Goal: Task Accomplishment & Management: Manage account settings

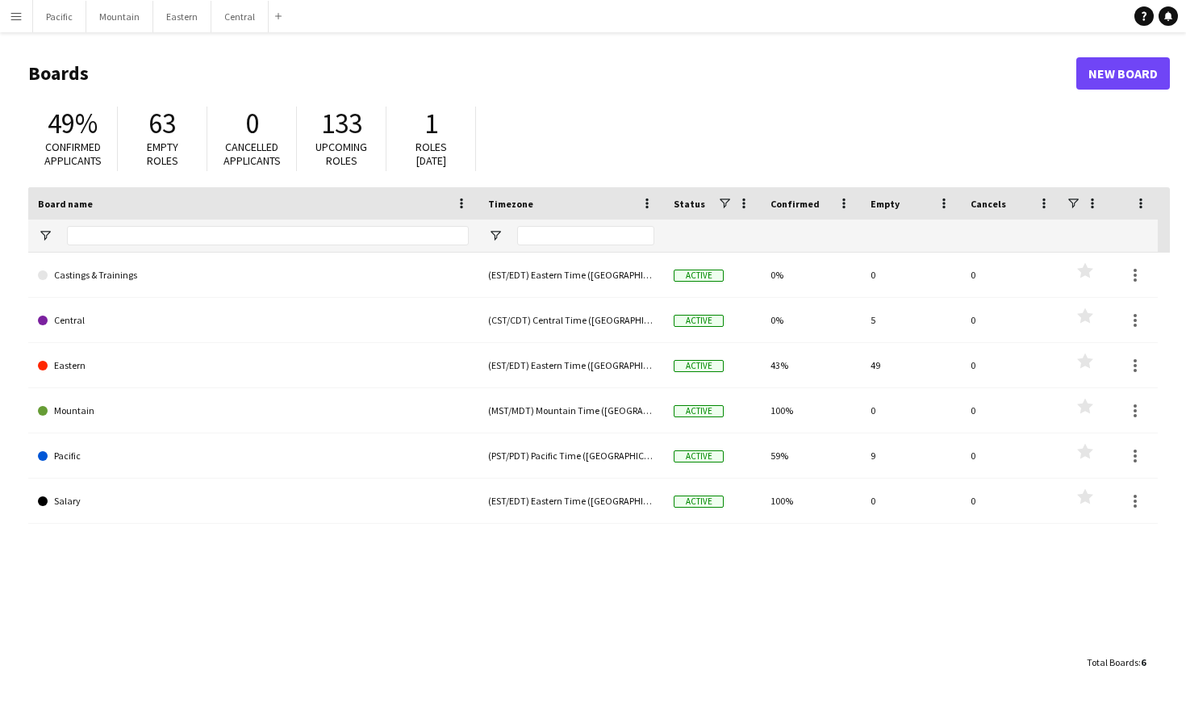
click at [14, 19] on app-icon "Menu" at bounding box center [16, 16] width 13 height 13
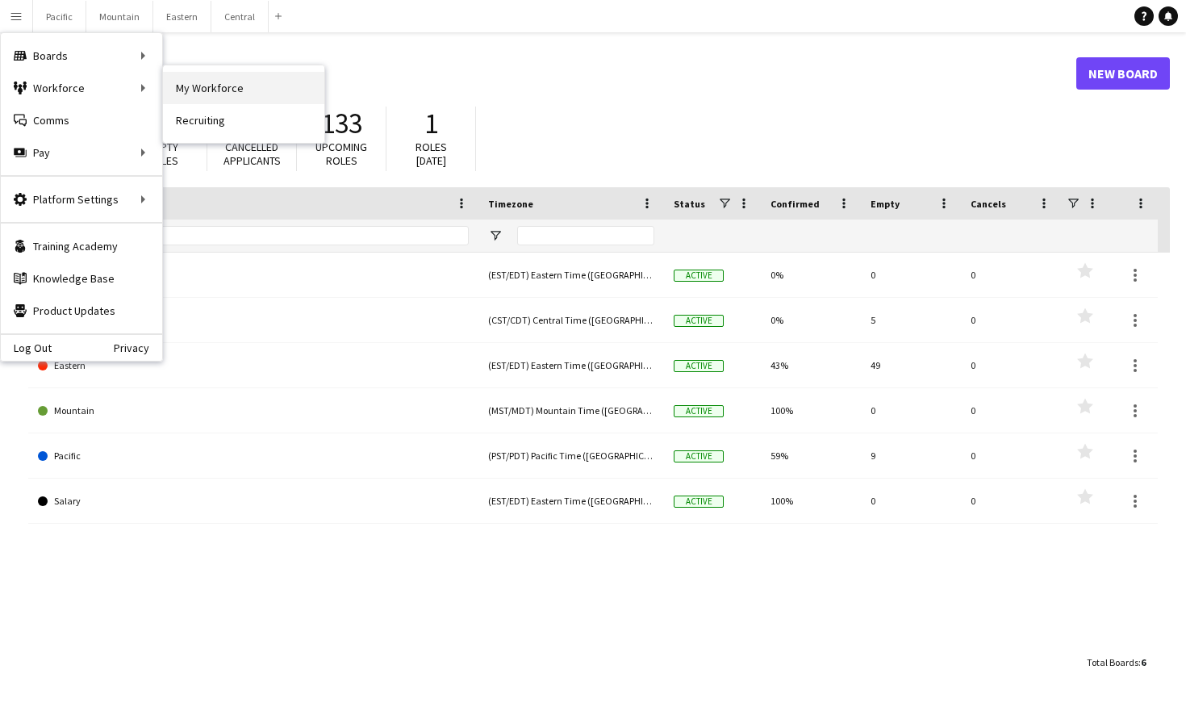
click at [220, 86] on link "My Workforce" at bounding box center [243, 88] width 161 height 32
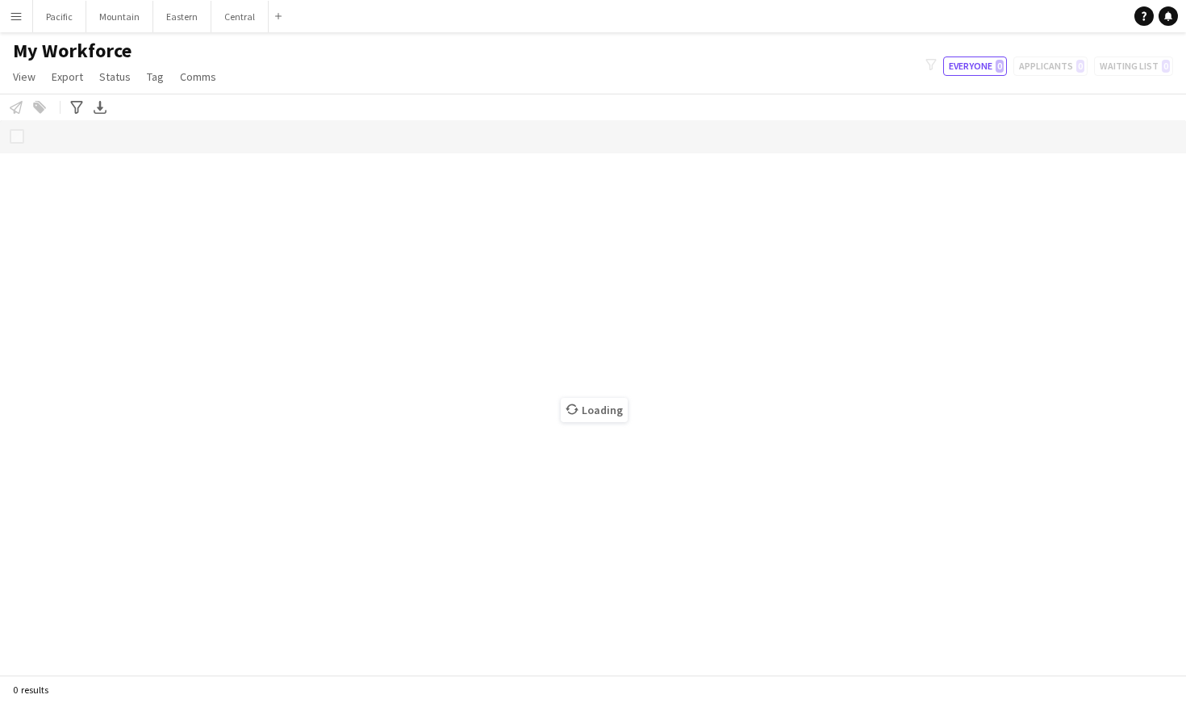
click at [10, 7] on button "Menu" at bounding box center [16, 16] width 32 height 32
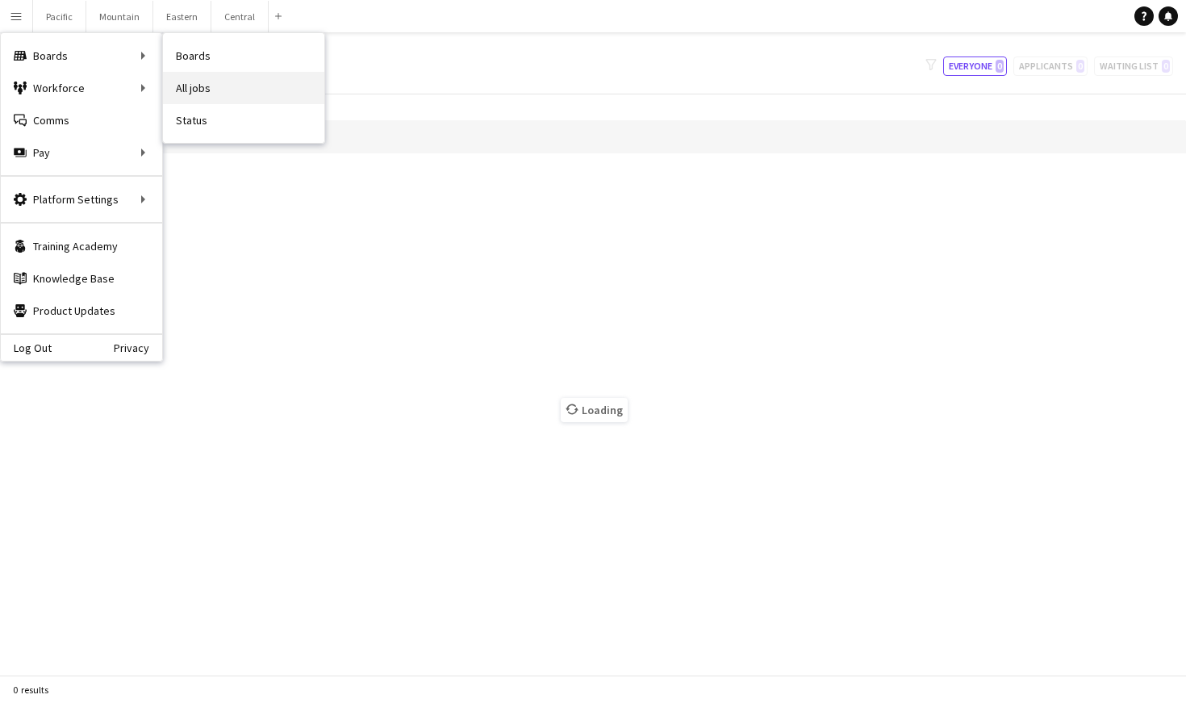
click at [210, 88] on link "All jobs" at bounding box center [243, 88] width 161 height 32
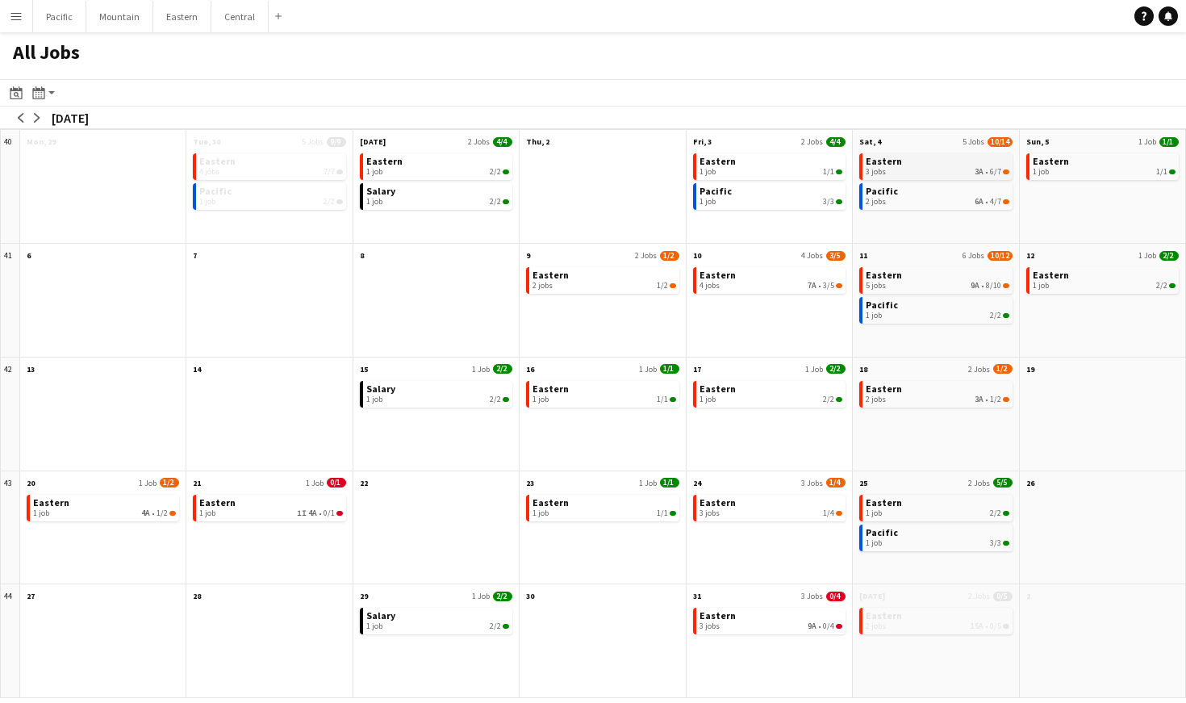
click at [912, 160] on link "Eastern 3 jobs 3A • 6/7" at bounding box center [937, 164] width 143 height 23
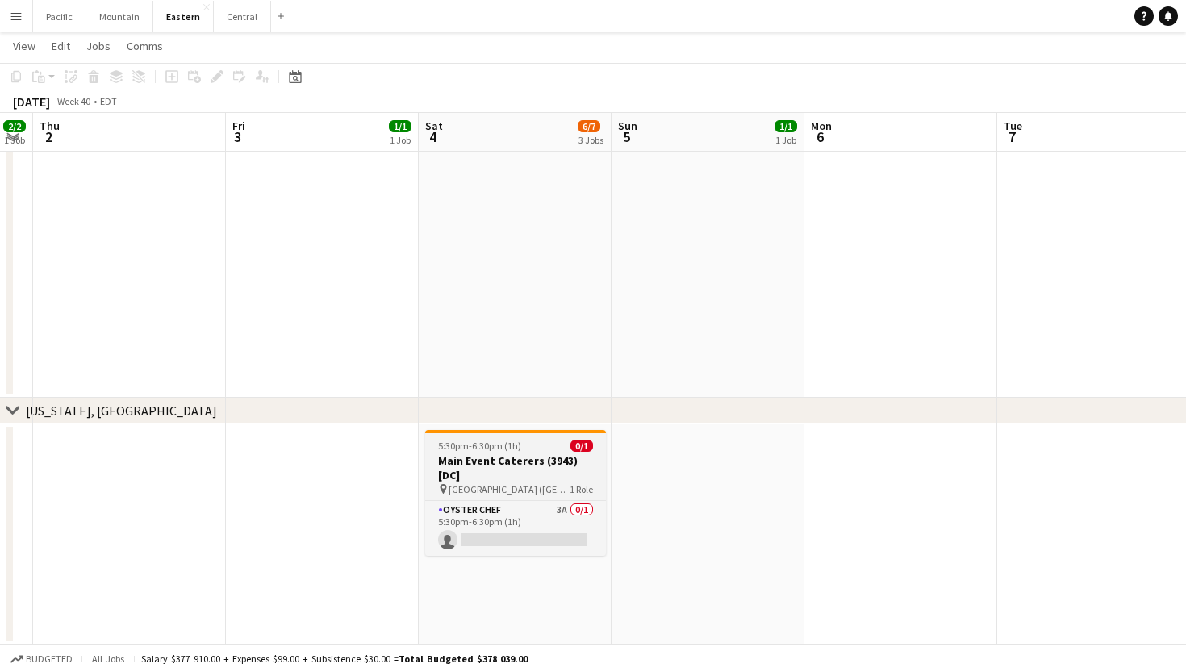
scroll to position [1805, 0]
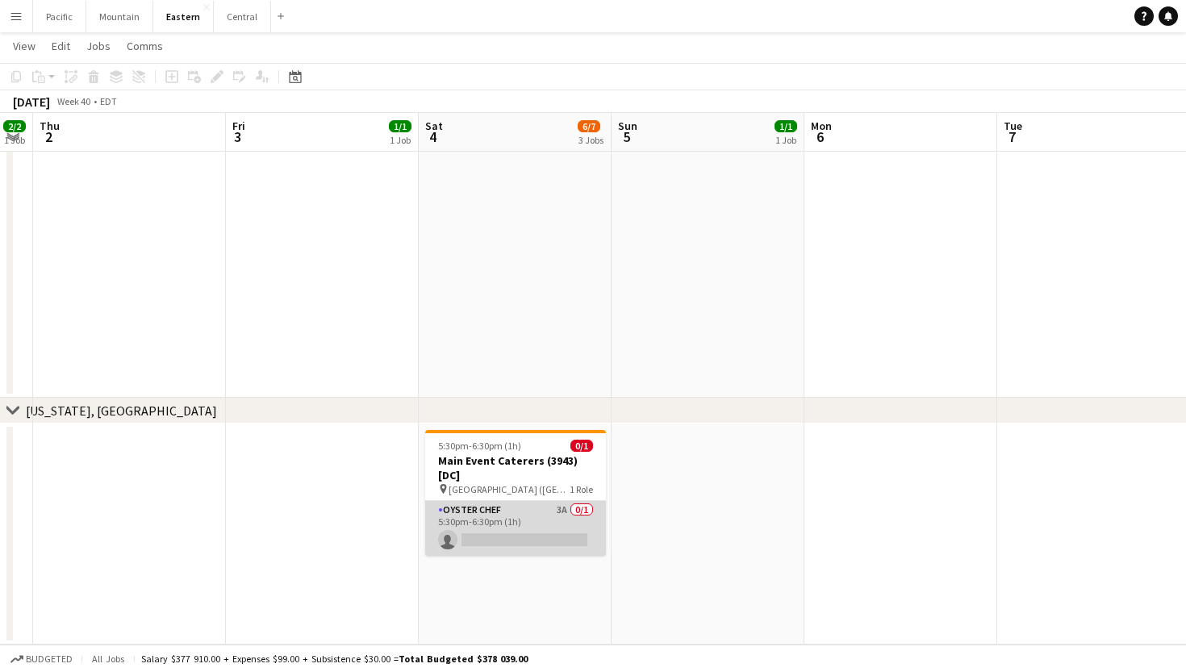
click at [549, 536] on app-card-role "Oyster Chef 3A 0/1 5:30pm-6:30pm (1h) single-neutral-actions" at bounding box center [515, 528] width 181 height 55
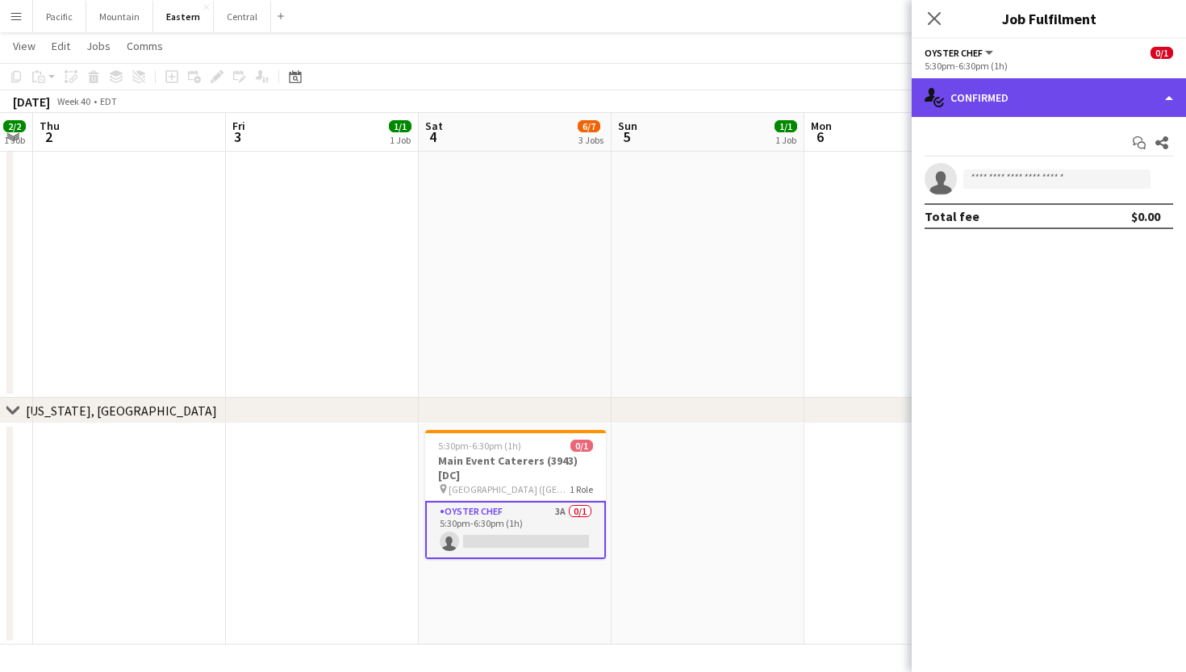
click at [1086, 108] on div "single-neutral-actions-check-2 Confirmed" at bounding box center [1049, 97] width 274 height 39
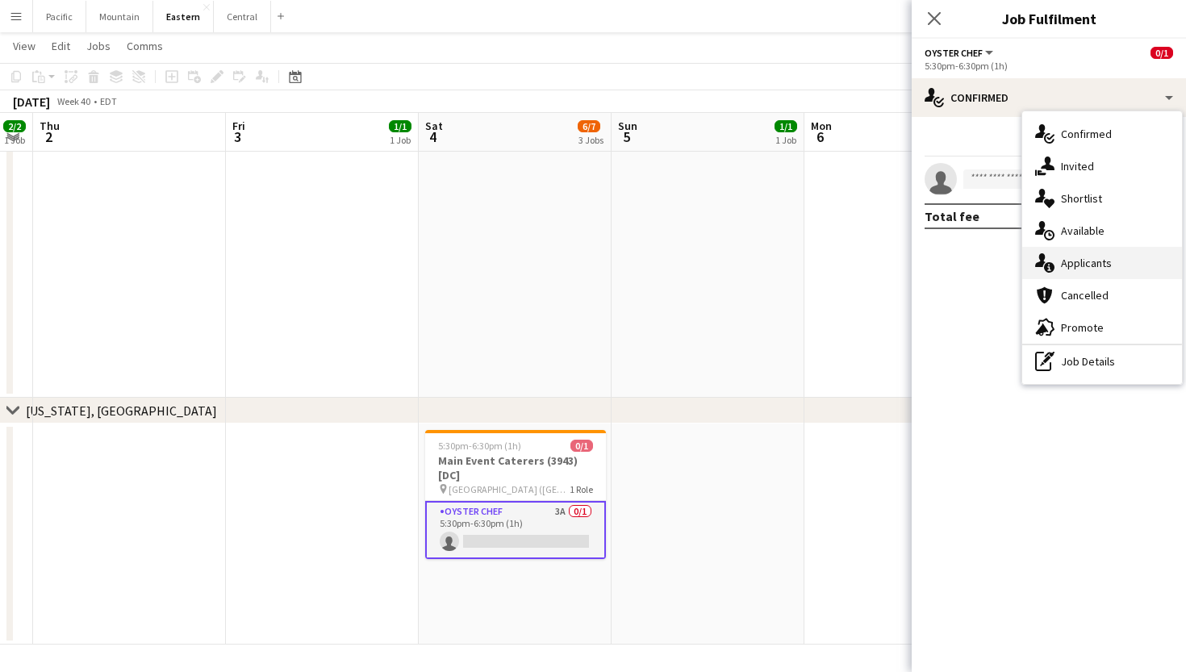
click at [1133, 263] on div "single-neutral-actions-information Applicants" at bounding box center [1103, 263] width 160 height 32
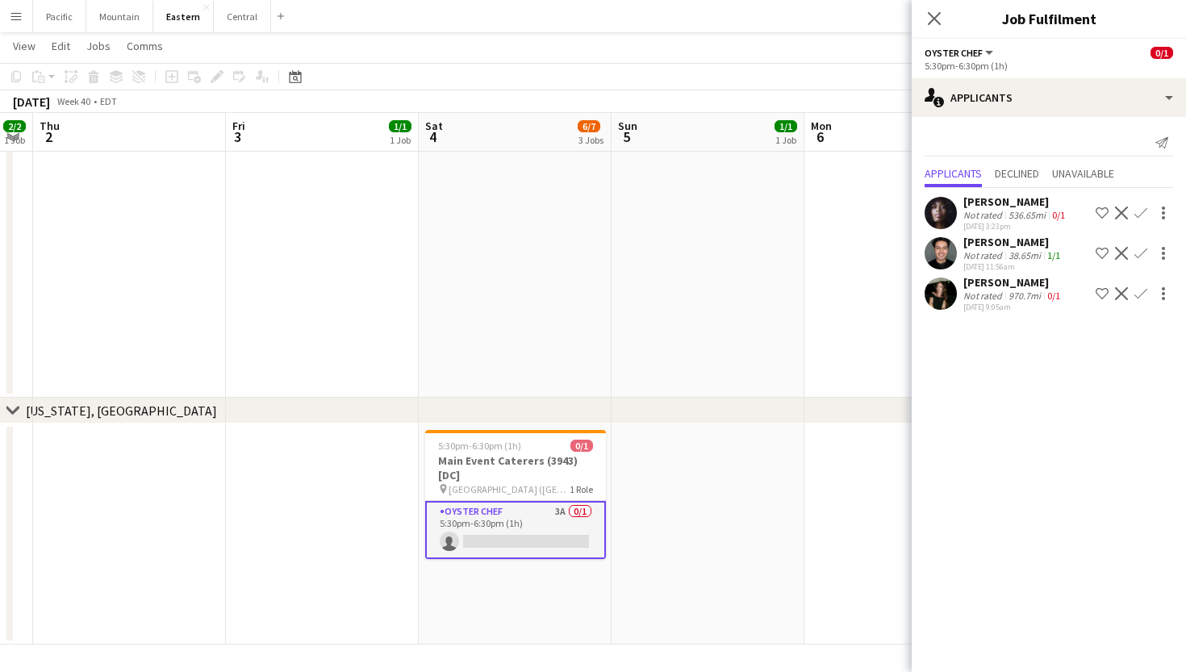
click at [948, 260] on app-user-avatar at bounding box center [941, 253] width 32 height 32
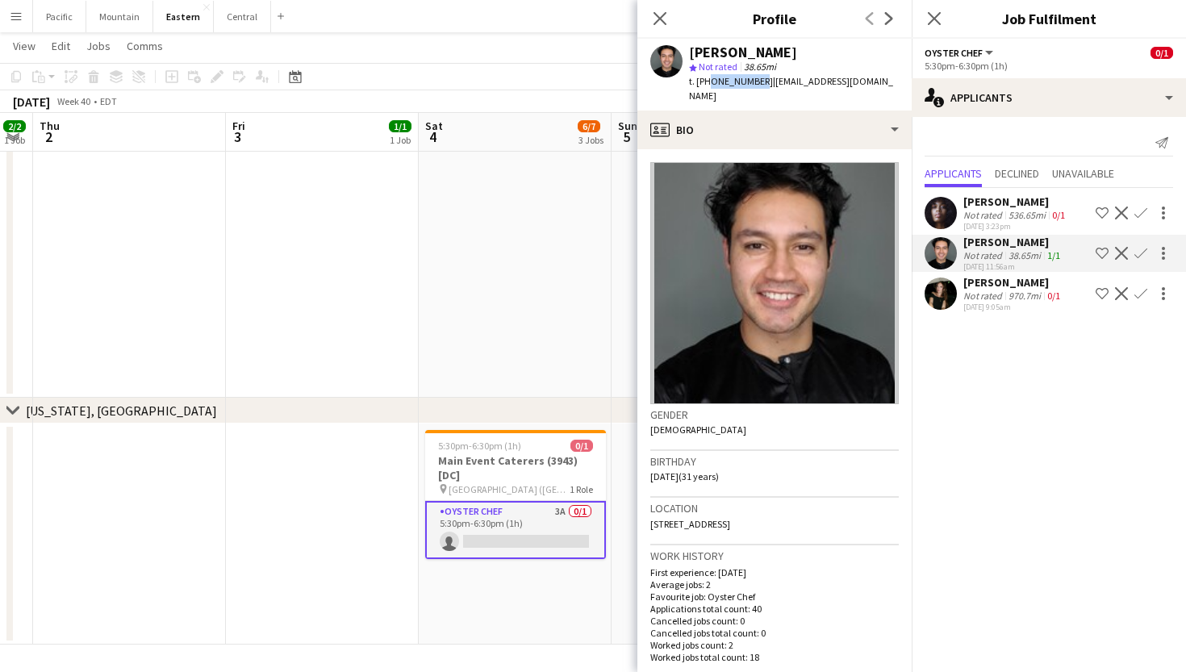
drag, startPoint x: 705, startPoint y: 79, endPoint x: 755, endPoint y: 86, distance: 49.7
click at [755, 86] on span "t. +13019069972" at bounding box center [731, 81] width 84 height 12
copy span "3019069972"
click at [545, 279] on app-date-cell at bounding box center [515, 147] width 193 height 504
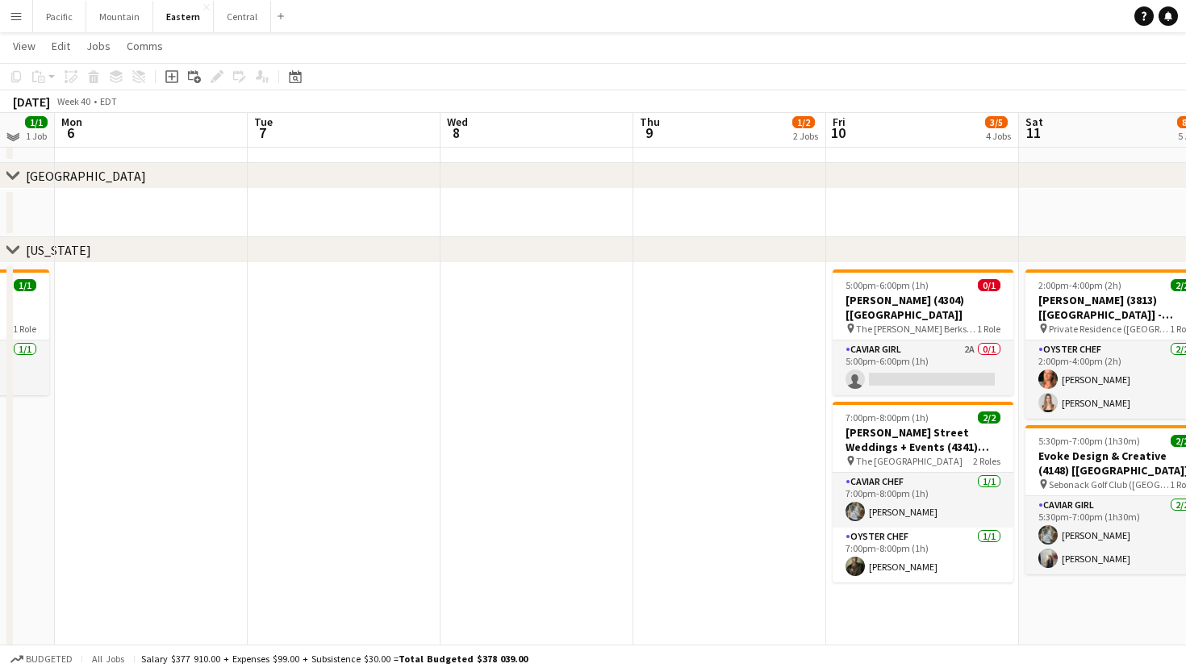
scroll to position [713, 0]
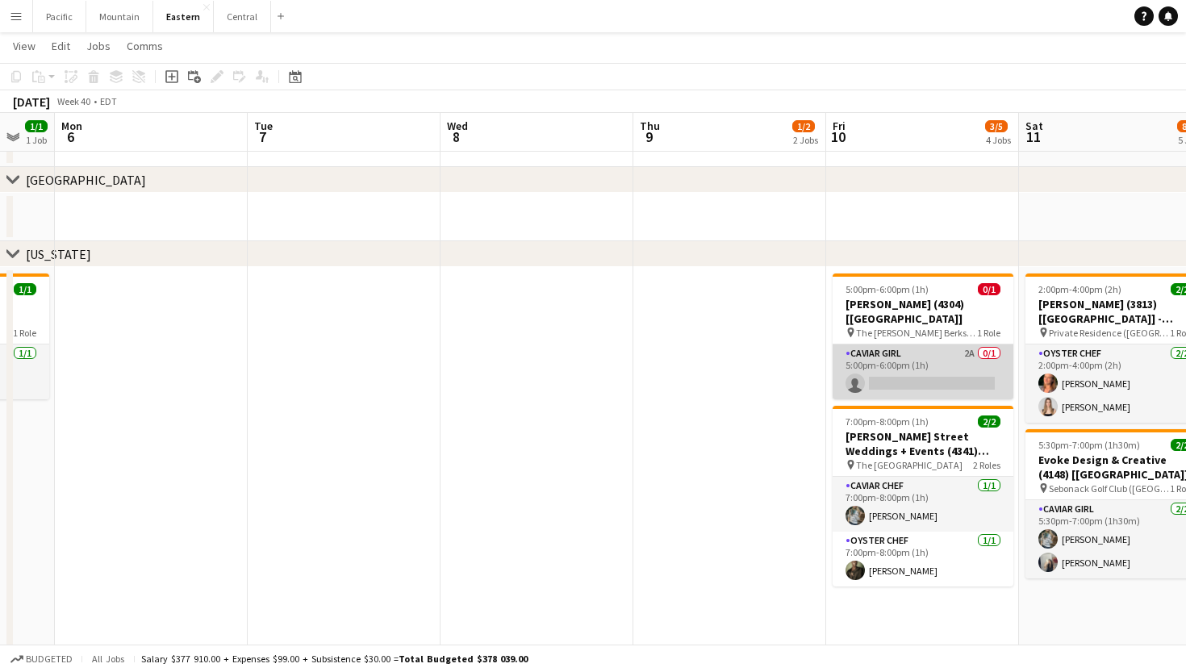
click at [910, 366] on app-card-role "Caviar Girl 2A 0/1 5:00pm-6:00pm (1h) single-neutral-actions" at bounding box center [923, 372] width 181 height 55
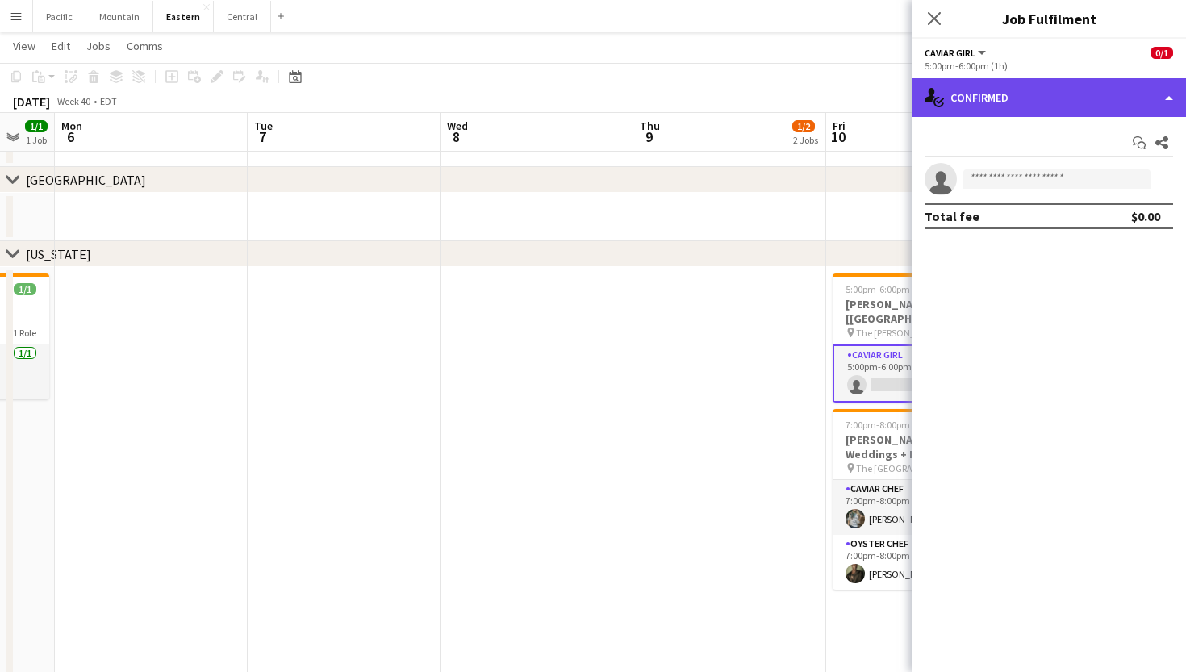
click at [1065, 89] on div "single-neutral-actions-check-2 Confirmed" at bounding box center [1049, 97] width 274 height 39
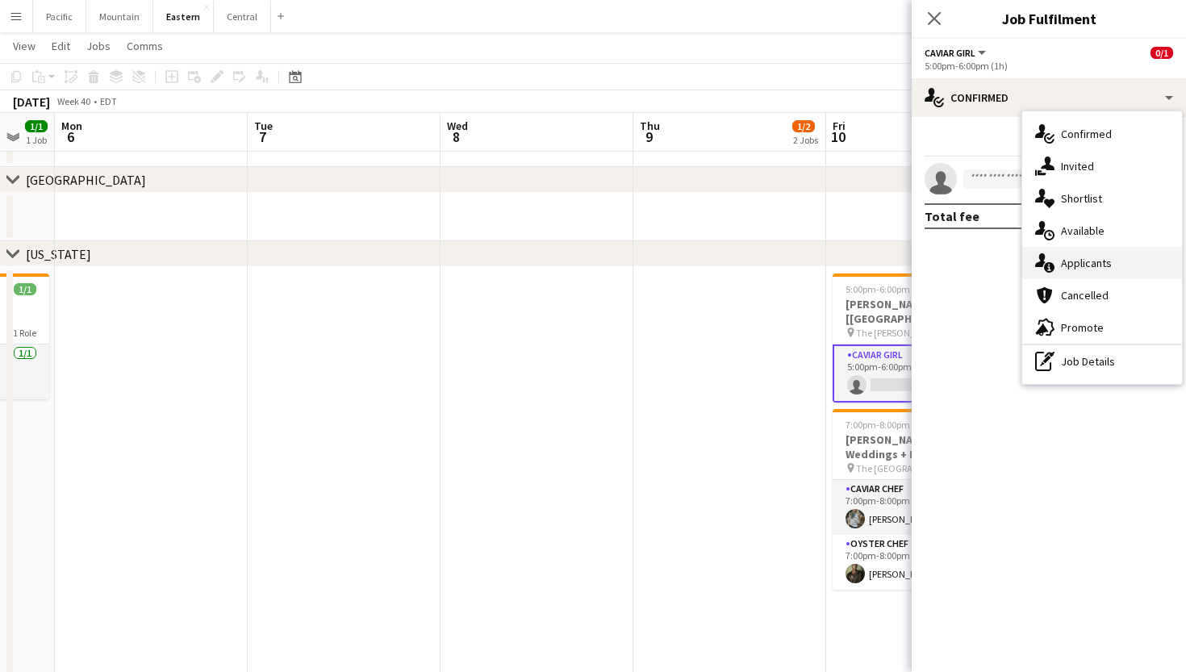
click at [1090, 258] on span "Applicants" at bounding box center [1086, 263] width 51 height 15
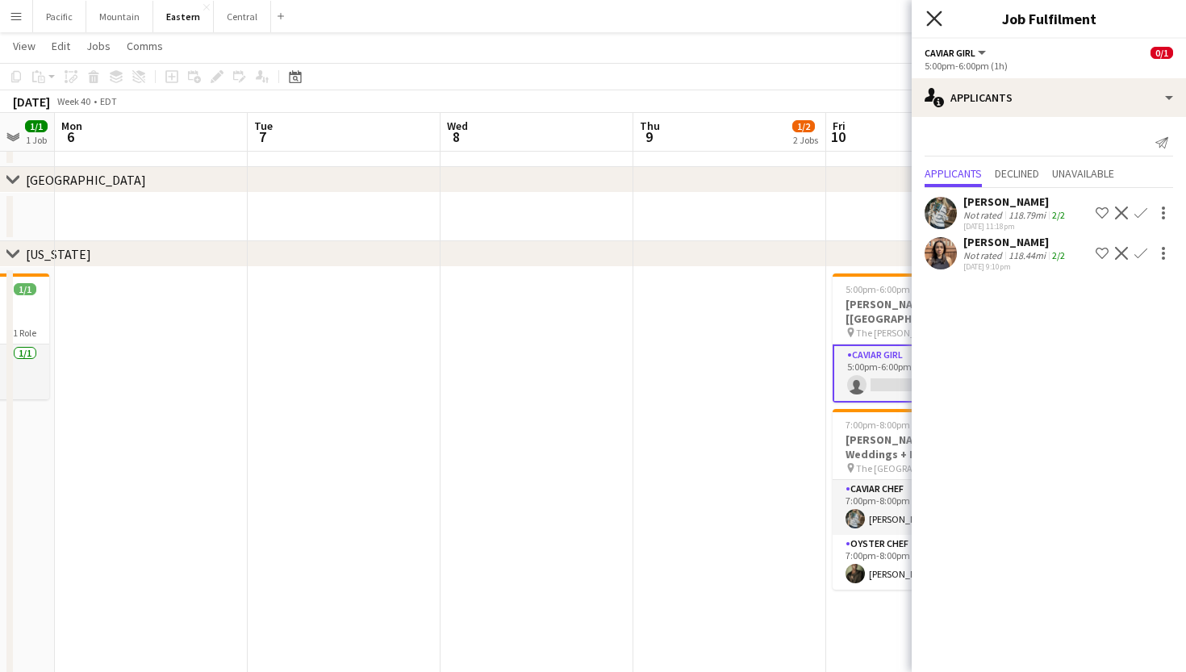
click at [935, 11] on icon "Close pop-in" at bounding box center [934, 17] width 15 height 15
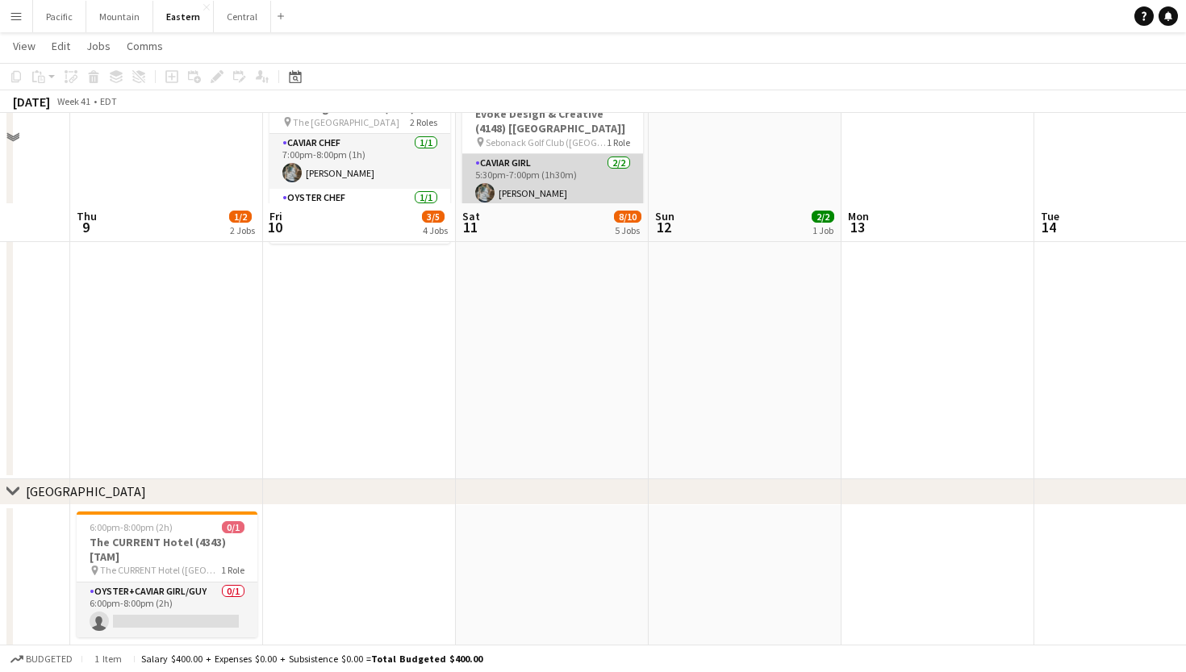
scroll to position [817, 0]
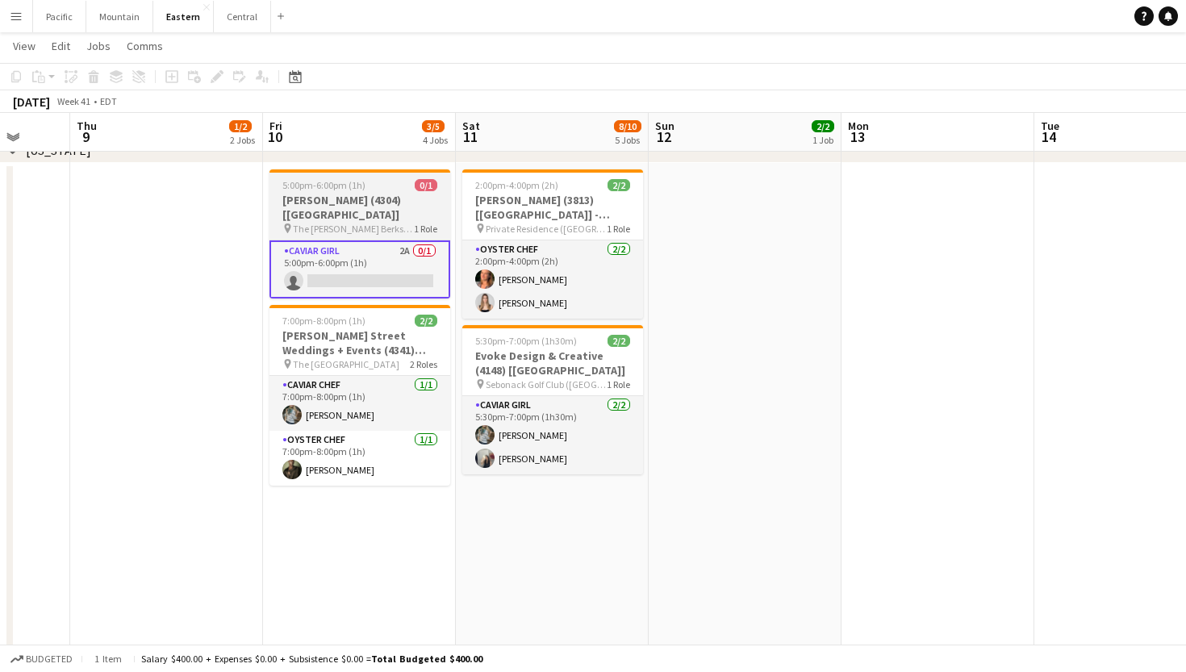
click at [399, 223] on span "The [PERSON_NAME] Berkshires (Lenox, [GEOGRAPHIC_DATA])" at bounding box center [353, 229] width 121 height 12
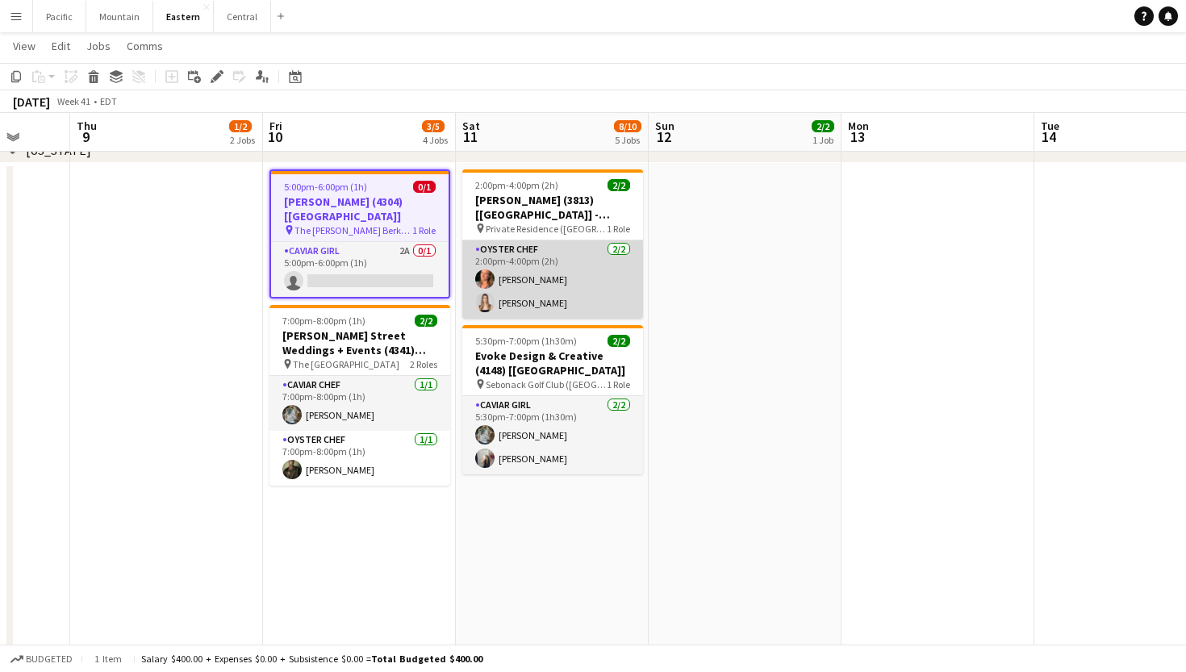
click at [533, 307] on app-card-role "Oyster Chef 2/2 2:00pm-4:00pm (2h) Emma Stearns Diana Barbosa Da Silva" at bounding box center [552, 280] width 181 height 78
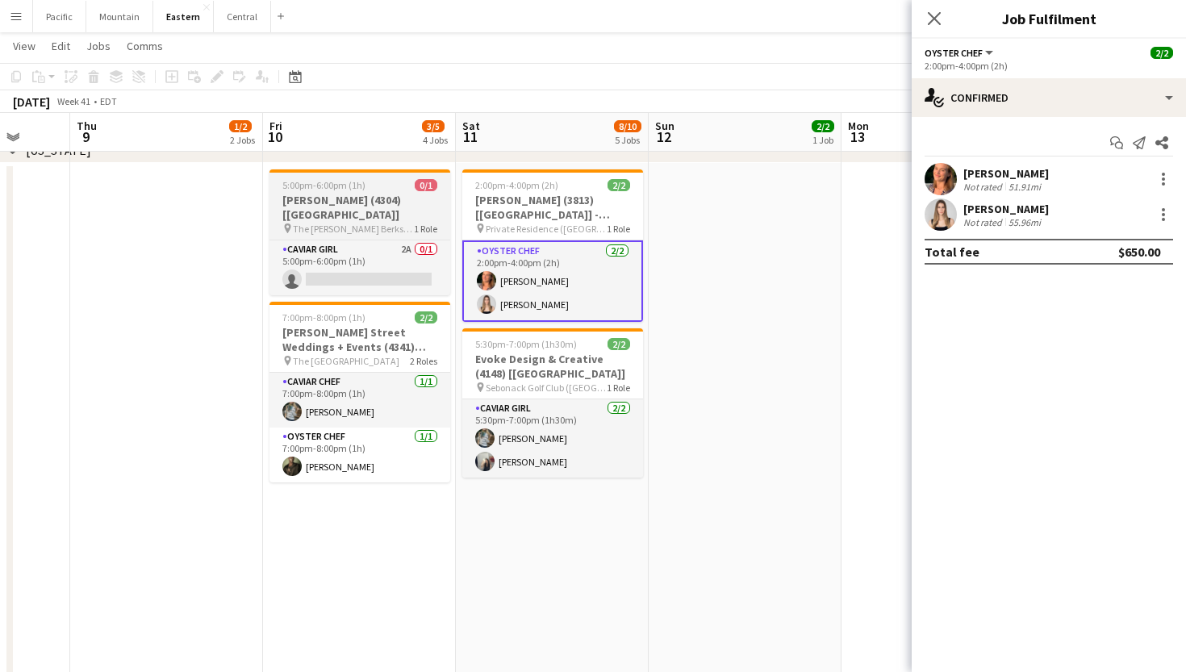
click at [387, 206] on h3 "[PERSON_NAME] (4304) [[GEOGRAPHIC_DATA]]" at bounding box center [360, 207] width 181 height 29
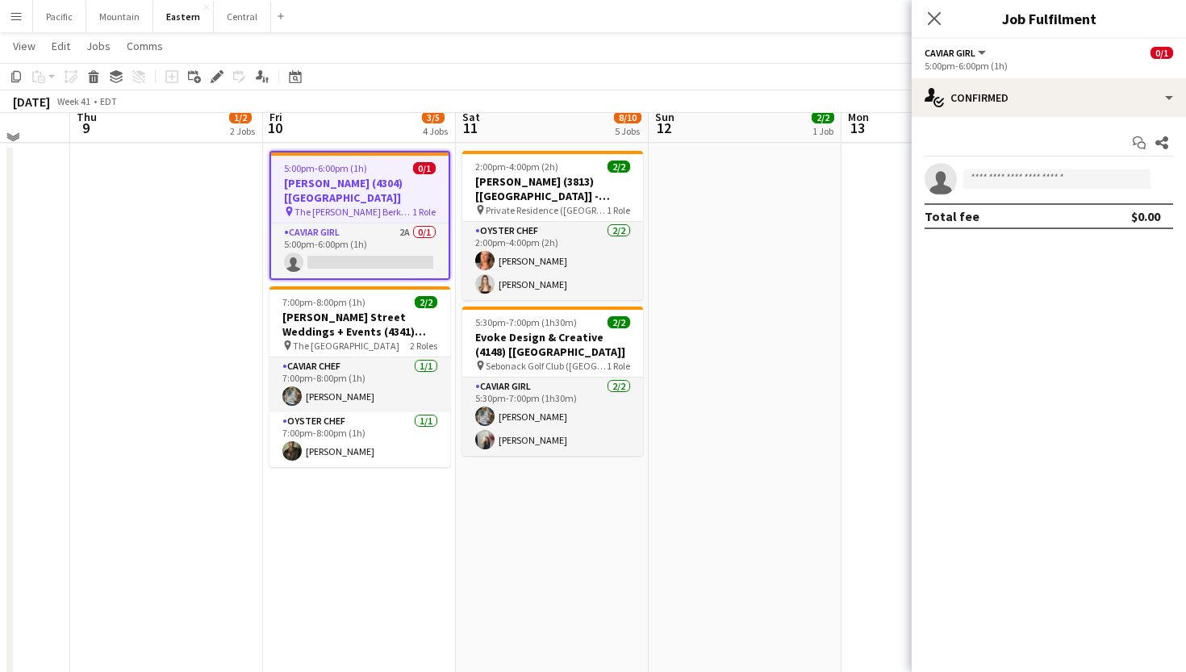
scroll to position [836, 1]
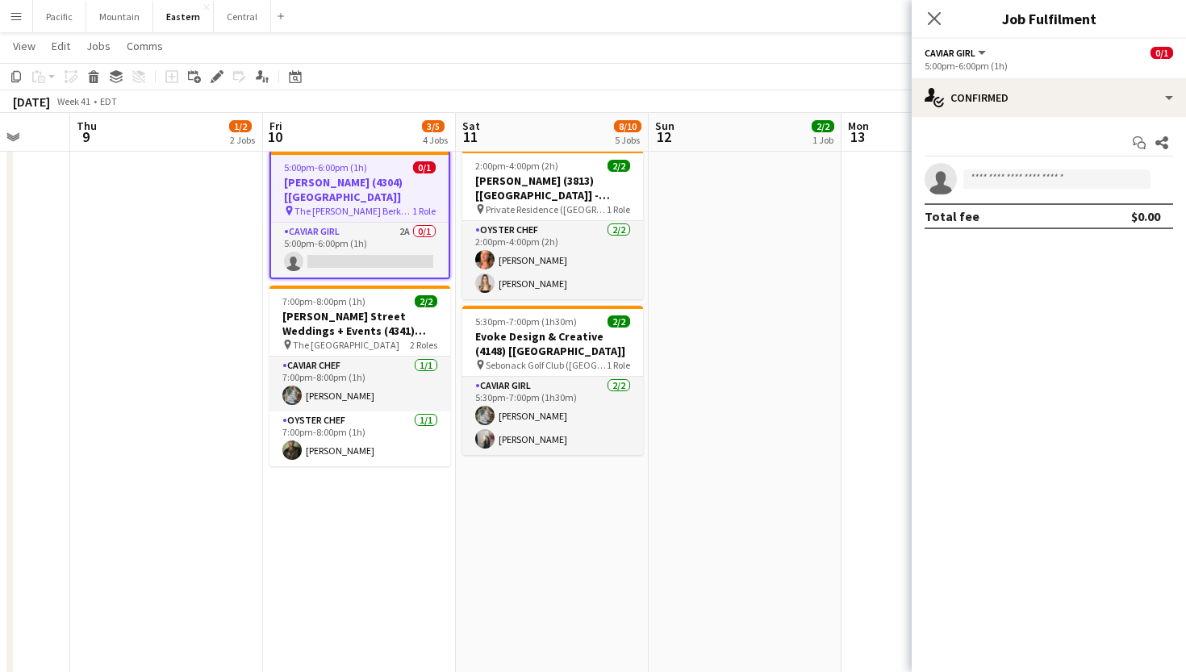
click at [371, 178] on h3 "[PERSON_NAME] (4304) [[GEOGRAPHIC_DATA]]" at bounding box center [360, 189] width 178 height 29
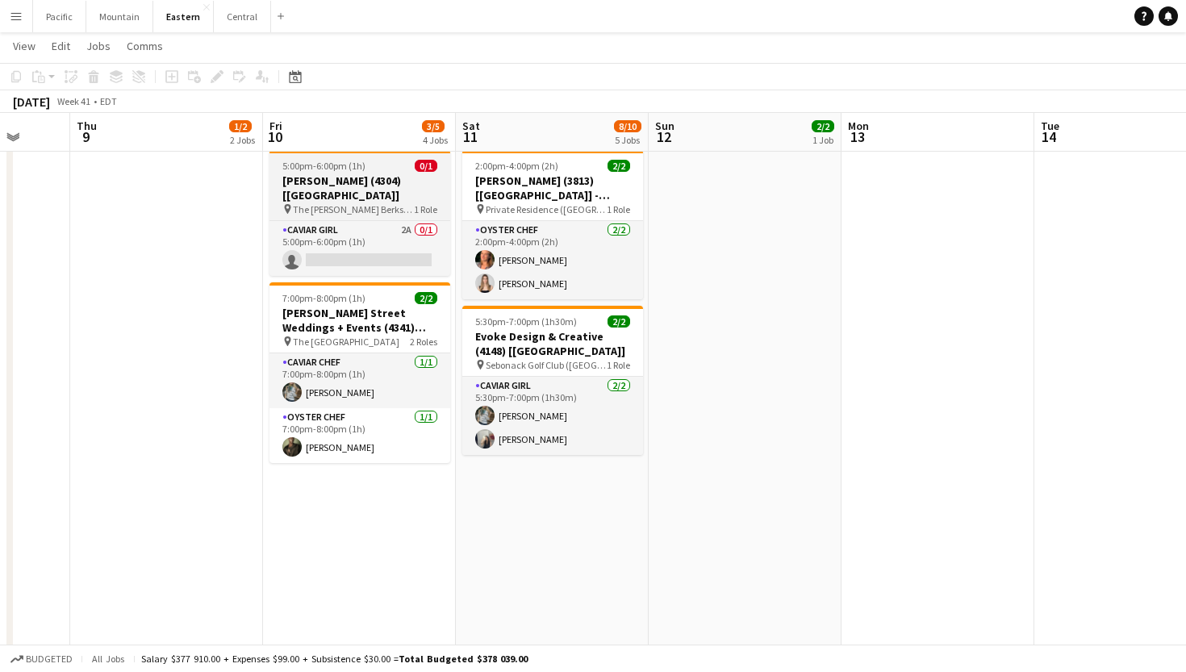
click at [348, 170] on span "5:00pm-6:00pm (1h)" at bounding box center [323, 166] width 83 height 12
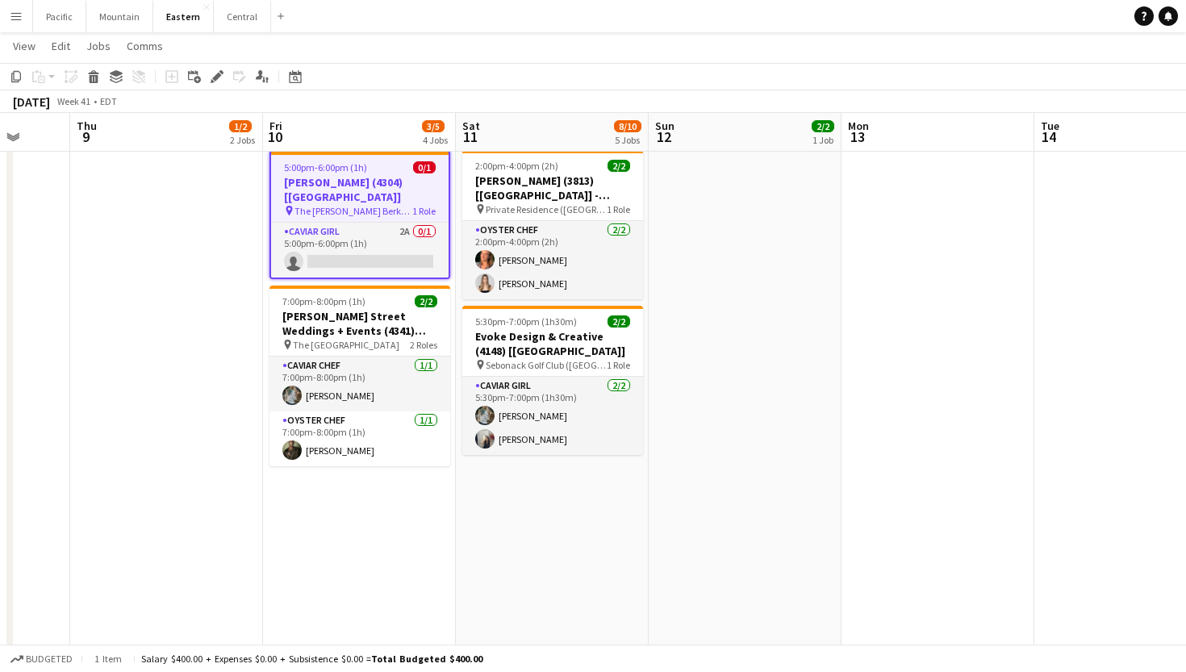
click at [215, 63] on app-toolbar "Copy Paste Paste Command V Paste with crew Command Shift V Paste linked Job Del…" at bounding box center [593, 76] width 1186 height 27
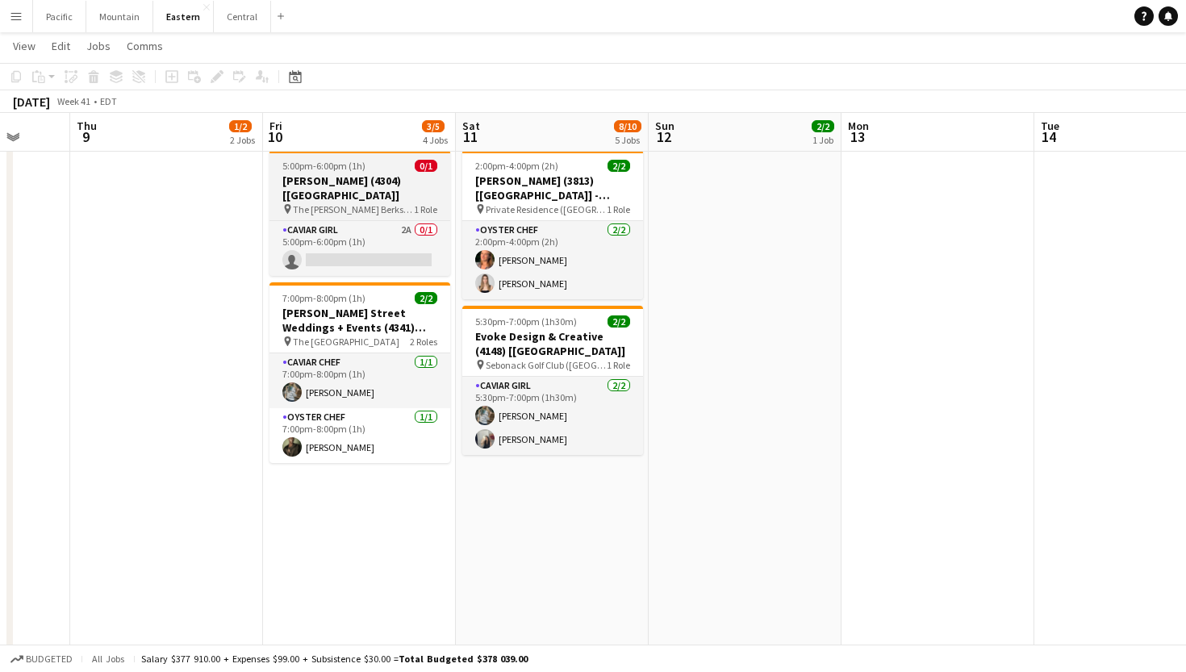
click at [359, 186] on h3 "[PERSON_NAME] (4304) [[GEOGRAPHIC_DATA]]" at bounding box center [360, 188] width 181 height 29
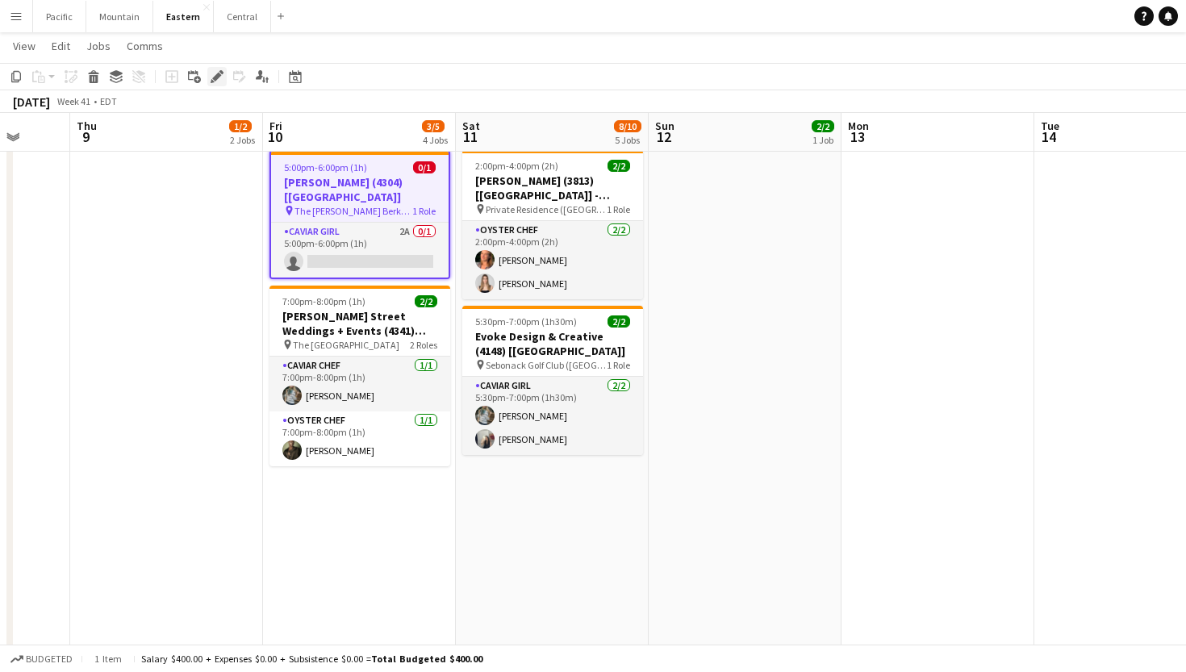
click at [216, 85] on div "Edit" at bounding box center [216, 76] width 19 height 19
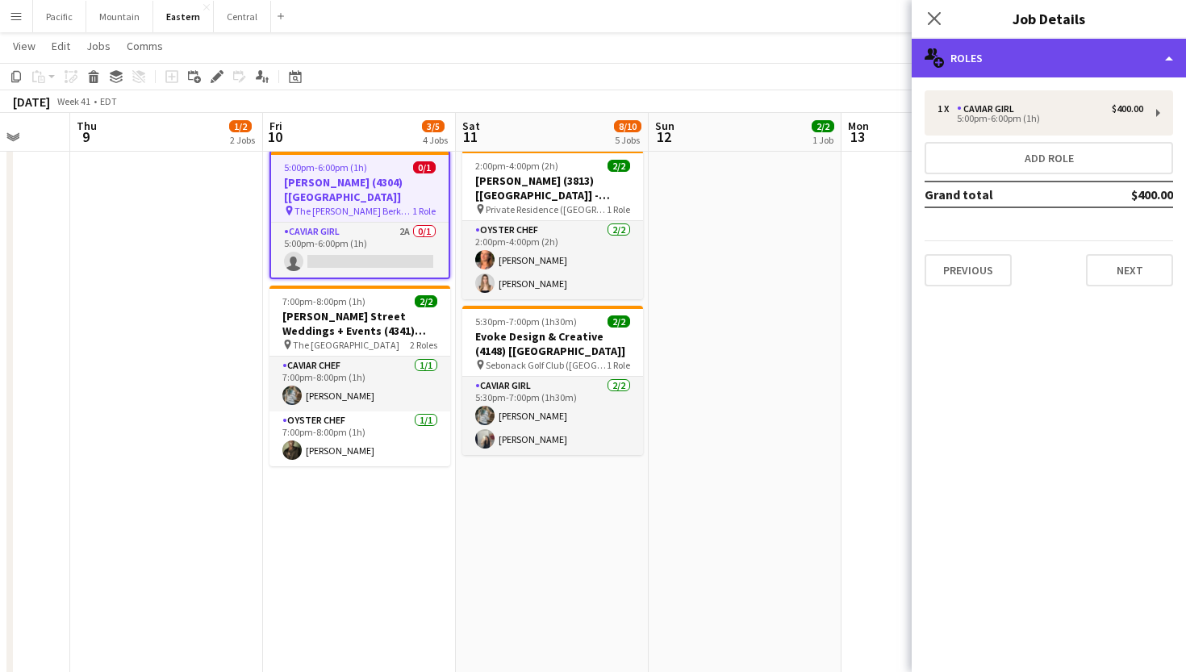
click at [1035, 56] on div "multiple-users-add Roles" at bounding box center [1049, 58] width 274 height 39
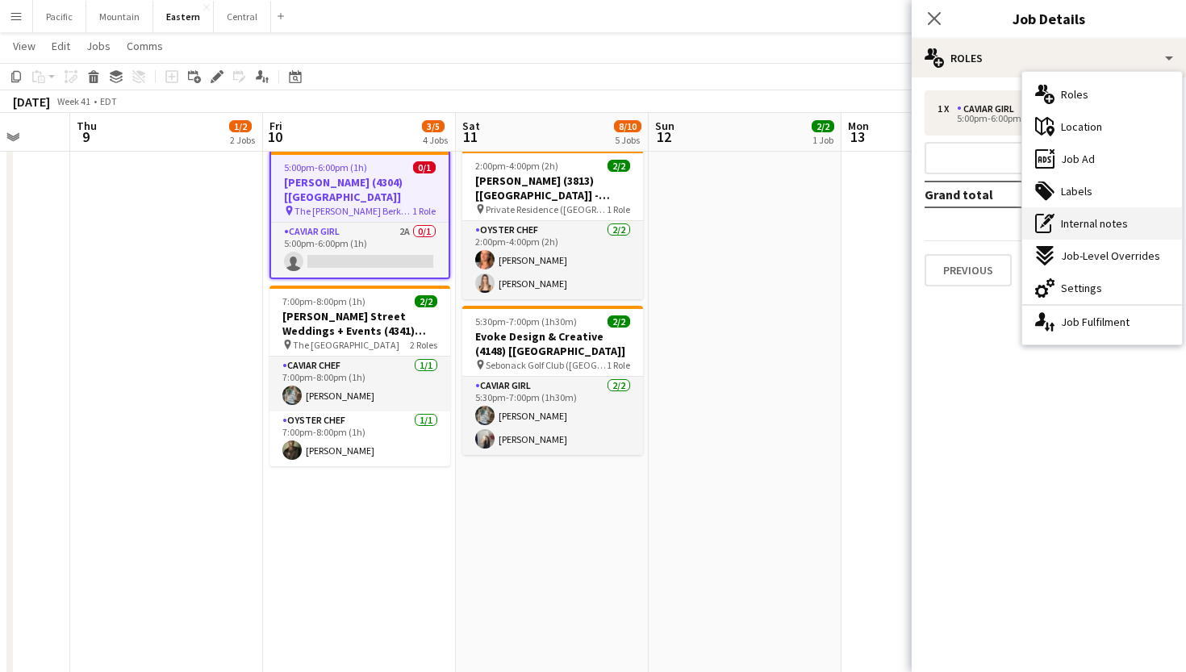
click at [1124, 220] on span "Internal notes" at bounding box center [1094, 223] width 67 height 15
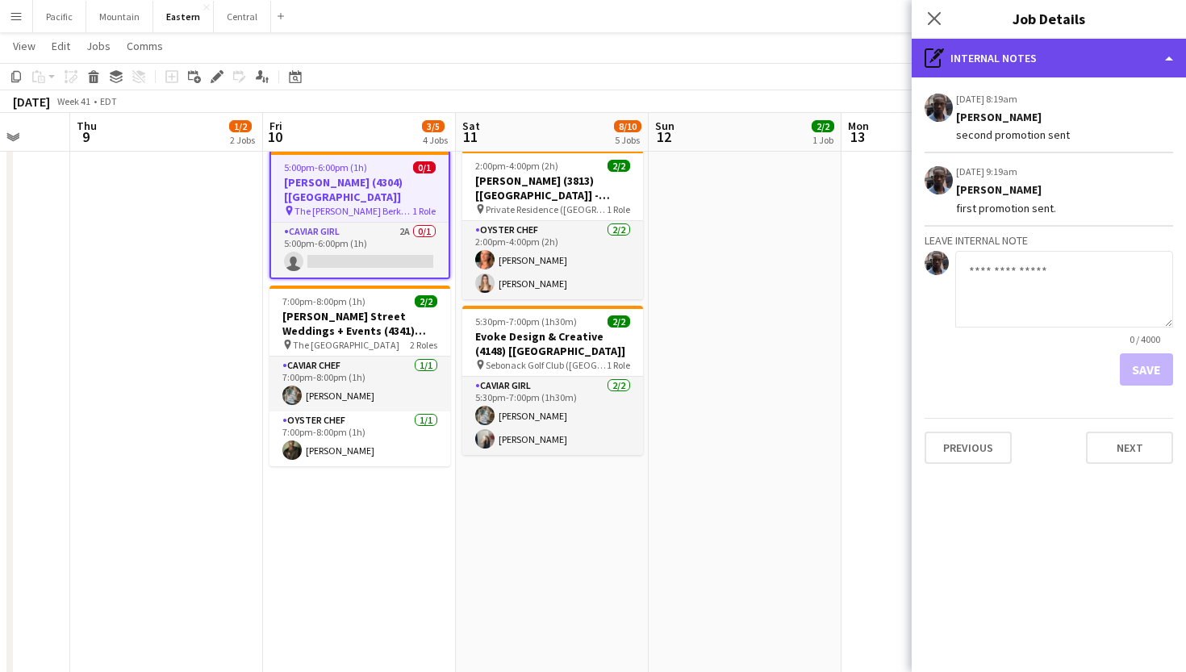
click at [1033, 60] on div "pen-write Internal notes" at bounding box center [1049, 58] width 274 height 39
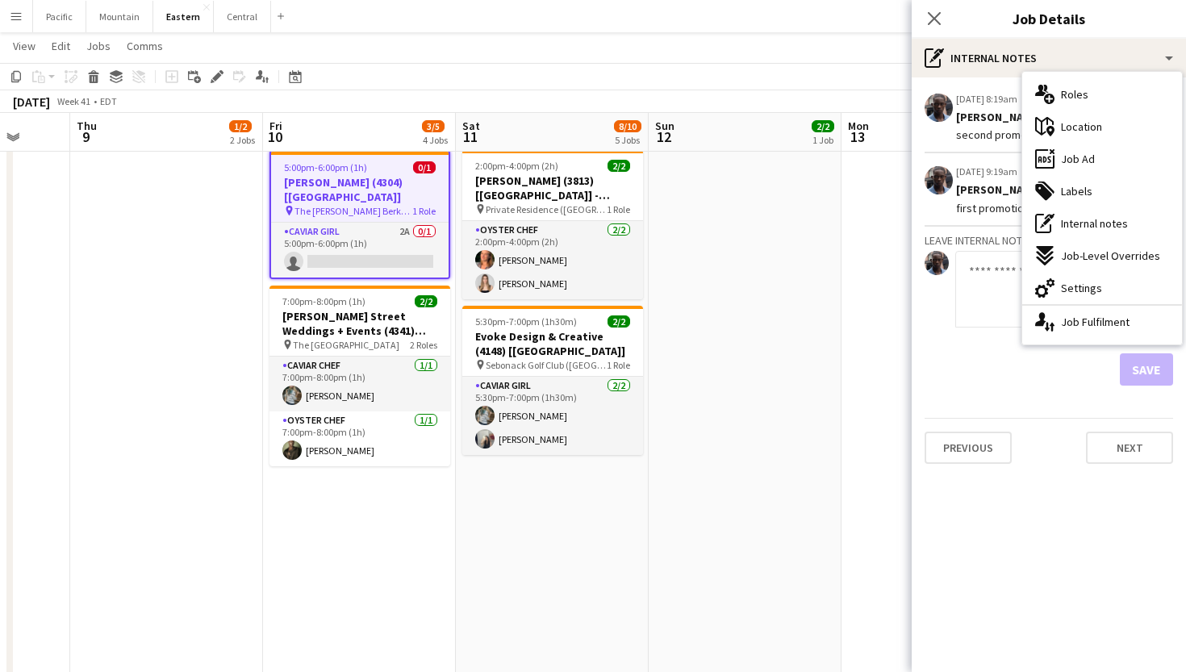
click at [358, 172] on span "5:00pm-6:00pm (1h)" at bounding box center [325, 167] width 83 height 12
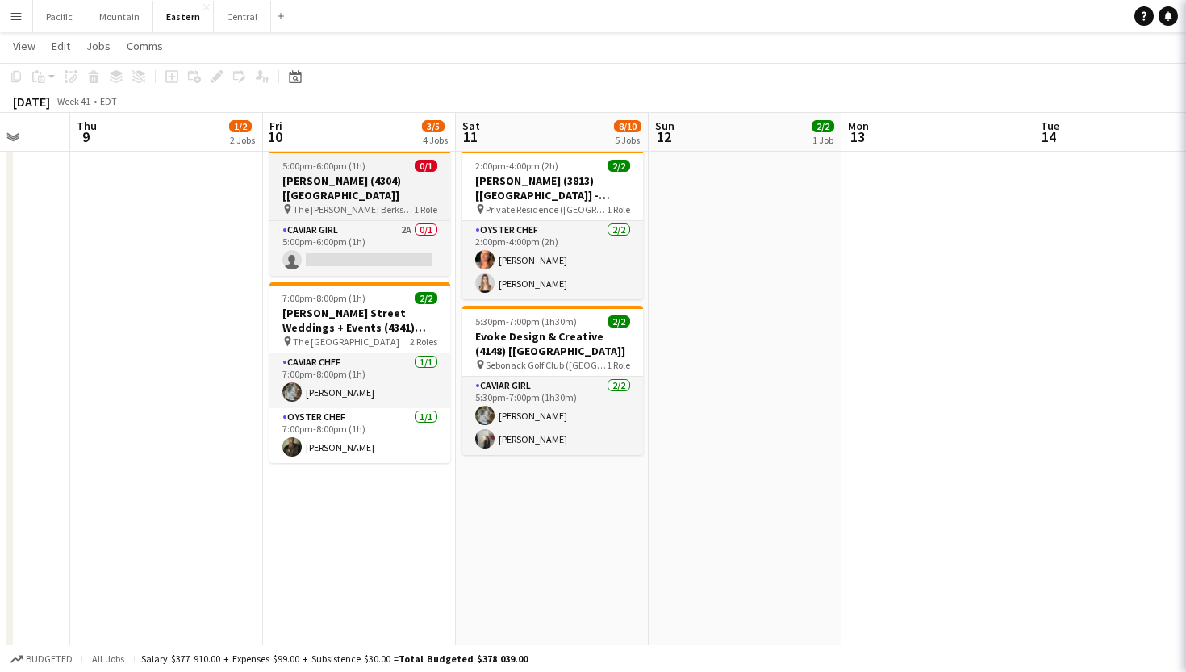
click at [358, 172] on app-job-card "5:00pm-6:00pm (1h) 0/1 Susan Noto (4304) [NYC] pin The Kemble Berkshires (Lenox…" at bounding box center [360, 213] width 181 height 126
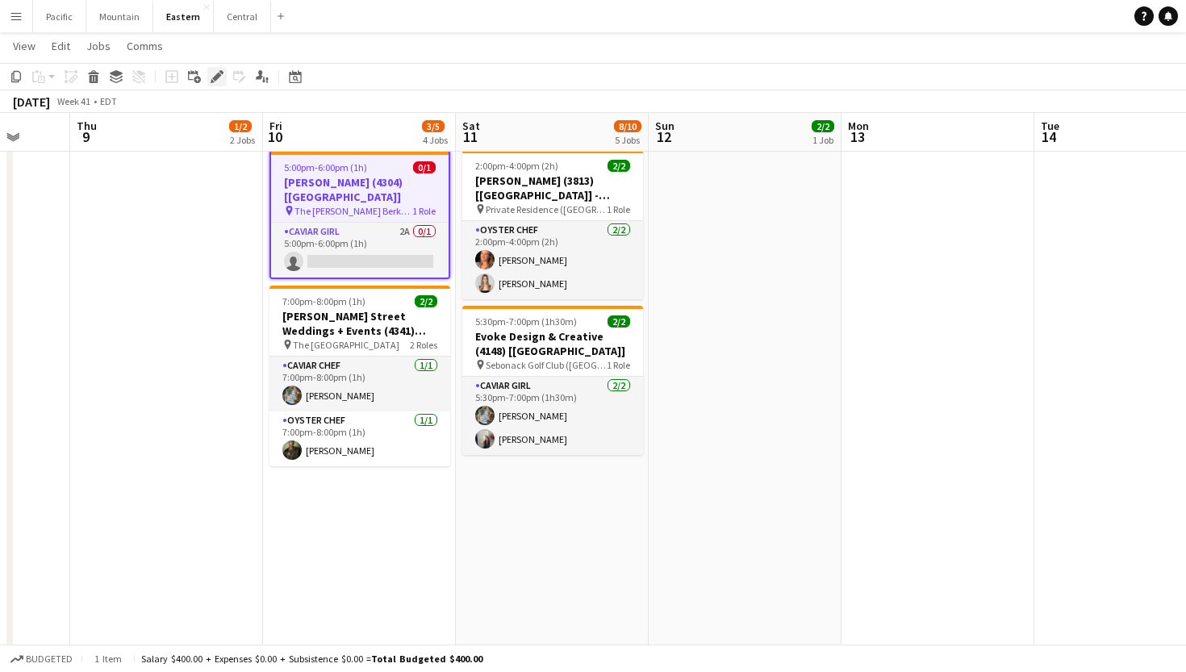
click at [224, 69] on div "Edit" at bounding box center [216, 76] width 19 height 19
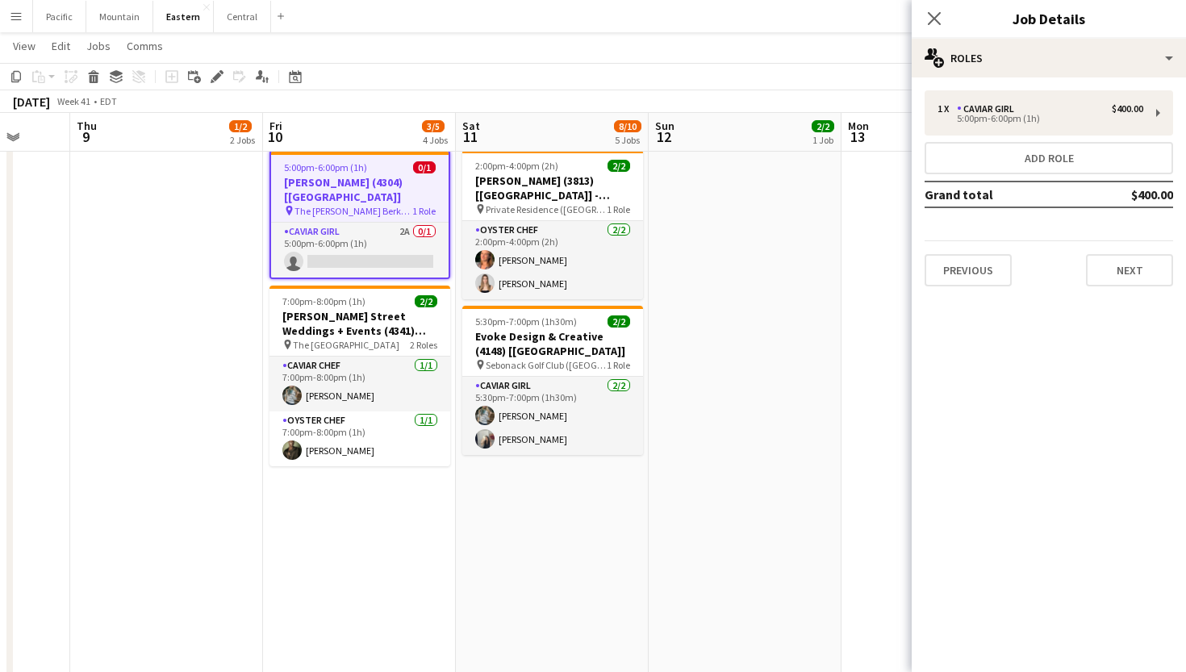
click at [1055, 80] on div "1 x Caviar Girl $400.00 5:00pm-6:00pm (1h) Add role Grand total $400.00 Previou…" at bounding box center [1049, 188] width 274 height 222
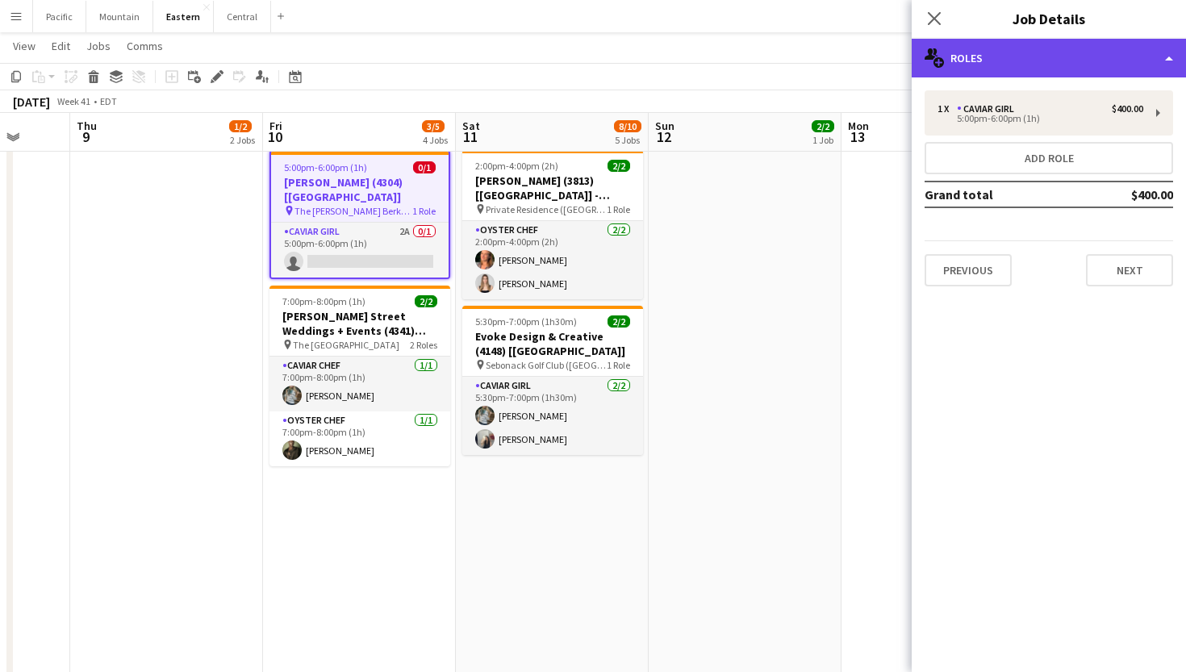
click at [1068, 70] on div "multiple-users-add Roles" at bounding box center [1049, 58] width 274 height 39
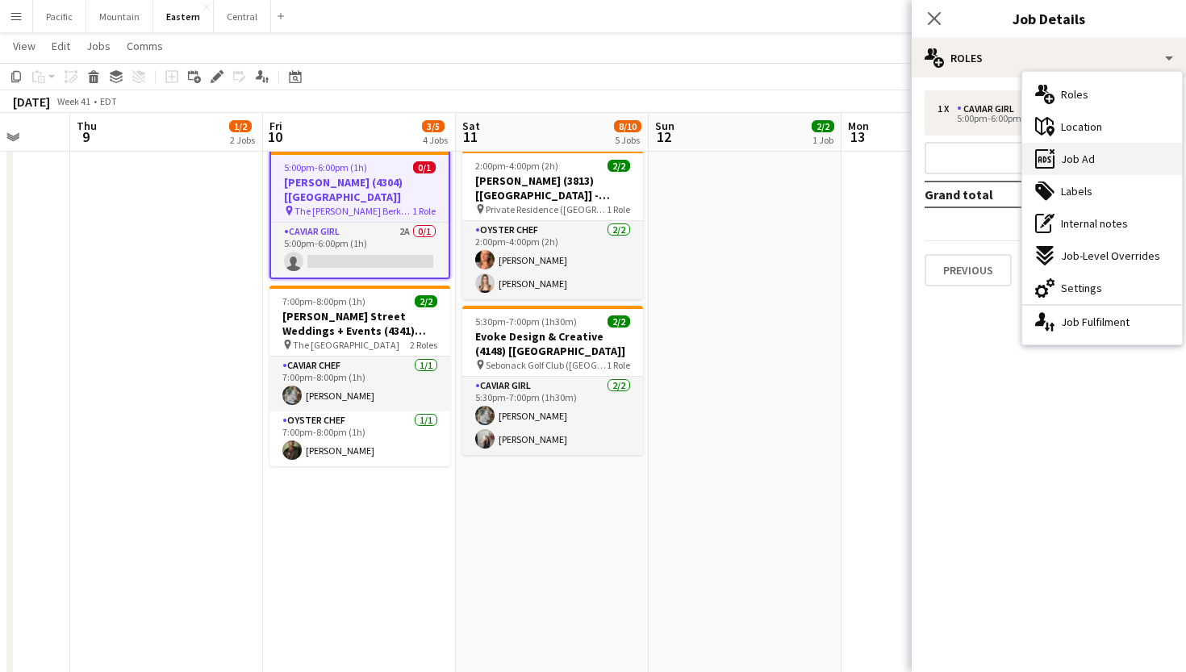
click at [1123, 144] on div "ads-window Job Ad" at bounding box center [1103, 159] width 160 height 32
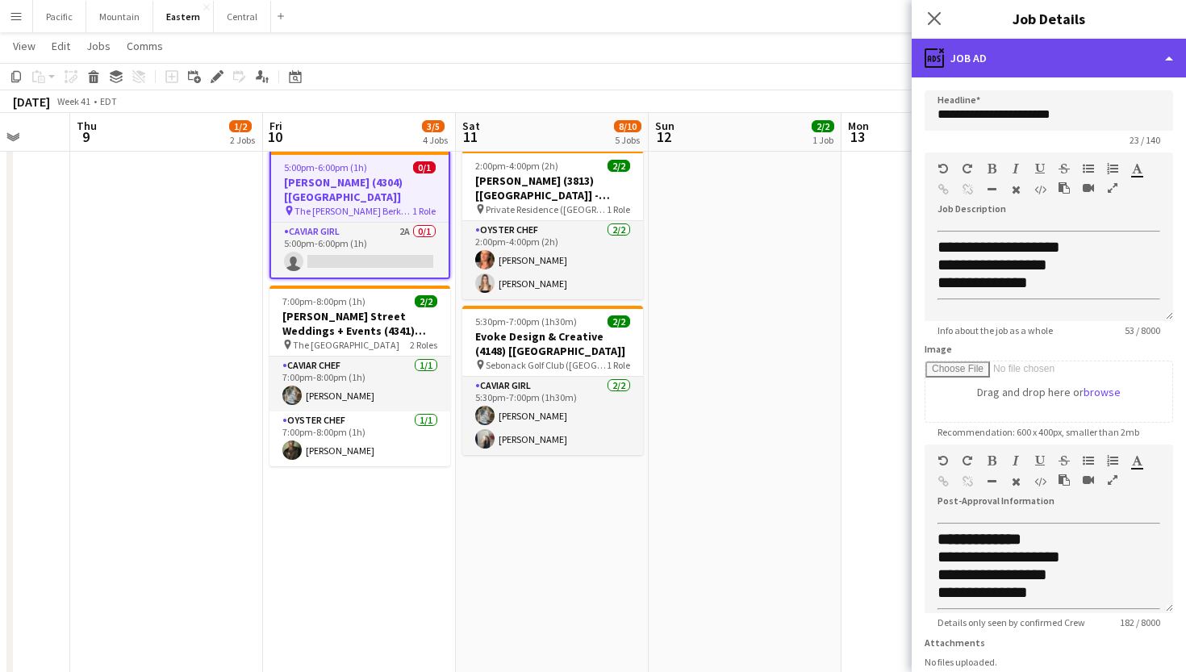
click at [1074, 48] on div "ads-window Job Ad" at bounding box center [1049, 58] width 274 height 39
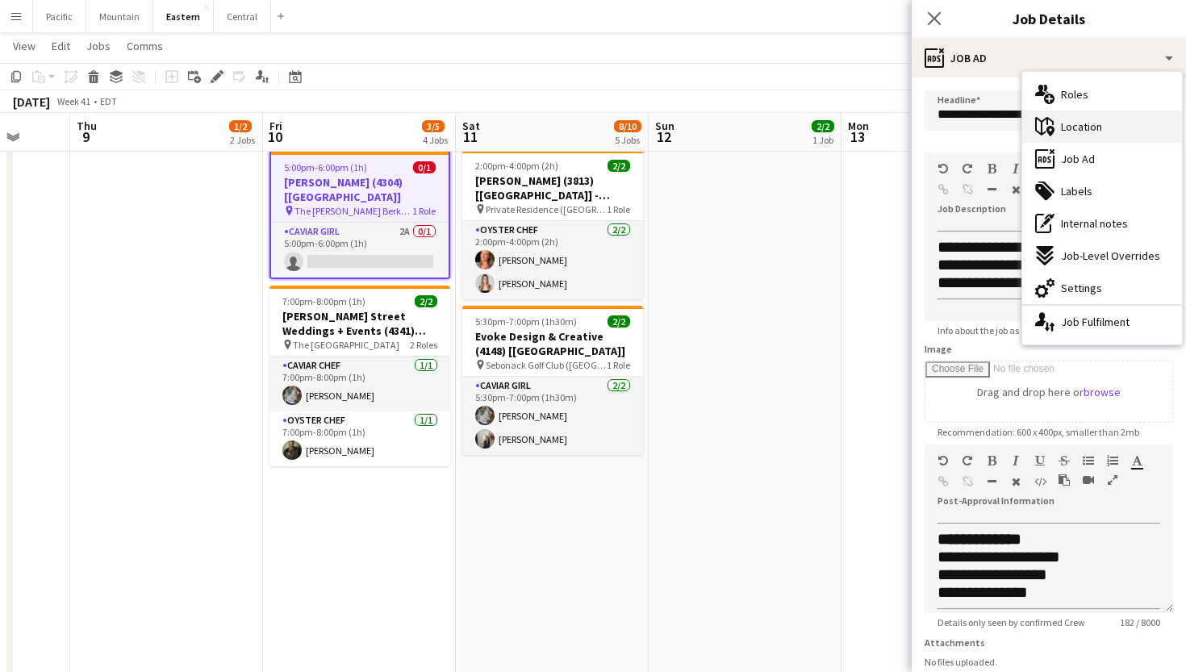
click at [1079, 129] on span "Location" at bounding box center [1081, 126] width 41 height 15
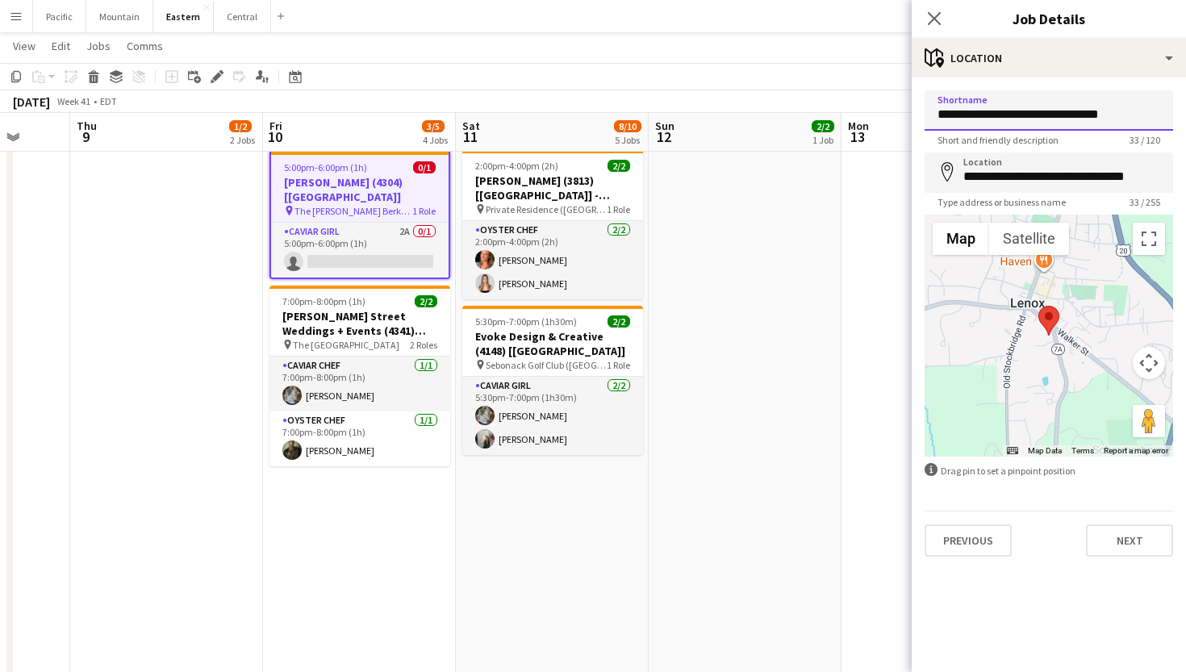
click at [1034, 116] on input "**********" at bounding box center [1049, 110] width 249 height 40
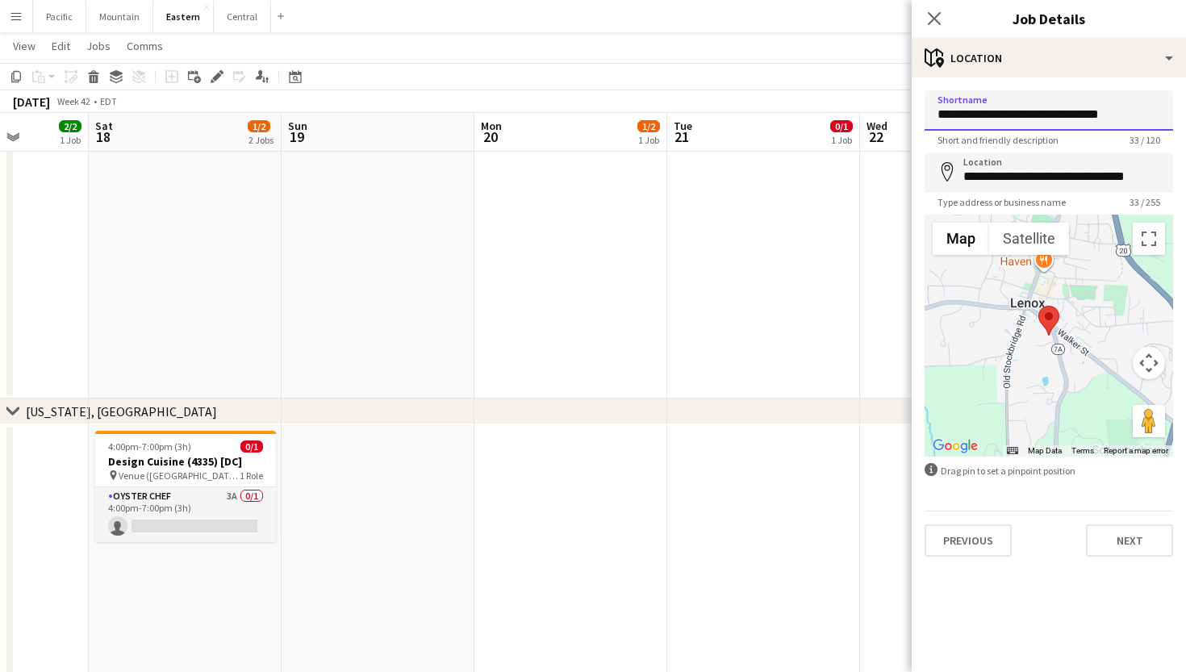
scroll to position [0, 688]
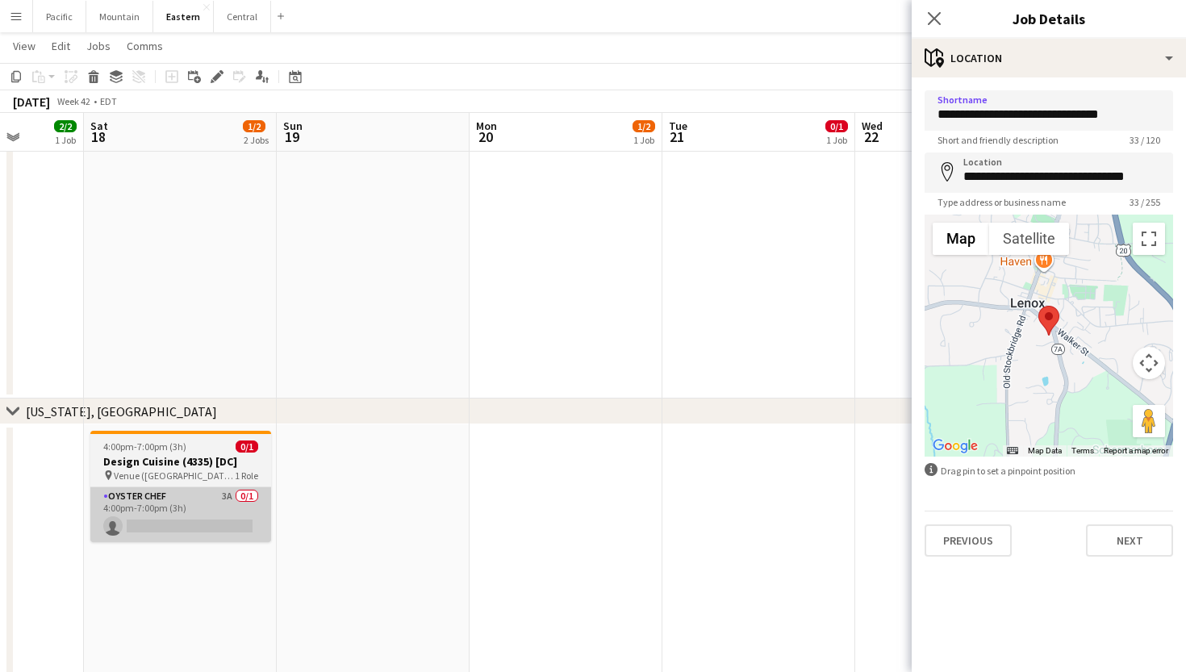
click at [167, 503] on app-card-role "Oyster Chef 3A 0/1 4:00pm-7:00pm (3h) single-neutral-actions" at bounding box center [180, 514] width 181 height 55
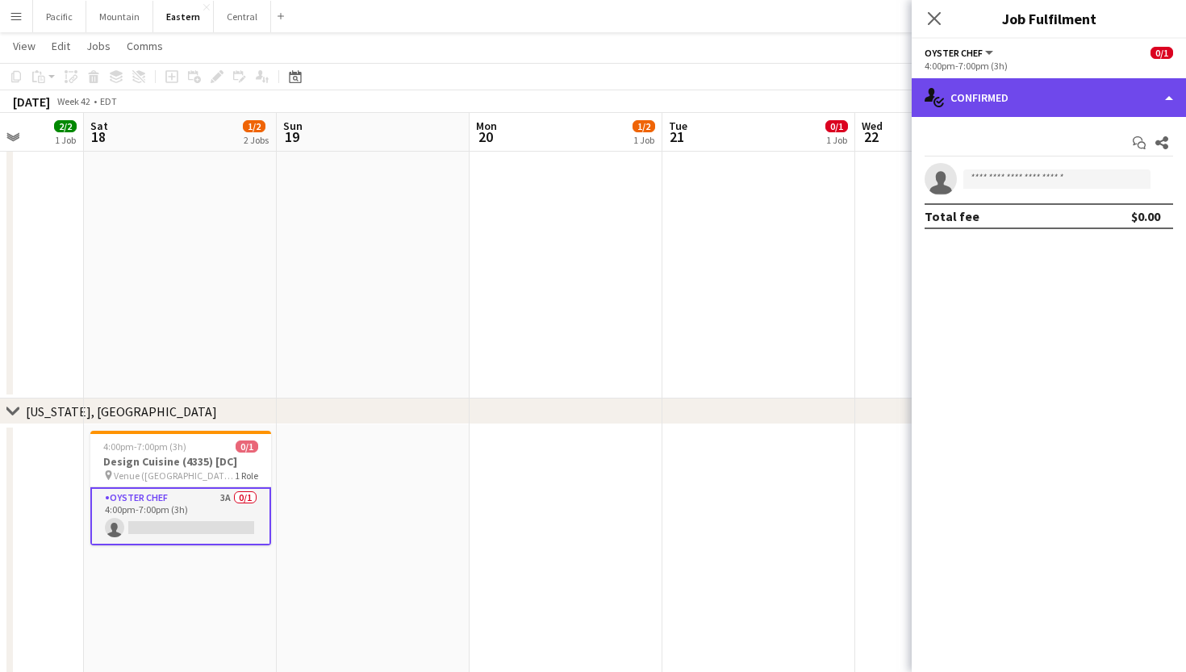
click at [1040, 97] on div "single-neutral-actions-check-2 Confirmed" at bounding box center [1049, 97] width 274 height 39
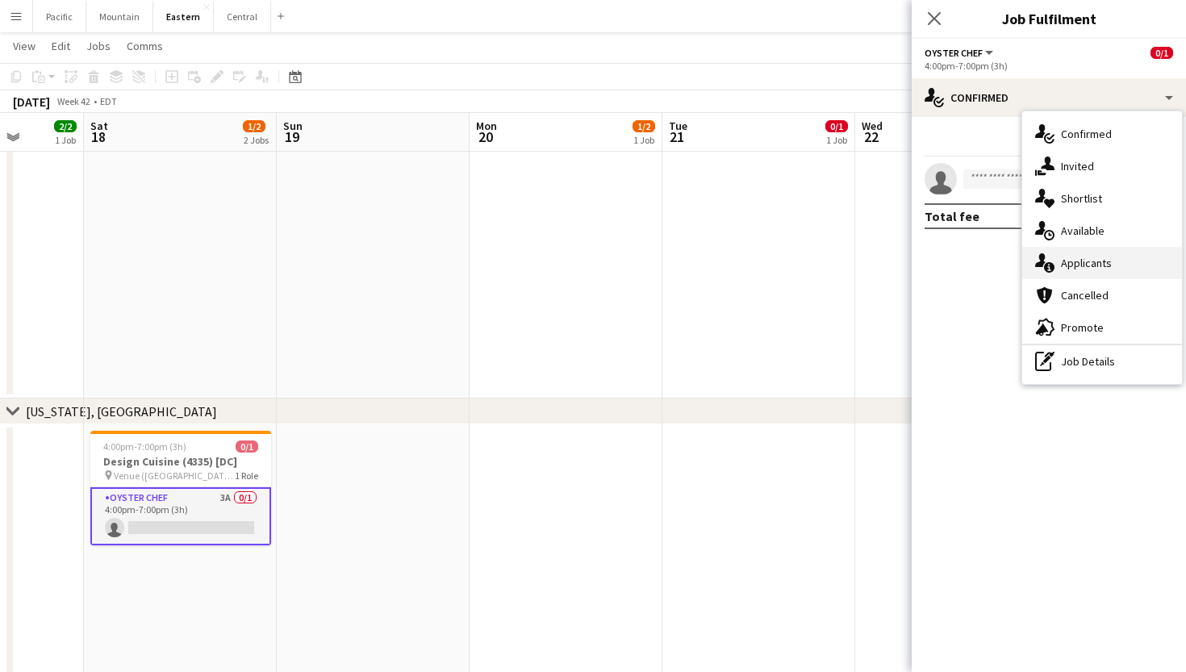
click at [1081, 270] on div "single-neutral-actions-information Applicants" at bounding box center [1103, 263] width 160 height 32
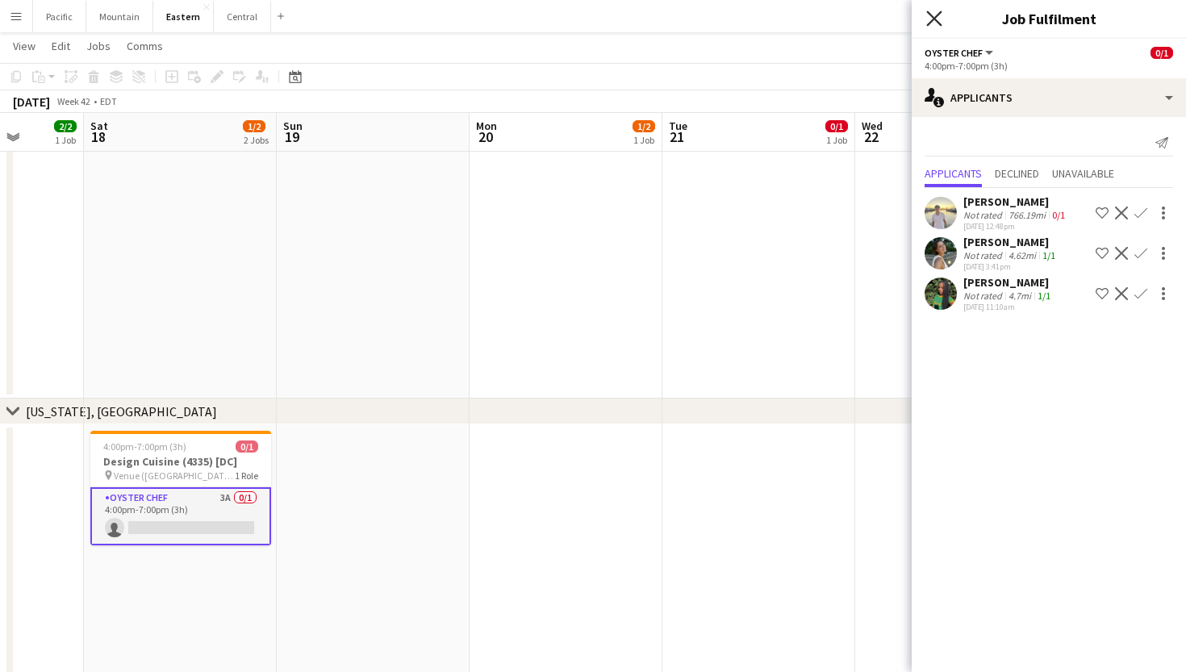
click at [934, 24] on icon "Close pop-in" at bounding box center [934, 17] width 15 height 15
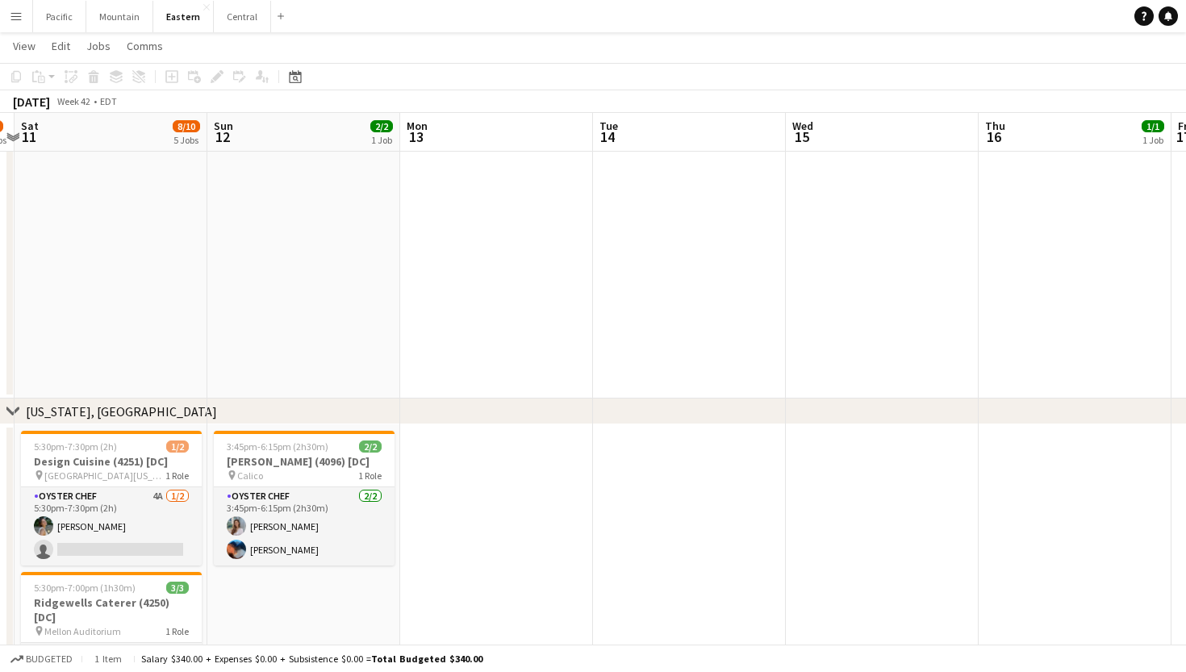
scroll to position [0, 345]
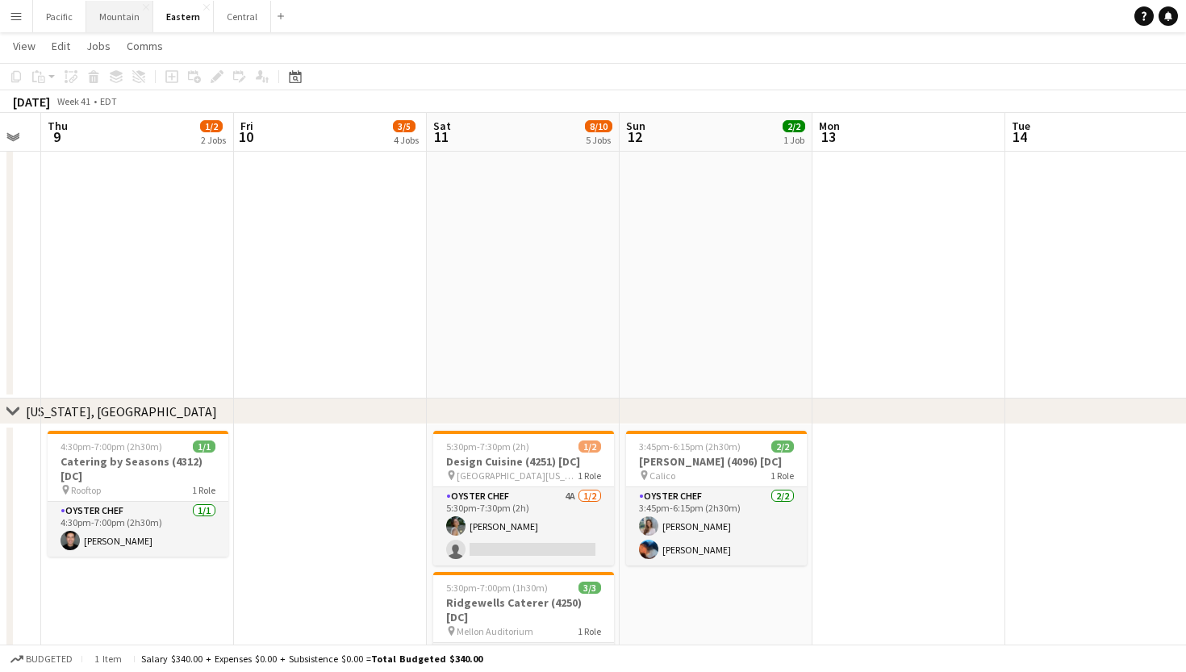
click at [121, 12] on button "Mountain Close" at bounding box center [119, 16] width 67 height 31
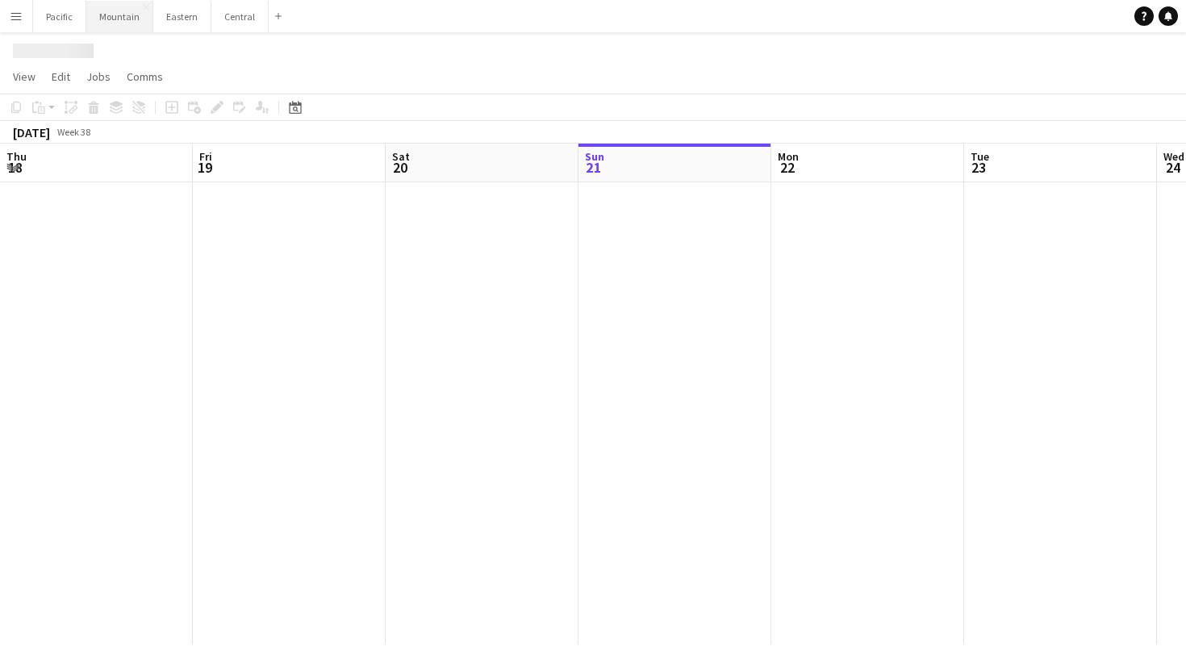
scroll to position [0, 386]
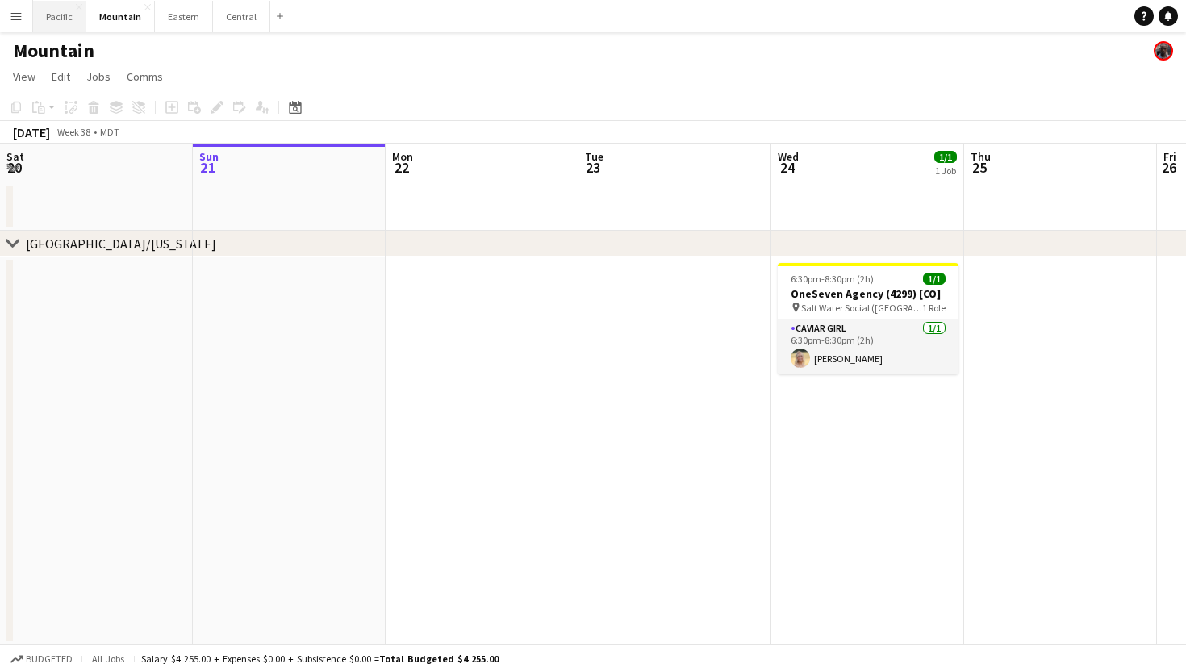
click at [61, 20] on button "Pacific Close" at bounding box center [59, 16] width 53 height 31
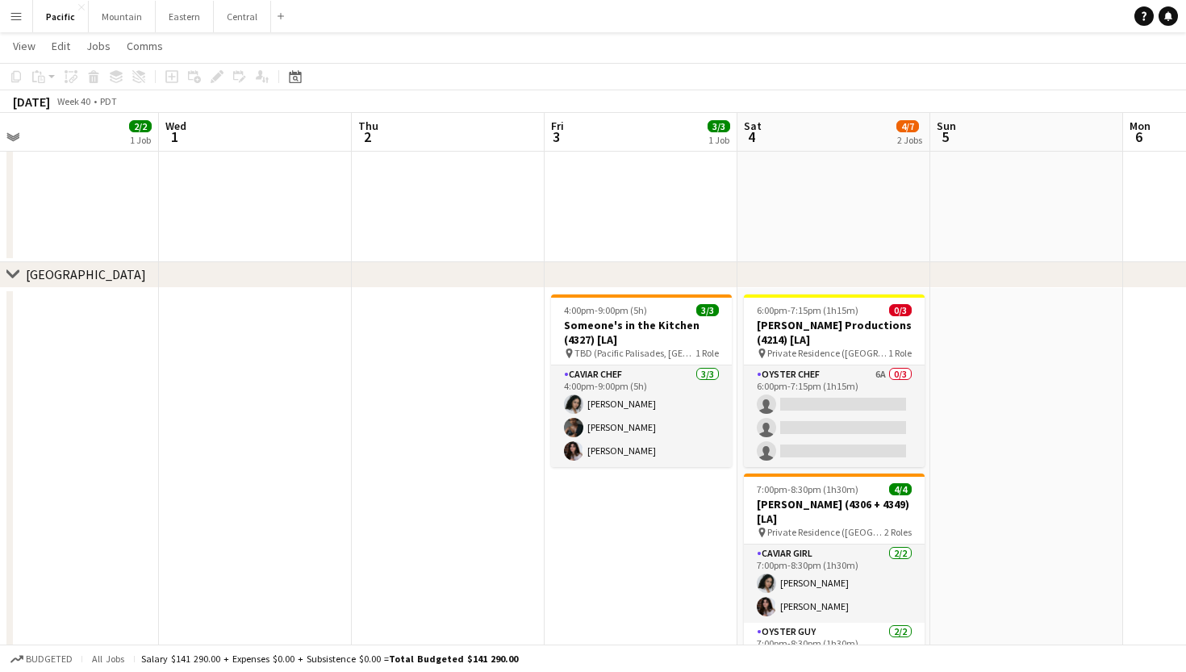
scroll to position [261, 0]
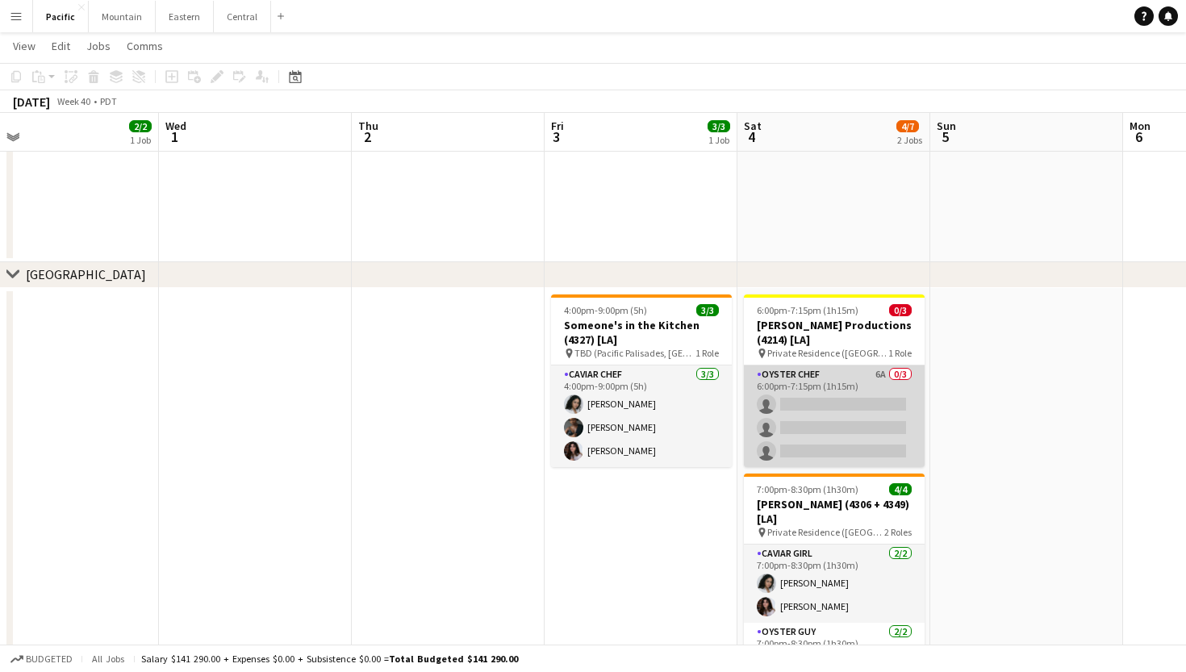
click at [822, 402] on app-card-role "Oyster Chef 6A 0/3 6:00pm-7:15pm (1h15m) single-neutral-actions single-neutral-…" at bounding box center [834, 417] width 181 height 102
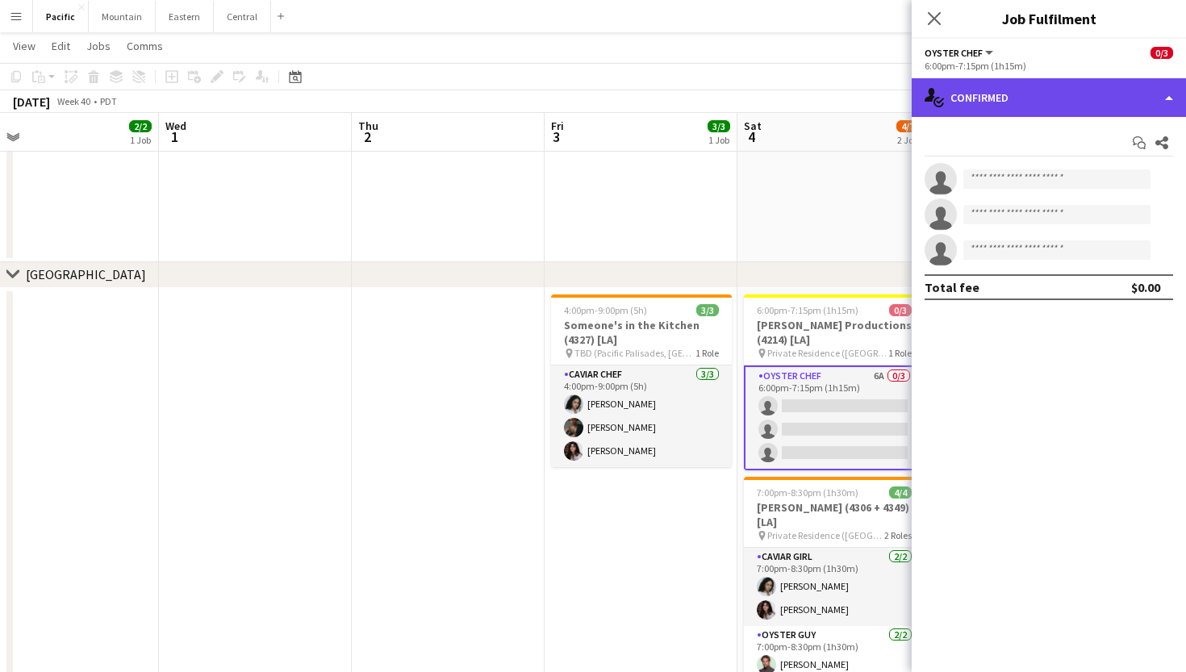
click at [1037, 98] on div "single-neutral-actions-check-2 Confirmed" at bounding box center [1049, 97] width 274 height 39
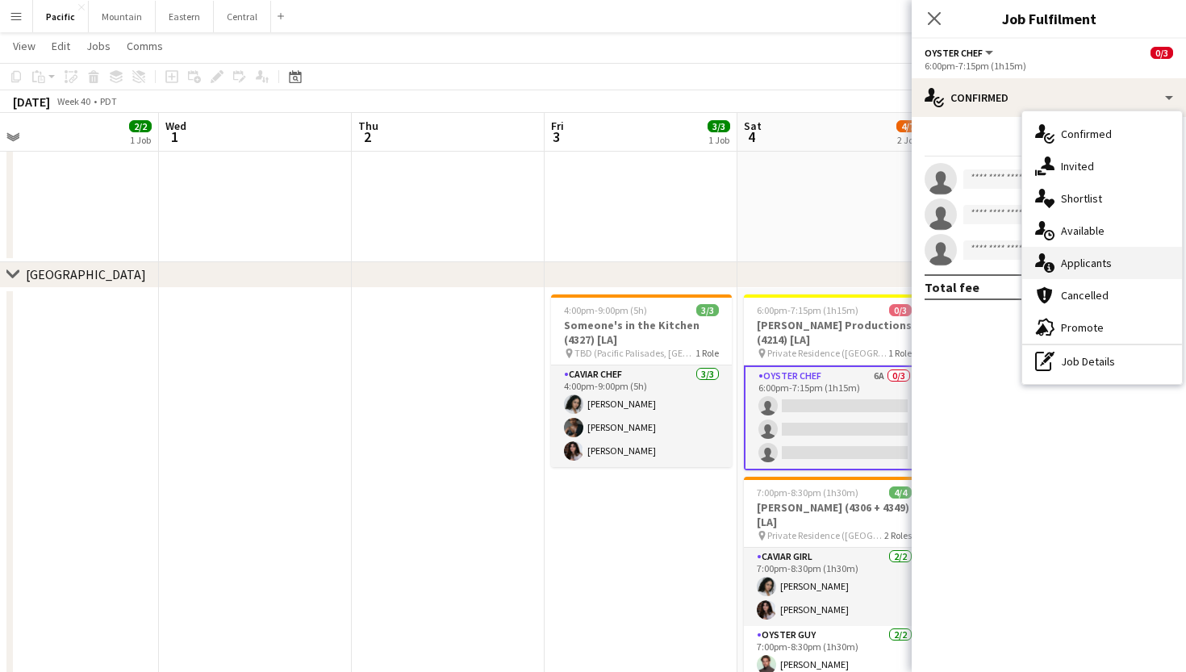
click at [1074, 249] on div "single-neutral-actions-information Applicants" at bounding box center [1103, 263] width 160 height 32
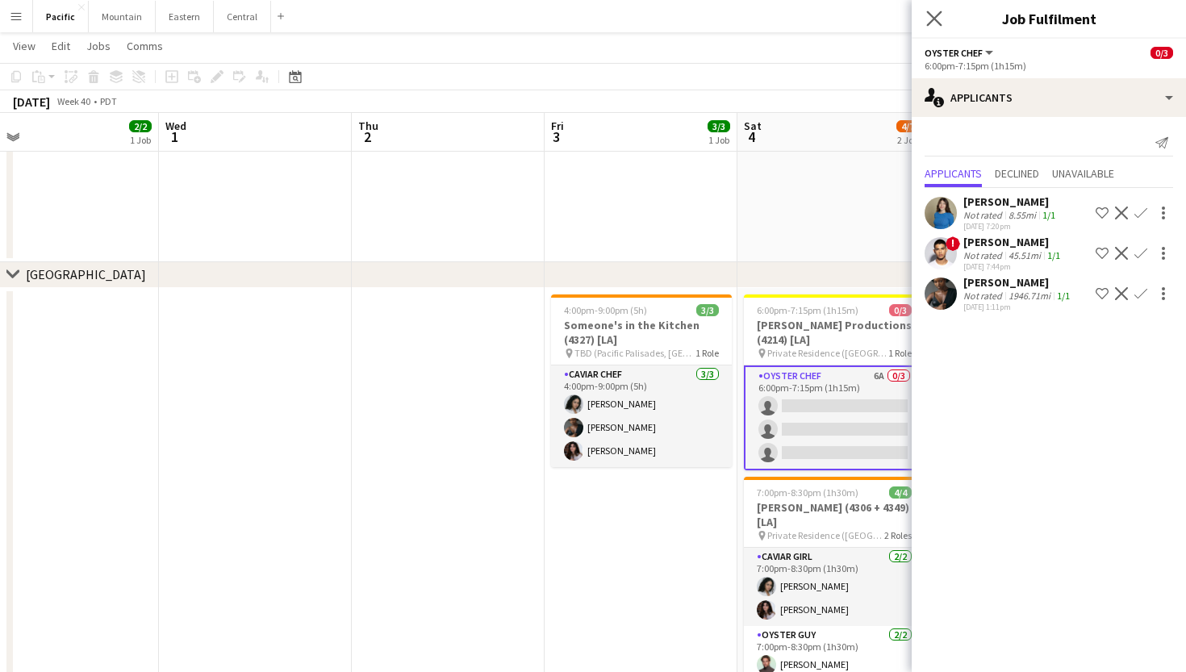
click at [934, 8] on app-icon "Close pop-in" at bounding box center [934, 18] width 23 height 23
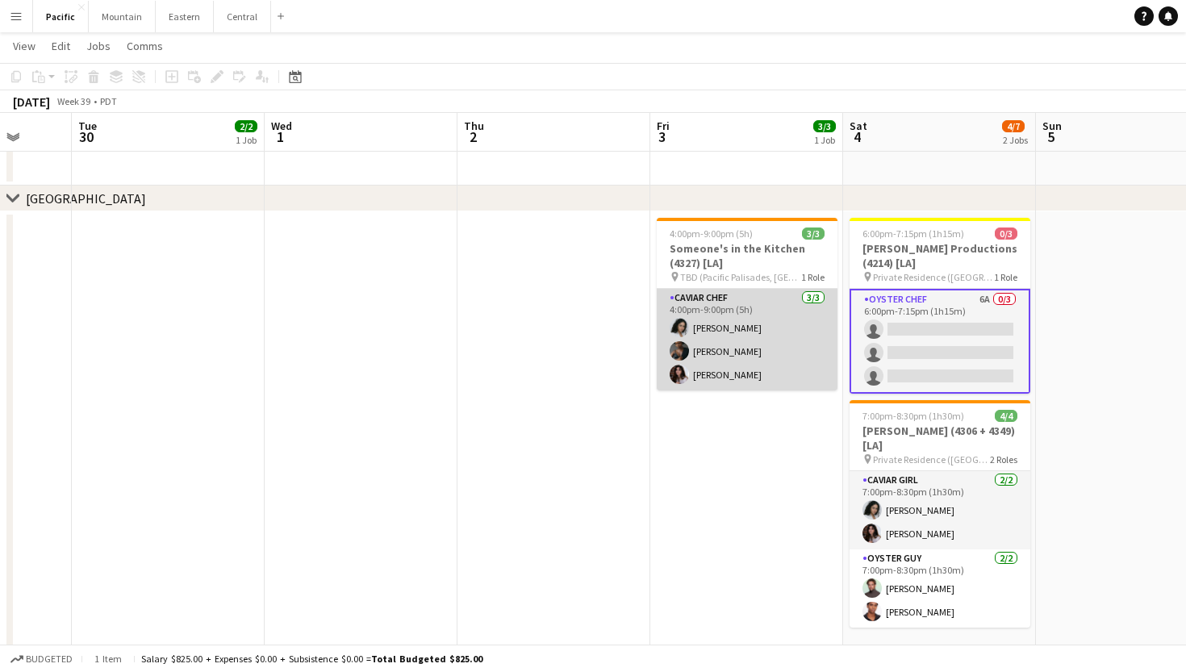
scroll to position [0, 555]
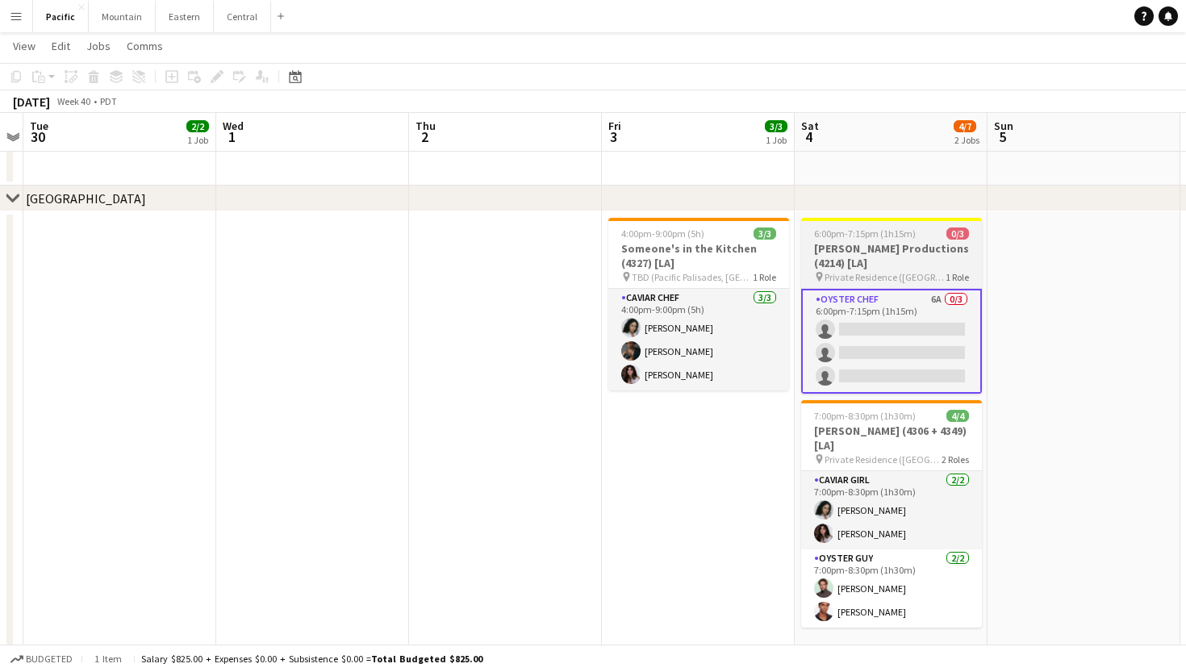
click at [935, 244] on h3 "[PERSON_NAME] Productions (4214) [LA]" at bounding box center [891, 255] width 181 height 29
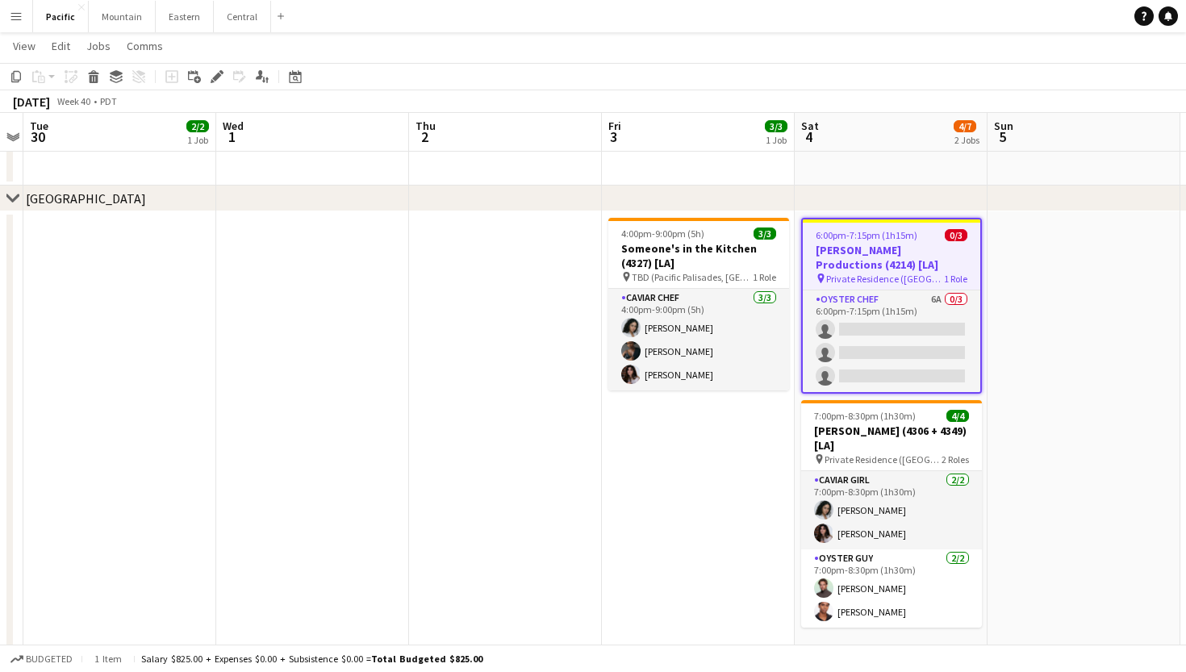
click at [935, 244] on h3 "[PERSON_NAME] Productions (4214) [LA]" at bounding box center [892, 257] width 178 height 29
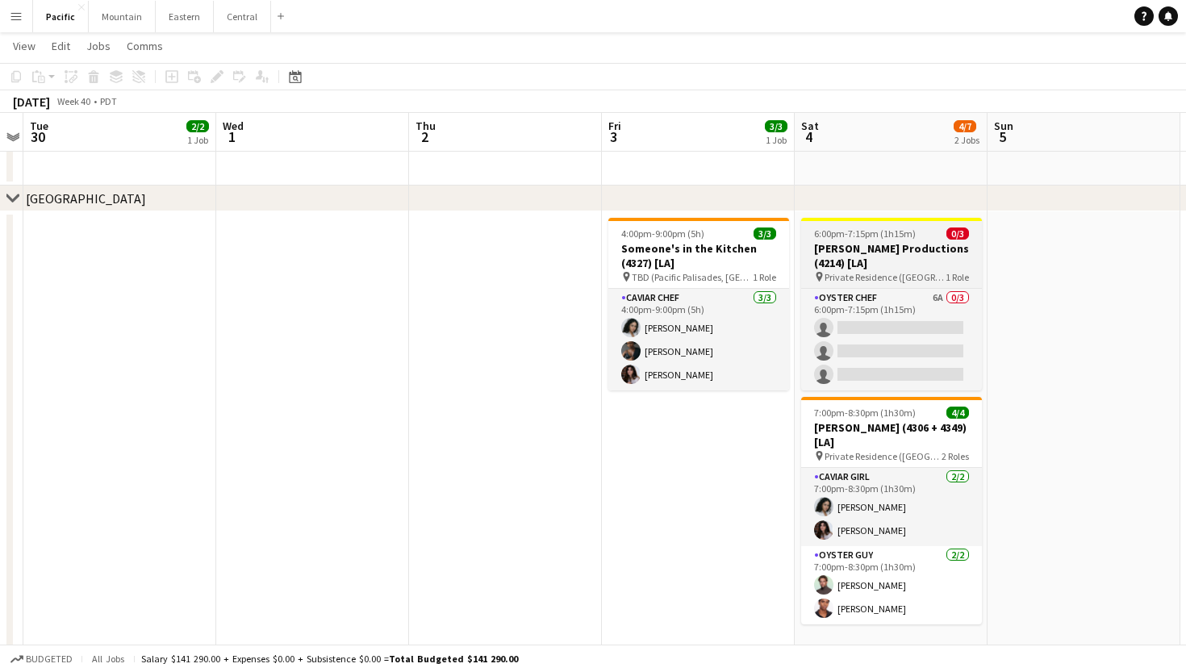
click at [935, 244] on h3 "[PERSON_NAME] Productions (4214) [LA]" at bounding box center [891, 255] width 181 height 29
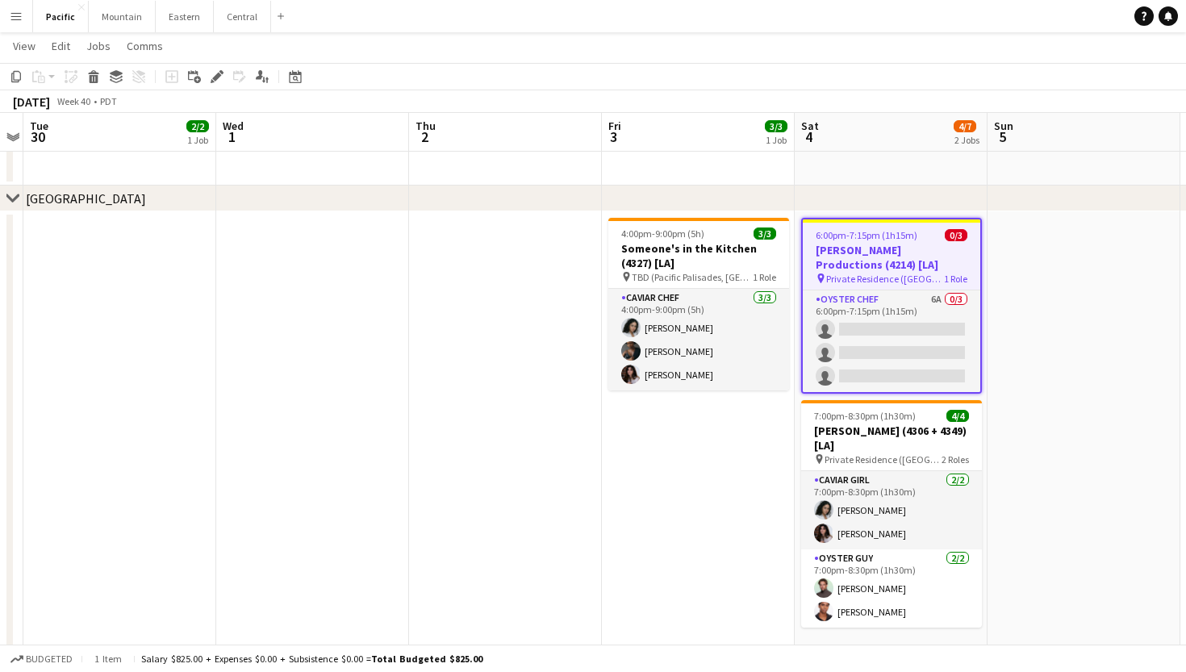
drag, startPoint x: 935, startPoint y: 244, endPoint x: 745, endPoint y: 94, distance: 242.0
click at [935, 232] on app-job-card "6:00pm-7:15pm (1h15m) 0/3 Bourgeois Productions (4214) [LA] pin Private Residen…" at bounding box center [891, 306] width 181 height 176
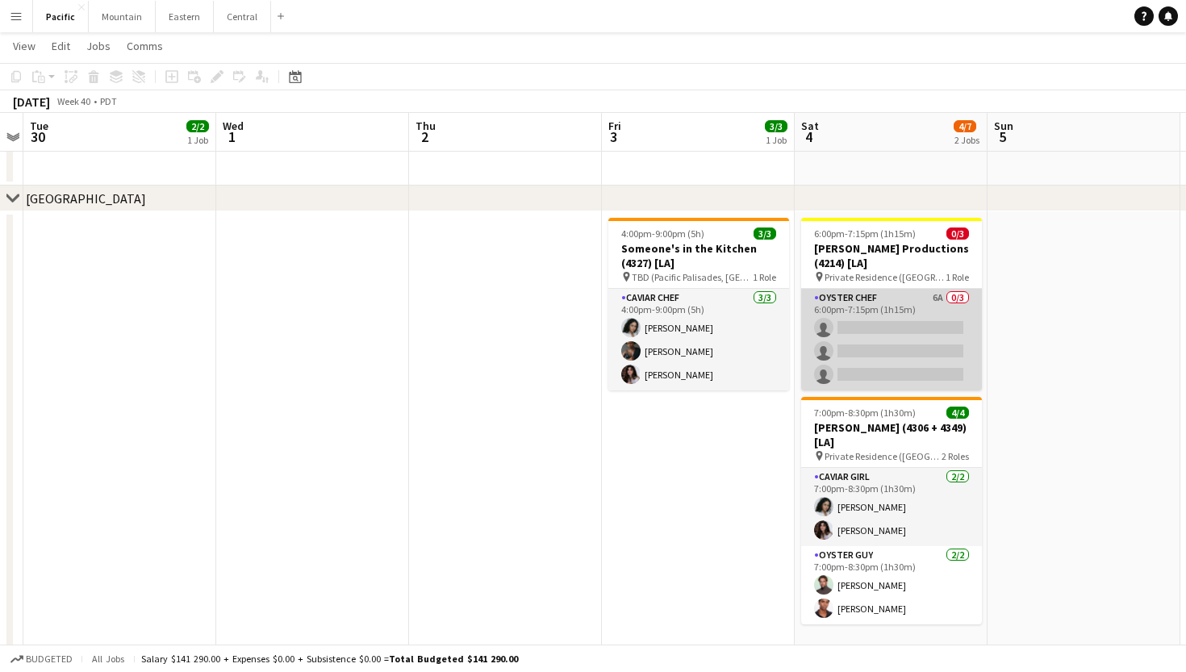
click at [904, 315] on app-card-role "Oyster Chef 6A 0/3 6:00pm-7:15pm (1h15m) single-neutral-actions single-neutral-…" at bounding box center [891, 340] width 181 height 102
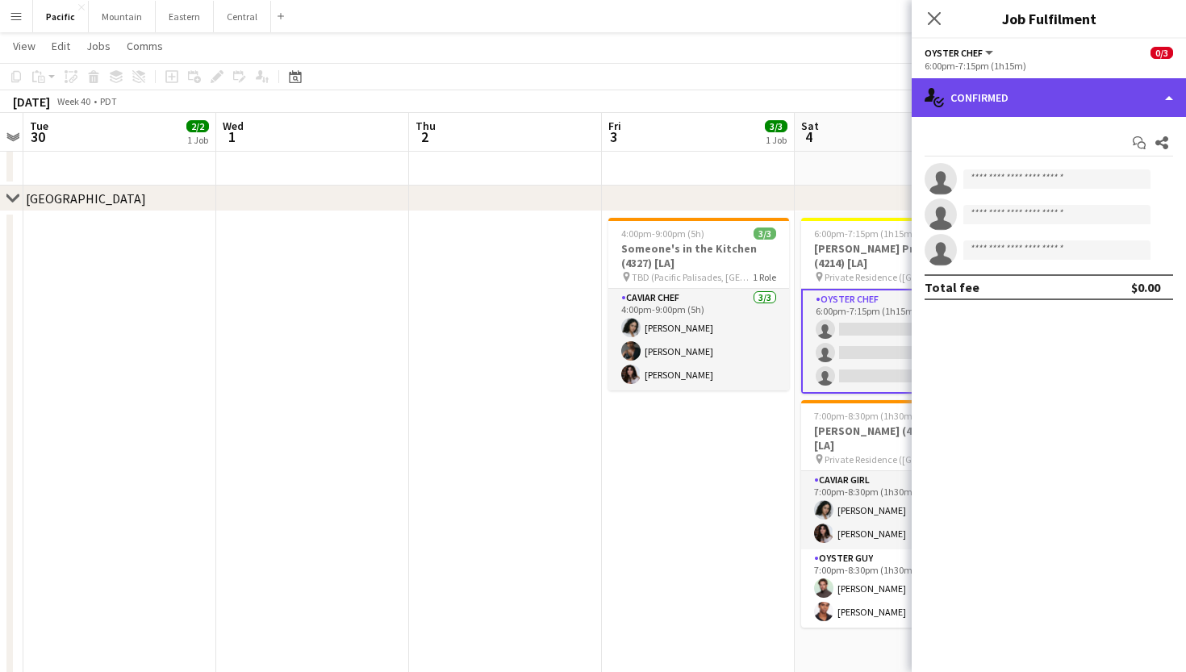
click at [1036, 92] on div "single-neutral-actions-check-2 Confirmed" at bounding box center [1049, 97] width 274 height 39
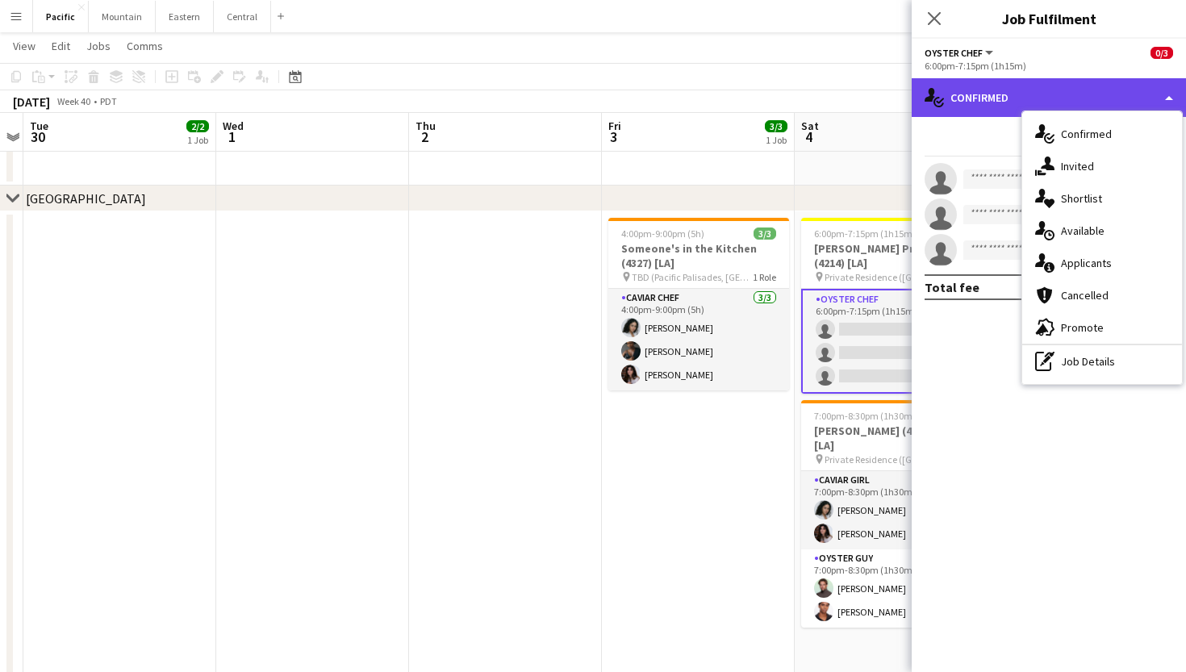
click at [983, 85] on div "single-neutral-actions-check-2 Confirmed" at bounding box center [1049, 97] width 274 height 39
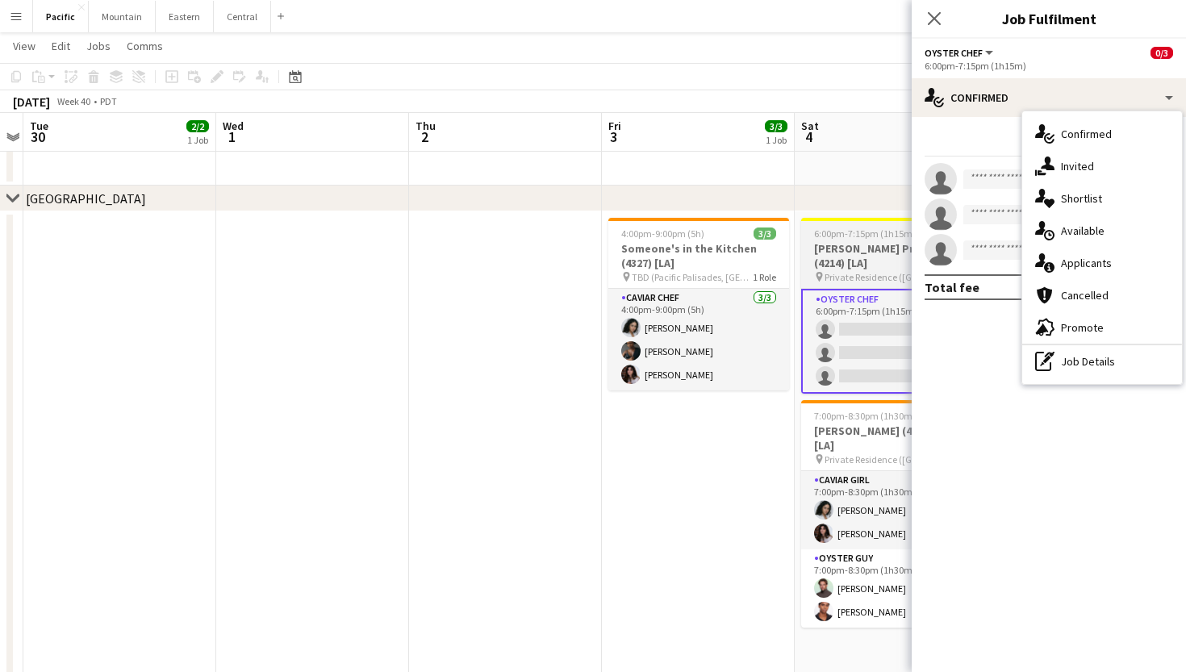
click at [866, 249] on h3 "[PERSON_NAME] Productions (4214) [LA]" at bounding box center [891, 255] width 181 height 29
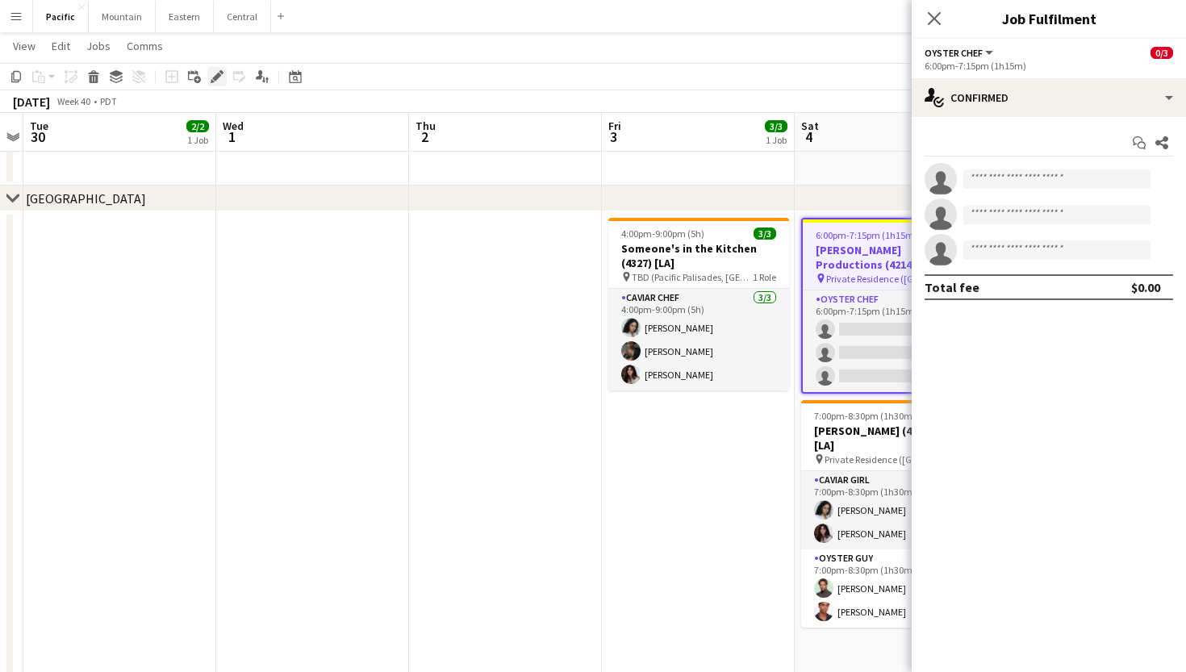
click at [220, 73] on icon "Edit" at bounding box center [217, 76] width 13 height 13
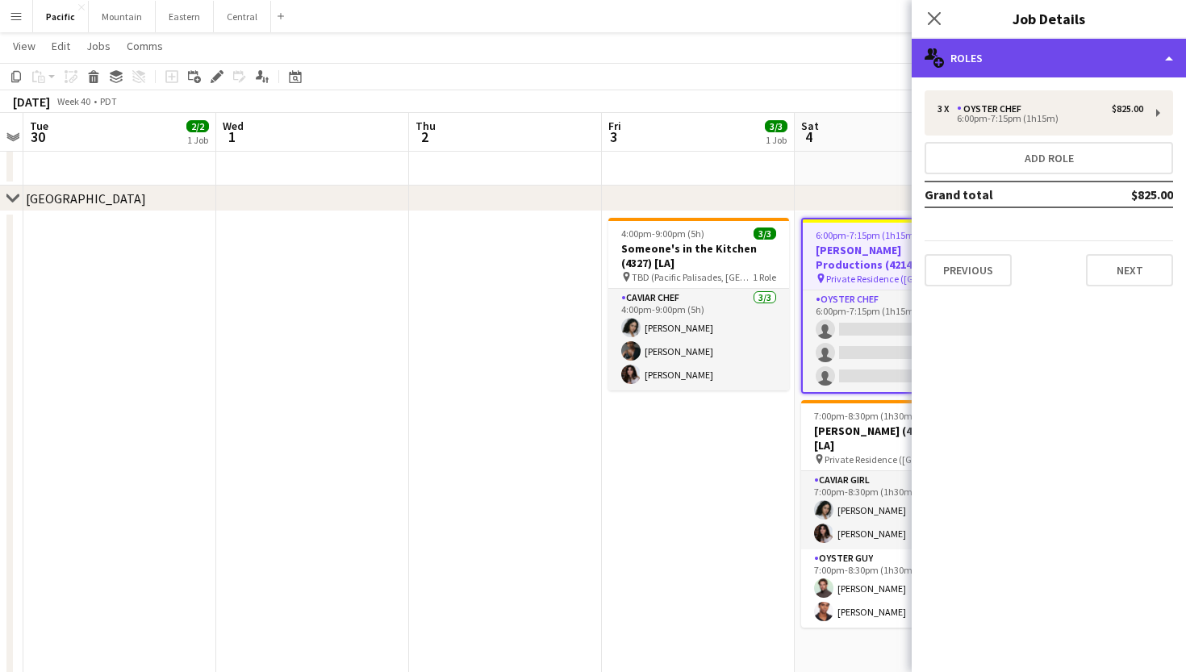
click at [1158, 65] on div "multiple-users-add Roles" at bounding box center [1049, 58] width 274 height 39
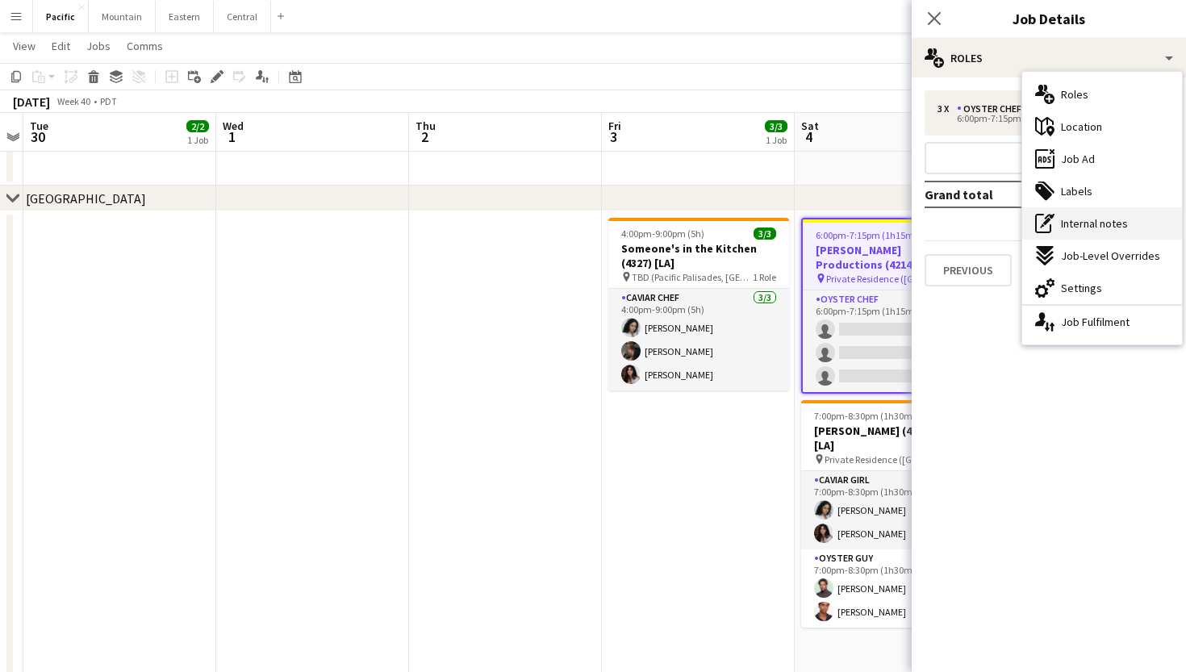
click at [1121, 236] on div "pen-write Internal notes" at bounding box center [1103, 223] width 160 height 32
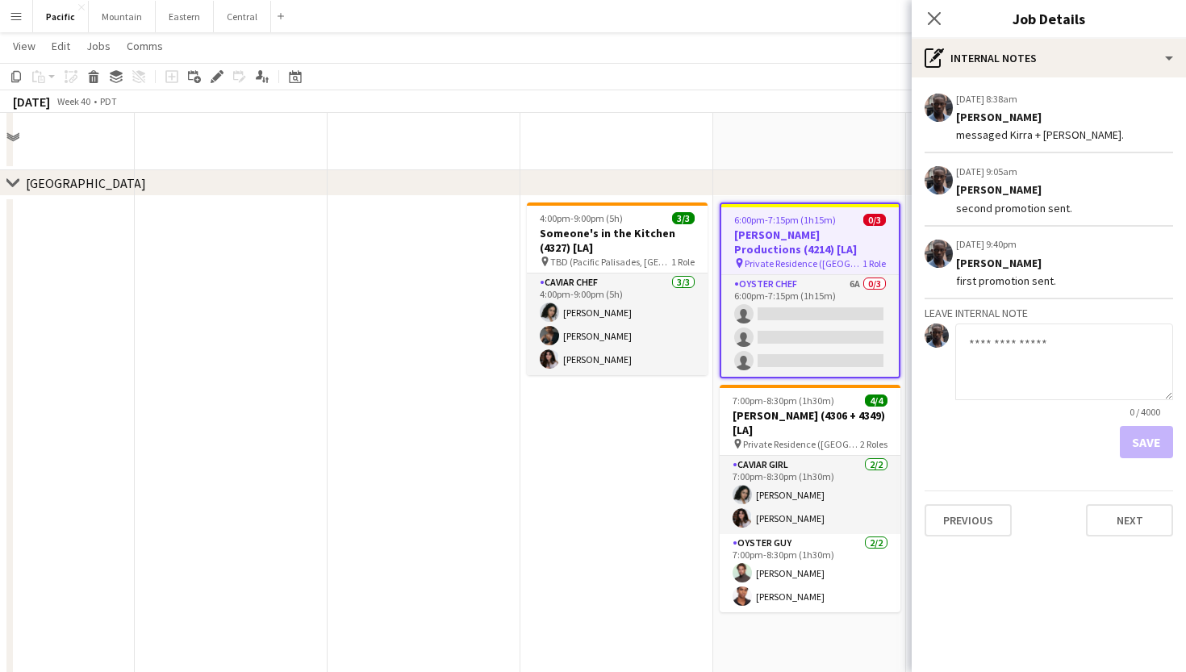
scroll to position [257, 0]
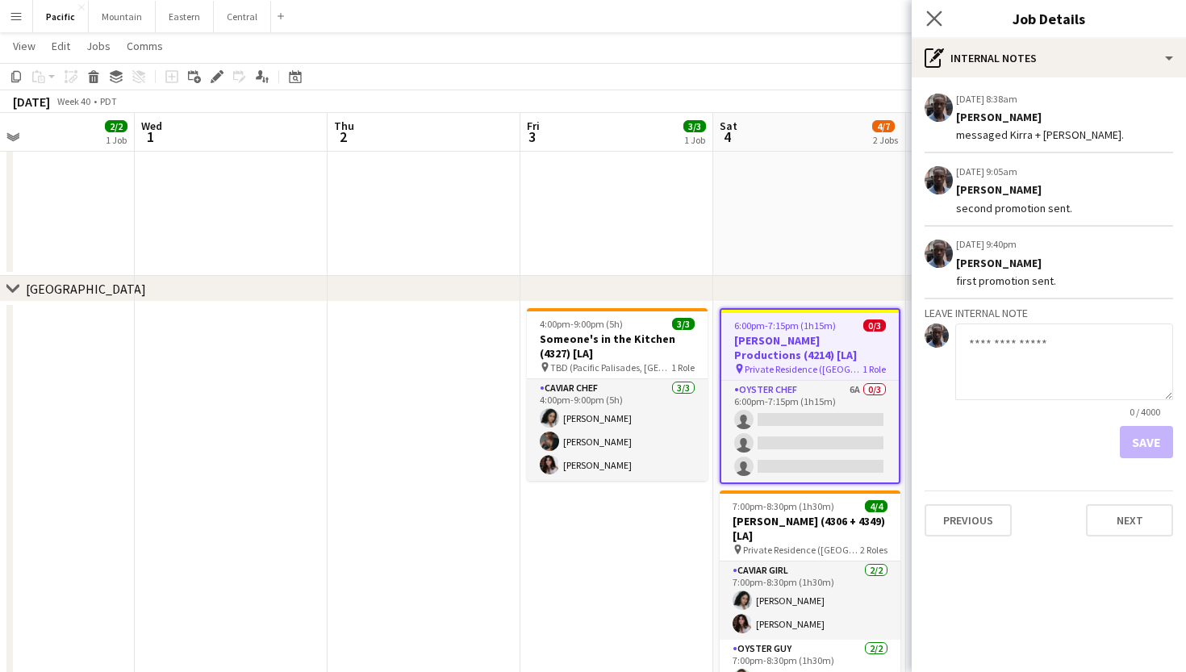
click at [932, 10] on app-icon "Close pop-in" at bounding box center [934, 18] width 23 height 23
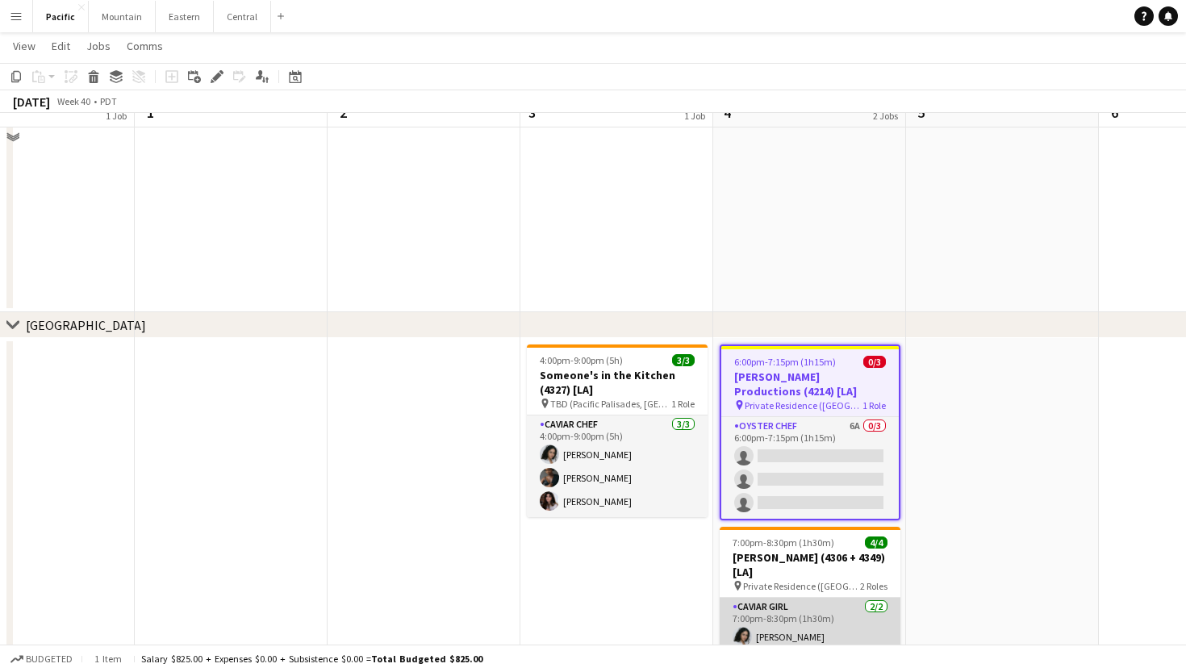
scroll to position [196, 0]
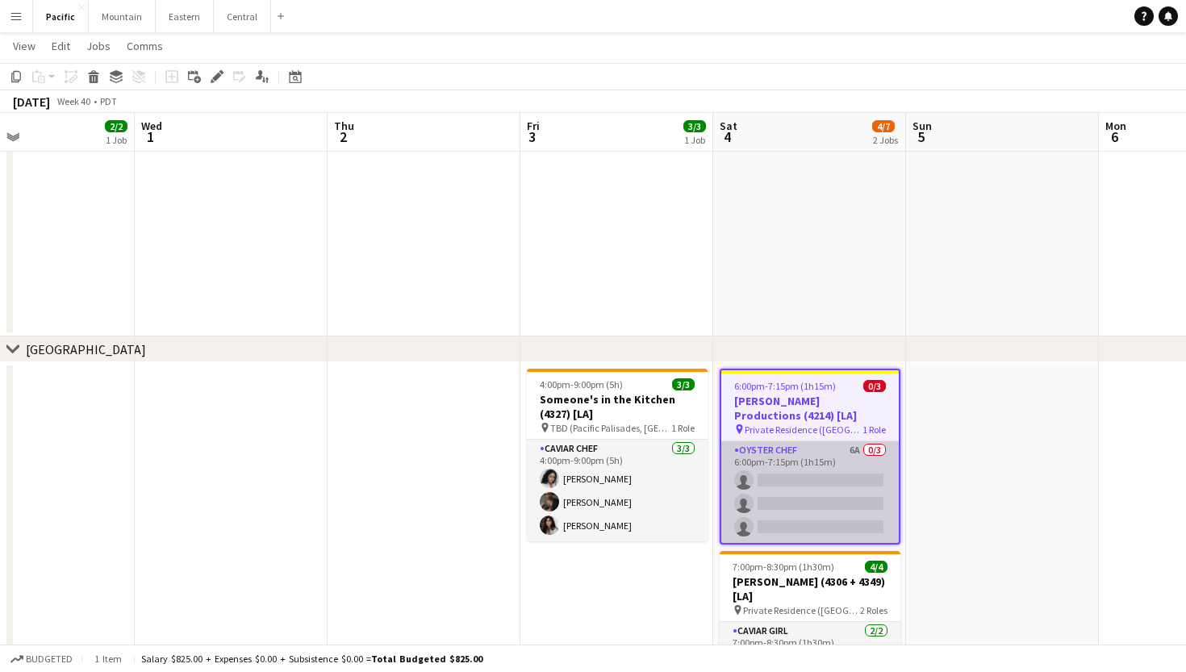
click at [784, 512] on app-card-role "Oyster Chef 6A 0/3 6:00pm-7:15pm (1h15m) single-neutral-actions single-neutral-…" at bounding box center [811, 492] width 178 height 102
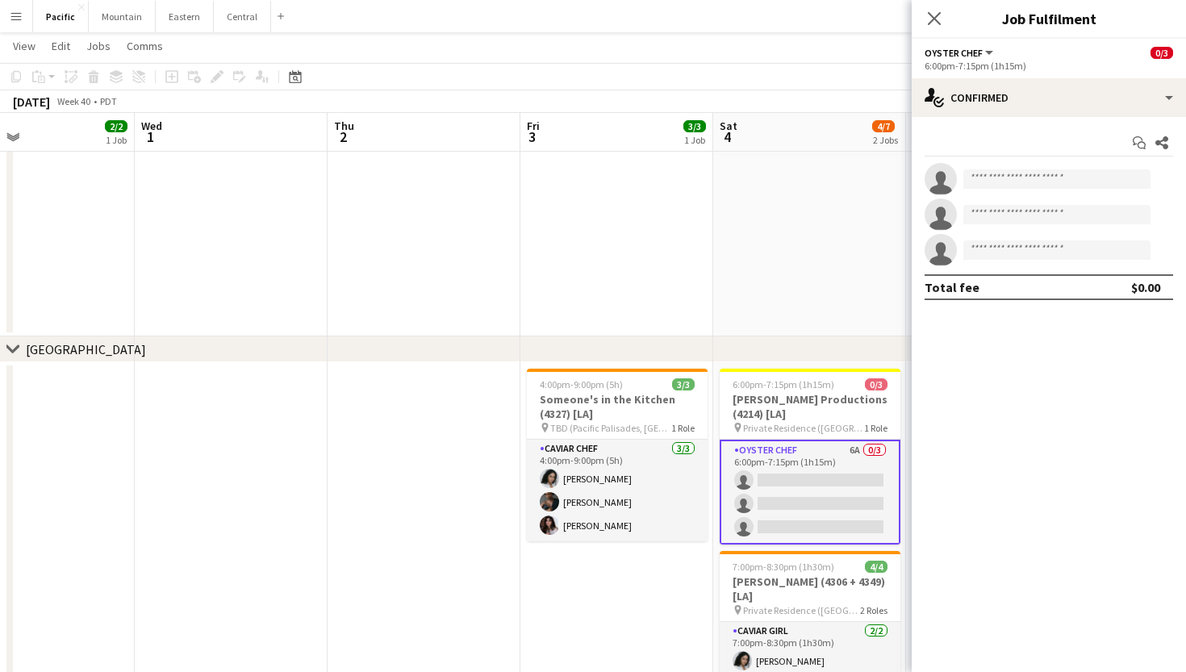
click at [15, 9] on button "Menu" at bounding box center [16, 16] width 32 height 32
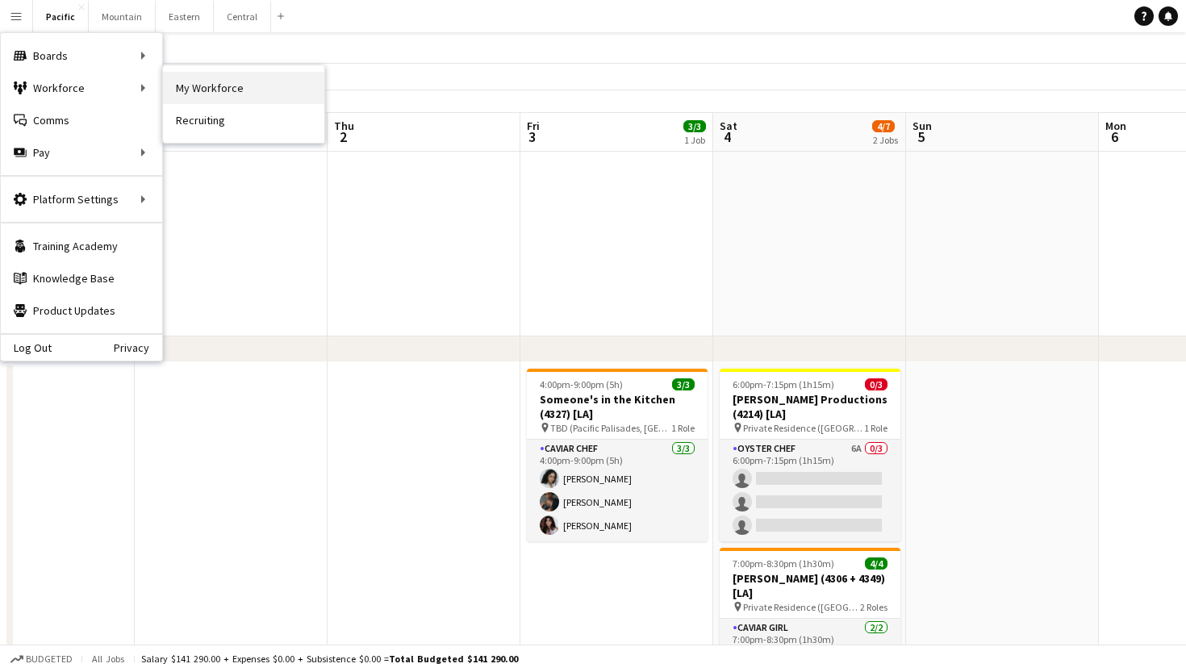
click at [220, 83] on link "My Workforce" at bounding box center [243, 88] width 161 height 32
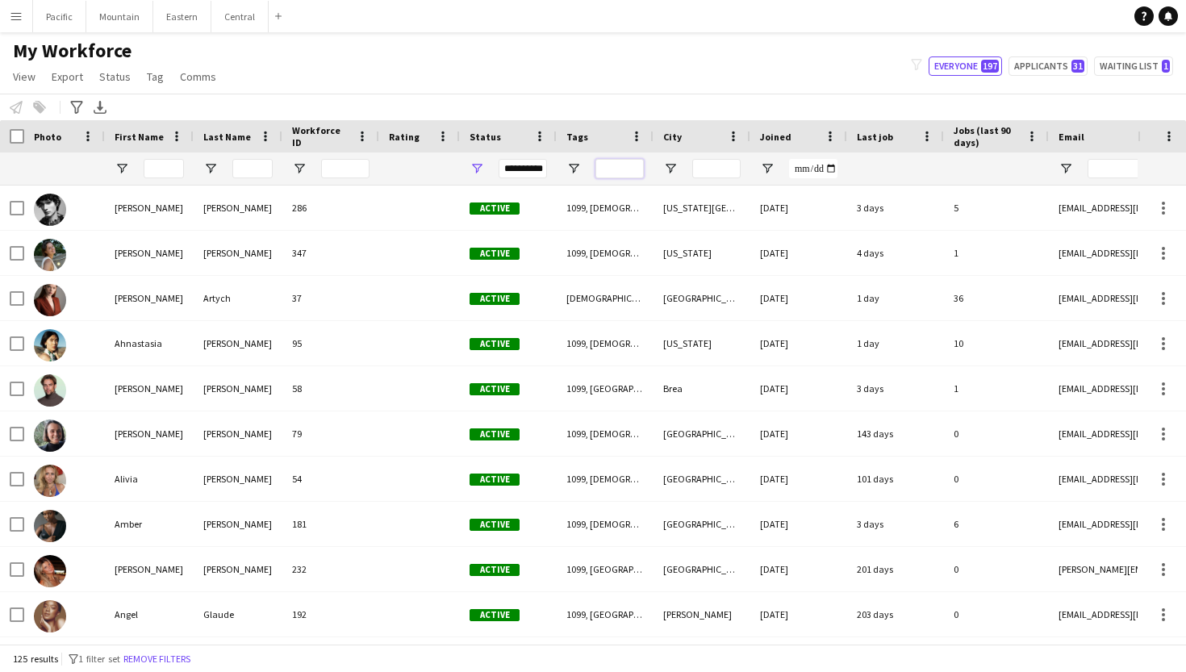
click at [634, 168] on input "Tags Filter Input" at bounding box center [620, 168] width 48 height 19
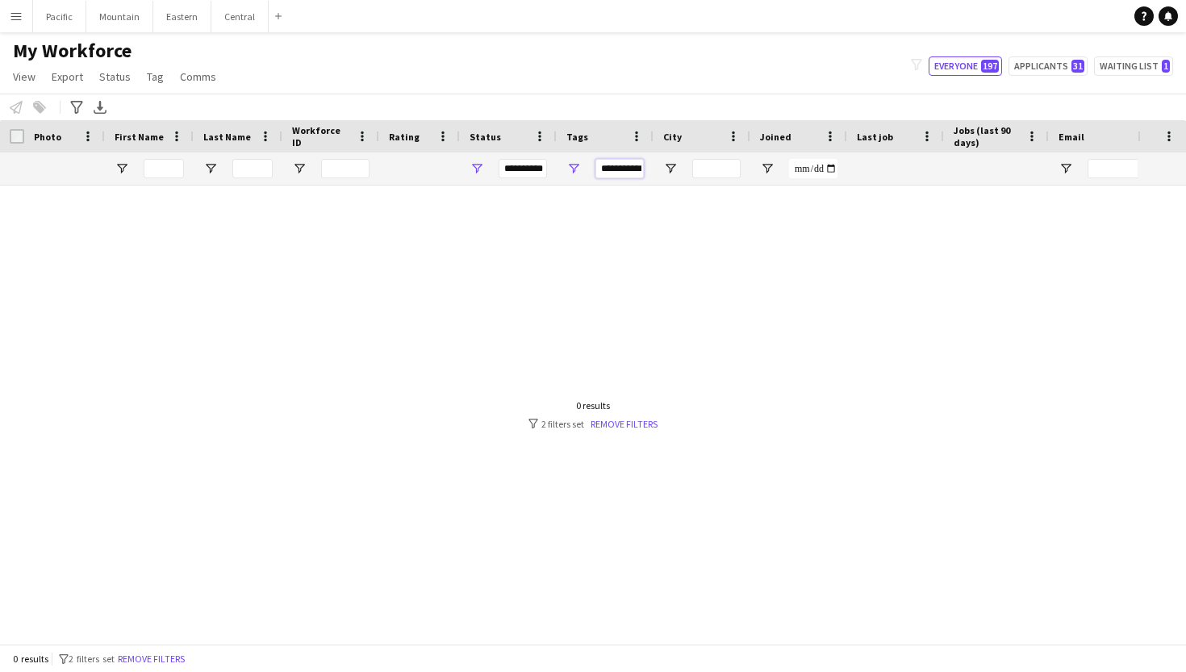
type input "**********"
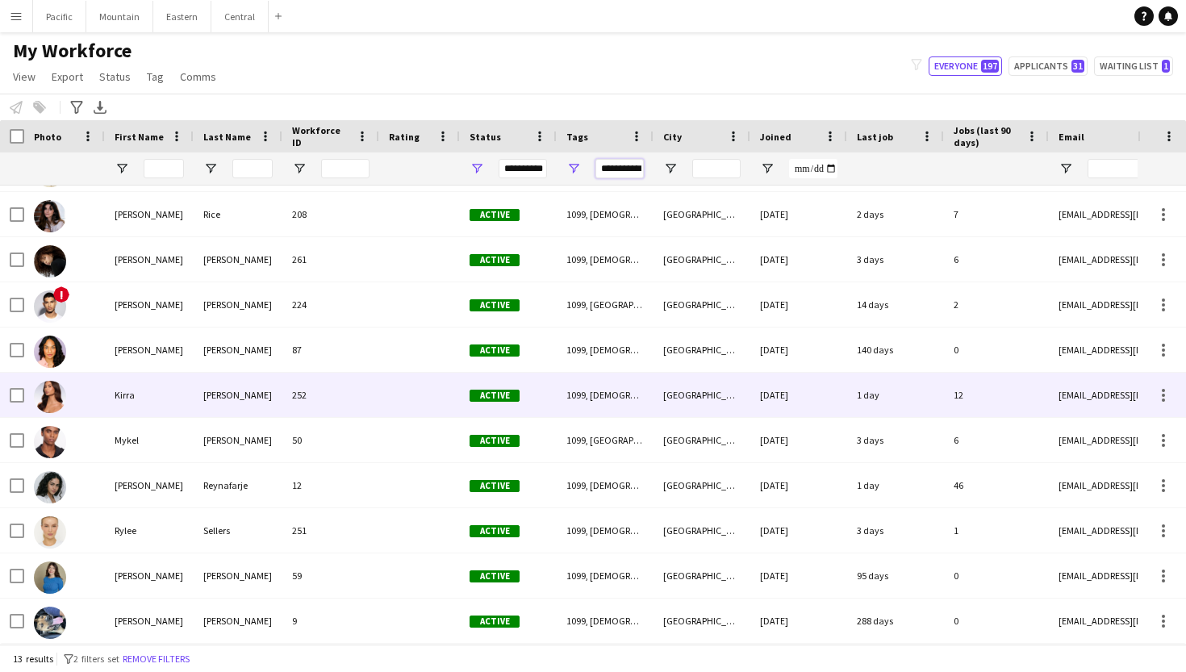
scroll to position [129, 0]
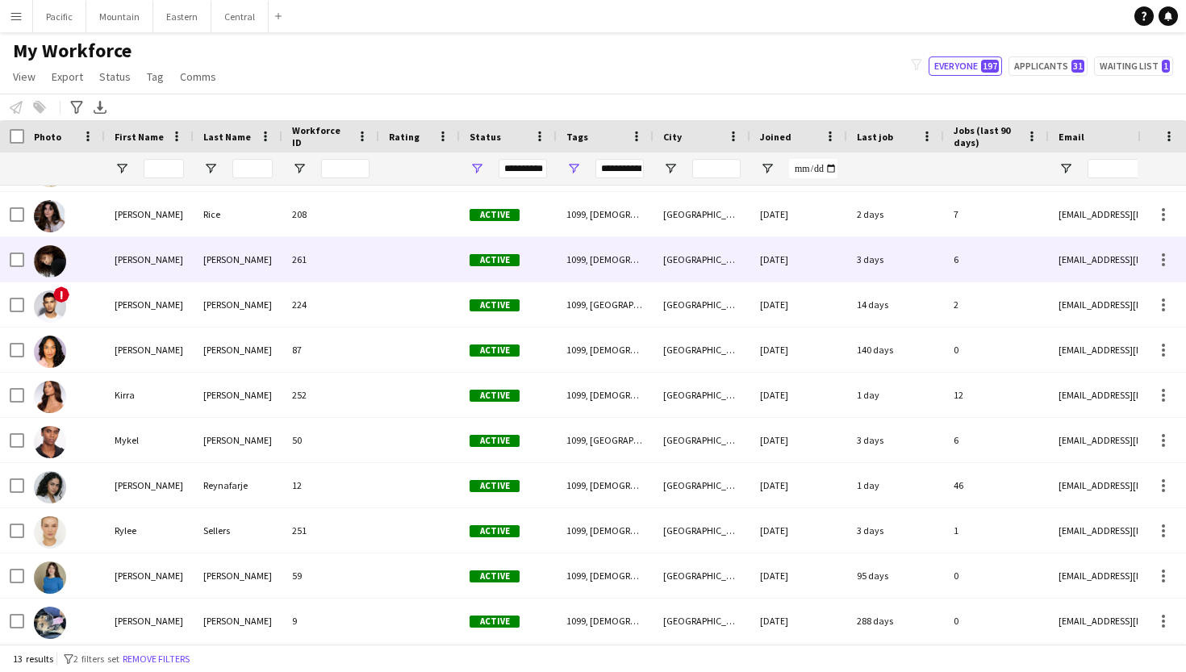
click at [186, 253] on div "Irelyn" at bounding box center [149, 259] width 89 height 44
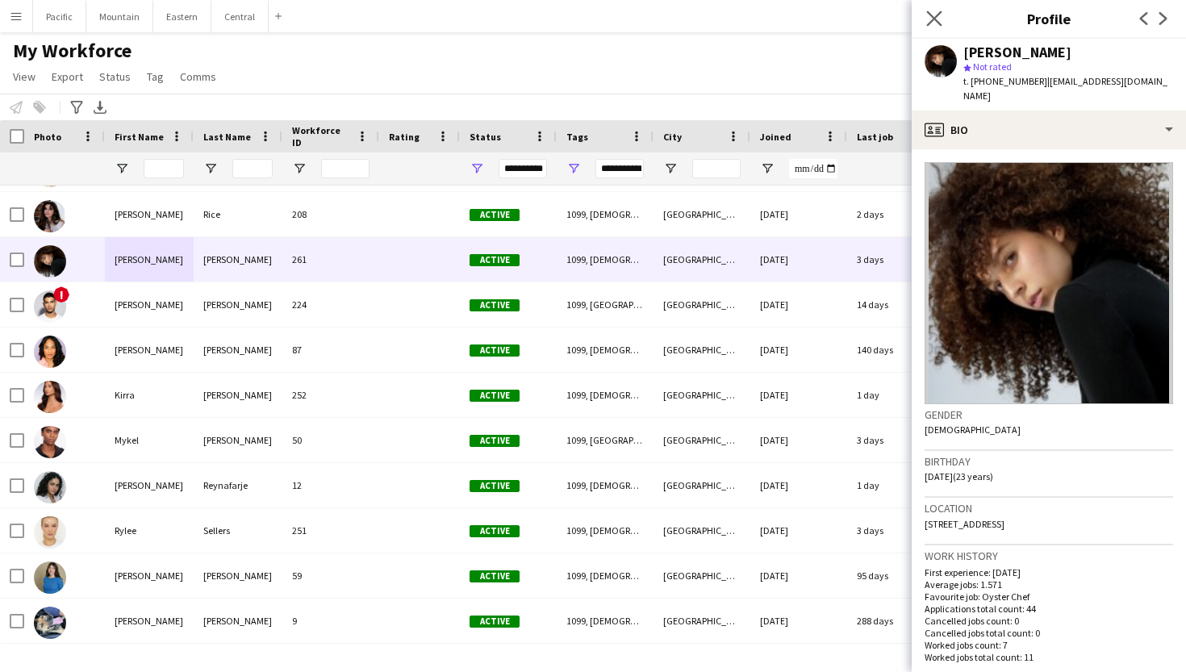
click at [937, 10] on app-icon "Close pop-in" at bounding box center [934, 18] width 23 height 23
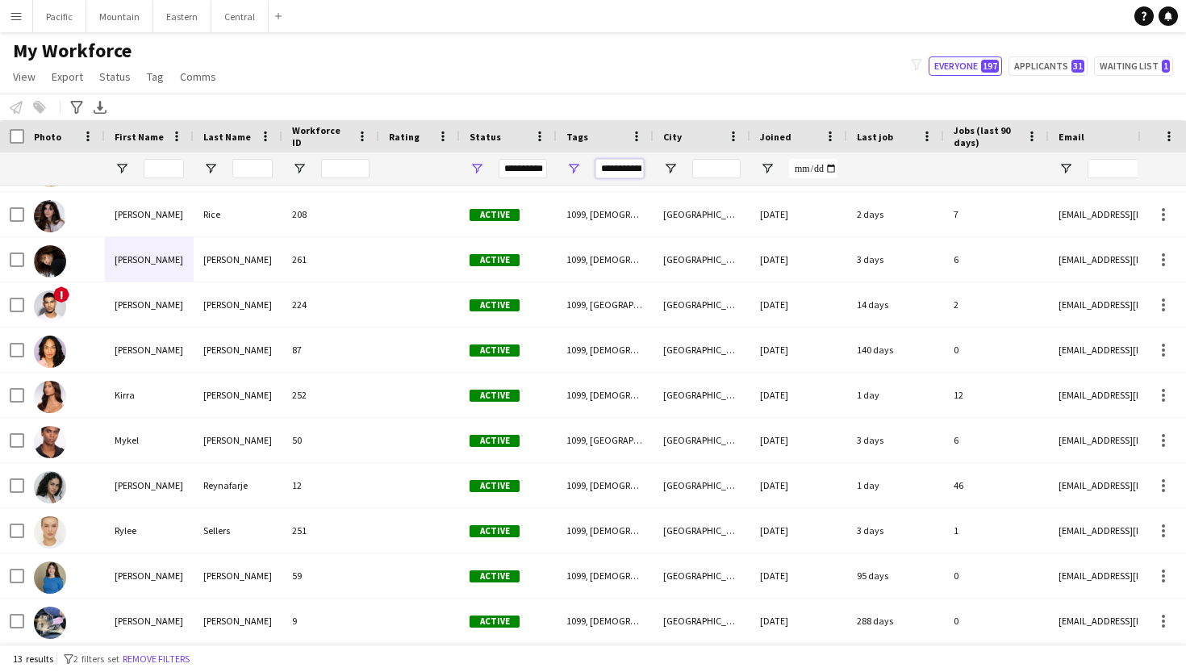
click at [625, 165] on input "**********" at bounding box center [620, 168] width 48 height 19
click at [622, 166] on input "**********" at bounding box center [620, 168] width 48 height 19
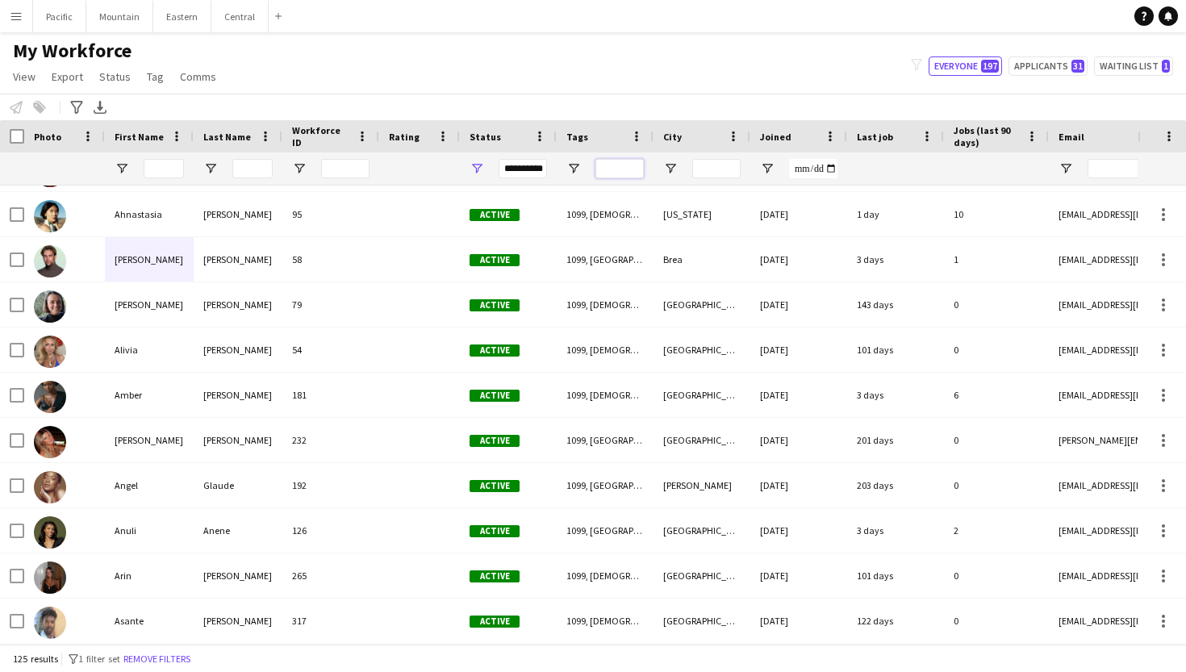
type input "*"
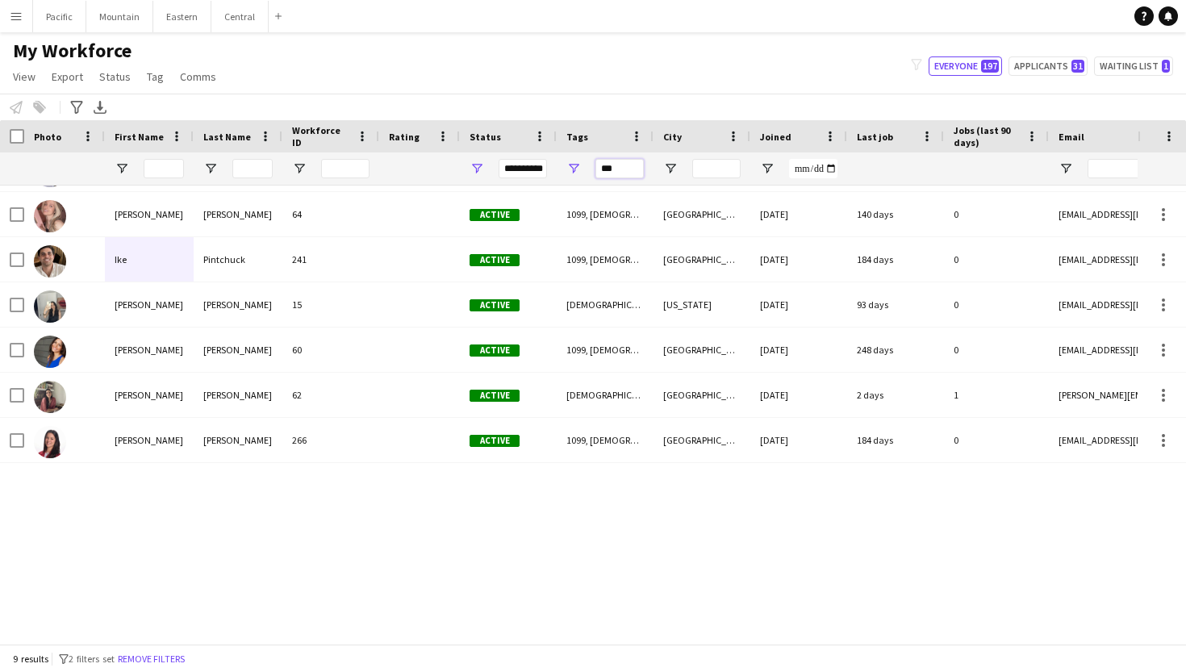
scroll to position [0, 0]
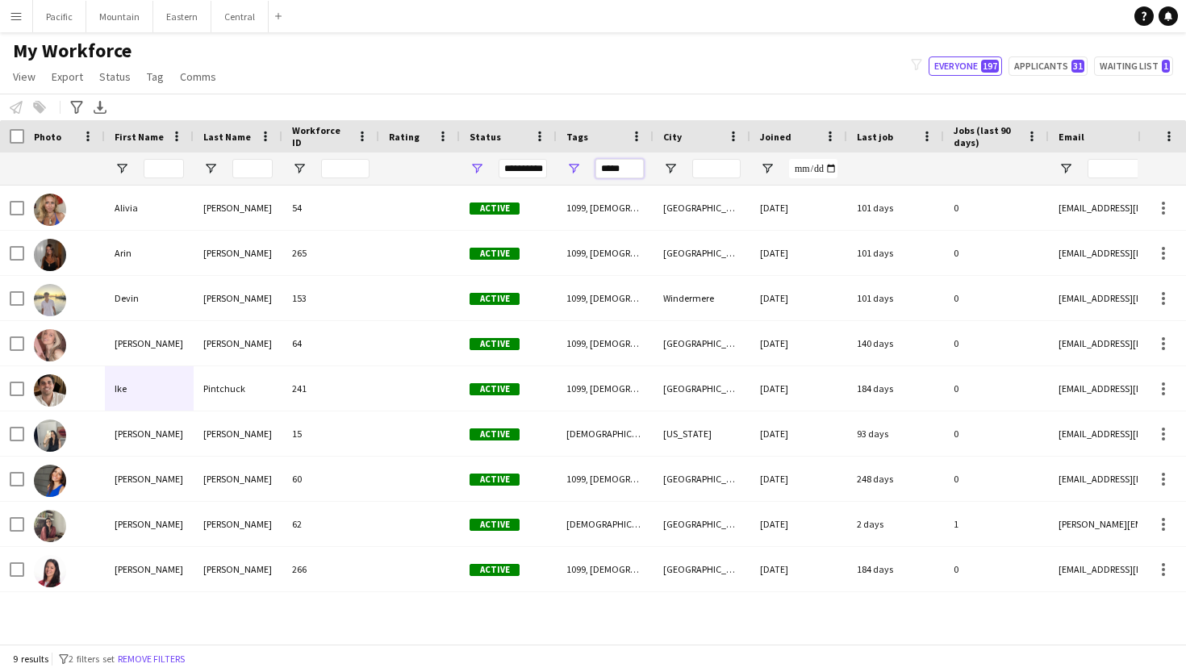
type input "*****"
click at [573, 169] on span "Open Filter Menu" at bounding box center [574, 168] width 15 height 15
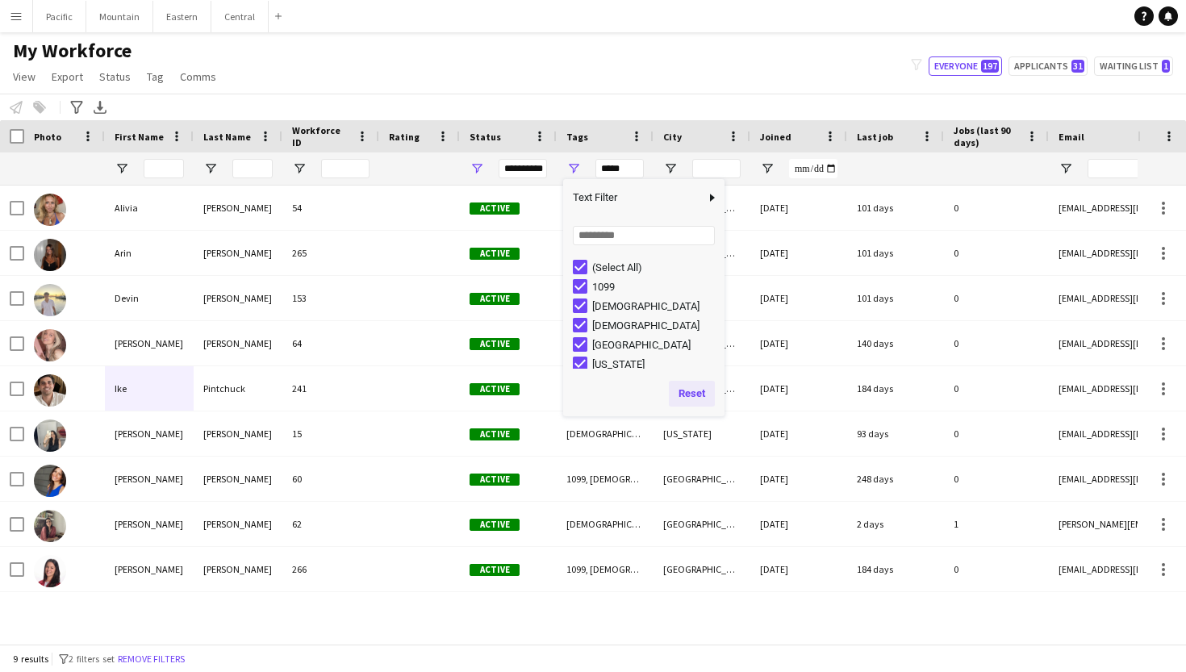
click at [684, 387] on button "Reset" at bounding box center [692, 394] width 46 height 26
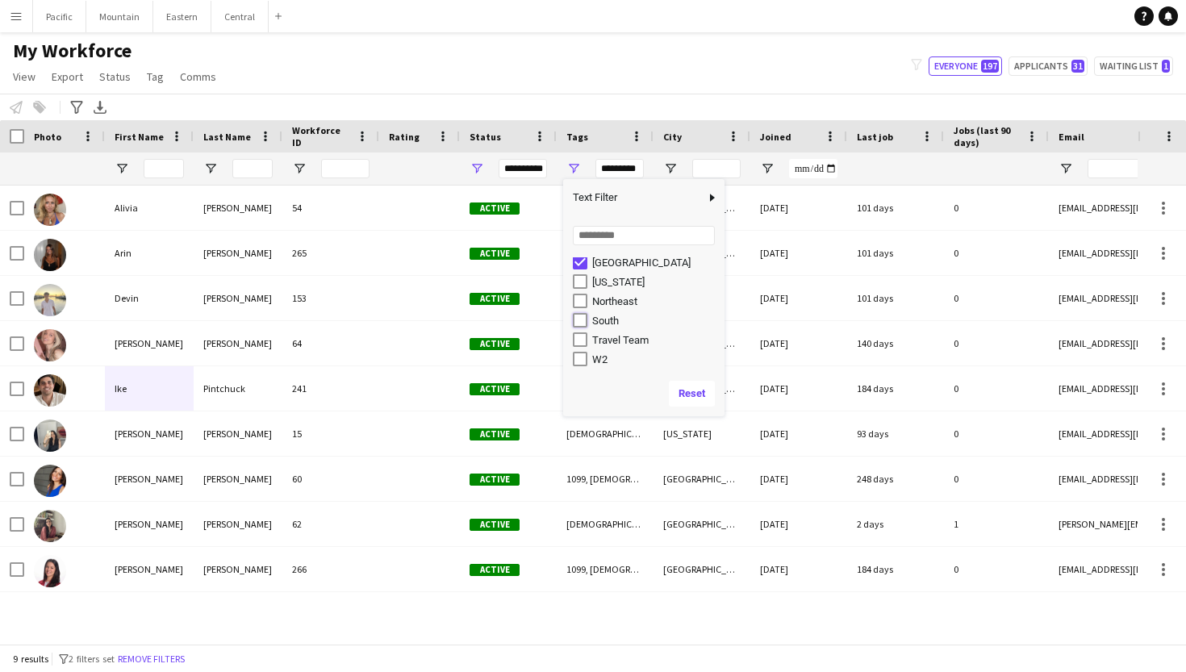
type input "**********"
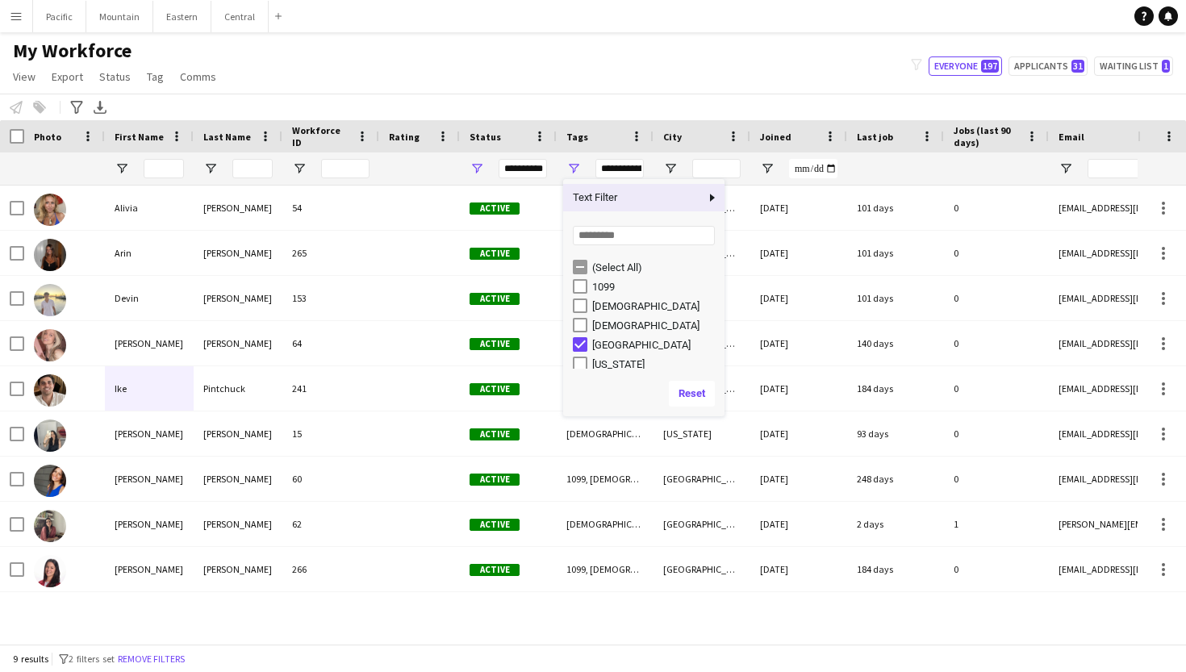
click at [714, 197] on span "Column Filter" at bounding box center [712, 197] width 15 height 15
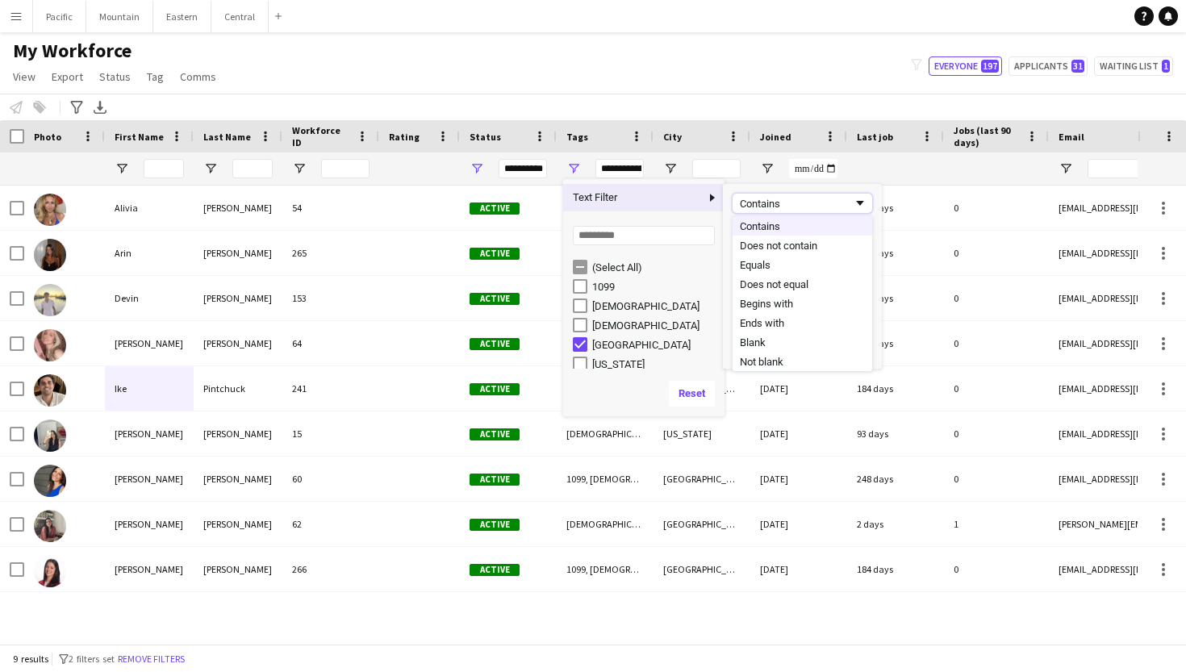
click at [799, 204] on div "Contains" at bounding box center [796, 204] width 113 height 12
click at [704, 278] on div "1099" at bounding box center [649, 286] width 152 height 19
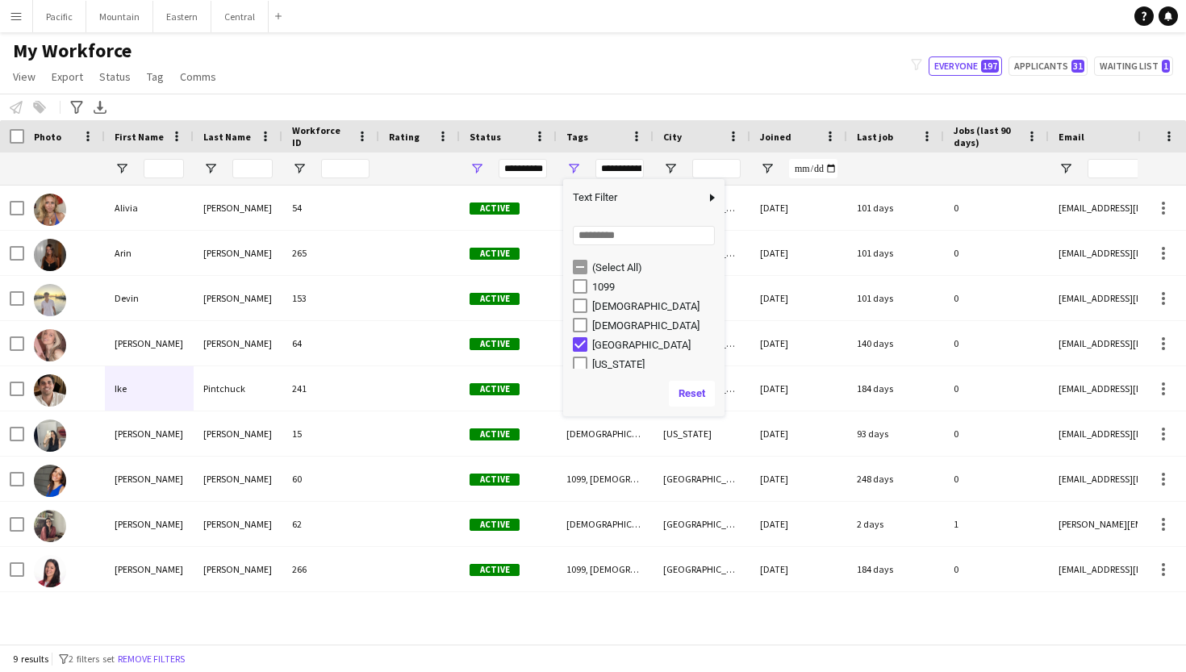
click at [541, 630] on div "Alivia Murdoch 54 Active 1099, Female, Miami, South, Travel Team Miami Beach 11…" at bounding box center [569, 415] width 1138 height 458
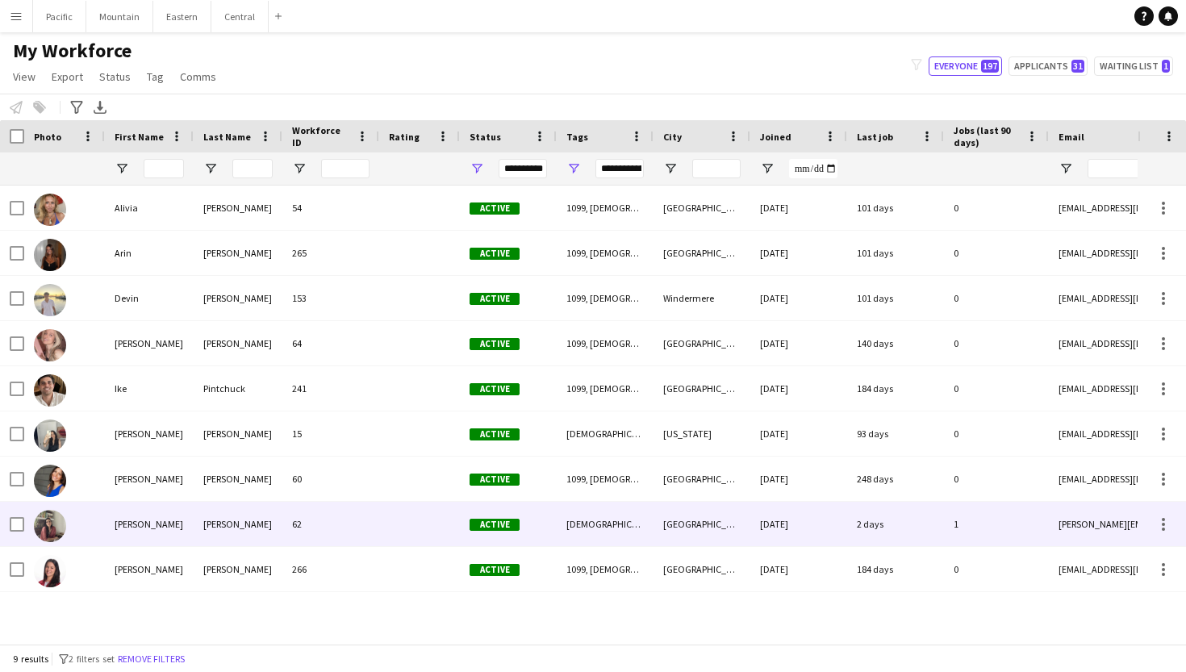
click at [134, 520] on div "Marcela" at bounding box center [149, 524] width 89 height 44
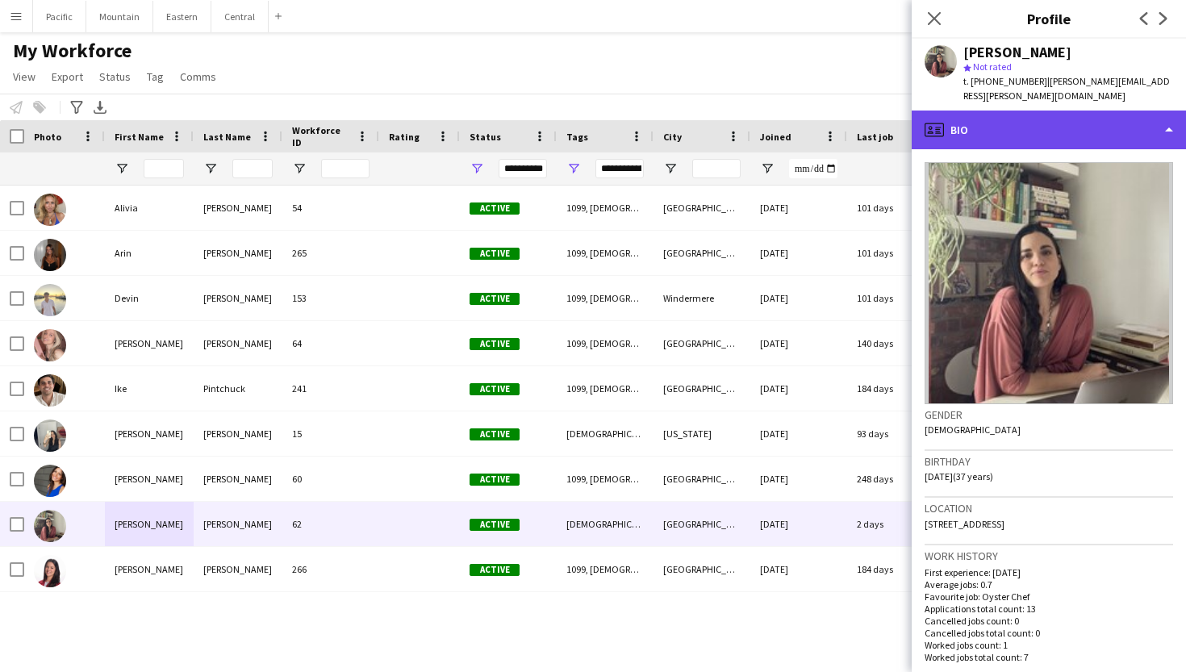
click at [1044, 111] on div "profile Bio" at bounding box center [1049, 130] width 274 height 39
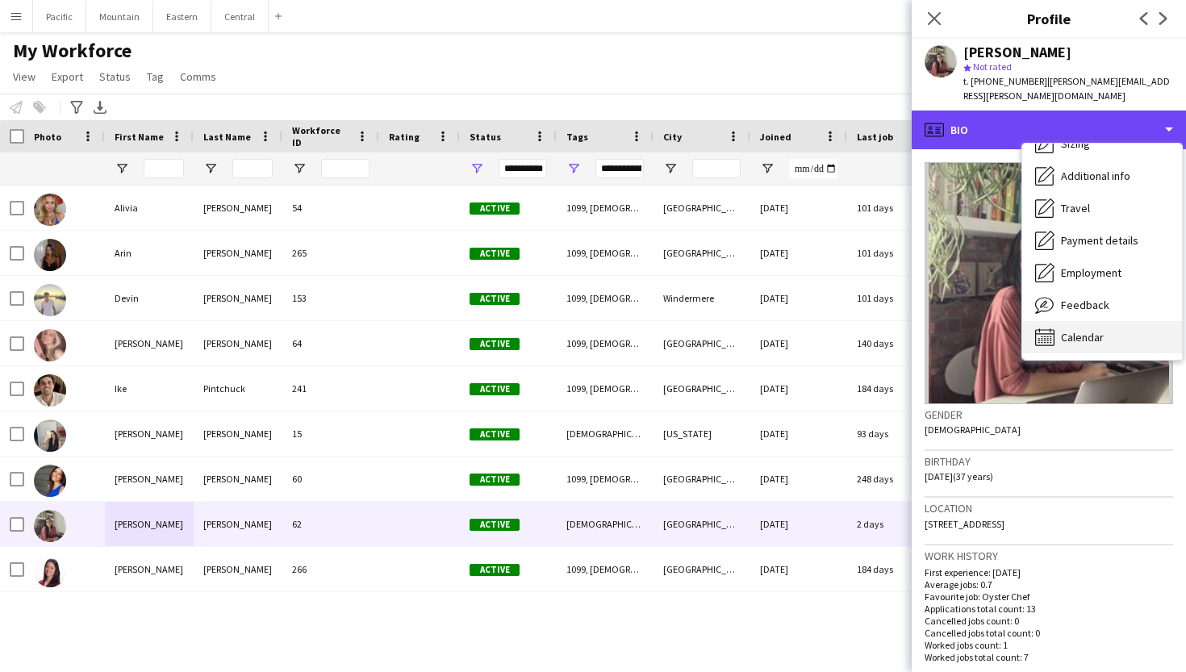
scroll to position [119, 0]
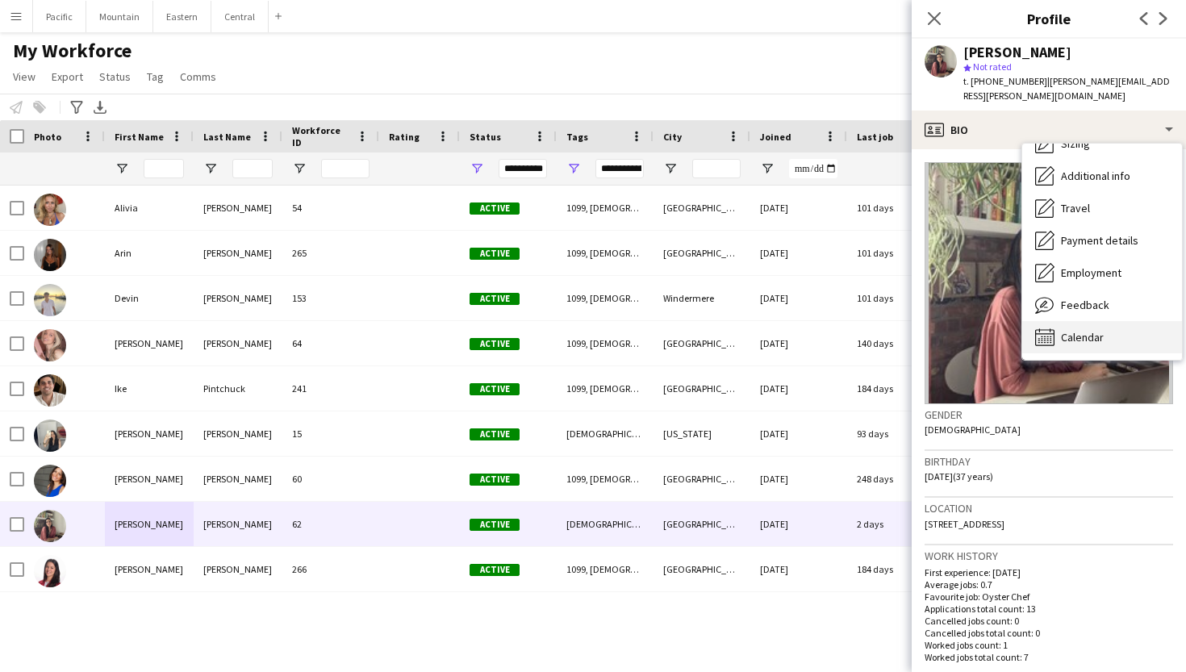
click at [1098, 321] on div "Calendar Calendar" at bounding box center [1103, 337] width 160 height 32
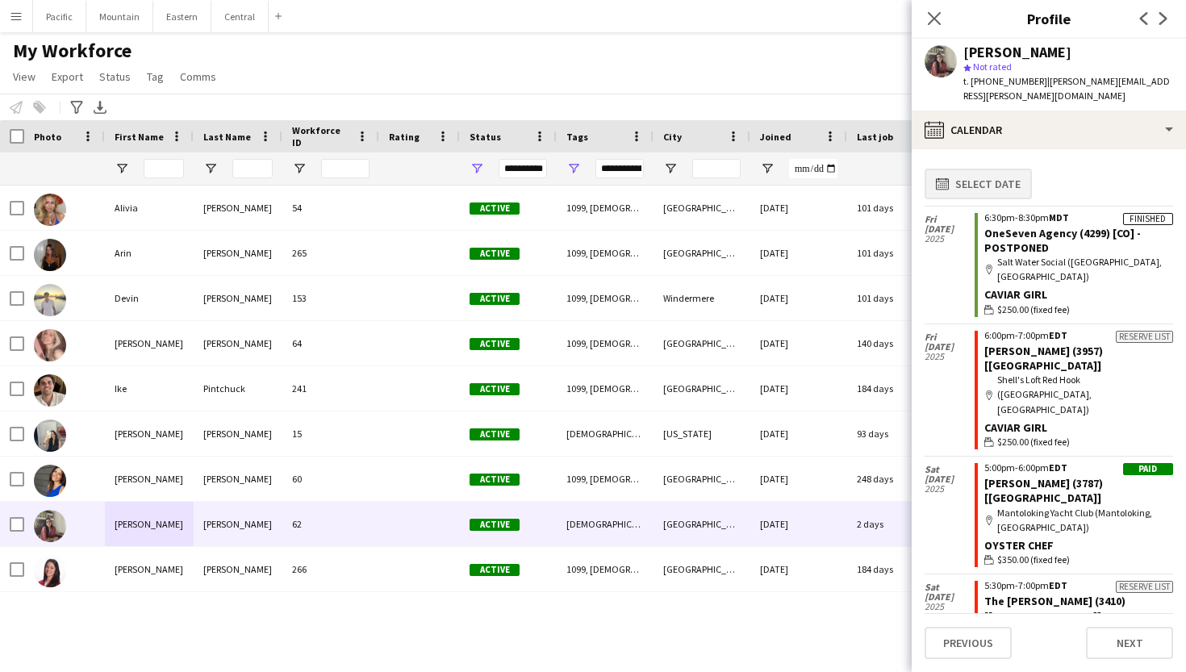
scroll to position [0, 0]
click at [935, 19] on icon at bounding box center [934, 17] width 15 height 15
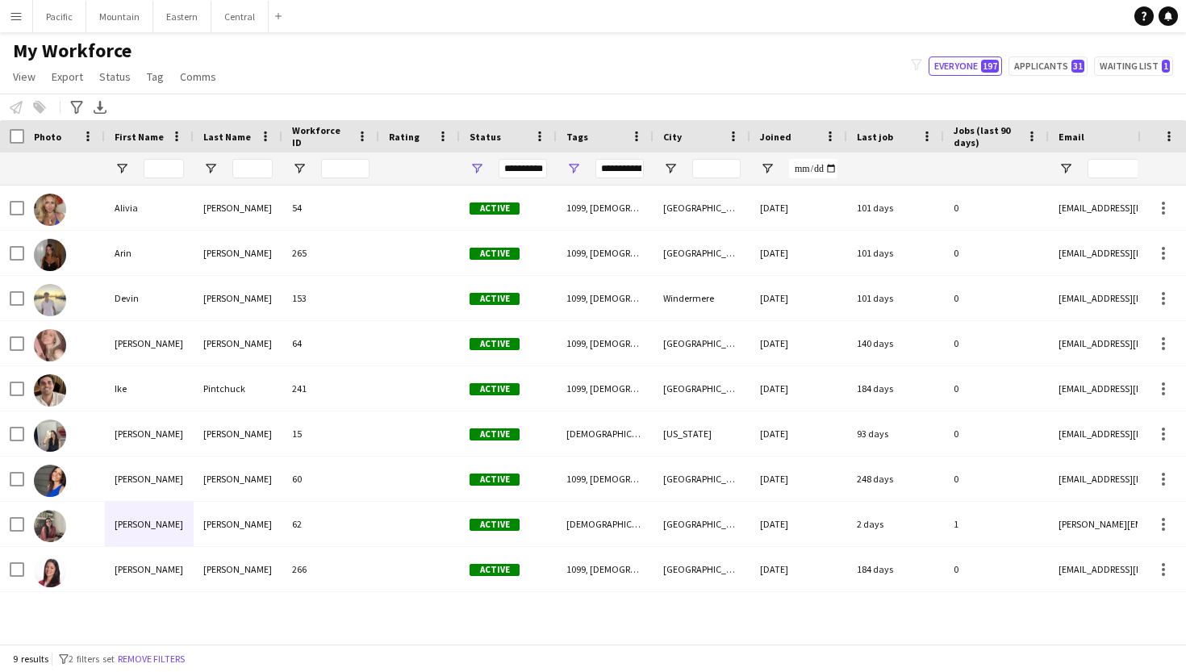
click at [602, 165] on div "**********" at bounding box center [620, 168] width 48 height 19
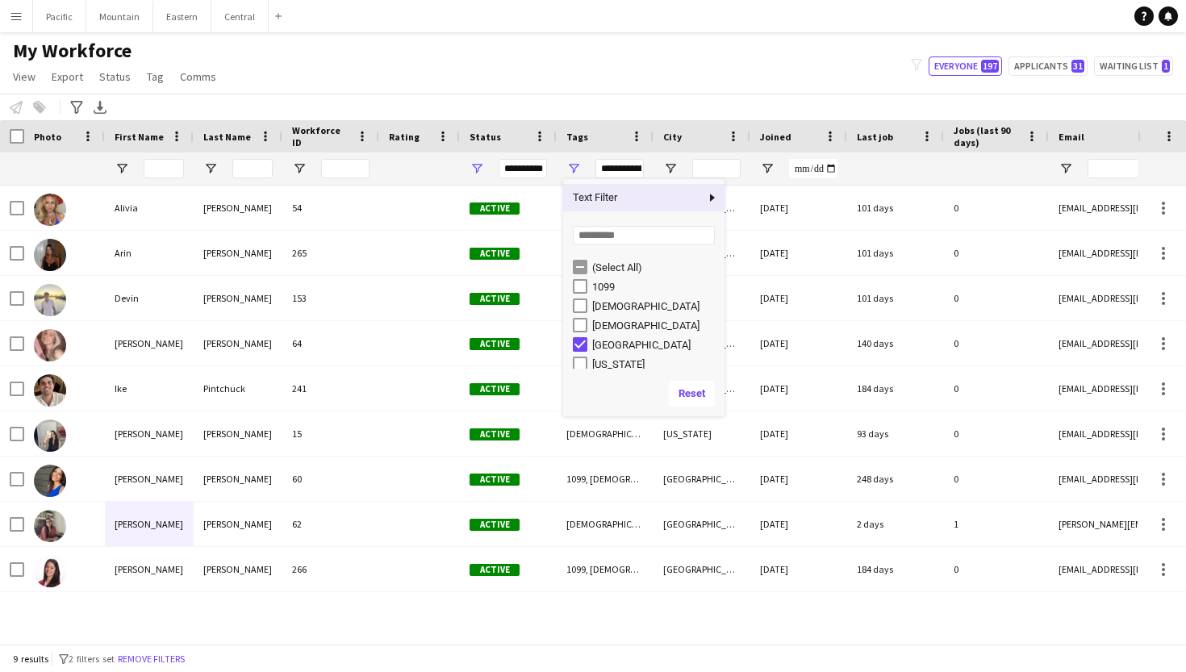
click at [602, 165] on div "**********" at bounding box center [620, 168] width 48 height 19
click at [609, 169] on div "**********" at bounding box center [620, 168] width 48 height 19
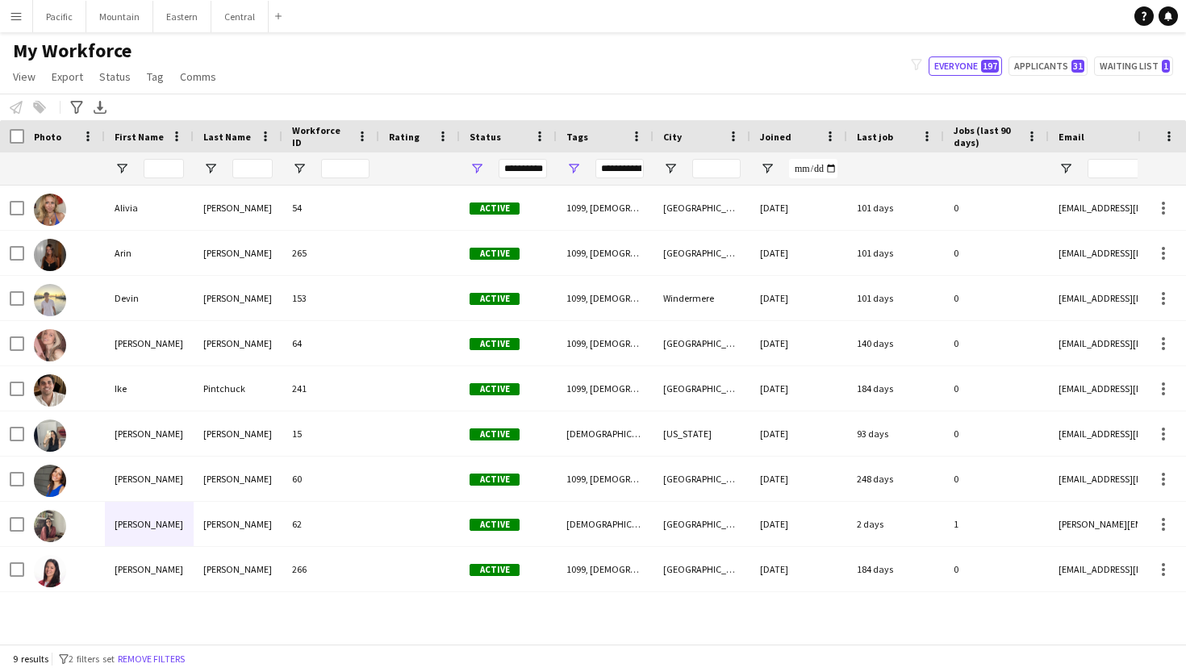
click at [609, 169] on div "**********" at bounding box center [620, 168] width 48 height 19
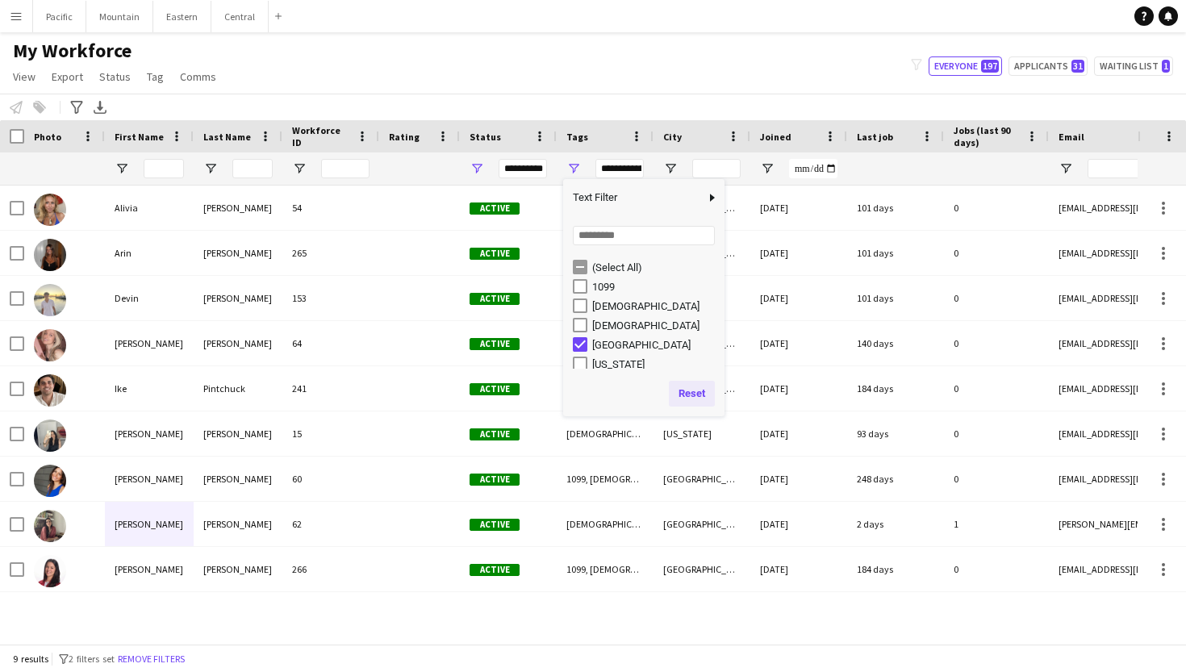
click at [676, 387] on button "Reset" at bounding box center [692, 394] width 46 height 26
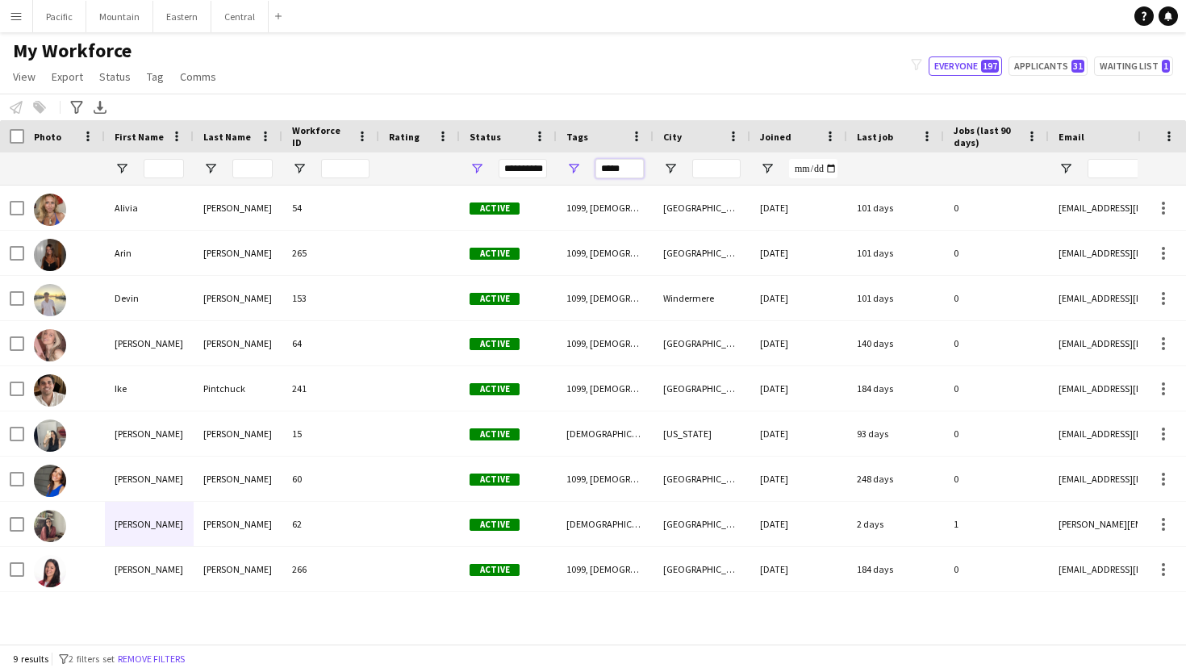
click at [618, 173] on input "*****" at bounding box center [620, 168] width 48 height 19
click at [614, 172] on input "*****" at bounding box center [620, 168] width 48 height 19
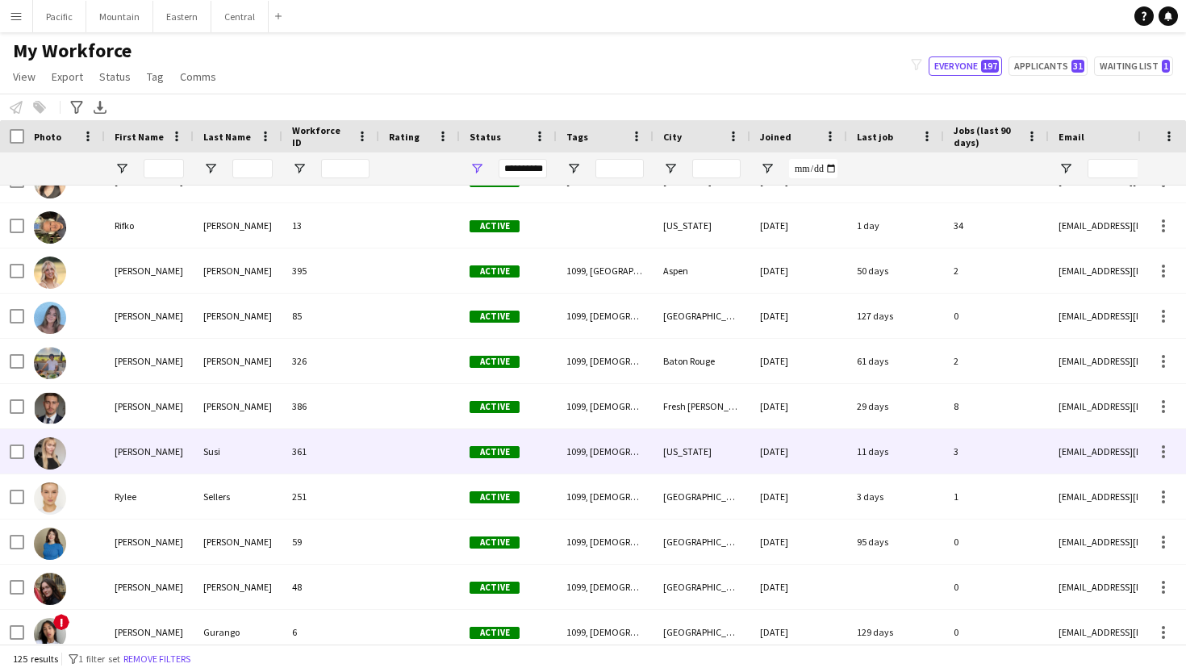
click at [159, 454] on div "Ronja" at bounding box center [149, 451] width 89 height 44
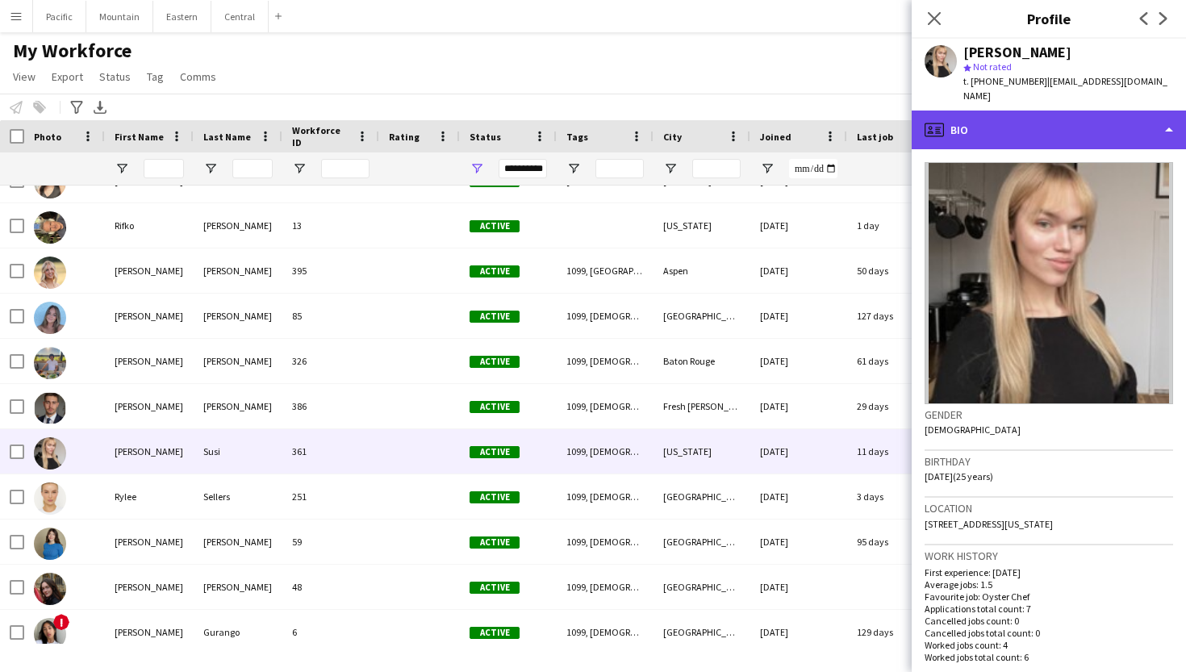
click at [1067, 115] on div "profile Bio" at bounding box center [1049, 130] width 274 height 39
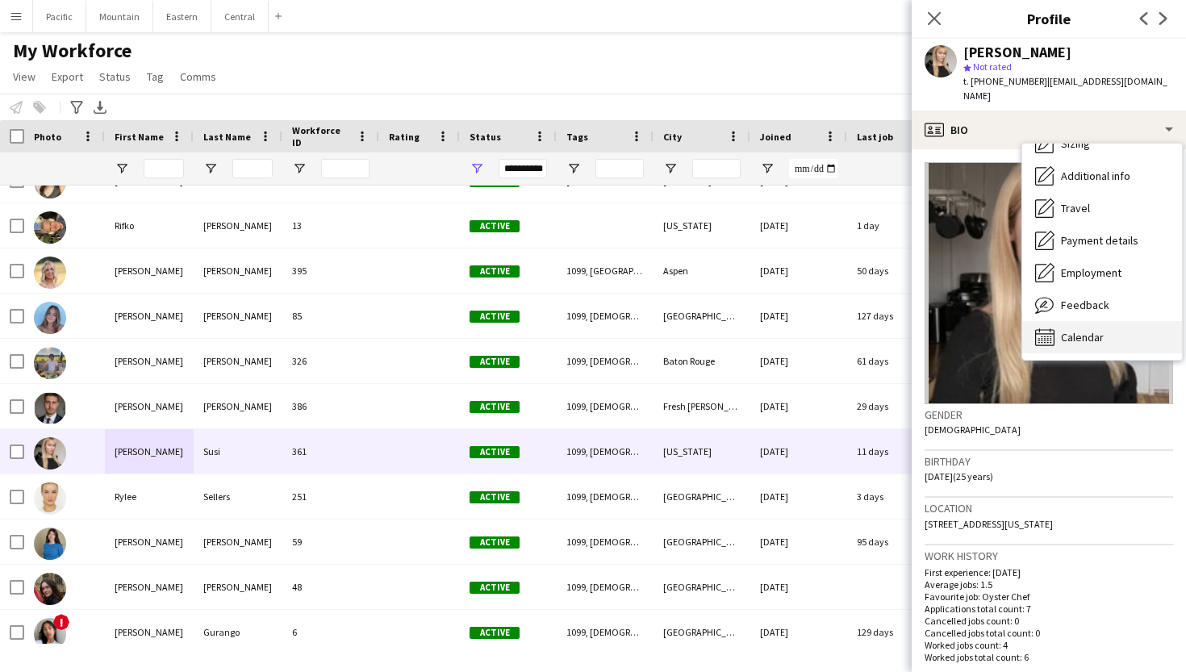
click at [1094, 330] on span "Calendar" at bounding box center [1082, 337] width 43 height 15
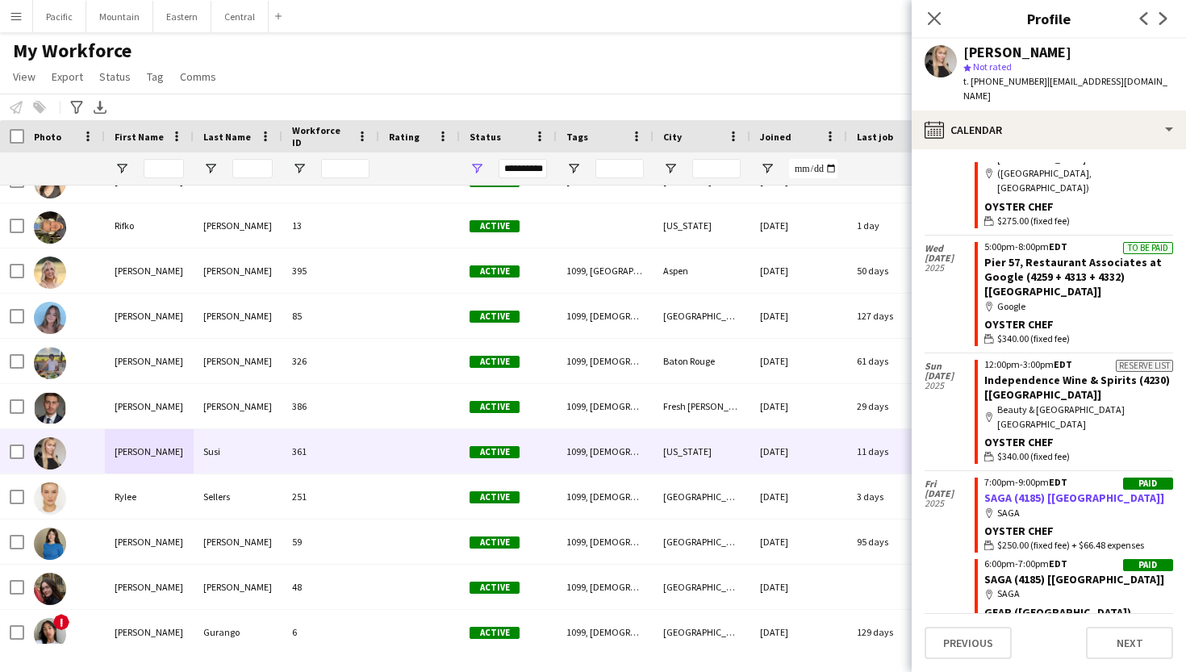
click at [1046, 491] on link "SAGA (4185) [NYC]" at bounding box center [1075, 498] width 180 height 15
drag, startPoint x: 978, startPoint y: 82, endPoint x: 1030, endPoint y: 83, distance: 51.7
click at [1030, 83] on span "t. +13473933336" at bounding box center [1006, 81] width 84 height 12
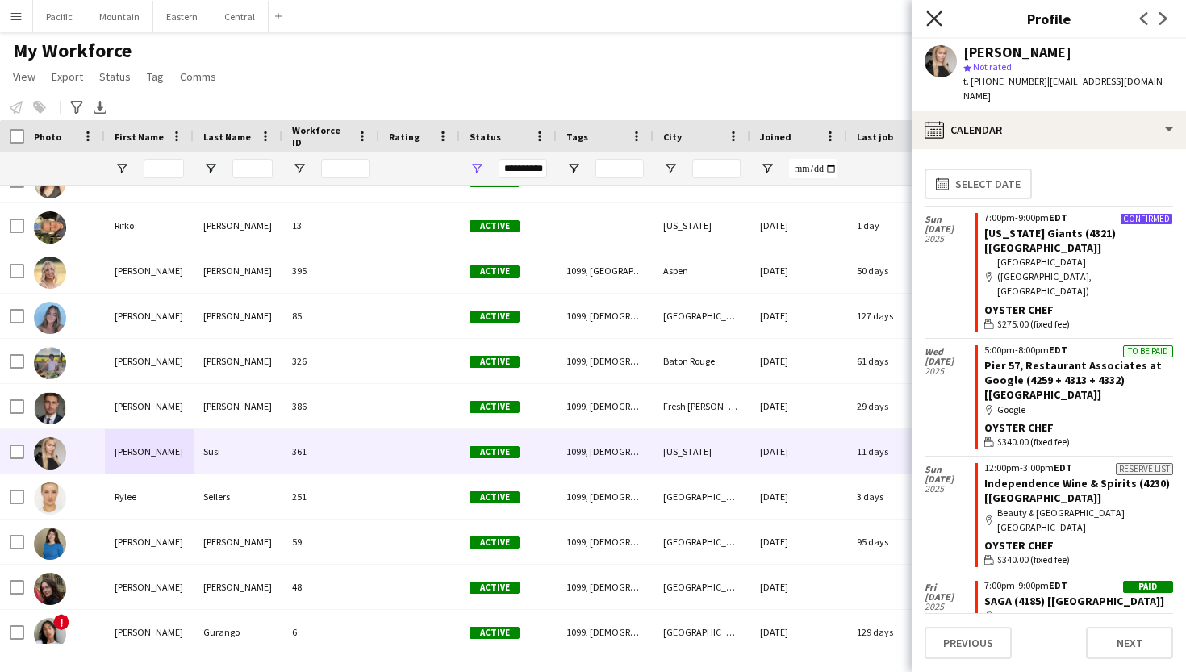
click at [934, 18] on icon at bounding box center [934, 17] width 15 height 15
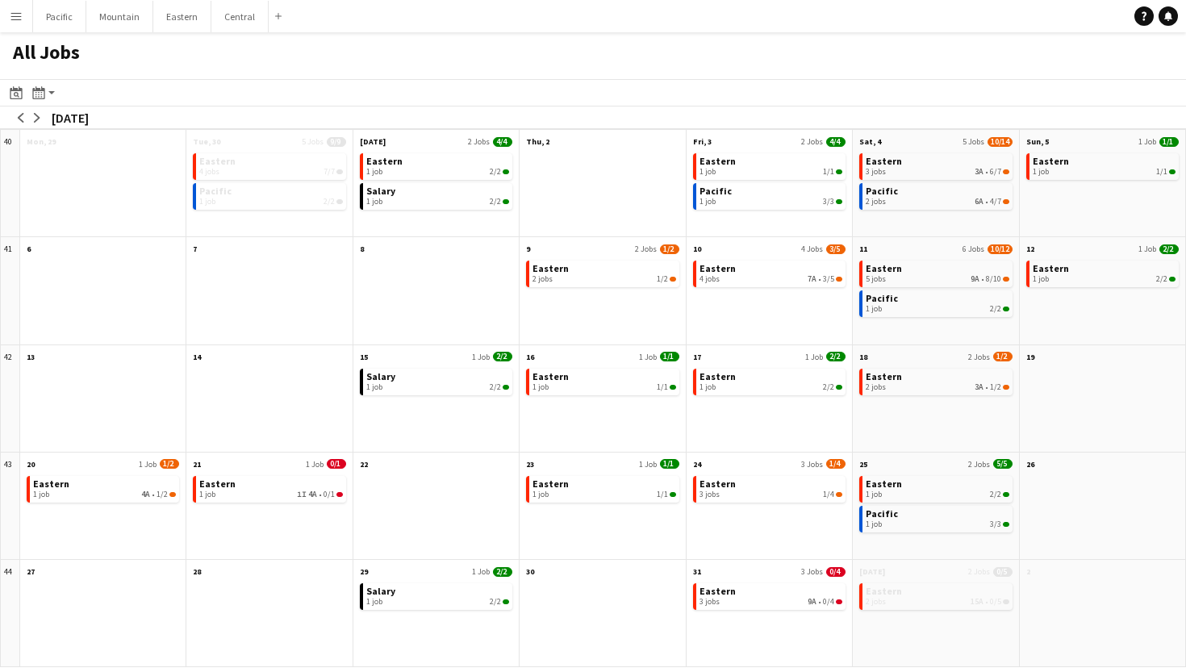
click at [15, 14] on app-icon "Menu" at bounding box center [16, 16] width 13 height 13
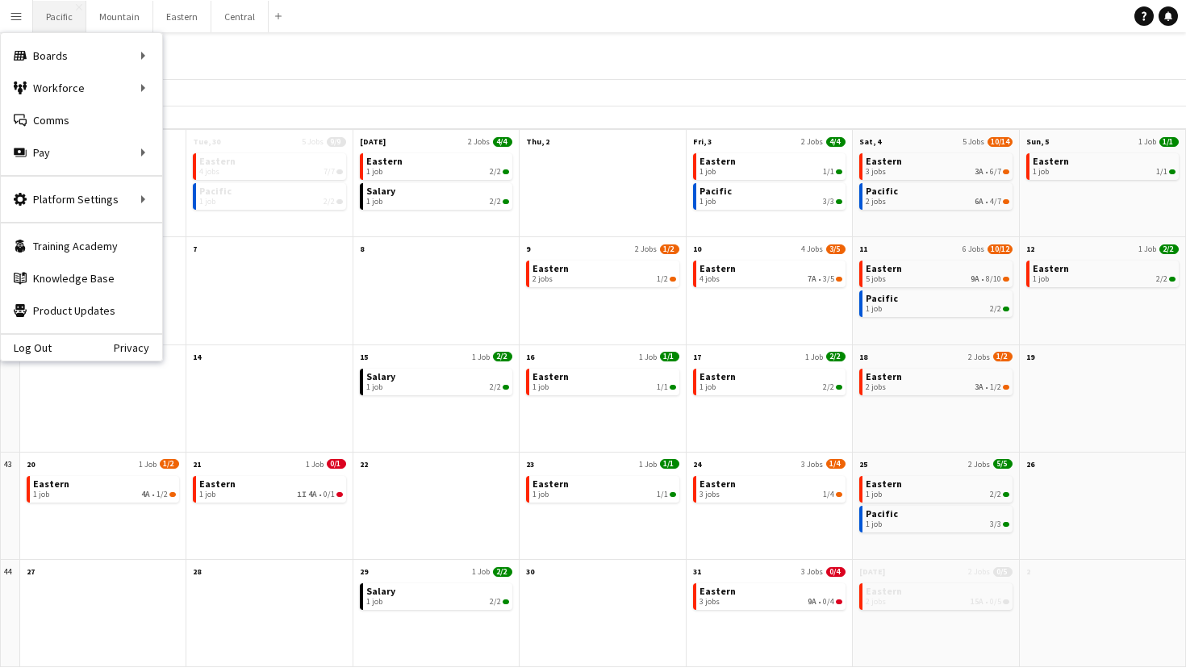
click at [55, 15] on button "Pacific Close" at bounding box center [59, 16] width 53 height 31
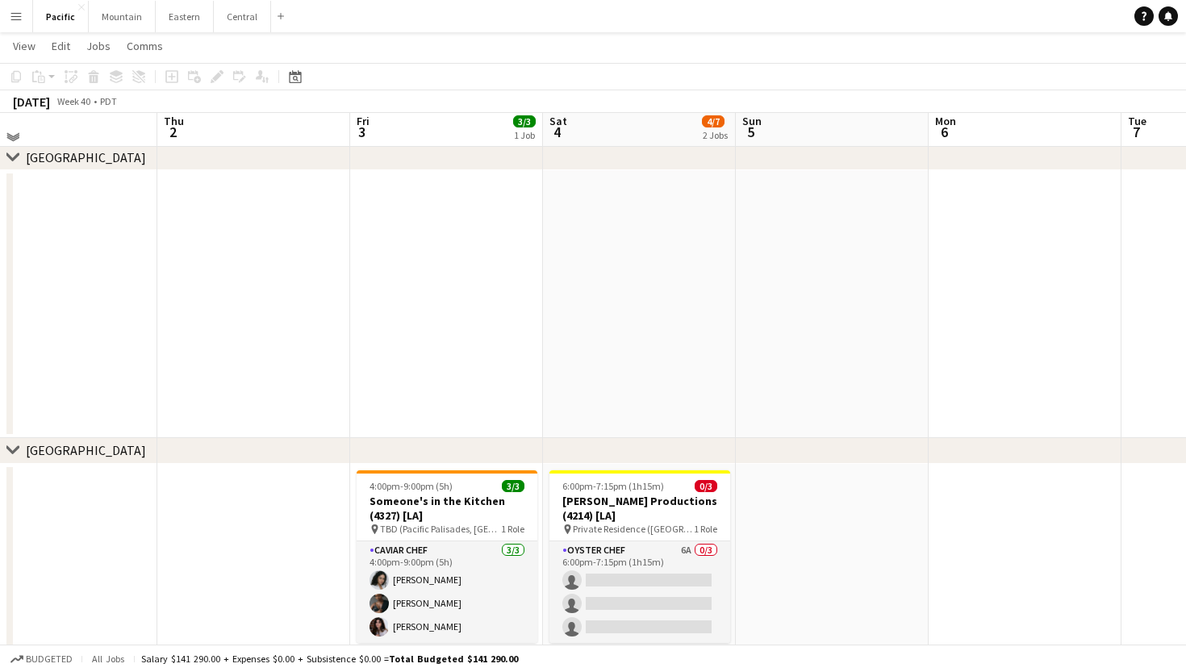
scroll to position [78, 0]
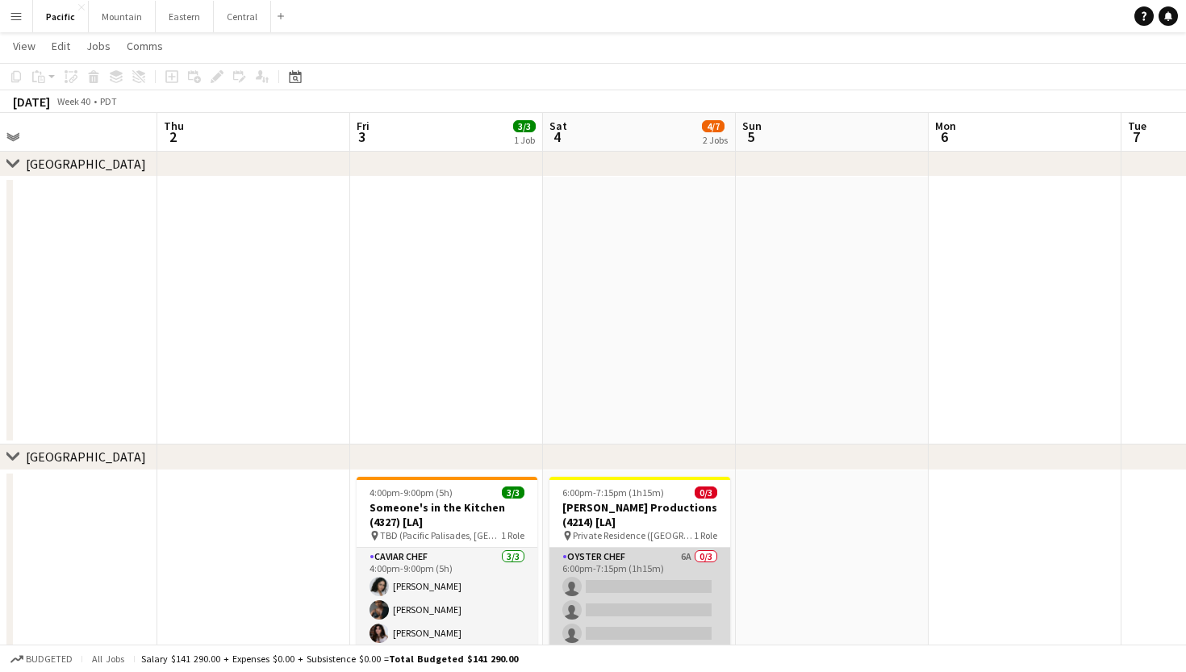
click at [693, 593] on app-card-role "Oyster Chef 6A 0/3 6:00pm-7:15pm (1h15m) single-neutral-actions single-neutral-…" at bounding box center [640, 599] width 181 height 102
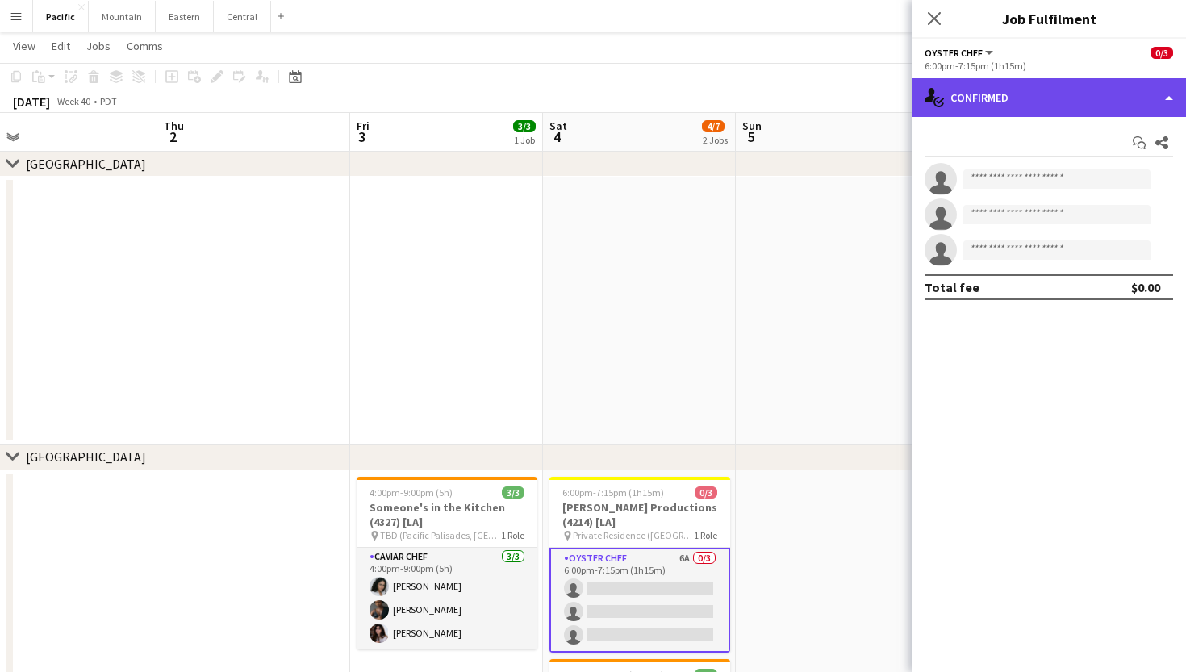
click at [1060, 96] on div "single-neutral-actions-check-2 Confirmed" at bounding box center [1049, 97] width 274 height 39
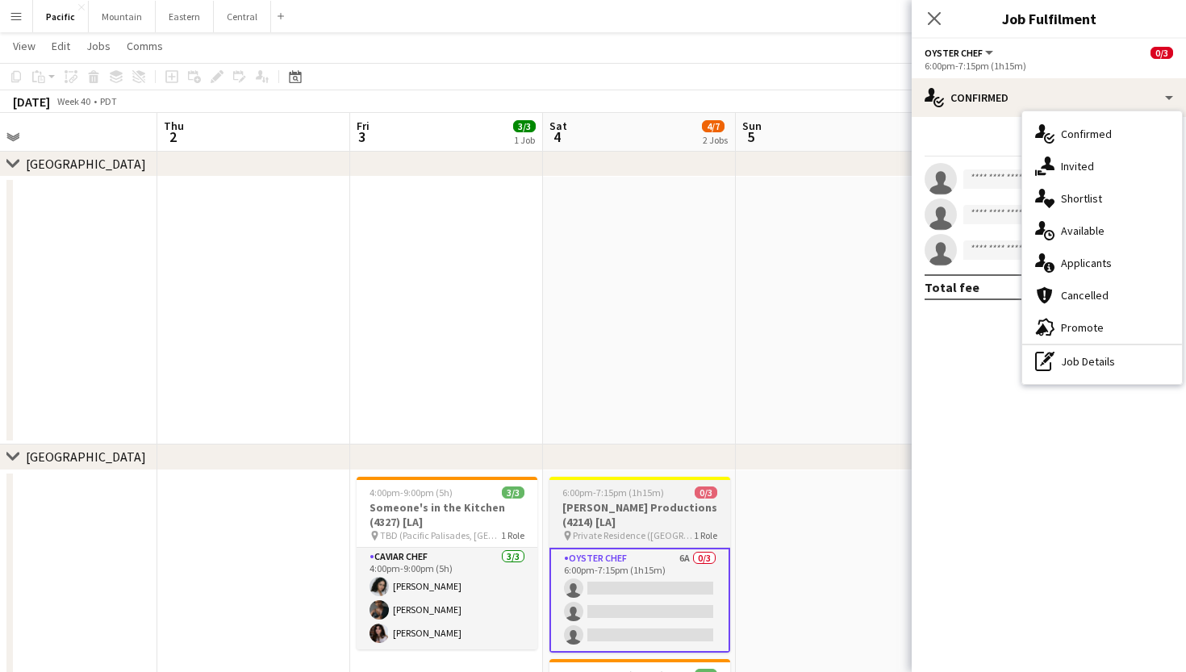
click at [624, 519] on h3 "Bourgeois Productions (4214) [LA]" at bounding box center [640, 514] width 181 height 29
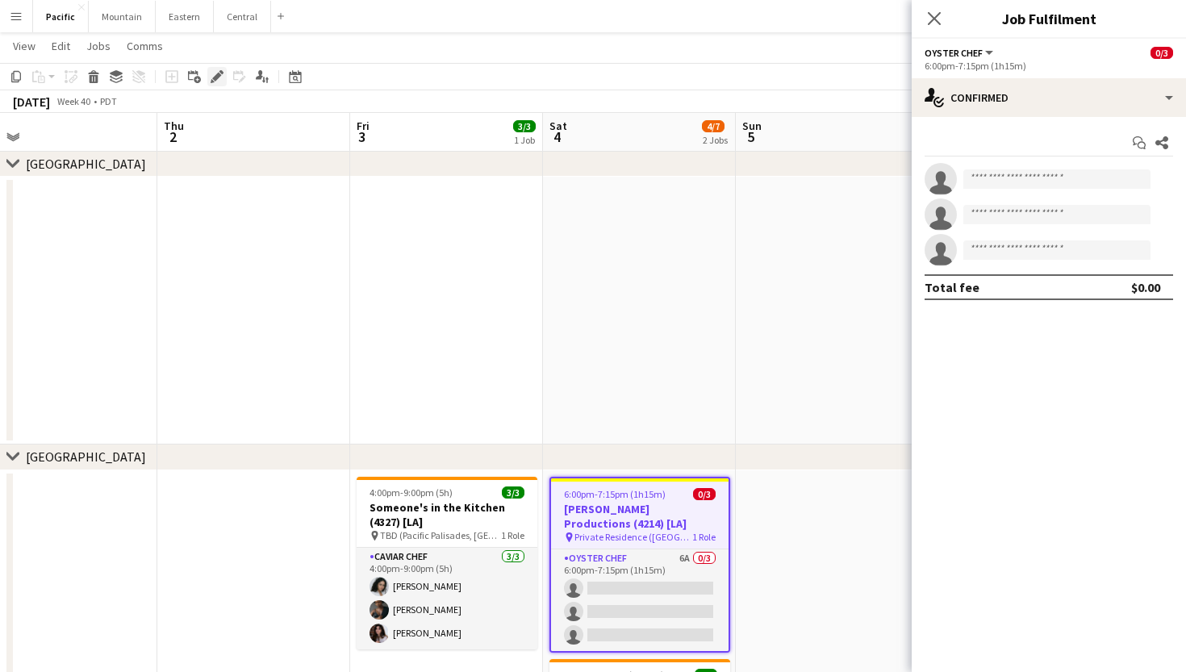
click at [214, 70] on icon "Edit" at bounding box center [217, 76] width 13 height 13
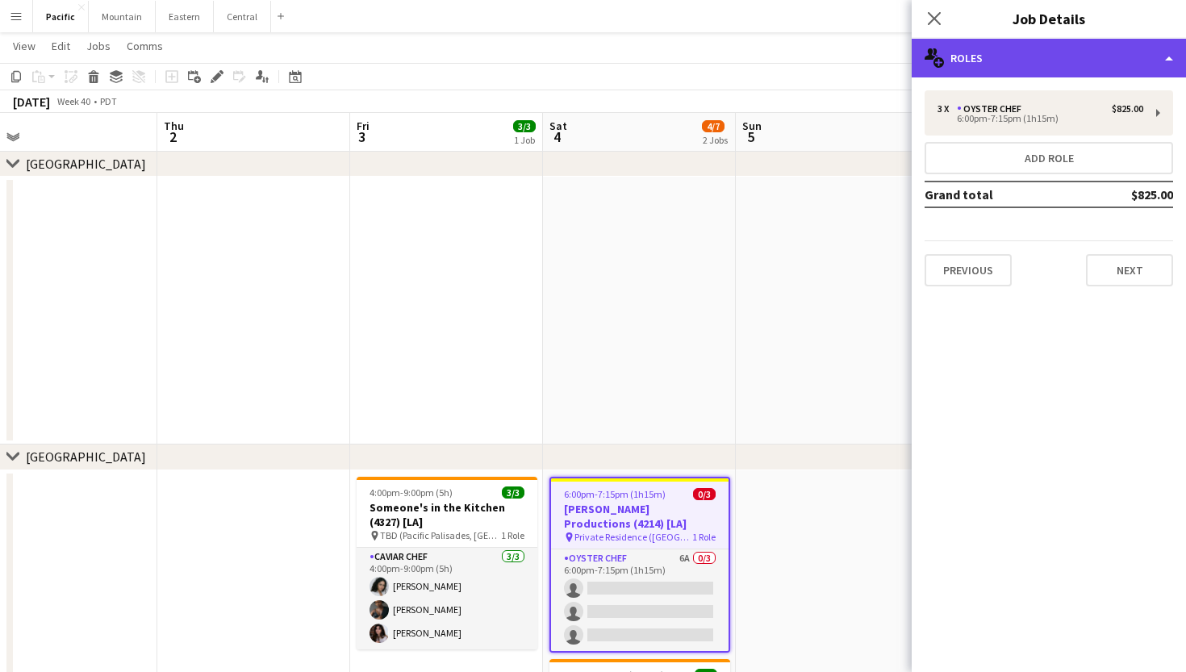
click at [1119, 54] on div "multiple-users-add Roles" at bounding box center [1049, 58] width 274 height 39
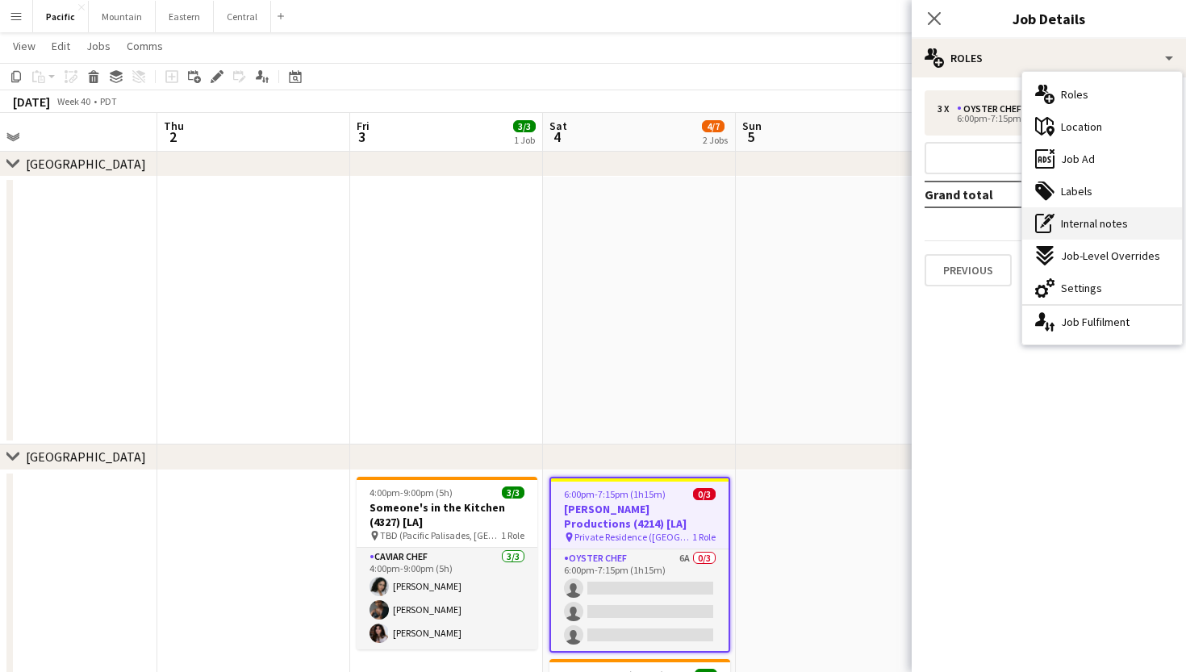
click at [1115, 224] on span "Internal notes" at bounding box center [1094, 223] width 67 height 15
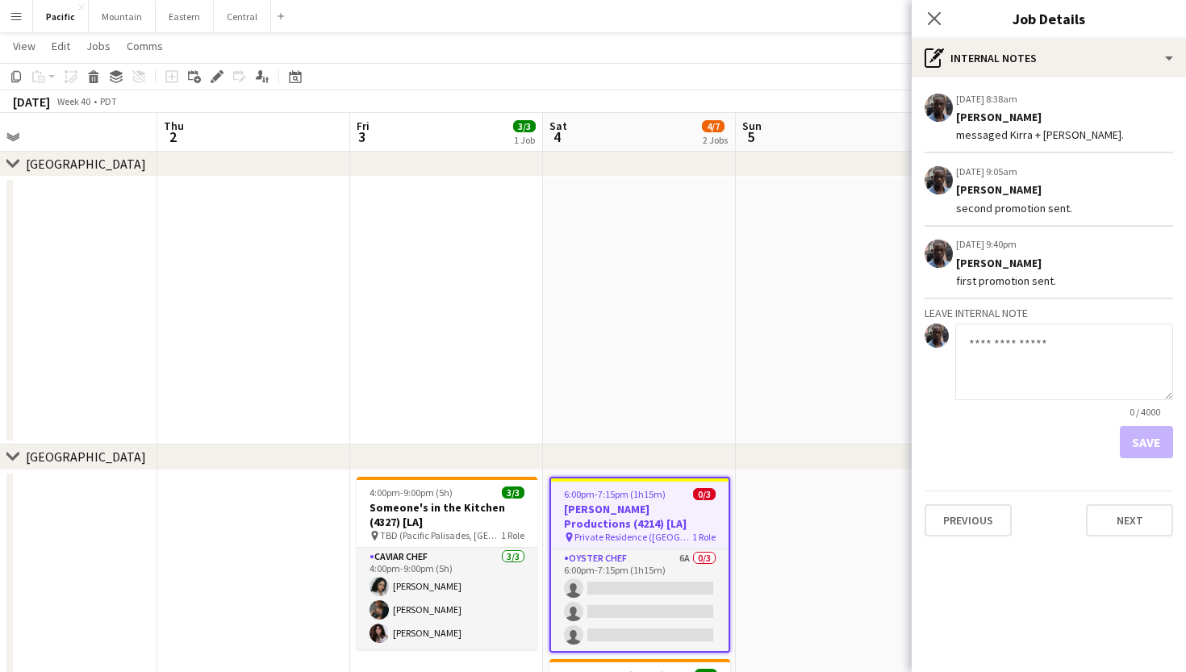
click at [1006, 356] on textarea at bounding box center [1065, 362] width 218 height 77
type textarea "**********"
click at [1152, 450] on button "Save" at bounding box center [1146, 442] width 53 height 32
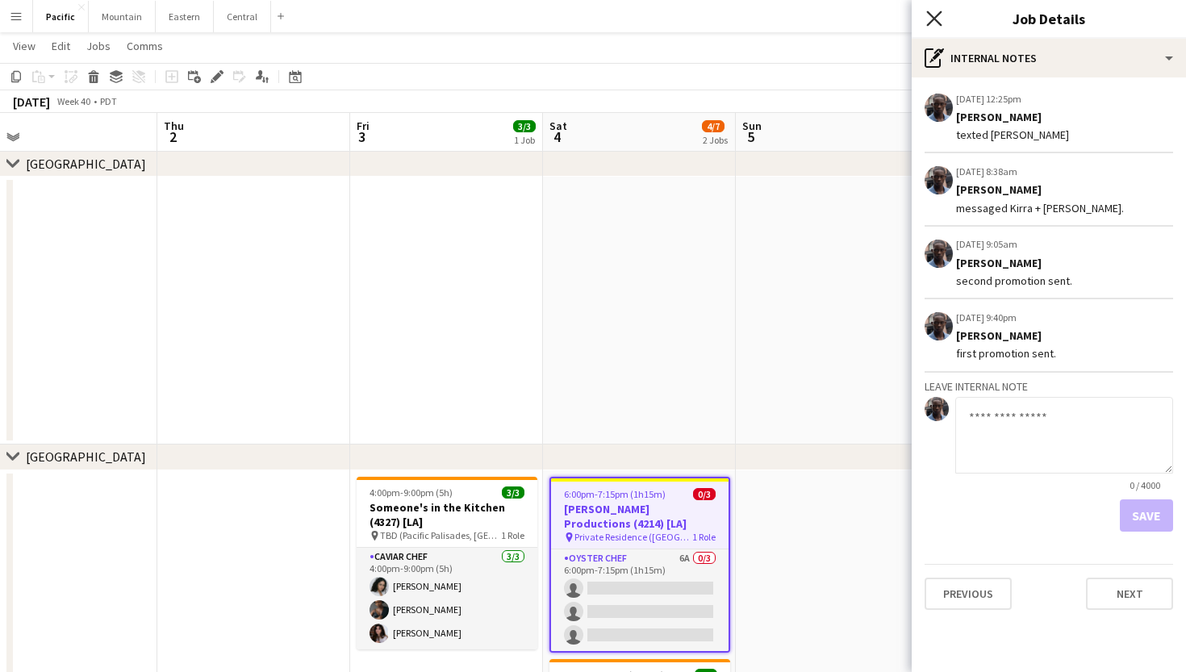
click at [936, 19] on icon "Close pop-in" at bounding box center [934, 17] width 15 height 15
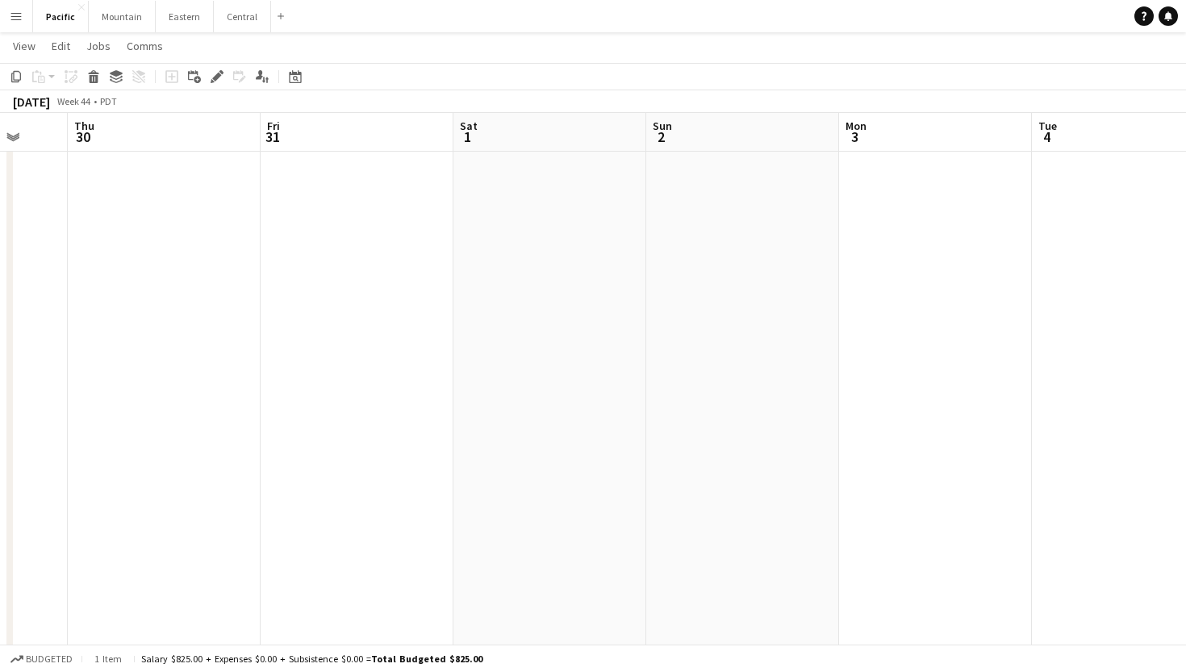
scroll to position [0, 705]
click at [21, 13] on app-icon "Menu" at bounding box center [16, 16] width 13 height 13
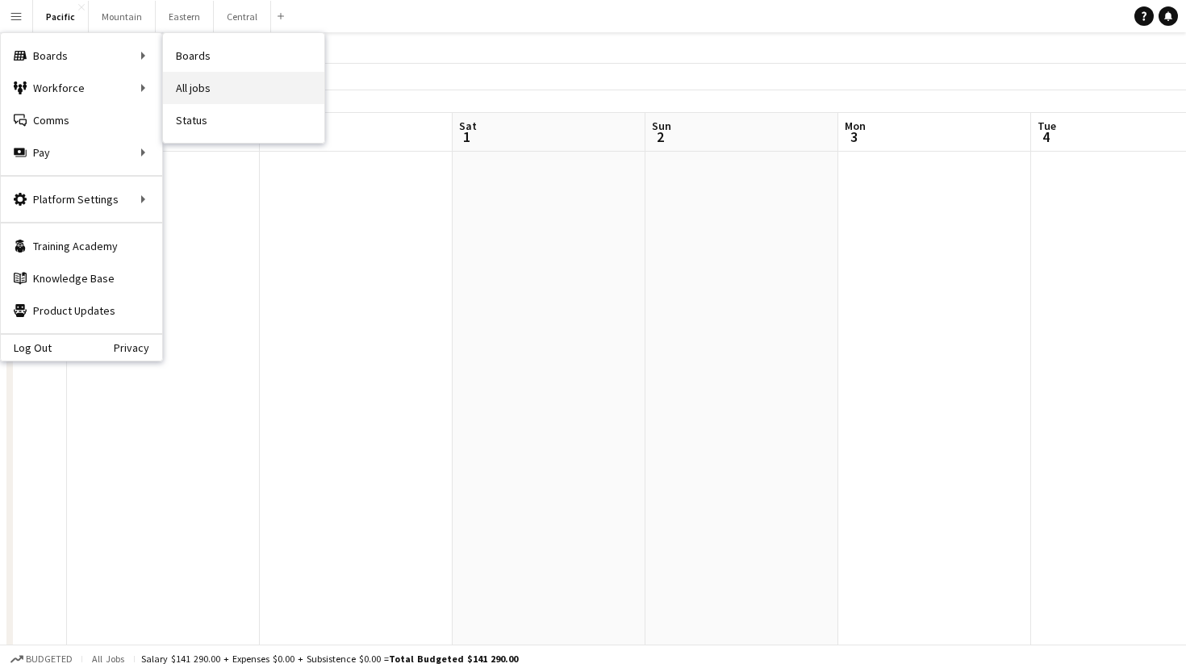
click at [207, 86] on link "All jobs" at bounding box center [243, 88] width 161 height 32
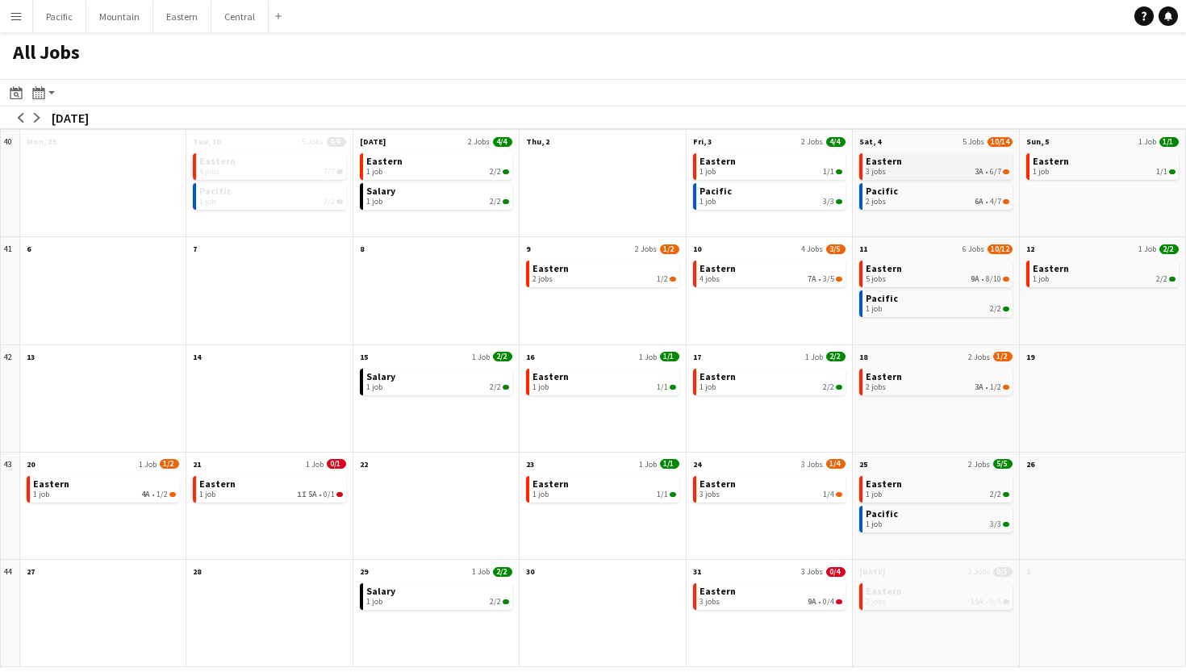
click at [949, 173] on div "3 jobs 3A • 6/7" at bounding box center [937, 172] width 143 height 10
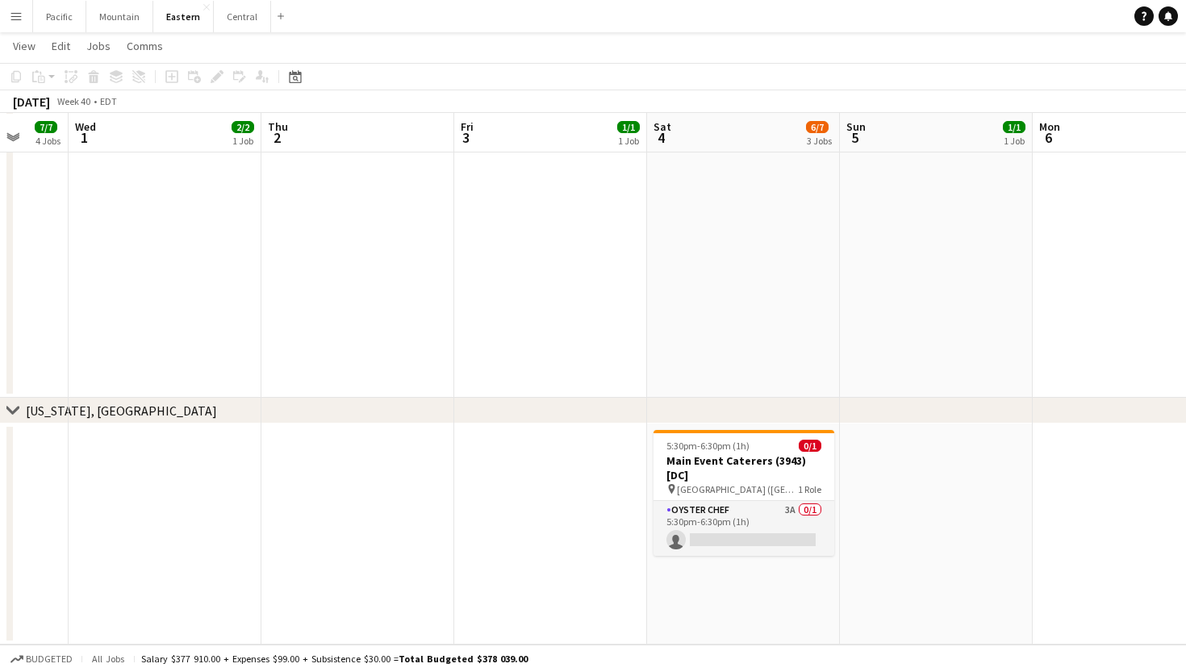
scroll to position [1809, 0]
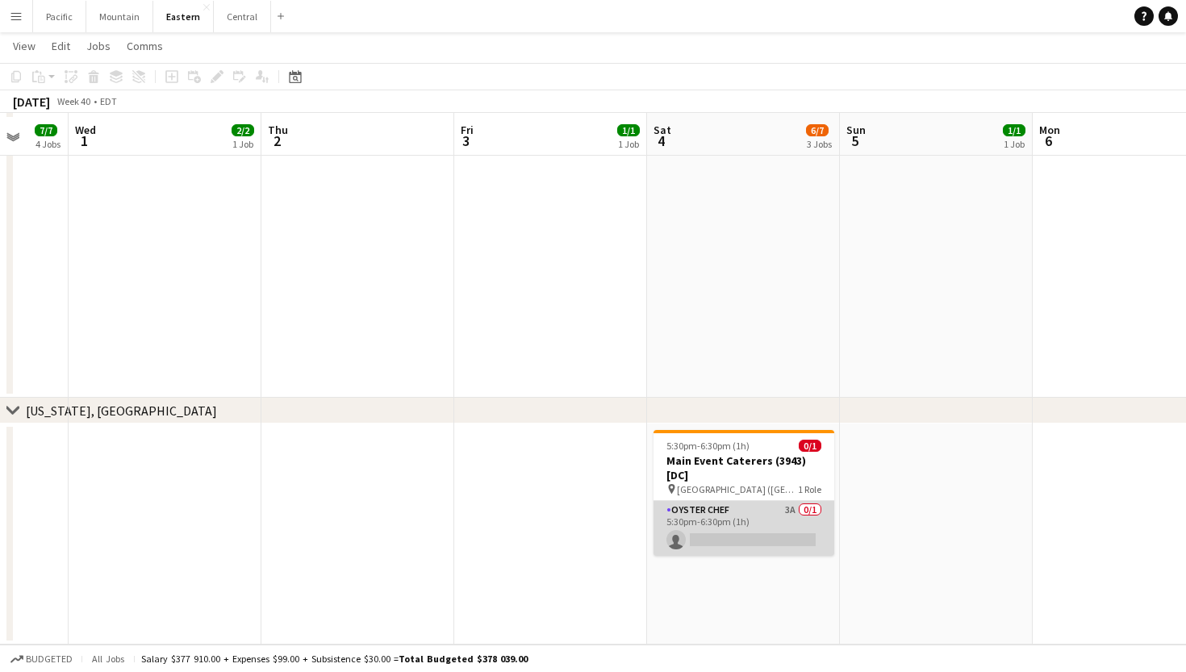
click at [772, 529] on app-card-role "Oyster Chef 3A 0/1 5:30pm-6:30pm (1h) single-neutral-actions" at bounding box center [744, 528] width 181 height 55
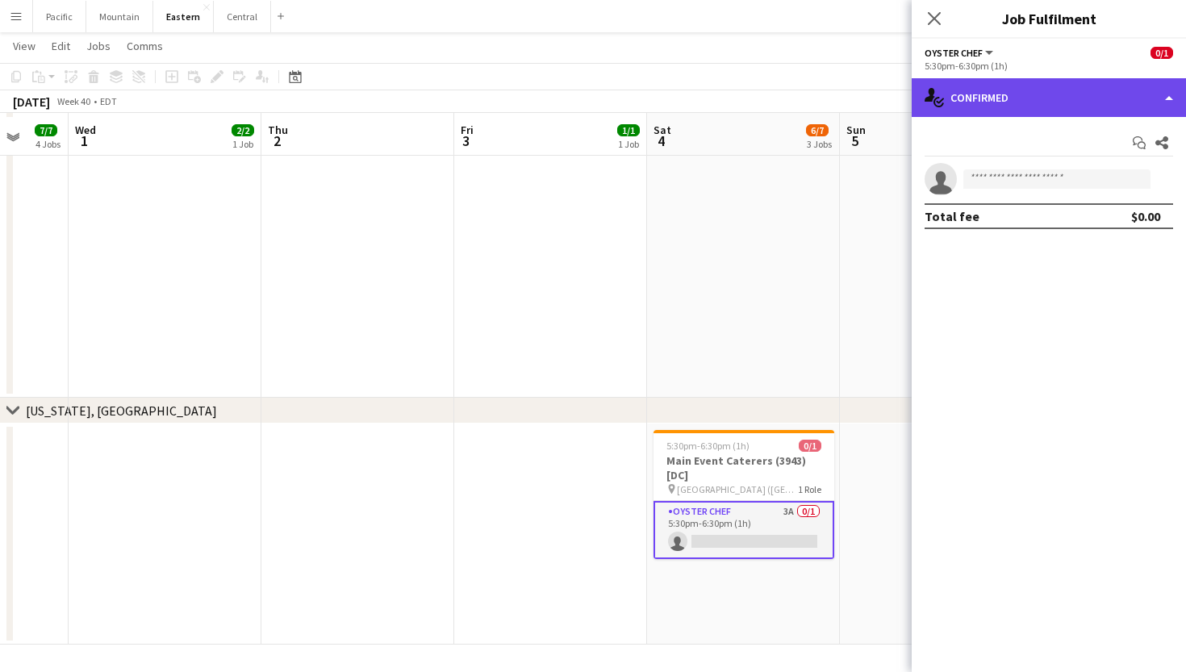
click at [1094, 109] on div "single-neutral-actions-check-2 Confirmed" at bounding box center [1049, 97] width 274 height 39
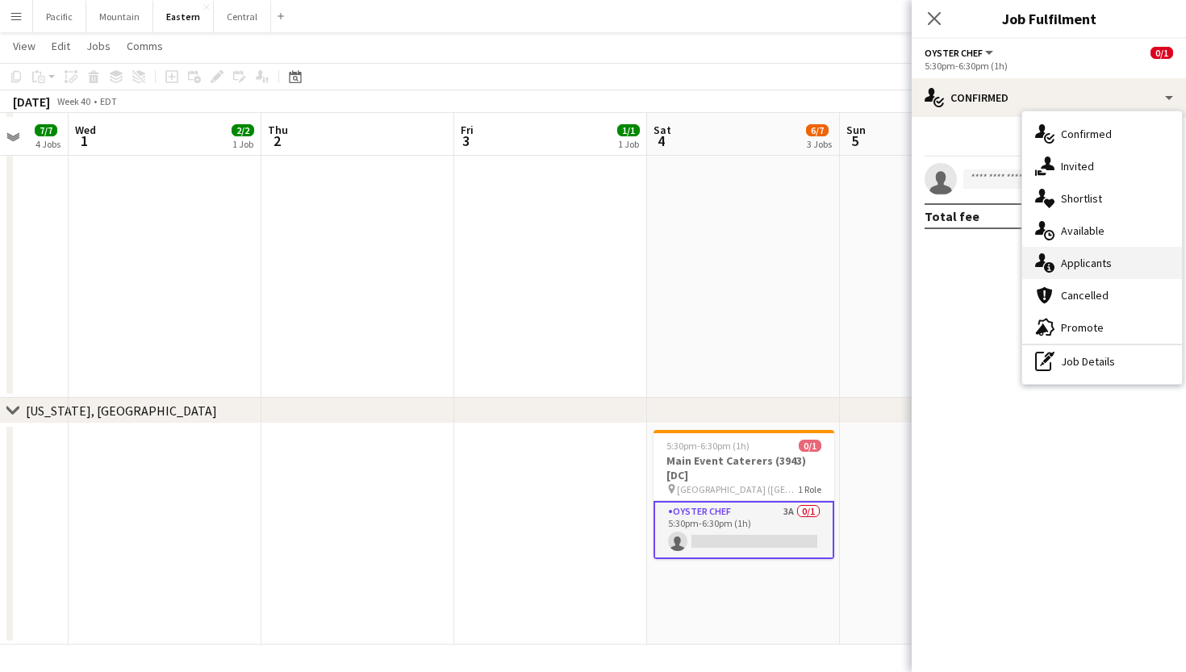
click at [1095, 251] on div "single-neutral-actions-information Applicants" at bounding box center [1103, 263] width 160 height 32
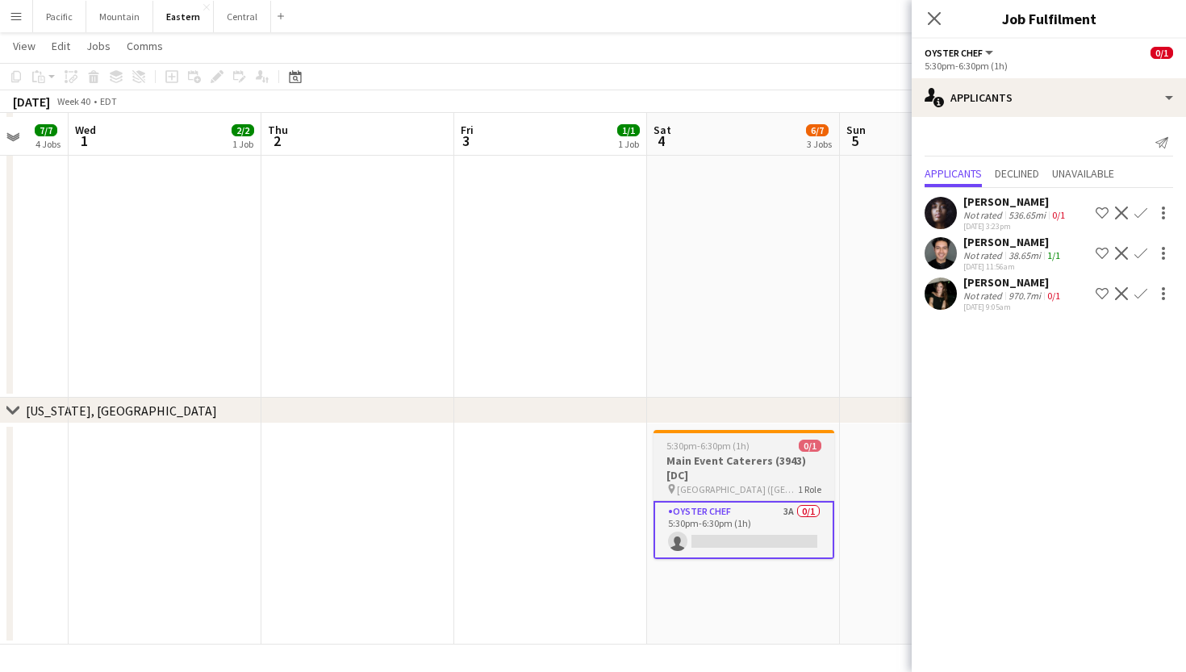
click at [780, 454] on h3 "Main Event Caterers (3943) [DC]" at bounding box center [744, 468] width 181 height 29
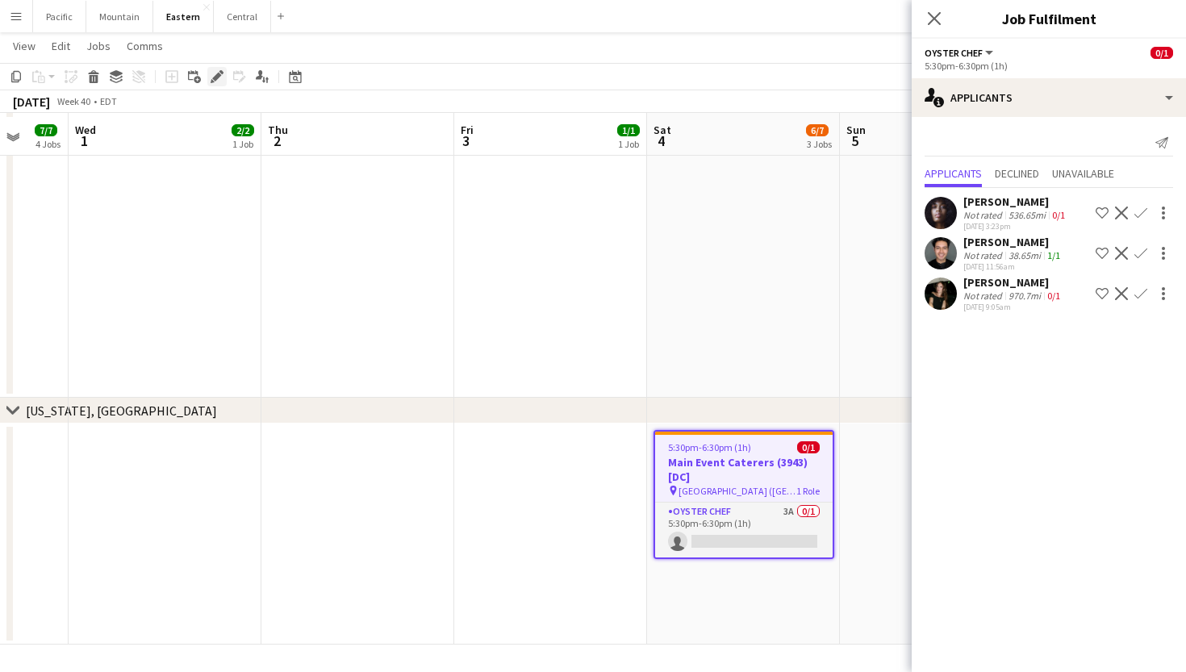
click at [220, 73] on icon "Edit" at bounding box center [217, 76] width 13 height 13
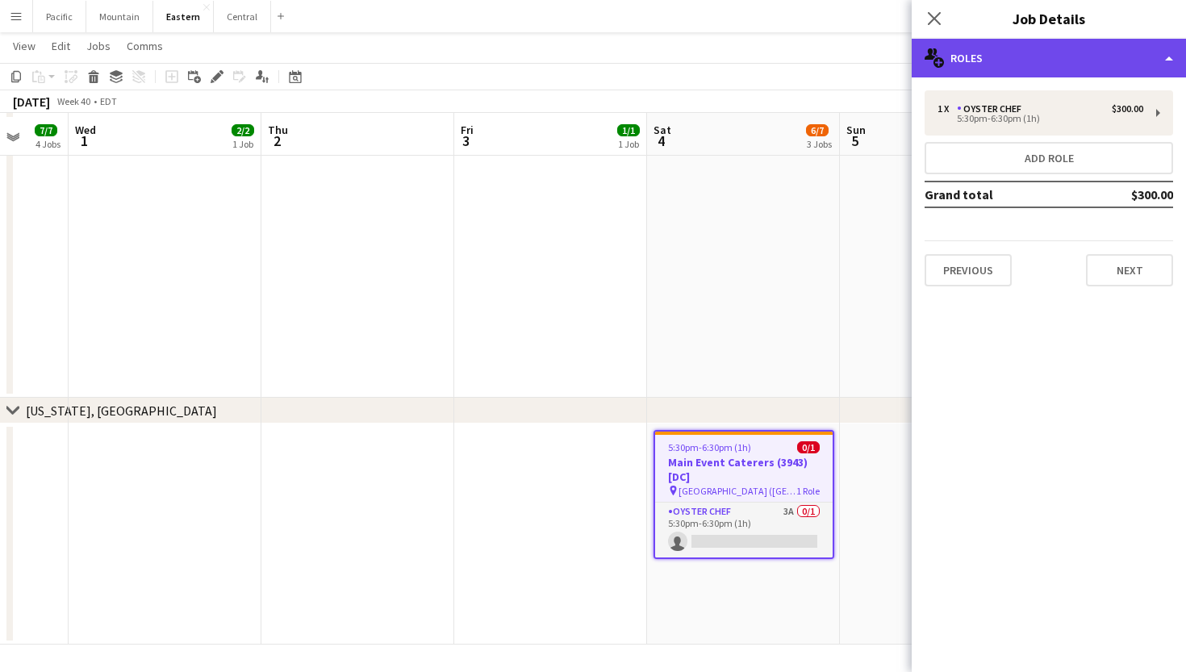
click at [1019, 63] on div "multiple-users-add Roles" at bounding box center [1049, 58] width 274 height 39
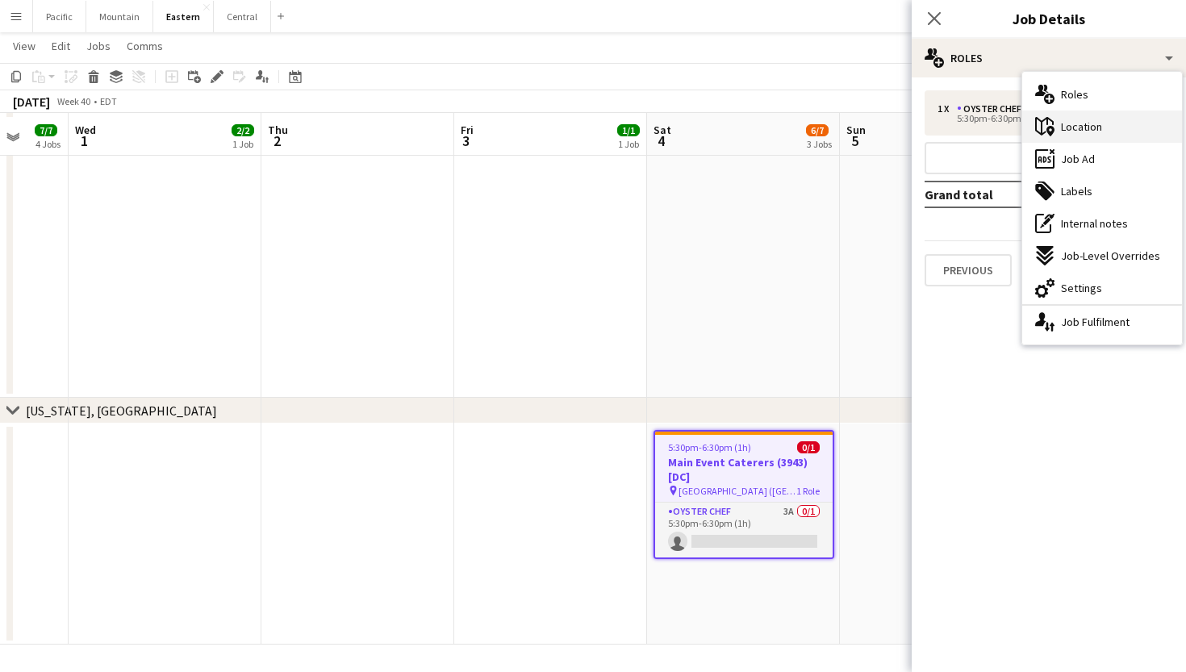
click at [1132, 123] on div "maps-pin-1 Location" at bounding box center [1103, 127] width 160 height 32
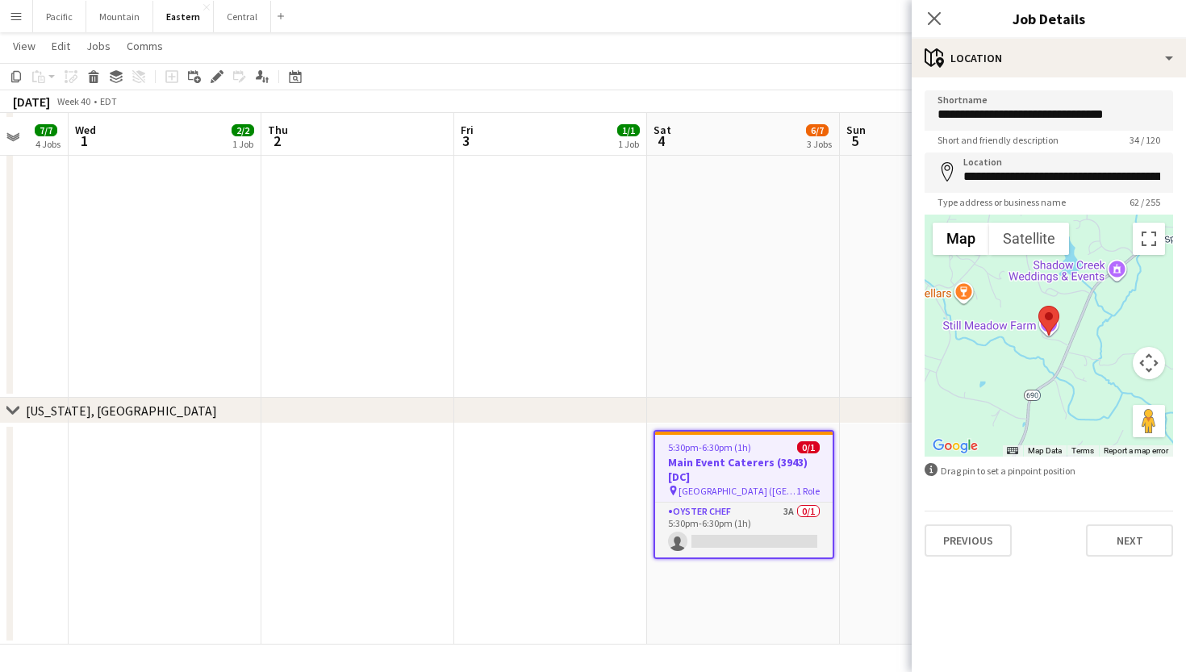
click at [938, 6] on div "Close pop-in" at bounding box center [934, 18] width 45 height 37
click at [936, 7] on app-icon "Close pop-in" at bounding box center [934, 18] width 23 height 23
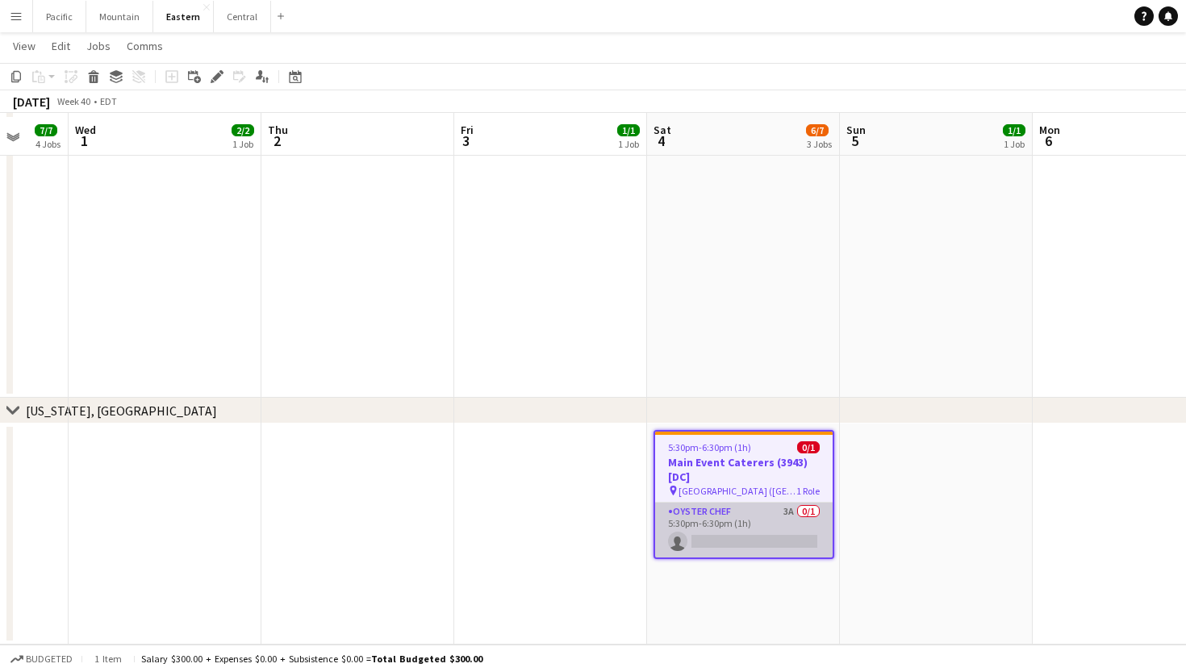
click at [805, 533] on app-card-role "Oyster Chef 3A 0/1 5:30pm-6:30pm (1h) single-neutral-actions" at bounding box center [744, 530] width 178 height 55
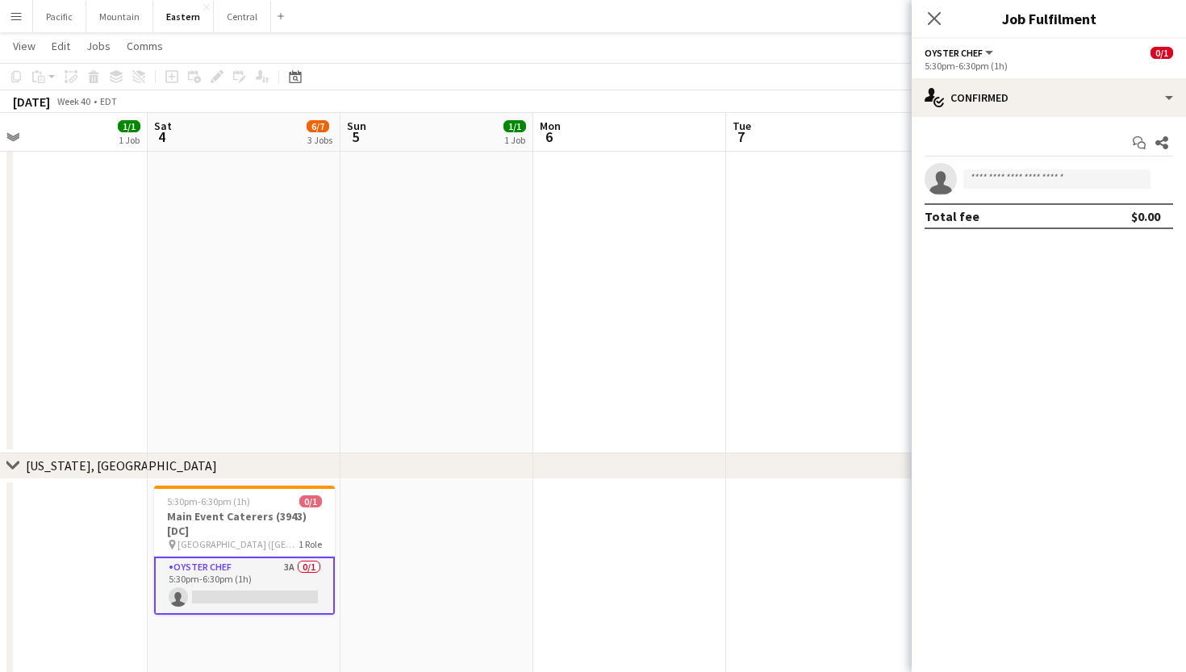
scroll to position [0, 505]
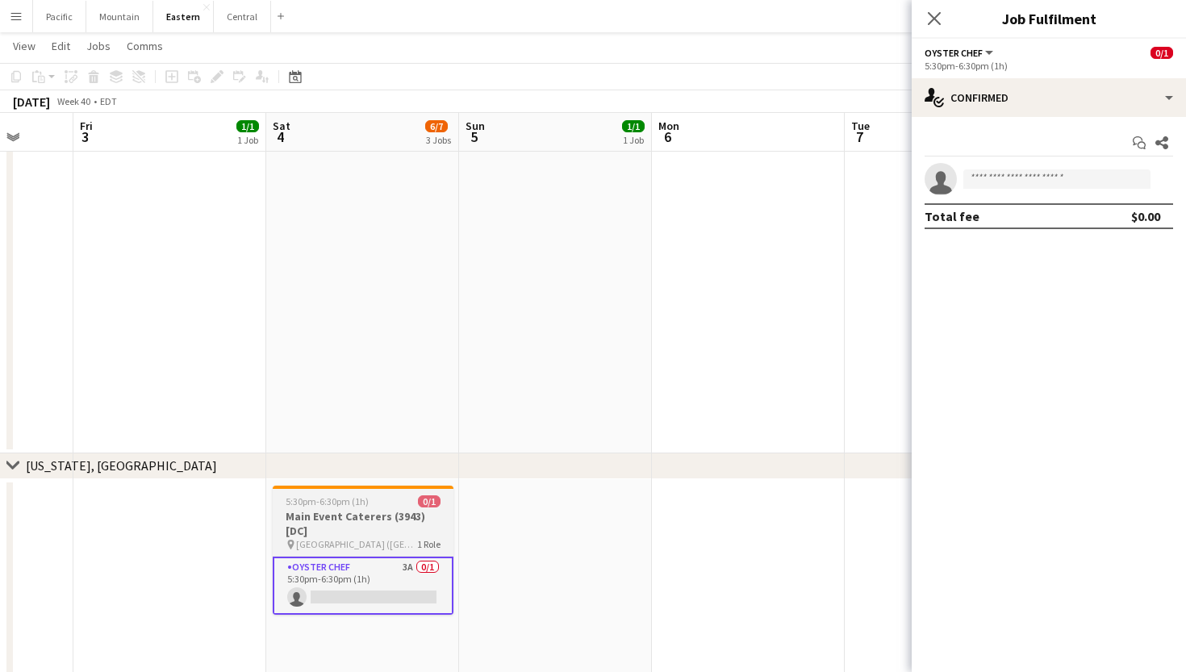
click at [381, 507] on div "5:30pm-6:30pm (1h) 0/1" at bounding box center [363, 502] width 181 height 12
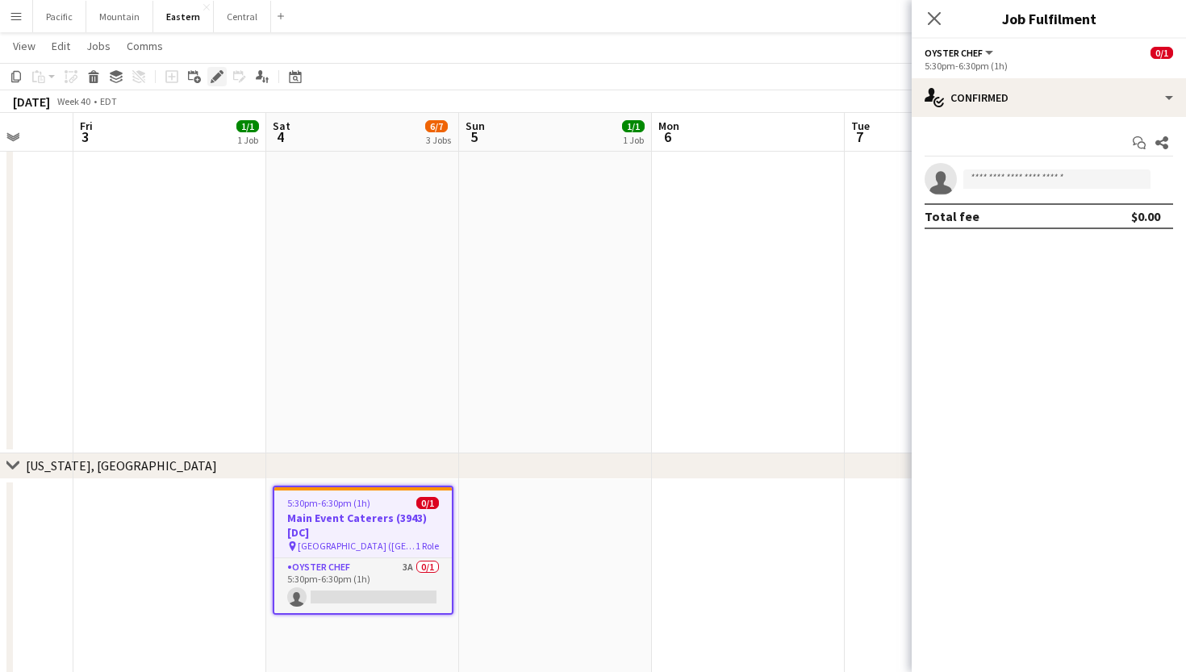
click at [224, 73] on div "Edit" at bounding box center [216, 76] width 19 height 19
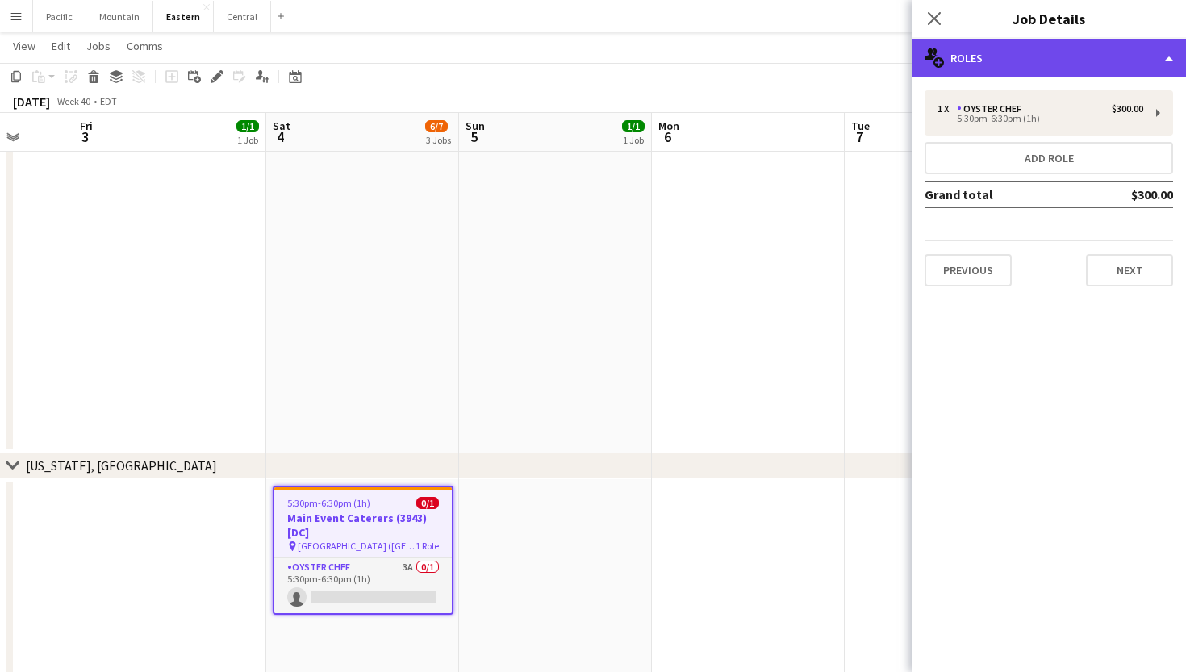
click at [1091, 58] on div "multiple-users-add Roles" at bounding box center [1049, 58] width 274 height 39
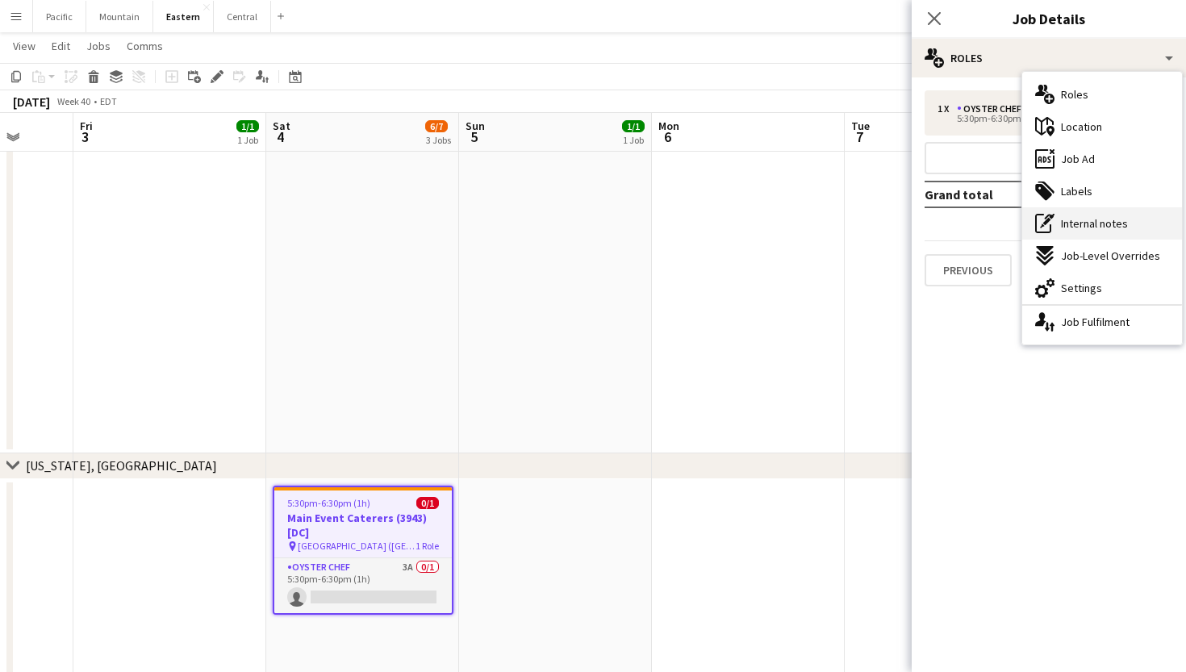
click at [1132, 225] on div "pen-write Internal notes" at bounding box center [1103, 223] width 160 height 32
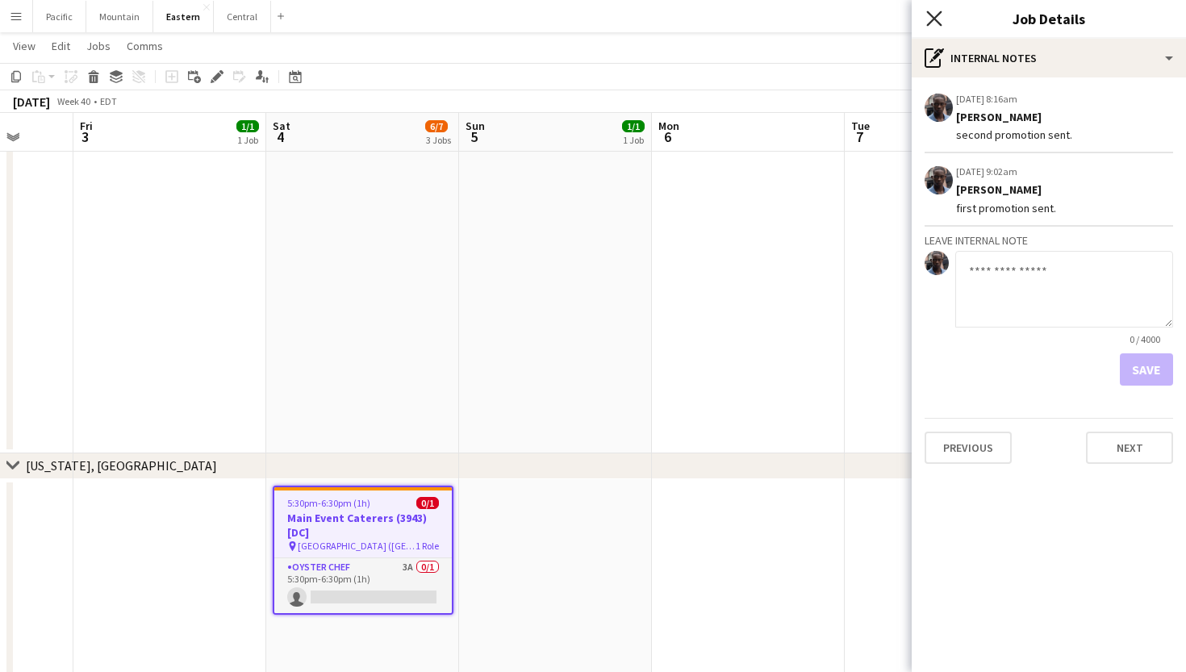
click at [939, 18] on icon "Close pop-in" at bounding box center [934, 17] width 15 height 15
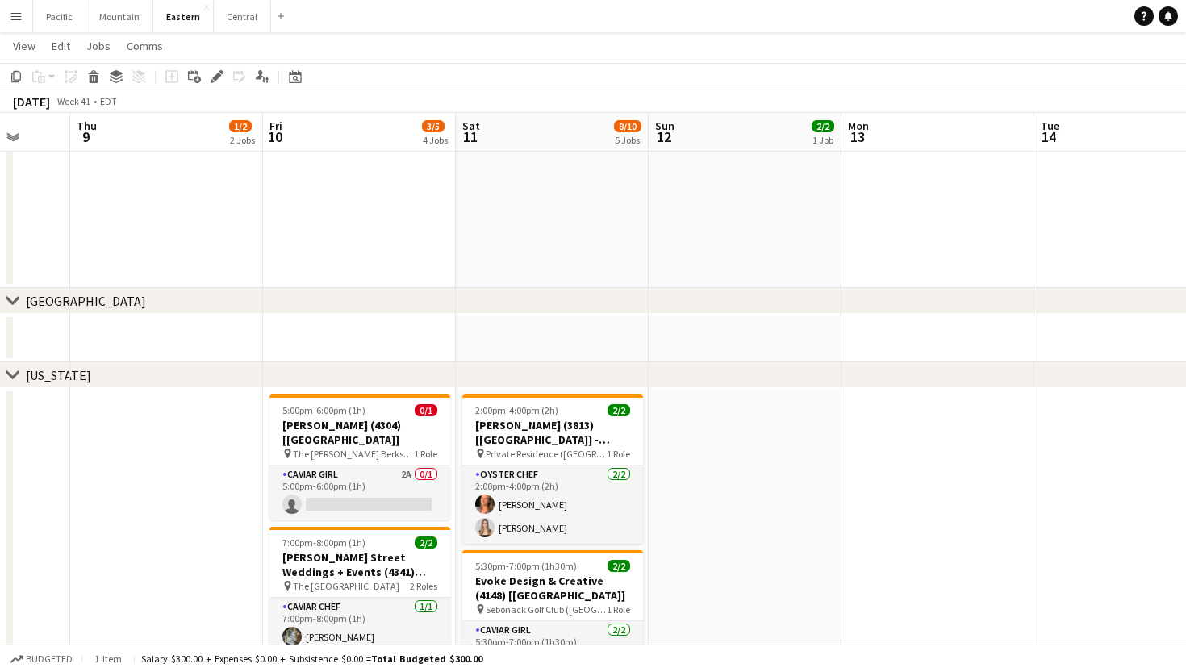
scroll to position [575, 0]
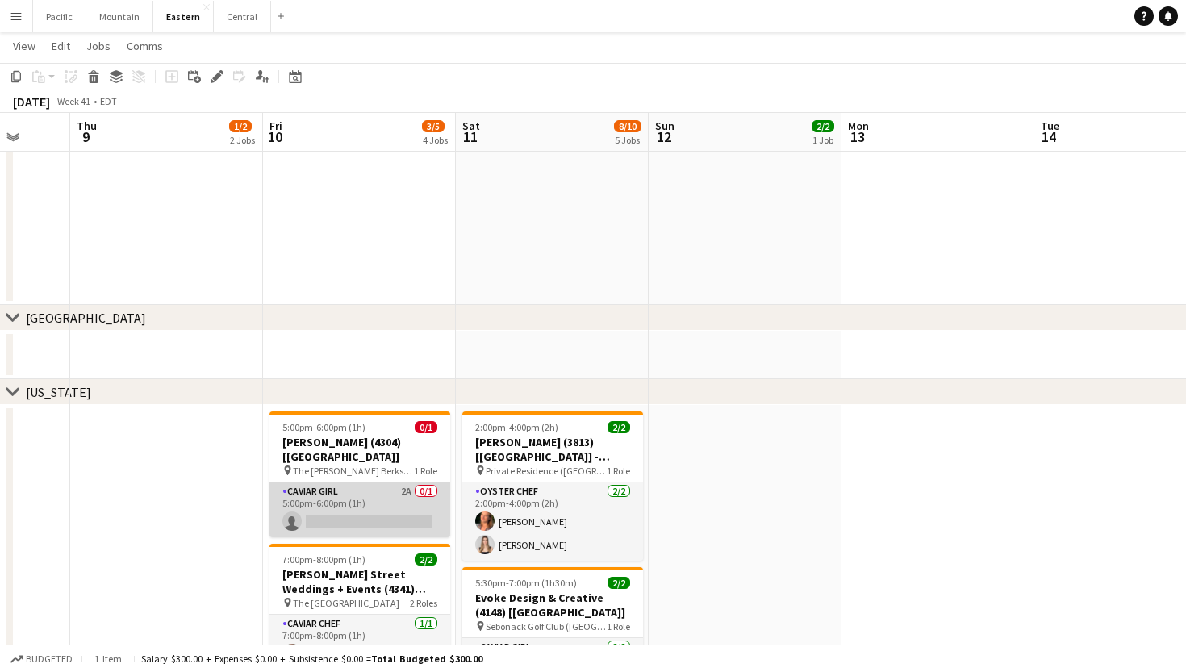
click at [374, 486] on app-card-role "Caviar Girl 2A 0/1 5:00pm-6:00pm (1h) single-neutral-actions" at bounding box center [360, 510] width 181 height 55
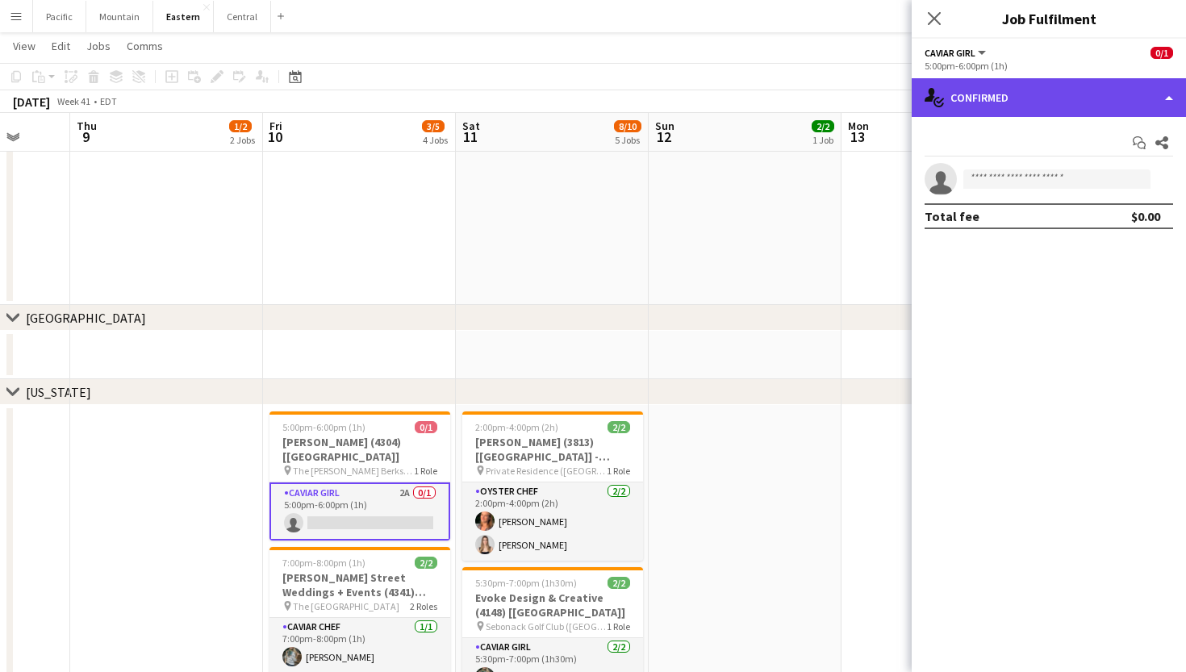
click at [1069, 107] on div "single-neutral-actions-check-2 Confirmed" at bounding box center [1049, 97] width 274 height 39
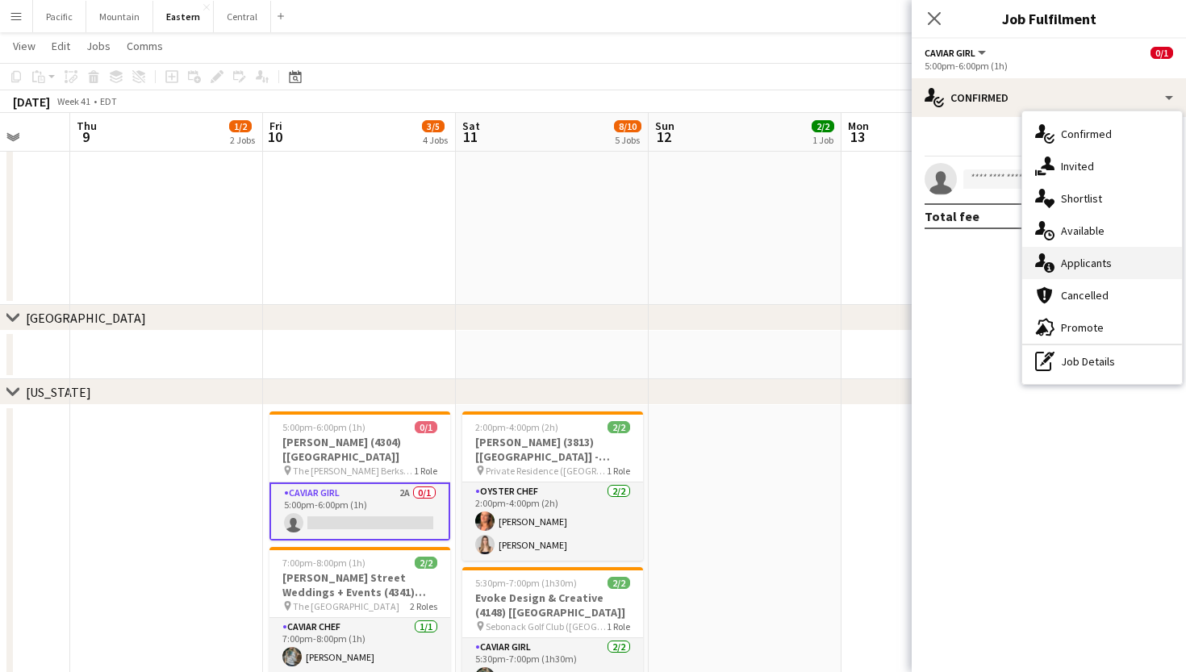
click at [1107, 268] on span "Applicants" at bounding box center [1086, 263] width 51 height 15
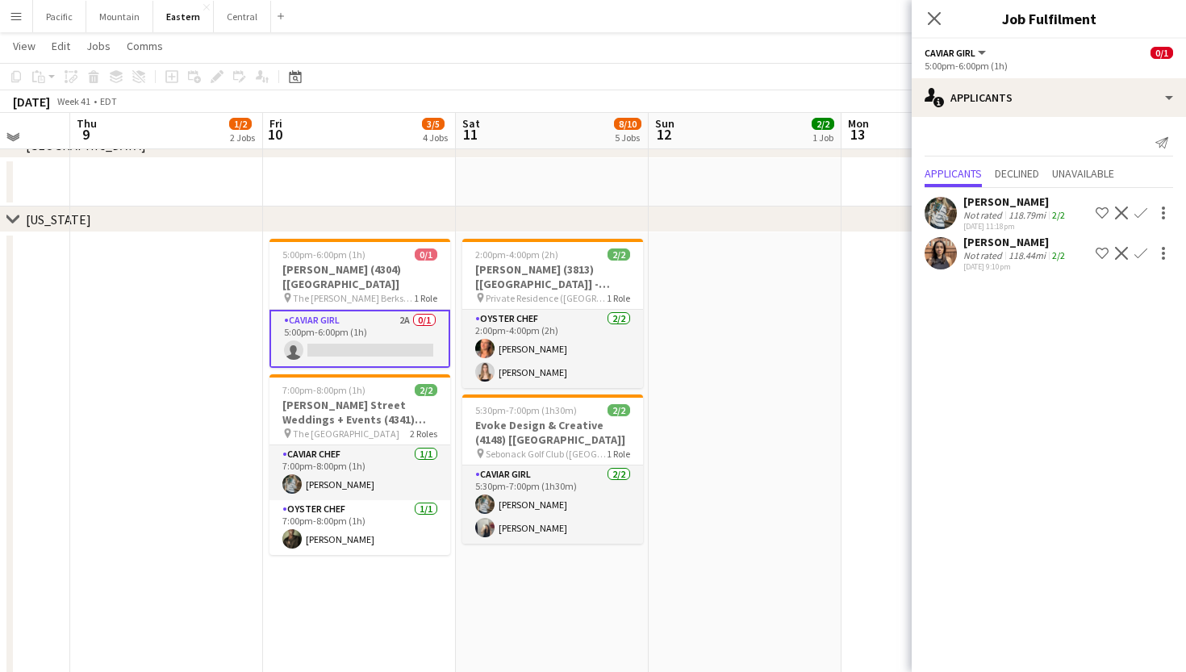
scroll to position [750, 0]
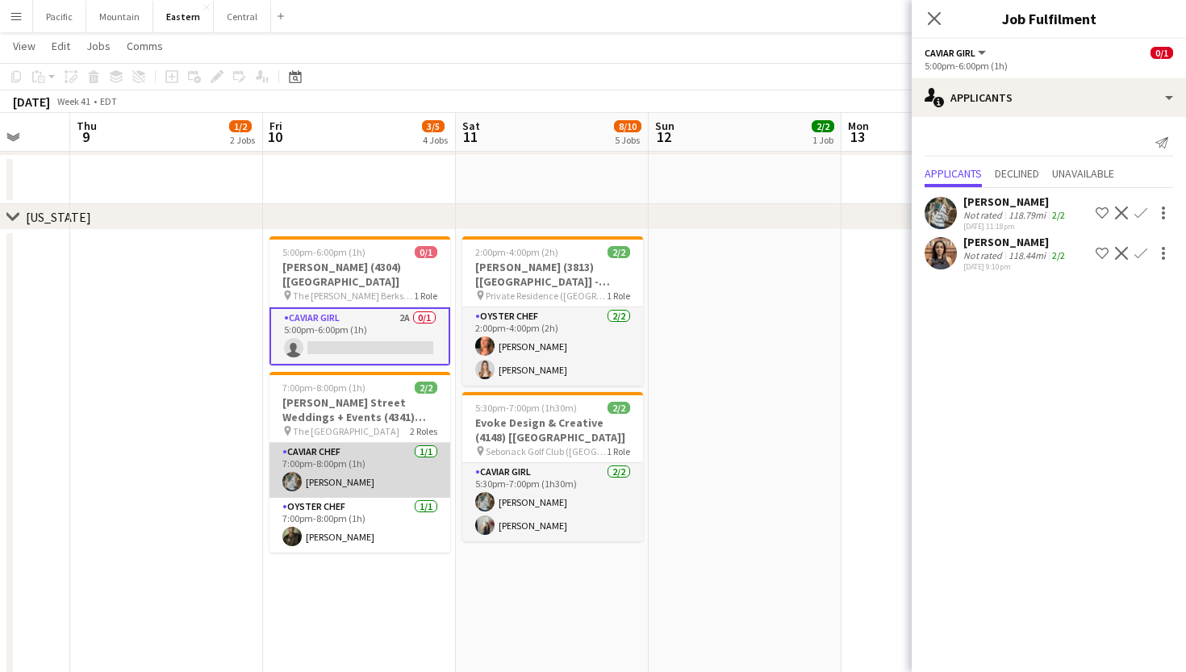
click at [395, 468] on app-card-role "Caviar Chef 1/1 7:00pm-8:00pm (1h) Brooke Anderson" at bounding box center [360, 470] width 181 height 55
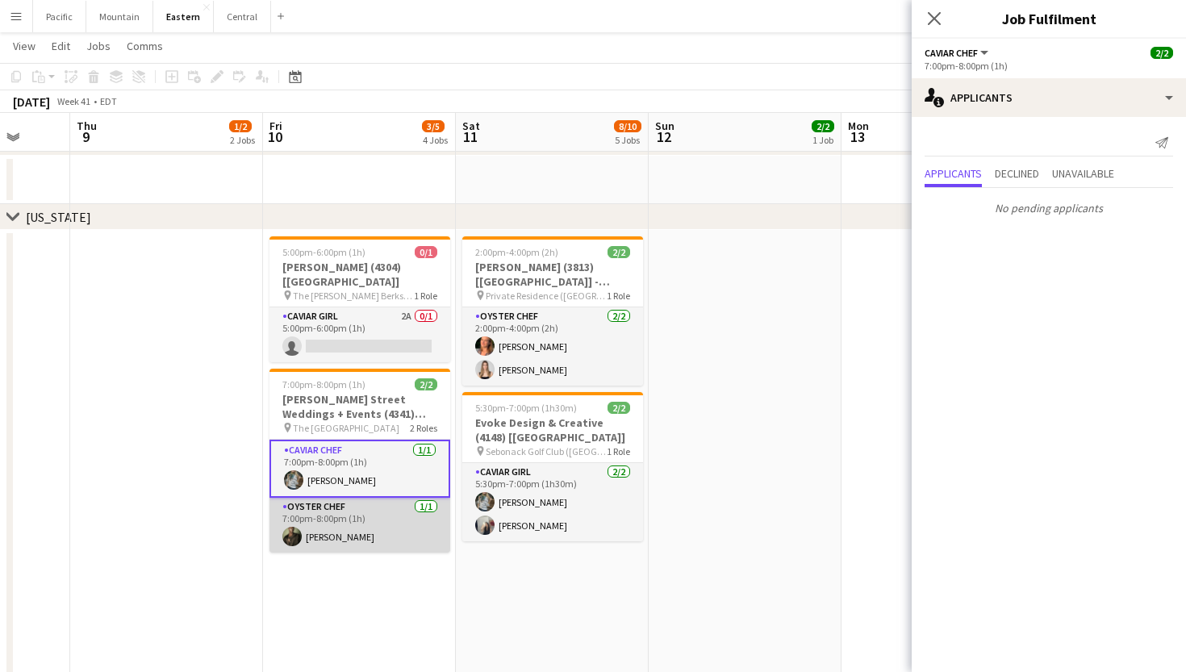
click at [392, 515] on app-card-role "Oyster Chef 1/1 7:00pm-8:00pm (1h) Jeremiah Bell" at bounding box center [360, 525] width 181 height 55
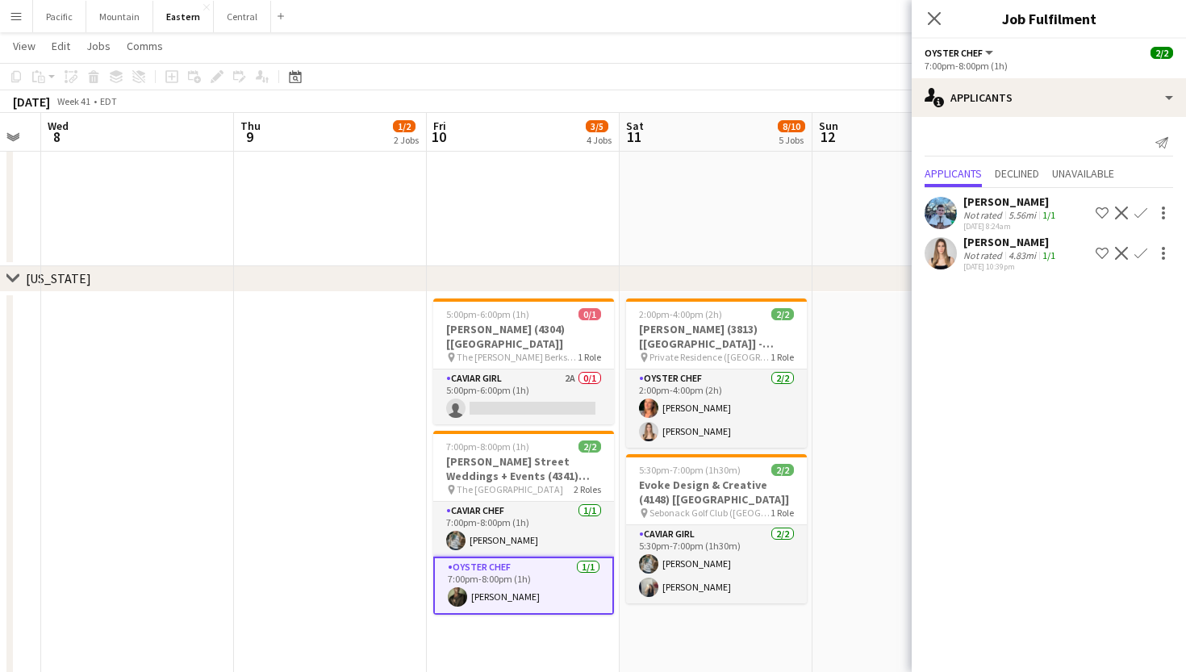
scroll to position [0, 732]
click at [553, 333] on h3 "[PERSON_NAME] (4304) [[GEOGRAPHIC_DATA]]" at bounding box center [522, 336] width 181 height 29
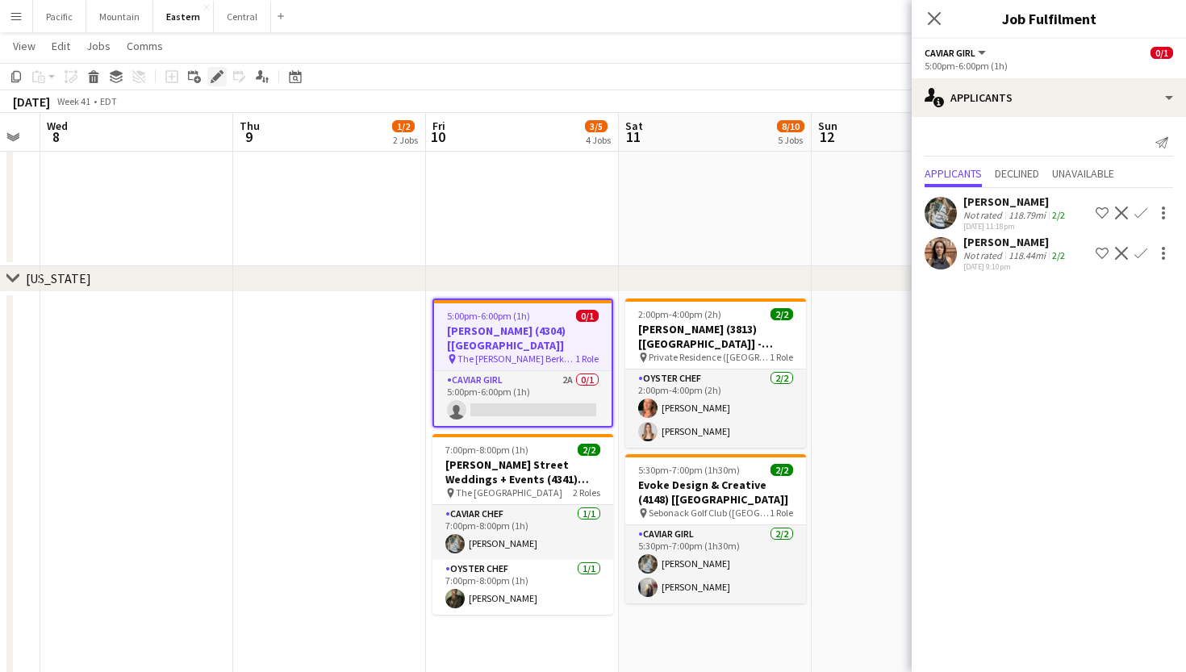
click at [210, 72] on div "Edit" at bounding box center [216, 76] width 19 height 19
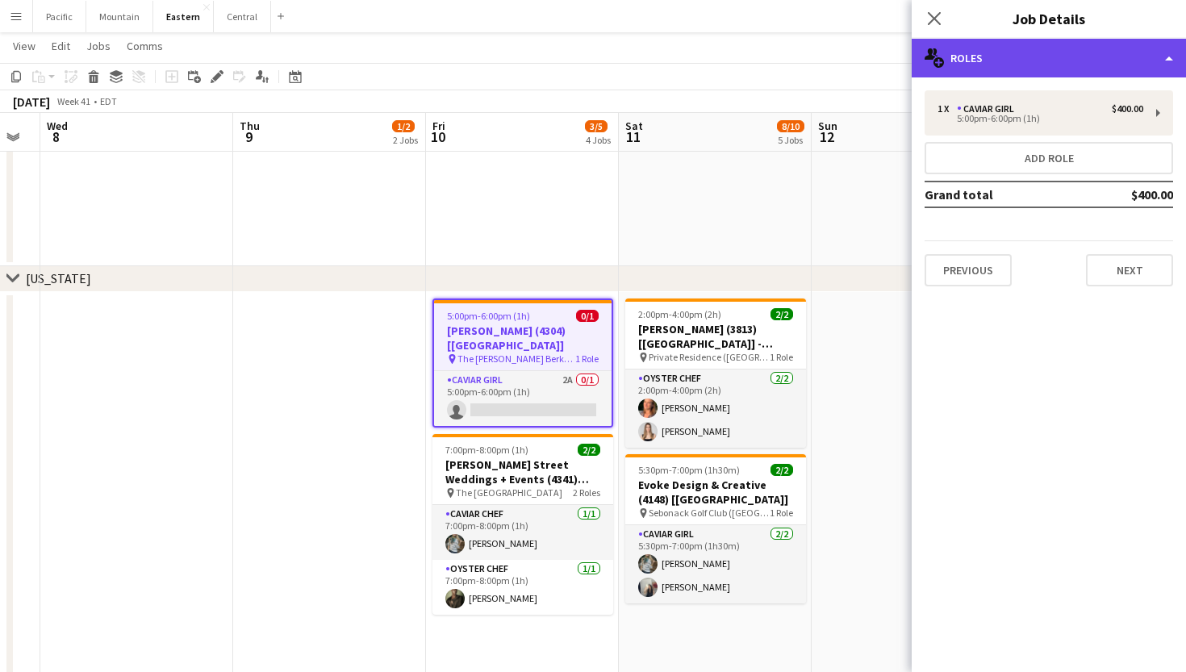
click at [1077, 39] on div "multiple-users-add Roles" at bounding box center [1049, 58] width 274 height 39
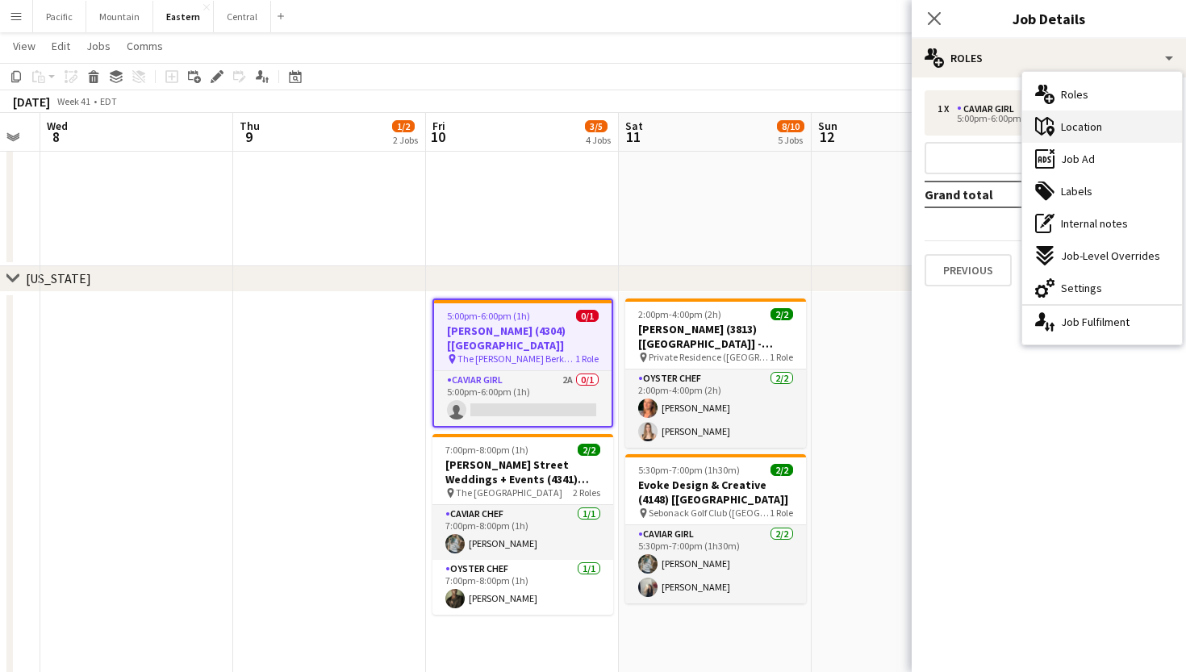
click at [1119, 135] on div "maps-pin-1 Location" at bounding box center [1103, 127] width 160 height 32
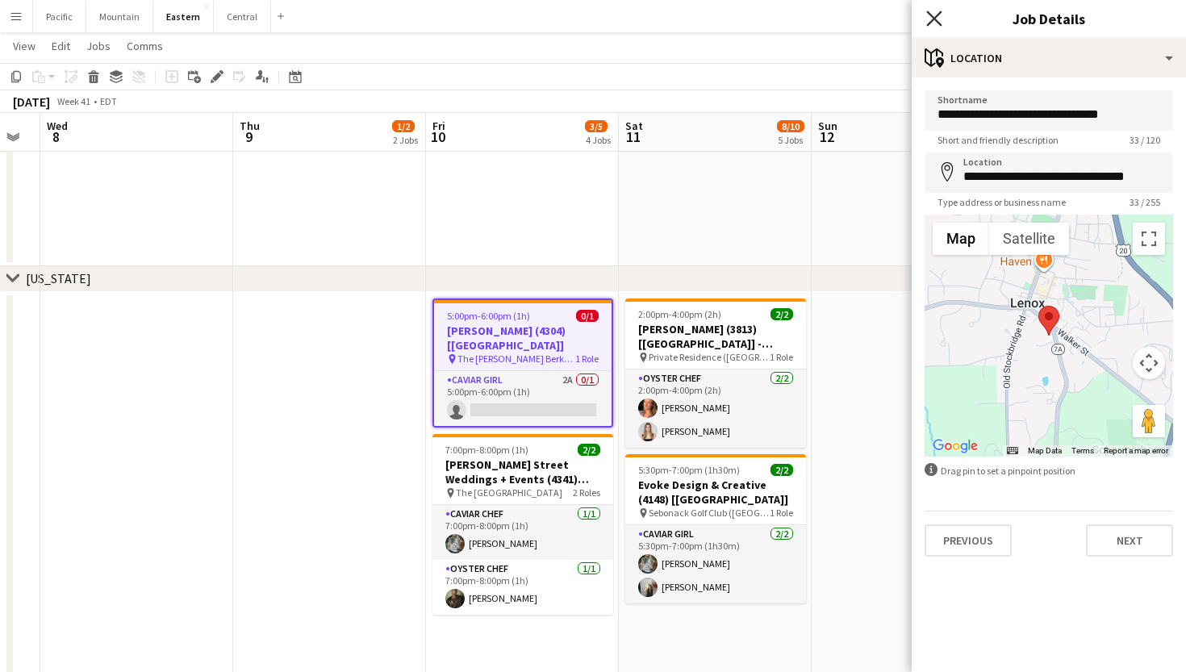
click at [928, 15] on icon "Close pop-in" at bounding box center [934, 17] width 15 height 15
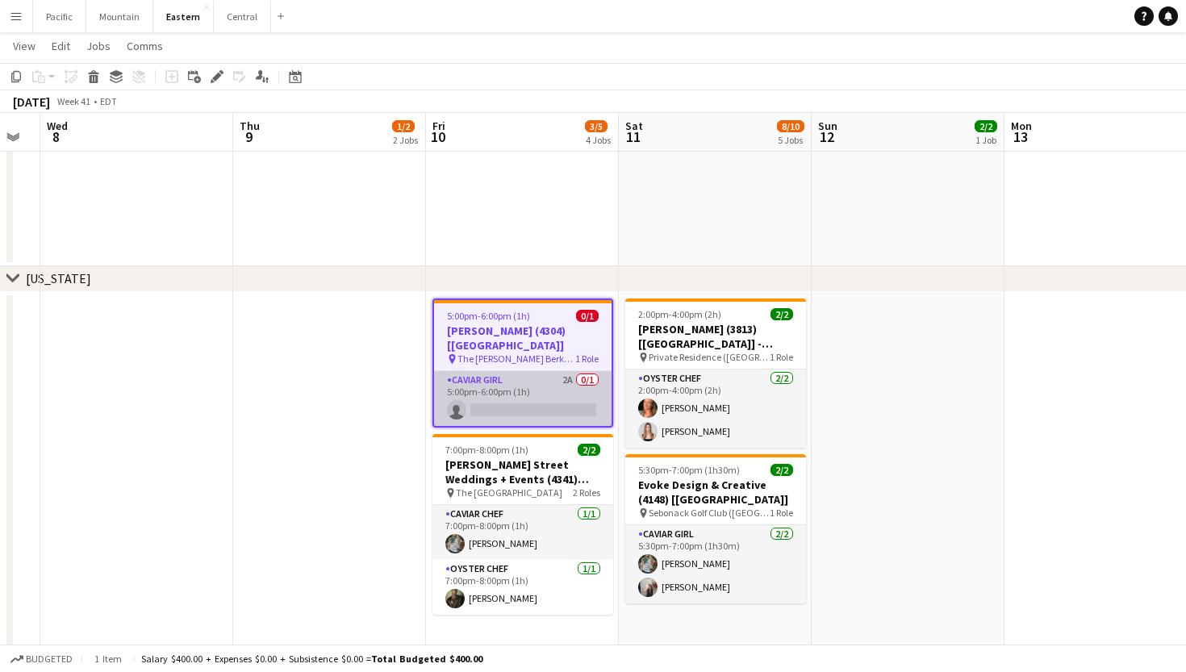
click at [564, 376] on app-card-role "Caviar Girl 2A 0/1 5:00pm-6:00pm (1h) single-neutral-actions" at bounding box center [523, 398] width 178 height 55
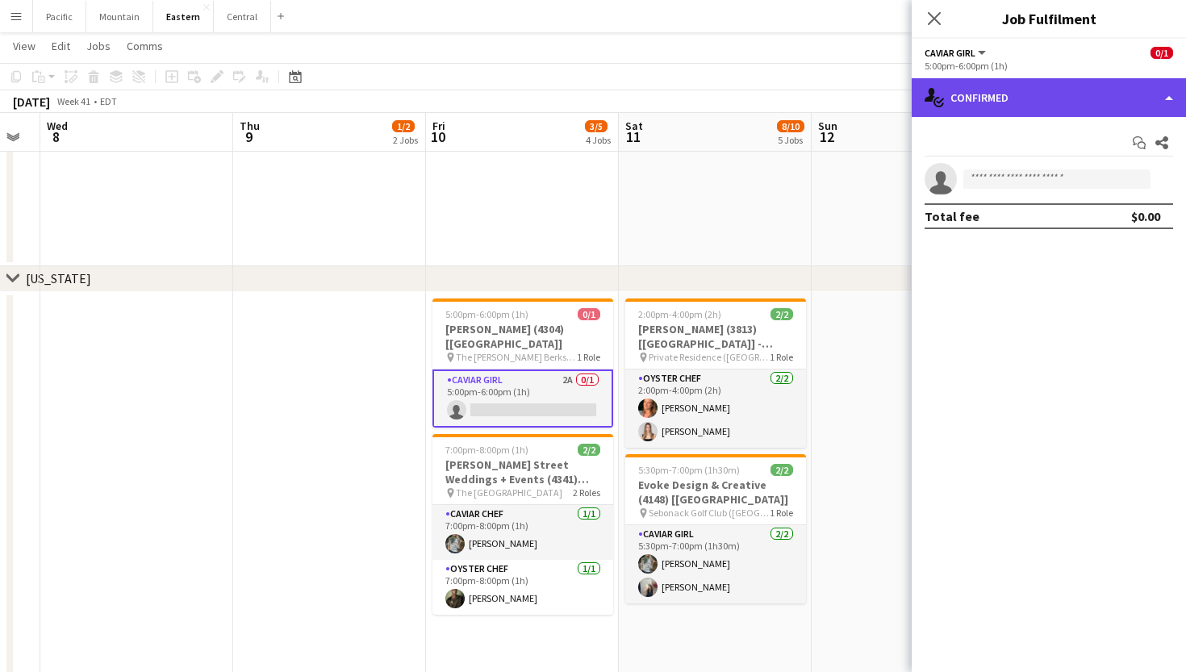
click at [1005, 98] on div "single-neutral-actions-check-2 Confirmed" at bounding box center [1049, 97] width 274 height 39
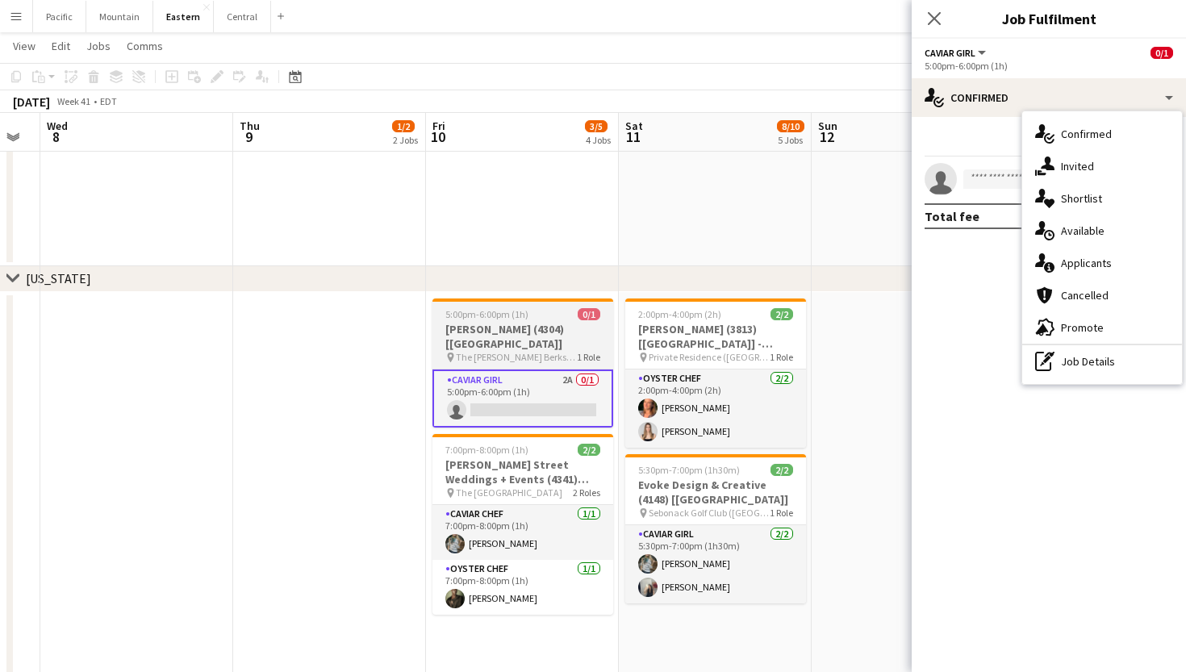
click at [563, 309] on div "5:00pm-6:00pm (1h) 0/1" at bounding box center [523, 314] width 181 height 12
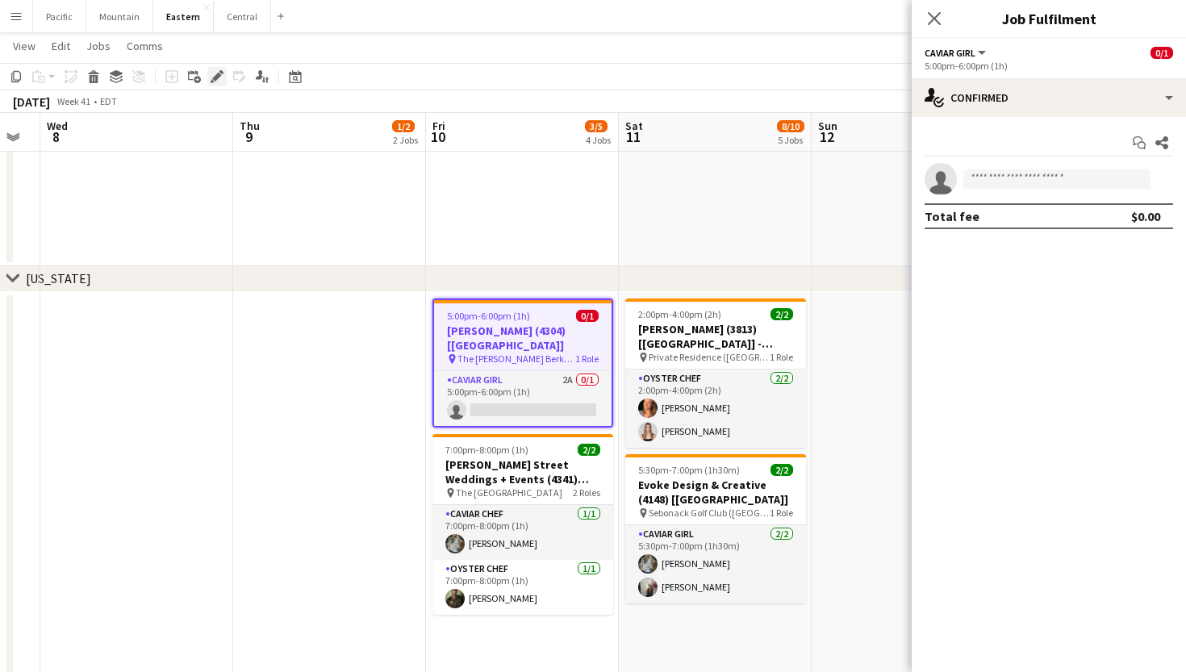
click at [220, 73] on icon at bounding box center [216, 77] width 9 height 9
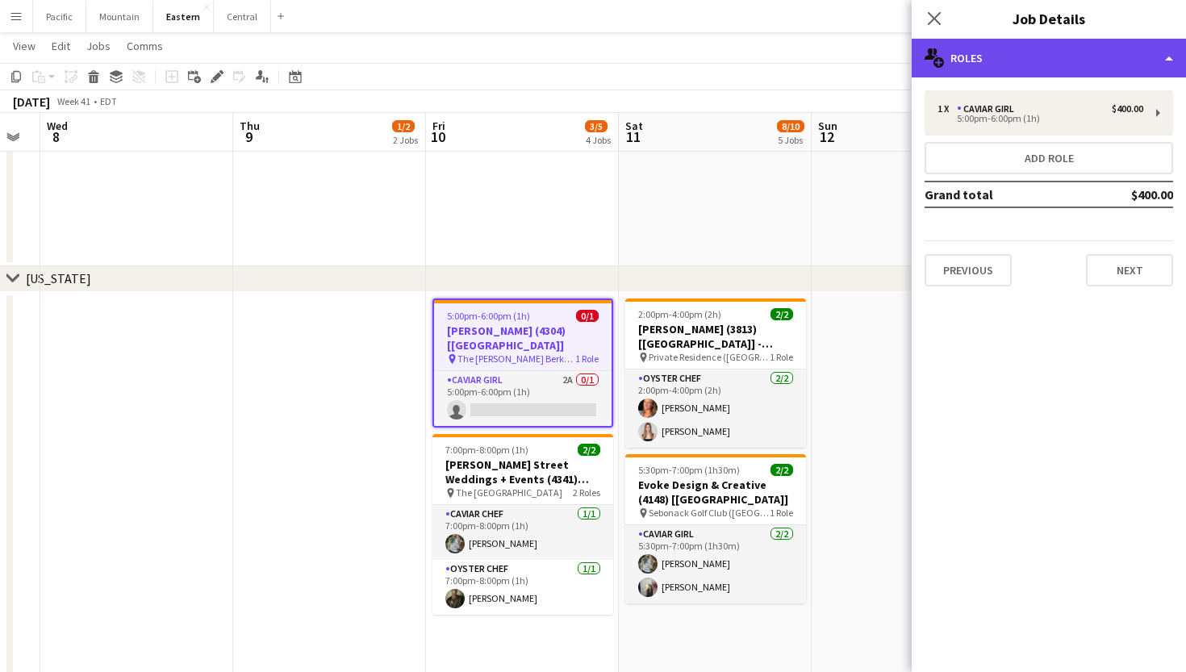
click at [1109, 48] on div "multiple-users-add Roles" at bounding box center [1049, 58] width 274 height 39
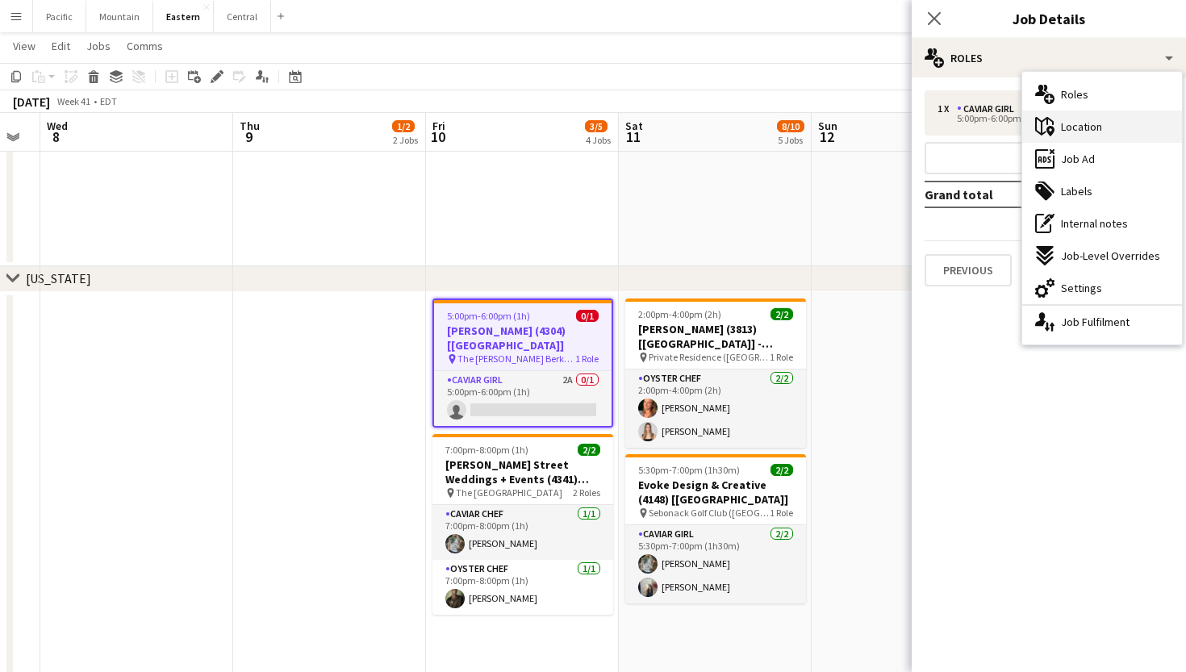
click at [1103, 128] on div "maps-pin-1 Location" at bounding box center [1103, 127] width 160 height 32
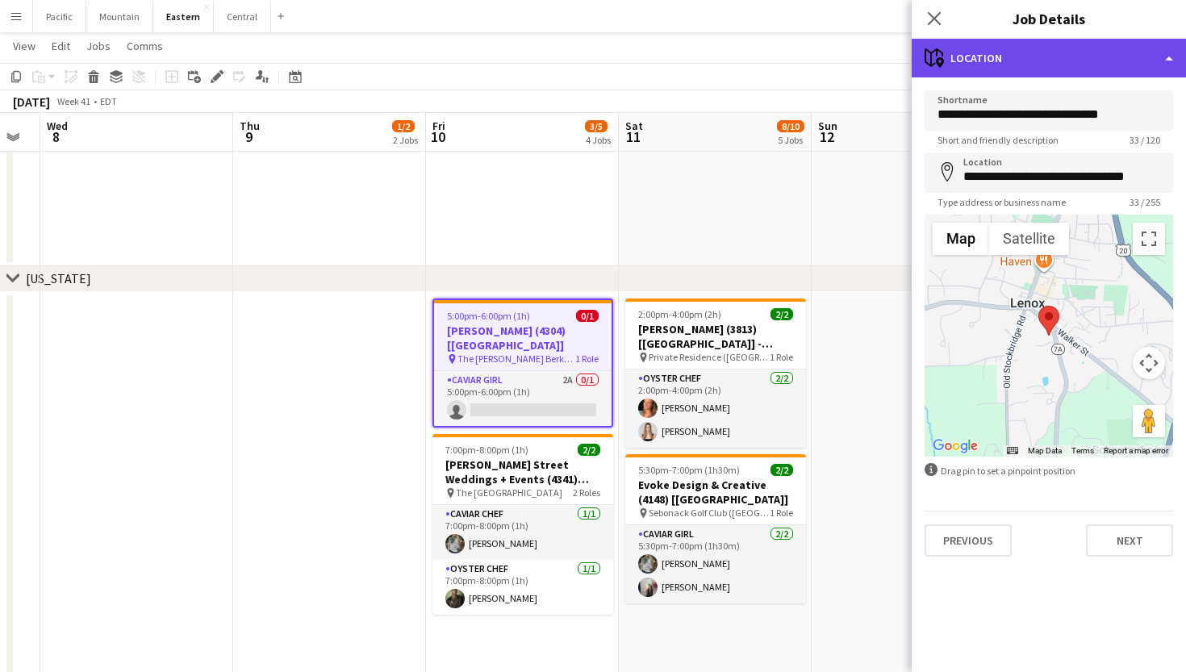
click at [1080, 63] on div "maps-pin-1 Location" at bounding box center [1049, 58] width 274 height 39
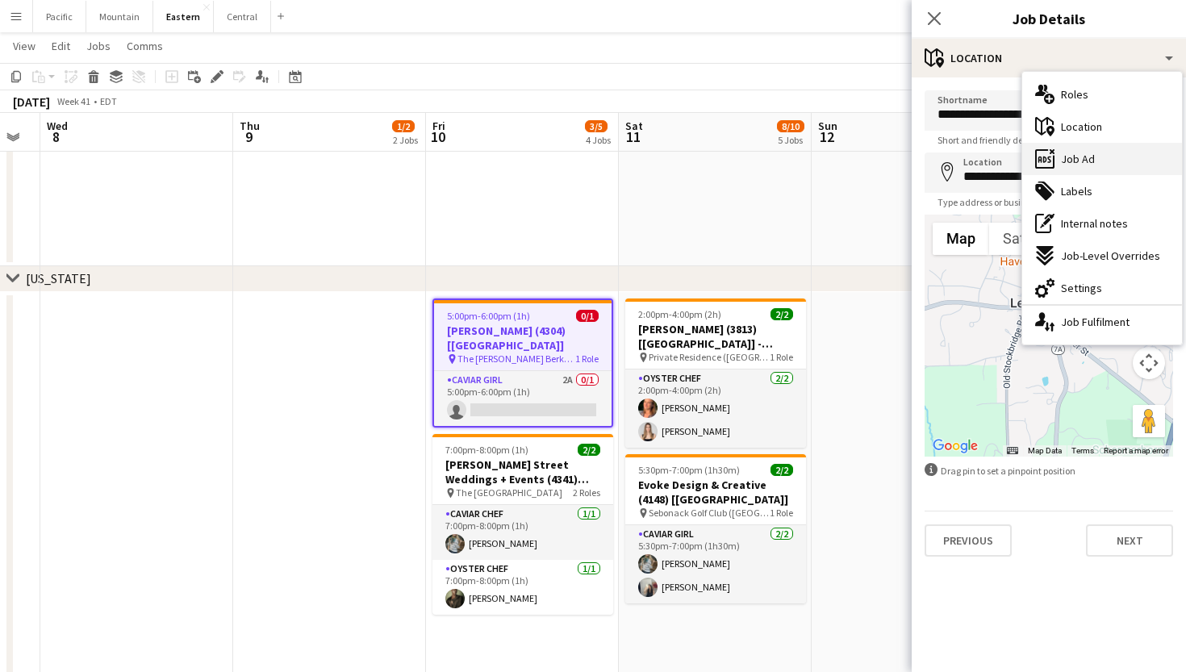
click at [1079, 158] on span "Job Ad" at bounding box center [1078, 159] width 34 height 15
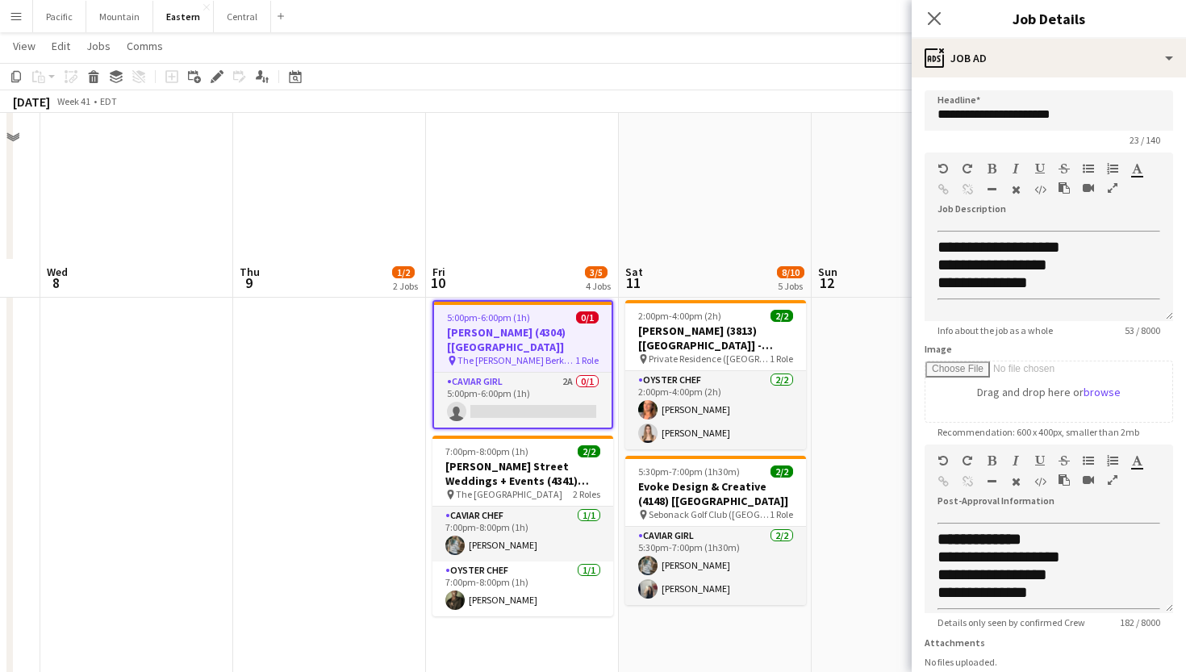
scroll to position [772, 0]
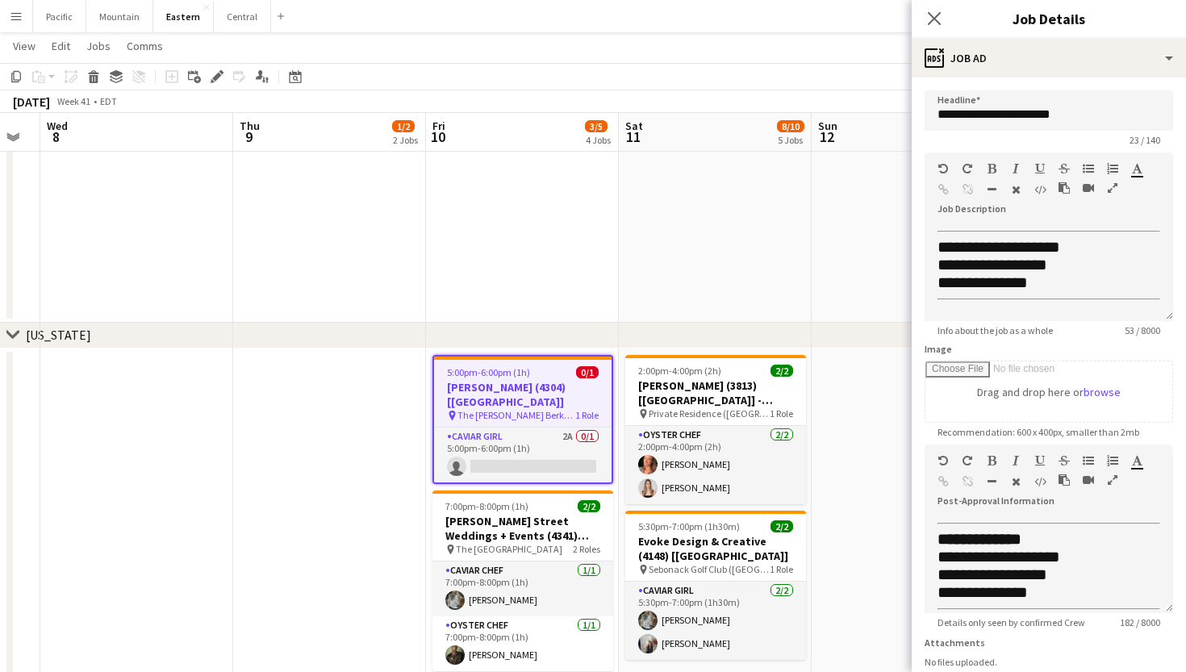
click at [570, 380] on h3 "[PERSON_NAME] (4304) [[GEOGRAPHIC_DATA]]" at bounding box center [523, 394] width 178 height 29
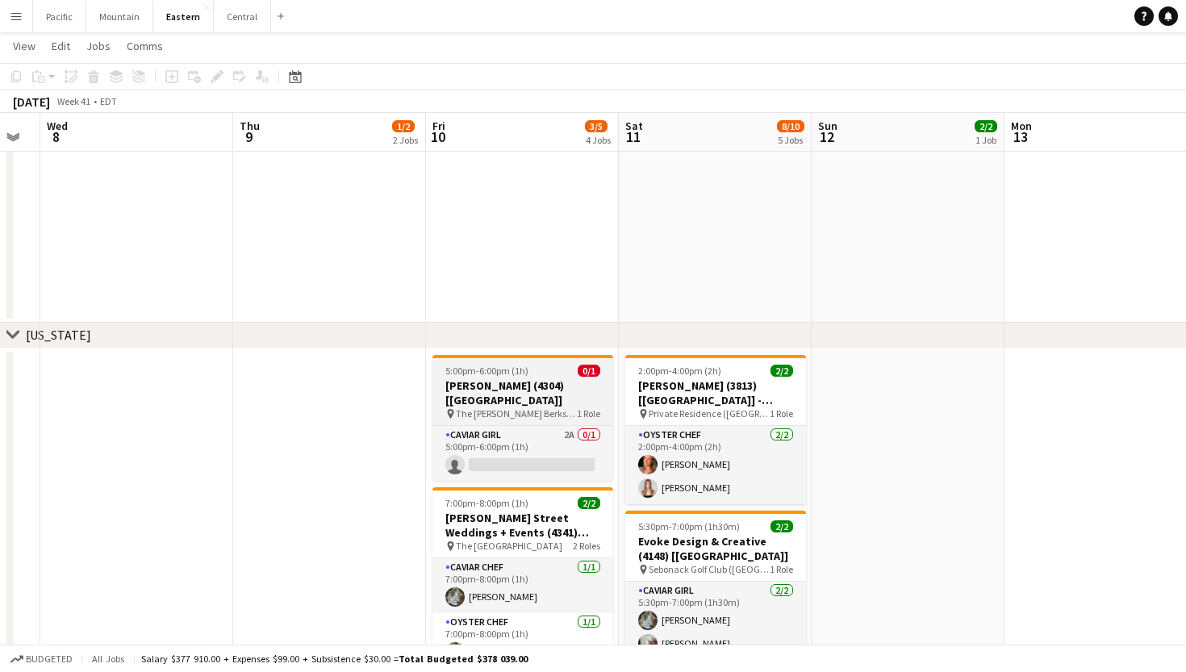
click at [570, 380] on h3 "[PERSON_NAME] (4304) [[GEOGRAPHIC_DATA]]" at bounding box center [523, 393] width 181 height 29
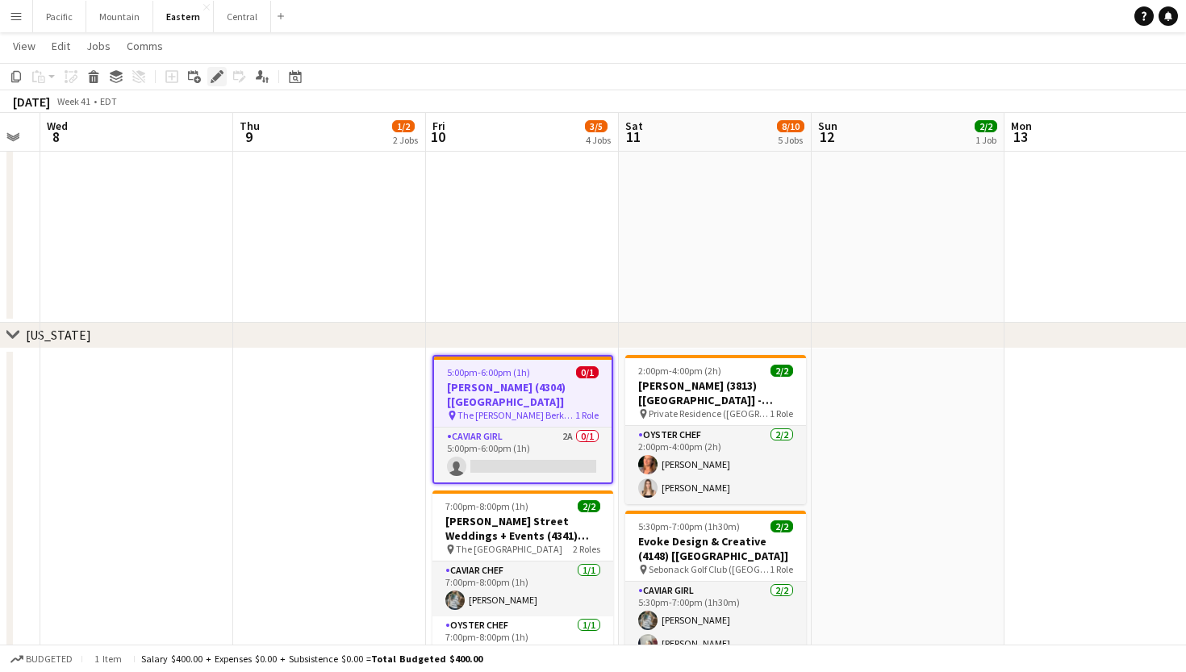
click at [215, 74] on icon "Edit" at bounding box center [217, 76] width 13 height 13
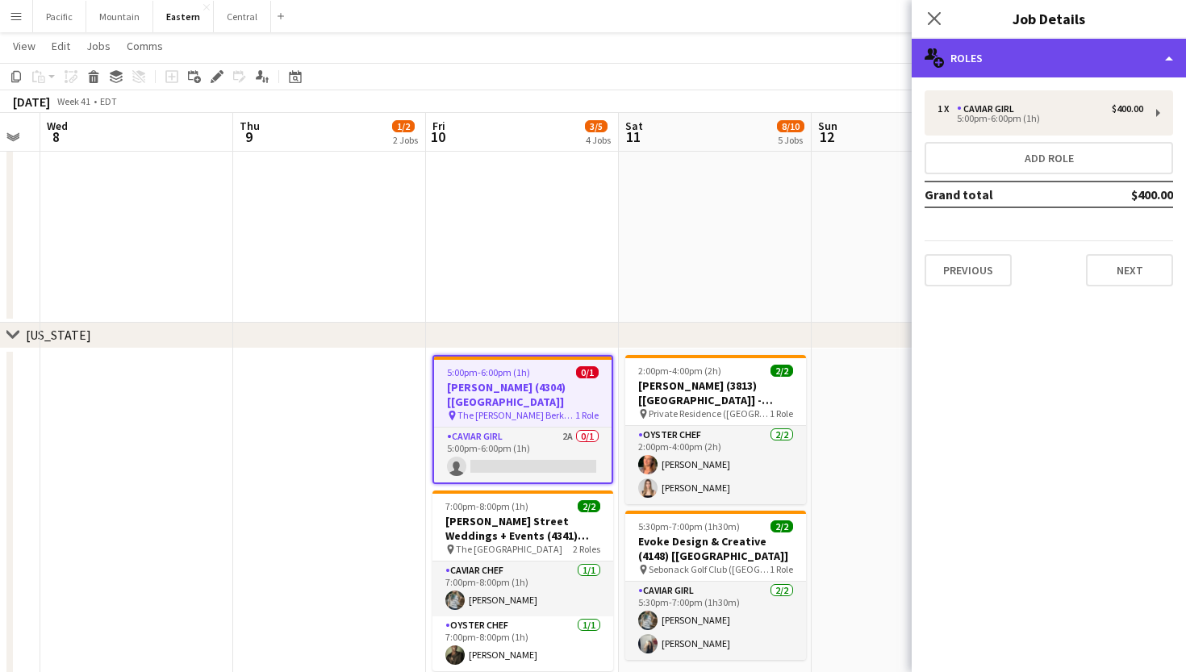
click at [1090, 48] on div "multiple-users-add Roles" at bounding box center [1049, 58] width 274 height 39
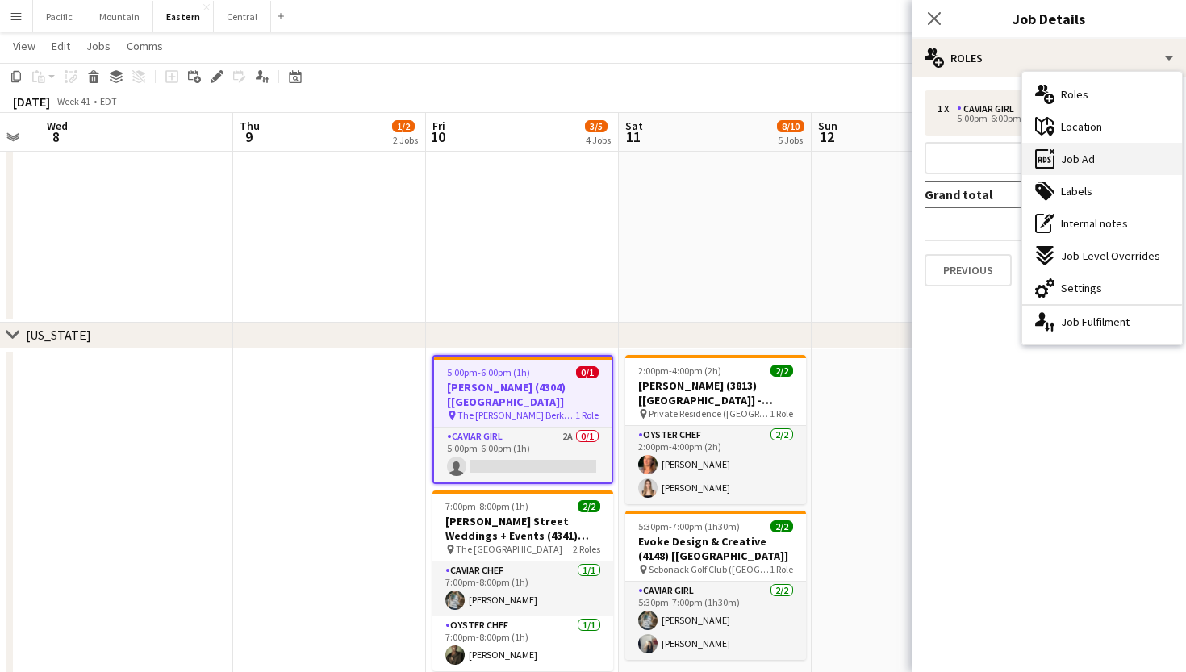
click at [1115, 156] on div "ads-window Job Ad" at bounding box center [1103, 159] width 160 height 32
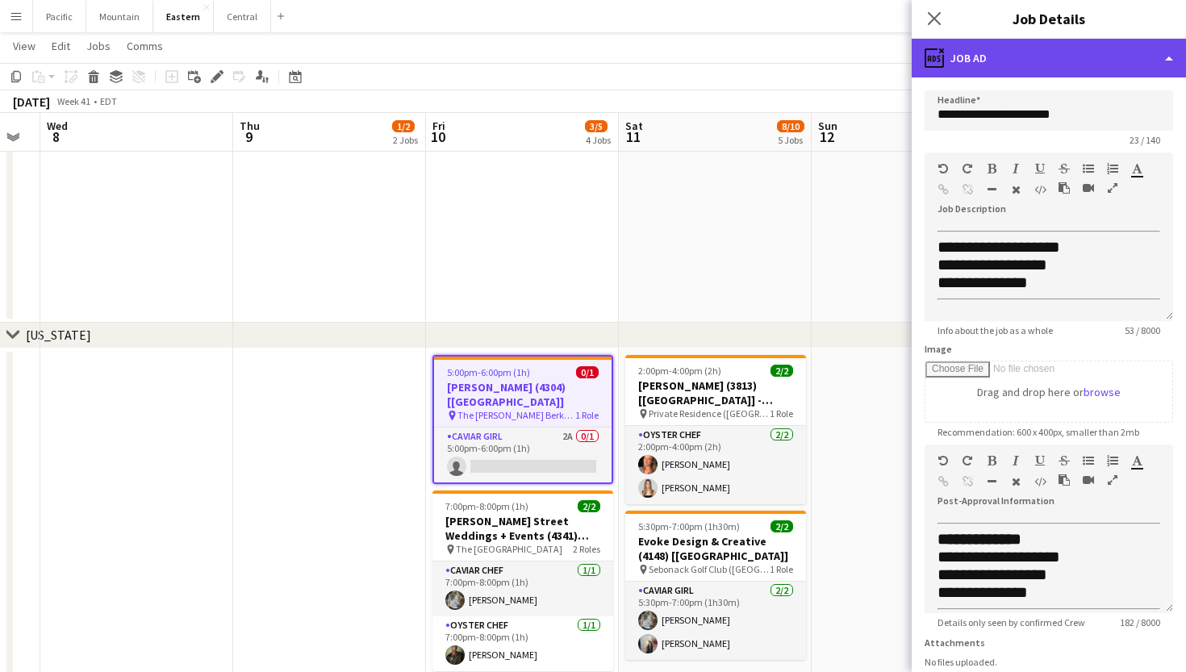
click at [1072, 64] on div "ads-window Job Ad" at bounding box center [1049, 58] width 274 height 39
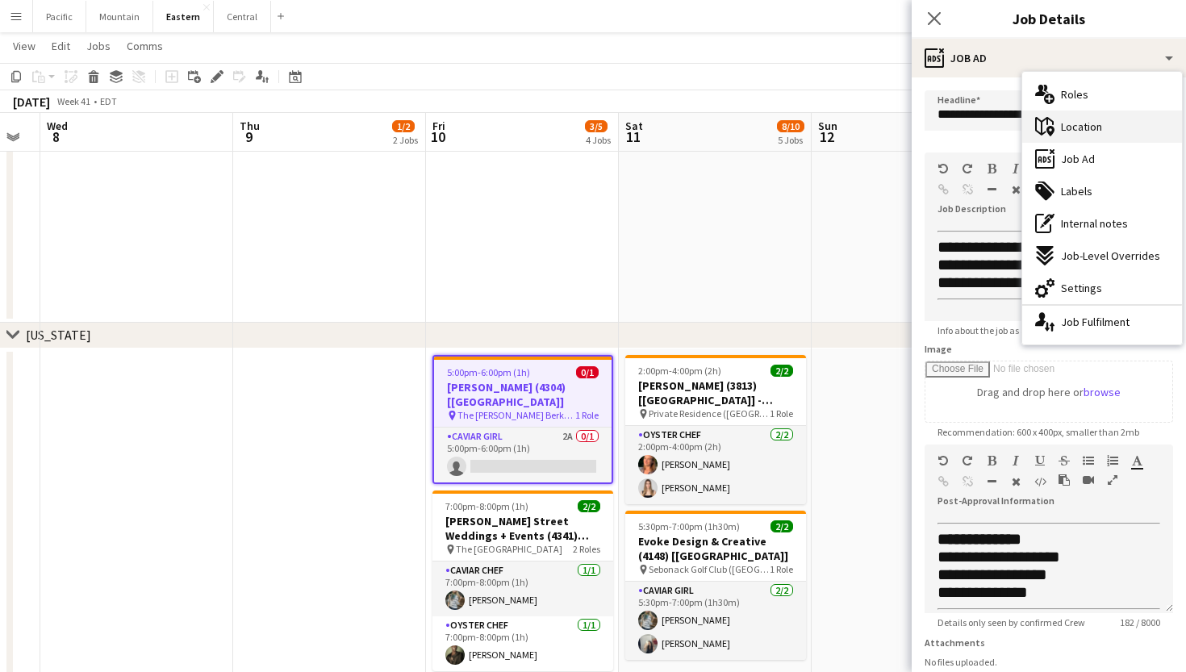
click at [1111, 128] on div "maps-pin-1 Location" at bounding box center [1103, 127] width 160 height 32
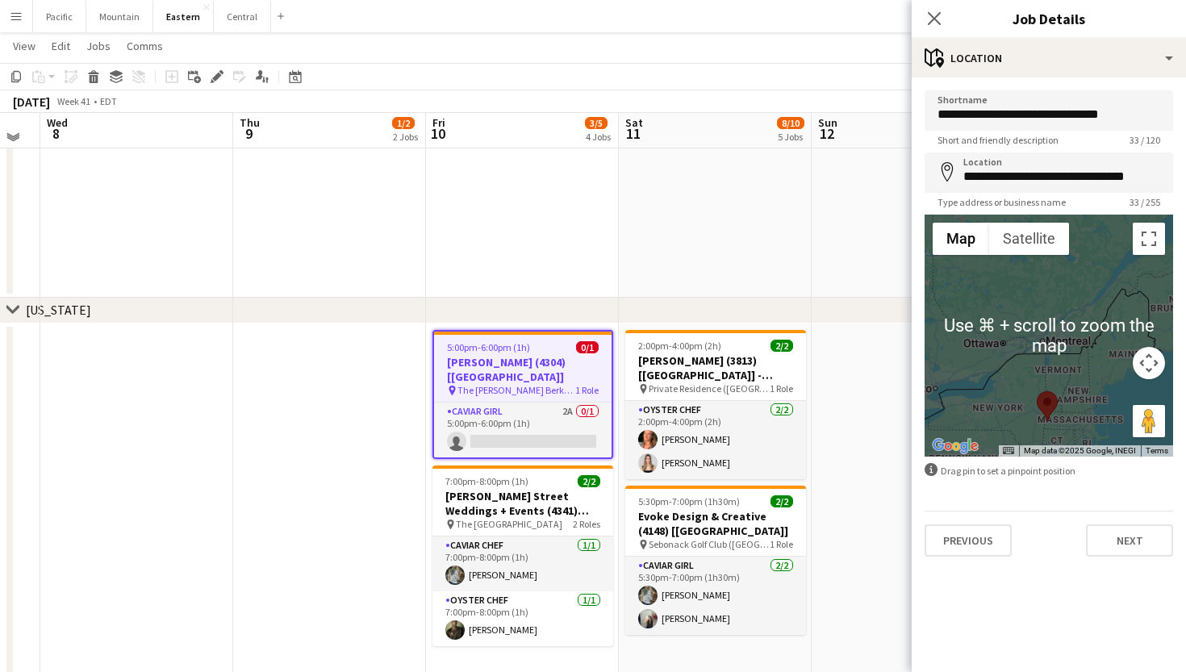
scroll to position [802, 0]
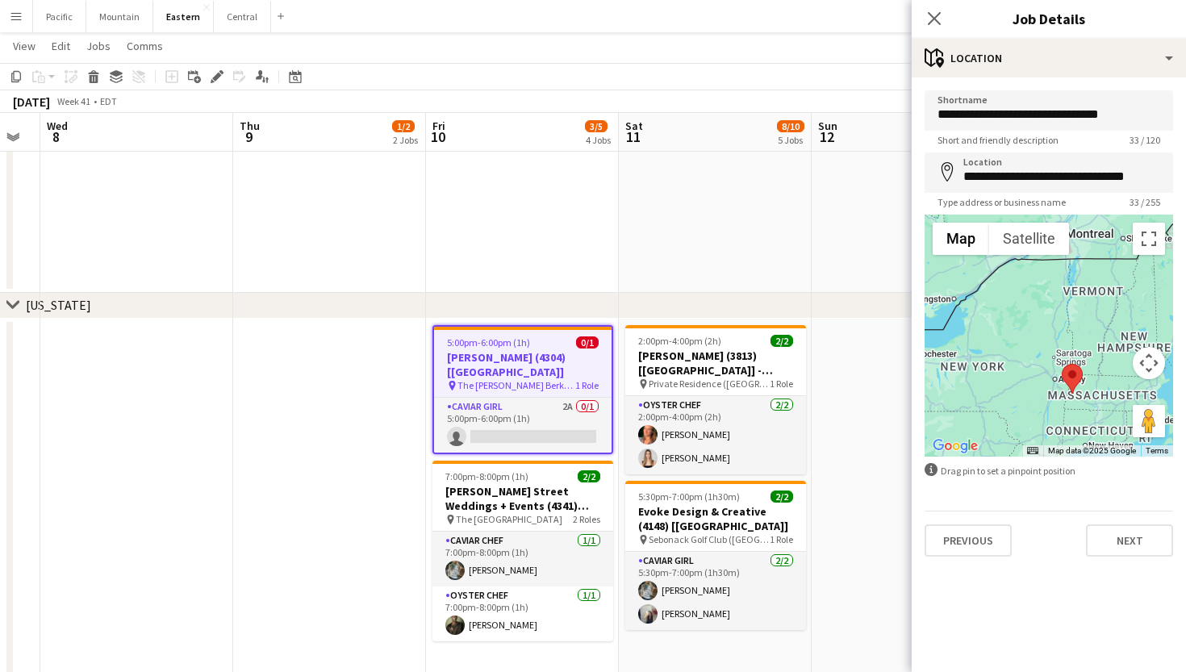
drag, startPoint x: 1035, startPoint y: 404, endPoint x: 1040, endPoint y: 311, distance: 93.7
click at [1040, 311] on div at bounding box center [1049, 336] width 249 height 242
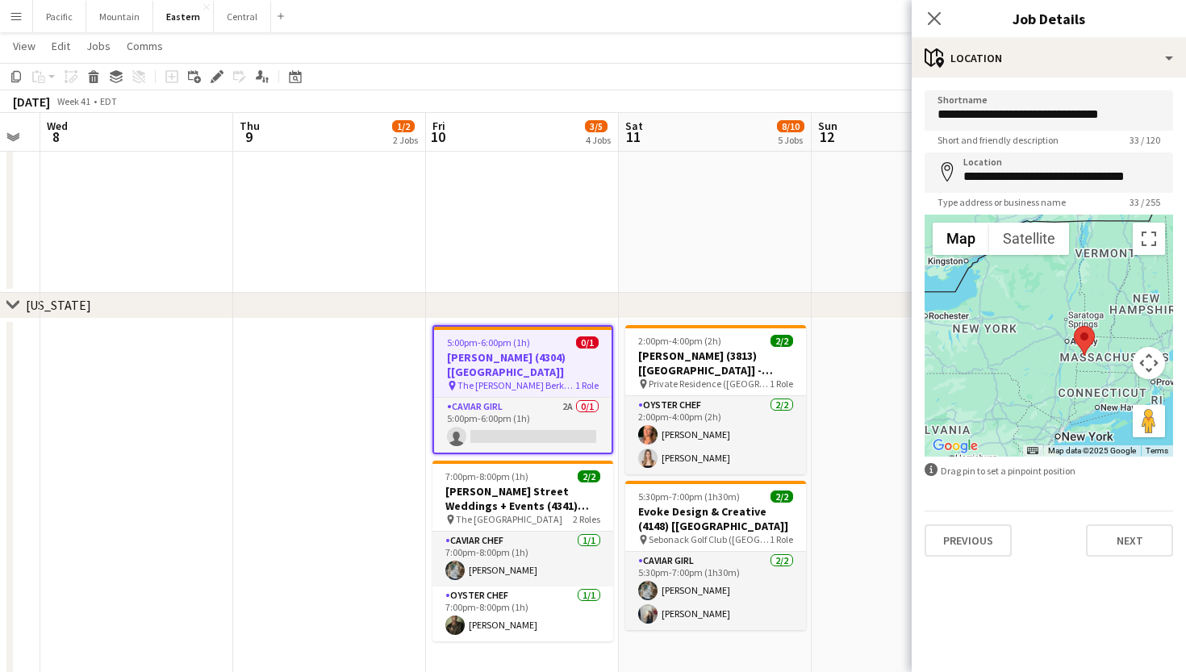
drag, startPoint x: 1036, startPoint y: 366, endPoint x: 1048, endPoint y: 326, distance: 42.1
click at [1048, 326] on div at bounding box center [1049, 336] width 249 height 242
click at [935, 21] on icon "Close pop-in" at bounding box center [934, 17] width 15 height 15
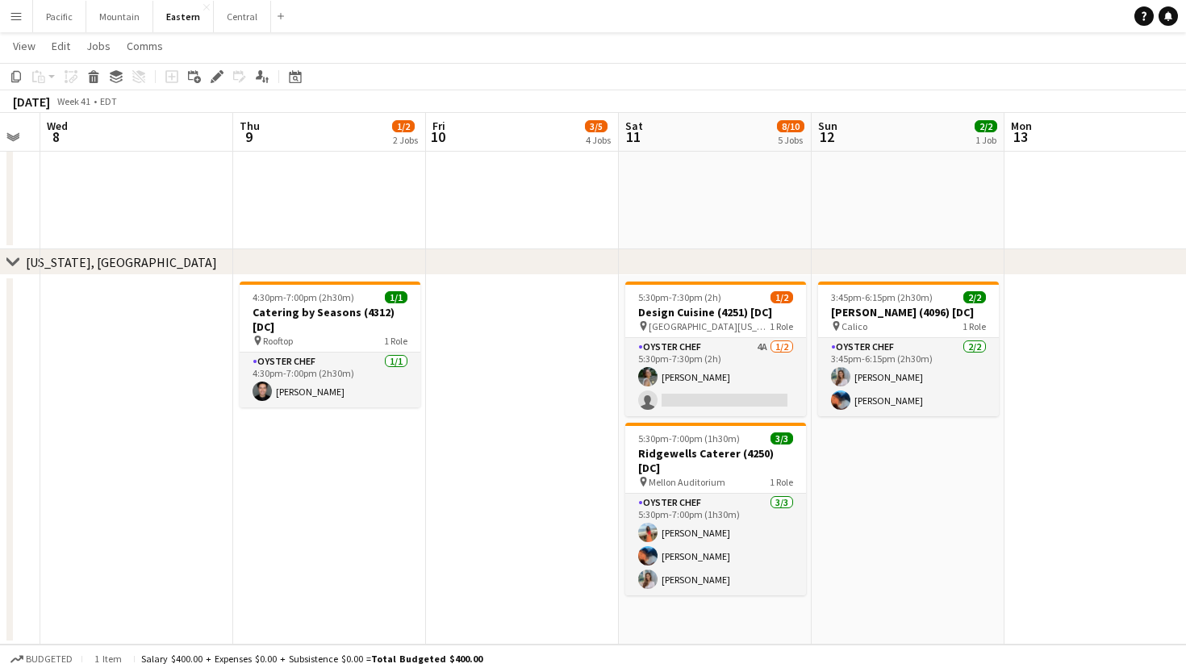
scroll to position [2150, 0]
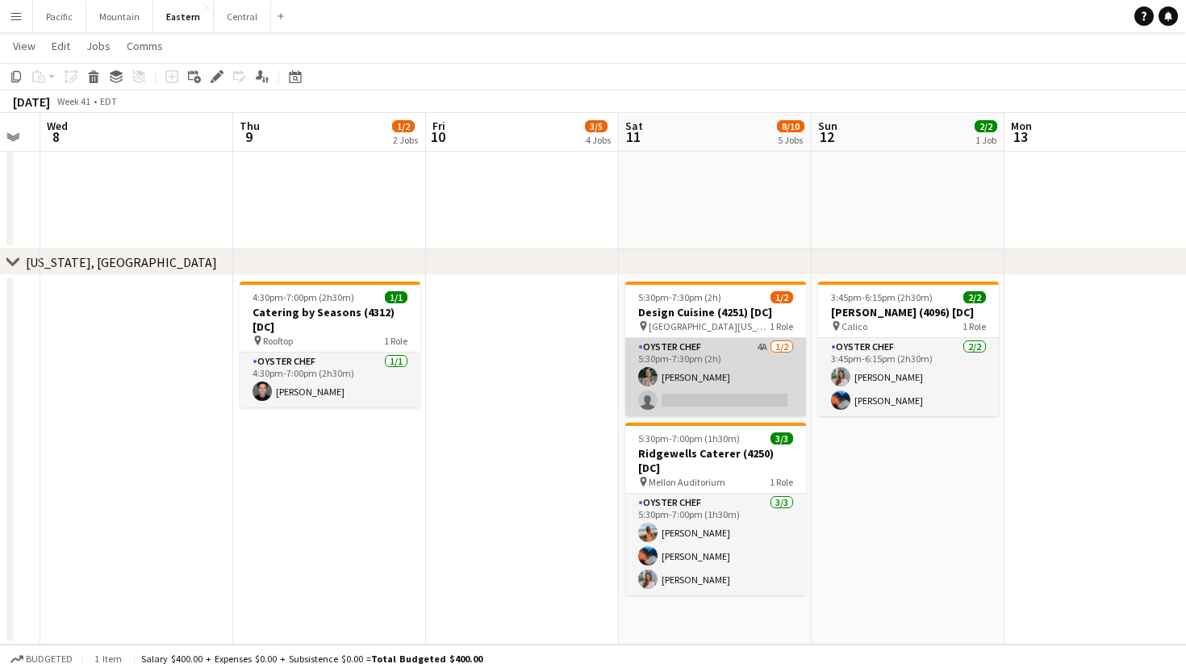
click at [755, 386] on app-card-role "Oyster Chef 4A [DATE] 5:30pm-7:30pm (2h) [PERSON_NAME] single-neutral-actions" at bounding box center [715, 377] width 181 height 78
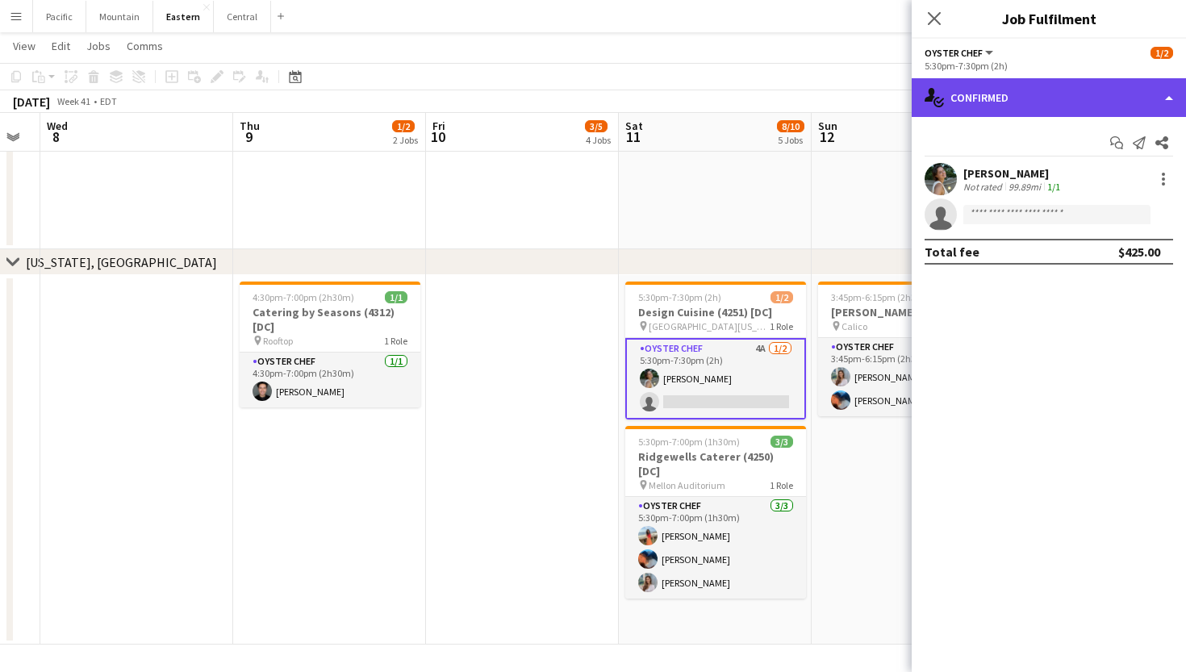
click at [1091, 99] on div "single-neutral-actions-check-2 Confirmed" at bounding box center [1049, 97] width 274 height 39
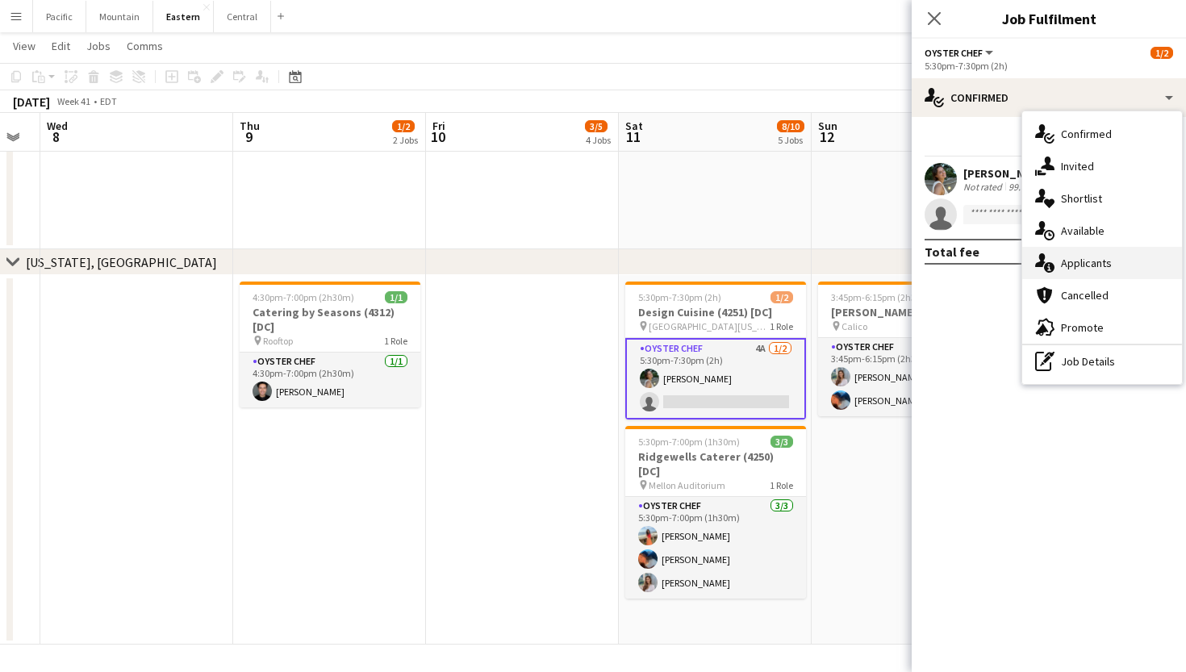
click at [1098, 275] on div "single-neutral-actions-information Applicants" at bounding box center [1103, 263] width 160 height 32
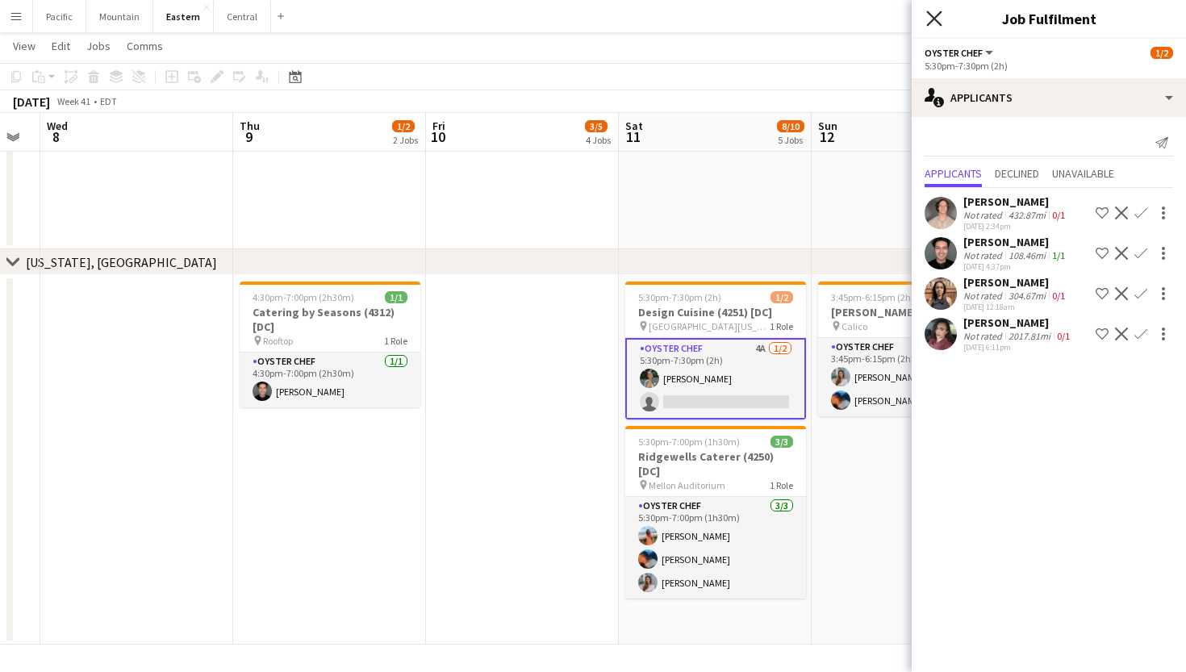
click at [932, 19] on icon "Close pop-in" at bounding box center [934, 17] width 15 height 15
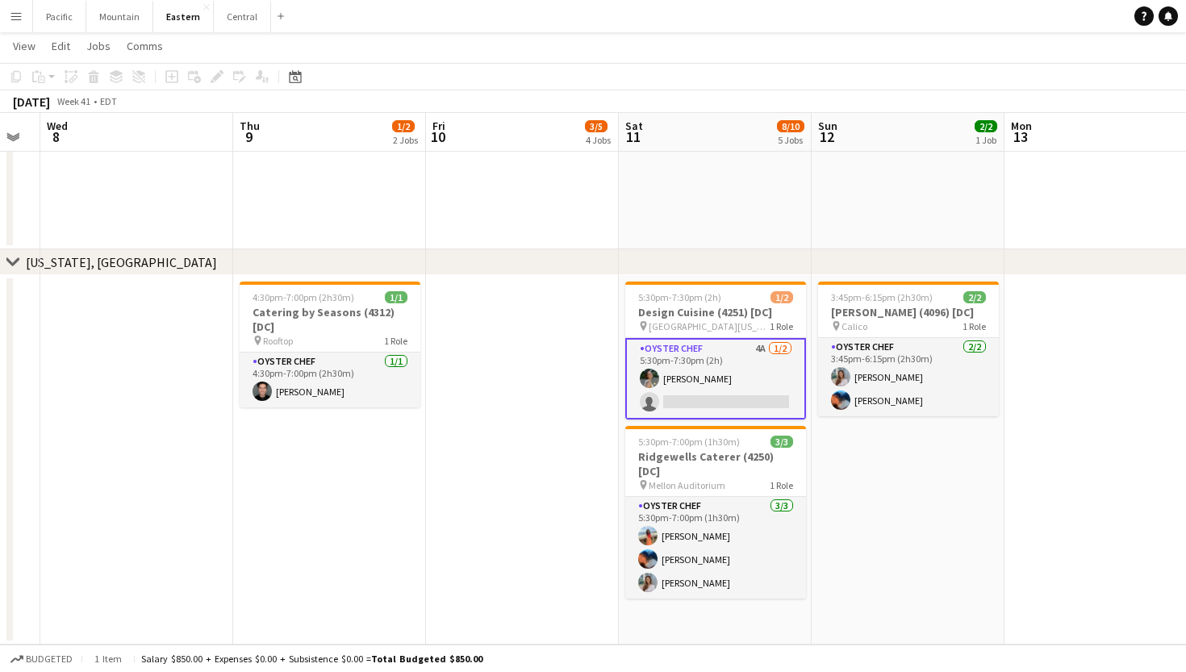
click at [738, 383] on app-card-role "Oyster Chef 4A [DATE] 5:30pm-7:30pm (2h) [PERSON_NAME] single-neutral-actions" at bounding box center [715, 379] width 181 height 82
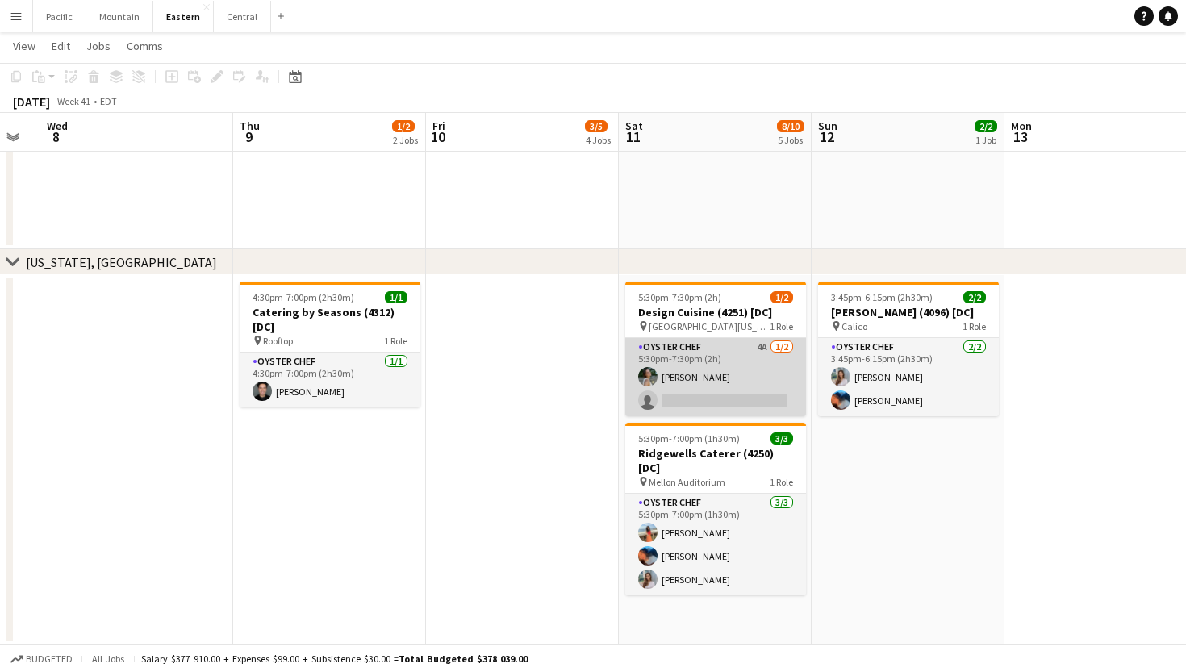
click at [709, 354] on app-card-role "Oyster Chef 4A [DATE] 5:30pm-7:30pm (2h) [PERSON_NAME] single-neutral-actions" at bounding box center [715, 377] width 181 height 78
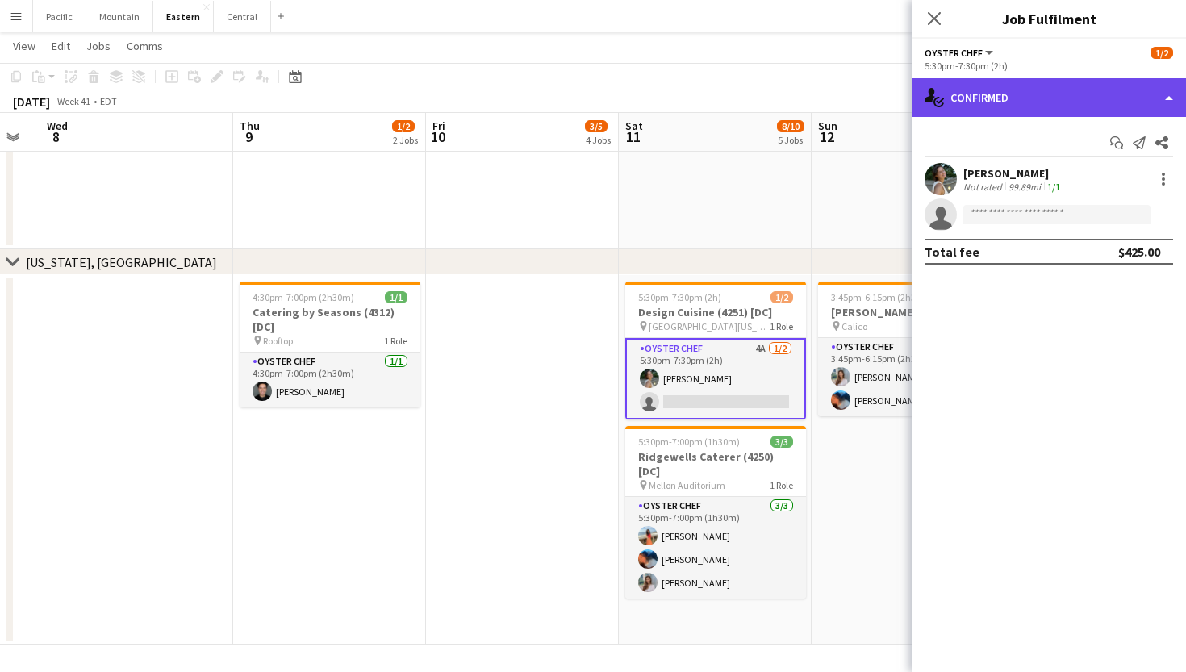
click at [1091, 94] on div "single-neutral-actions-check-2 Confirmed" at bounding box center [1049, 97] width 274 height 39
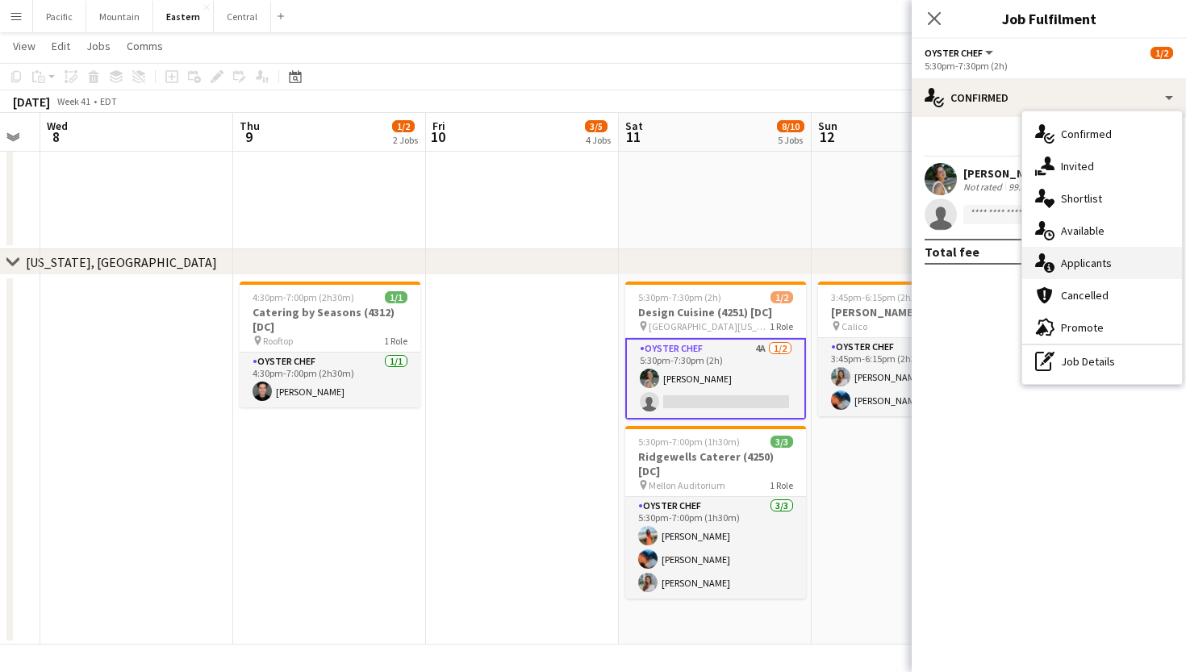
click at [1111, 266] on div "single-neutral-actions-information Applicants" at bounding box center [1103, 263] width 160 height 32
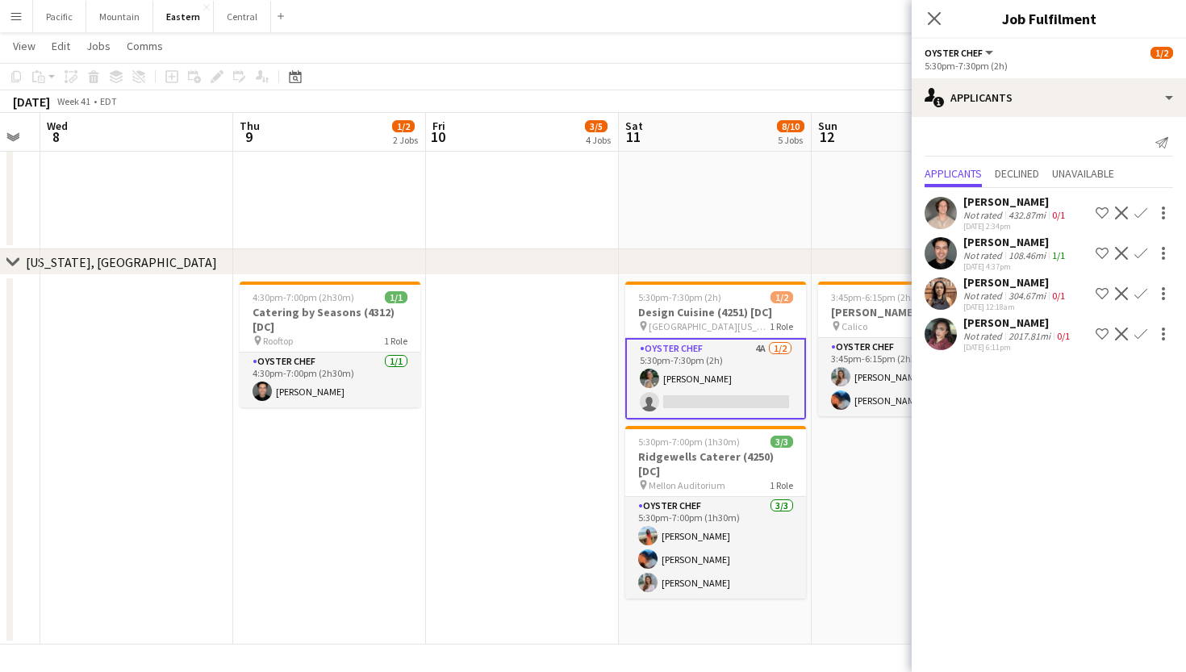
click at [936, 252] on app-user-avatar at bounding box center [941, 253] width 32 height 32
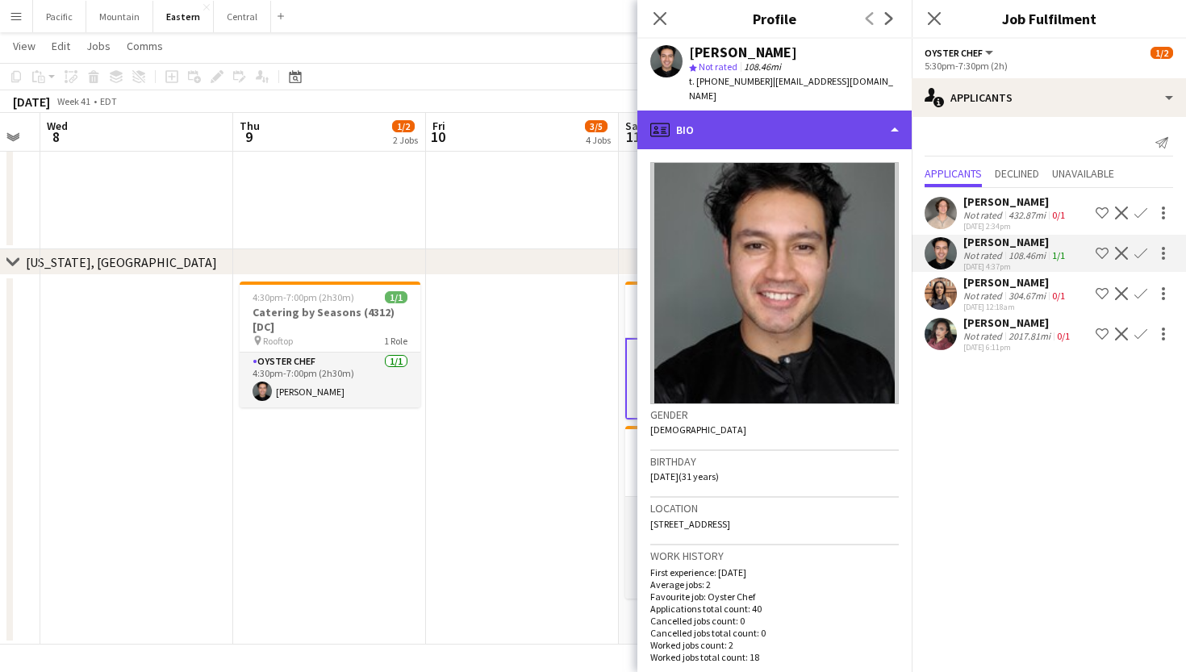
click at [860, 111] on div "profile Bio" at bounding box center [775, 130] width 274 height 39
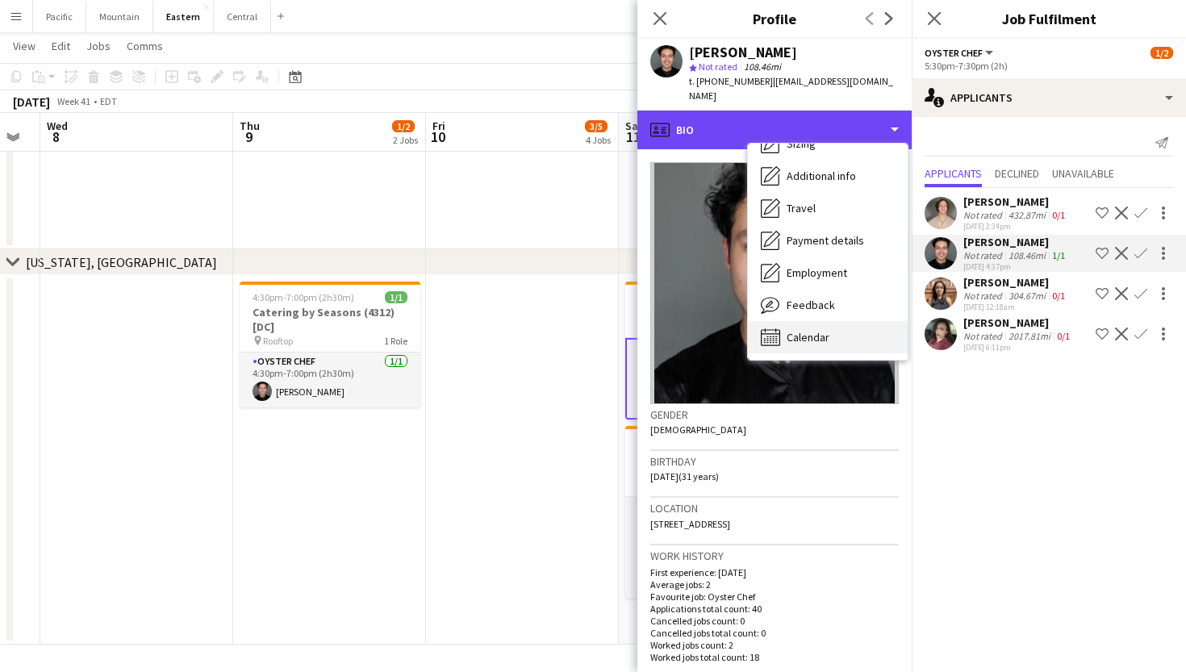
scroll to position [119, 0]
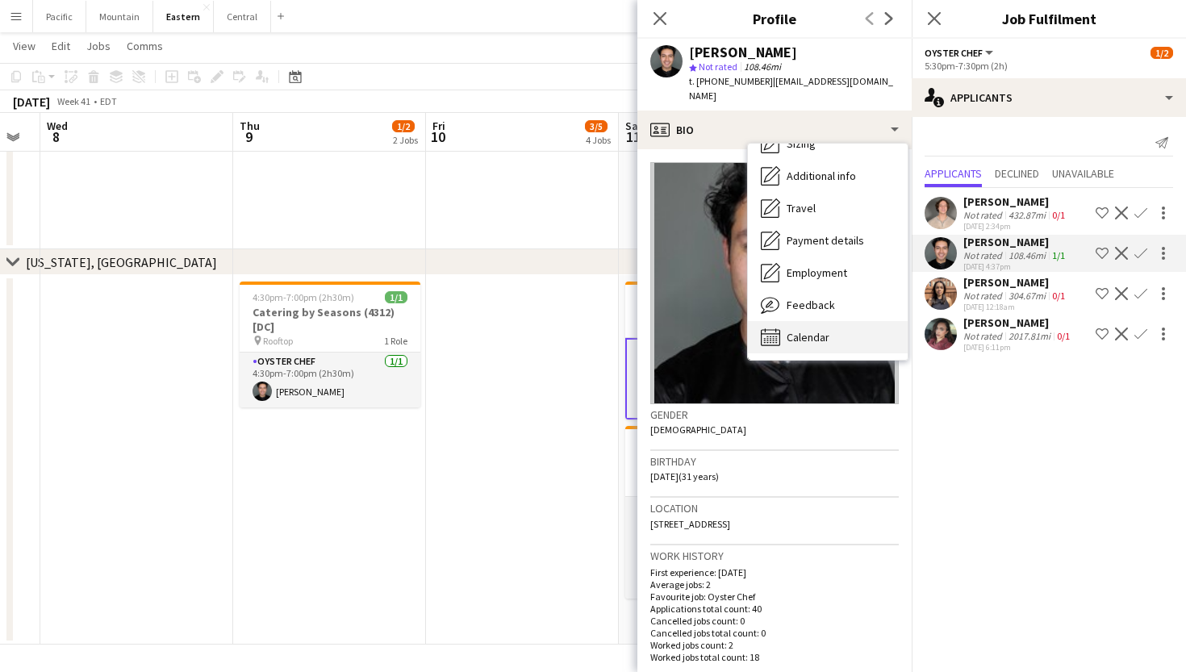
click at [835, 321] on div "Calendar Calendar" at bounding box center [828, 337] width 160 height 32
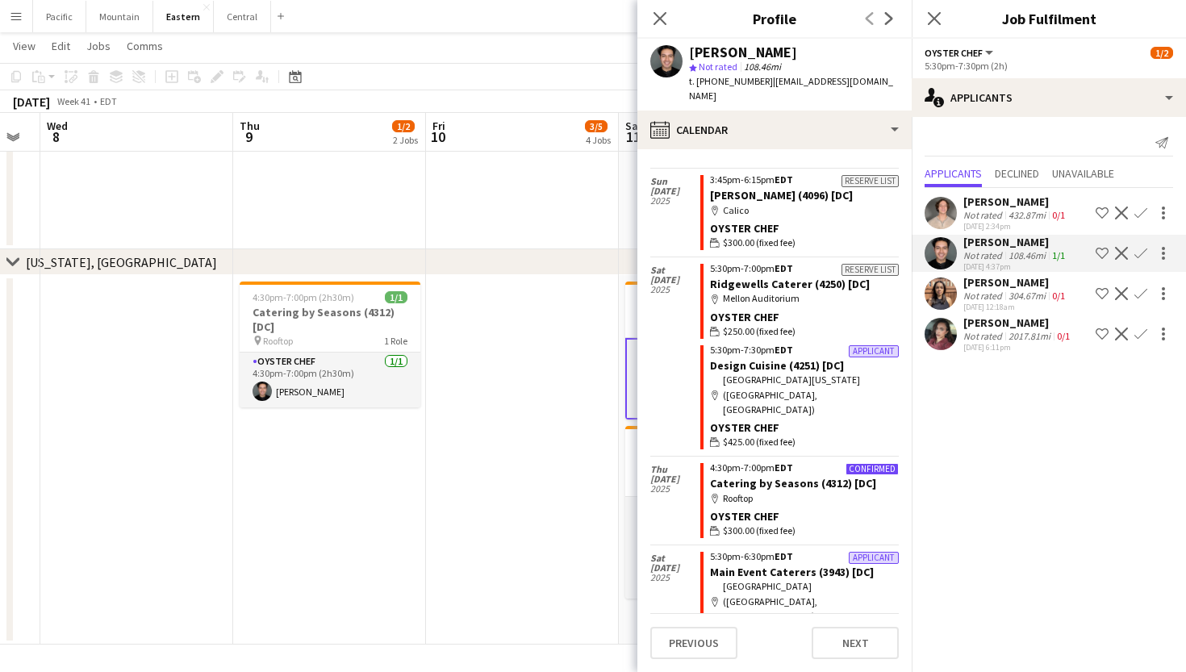
scroll to position [396, 0]
click at [654, 23] on icon "Close pop-in" at bounding box center [659, 17] width 15 height 15
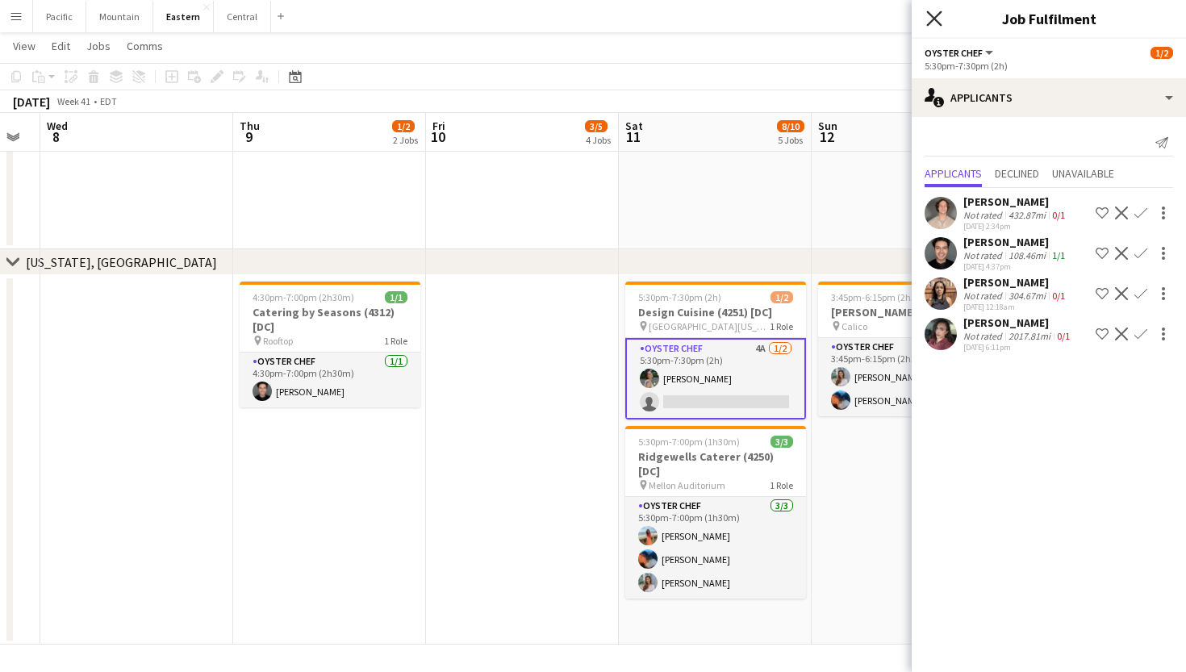
click at [939, 19] on icon "Close pop-in" at bounding box center [934, 17] width 15 height 15
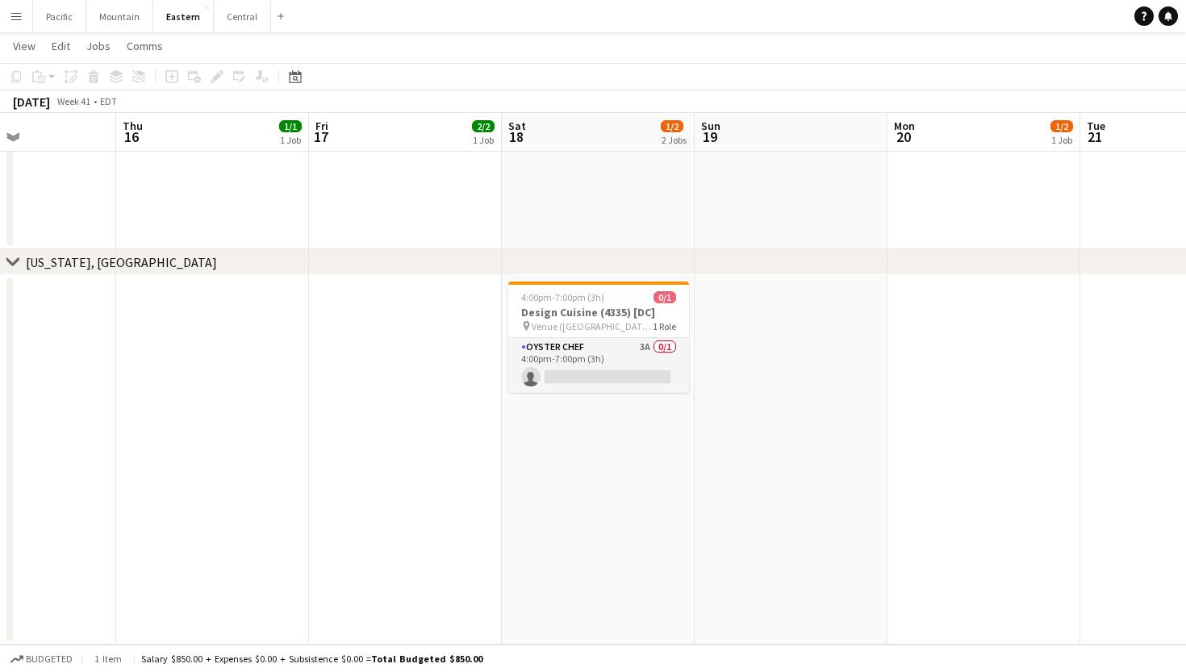
scroll to position [0, 667]
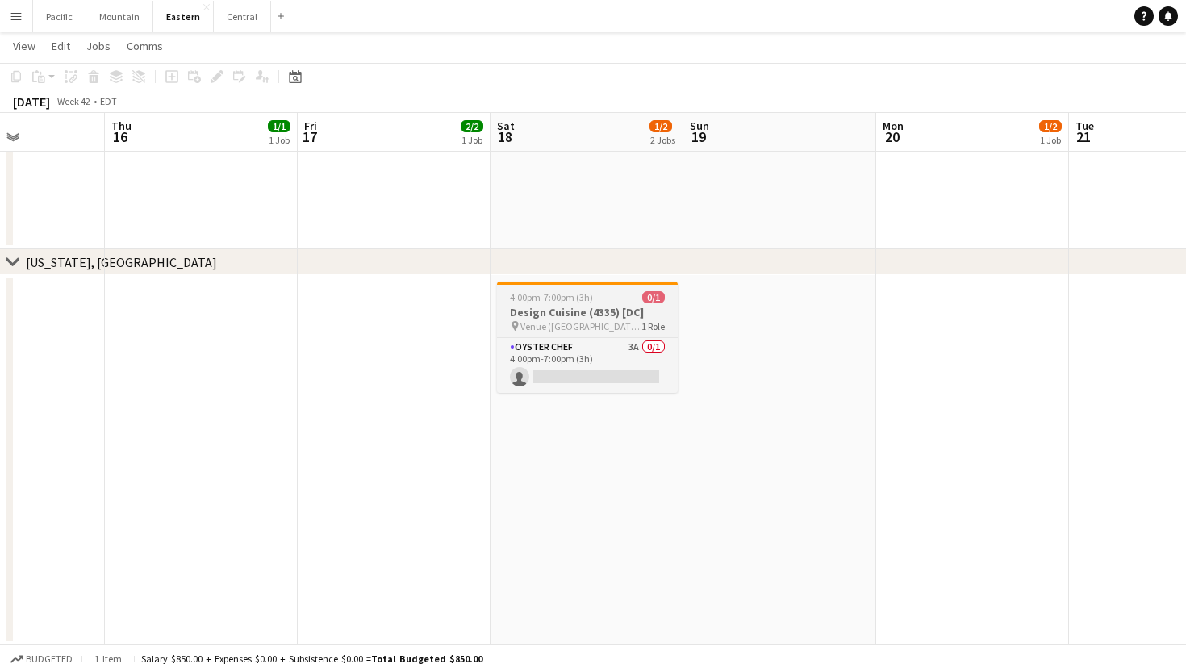
click at [616, 336] on app-job-card "4:00pm-7:00pm (3h) 0/1 Design Cuisine (4335) [DC] pin Venue ([GEOGRAPHIC_DATA])…" at bounding box center [587, 337] width 181 height 111
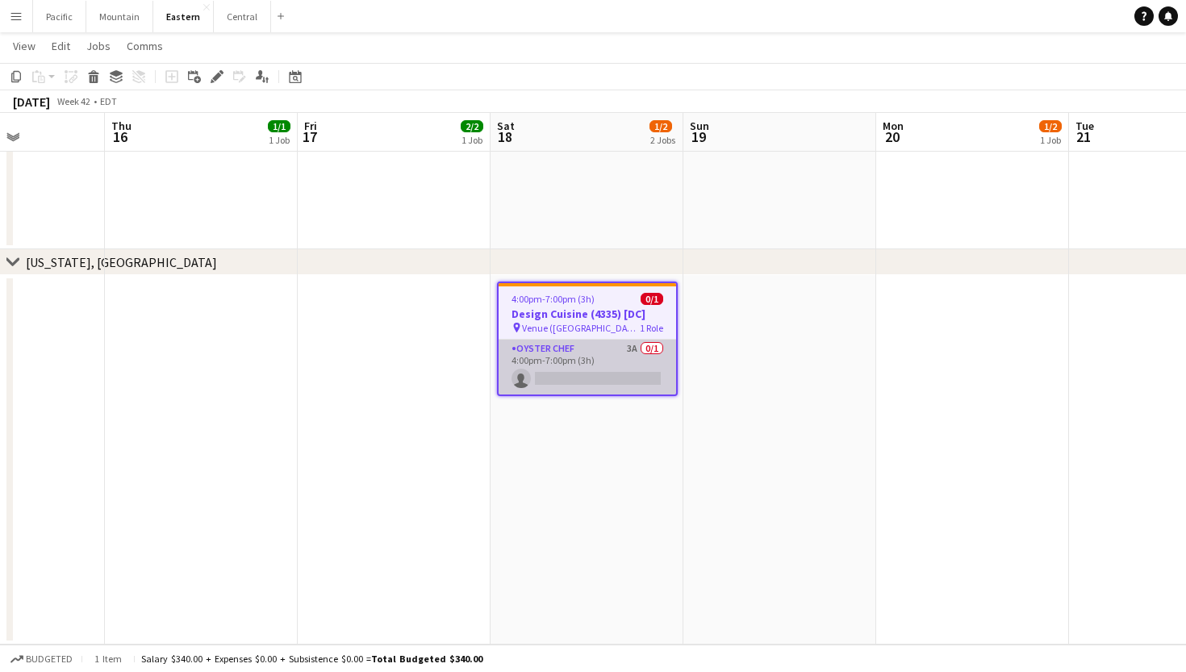
click at [635, 366] on app-card-role "Oyster Chef 3A 0/1 4:00pm-7:00pm (3h) single-neutral-actions" at bounding box center [588, 367] width 178 height 55
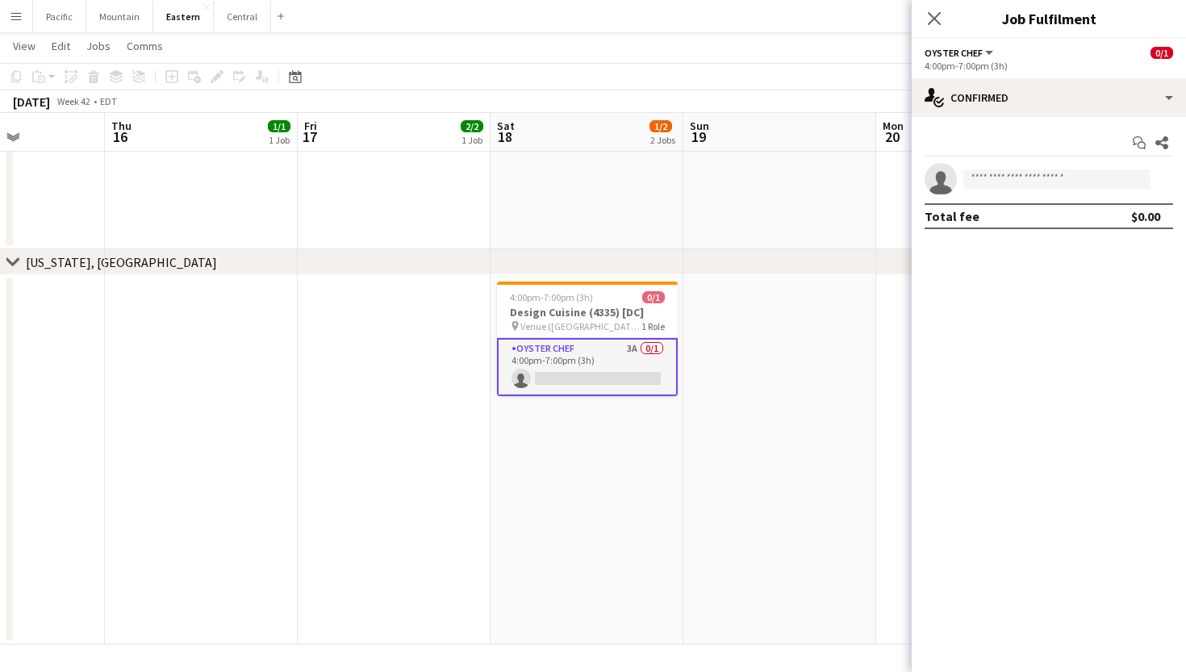
click at [1040, 119] on div "Start chat Share single-neutral-actions Total fee $0.00" at bounding box center [1049, 179] width 274 height 125
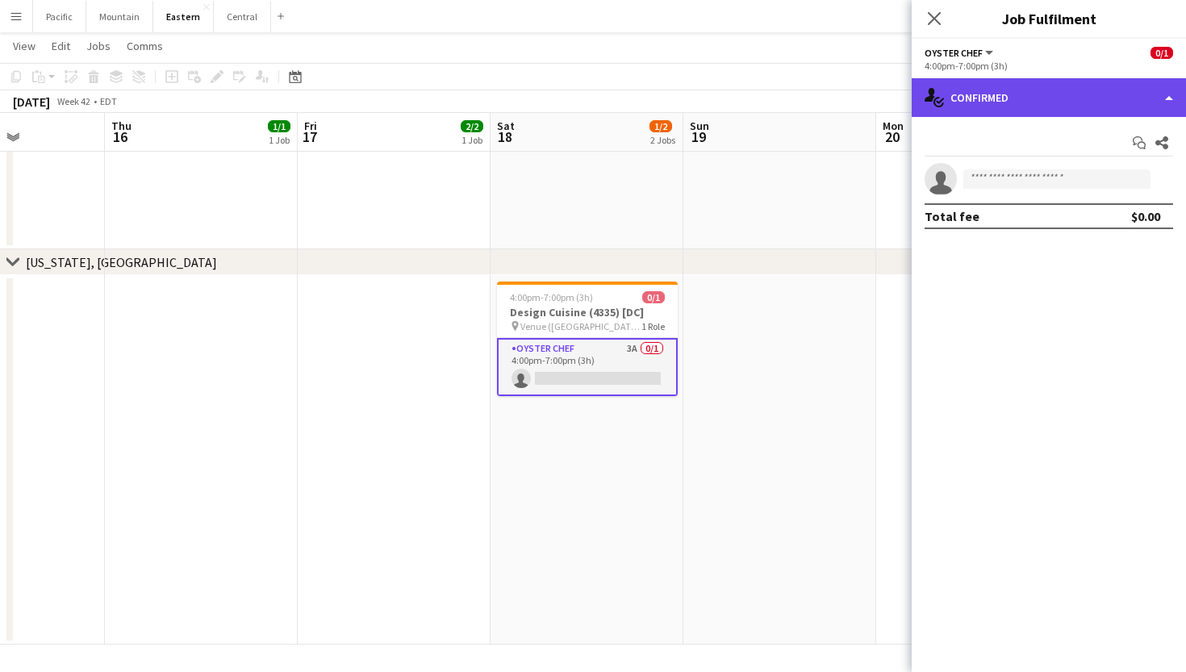
click at [1056, 99] on div "single-neutral-actions-check-2 Confirmed" at bounding box center [1049, 97] width 274 height 39
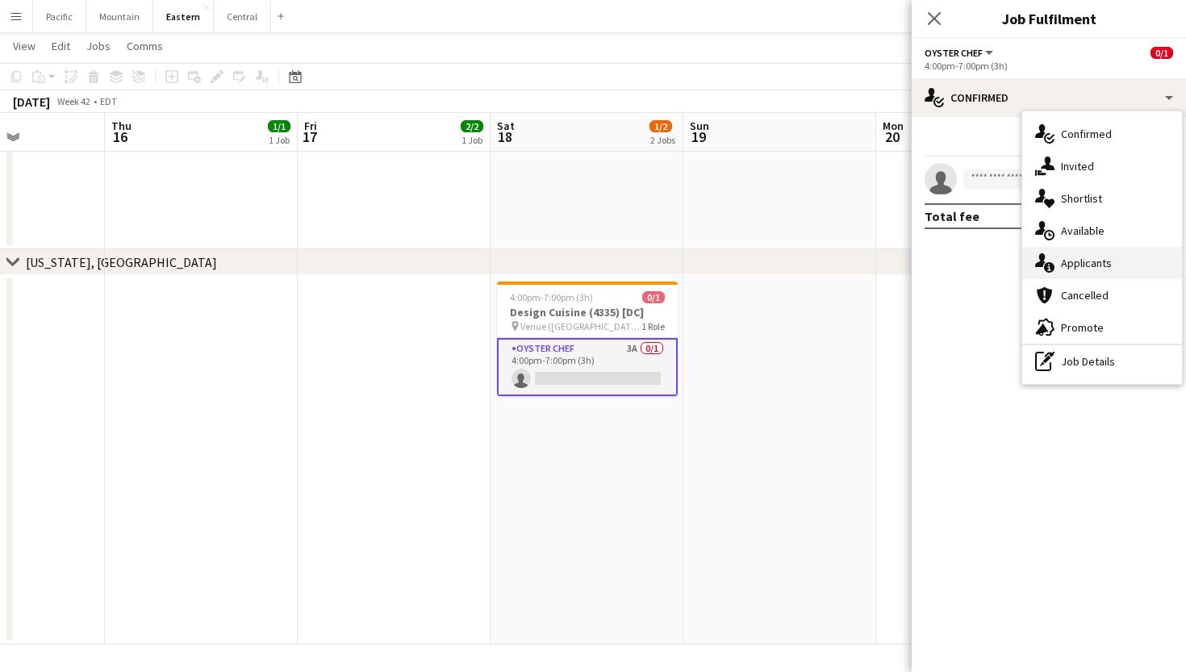
click at [1072, 255] on div "single-neutral-actions-information Applicants" at bounding box center [1103, 263] width 160 height 32
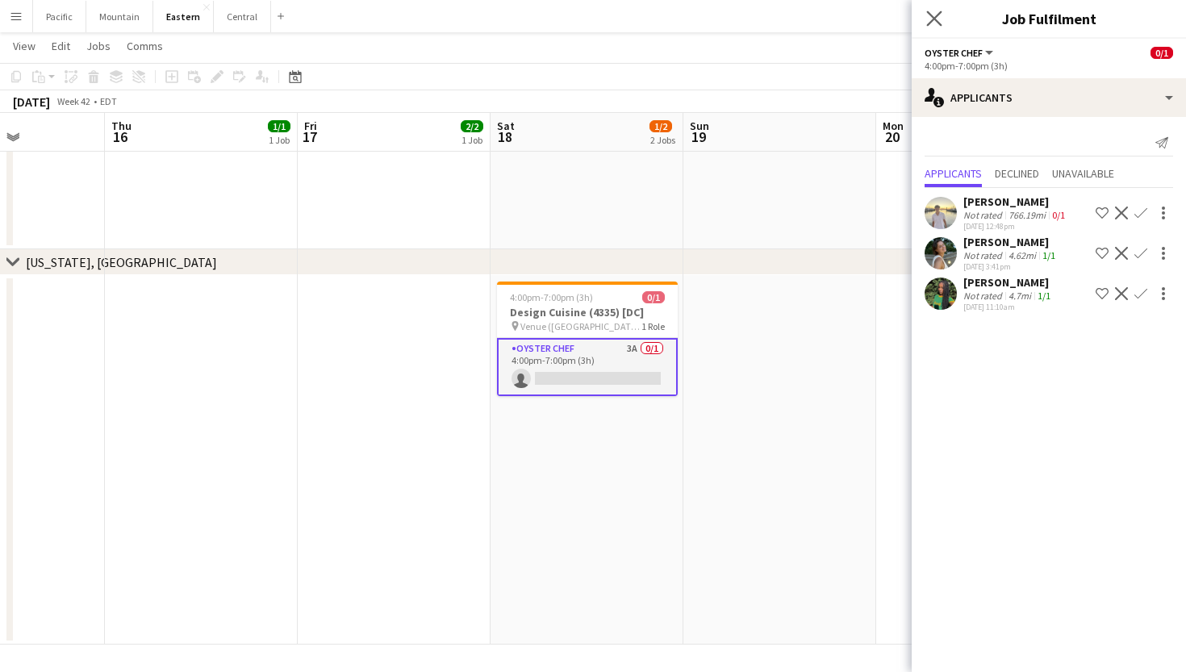
click at [943, 26] on app-icon "Close pop-in" at bounding box center [934, 18] width 23 height 23
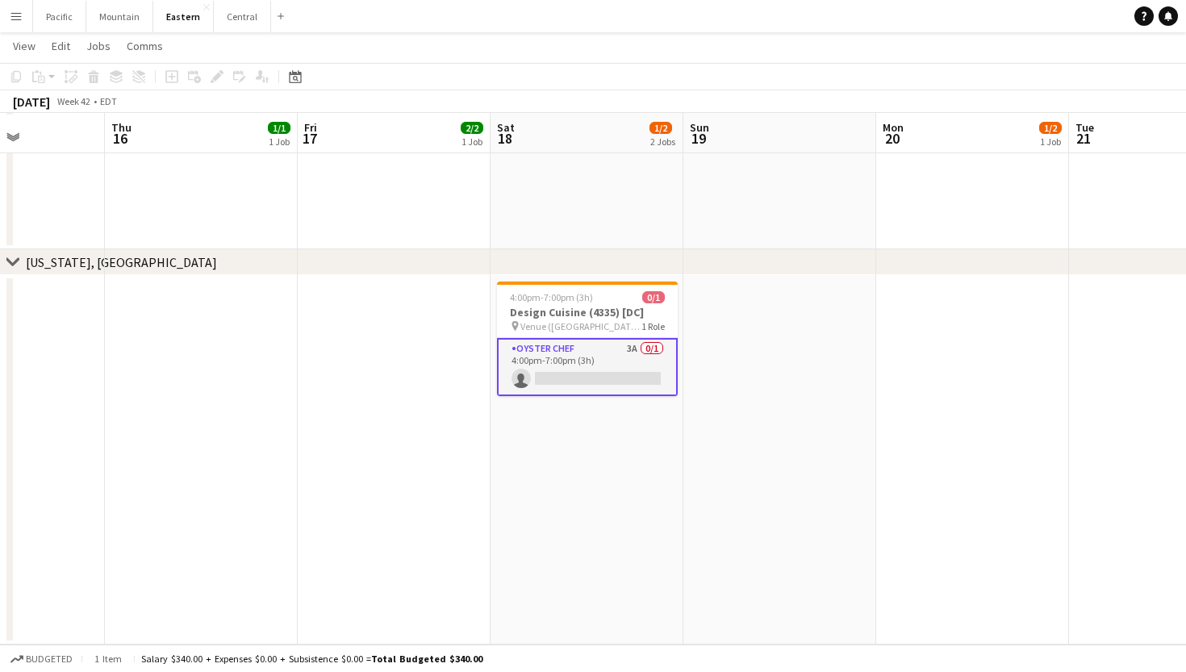
scroll to position [2150, 0]
click at [17, 15] on app-icon "Menu" at bounding box center [16, 16] width 13 height 13
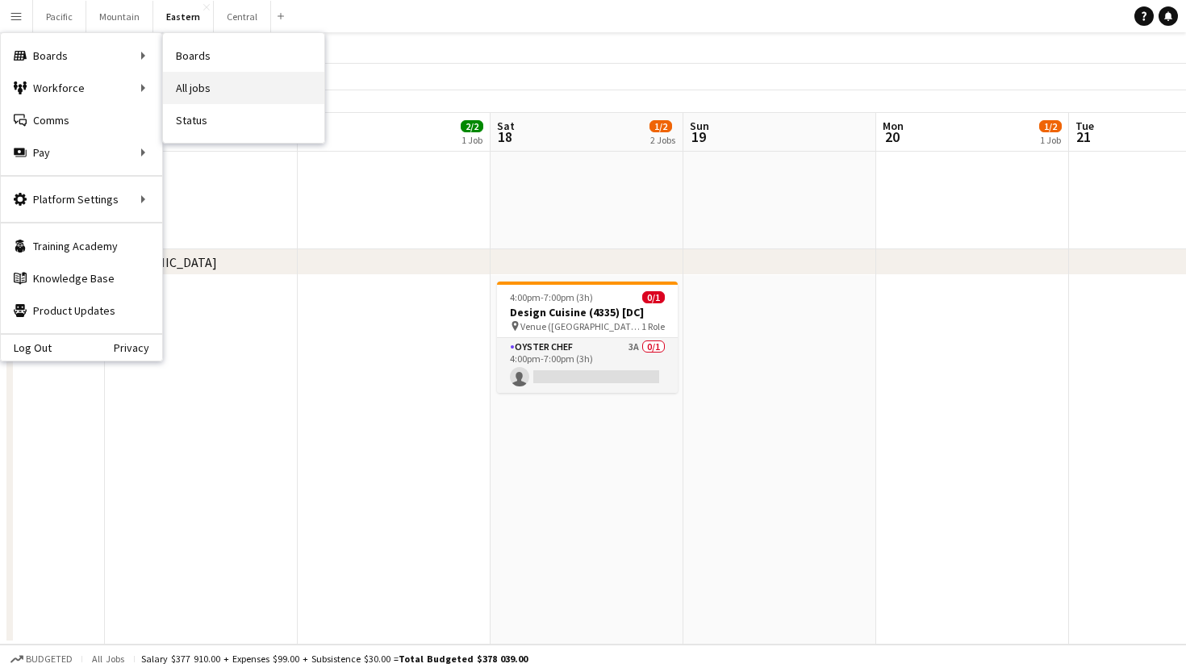
click at [215, 75] on link "All jobs" at bounding box center [243, 88] width 161 height 32
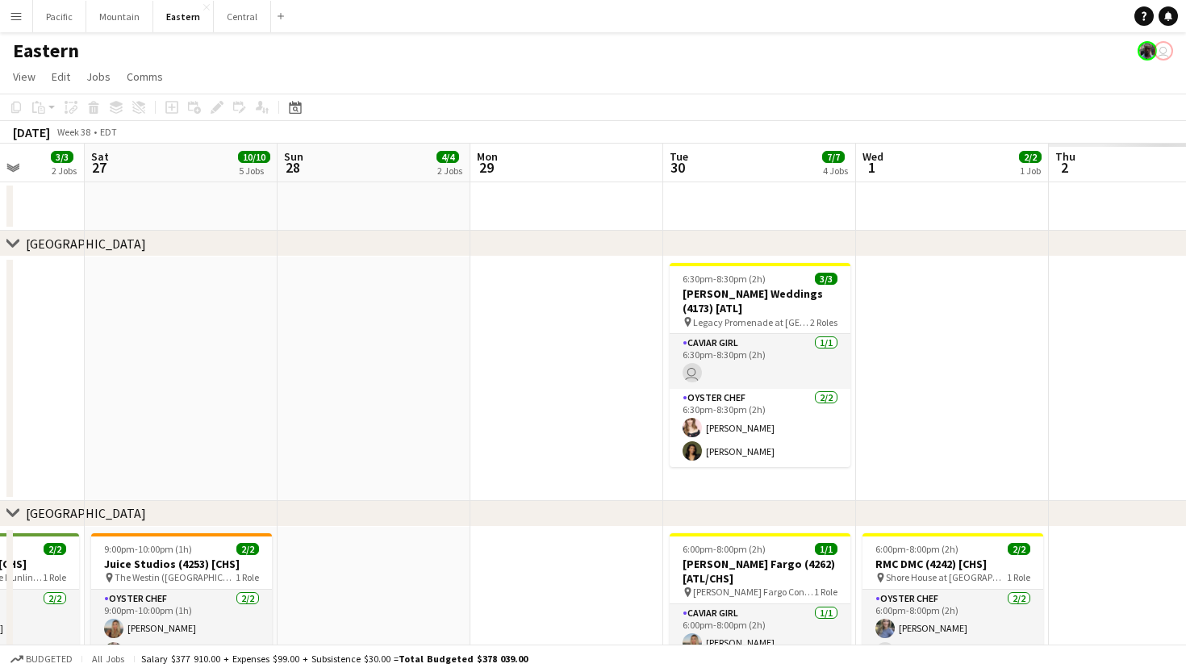
scroll to position [0, 612]
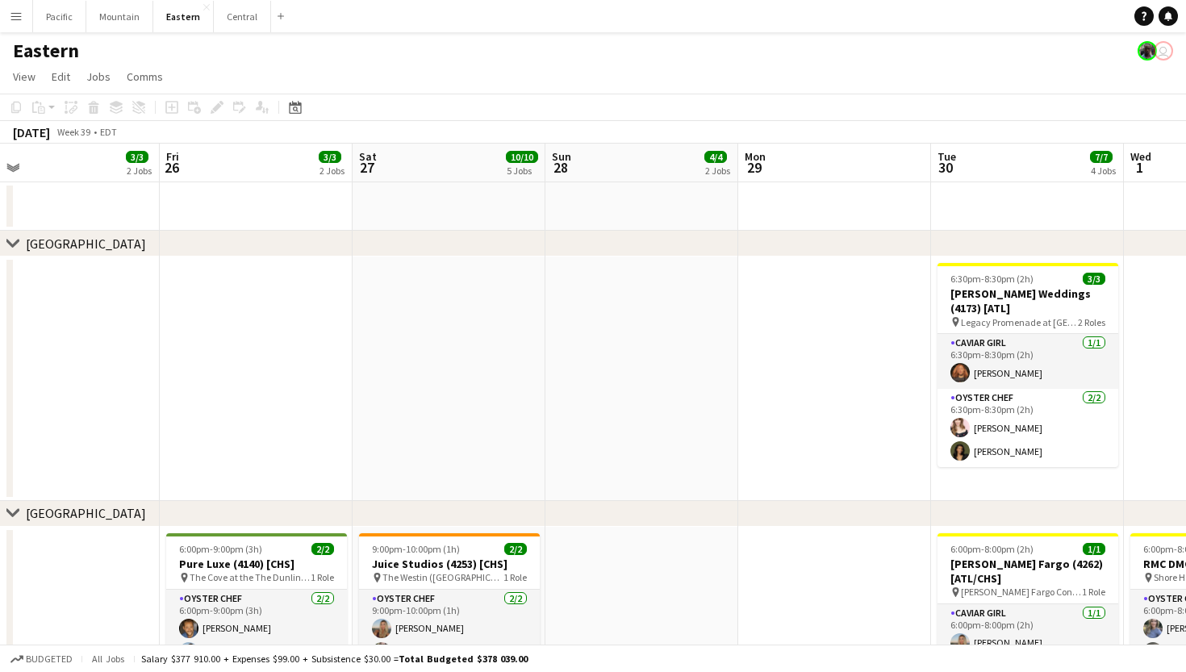
click at [14, 10] on app-icon "Menu" at bounding box center [16, 16] width 13 height 13
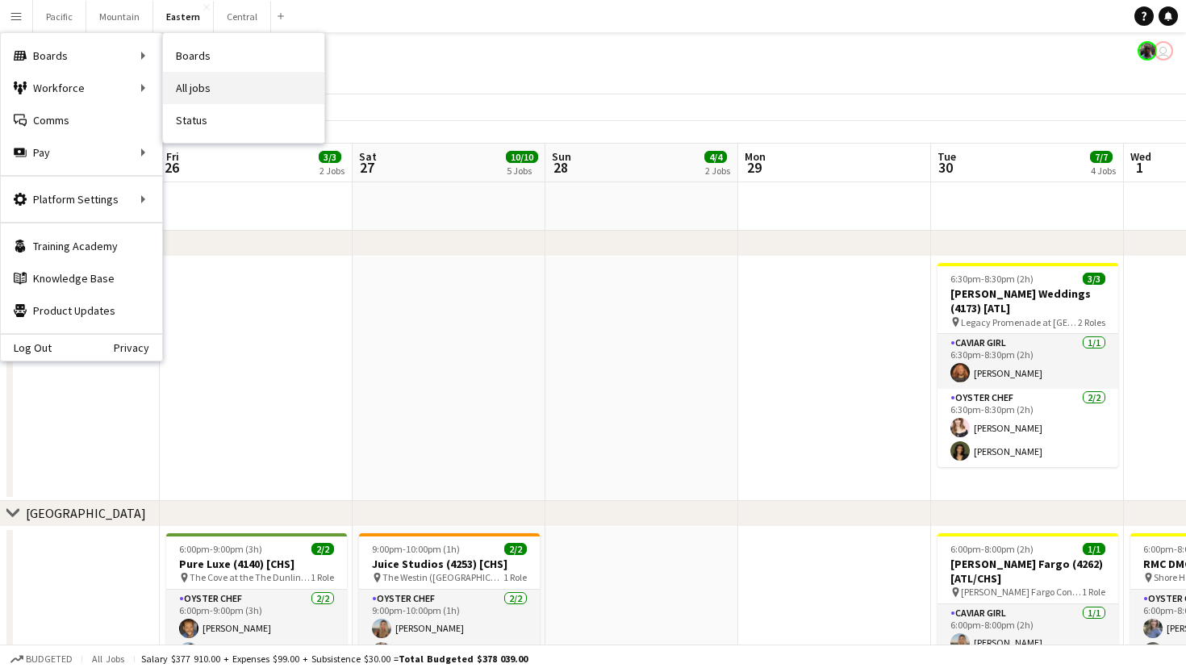
click at [205, 82] on link "All jobs" at bounding box center [243, 88] width 161 height 32
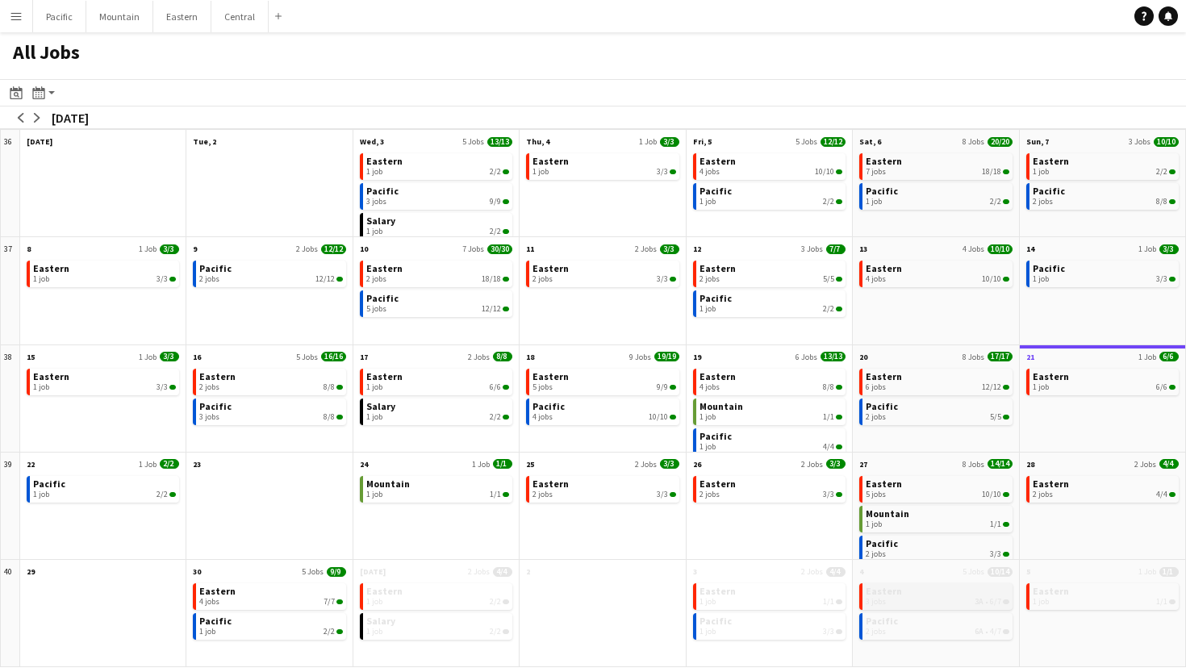
click at [909, 605] on div "3 jobs 3A • 6/7" at bounding box center [937, 602] width 143 height 10
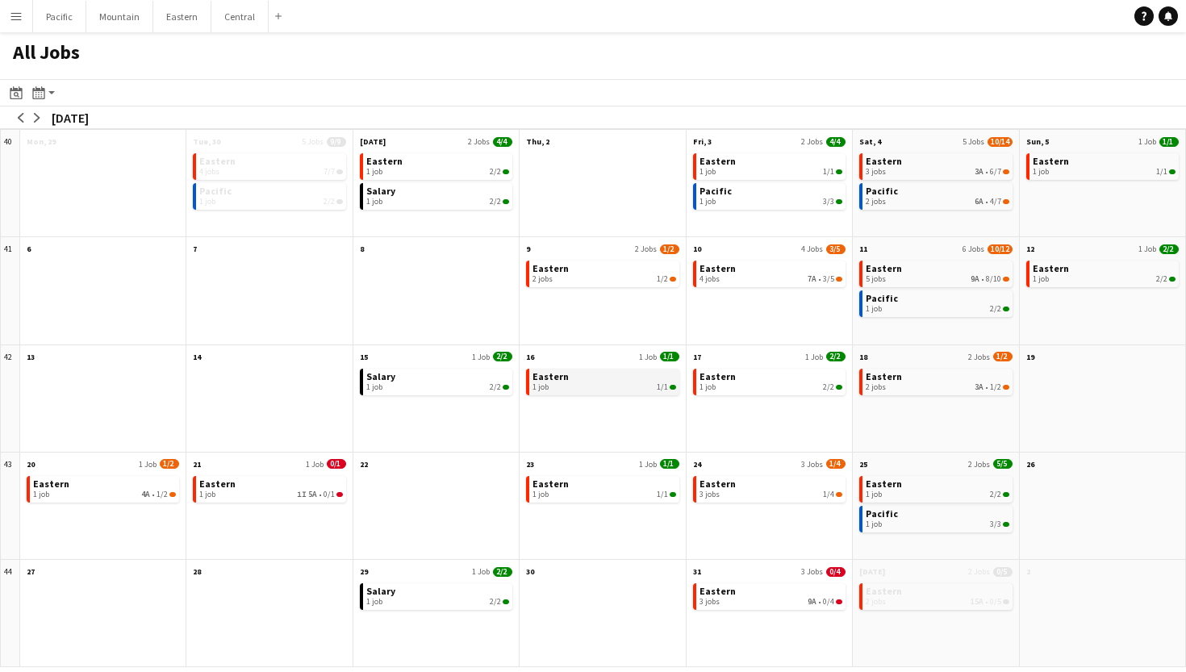
click at [626, 391] on div "1 job 1/1" at bounding box center [604, 388] width 143 height 10
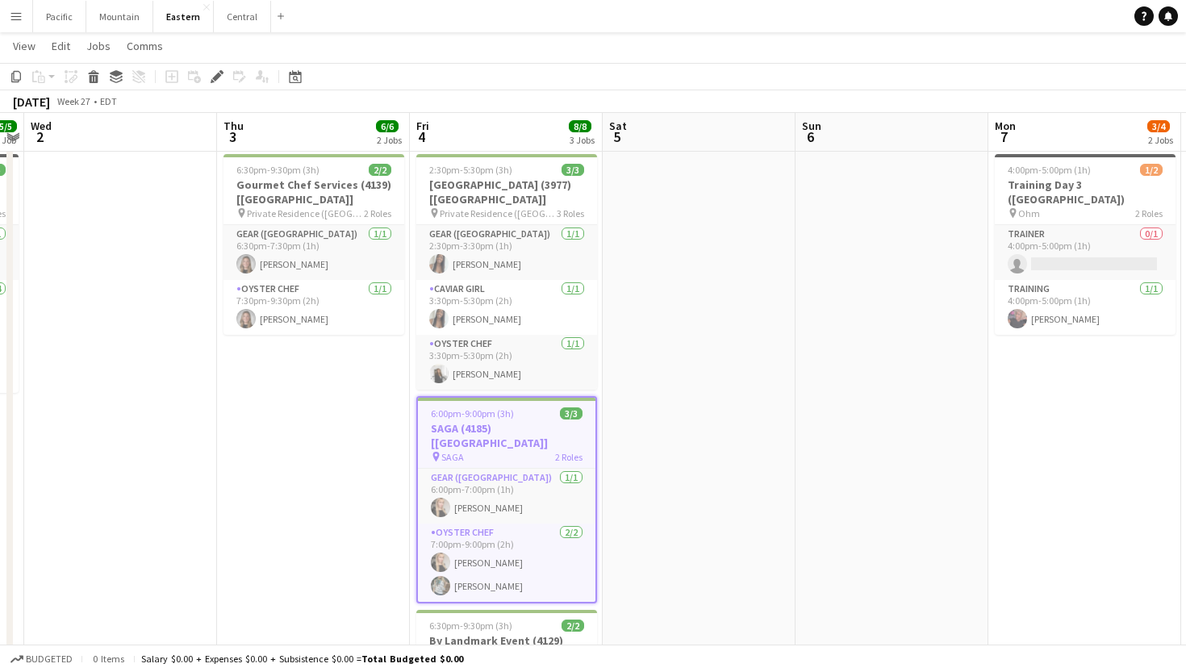
scroll to position [690, 1]
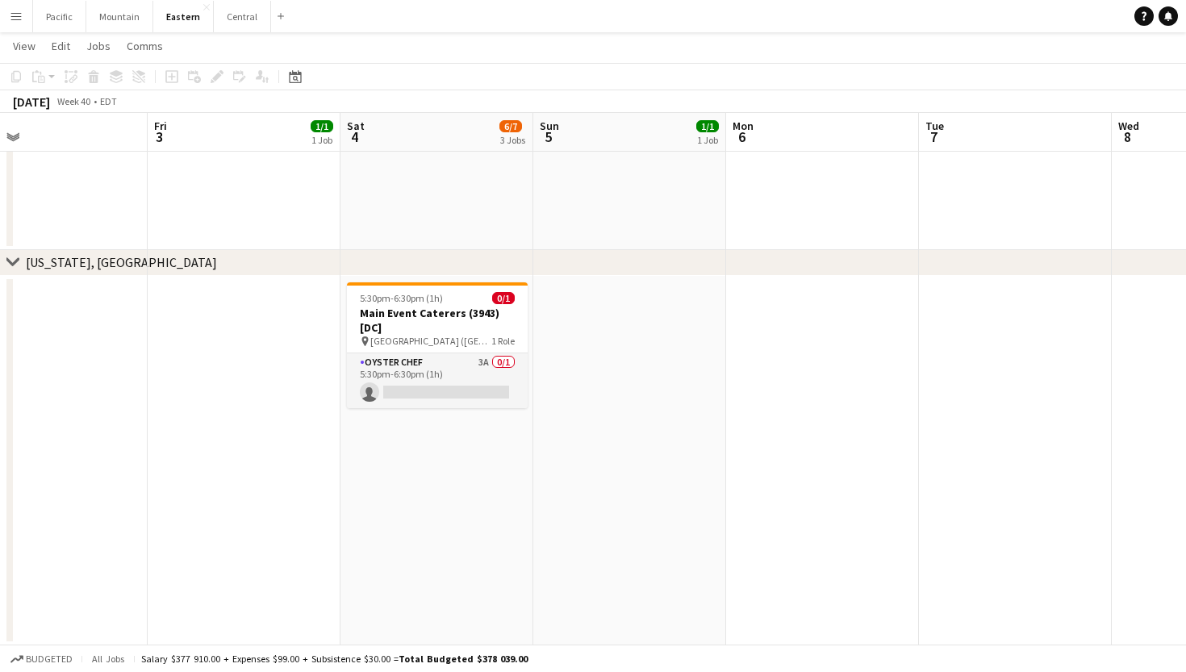
scroll to position [2001, 0]
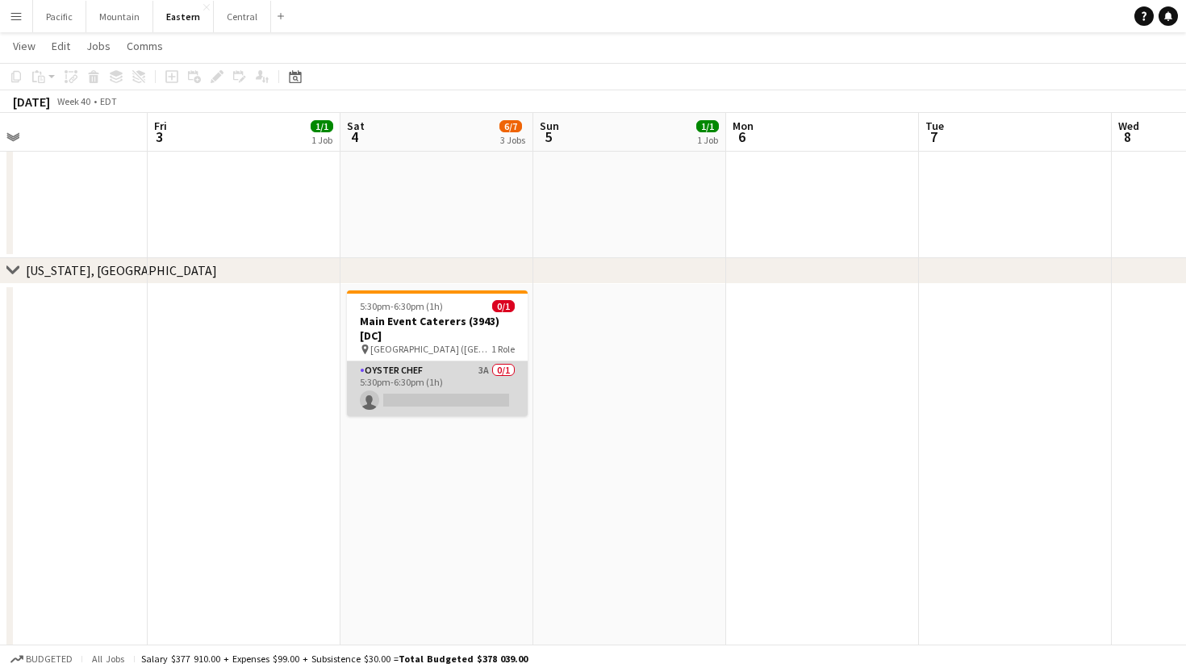
click at [501, 399] on app-card-role "Oyster Chef 3A 0/1 5:30pm-6:30pm (1h) single-neutral-actions" at bounding box center [437, 389] width 181 height 55
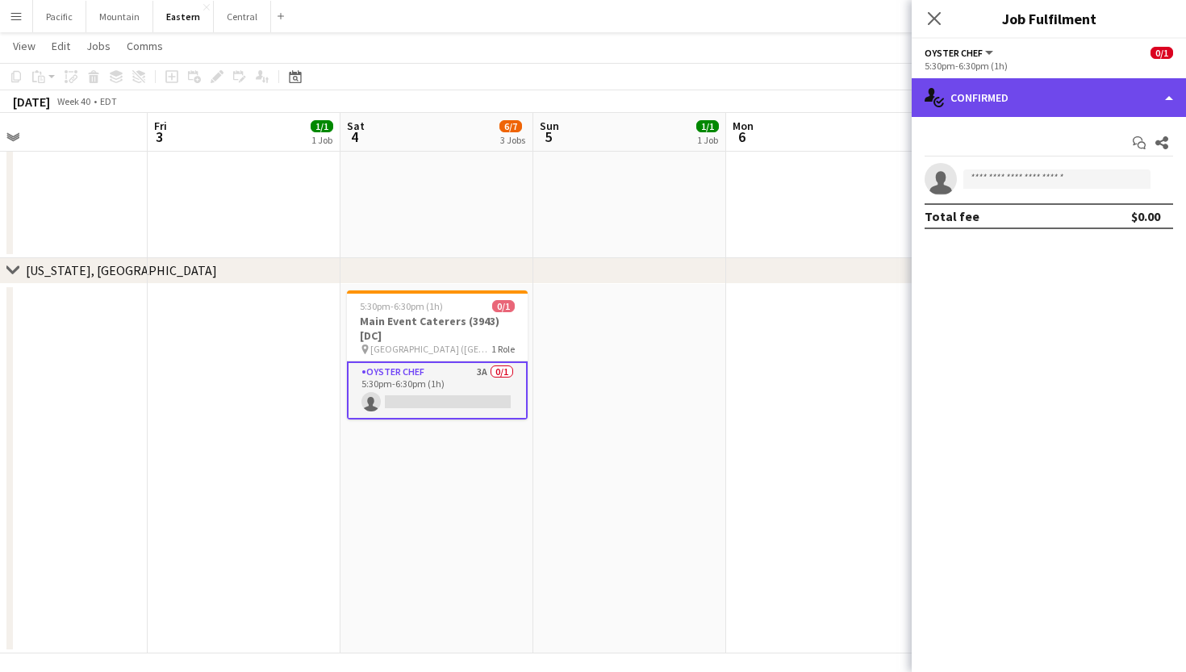
click at [1114, 93] on div "single-neutral-actions-check-2 Confirmed" at bounding box center [1049, 97] width 274 height 39
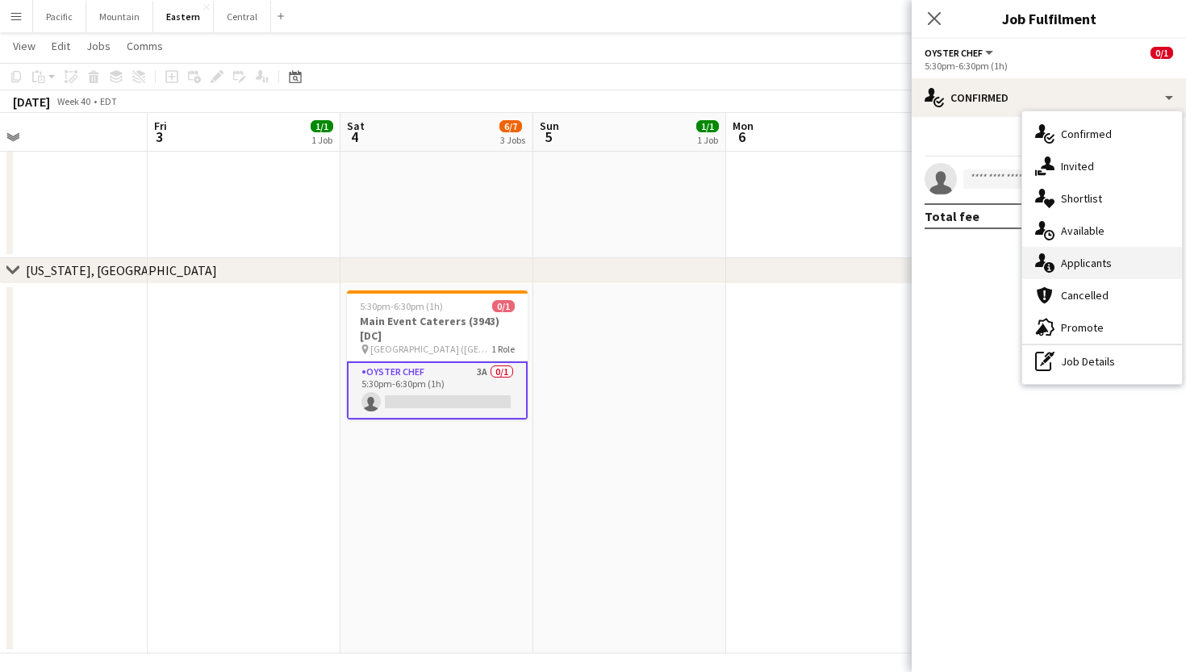
click at [1122, 266] on div "single-neutral-actions-information Applicants" at bounding box center [1103, 263] width 160 height 32
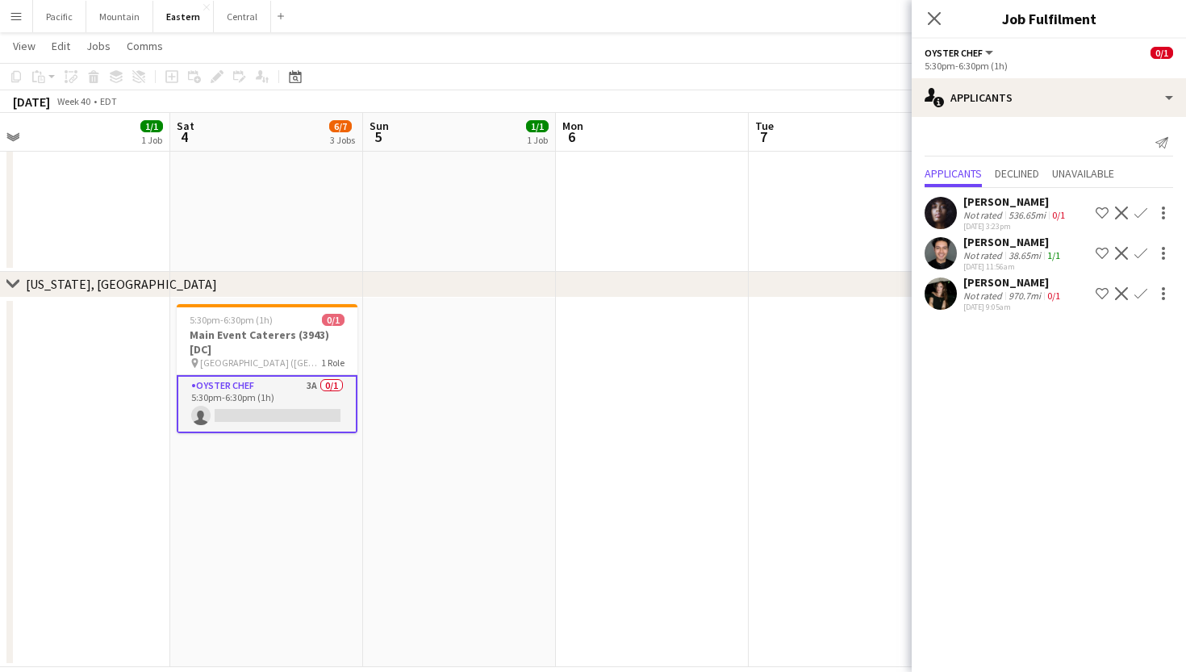
scroll to position [0, 504]
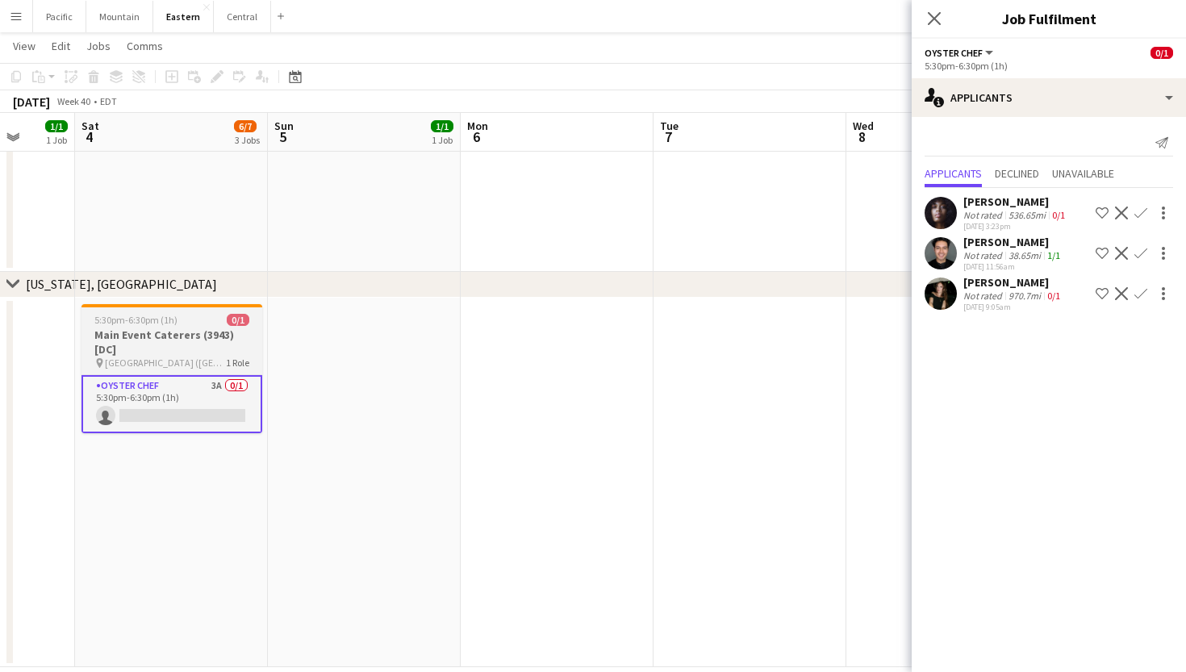
click at [215, 335] on h3 "Main Event Caterers (3943) [DC]" at bounding box center [172, 342] width 181 height 29
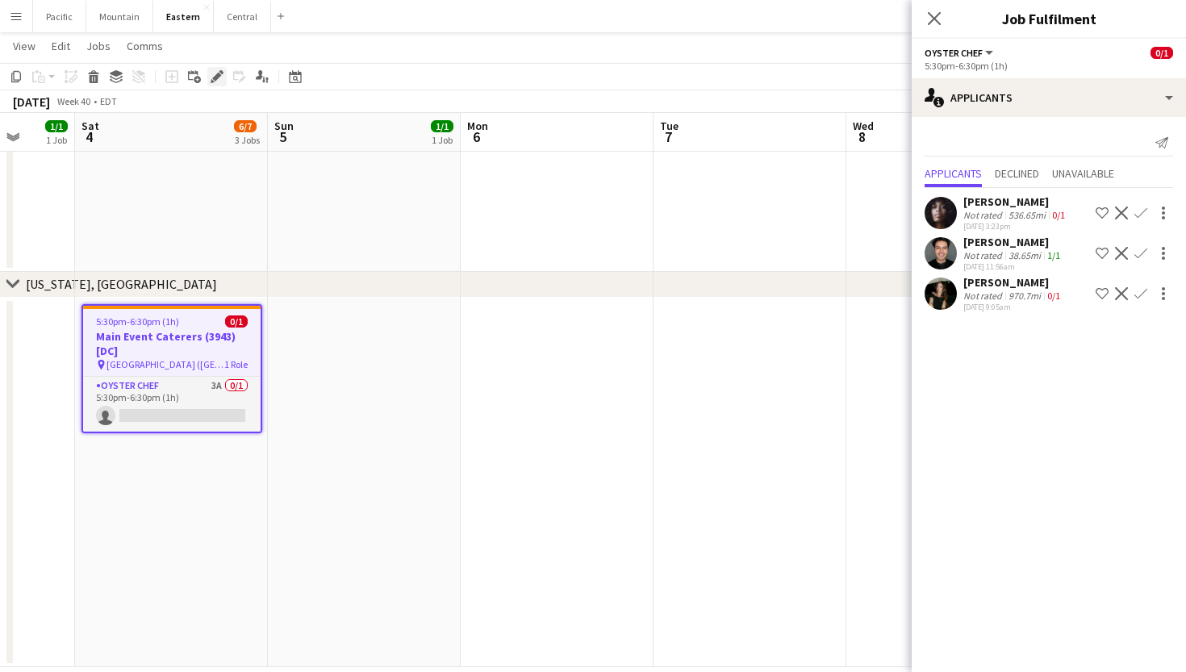
click at [219, 77] on icon at bounding box center [216, 77] width 9 height 9
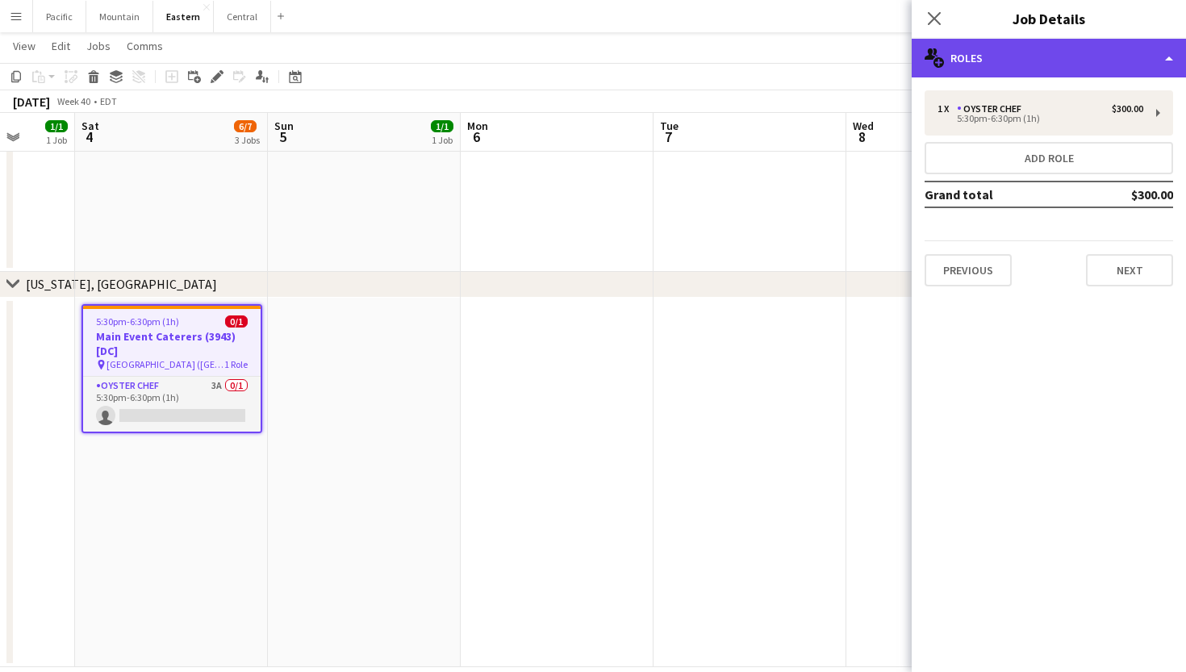
click at [1165, 47] on div "multiple-users-add Roles" at bounding box center [1049, 58] width 274 height 39
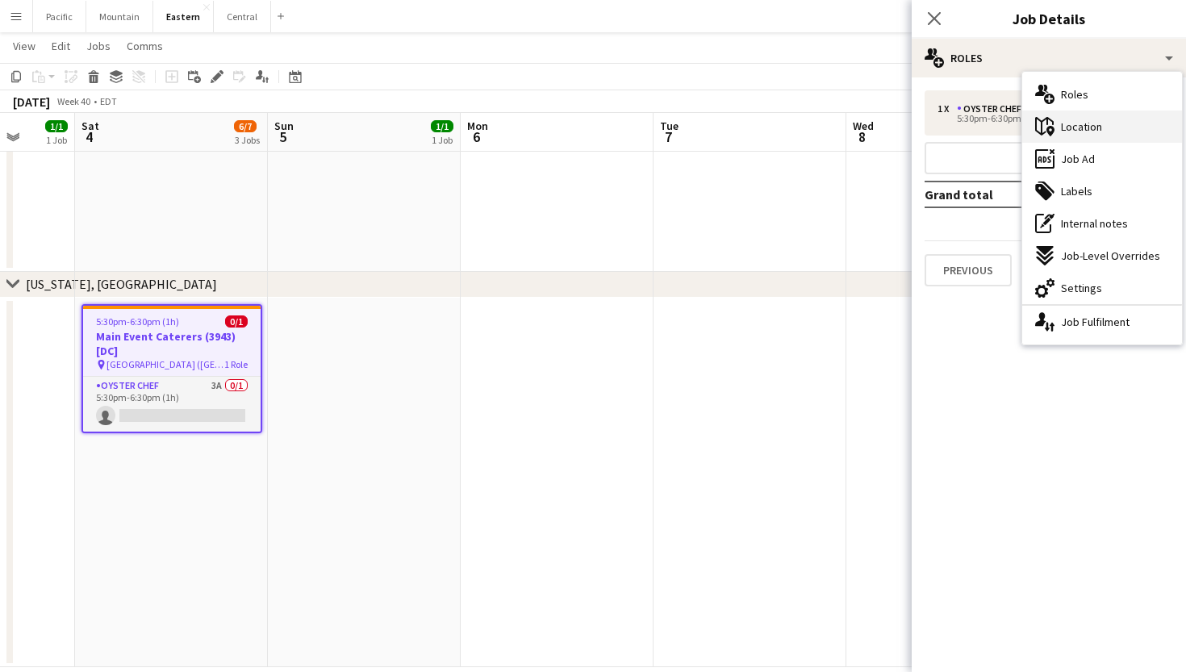
click at [1109, 123] on div "maps-pin-1 Location" at bounding box center [1103, 127] width 160 height 32
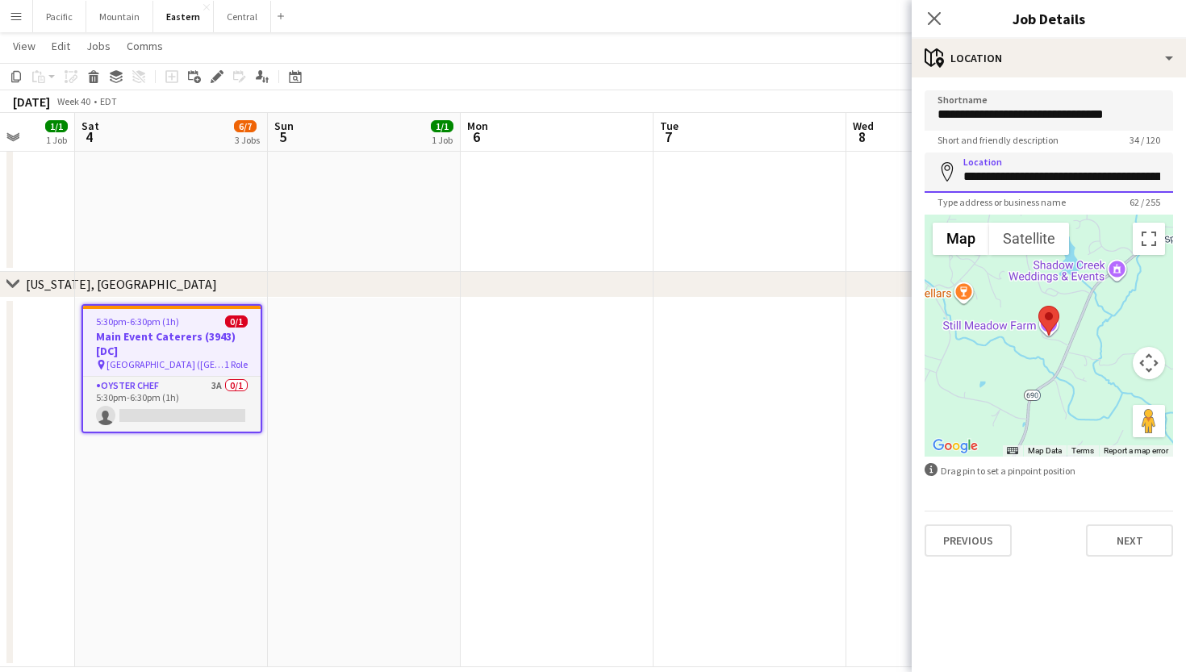
click at [1085, 172] on input "**********" at bounding box center [1049, 173] width 249 height 40
click at [195, 373] on app-job-card "5:30pm-6:30pm (1h) 0/1 Main Event Caterers (3943) [DC] pin Still Meadow Farm (P…" at bounding box center [172, 368] width 181 height 129
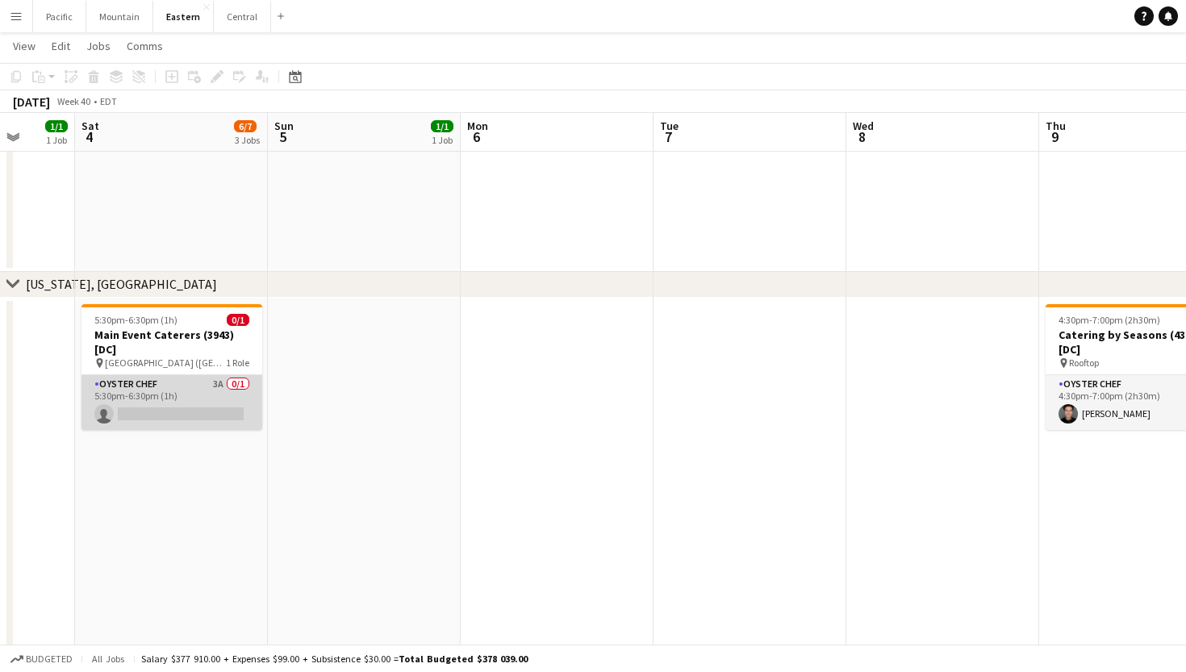
click at [241, 398] on app-card-role "Oyster Chef 3A 0/1 5:30pm-6:30pm (1h) single-neutral-actions" at bounding box center [172, 402] width 181 height 55
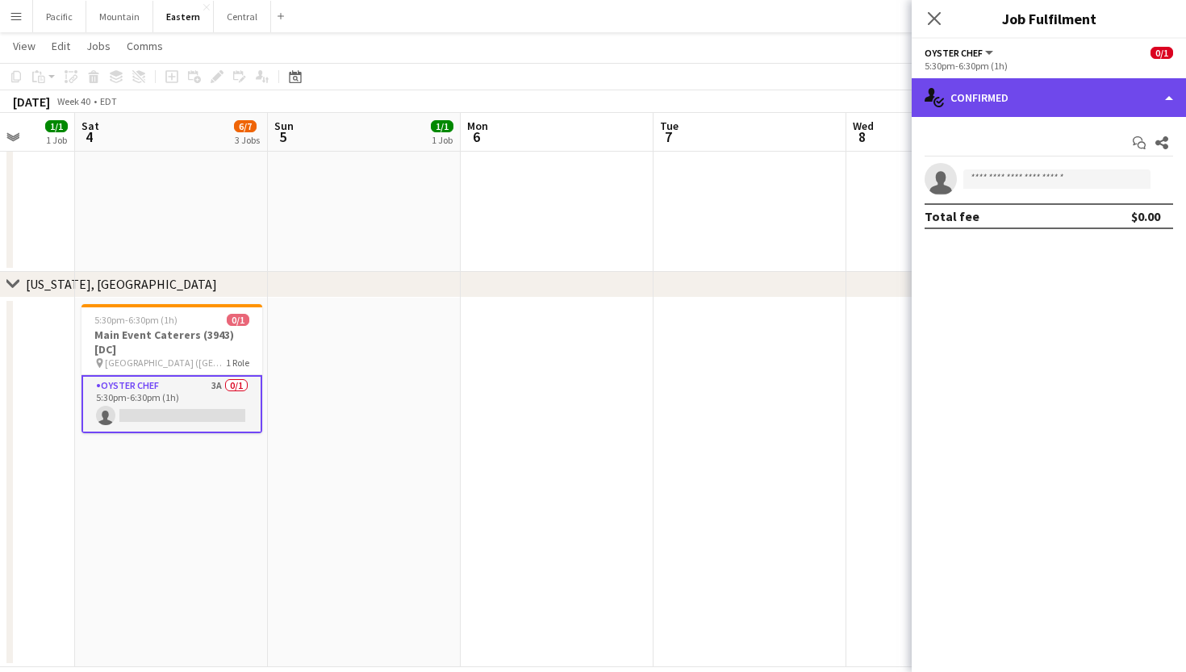
click at [1058, 103] on div "single-neutral-actions-check-2 Confirmed" at bounding box center [1049, 97] width 274 height 39
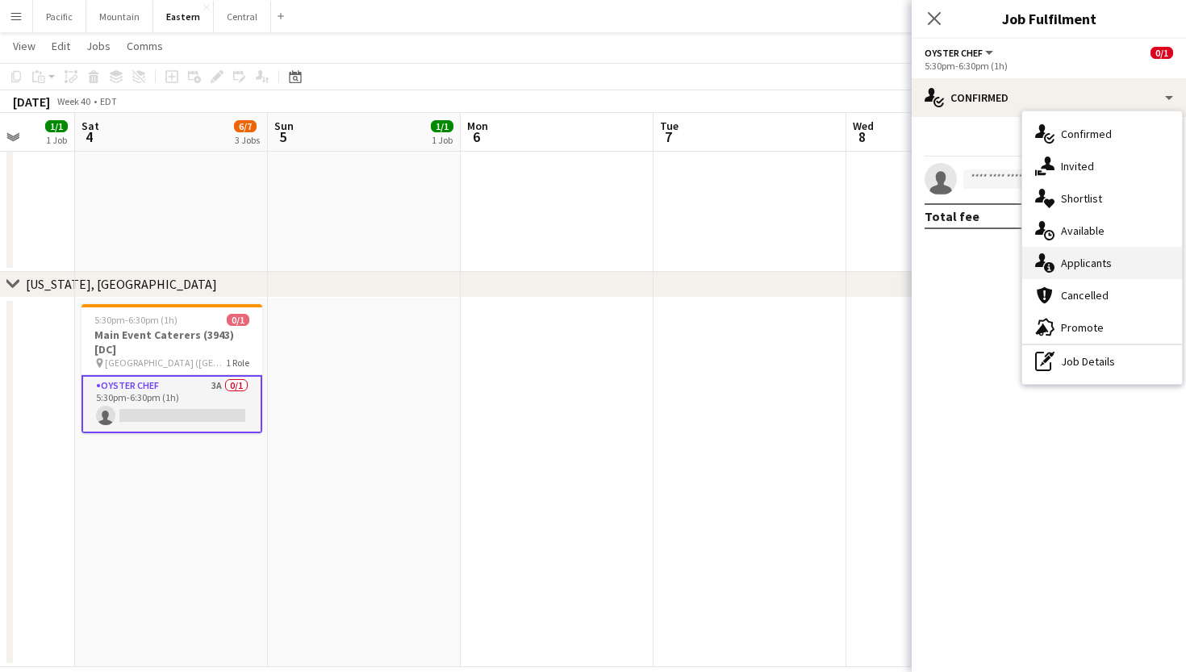
click at [1070, 274] on div "single-neutral-actions-information Applicants" at bounding box center [1103, 263] width 160 height 32
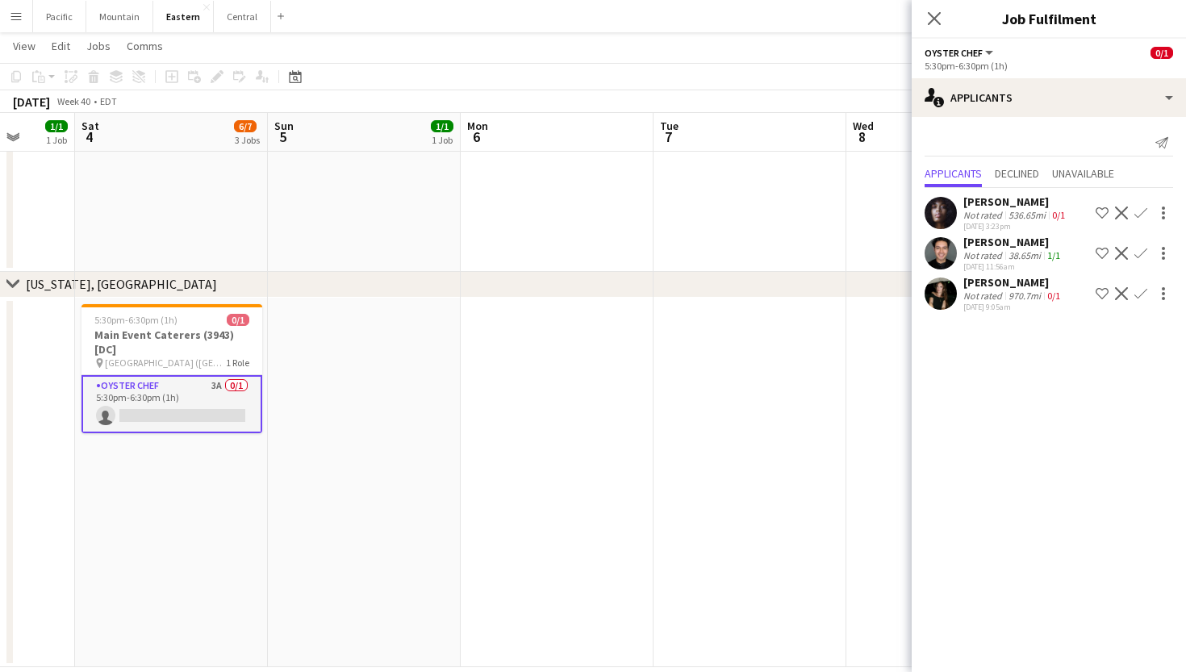
click at [941, 241] on app-user-avatar at bounding box center [941, 253] width 32 height 32
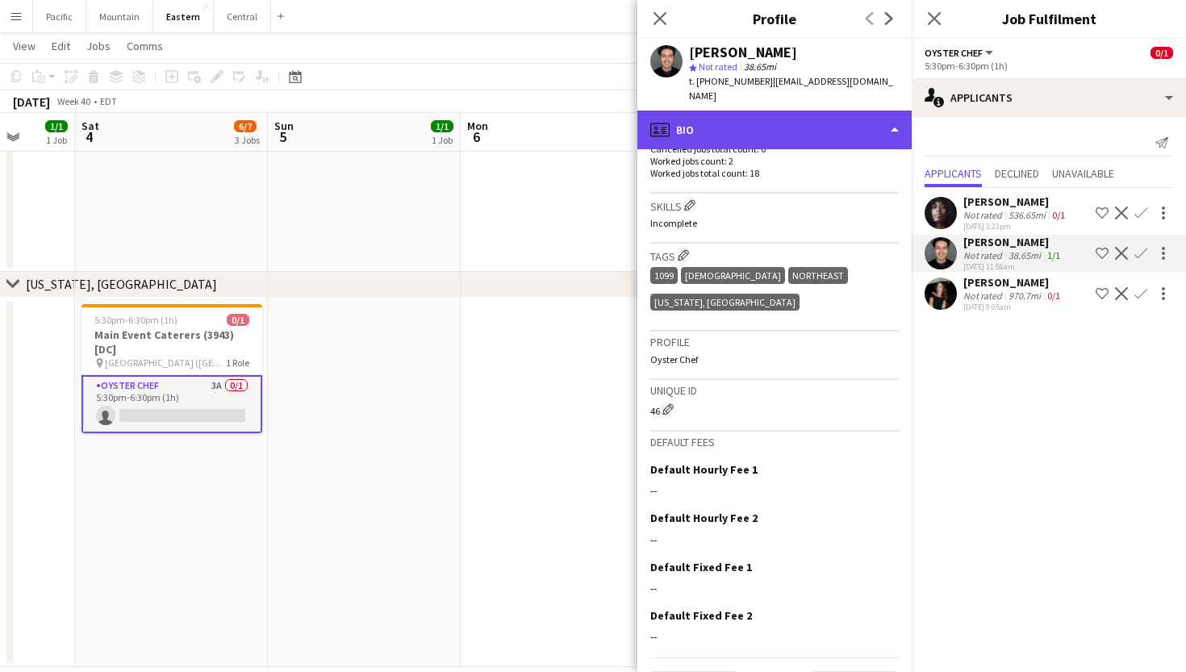
scroll to position [483, 0]
click at [838, 111] on div "profile Bio" at bounding box center [775, 130] width 274 height 39
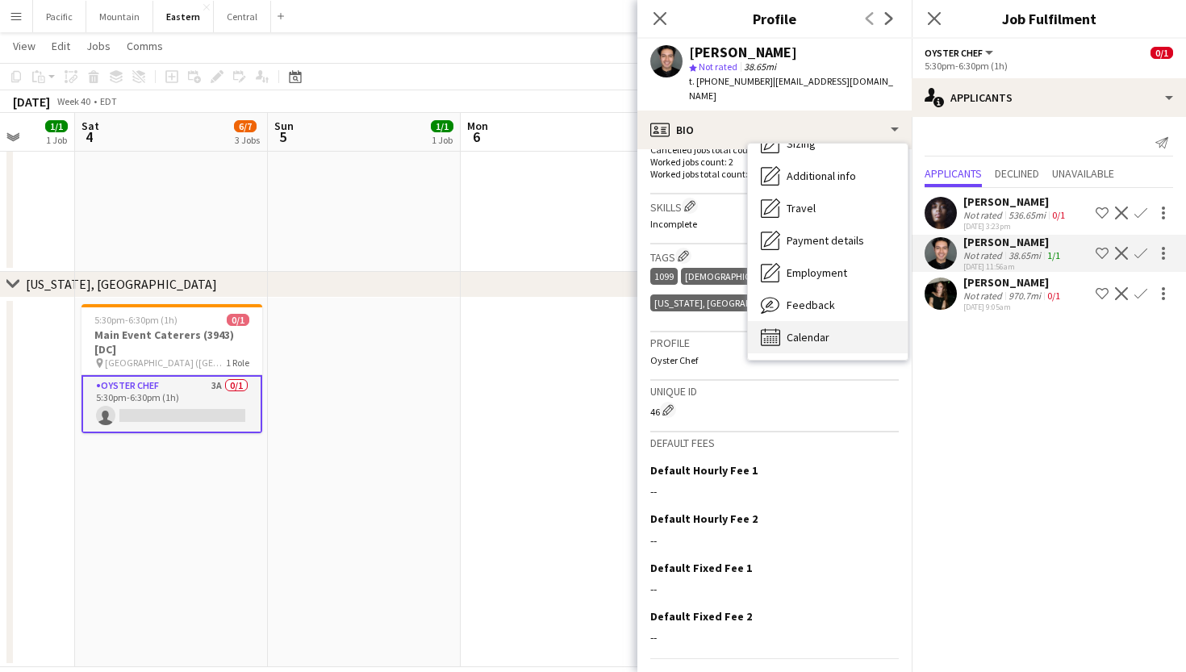
scroll to position [0, 0]
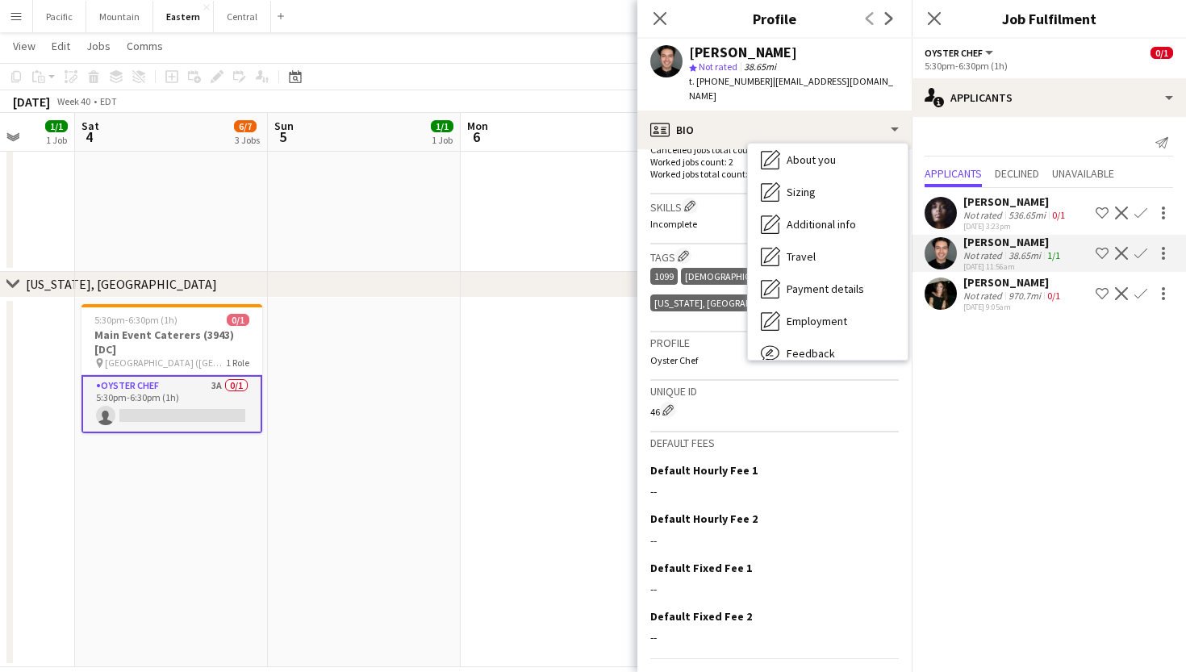
click at [831, 370] on div "Calendar Calendar" at bounding box center [828, 386] width 160 height 32
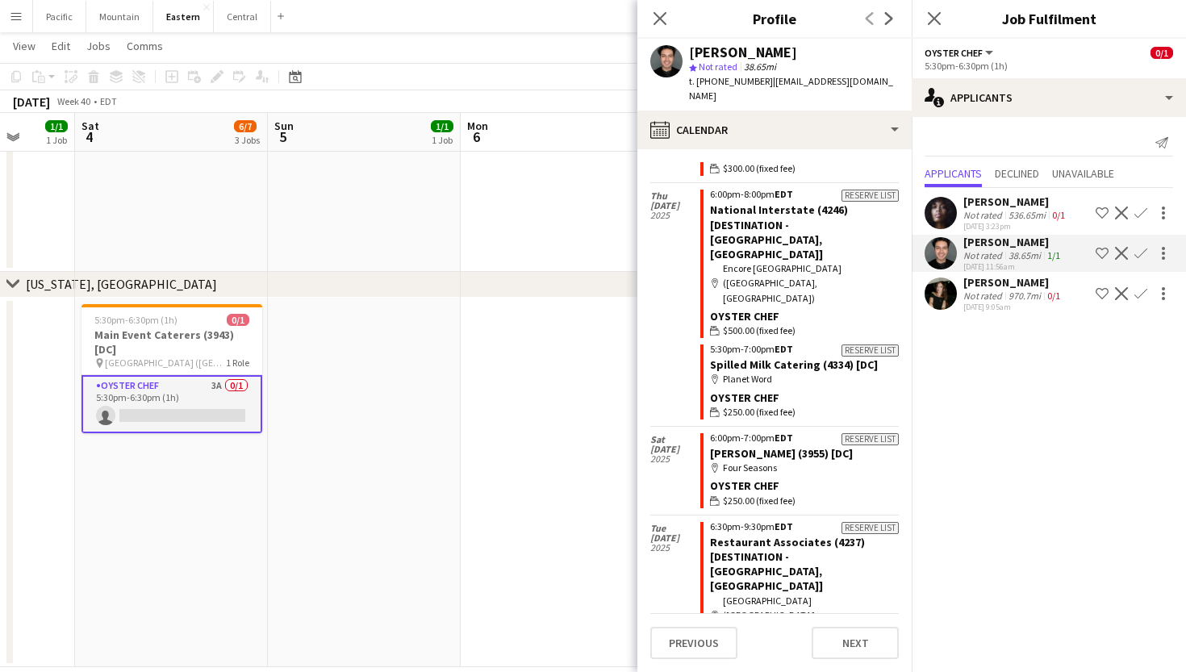
scroll to position [881, 0]
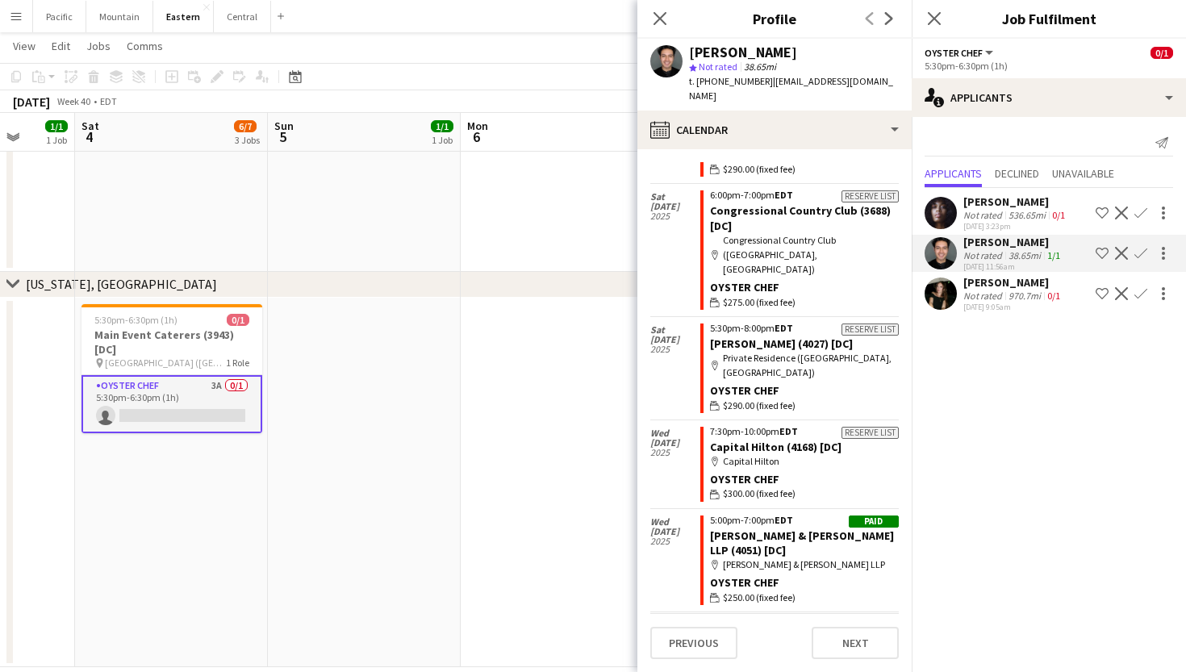
scroll to position [1469, 0]
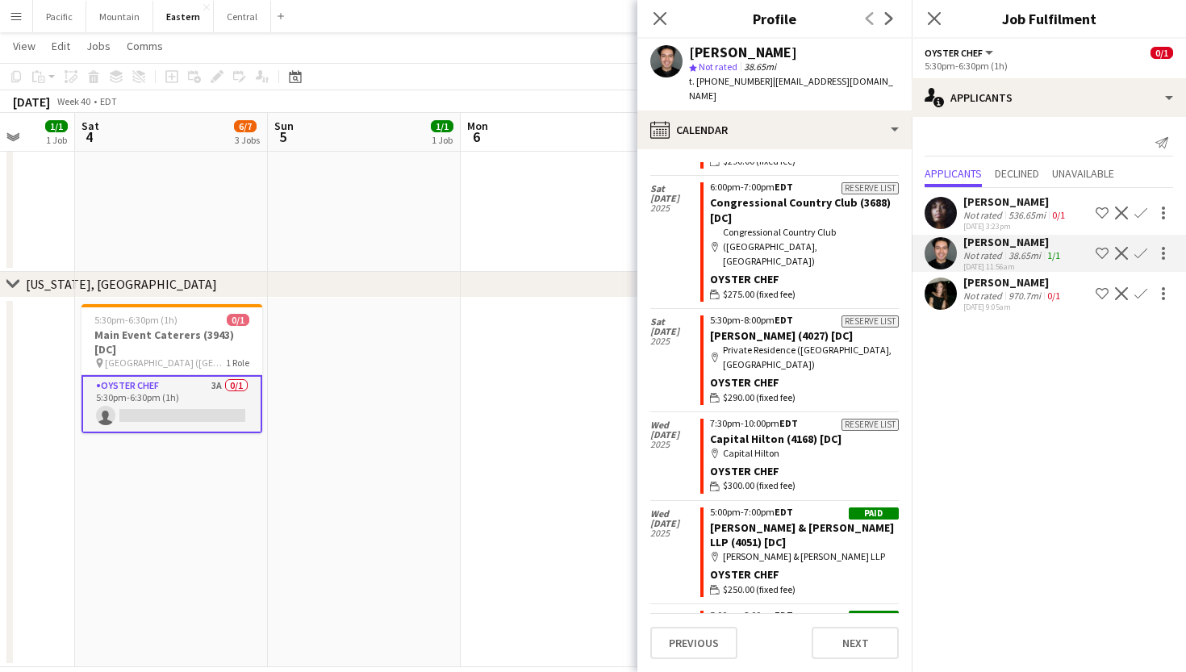
click at [760, 624] on link "AIA (4099) [DC]" at bounding box center [746, 631] width 73 height 15
click at [659, 16] on icon at bounding box center [659, 17] width 15 height 15
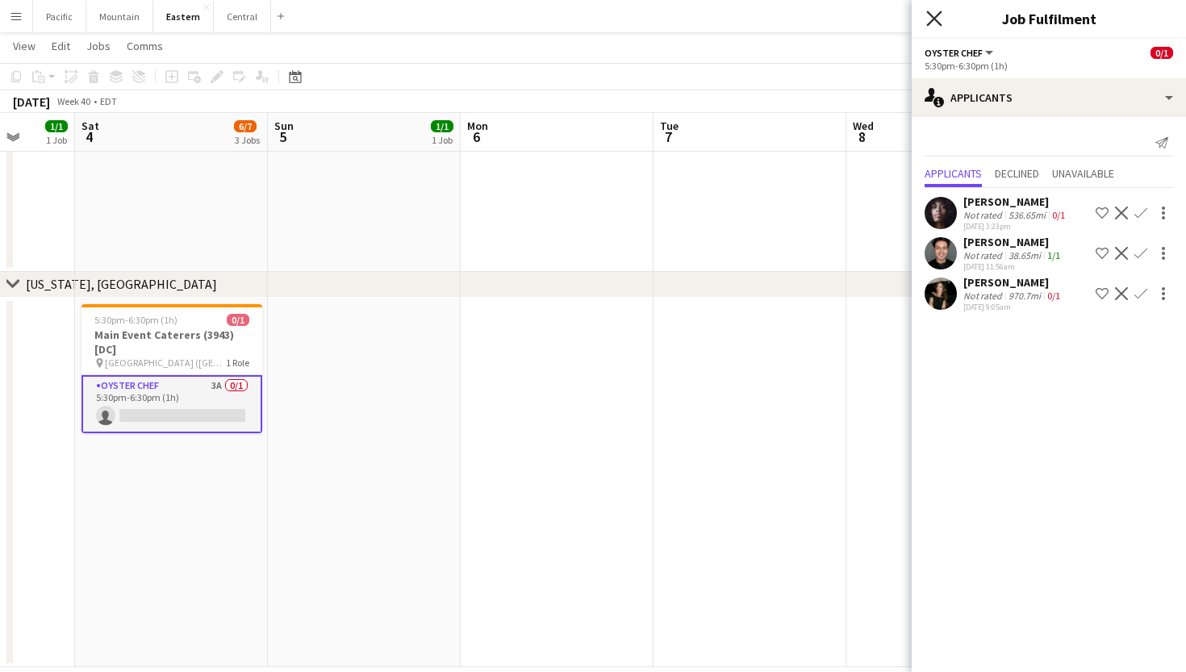
click at [935, 23] on icon "Close pop-in" at bounding box center [934, 17] width 15 height 15
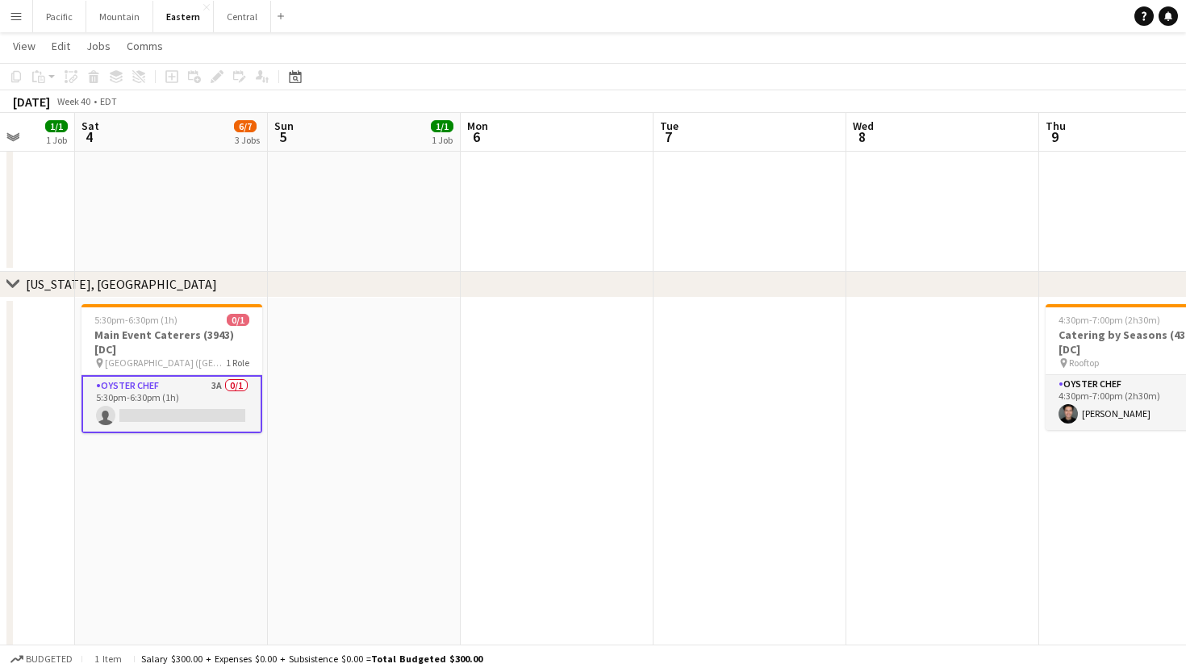
click at [225, 398] on app-card-role "Oyster Chef 3A 0/1 5:30pm-6:30pm (1h) single-neutral-actions" at bounding box center [172, 404] width 181 height 58
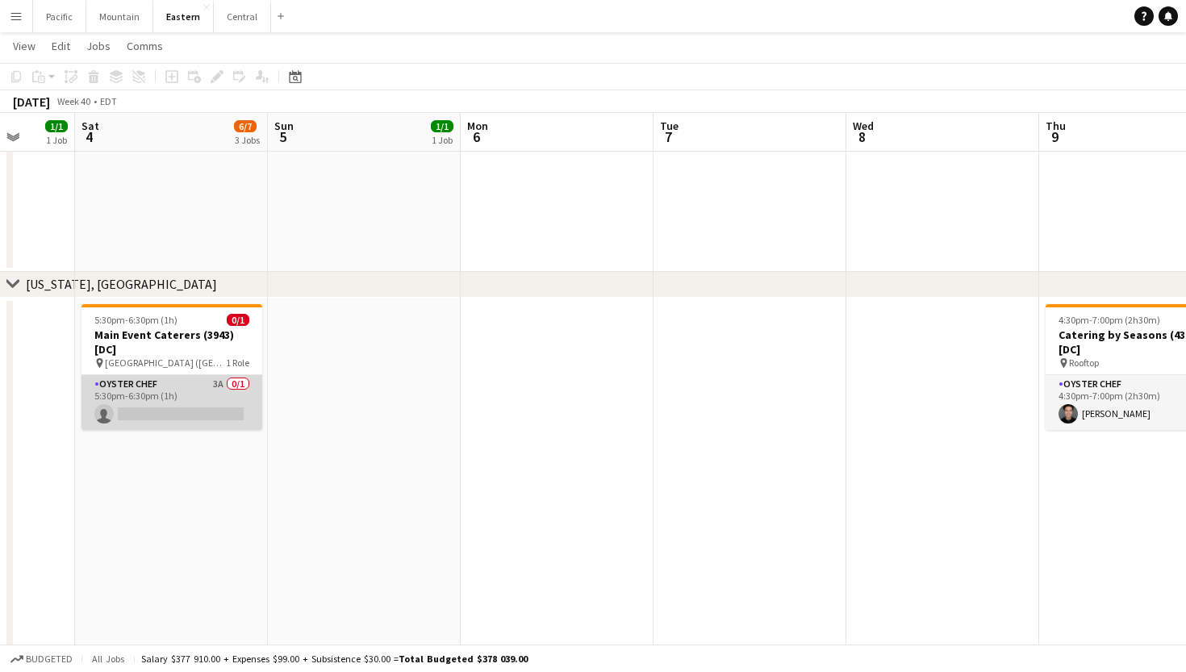
click at [211, 408] on app-card-role "Oyster Chef 3A 0/1 5:30pm-6:30pm (1h) single-neutral-actions" at bounding box center [172, 402] width 181 height 55
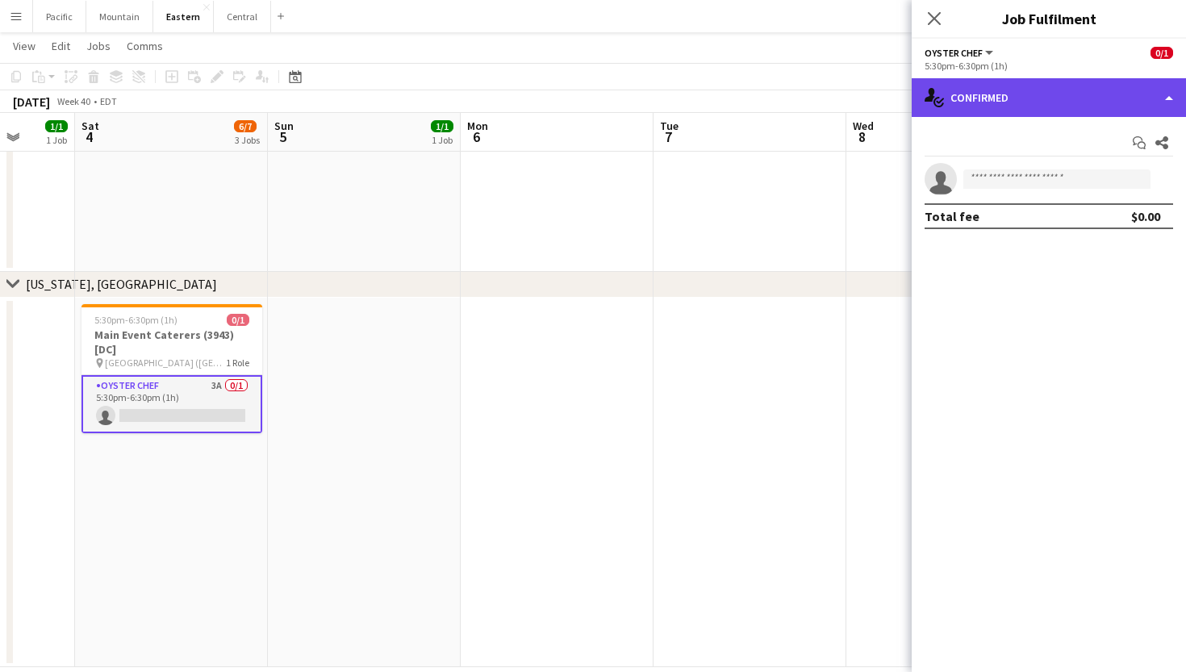
click at [1118, 91] on div "single-neutral-actions-check-2 Confirmed" at bounding box center [1049, 97] width 274 height 39
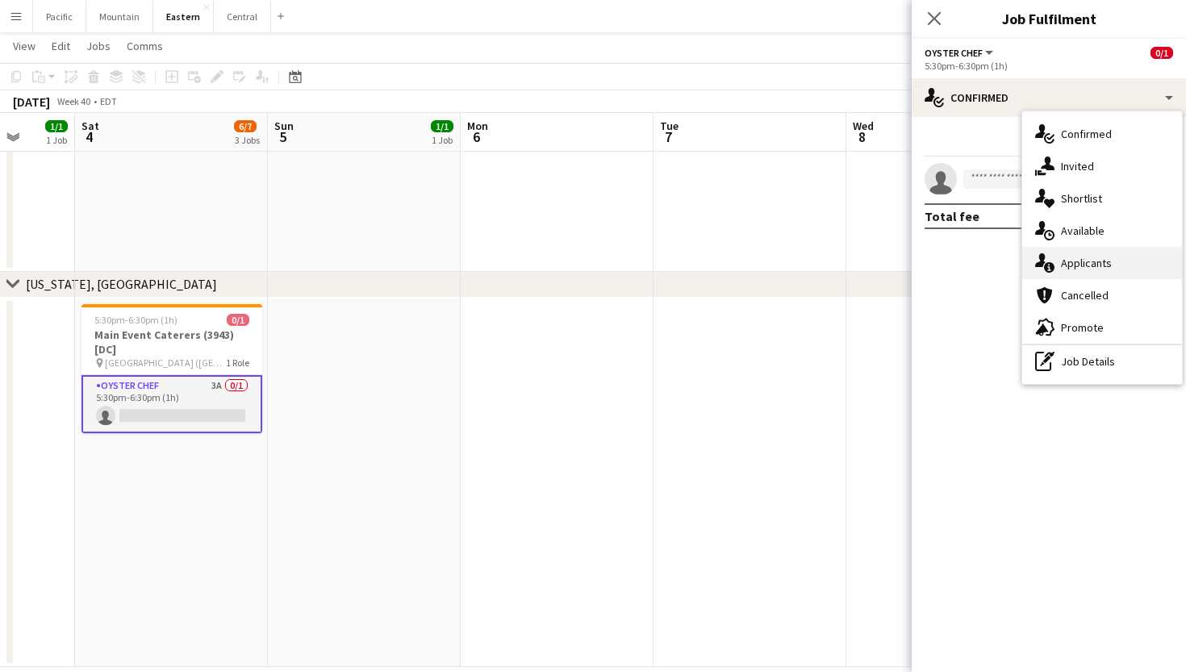
click at [1111, 262] on span "Applicants" at bounding box center [1086, 263] width 51 height 15
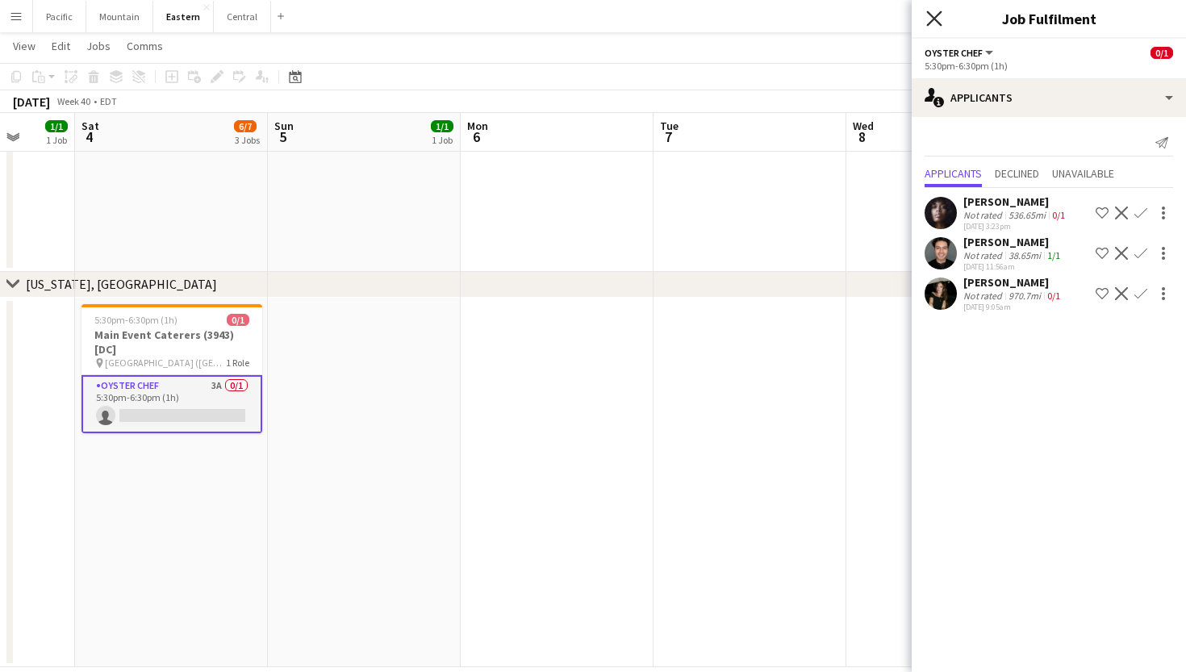
click at [938, 24] on icon "Close pop-in" at bounding box center [934, 17] width 15 height 15
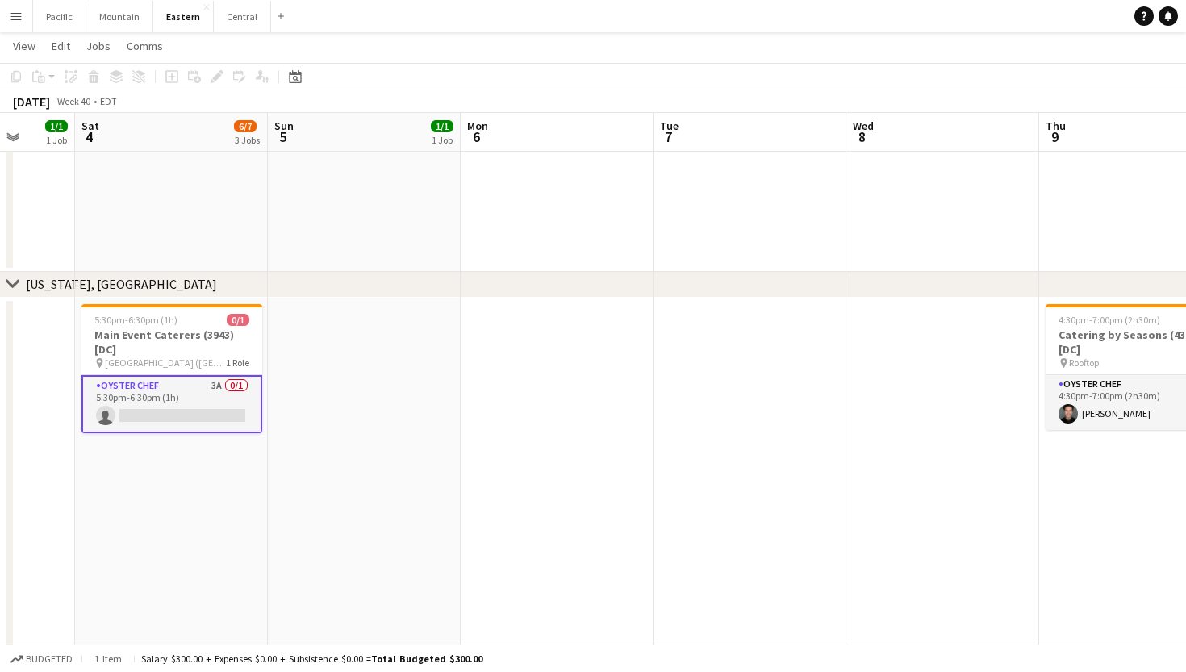
click at [245, 399] on app-card-role "Oyster Chef 3A 0/1 5:30pm-6:30pm (1h) single-neutral-actions" at bounding box center [172, 404] width 181 height 58
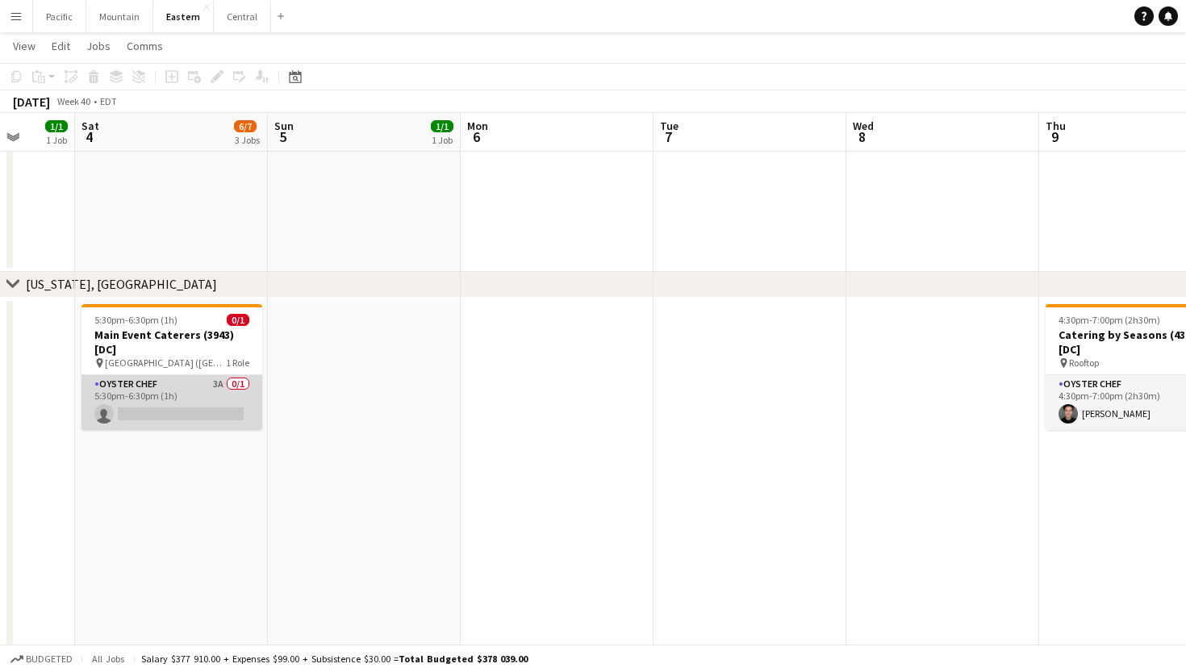
click at [244, 399] on app-card-role "Oyster Chef 3A 0/1 5:30pm-6:30pm (1h) single-neutral-actions" at bounding box center [172, 402] width 181 height 55
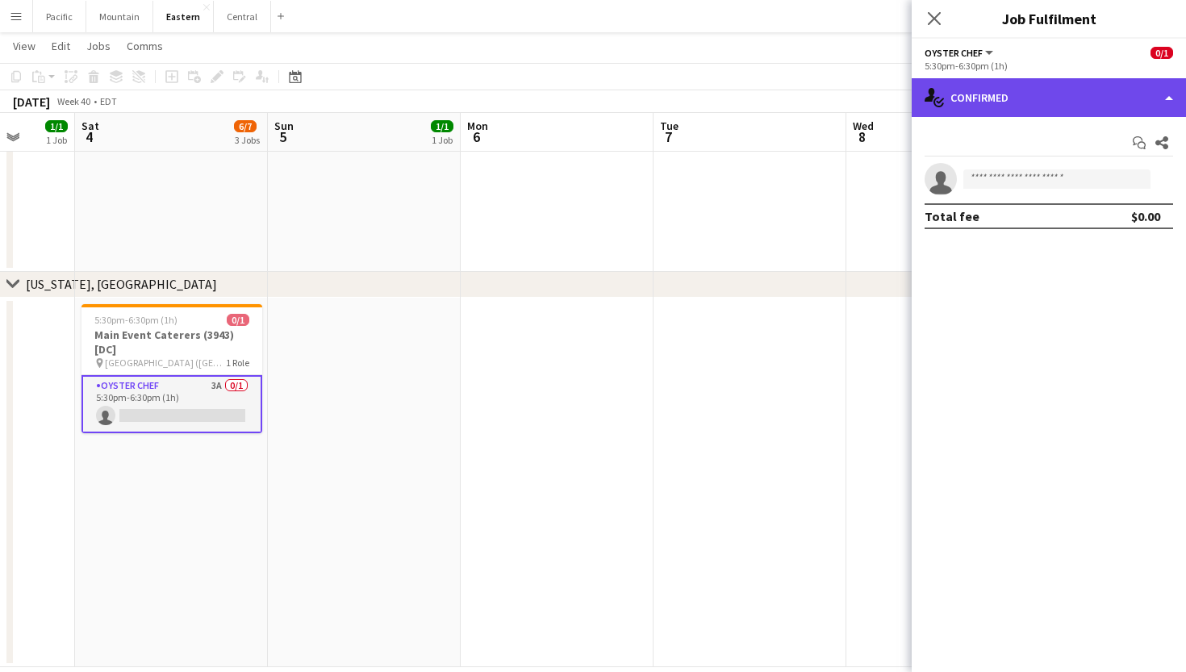
click at [1066, 102] on div "single-neutral-actions-check-2 Confirmed" at bounding box center [1049, 97] width 274 height 39
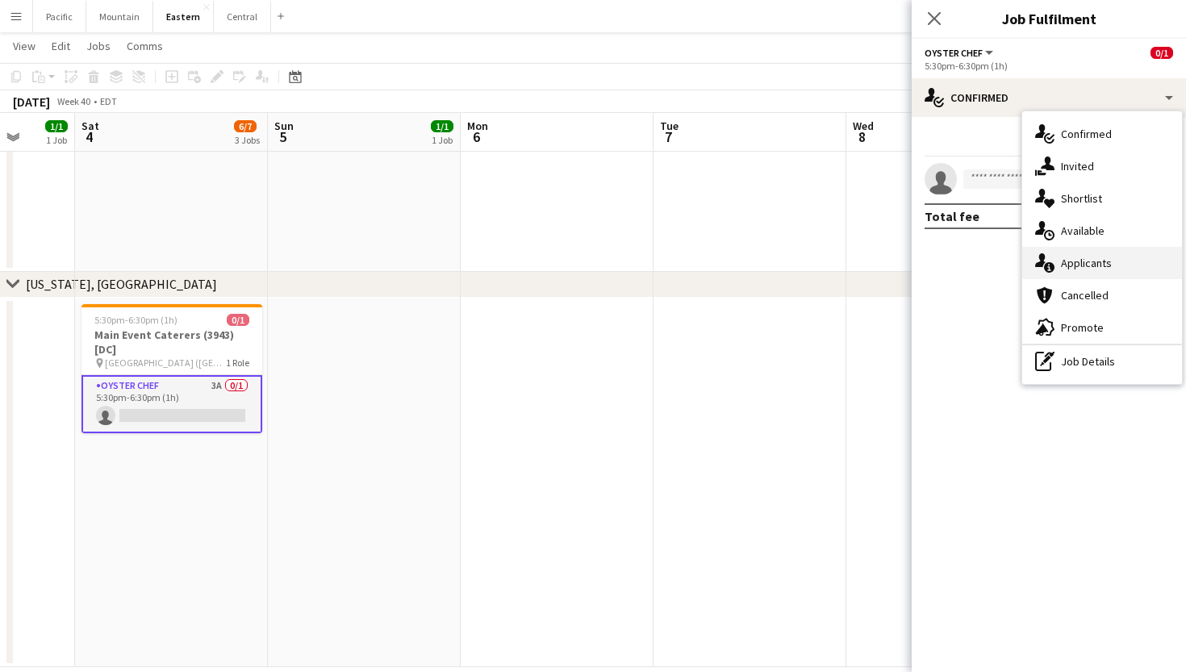
click at [1106, 261] on span "Applicants" at bounding box center [1086, 263] width 51 height 15
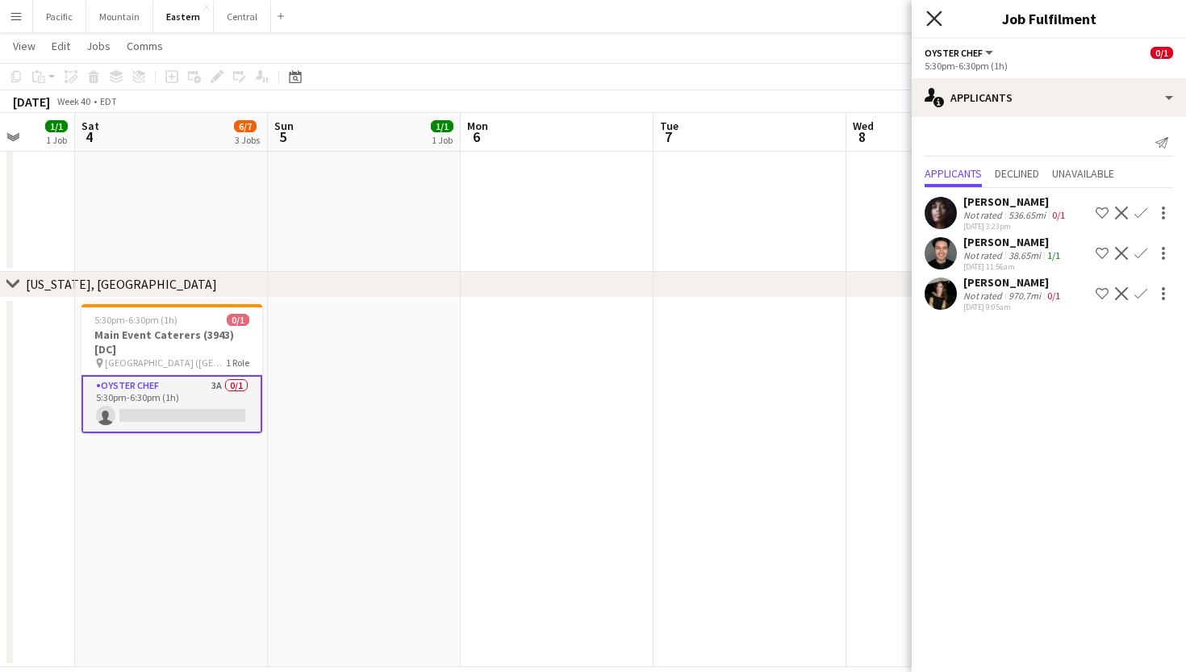
click at [939, 18] on icon "Close pop-in" at bounding box center [934, 17] width 15 height 15
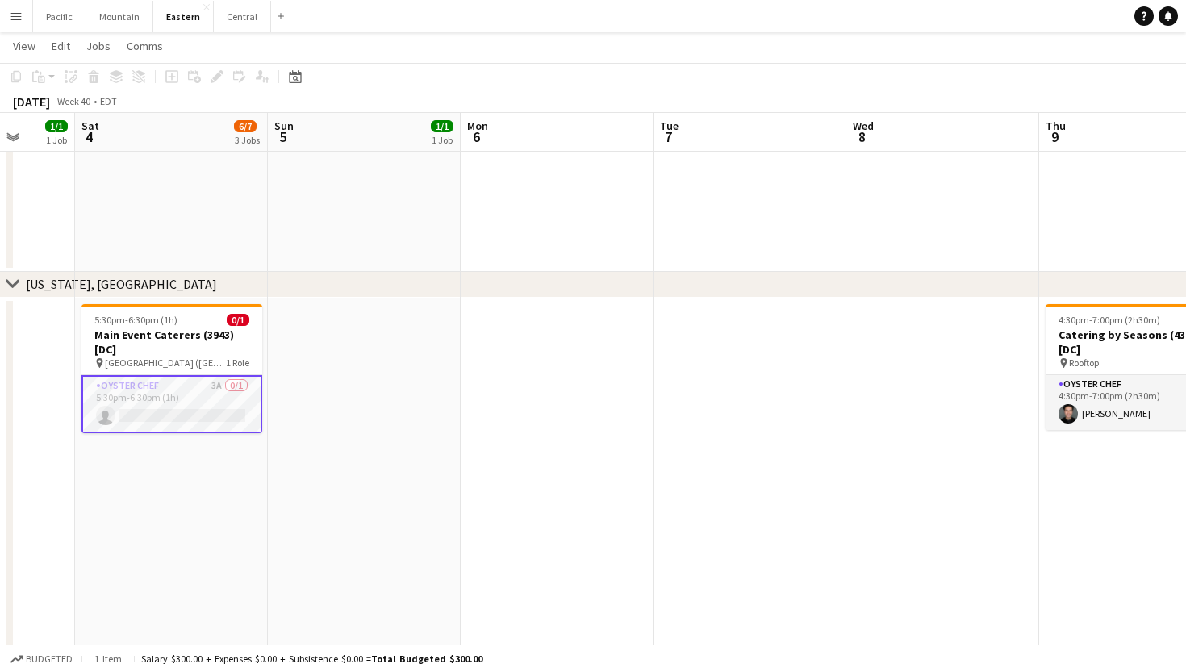
click at [218, 425] on app-card-role "Oyster Chef 3A 0/1 5:30pm-6:30pm (1h) single-neutral-actions" at bounding box center [172, 404] width 181 height 58
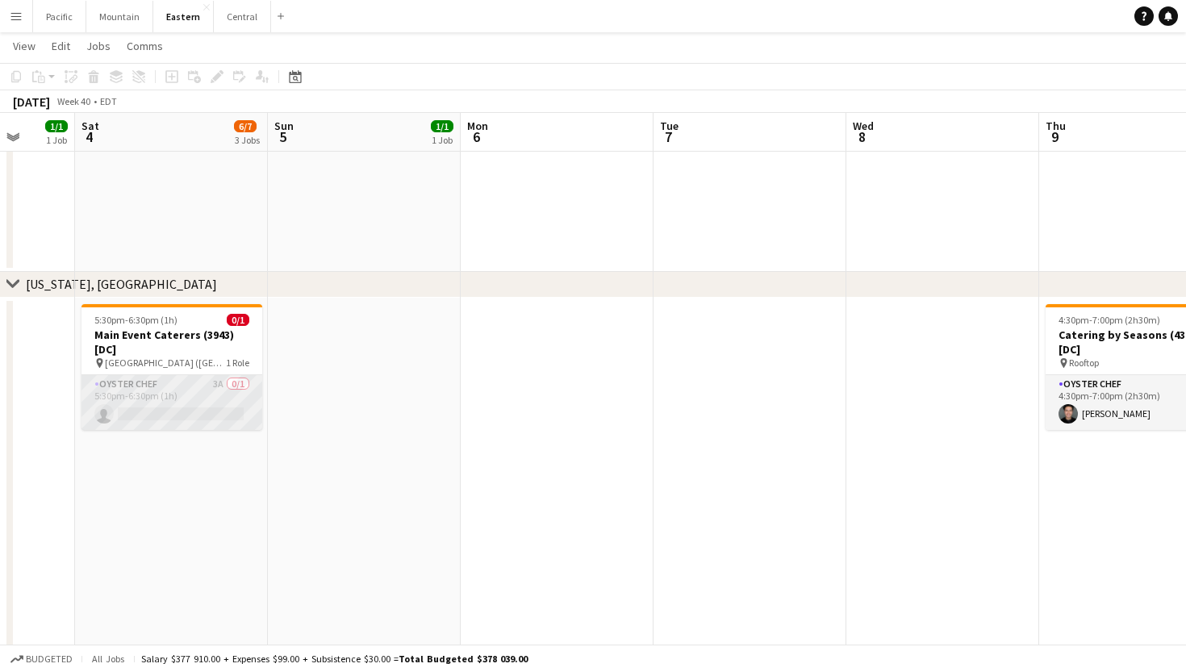
click at [223, 419] on app-card-role "Oyster Chef 3A 0/1 5:30pm-6:30pm (1h) single-neutral-actions" at bounding box center [172, 402] width 181 height 55
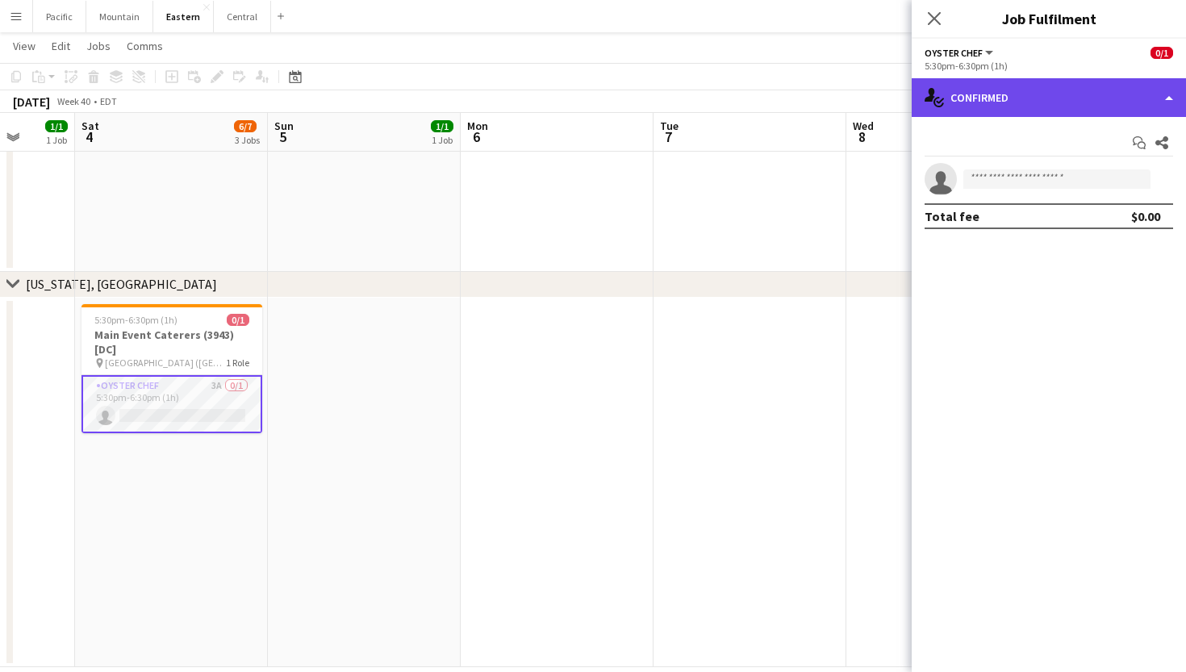
click at [1046, 98] on div "single-neutral-actions-check-2 Confirmed" at bounding box center [1049, 97] width 274 height 39
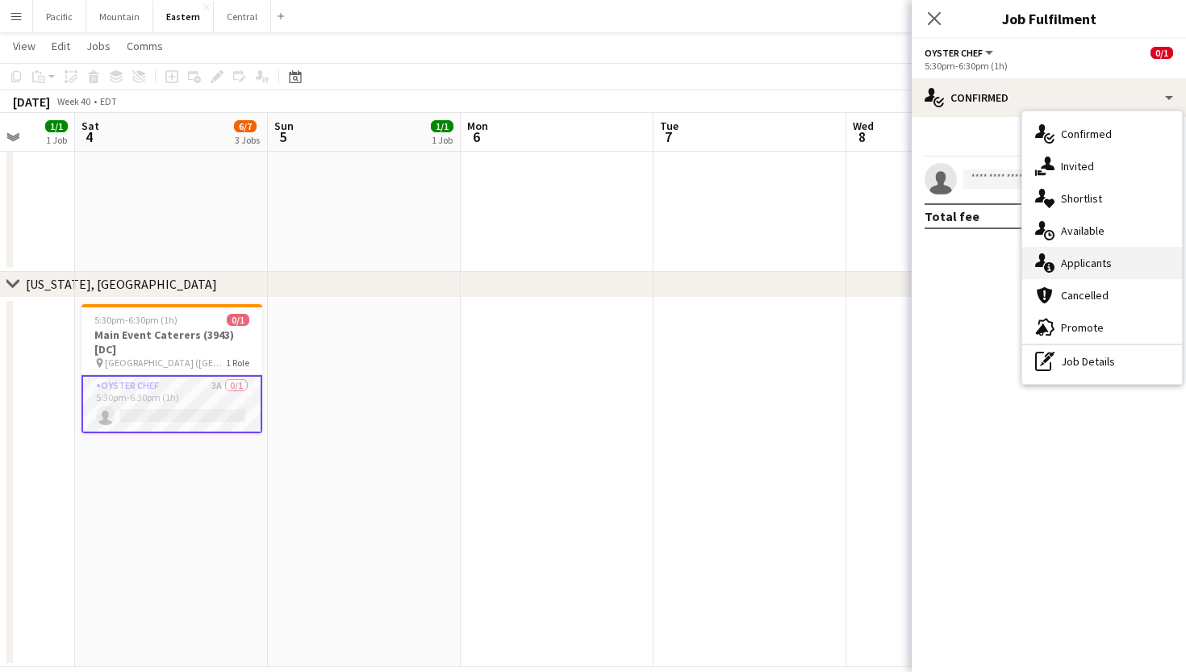
click at [1098, 259] on span "Applicants" at bounding box center [1086, 263] width 51 height 15
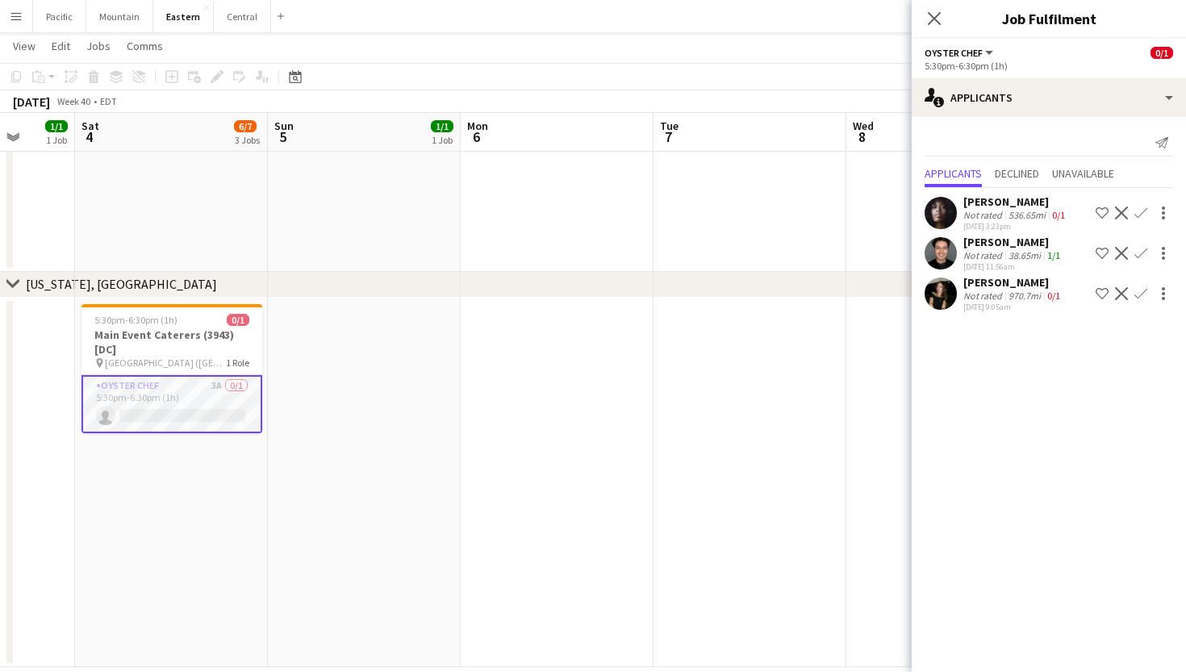
click at [944, 258] on app-user-avatar at bounding box center [941, 253] width 32 height 32
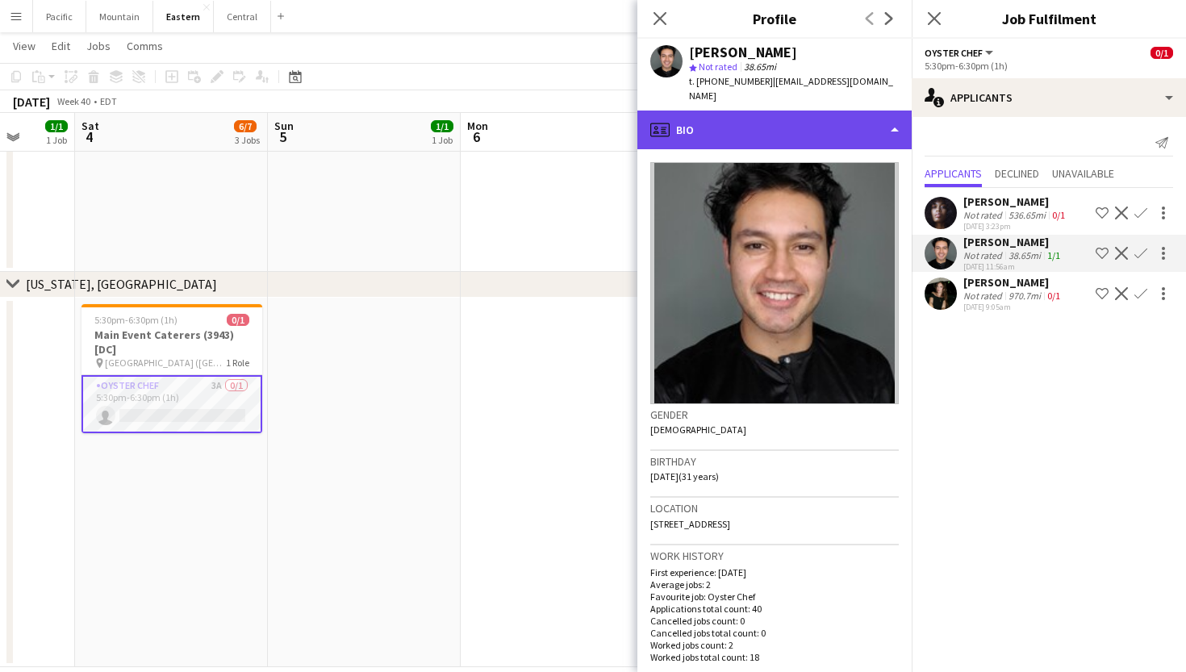
click at [868, 111] on div "profile Bio" at bounding box center [775, 130] width 274 height 39
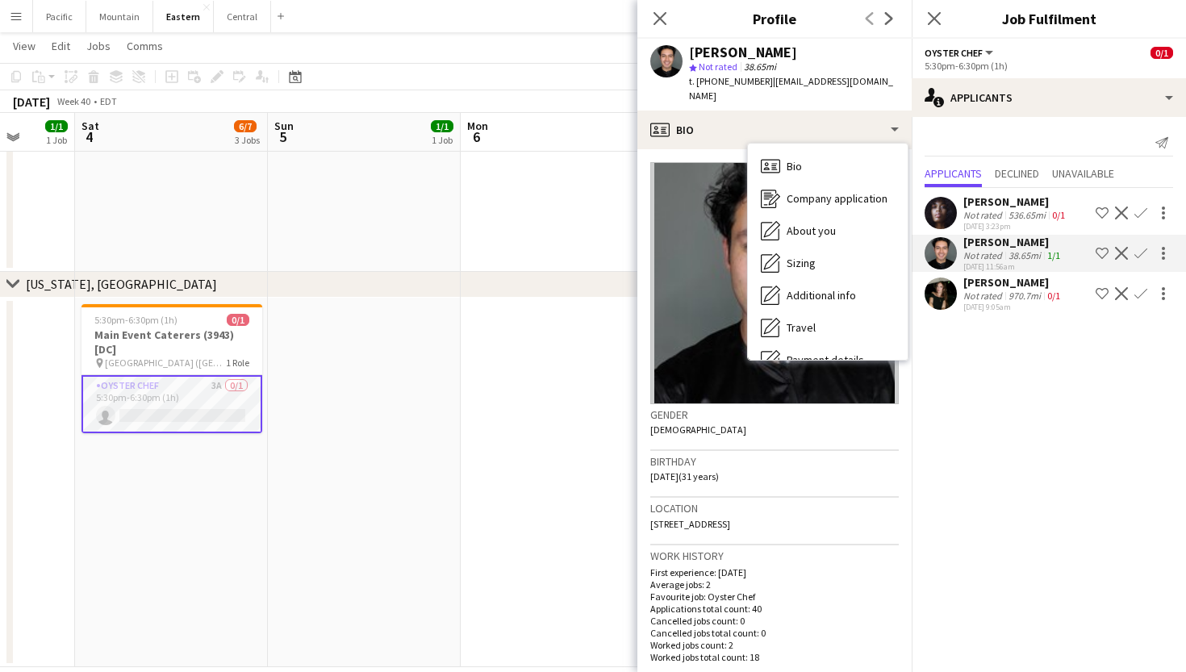
click at [710, 82] on span "t. +13019069972" at bounding box center [731, 81] width 84 height 12
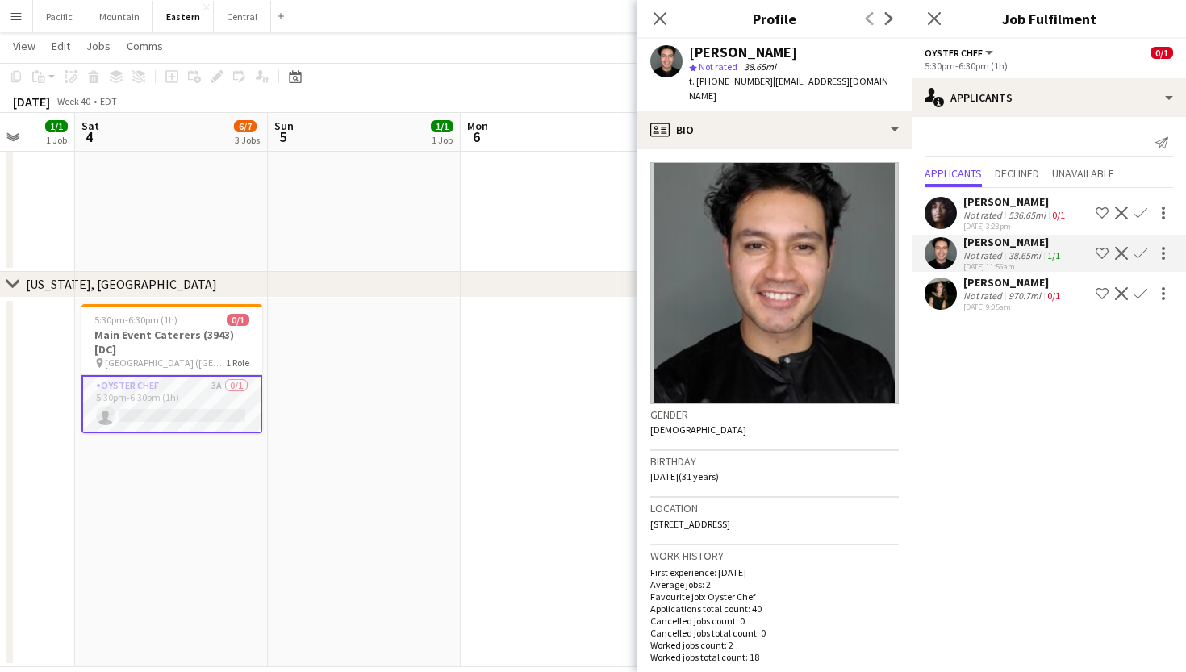
drag, startPoint x: 706, startPoint y: 82, endPoint x: 755, endPoint y: 83, distance: 48.5
click at [755, 83] on span "t. +13019069972" at bounding box center [731, 81] width 84 height 12
copy span "3019069972"
click at [665, 10] on app-icon "Close pop-in" at bounding box center [660, 18] width 23 height 23
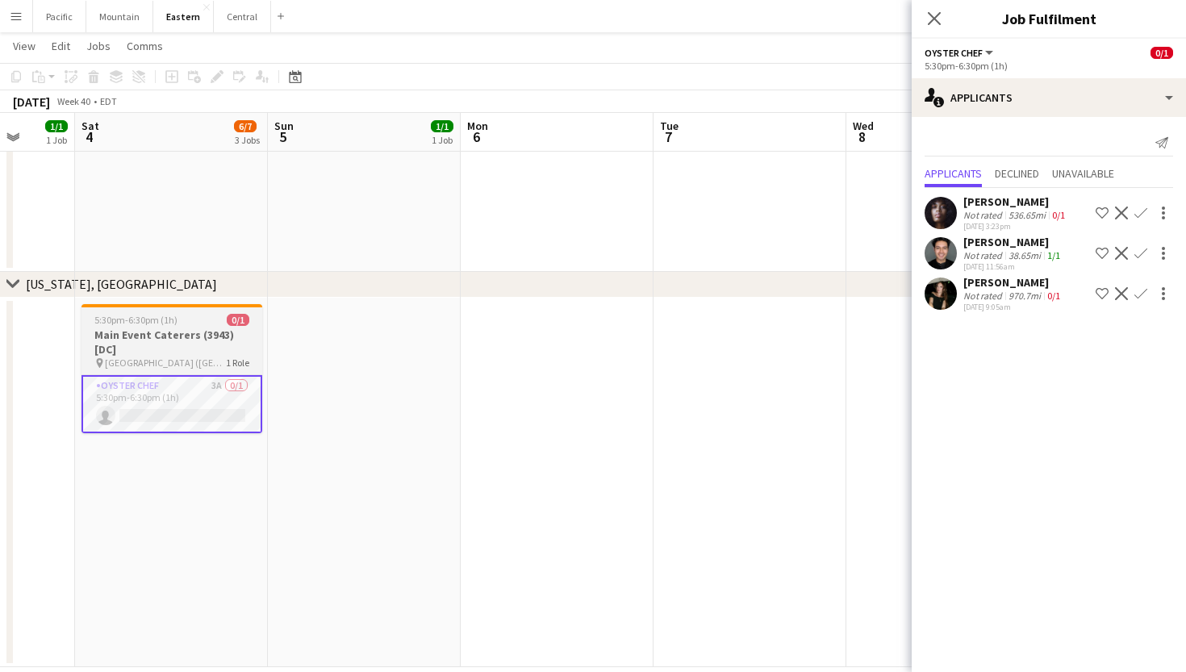
click at [192, 358] on span "[GEOGRAPHIC_DATA] ([GEOGRAPHIC_DATA], [GEOGRAPHIC_DATA])" at bounding box center [165, 363] width 121 height 12
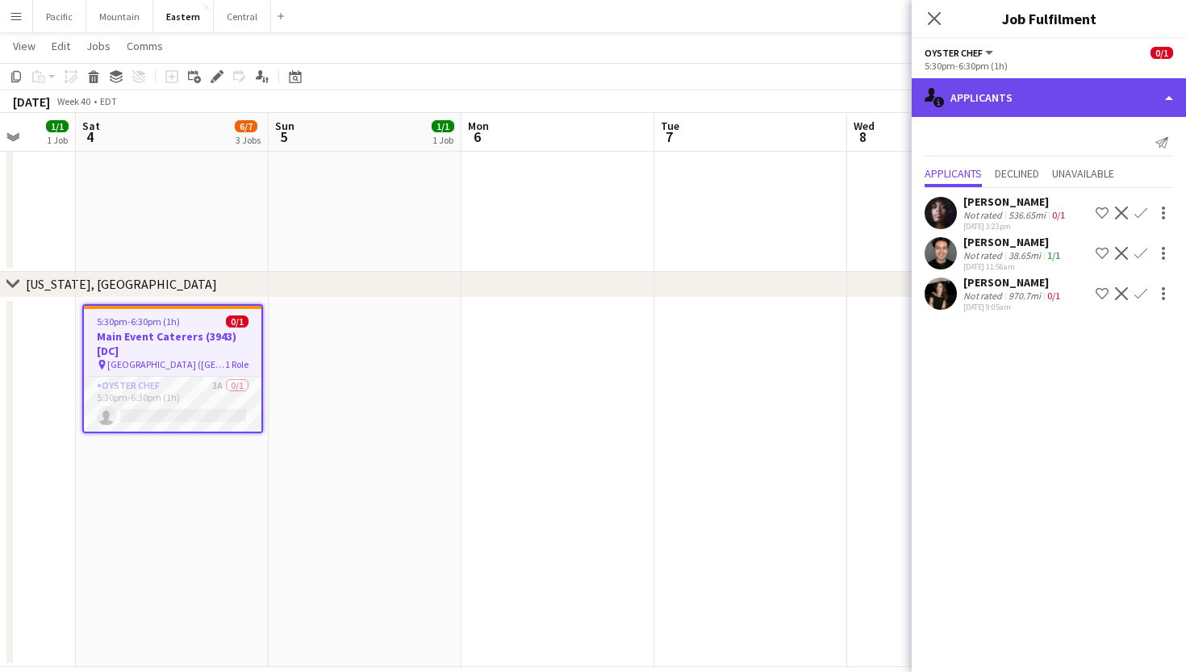
click at [980, 93] on div "single-neutral-actions-information Applicants" at bounding box center [1049, 97] width 274 height 39
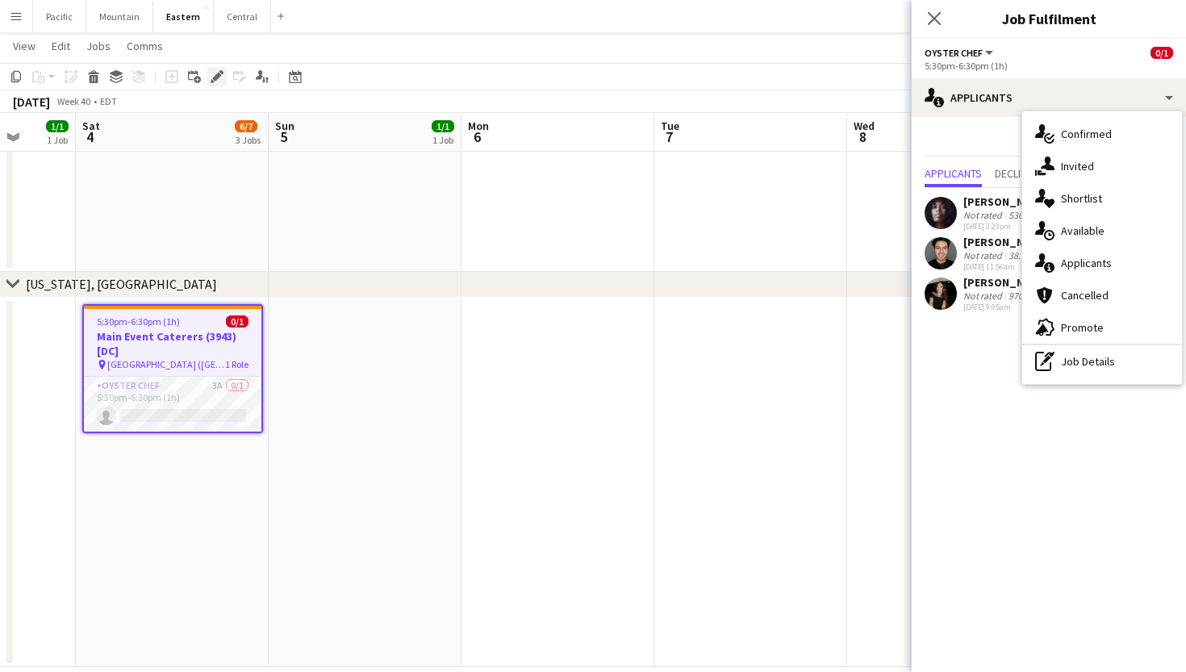
click at [221, 74] on icon "Edit" at bounding box center [217, 76] width 13 height 13
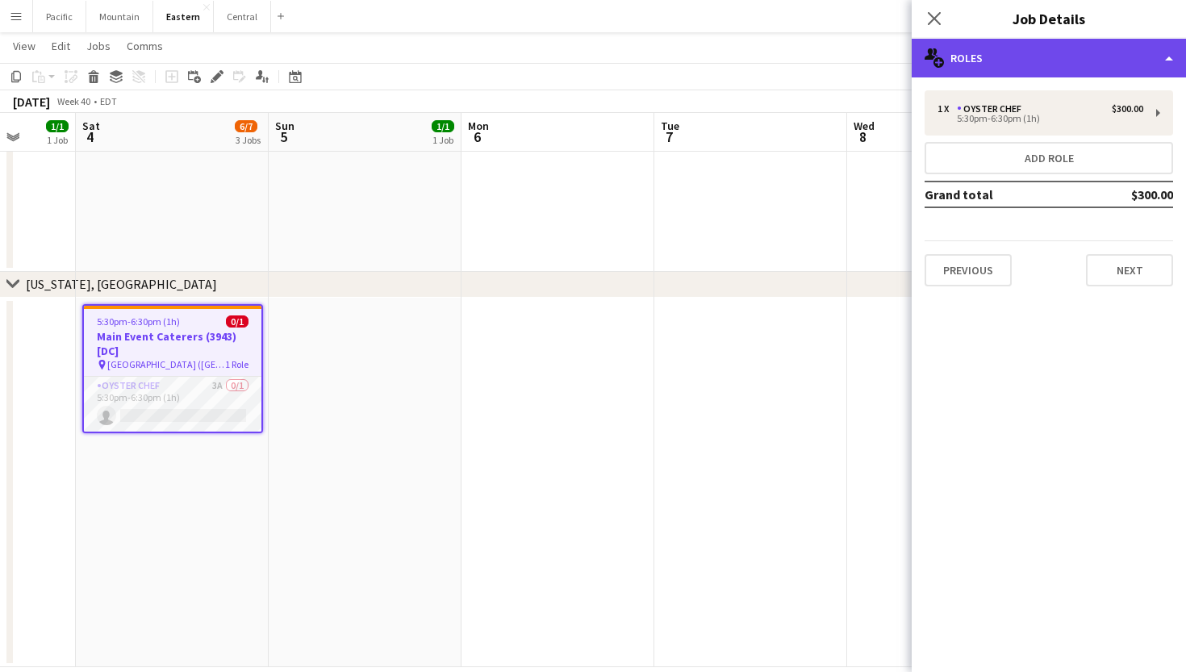
click at [1097, 74] on div "multiple-users-add Roles" at bounding box center [1049, 58] width 274 height 39
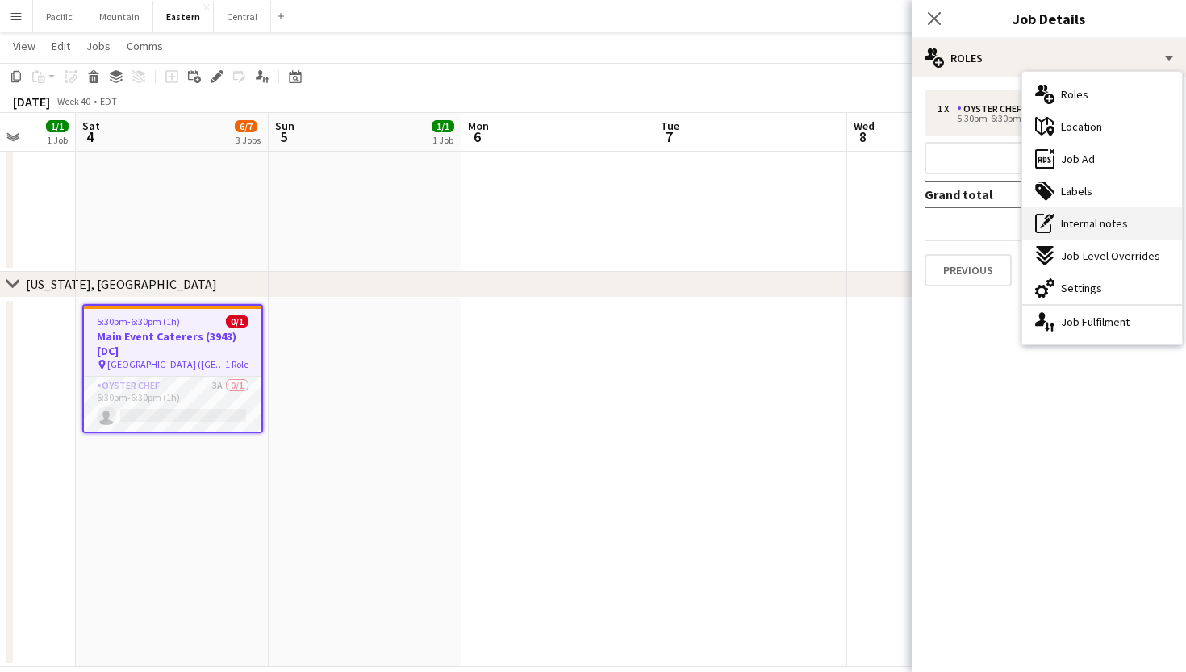
click at [1128, 218] on div "pen-write Internal notes" at bounding box center [1103, 223] width 160 height 32
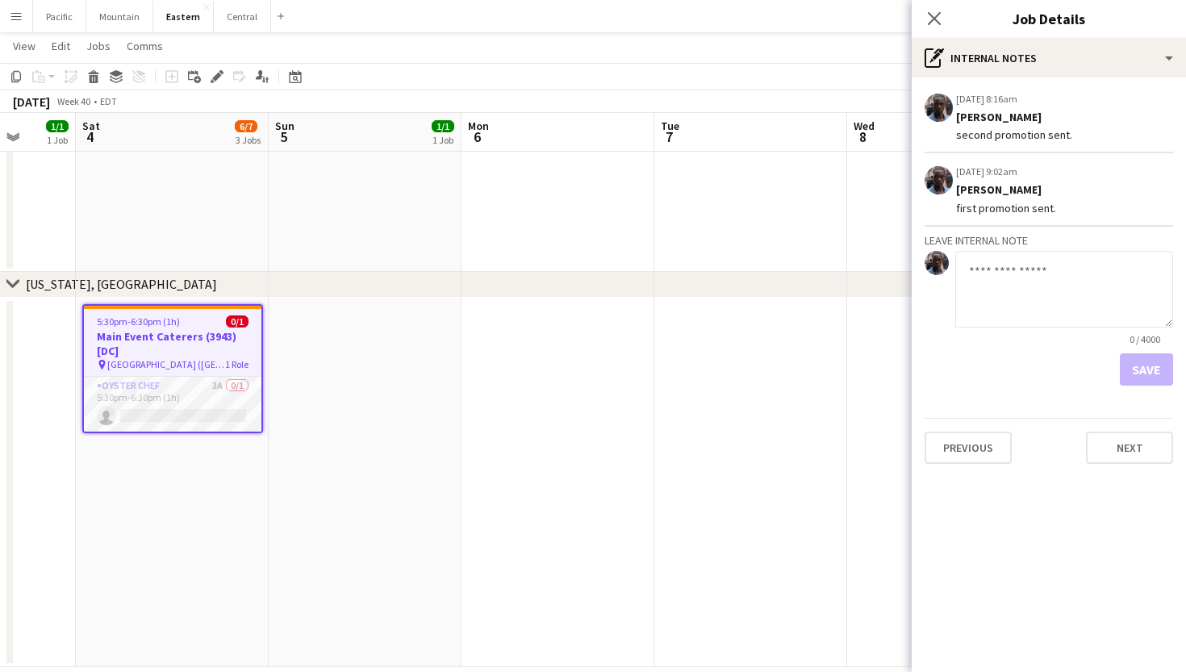
click at [1020, 270] on textarea at bounding box center [1065, 289] width 218 height 77
type textarea "**********"
click at [1164, 367] on button "Save" at bounding box center [1146, 369] width 53 height 32
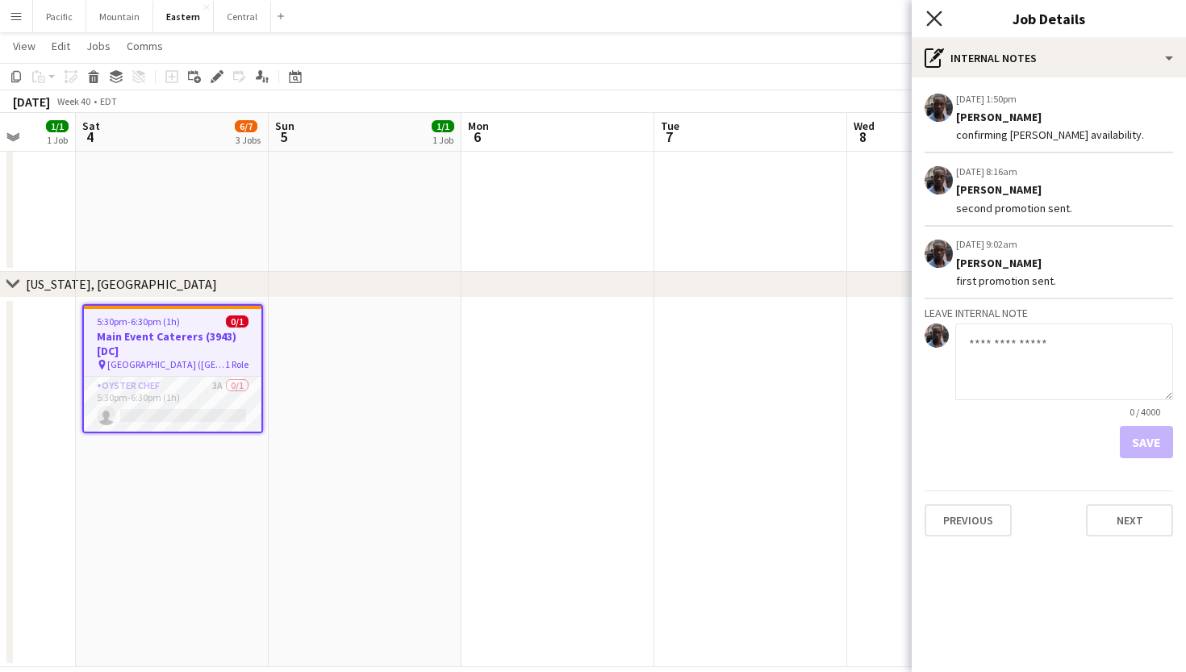
click at [927, 21] on icon "Close pop-in" at bounding box center [934, 17] width 15 height 15
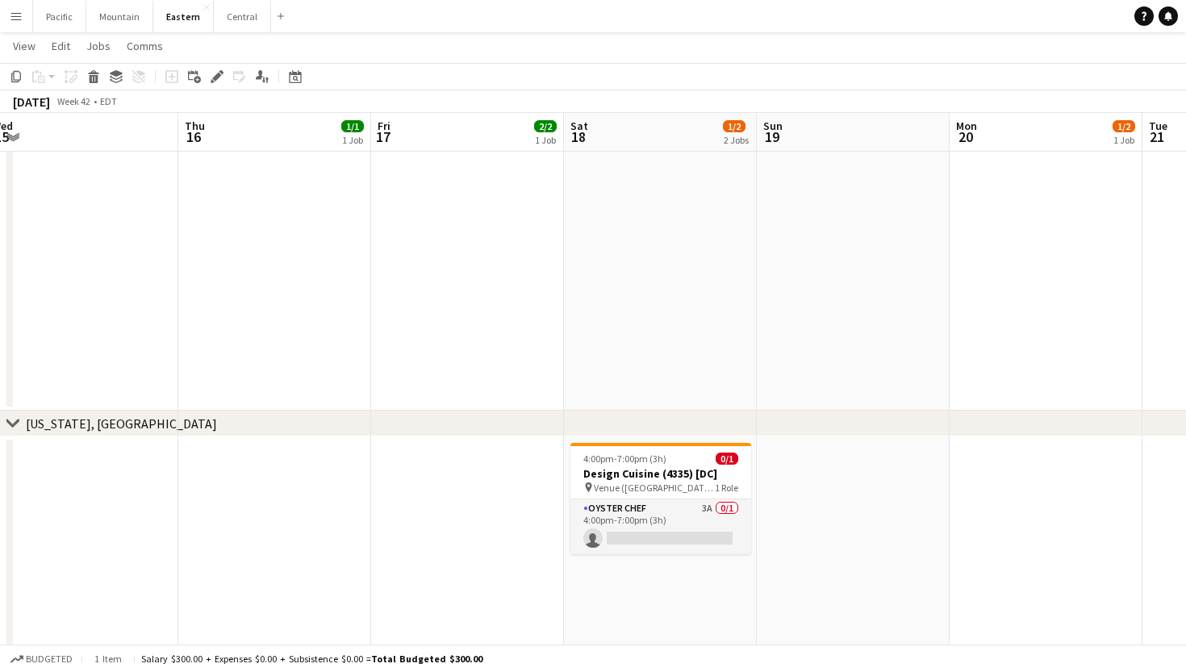
scroll to position [0, 787]
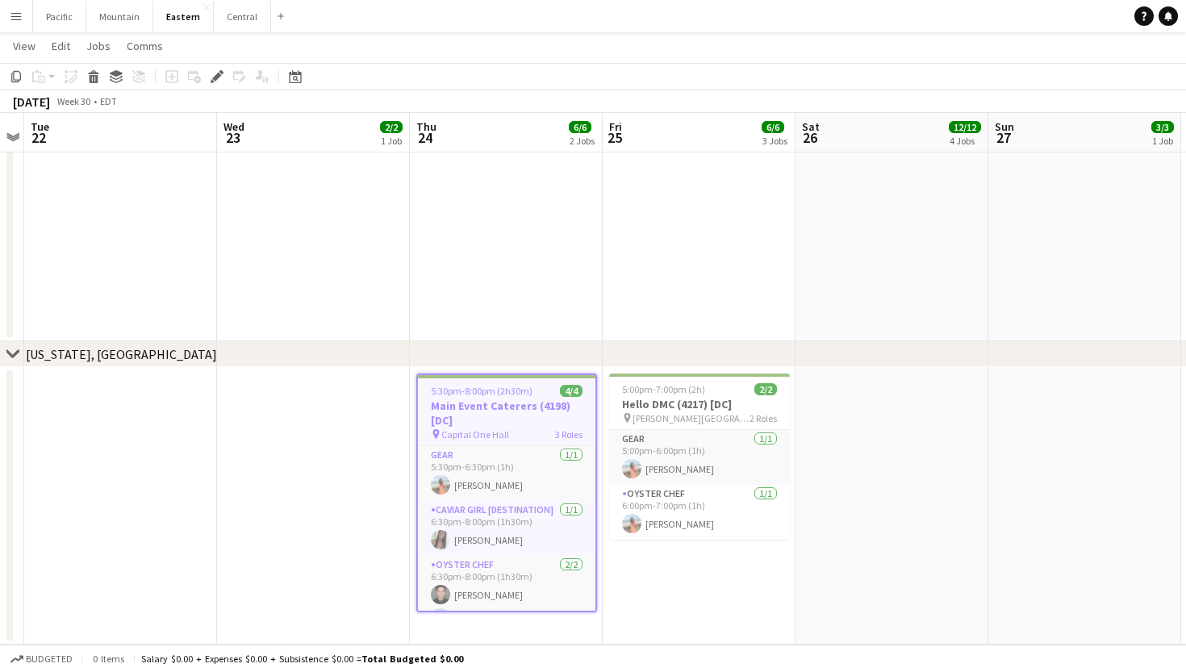
scroll to position [1951, 0]
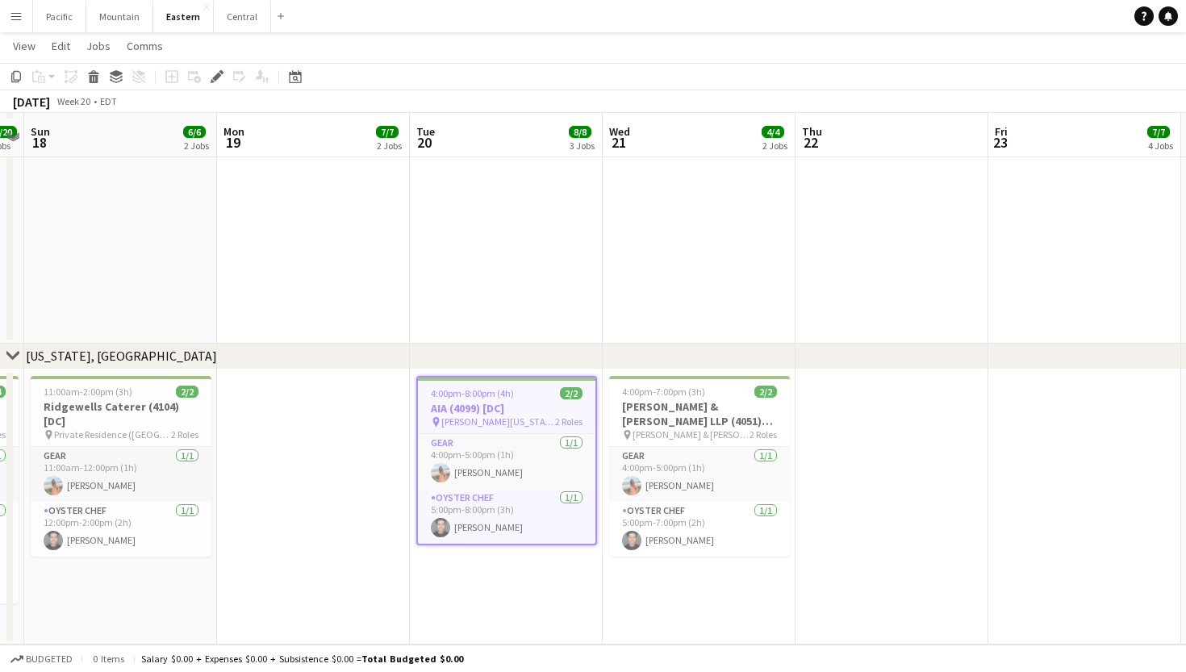
scroll to position [1963, 0]
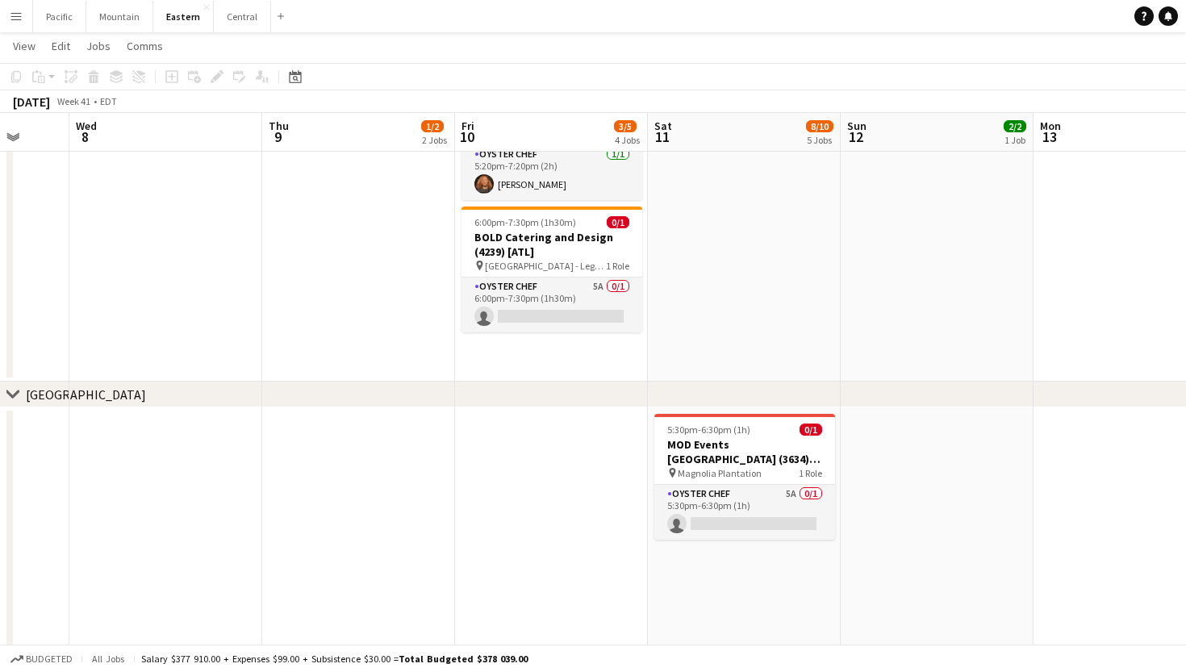
scroll to position [0, 511]
click at [762, 540] on app-date-cell "5:30pm-6:30pm (1h) 0/1 MOD Events [GEOGRAPHIC_DATA] (3634) [CHS] pin Magnolia P…" at bounding box center [742, 557] width 193 height 299
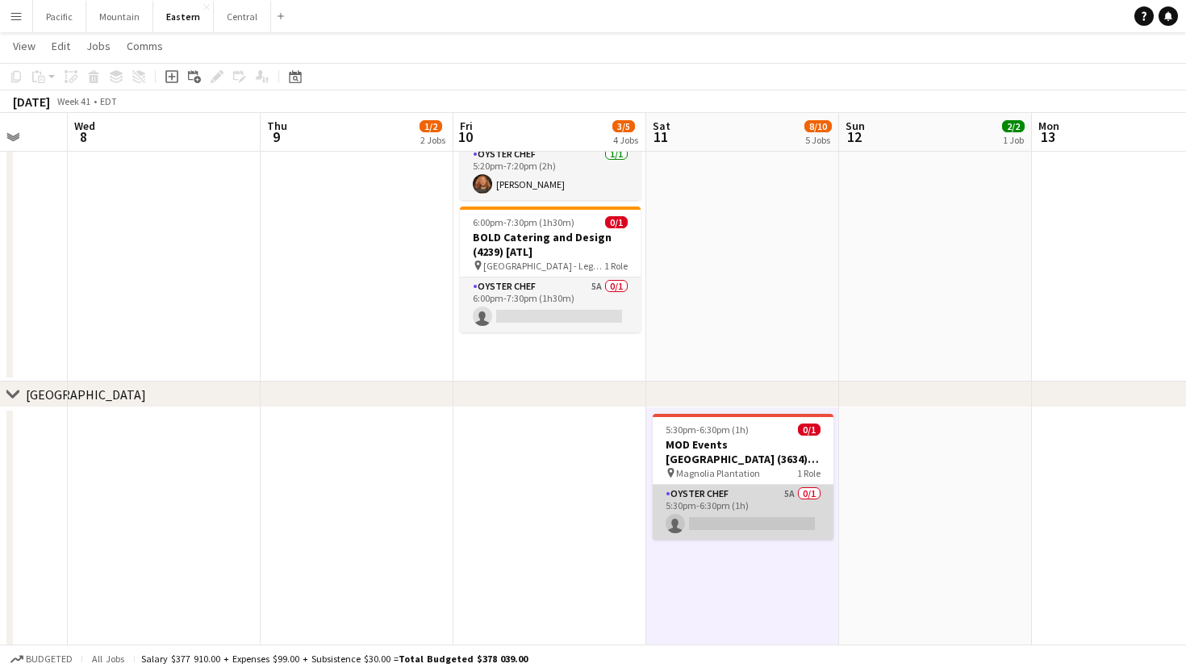
click at [767, 529] on app-card-role "Oyster Chef 5A 0/1 5:30pm-6:30pm (1h) single-neutral-actions" at bounding box center [743, 512] width 181 height 55
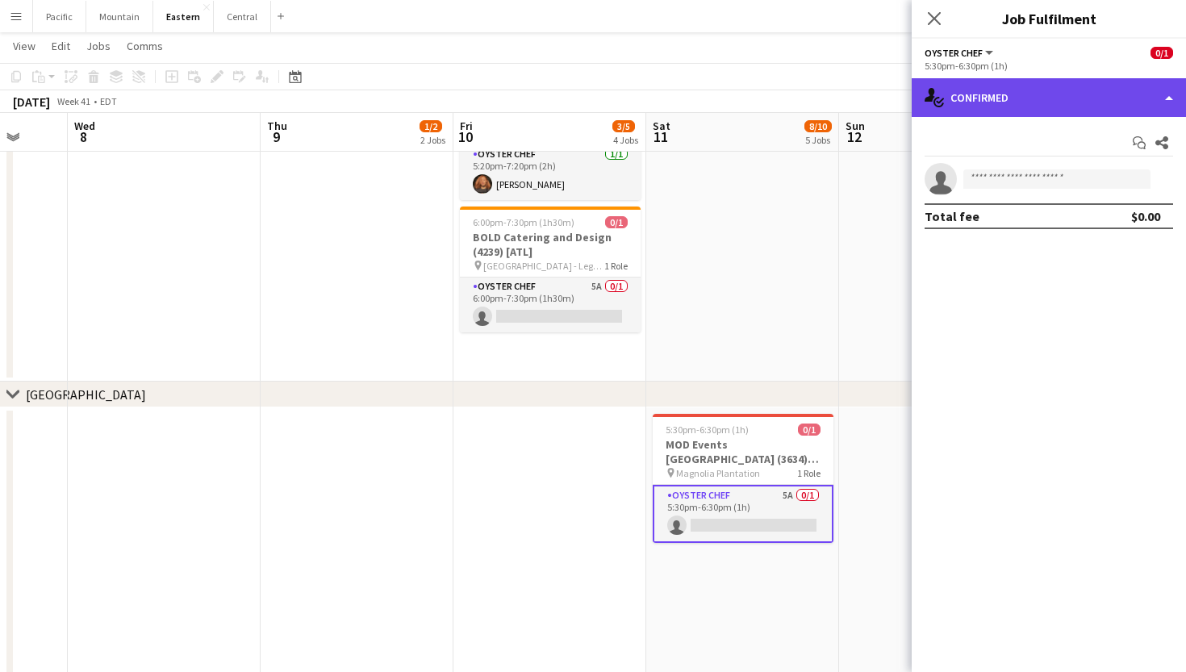
click at [1024, 110] on div "single-neutral-actions-check-2 Confirmed" at bounding box center [1049, 97] width 274 height 39
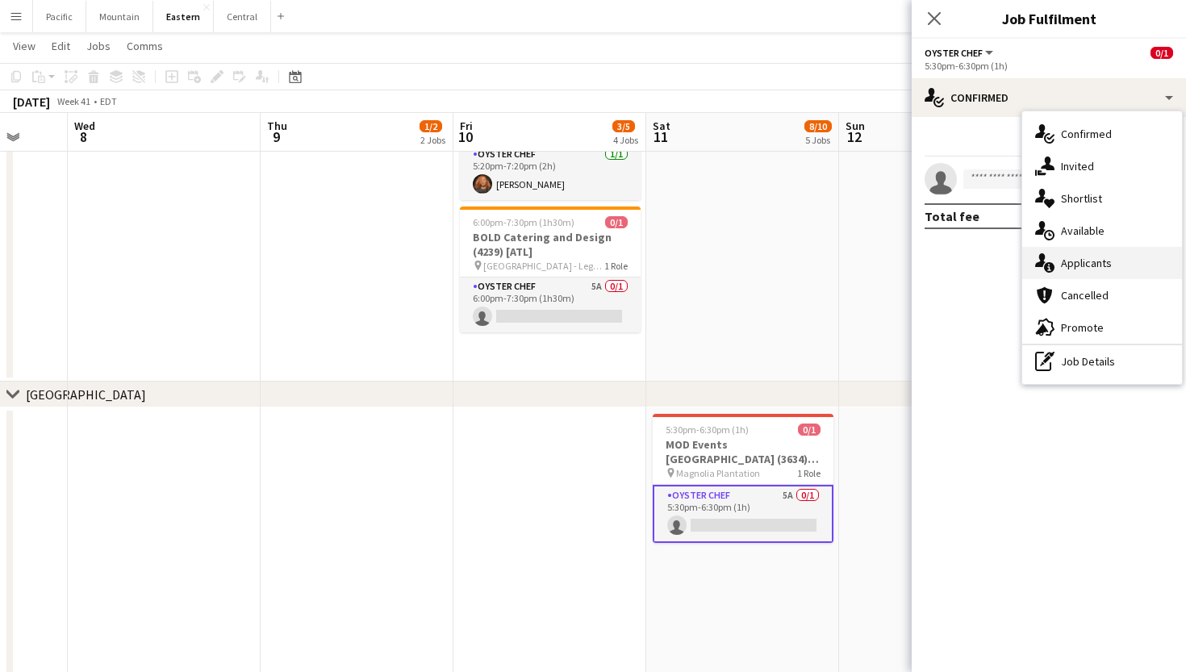
click at [1145, 255] on div "single-neutral-actions-information Applicants" at bounding box center [1103, 263] width 160 height 32
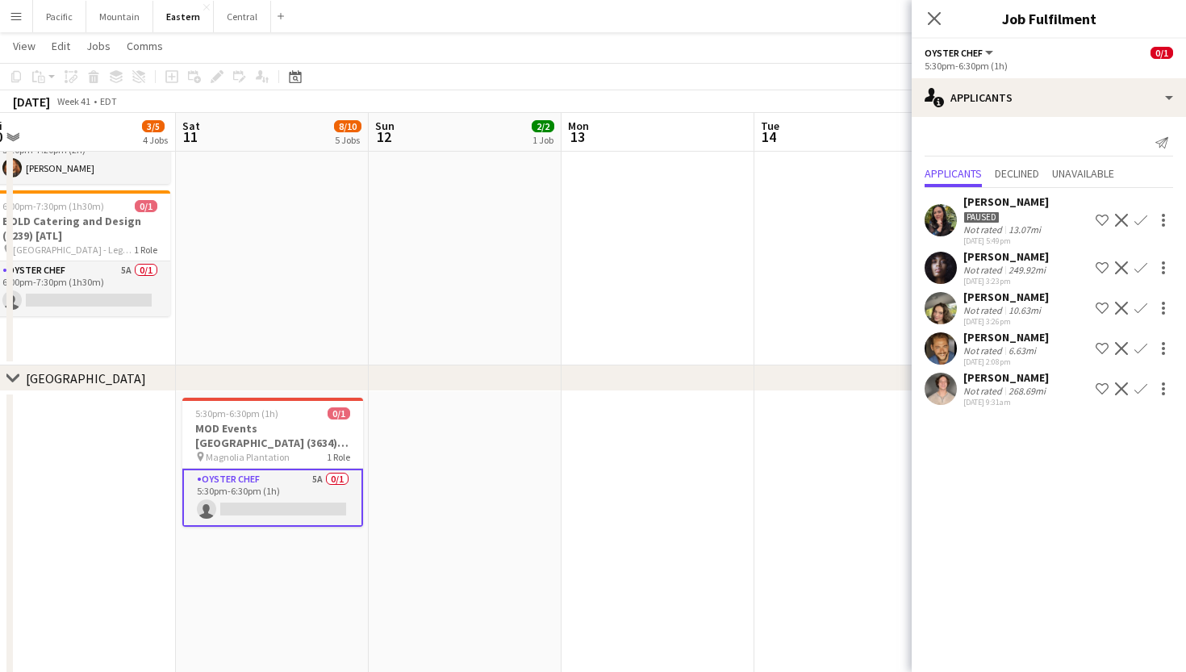
scroll to position [0, 401]
click at [244, 439] on h3 "MOD Events Charleston (3634) [CHS]" at bounding box center [274, 435] width 181 height 29
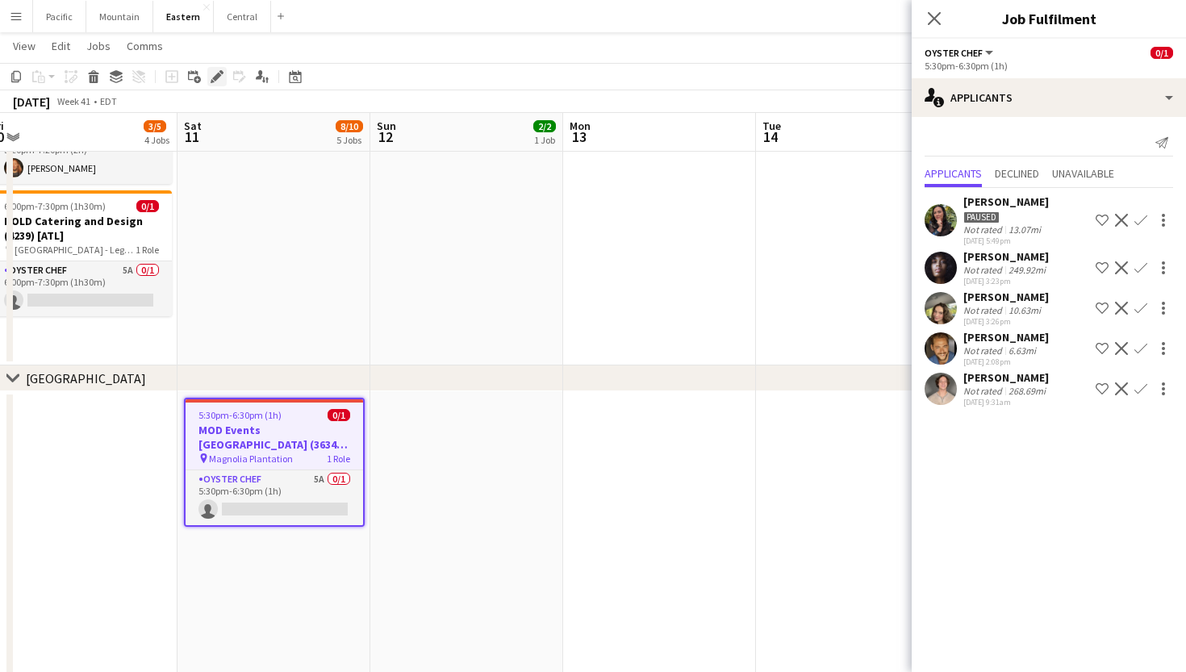
click at [215, 77] on icon at bounding box center [216, 77] width 9 height 9
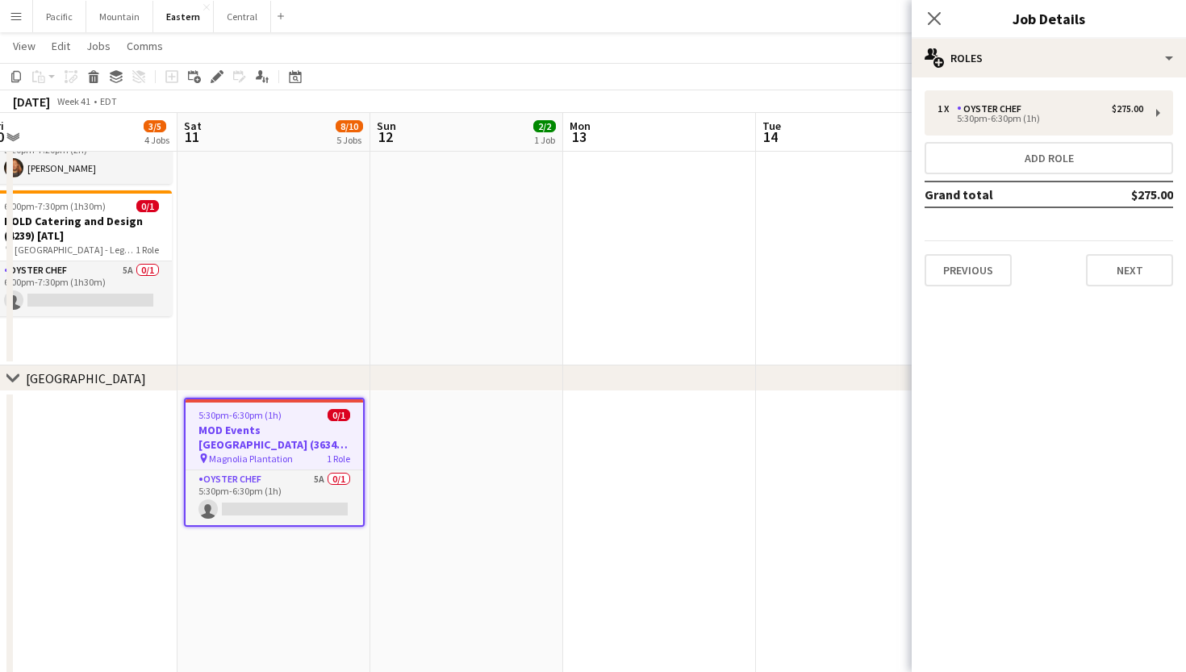
click at [1133, 79] on div "1 x Oyster Chef $275.00 5:30pm-6:30pm (1h) Add role Grand total $275.00 Previou…" at bounding box center [1049, 188] width 274 height 222
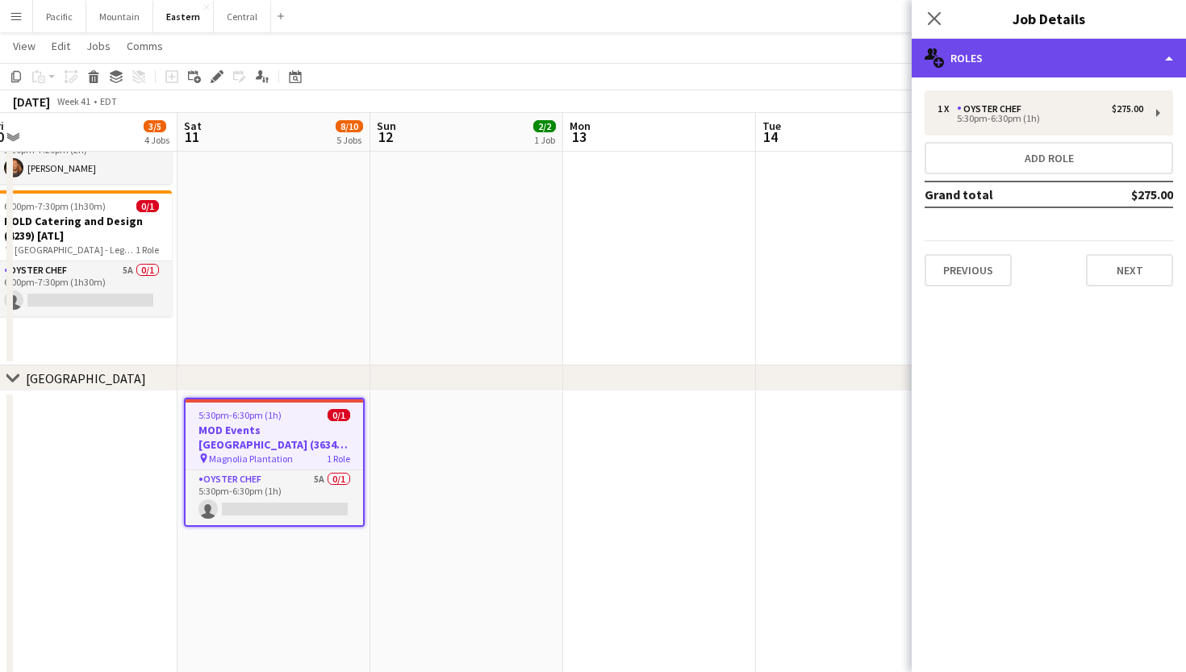
click at [1133, 69] on div "multiple-users-add Roles" at bounding box center [1049, 58] width 274 height 39
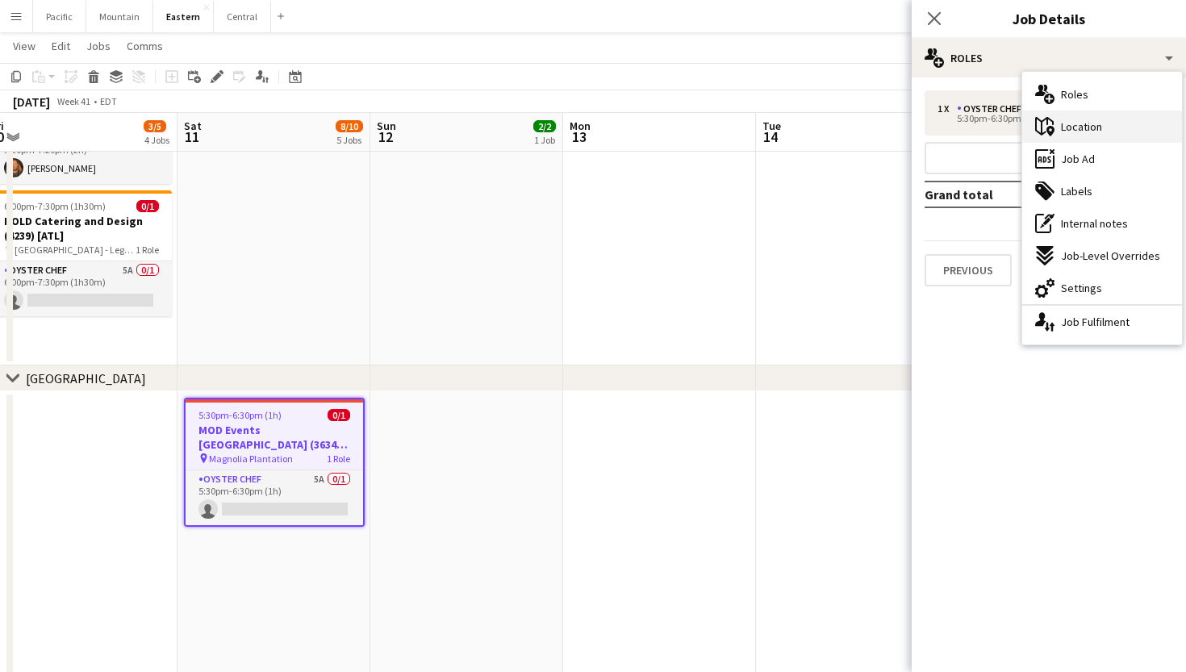
click at [1102, 135] on div "maps-pin-1 Location" at bounding box center [1103, 127] width 160 height 32
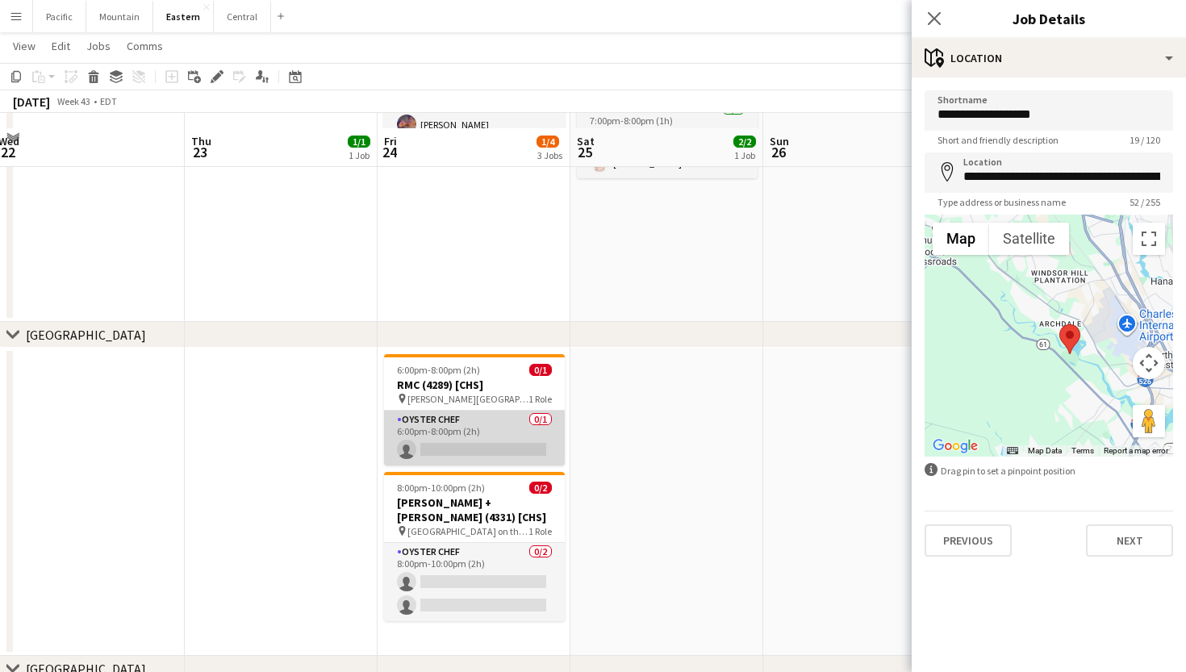
scroll to position [249, 0]
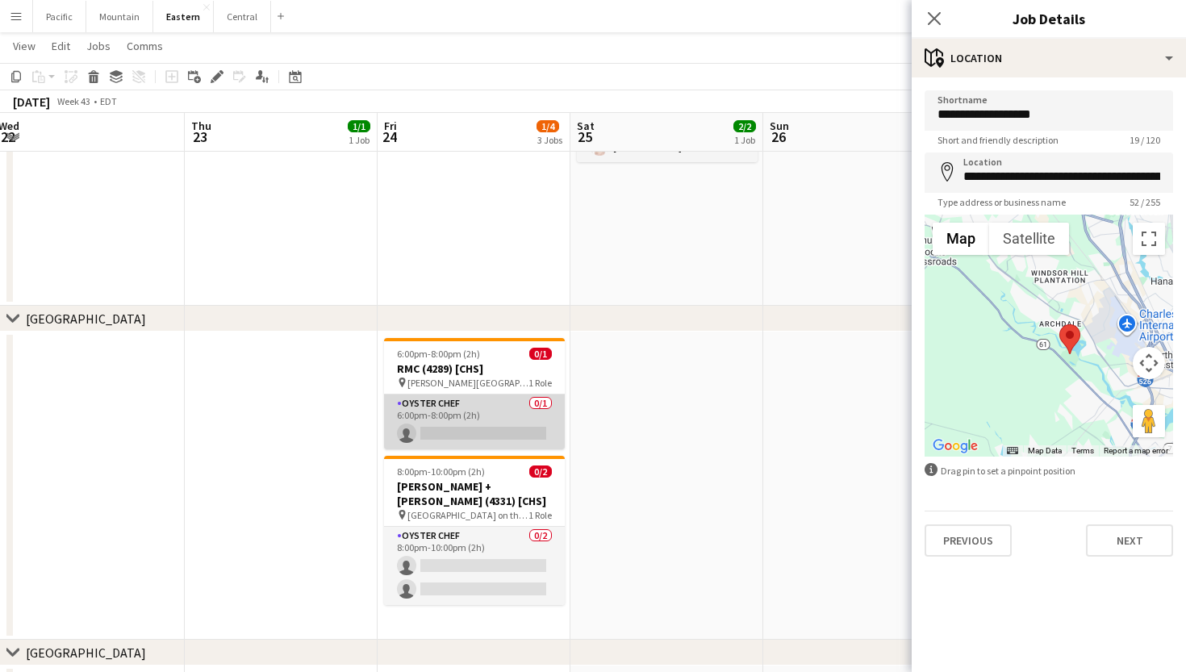
click at [526, 415] on app-card-role "Oyster Chef 0/1 6:00pm-8:00pm (2h) single-neutral-actions" at bounding box center [474, 422] width 181 height 55
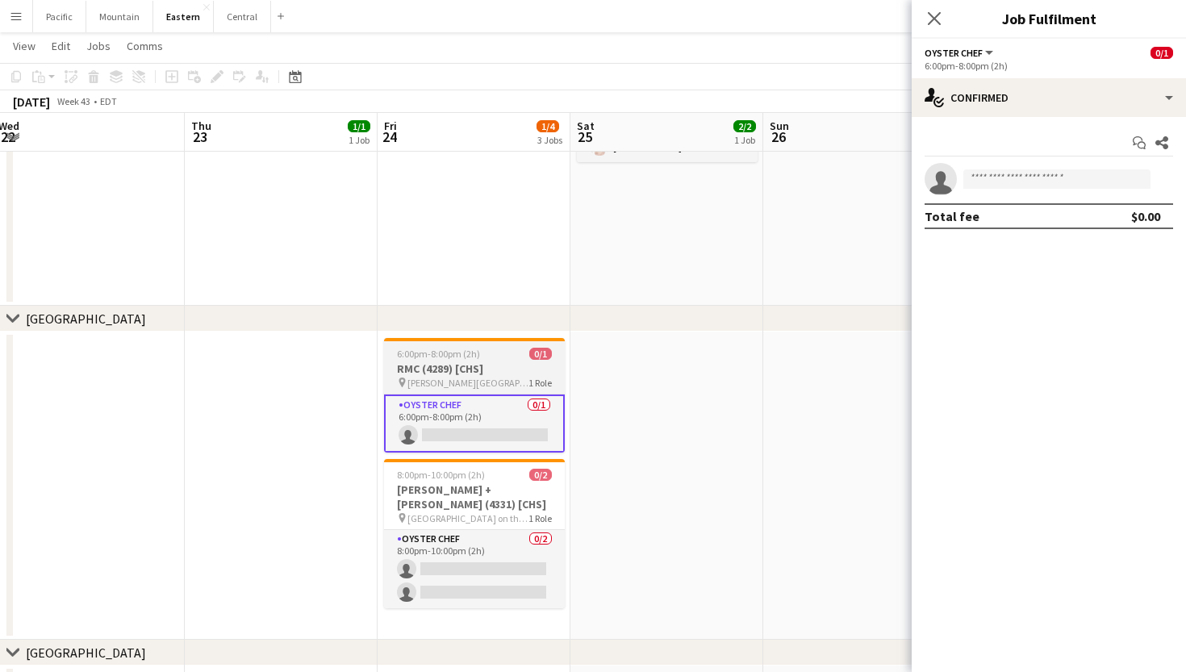
click at [473, 390] on app-job-card "6:00pm-8:00pm (2h) 0/1 RMC (4289) [CHS] pin Moreland Landing (Bluffton, SC) 1 R…" at bounding box center [474, 395] width 181 height 115
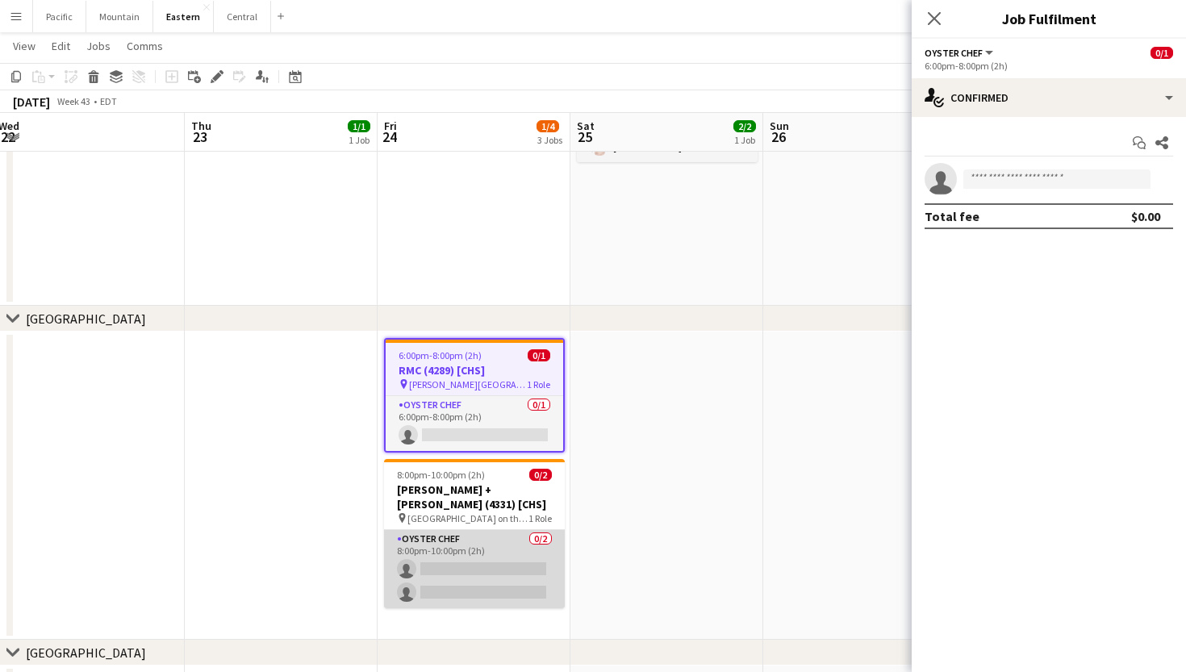
click at [499, 555] on app-card-role "Oyster Chef 0/2 8:00pm-10:00pm (2h) single-neutral-actions single-neutral-actio…" at bounding box center [474, 569] width 181 height 78
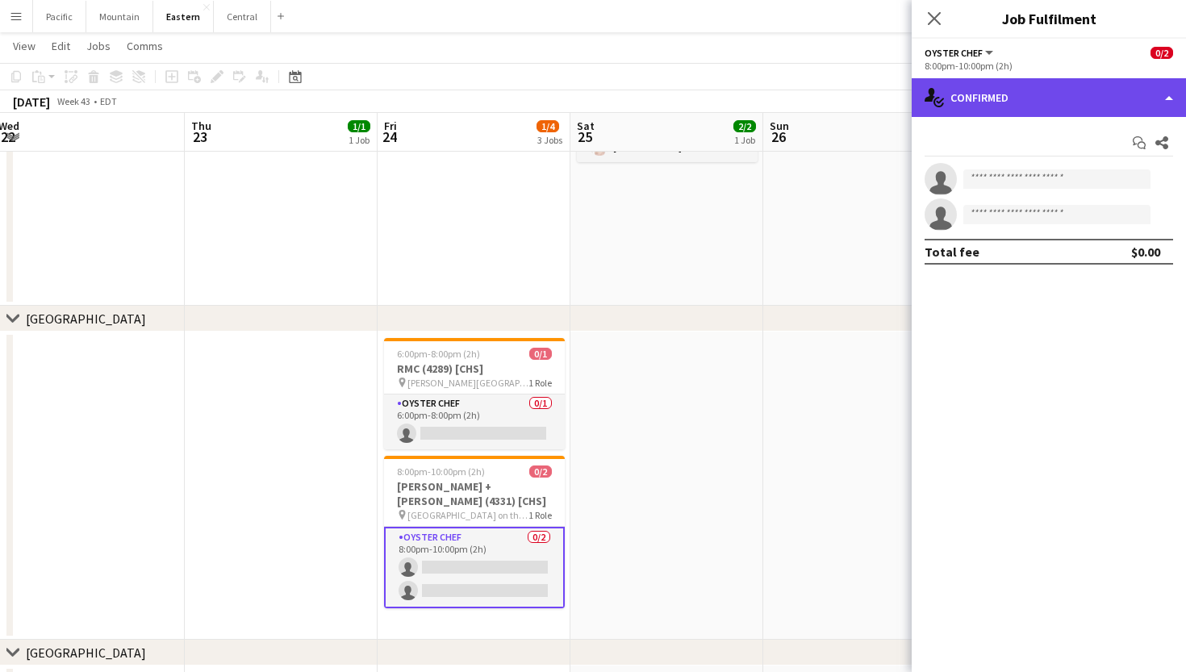
click at [998, 104] on div "single-neutral-actions-check-2 Confirmed" at bounding box center [1049, 97] width 274 height 39
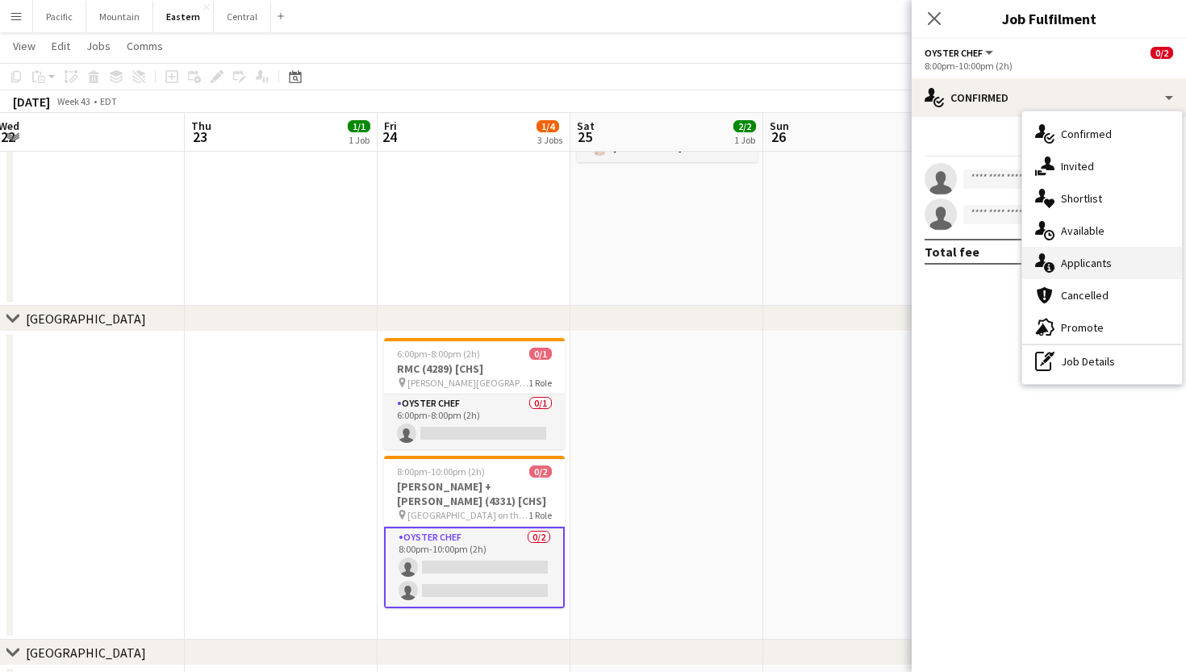
click at [1102, 258] on span "Applicants" at bounding box center [1086, 263] width 51 height 15
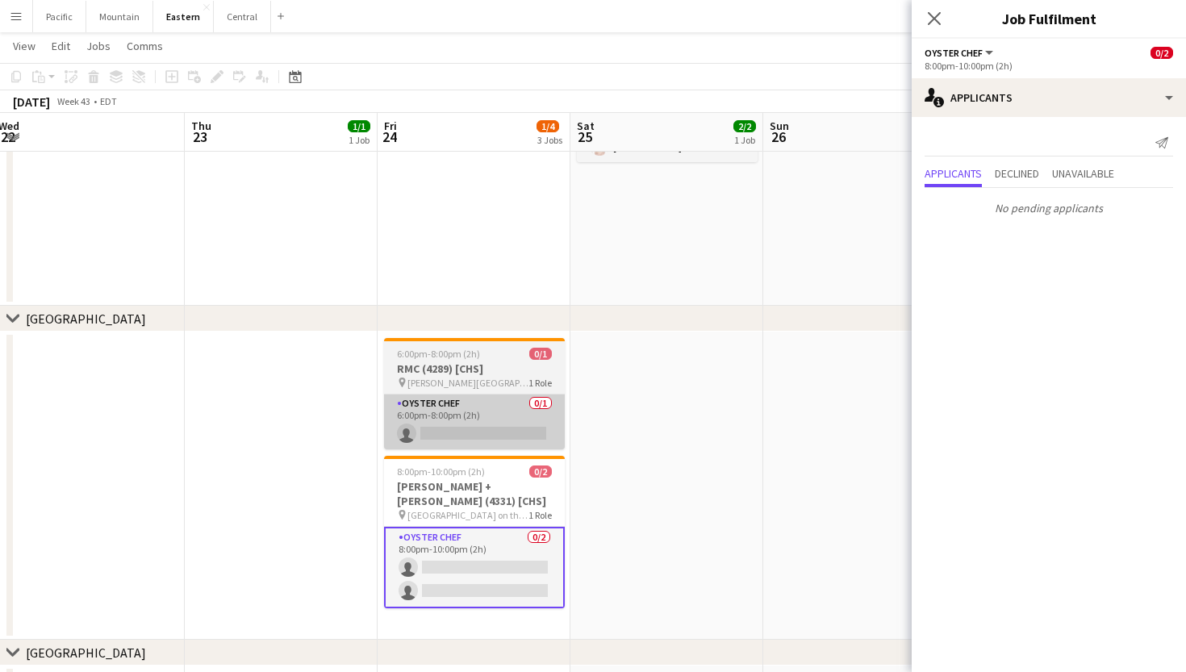
click at [525, 419] on app-card-role "Oyster Chef 0/1 6:00pm-8:00pm (2h) single-neutral-actions" at bounding box center [474, 422] width 181 height 55
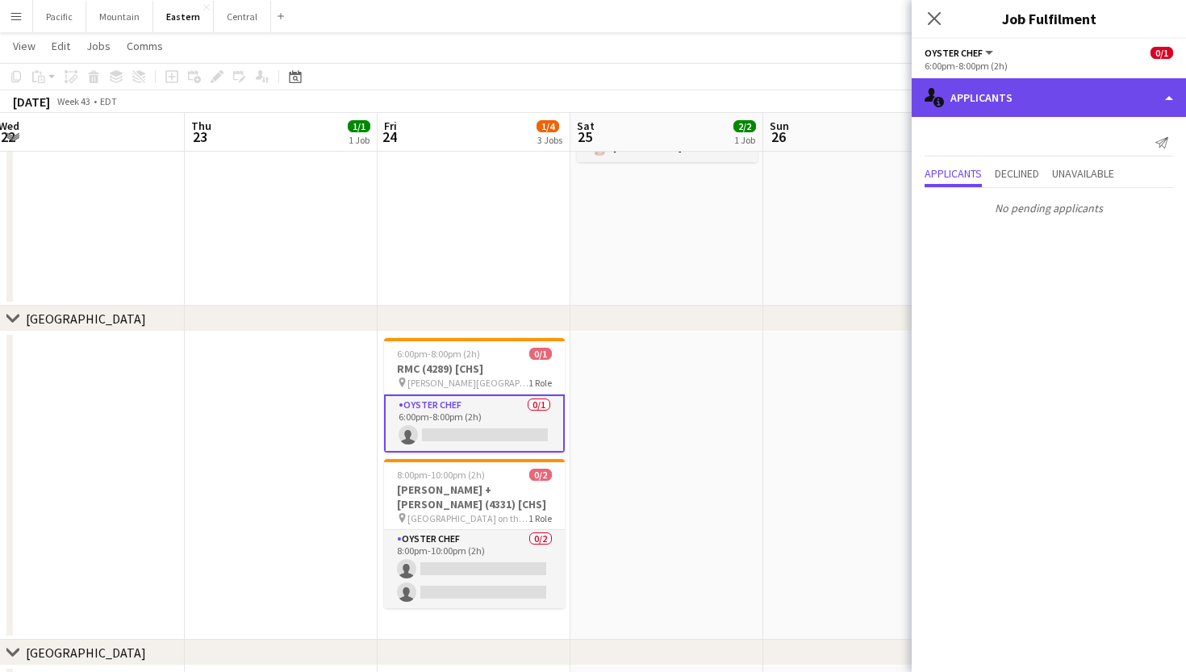
click at [1069, 90] on div "single-neutral-actions-information Applicants" at bounding box center [1049, 97] width 274 height 39
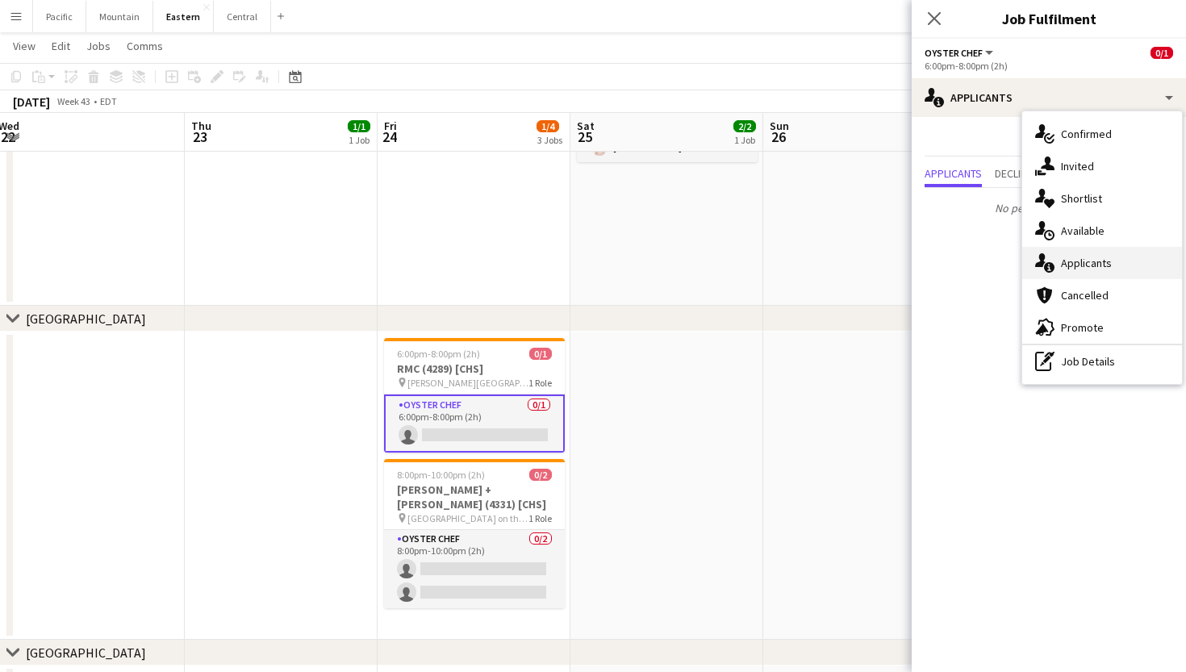
click at [1095, 263] on span "Applicants" at bounding box center [1086, 263] width 51 height 15
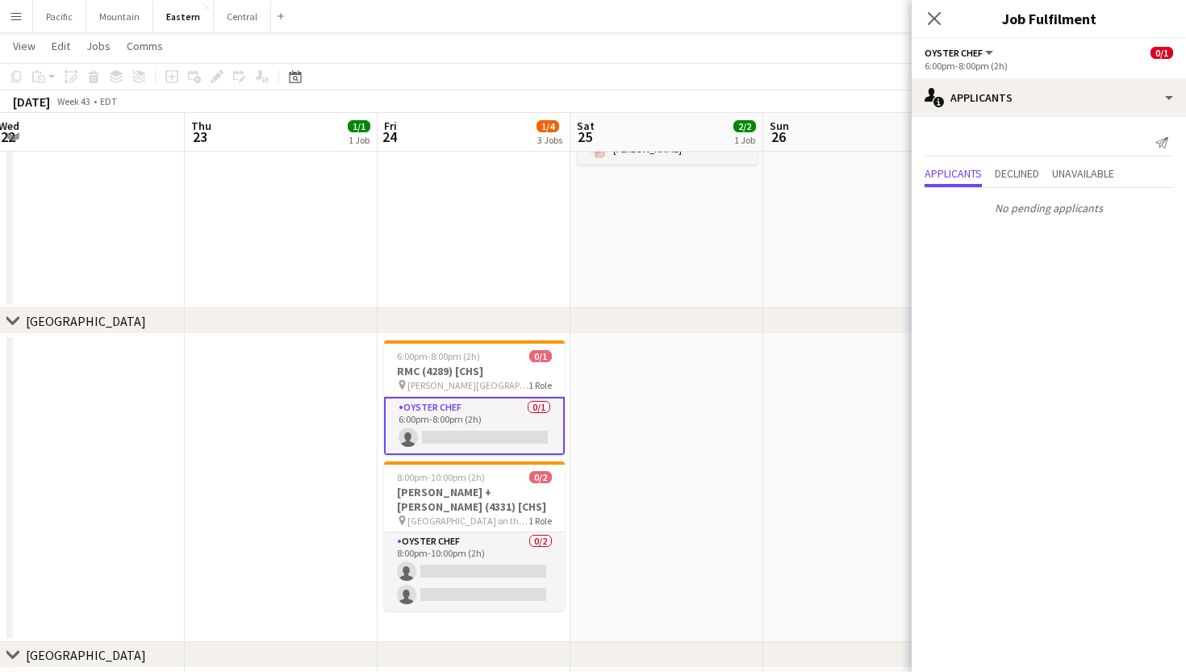
scroll to position [246, 0]
click at [662, 429] on app-date-cell at bounding box center [667, 488] width 193 height 308
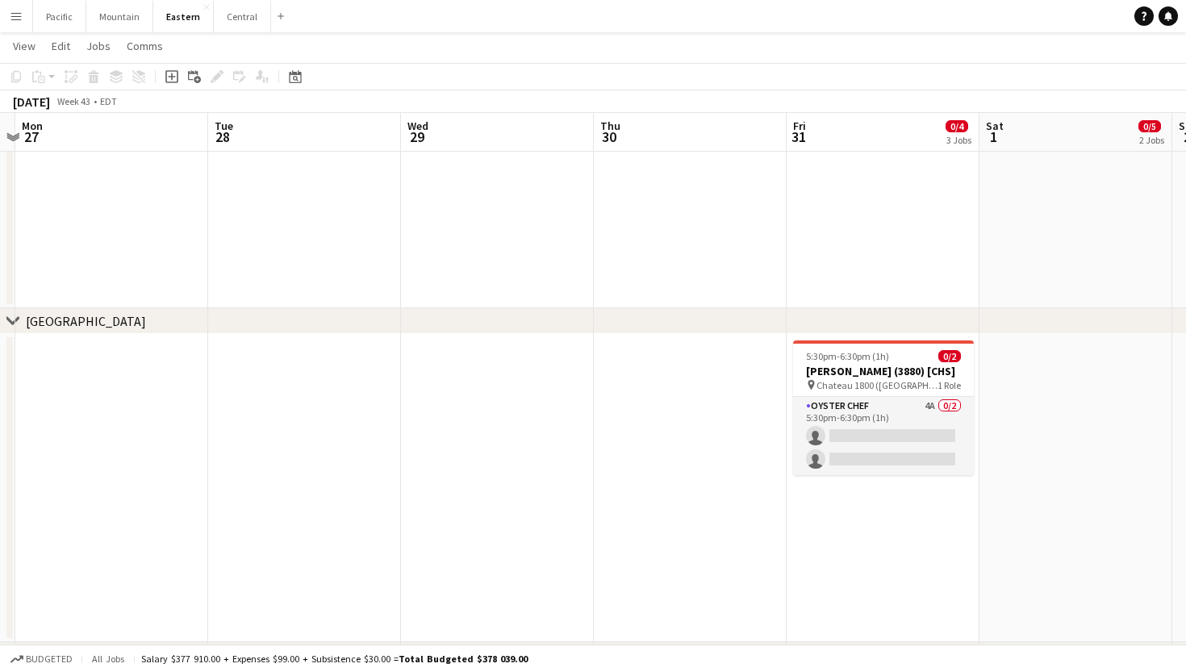
scroll to position [0, 635]
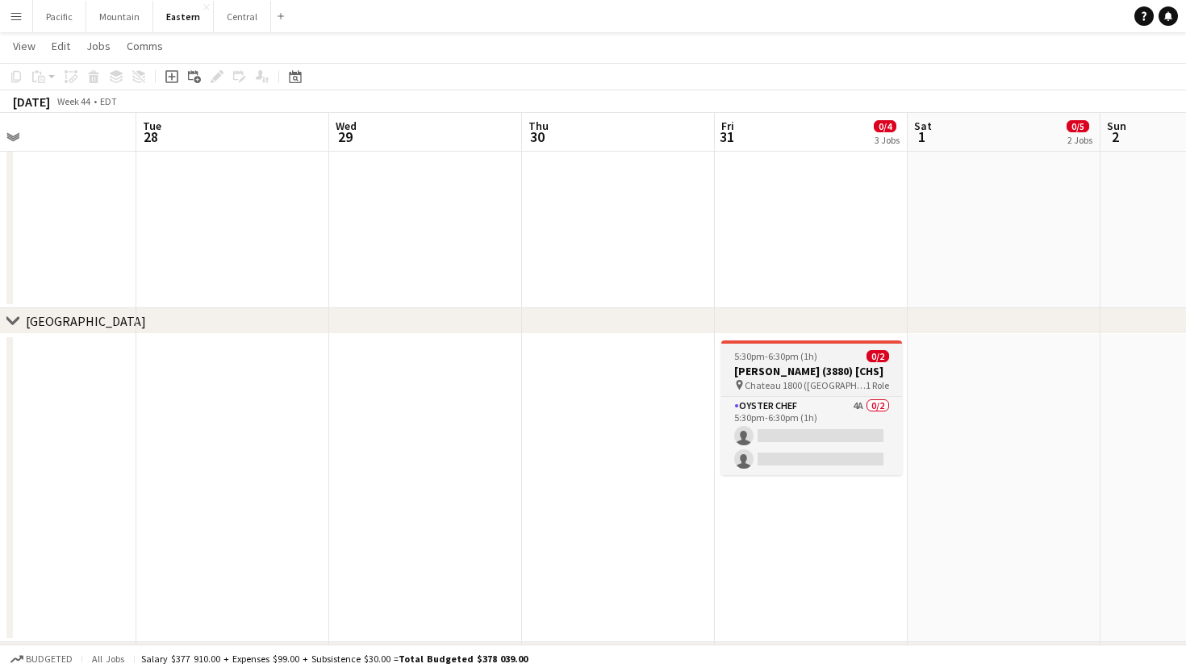
click at [860, 369] on h3 "[PERSON_NAME] (3880) [CHS]" at bounding box center [812, 371] width 181 height 15
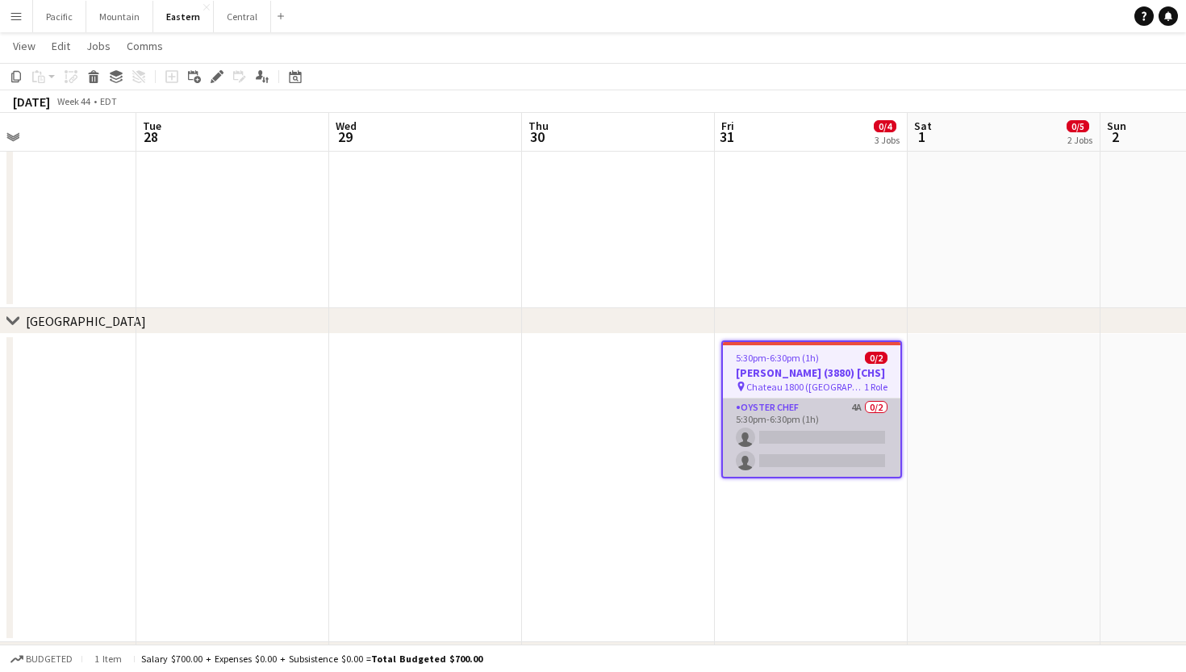
click at [858, 405] on app-card-role "Oyster Chef 4A 0/2 5:30pm-6:30pm (1h) single-neutral-actions single-neutral-act…" at bounding box center [812, 438] width 178 height 78
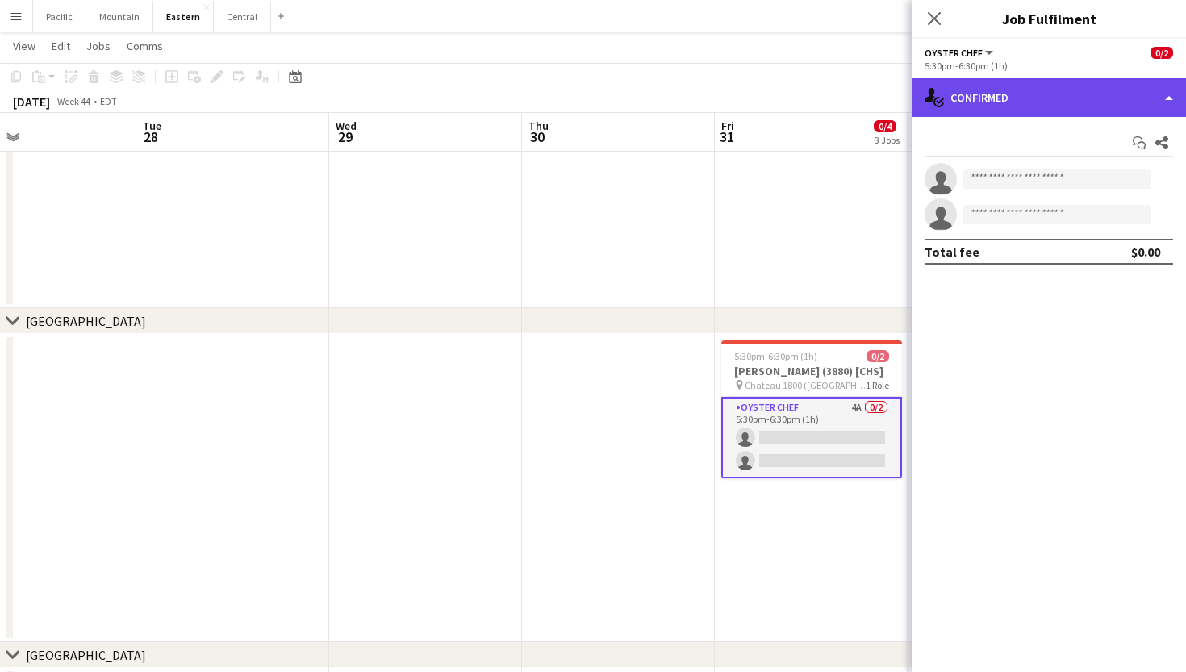
click at [1065, 96] on div "single-neutral-actions-check-2 Confirmed" at bounding box center [1049, 97] width 274 height 39
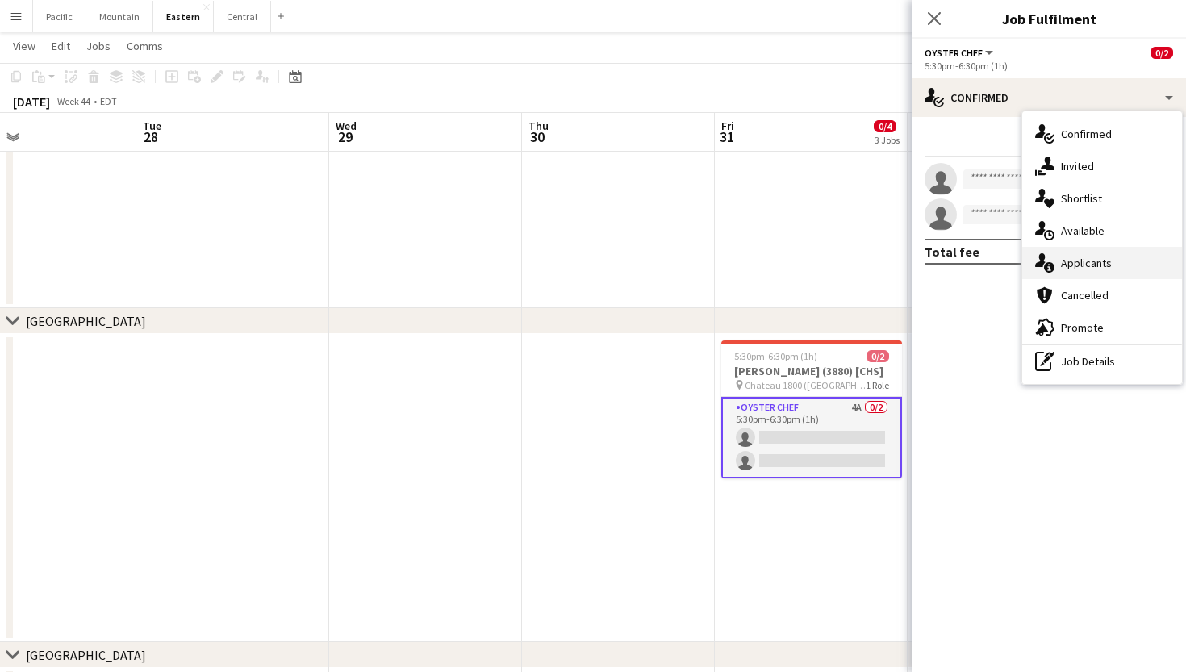
click at [1117, 261] on div "single-neutral-actions-information Applicants" at bounding box center [1103, 263] width 160 height 32
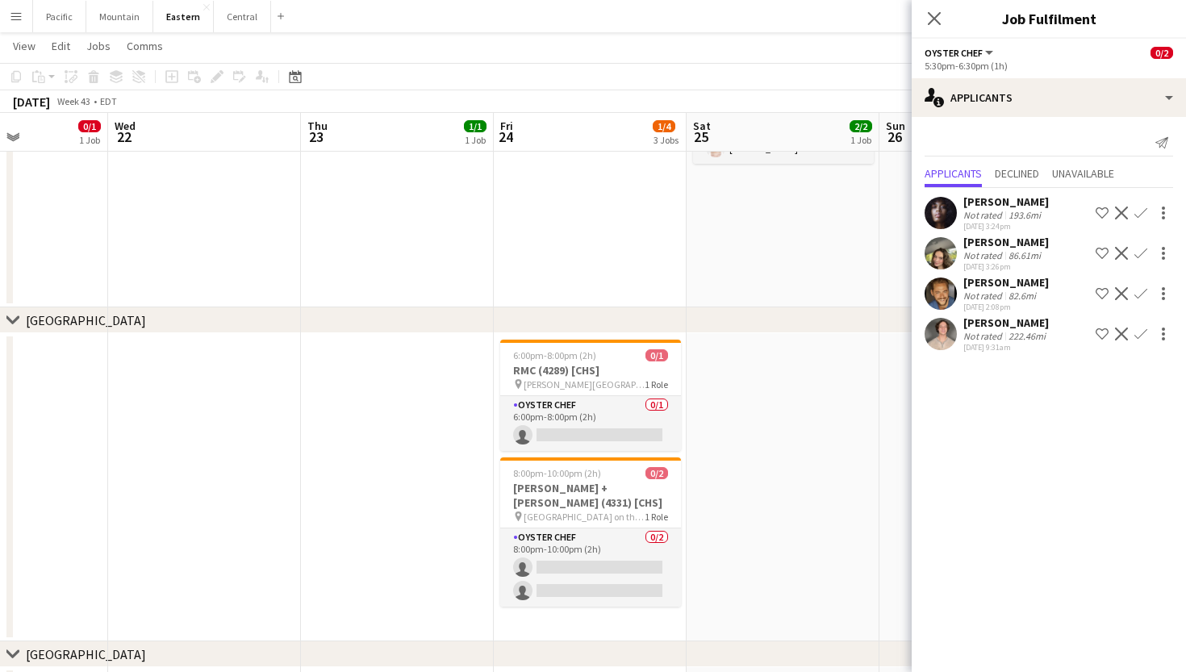
scroll to position [0, 469]
click at [583, 450] on app-card-role "Oyster Chef 0/1 6:00pm-8:00pm (2h) single-neutral-actions" at bounding box center [592, 423] width 181 height 55
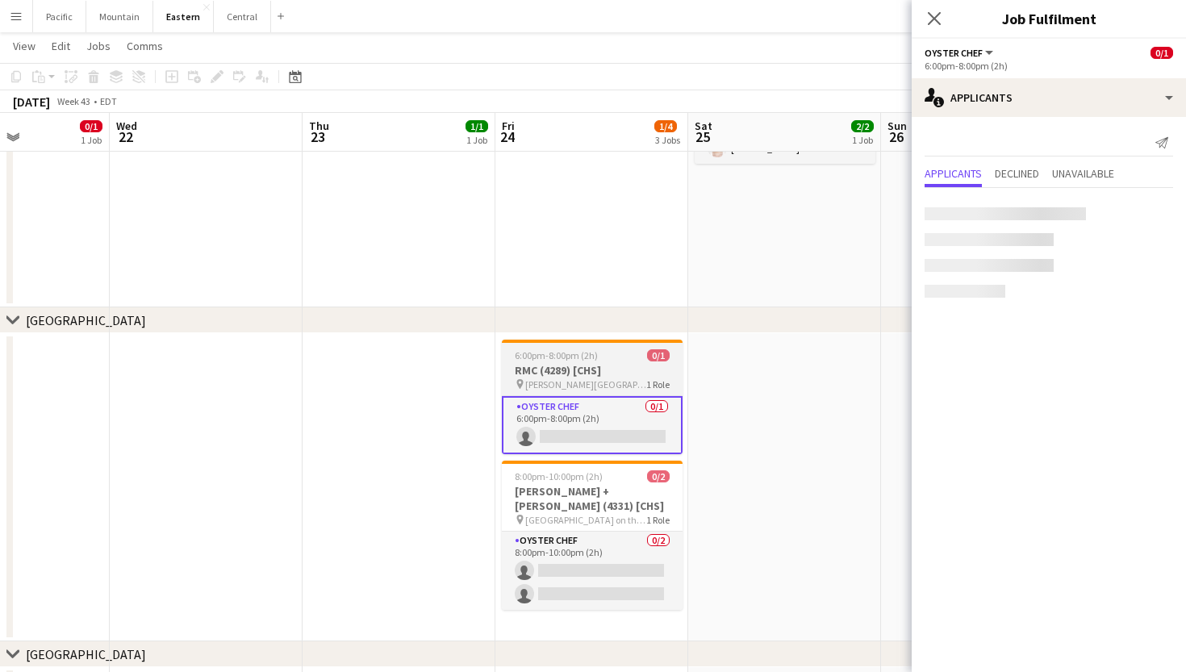
click at [619, 364] on h3 "RMC (4289) [CHS]" at bounding box center [592, 370] width 181 height 15
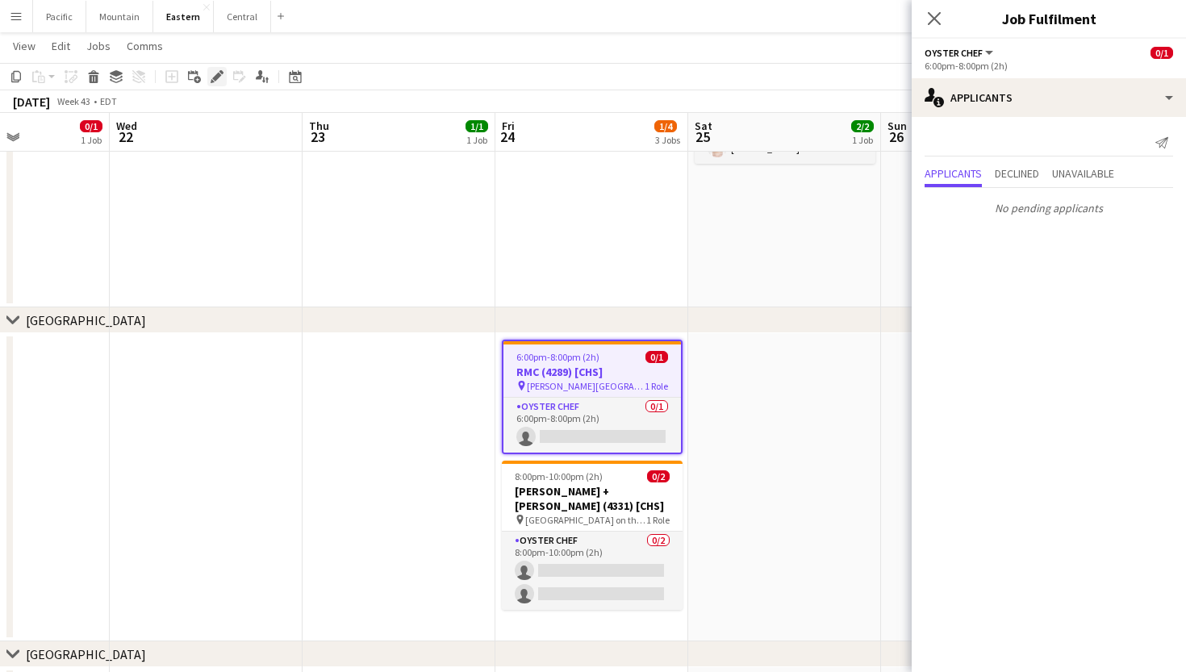
click at [221, 77] on icon "Edit" at bounding box center [217, 76] width 13 height 13
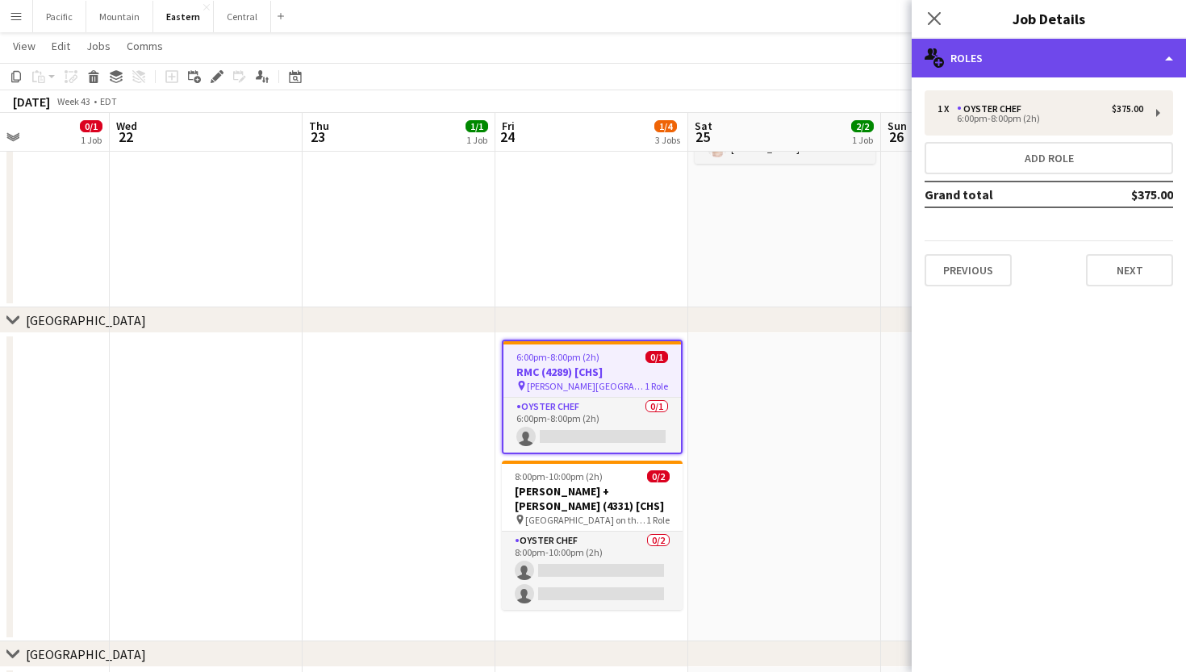
click at [1077, 52] on div "multiple-users-add Roles" at bounding box center [1049, 58] width 274 height 39
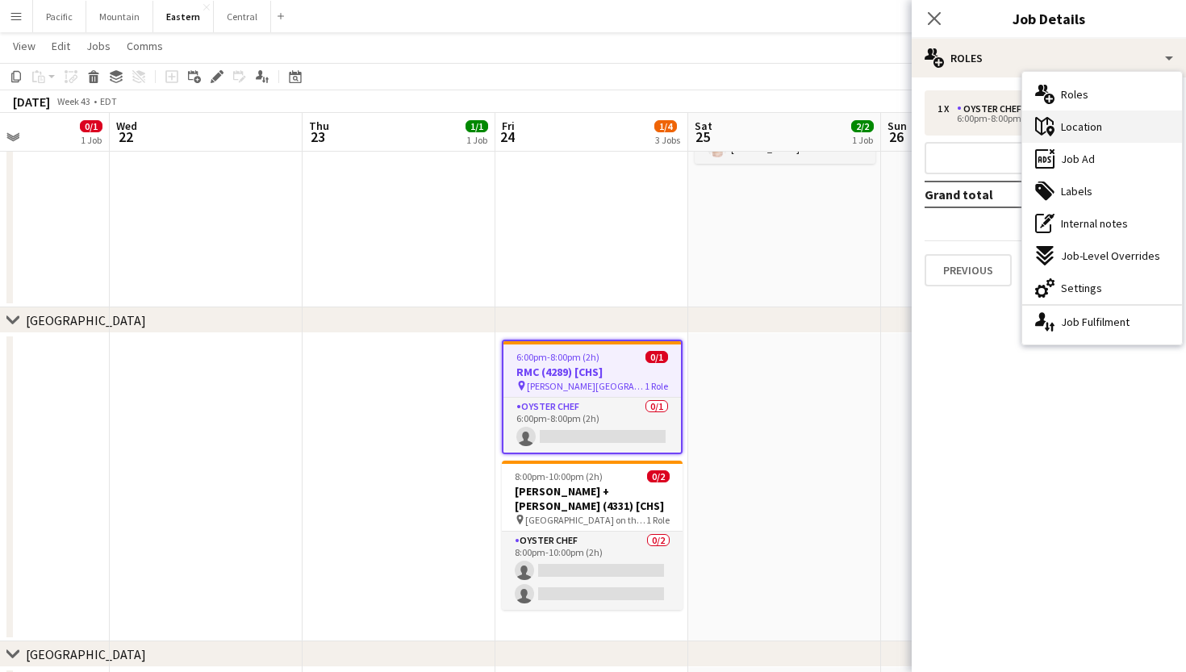
click at [1092, 134] on div "maps-pin-1 Location" at bounding box center [1103, 127] width 160 height 32
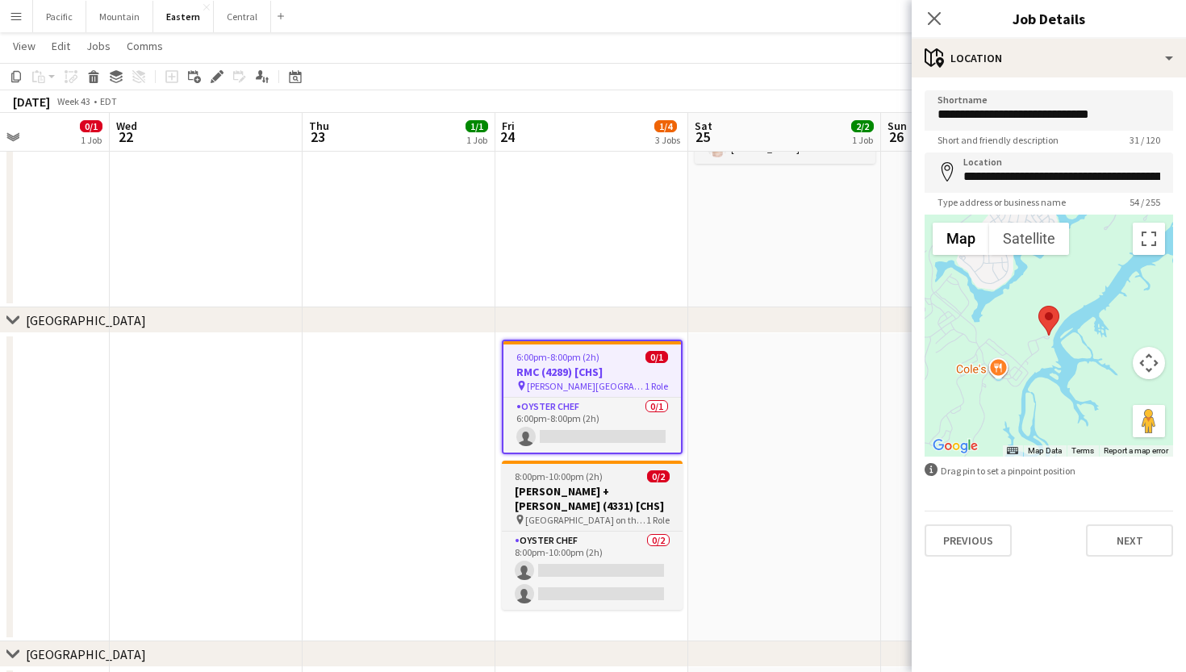
click at [607, 500] on h3 "[PERSON_NAME] + [PERSON_NAME] (4331) [CHS]" at bounding box center [592, 498] width 181 height 29
type input "**********"
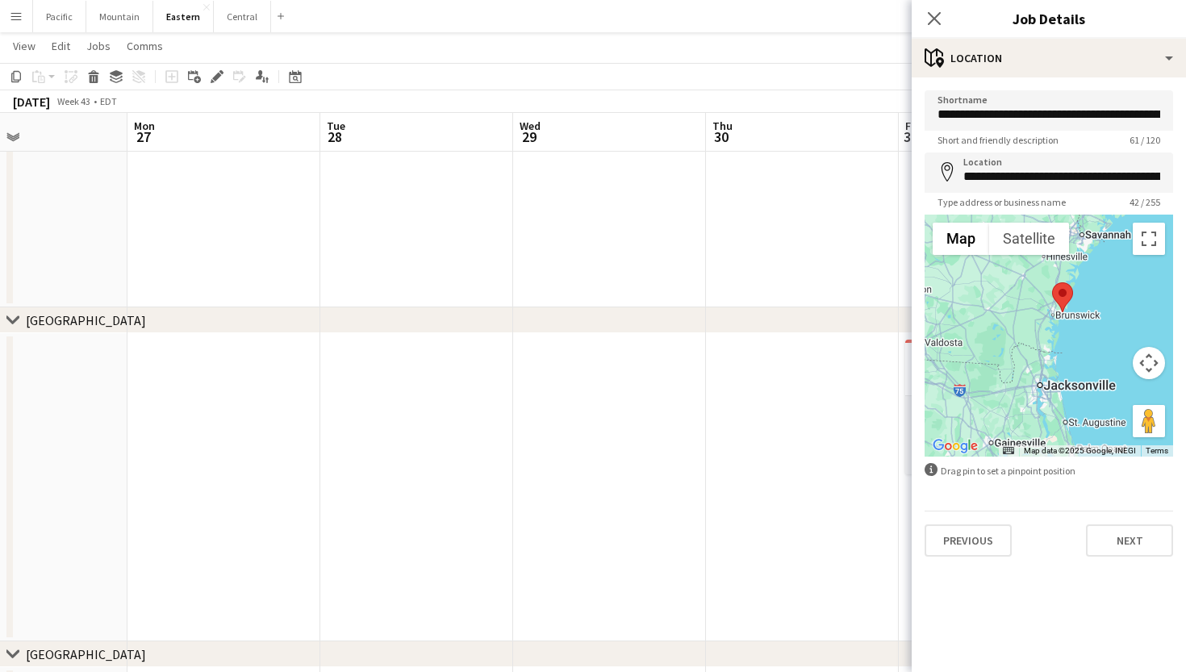
scroll to position [0, 441]
click at [935, 9] on app-icon "Close pop-in" at bounding box center [934, 18] width 23 height 23
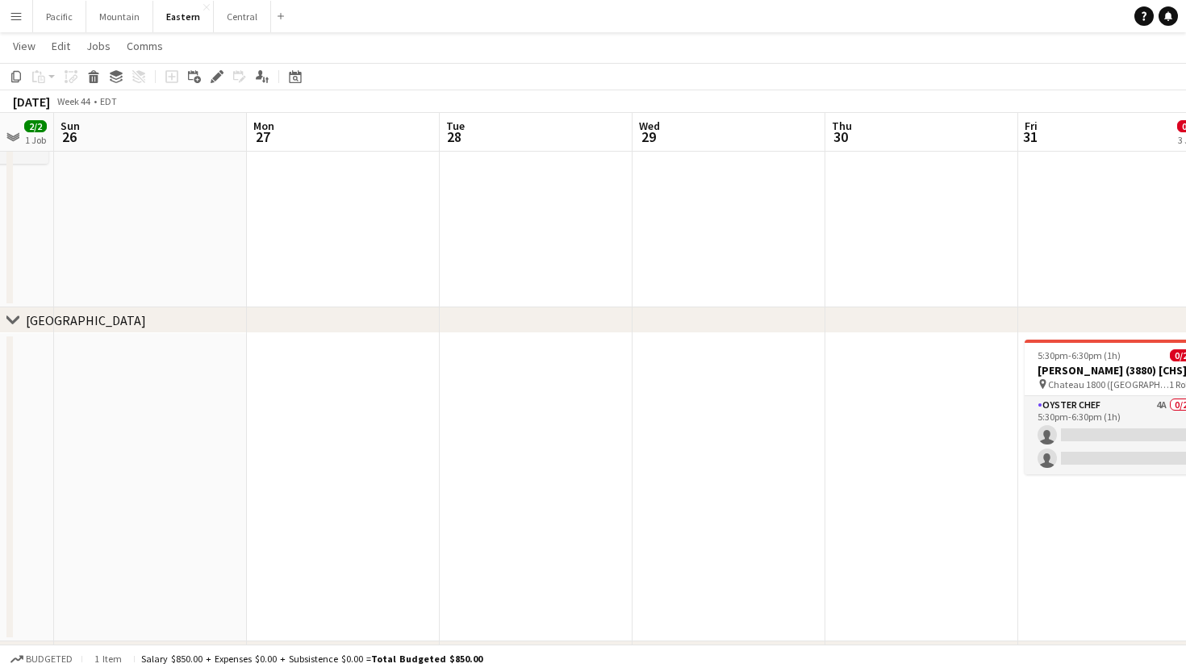
scroll to position [0, 437]
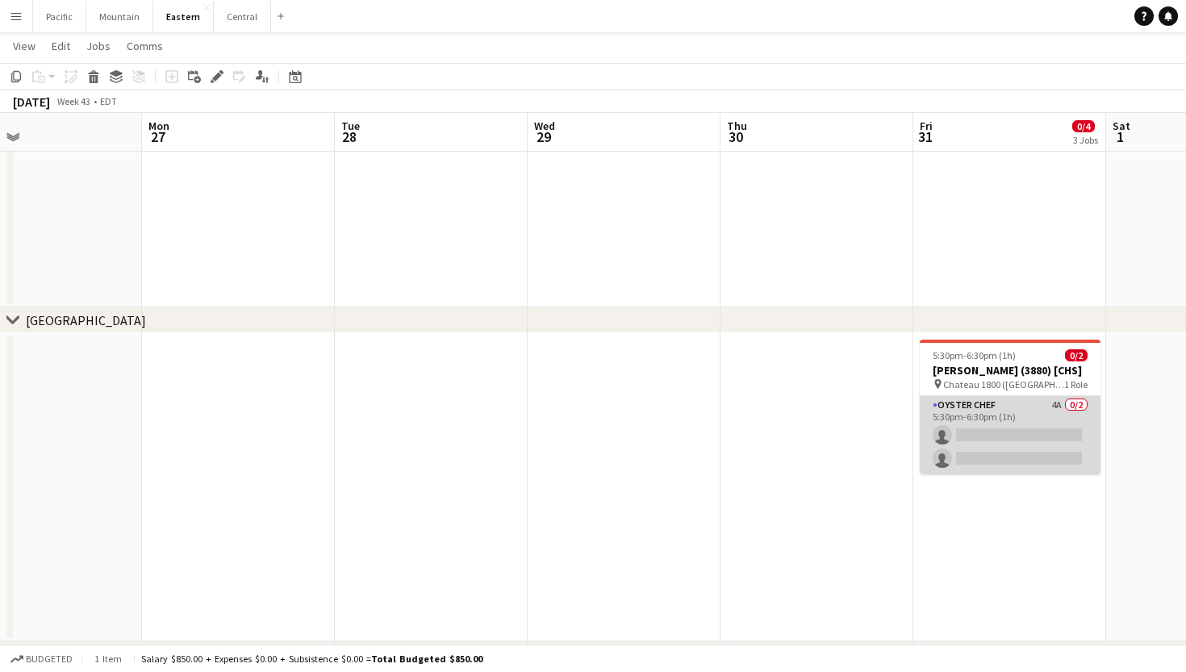
click at [988, 427] on app-card-role "Oyster Chef 4A 0/2 5:30pm-6:30pm (1h) single-neutral-actions single-neutral-act…" at bounding box center [1010, 435] width 181 height 78
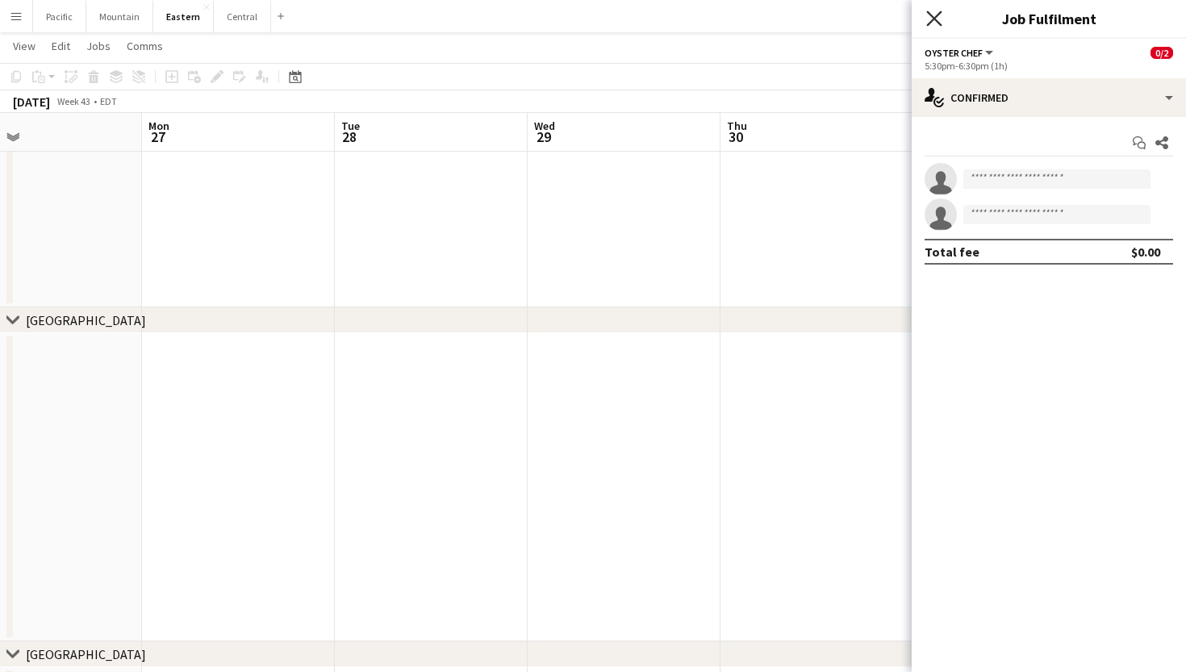
click at [936, 25] on icon "Close pop-in" at bounding box center [934, 17] width 15 height 15
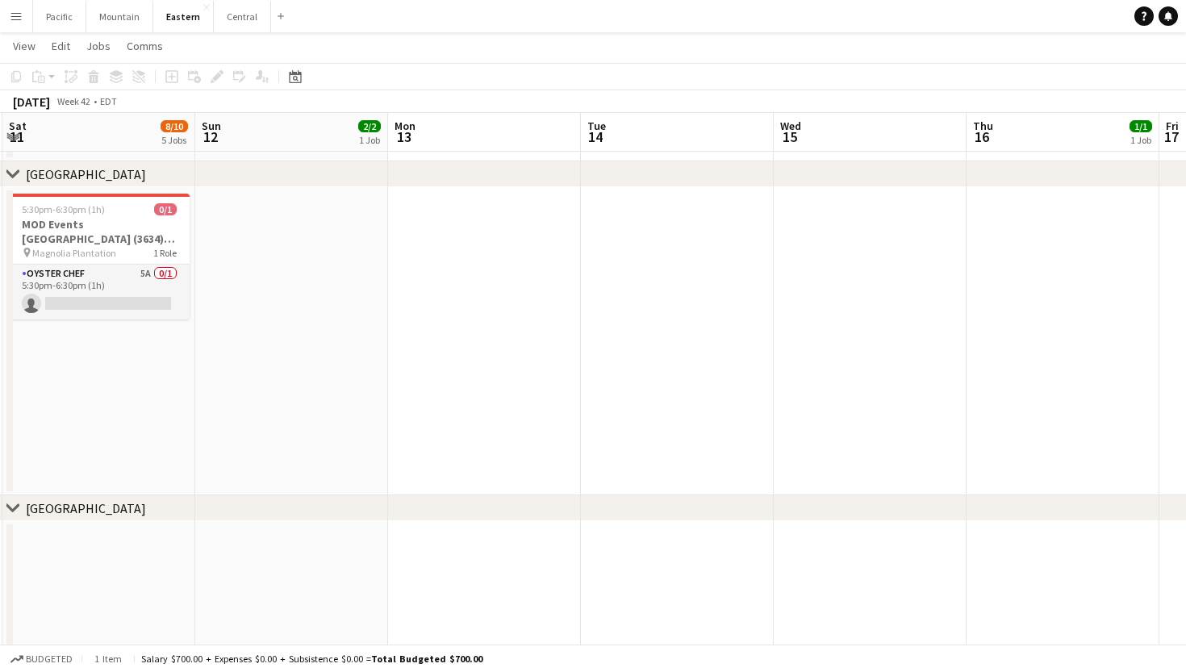
scroll to position [0, 327]
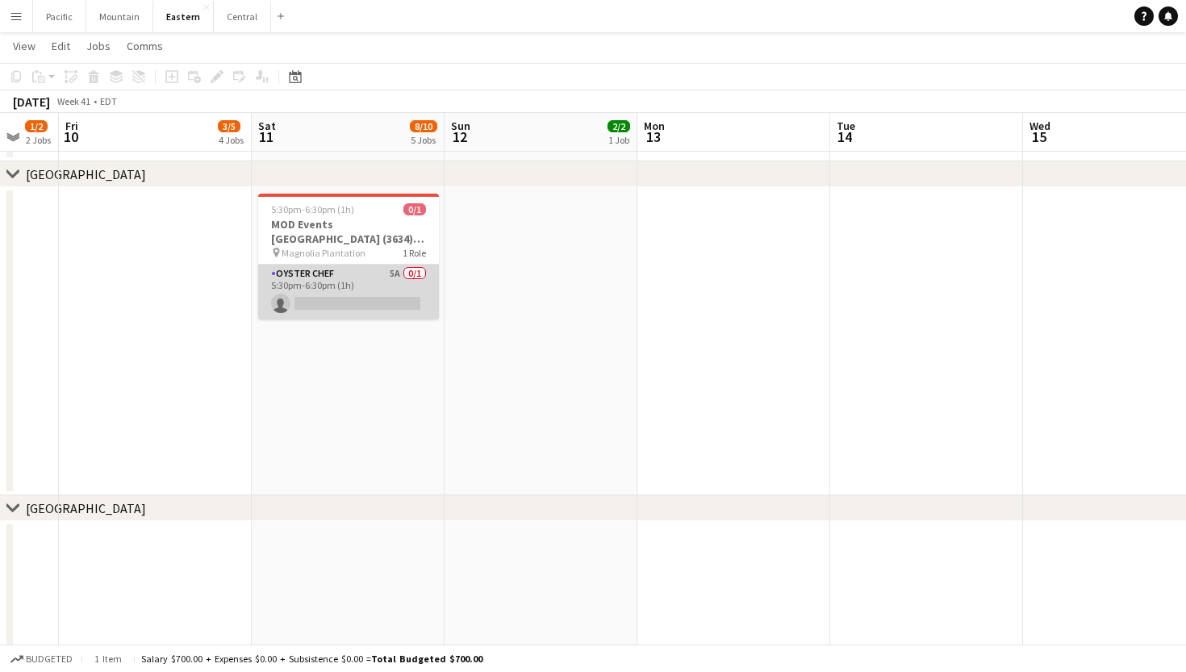
click at [369, 314] on app-card-role "Oyster Chef 5A 0/1 5:30pm-6:30pm (1h) single-neutral-actions" at bounding box center [348, 292] width 181 height 55
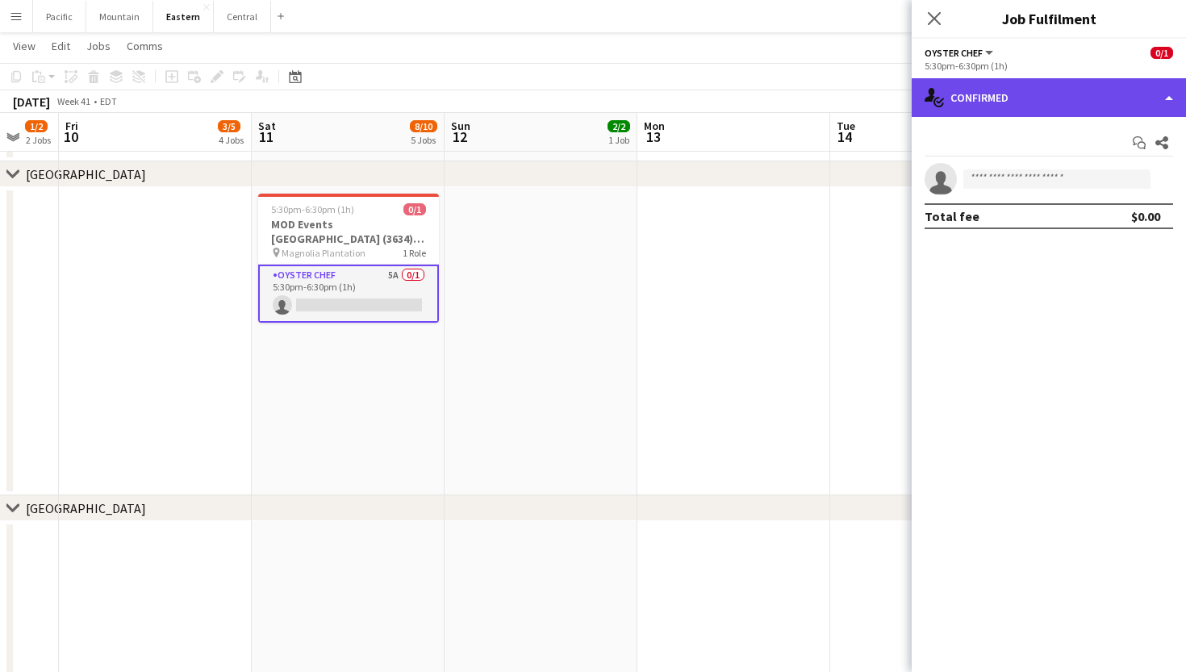
click at [1016, 109] on div "single-neutral-actions-check-2 Confirmed" at bounding box center [1049, 97] width 274 height 39
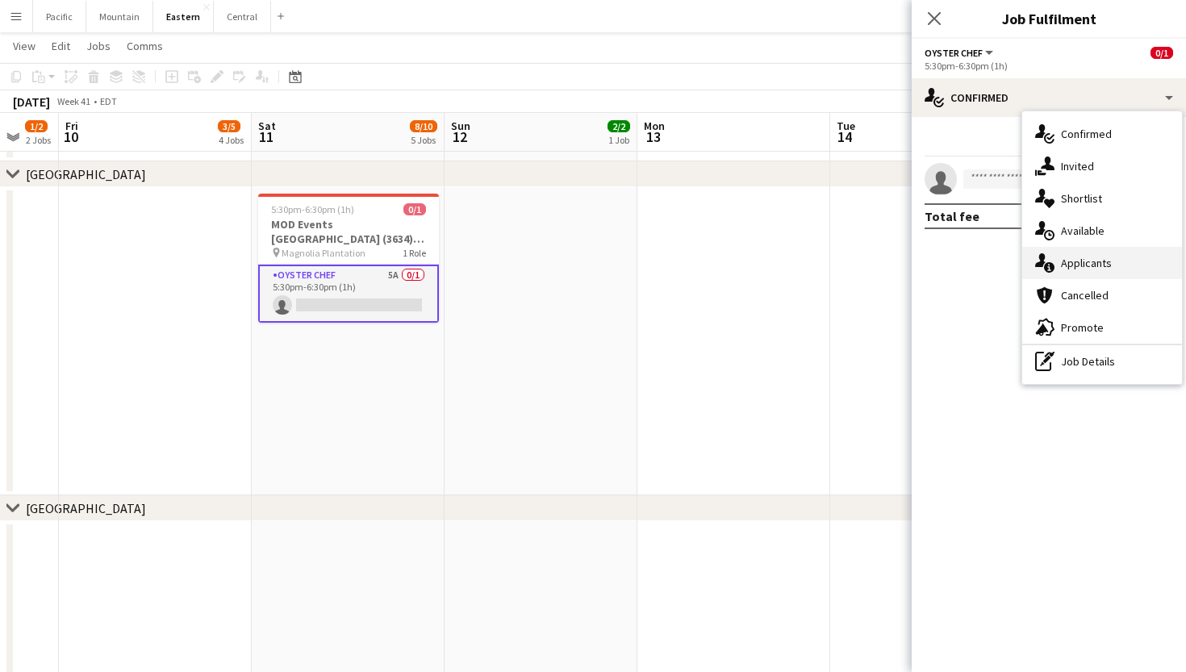
click at [1068, 263] on span "Applicants" at bounding box center [1086, 263] width 51 height 15
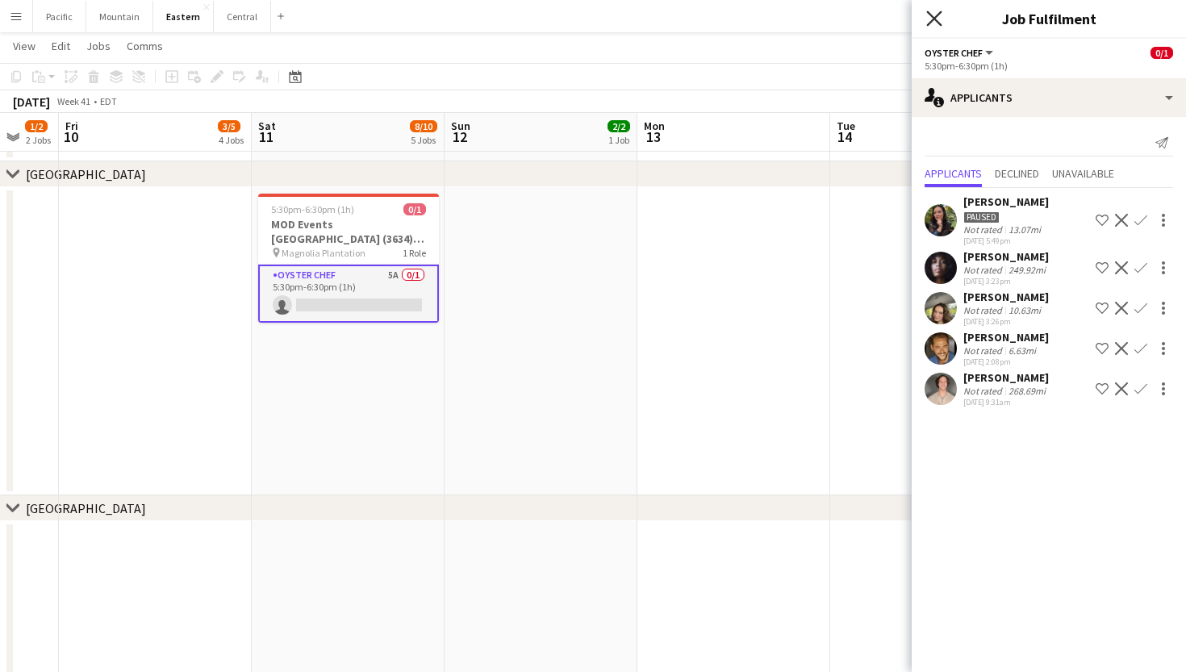
click at [936, 18] on icon at bounding box center [934, 17] width 15 height 15
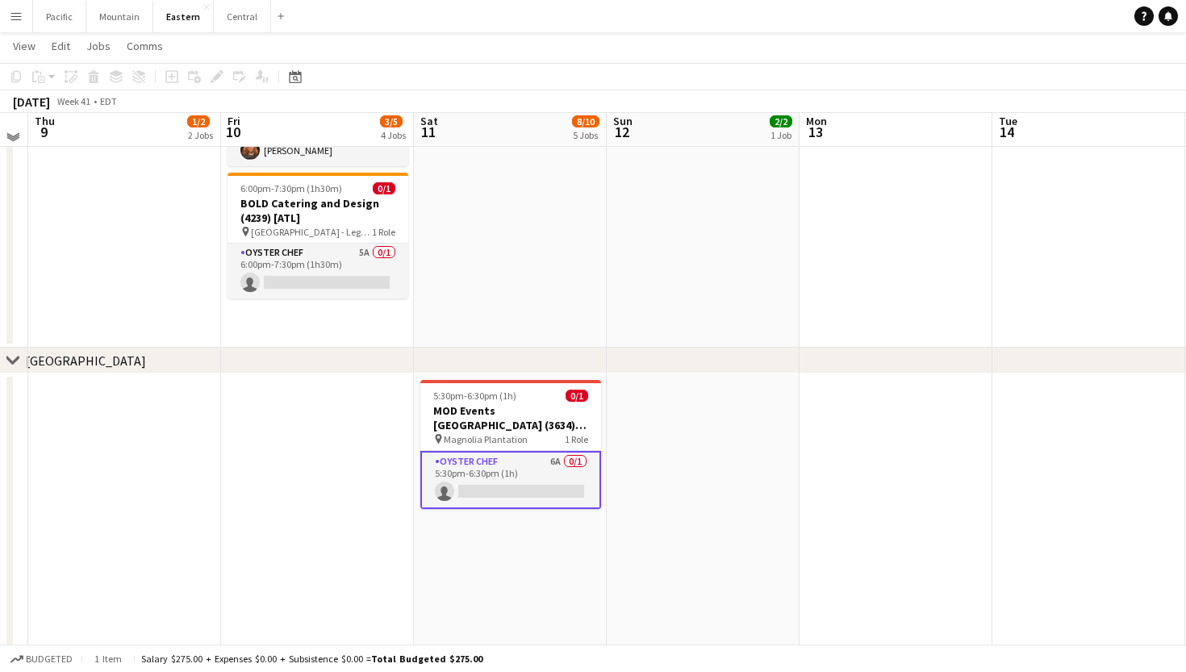
scroll to position [202, 0]
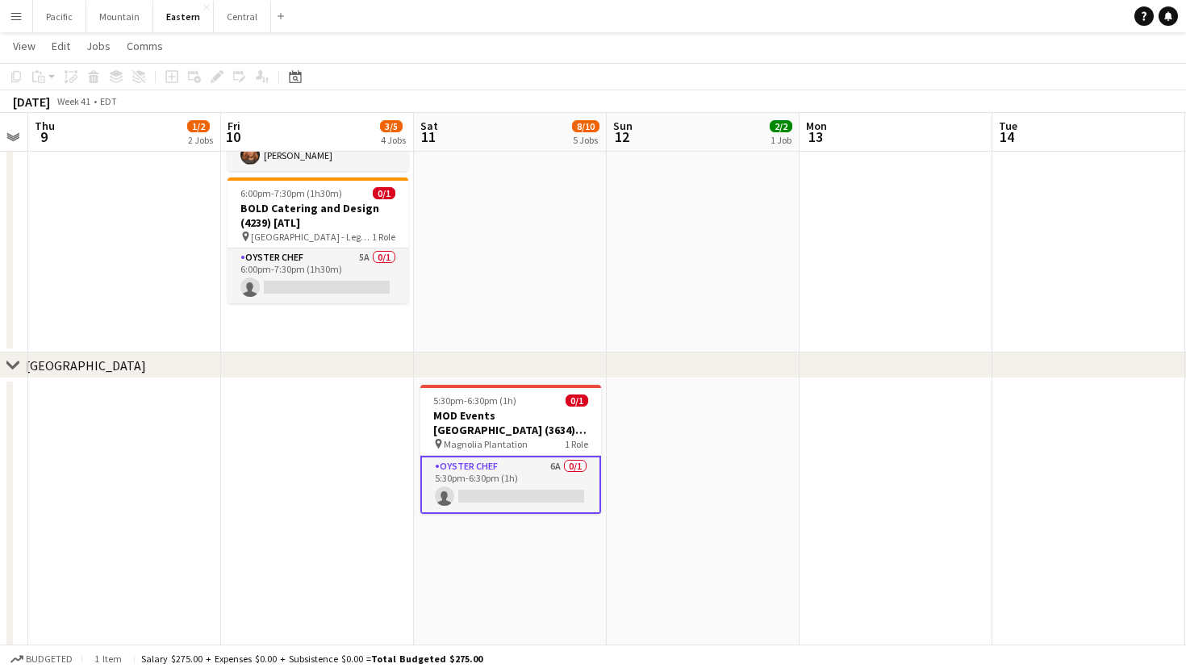
click at [529, 492] on app-card-role "Oyster Chef 6A 0/1 5:30pm-6:30pm (1h) single-neutral-actions" at bounding box center [510, 485] width 181 height 58
click at [419, 515] on app-date-cell "5:30pm-6:30pm (1h) 0/1 MOD Events Charleston (3634) [CHS] pin Magnolia Plantati…" at bounding box center [510, 533] width 193 height 308
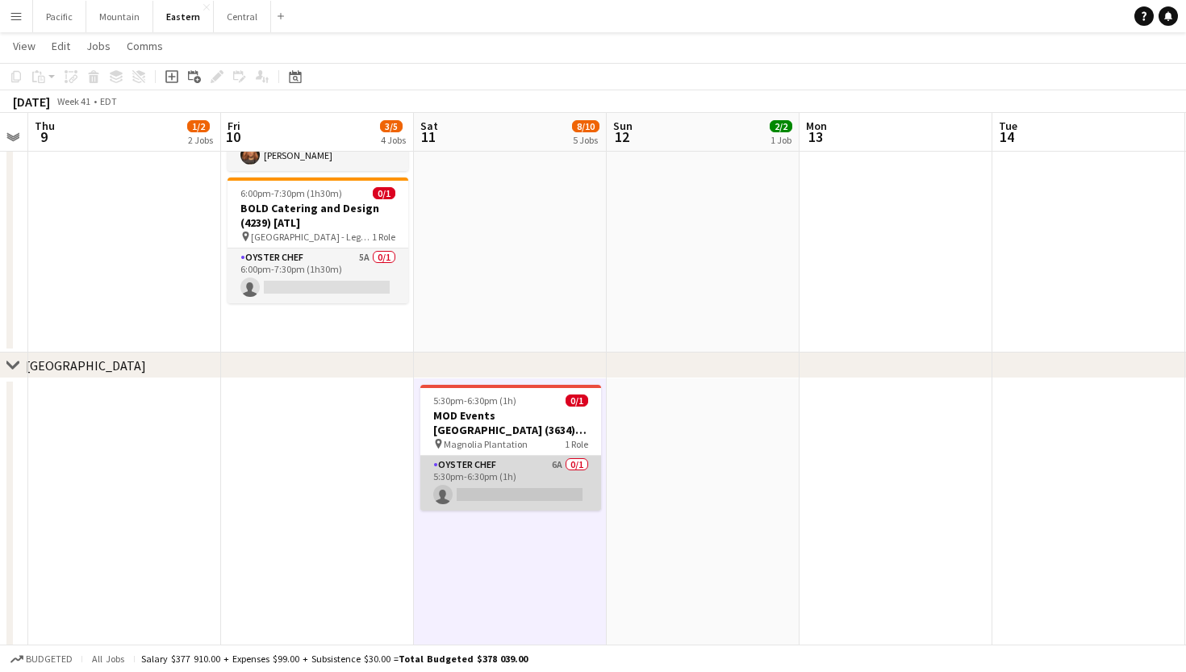
click at [514, 478] on app-card-role "Oyster Chef 6A 0/1 5:30pm-6:30pm (1h) single-neutral-actions" at bounding box center [510, 483] width 181 height 55
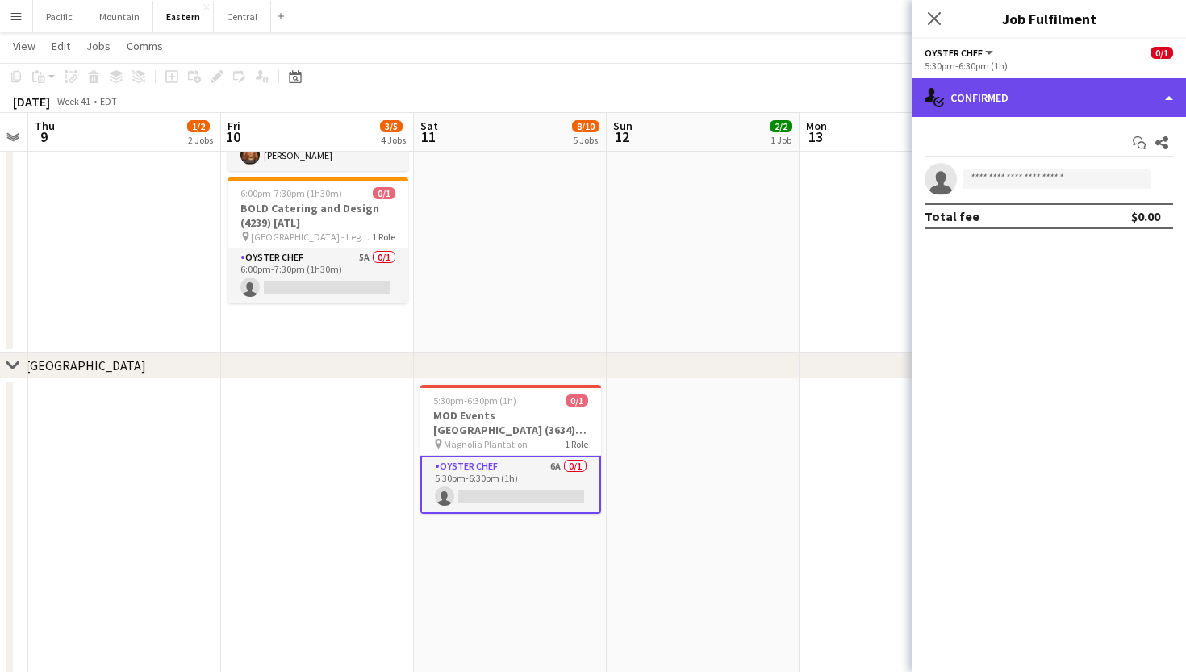
click at [1045, 100] on div "single-neutral-actions-check-2 Confirmed" at bounding box center [1049, 97] width 274 height 39
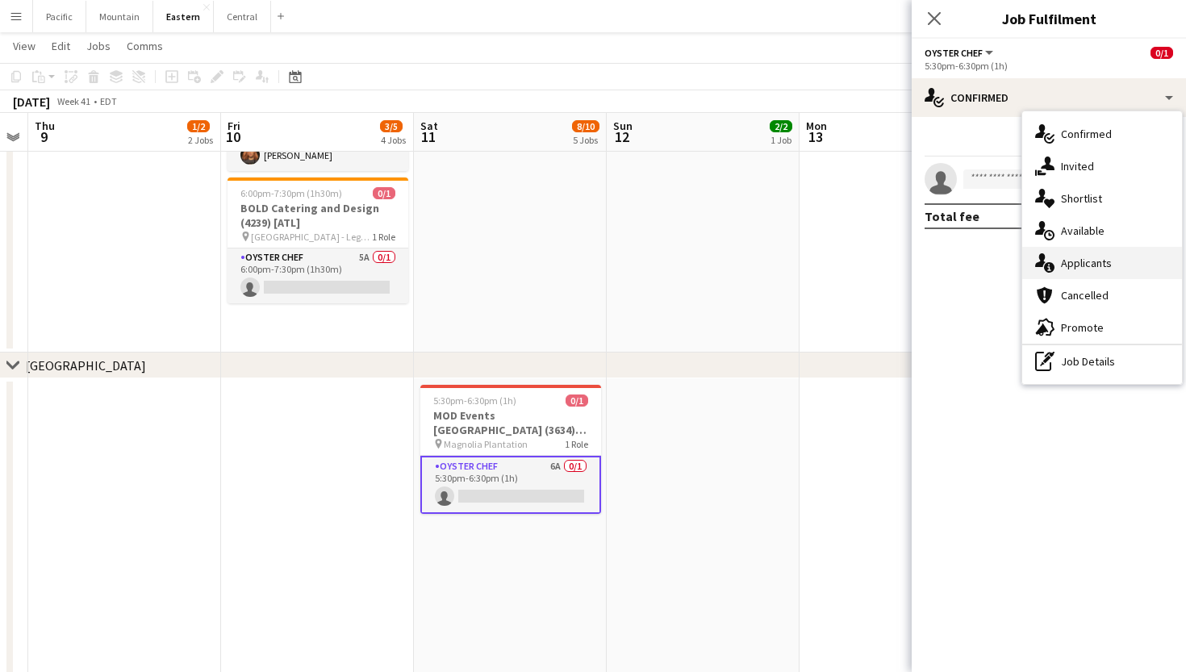
click at [1106, 264] on span "Applicants" at bounding box center [1086, 263] width 51 height 15
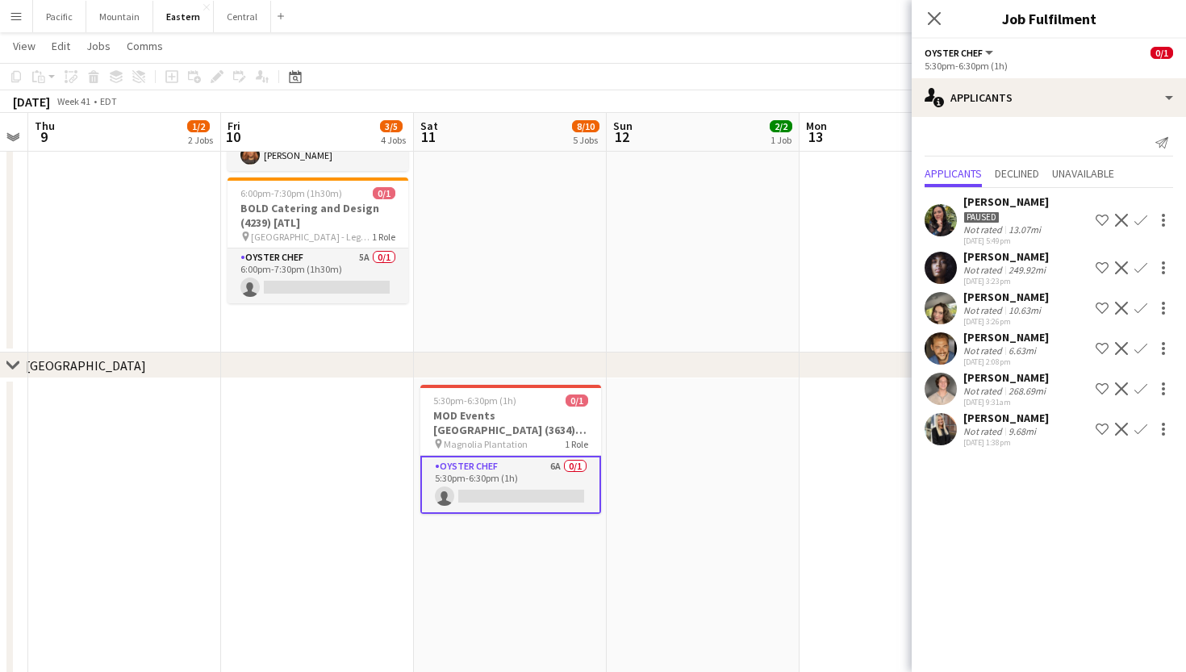
click at [950, 428] on app-user-avatar at bounding box center [941, 429] width 32 height 32
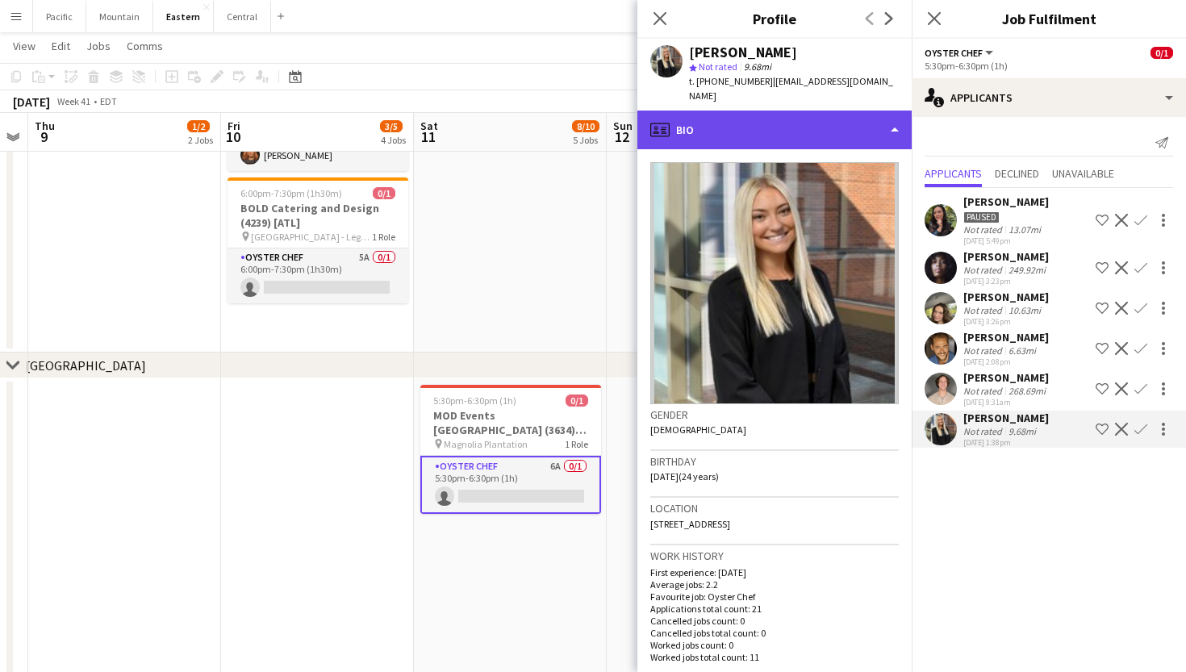
click at [730, 119] on div "profile Bio" at bounding box center [775, 130] width 274 height 39
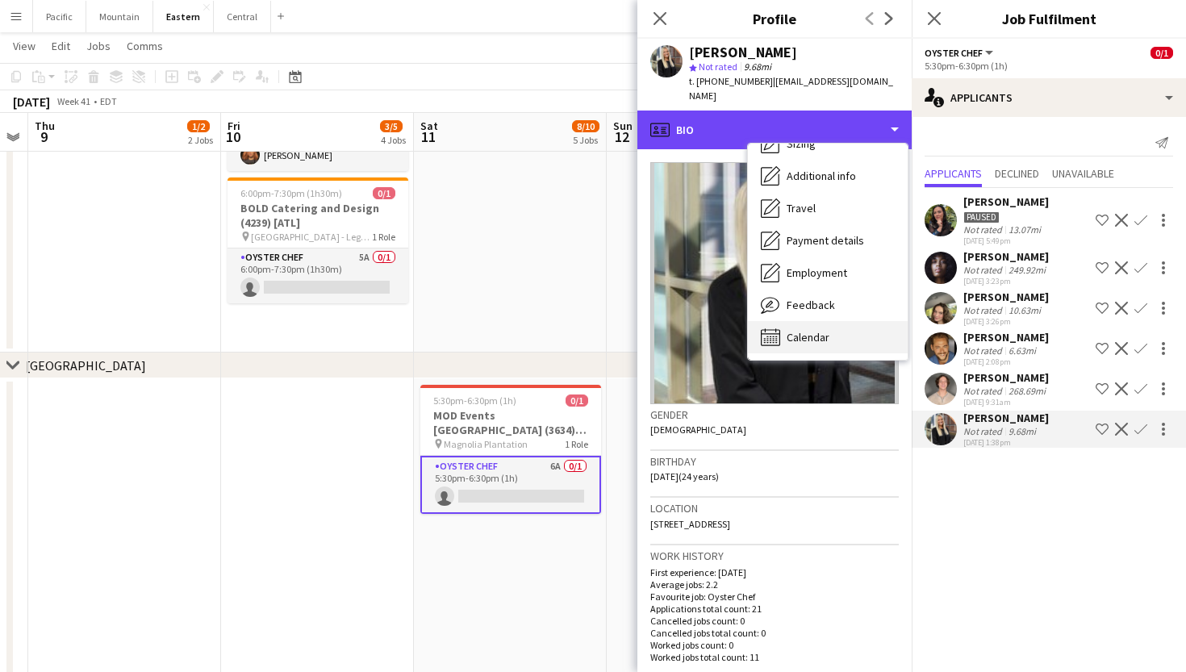
scroll to position [119, 0]
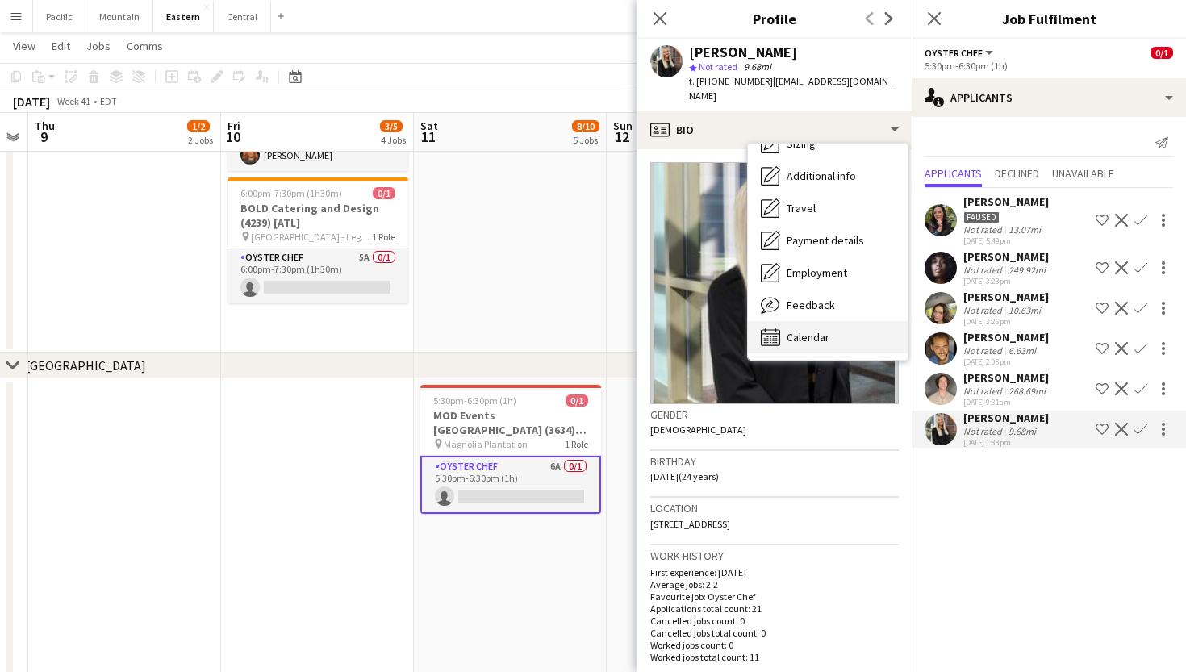
click at [824, 330] on span "Calendar" at bounding box center [808, 337] width 43 height 15
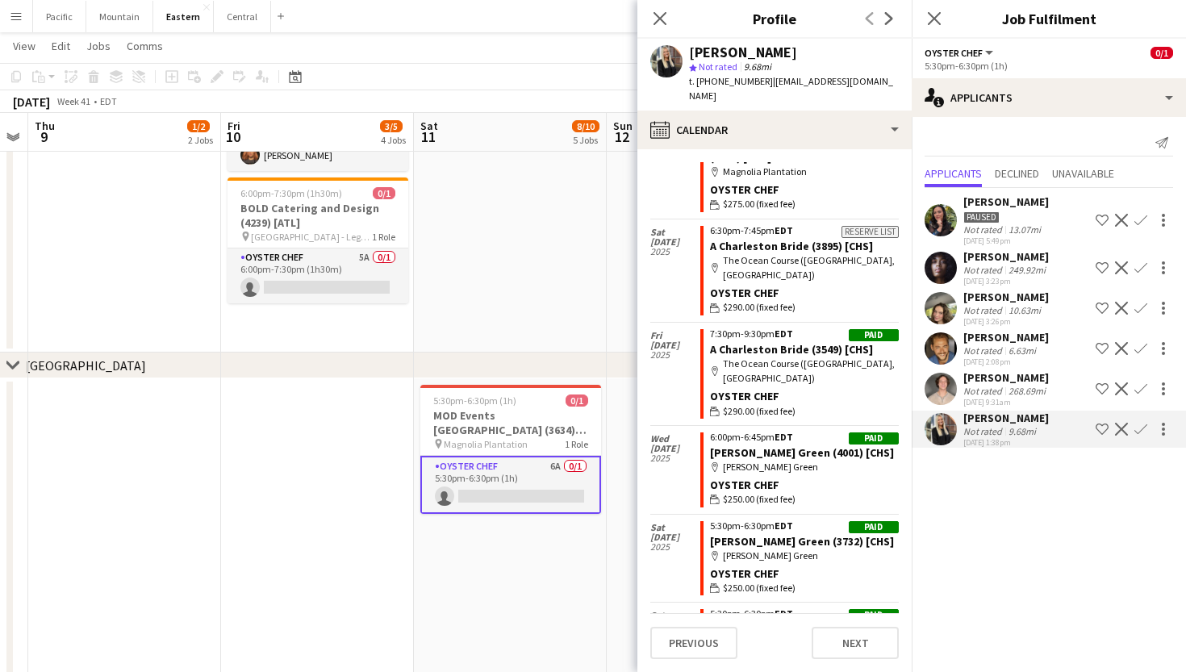
scroll to position [397, 0]
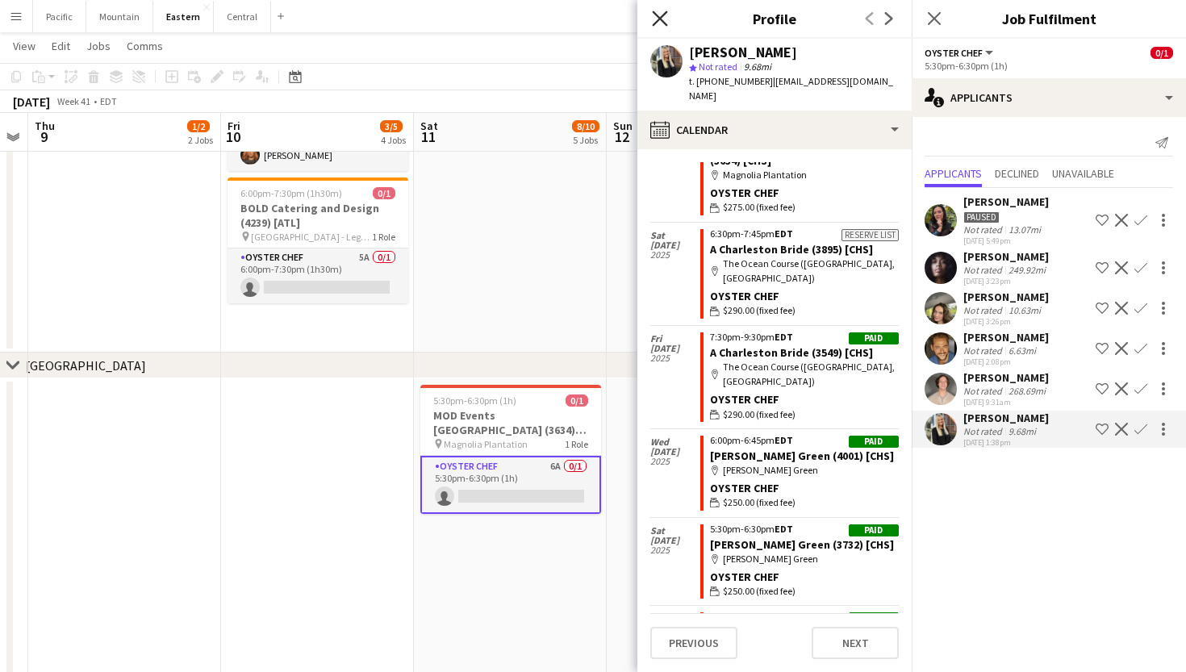
click at [664, 15] on icon at bounding box center [659, 17] width 15 height 15
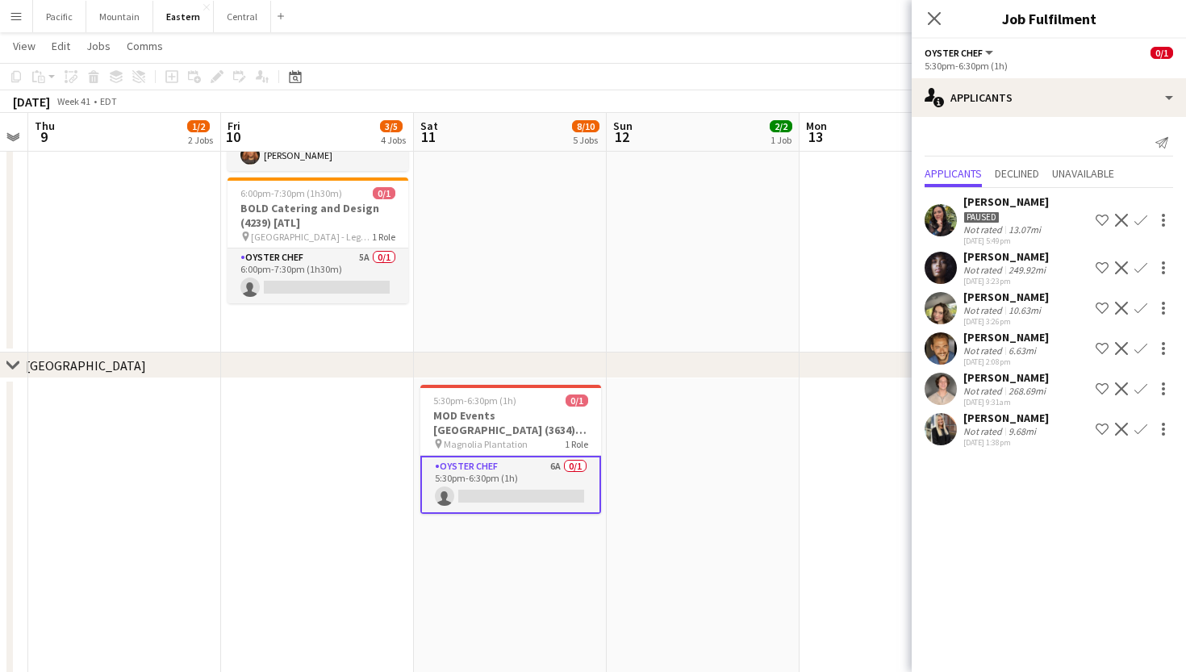
click at [1146, 429] on app-icon "Confirm" at bounding box center [1141, 429] width 13 height 13
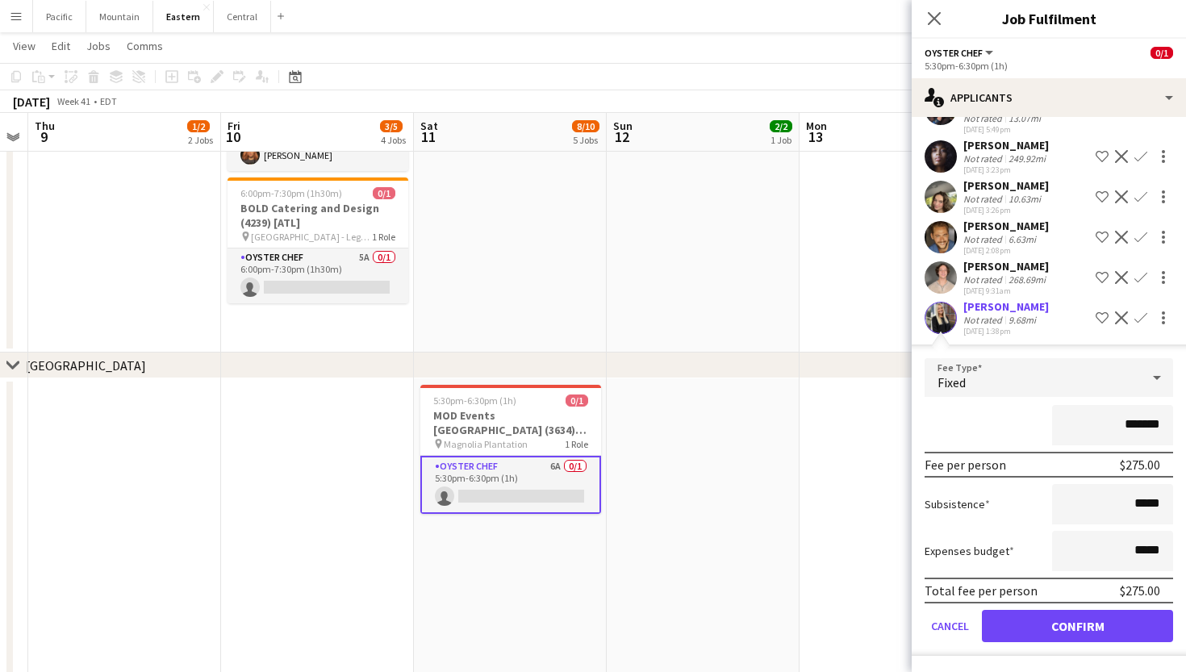
scroll to position [111, 0]
click at [1078, 622] on button "Confirm" at bounding box center [1077, 626] width 191 height 32
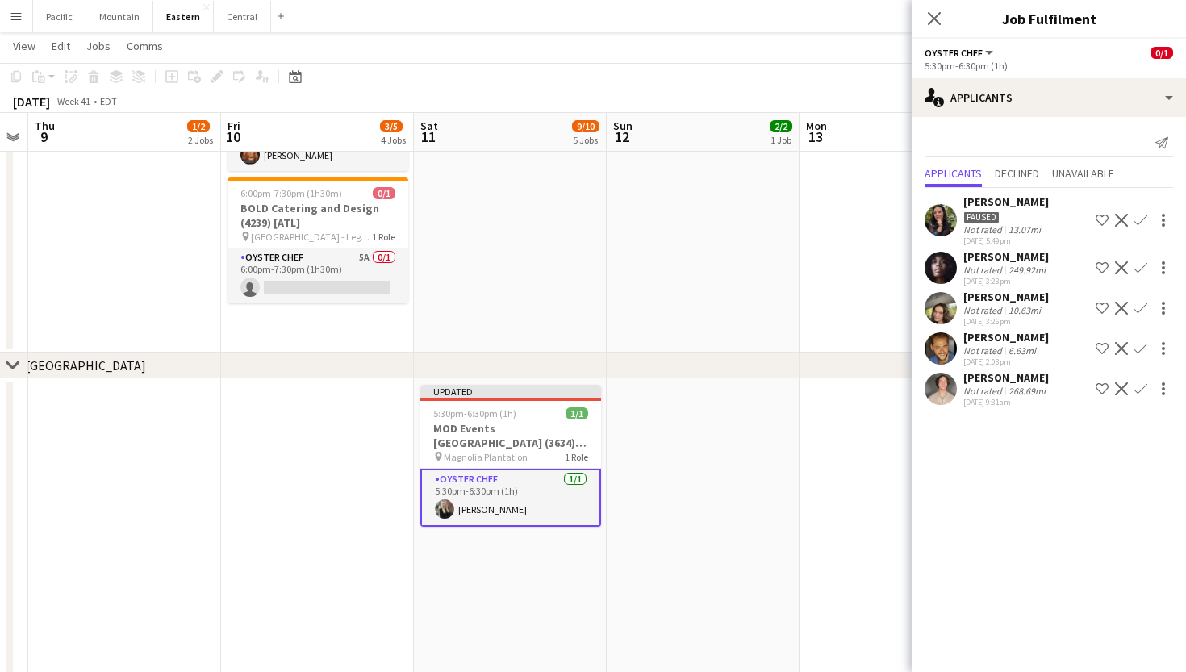
scroll to position [0, 0]
click at [939, 27] on app-icon "Close pop-in" at bounding box center [934, 18] width 23 height 23
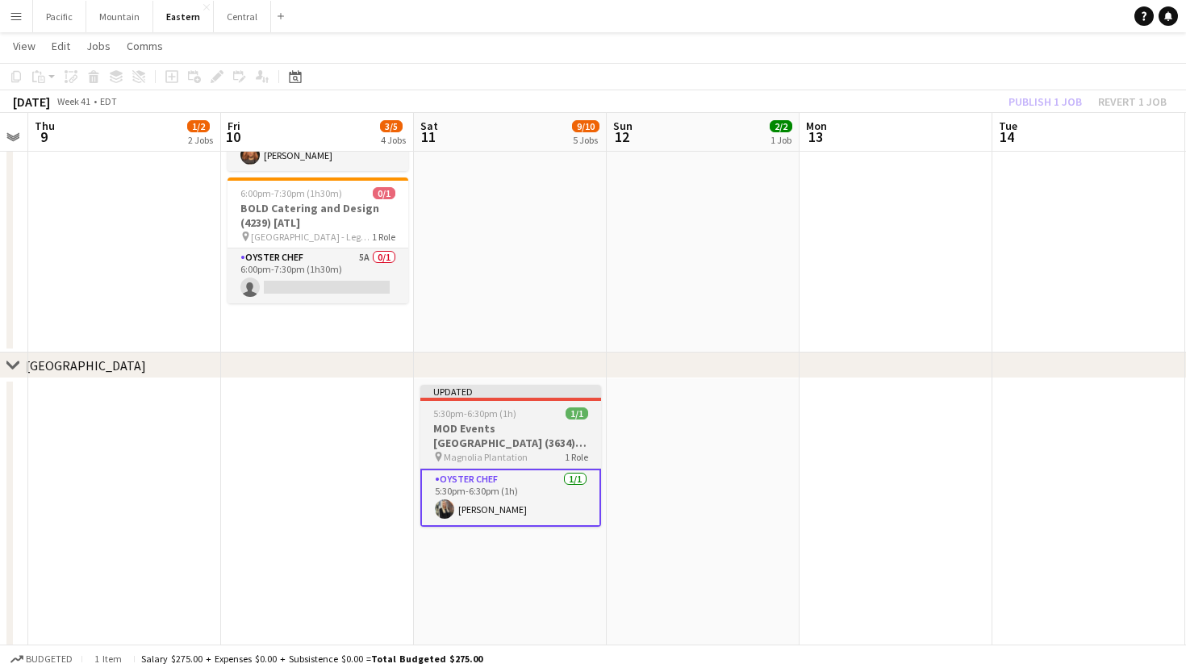
click at [483, 425] on h3 "MOD Events [GEOGRAPHIC_DATA] (3634) [CHS]" at bounding box center [510, 435] width 181 height 29
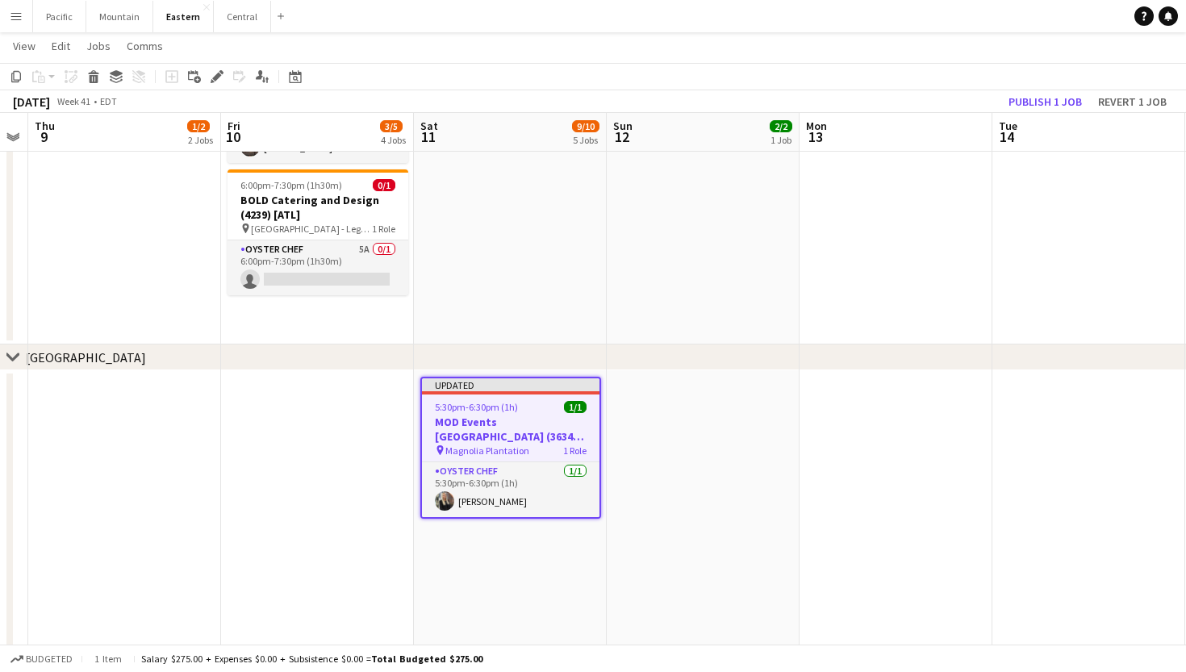
scroll to position [210, 0]
click at [559, 424] on h3 "MOD Events [GEOGRAPHIC_DATA] (3634) [CHS]" at bounding box center [511, 429] width 178 height 29
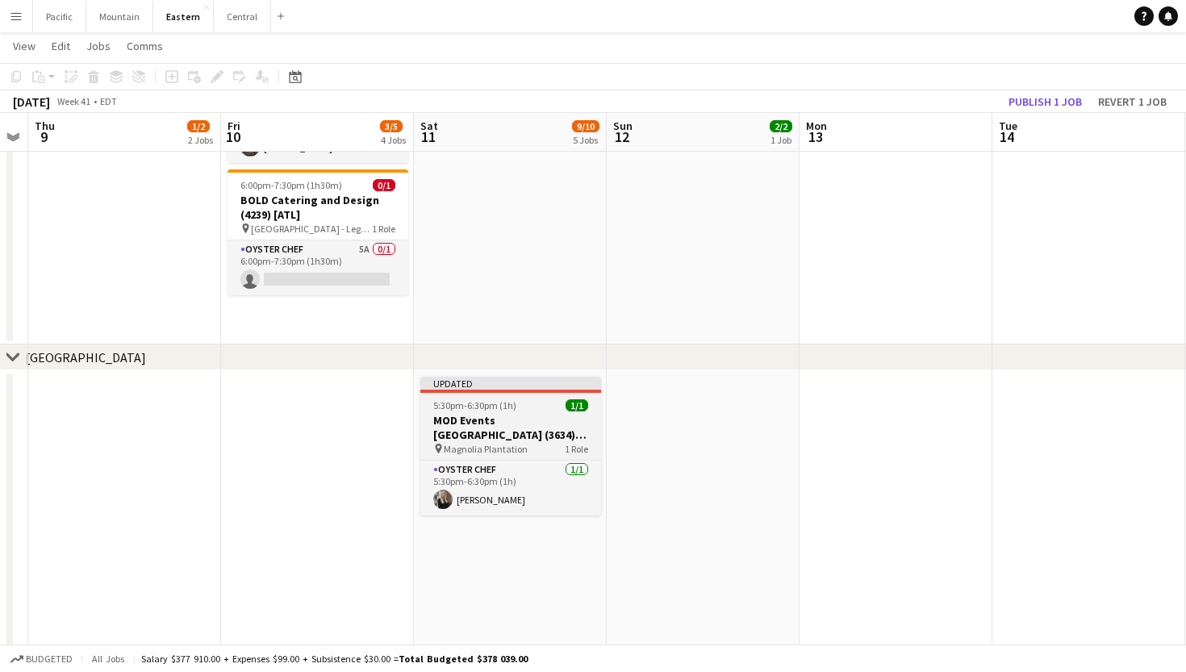
click at [579, 429] on h3 "MOD Events [GEOGRAPHIC_DATA] (3634) [CHS]" at bounding box center [510, 427] width 181 height 29
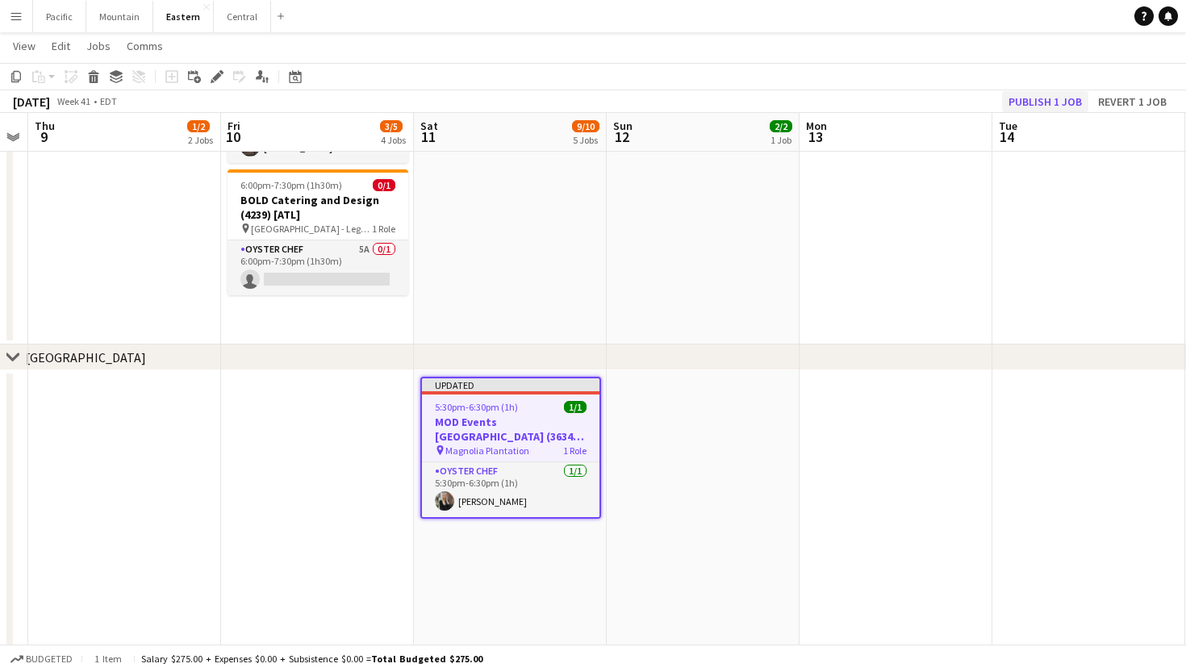
click at [1028, 102] on button "Publish 1 job" at bounding box center [1045, 101] width 86 height 21
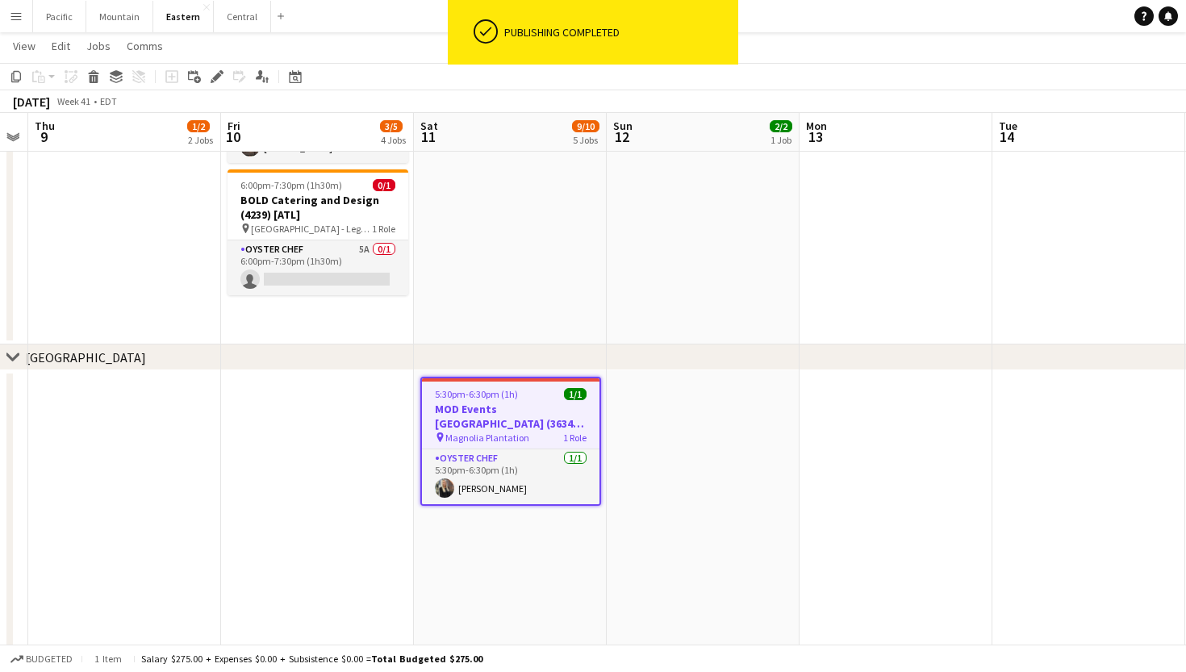
click at [531, 429] on h3 "MOD Events [GEOGRAPHIC_DATA] (3634) [CHS]" at bounding box center [511, 416] width 178 height 29
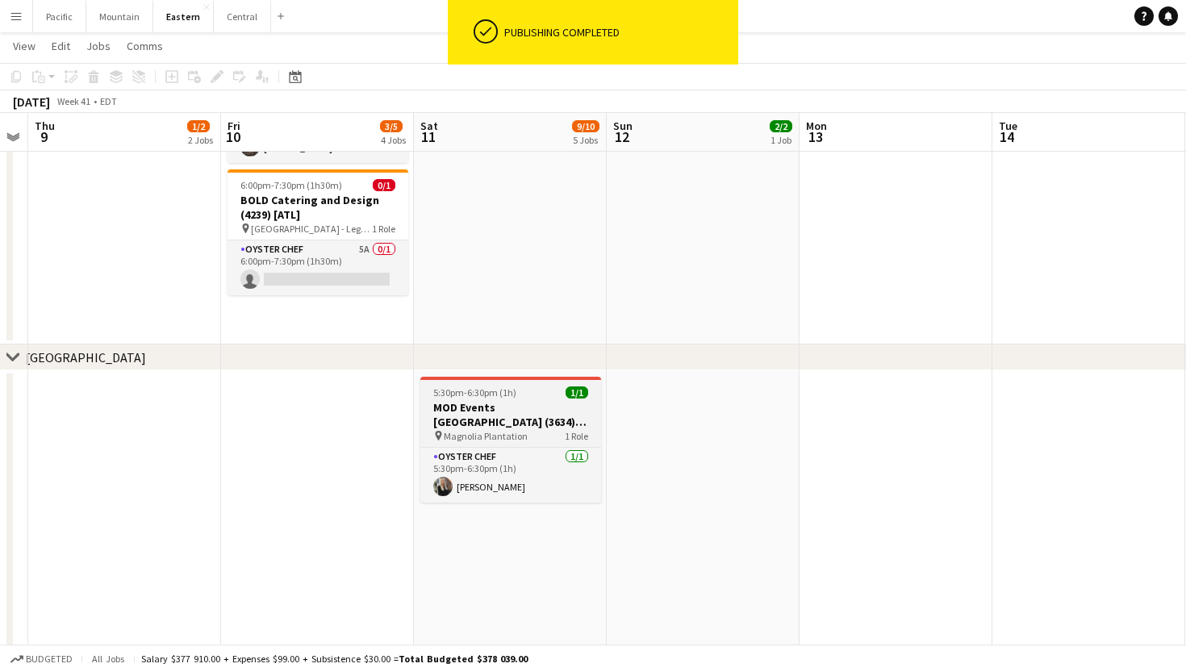
click at [478, 402] on h3 "MOD Events [GEOGRAPHIC_DATA] (3634) [CHS]" at bounding box center [510, 414] width 181 height 29
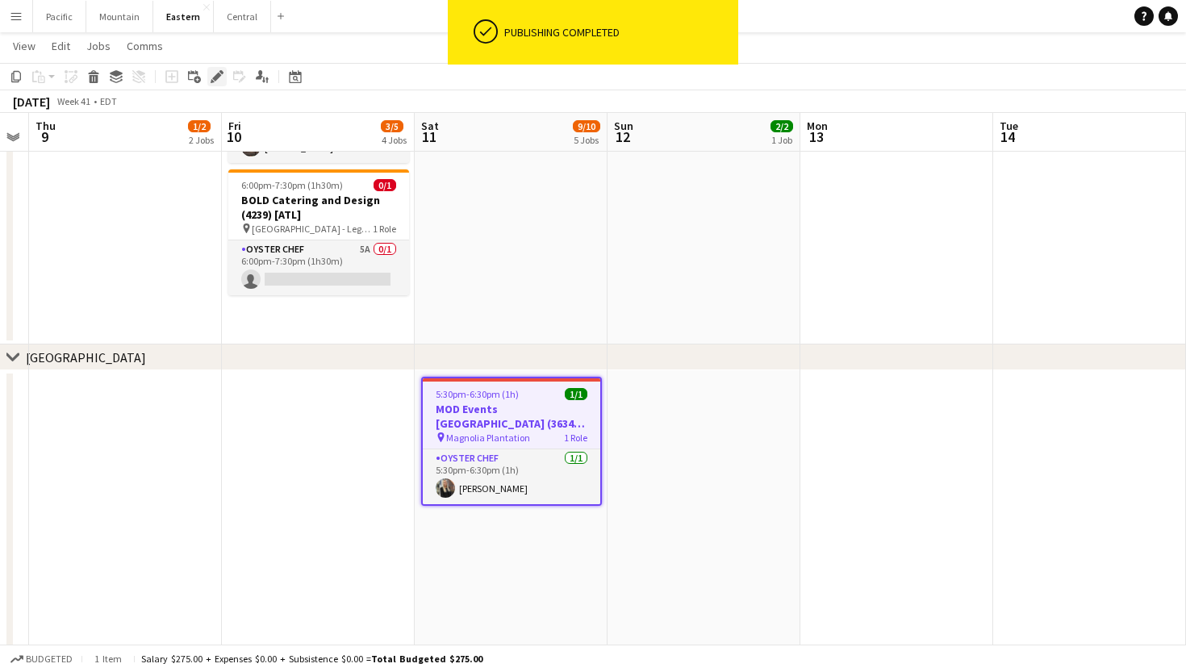
click at [213, 70] on icon "Edit" at bounding box center [217, 76] width 13 height 13
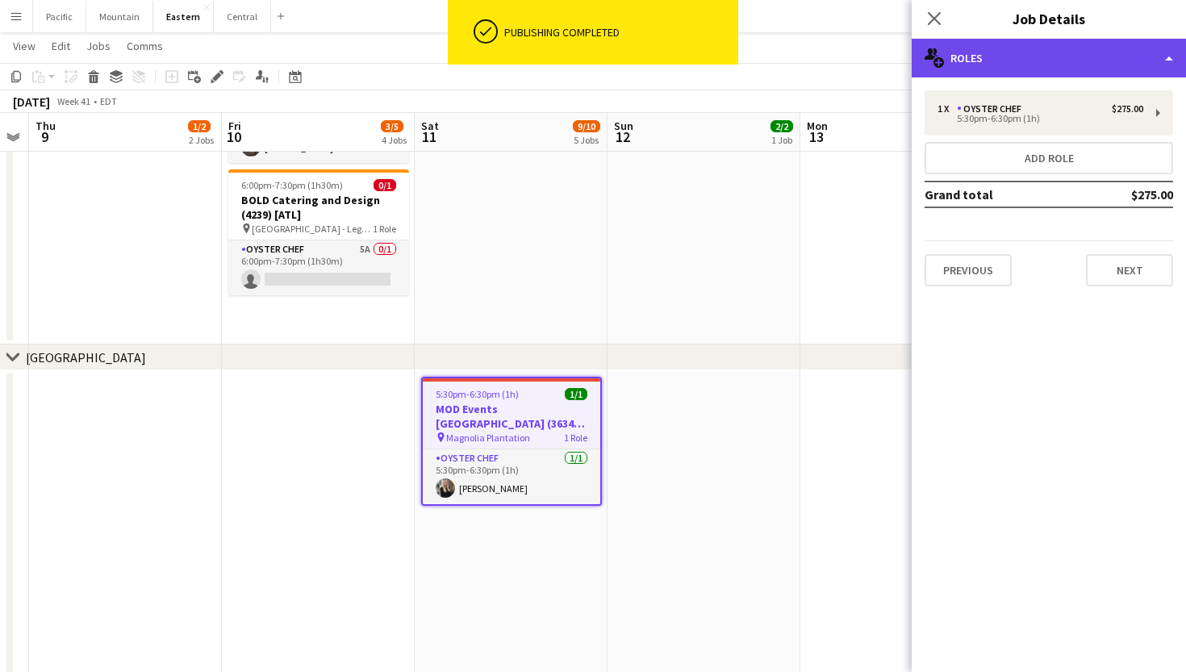
click at [1059, 61] on div "multiple-users-add Roles" at bounding box center [1049, 58] width 274 height 39
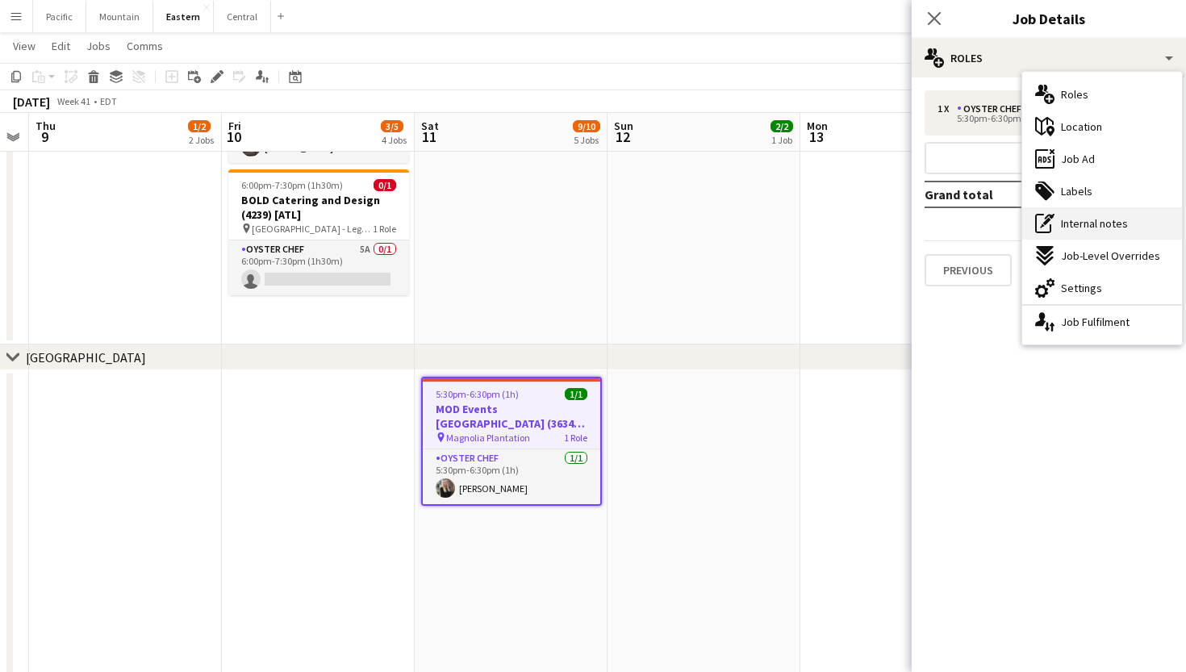
click at [1098, 224] on span "Internal notes" at bounding box center [1094, 223] width 67 height 15
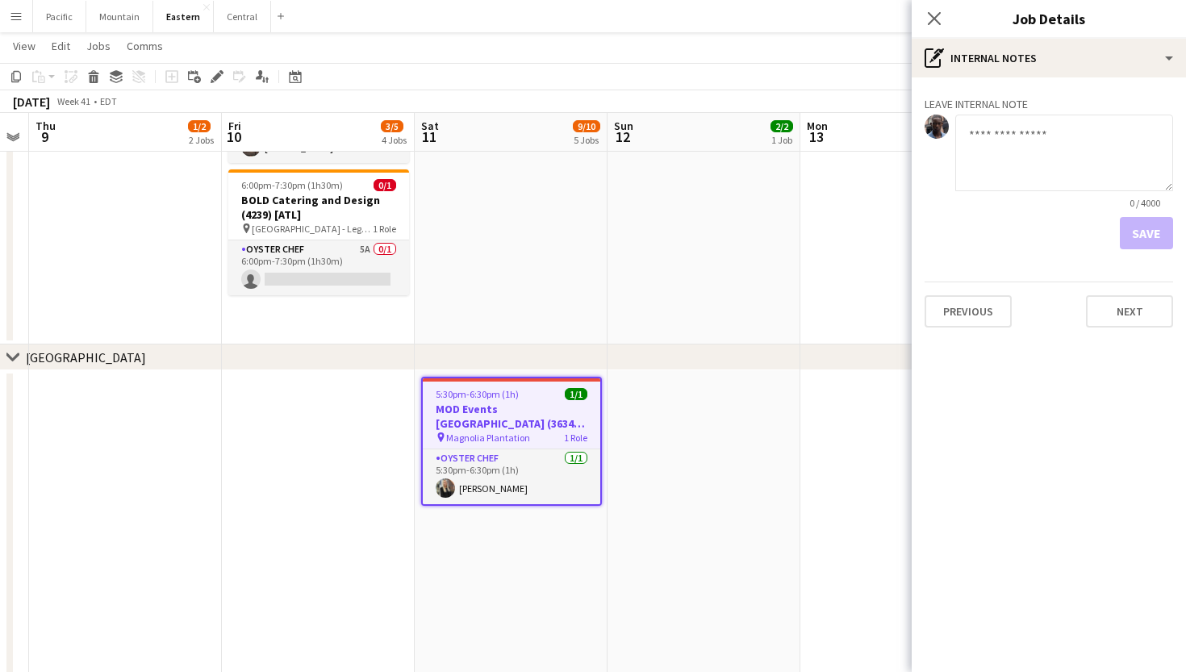
click at [1010, 176] on textarea at bounding box center [1065, 153] width 218 height 77
type textarea "**********"
click at [1152, 231] on button "Save" at bounding box center [1146, 233] width 53 height 32
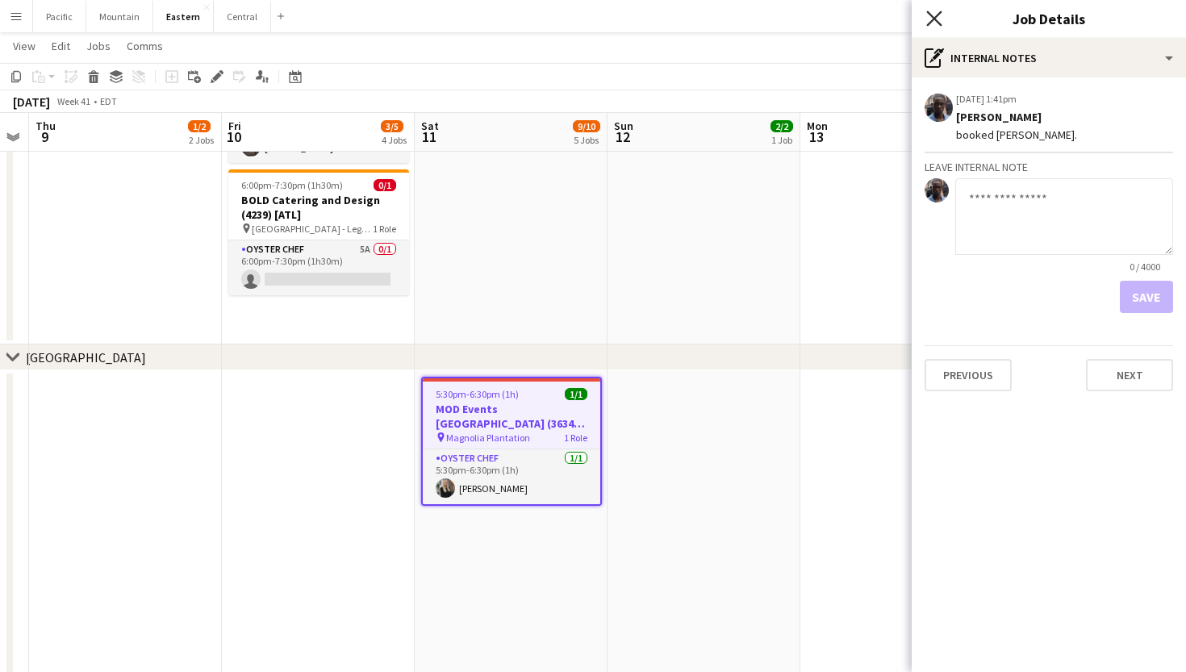
click at [939, 11] on icon "Close pop-in" at bounding box center [934, 17] width 15 height 15
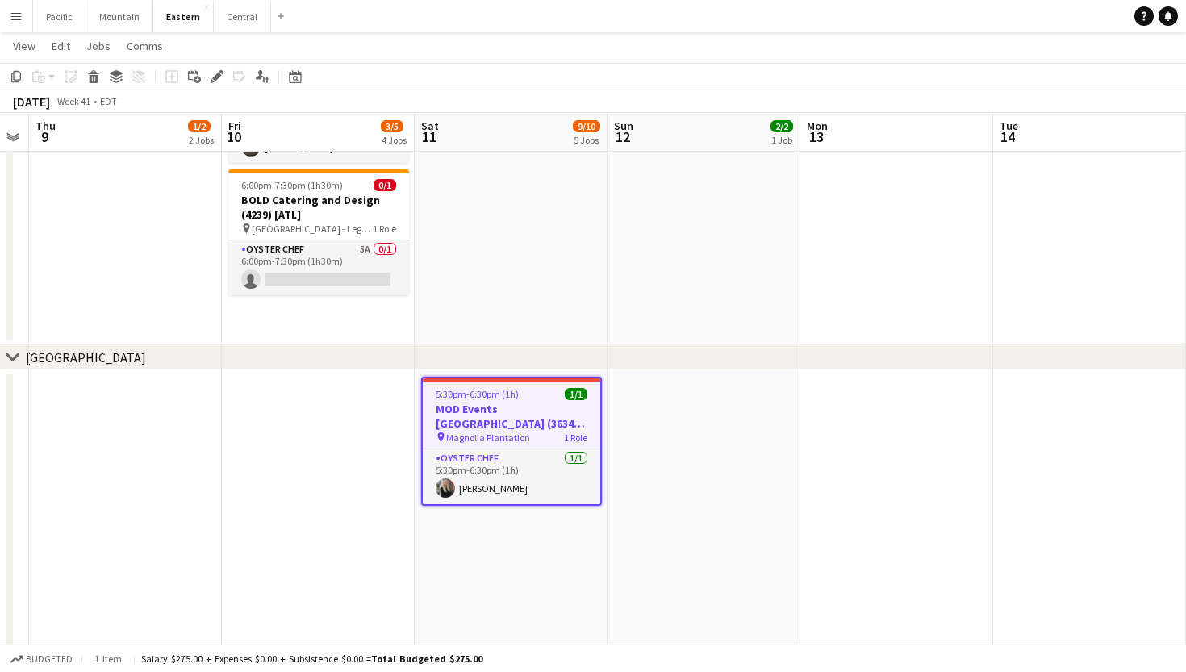
click at [503, 420] on h3 "MOD Events [GEOGRAPHIC_DATA] (3634) [CHS]" at bounding box center [512, 416] width 178 height 29
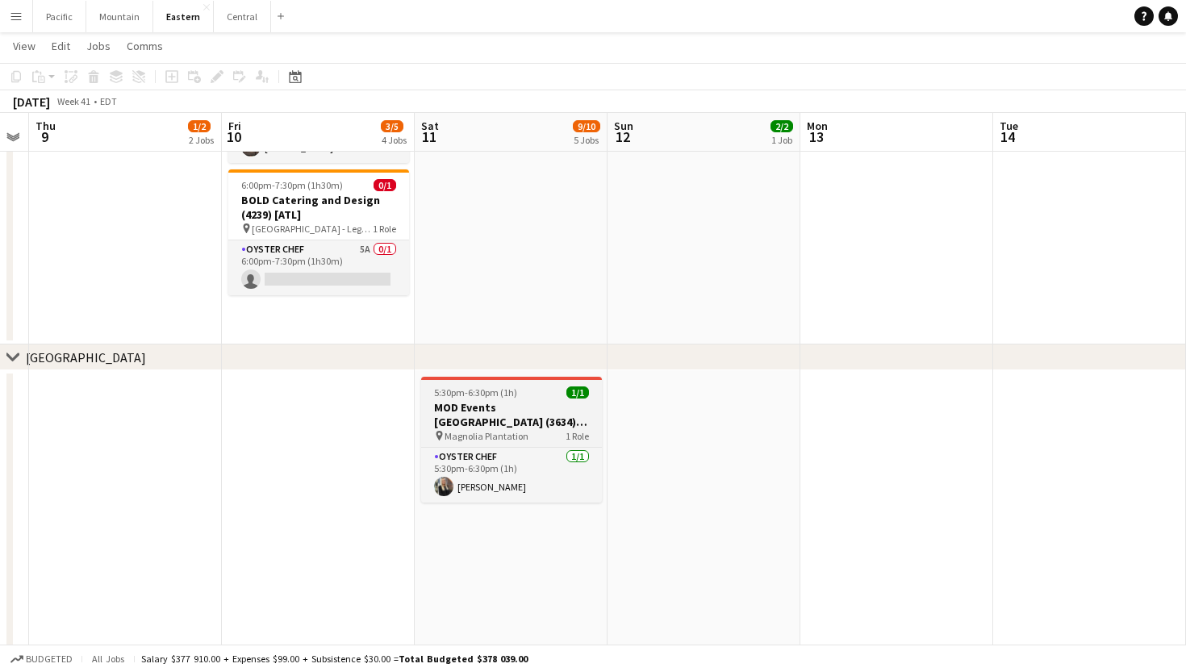
click at [503, 420] on h3 "MOD Events [GEOGRAPHIC_DATA] (3634) [CHS]" at bounding box center [511, 414] width 181 height 29
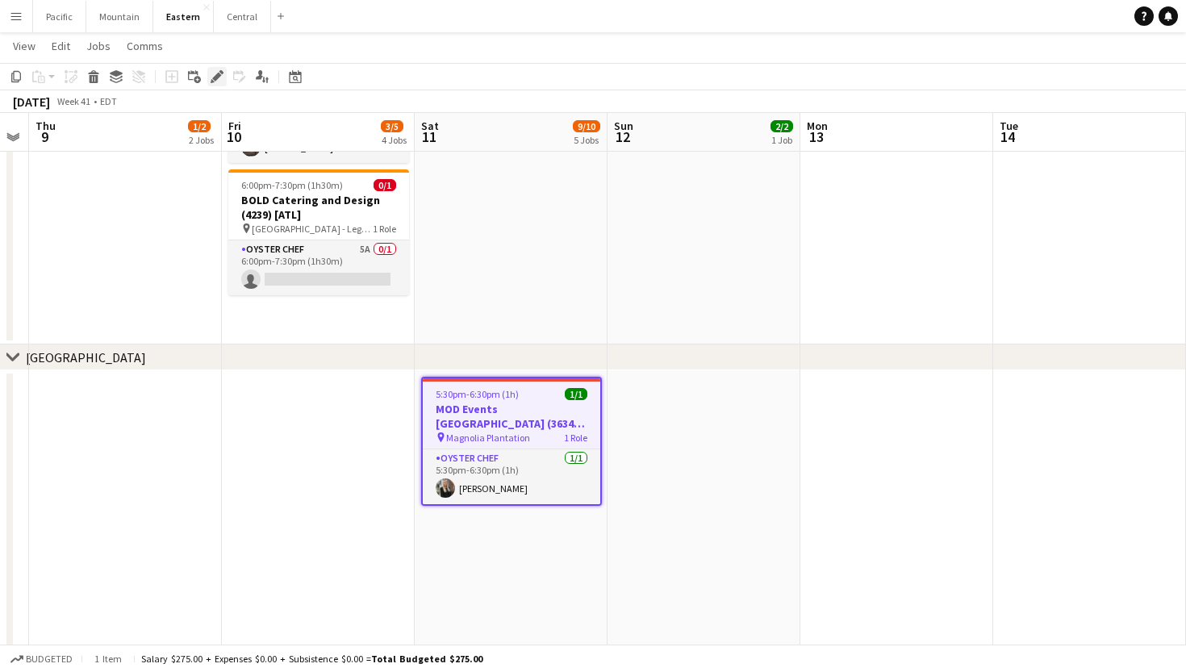
click at [212, 80] on icon at bounding box center [213, 81] width 4 height 4
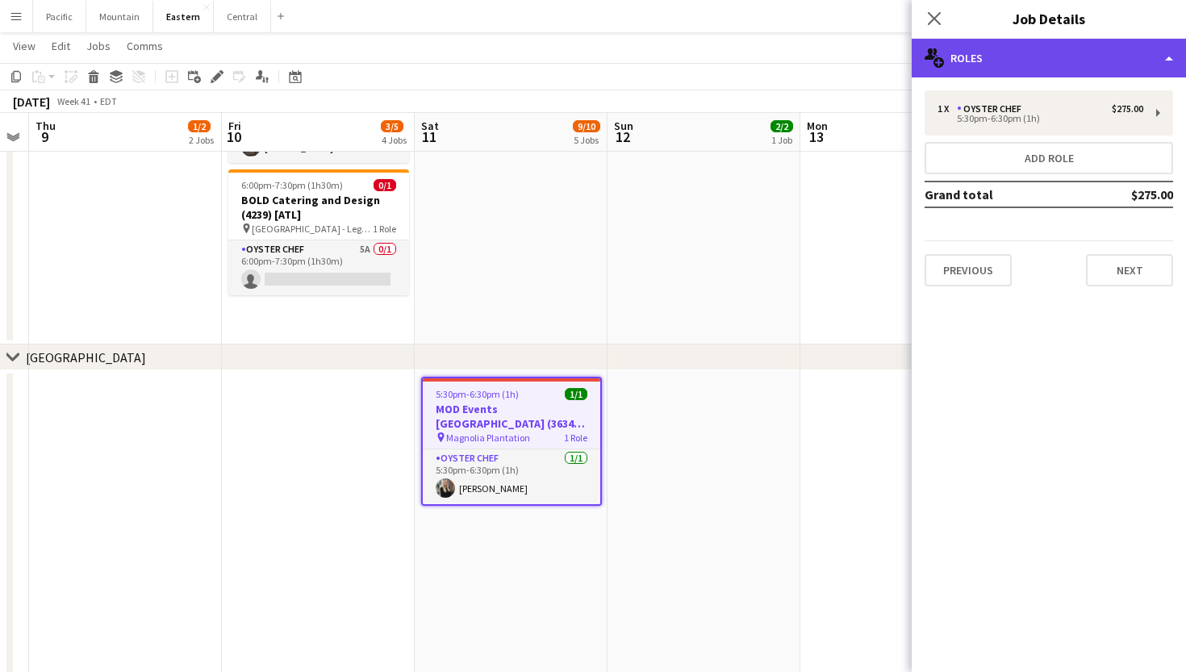
click at [1006, 45] on div "multiple-users-add Roles" at bounding box center [1049, 58] width 274 height 39
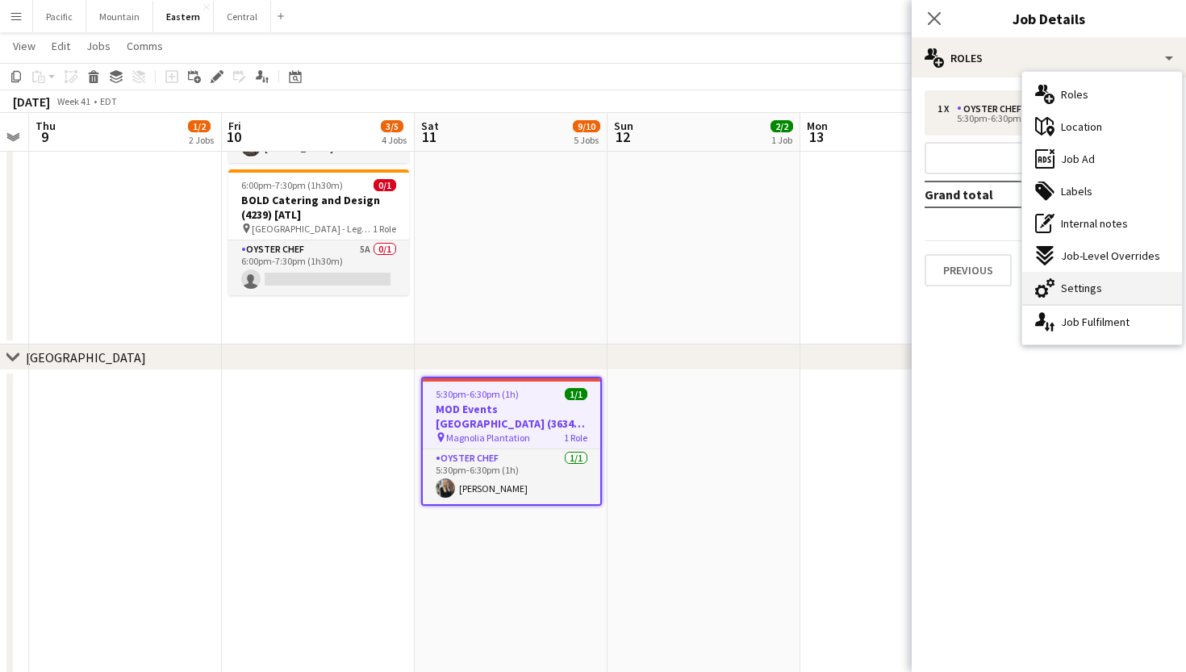
click at [1097, 293] on span "Settings" at bounding box center [1081, 288] width 41 height 15
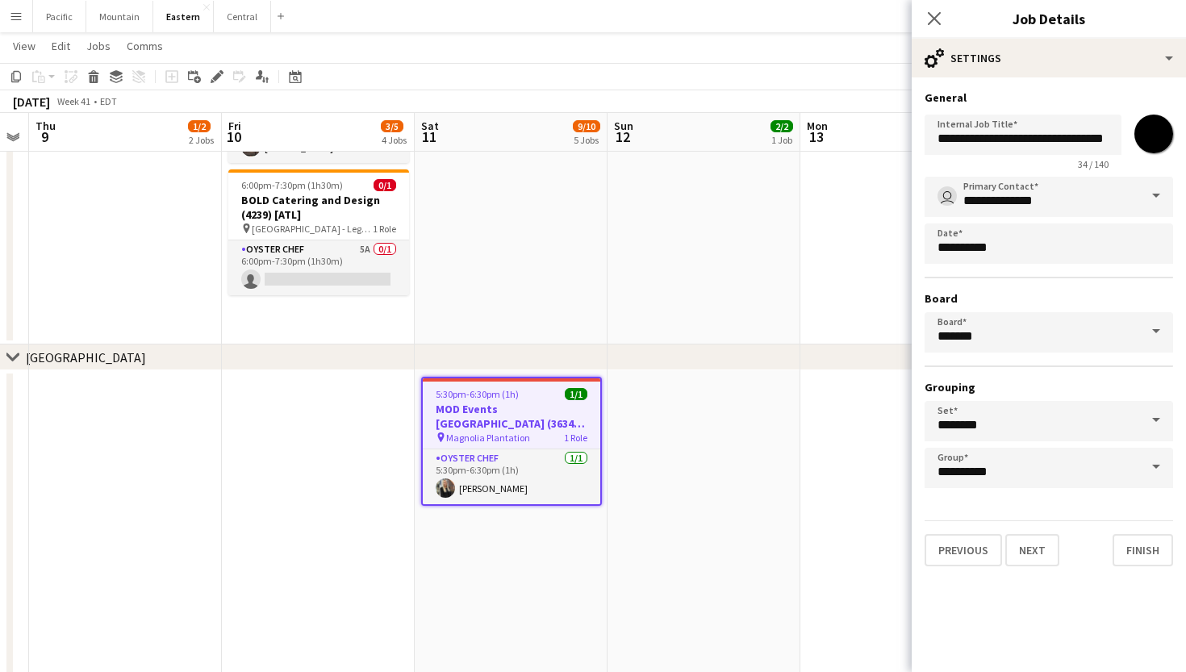
click at [1157, 131] on input "*******" at bounding box center [1154, 134] width 58 height 58
type input "*******"
click at [931, 14] on icon at bounding box center [934, 17] width 15 height 15
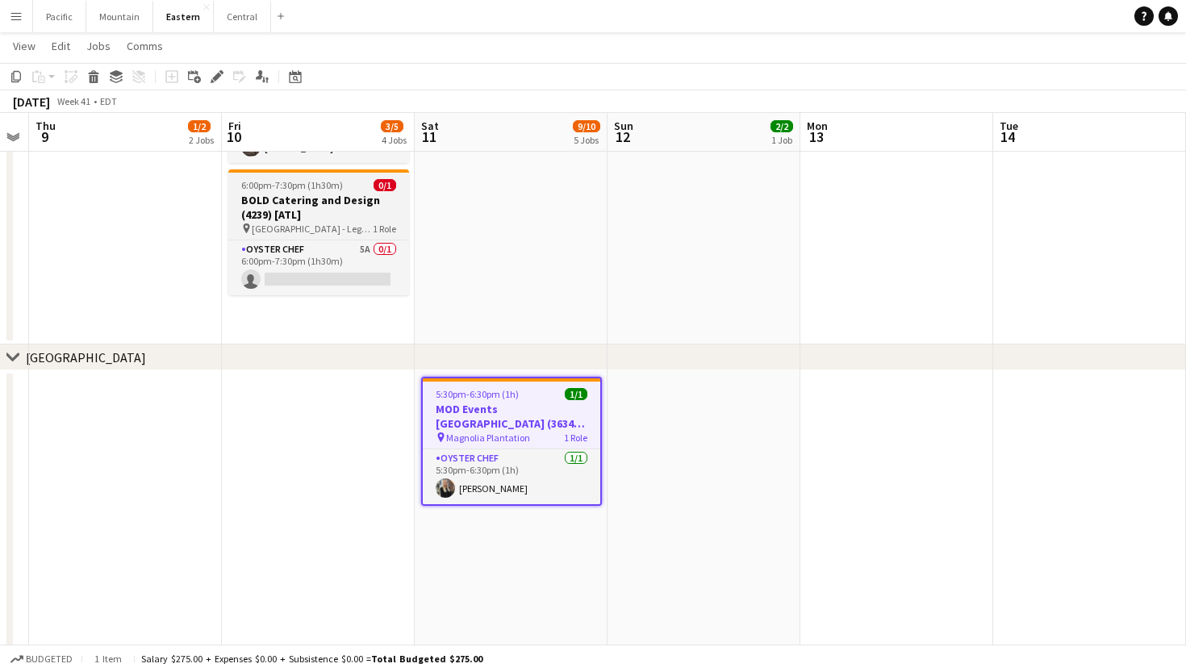
click at [331, 235] on span "[GEOGRAPHIC_DATA] - Legacy Lookout ([GEOGRAPHIC_DATA], [GEOGRAPHIC_DATA])" at bounding box center [312, 229] width 121 height 12
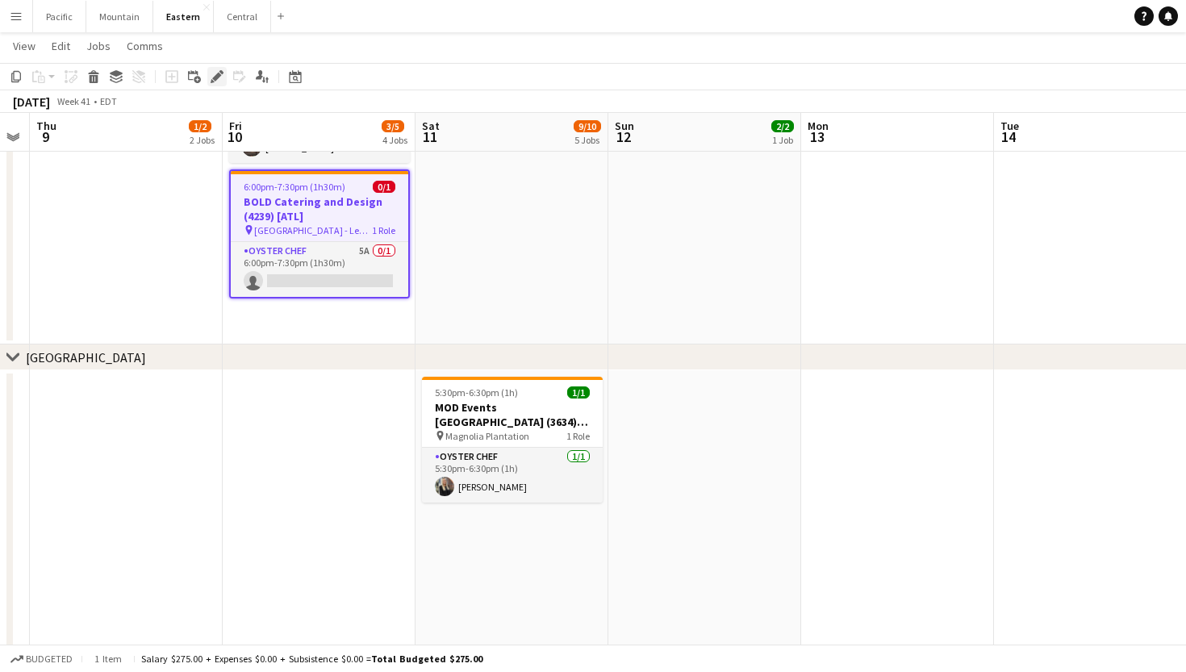
click at [216, 76] on icon at bounding box center [216, 77] width 9 height 9
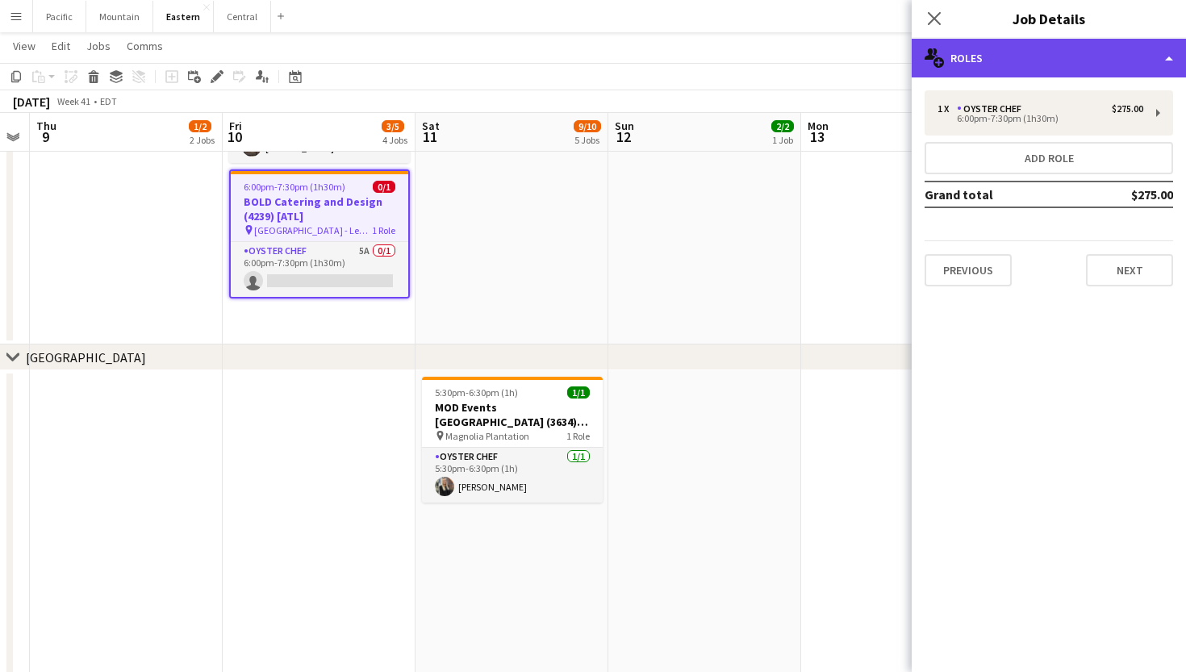
click at [1098, 73] on div "multiple-users-add Roles" at bounding box center [1049, 58] width 274 height 39
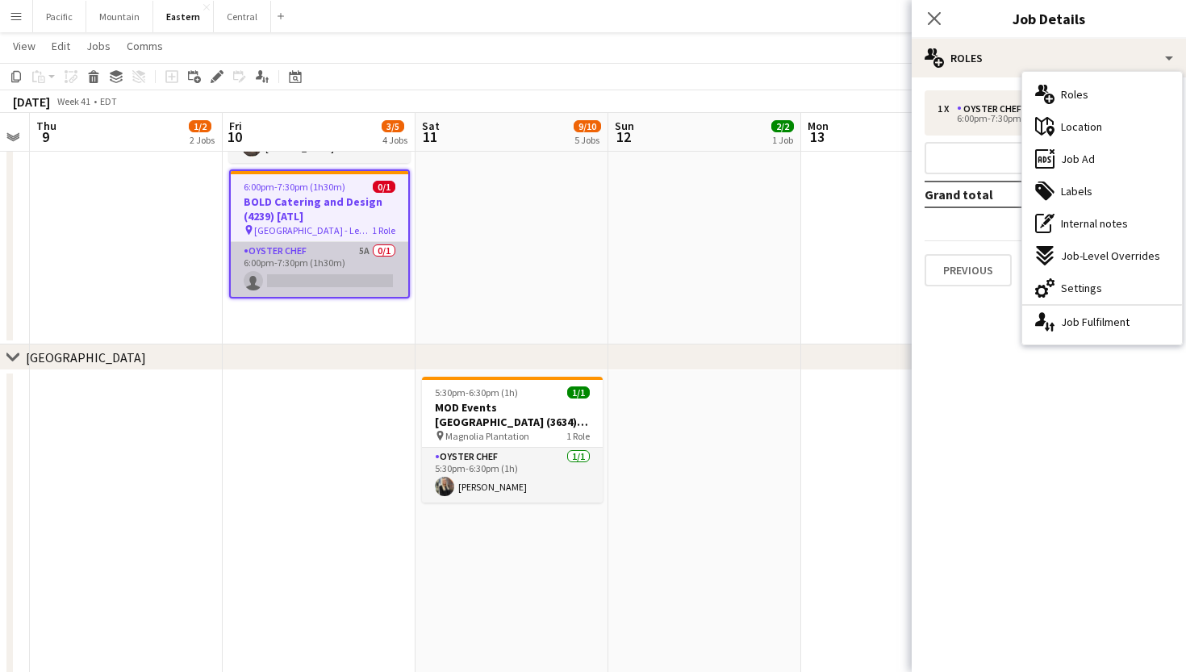
click at [391, 295] on app-card-role "Oyster Chef 5A 0/1 6:00pm-7:30pm (1h30m) single-neutral-actions" at bounding box center [320, 269] width 178 height 55
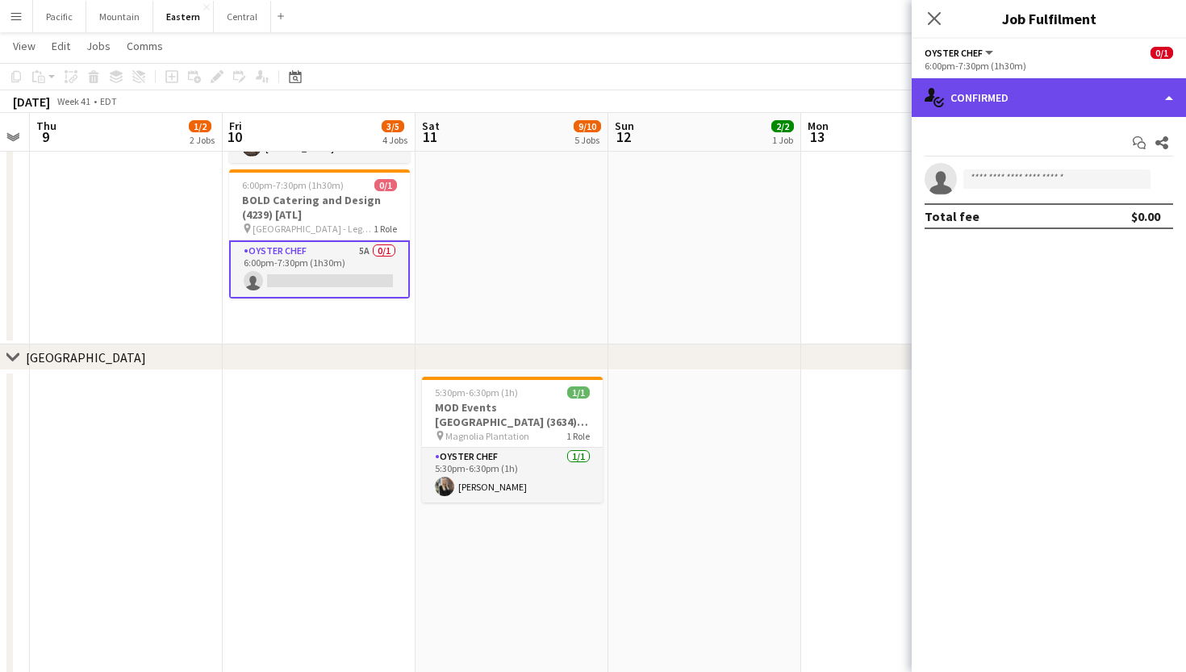
click at [1136, 96] on div "single-neutral-actions-check-2 Confirmed" at bounding box center [1049, 97] width 274 height 39
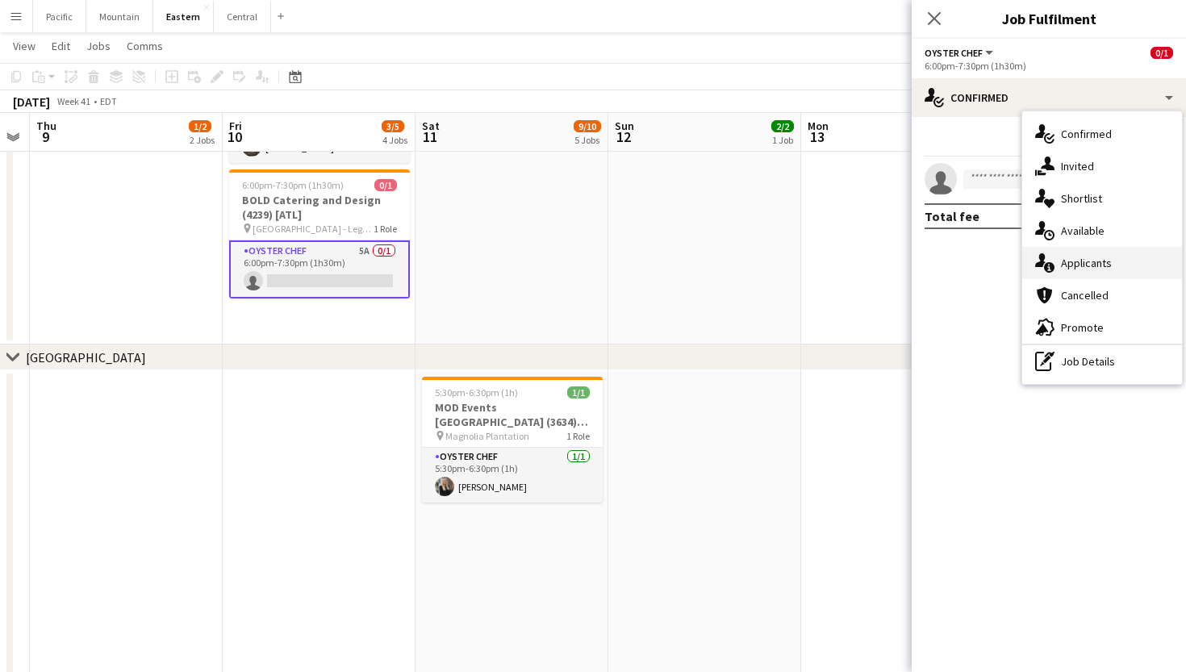
click at [1125, 261] on div "single-neutral-actions-information Applicants" at bounding box center [1103, 263] width 160 height 32
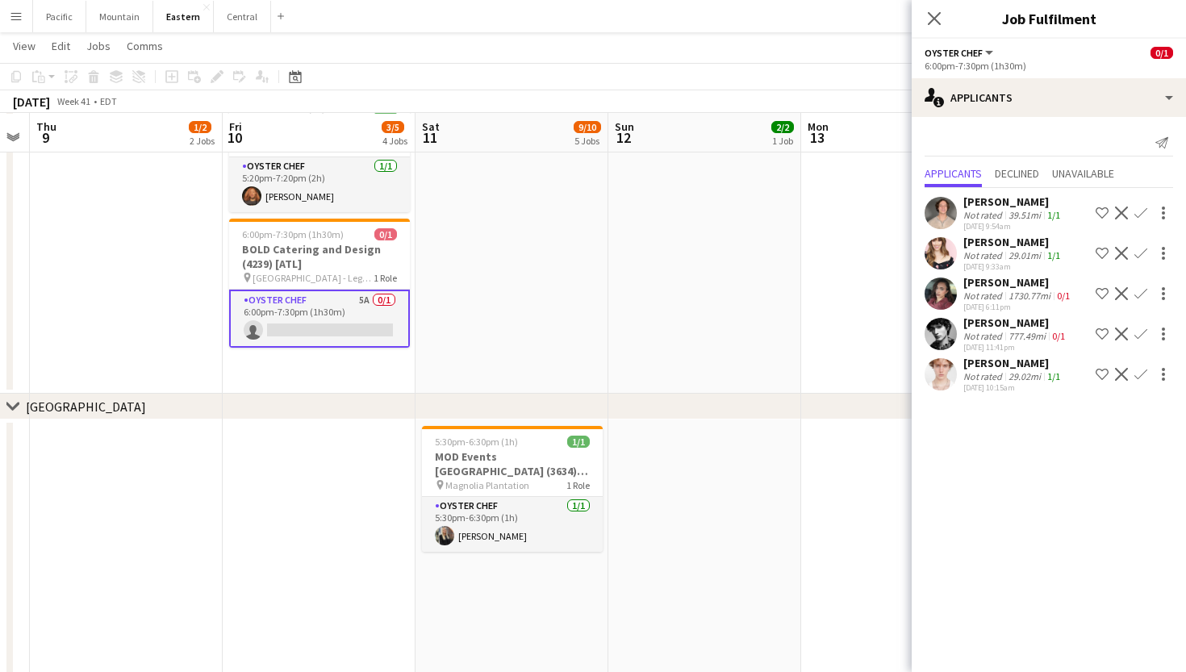
scroll to position [161, 0]
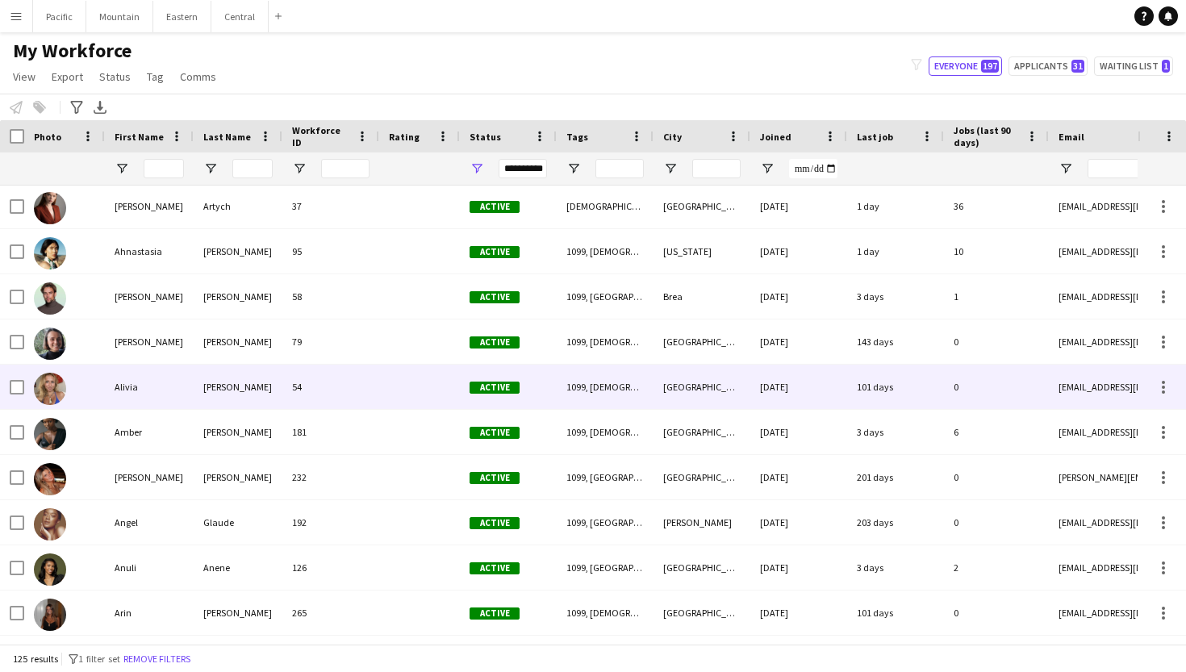
scroll to position [96, 0]
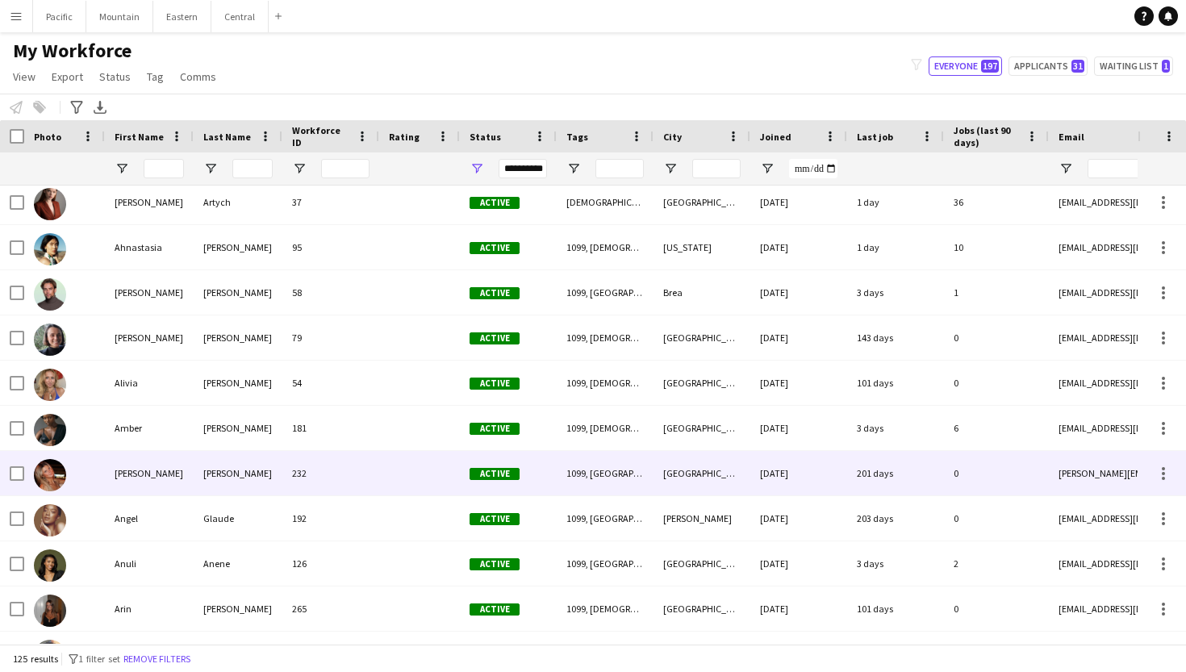
click at [208, 470] on div "[PERSON_NAME]" at bounding box center [238, 473] width 89 height 44
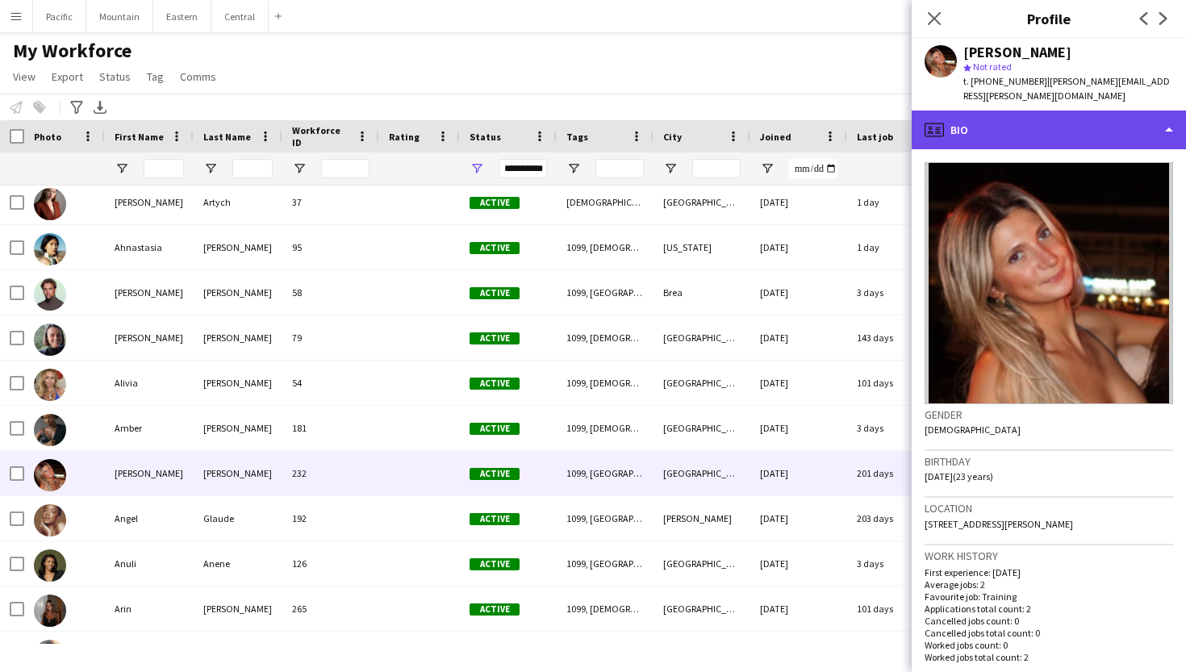
click at [1048, 111] on div "profile Bio" at bounding box center [1049, 130] width 274 height 39
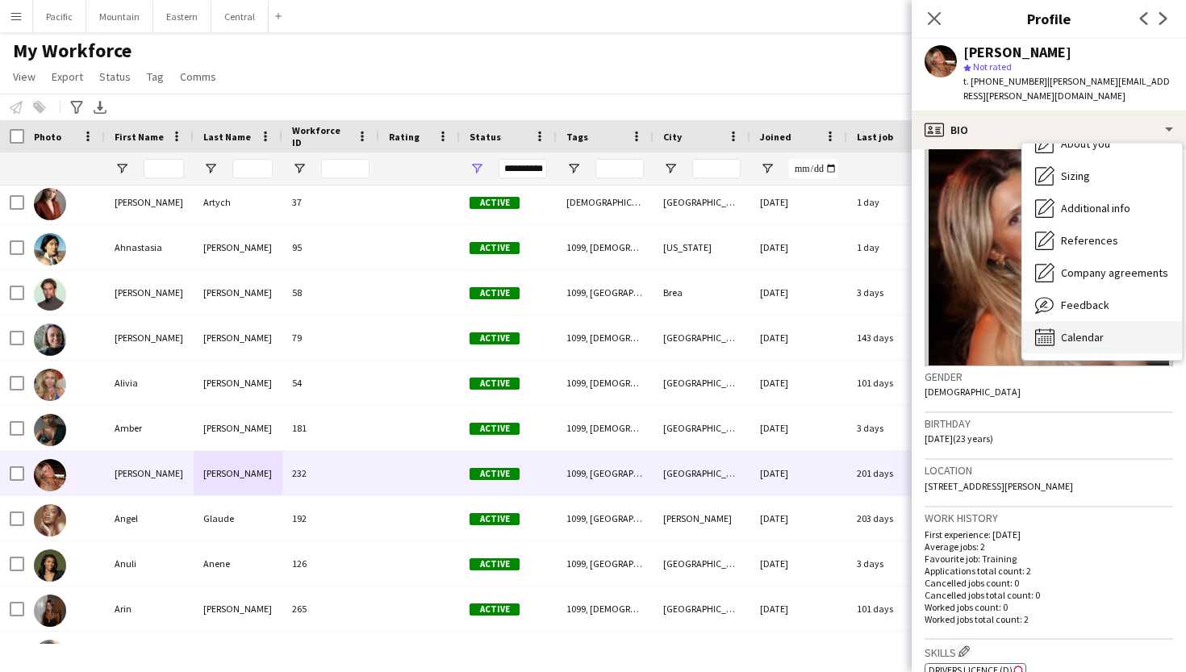
scroll to position [0, 0]
click at [1077, 364] on span "Calendar" at bounding box center [1082, 371] width 43 height 15
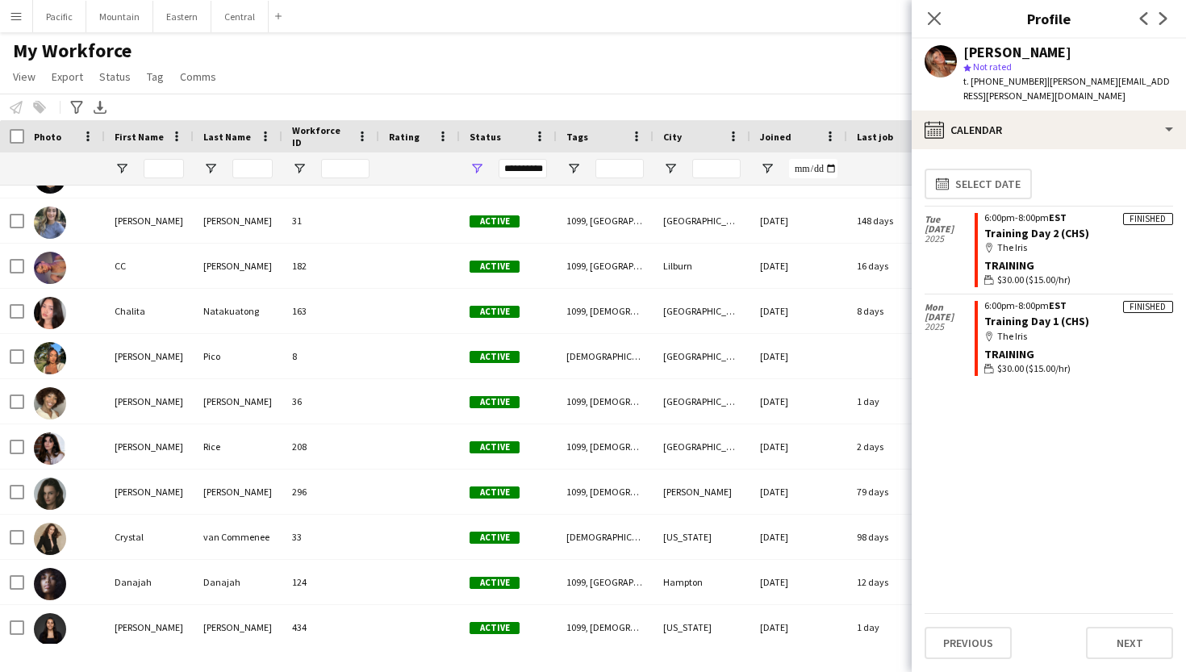
scroll to position [643, 0]
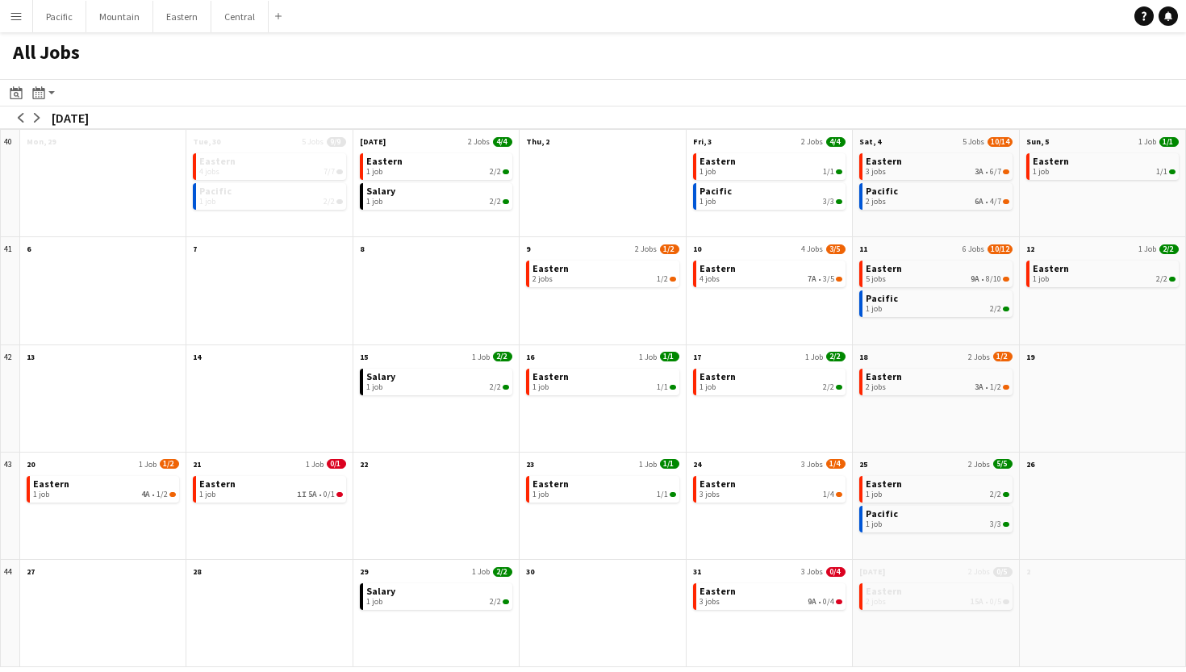
click at [529, 257] on app-all-jobs-month-view-date-header "9 2 Jobs 1/2" at bounding box center [602, 247] width 165 height 20
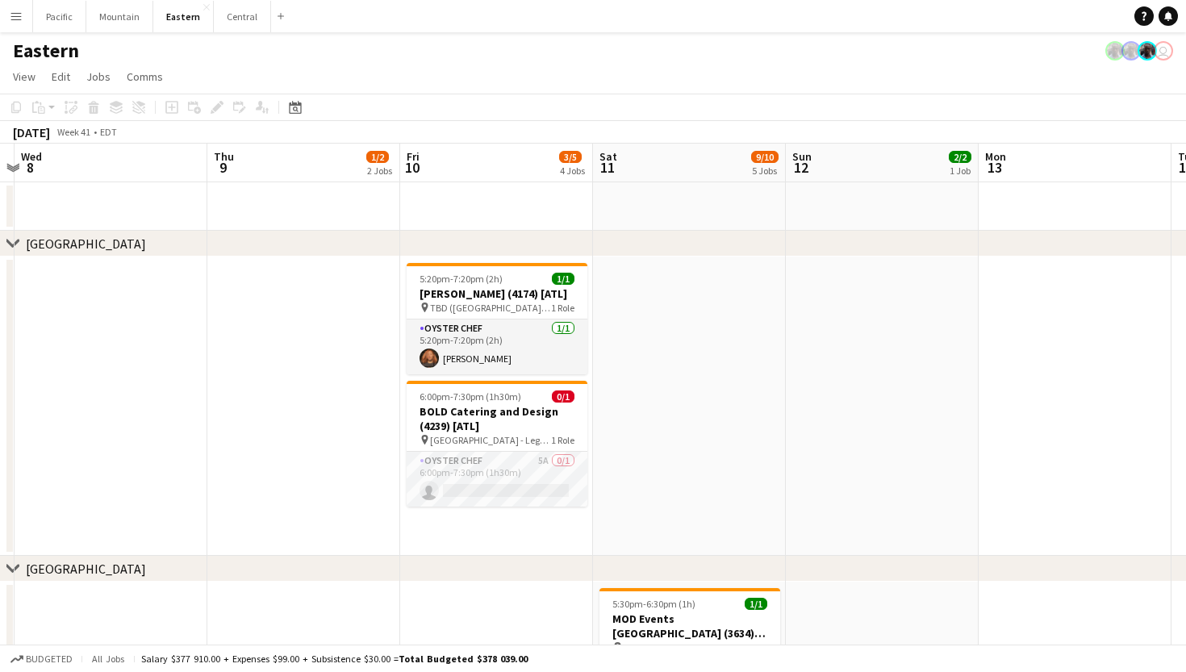
scroll to position [0, 429]
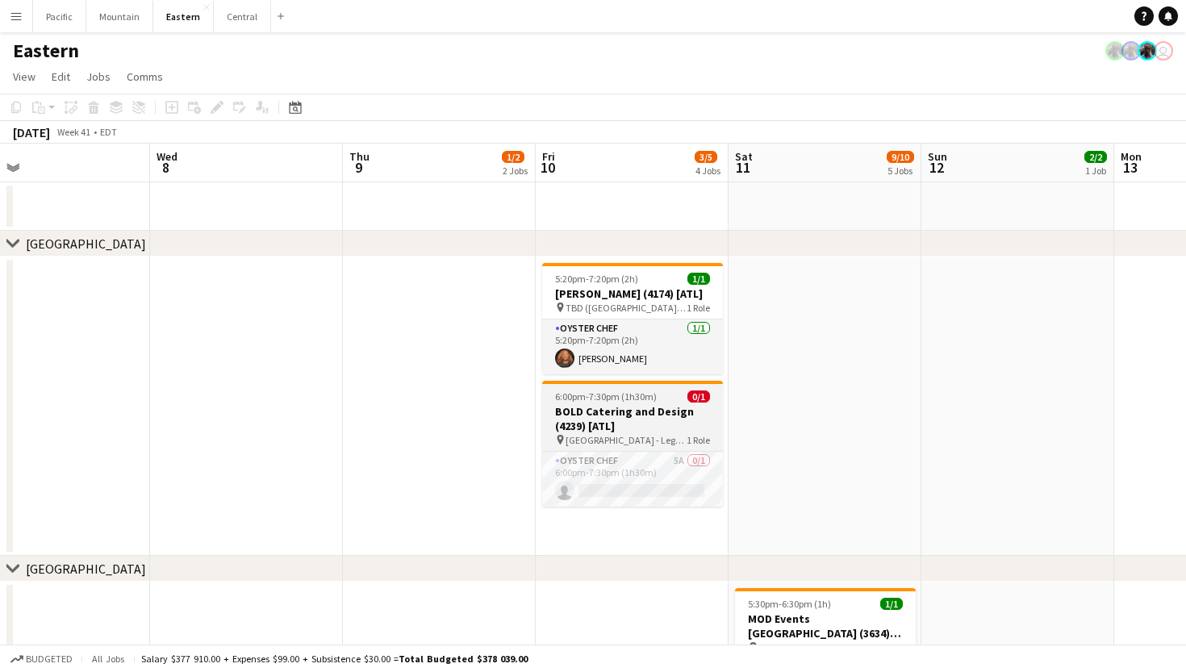
click at [637, 446] on span "[GEOGRAPHIC_DATA] - Legacy Lookout ([GEOGRAPHIC_DATA], [GEOGRAPHIC_DATA])" at bounding box center [626, 440] width 121 height 12
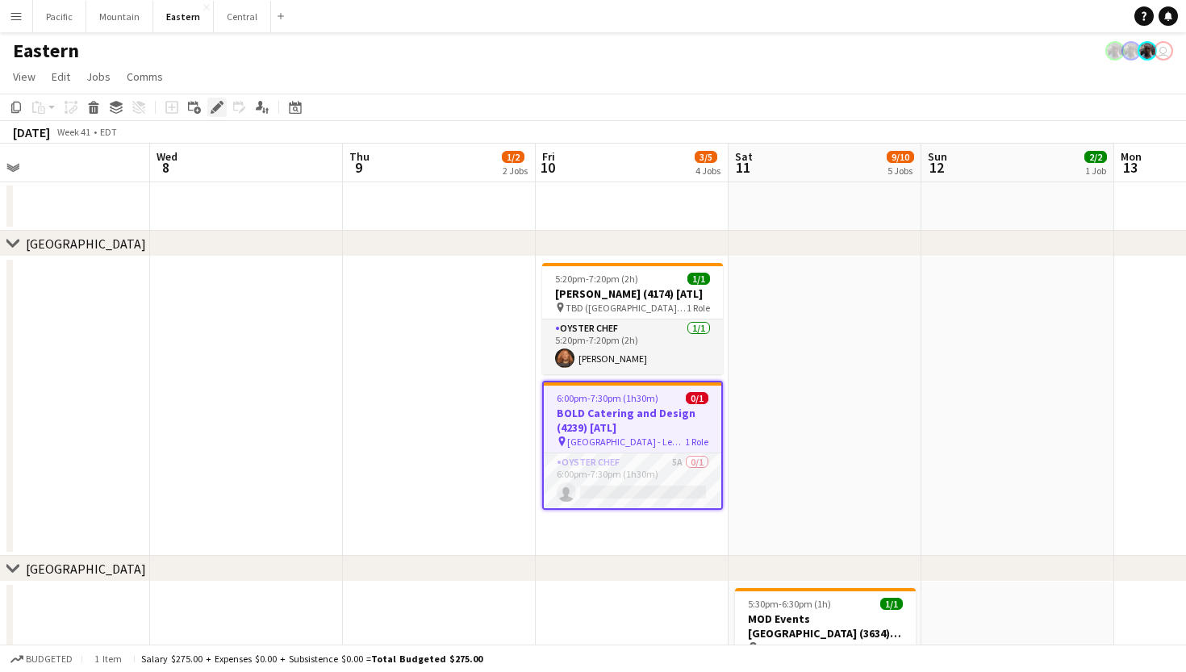
click at [219, 112] on icon "Edit" at bounding box center [217, 107] width 13 height 13
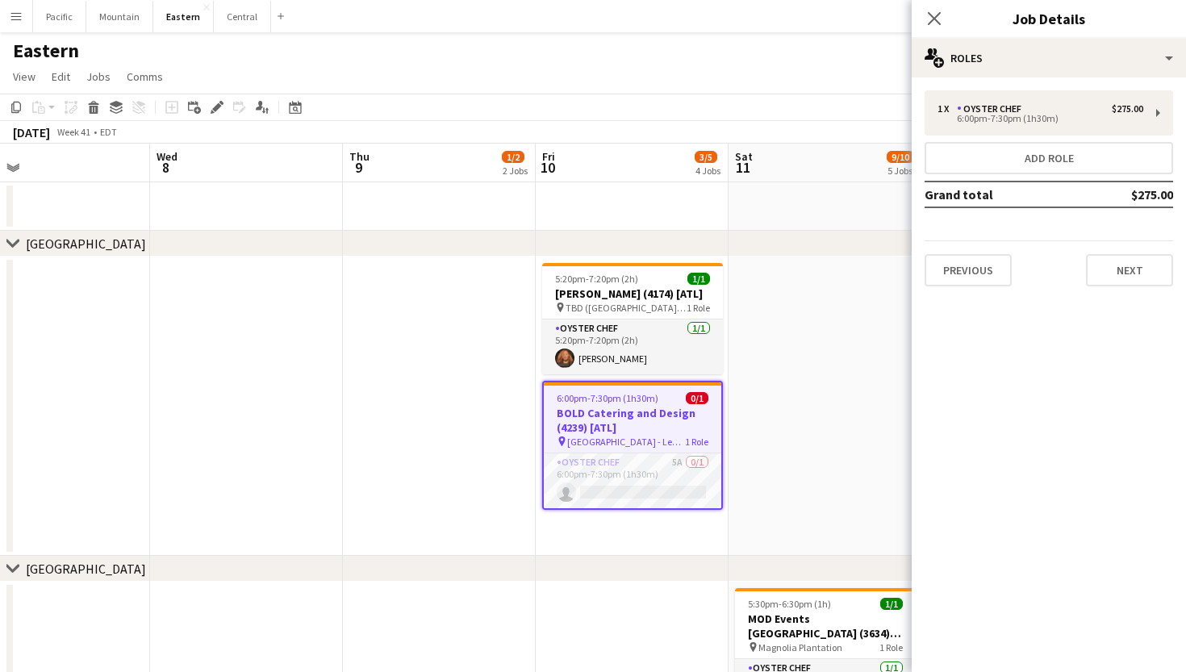
click at [1084, 35] on div "Close pop-in Job Details" at bounding box center [1049, 19] width 274 height 39
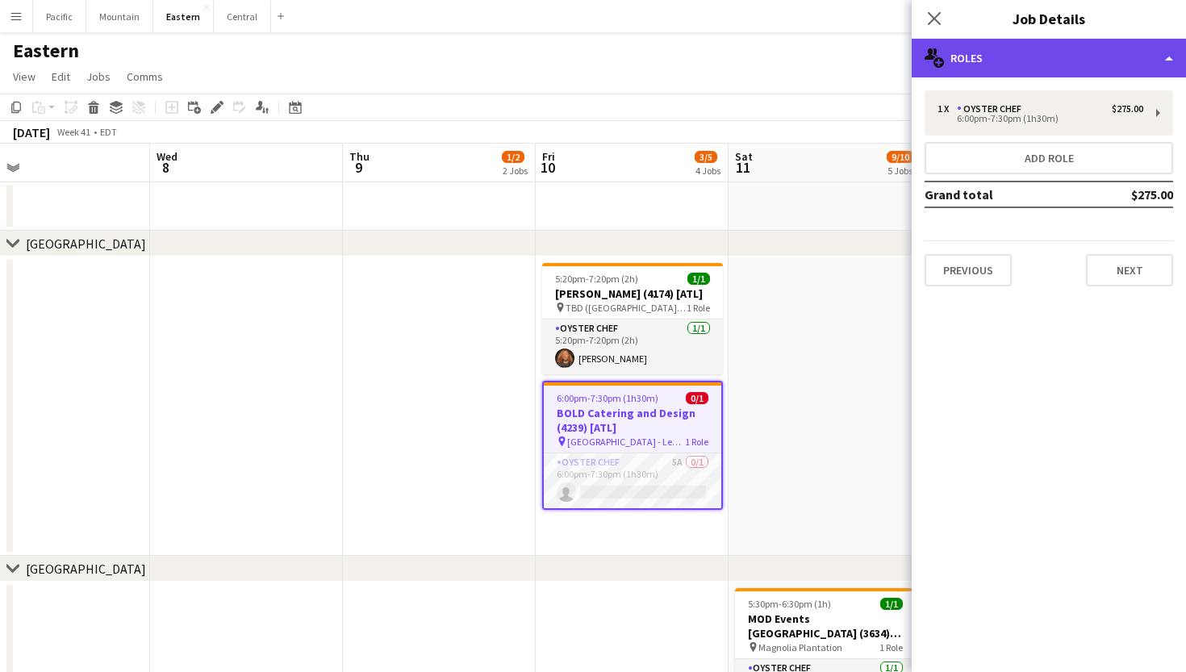
click at [1089, 56] on div "multiple-users-add Roles" at bounding box center [1049, 58] width 274 height 39
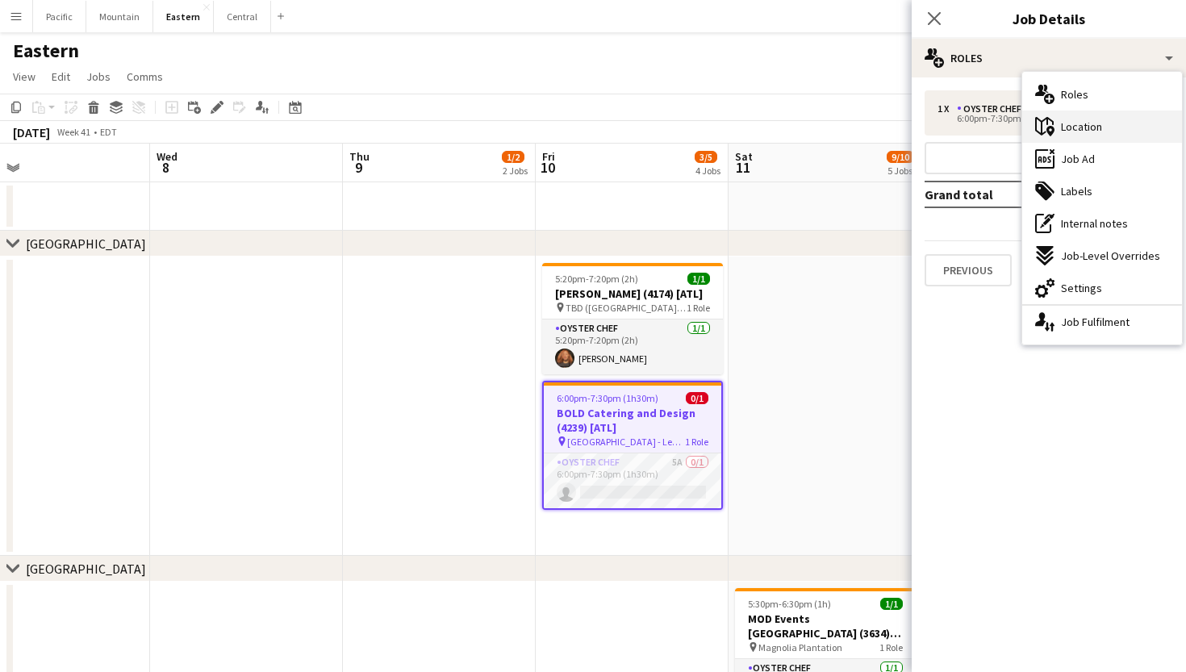
click at [1094, 129] on span "Location" at bounding box center [1081, 126] width 41 height 15
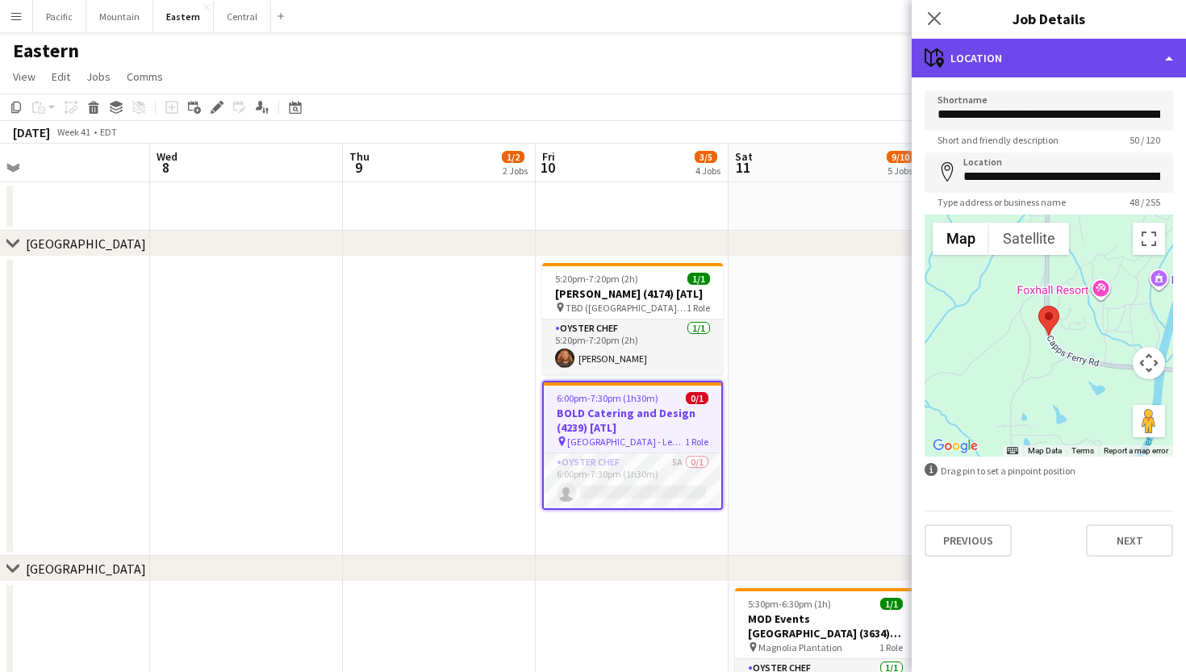
click at [971, 61] on div "maps-pin-1 Location" at bounding box center [1049, 58] width 274 height 39
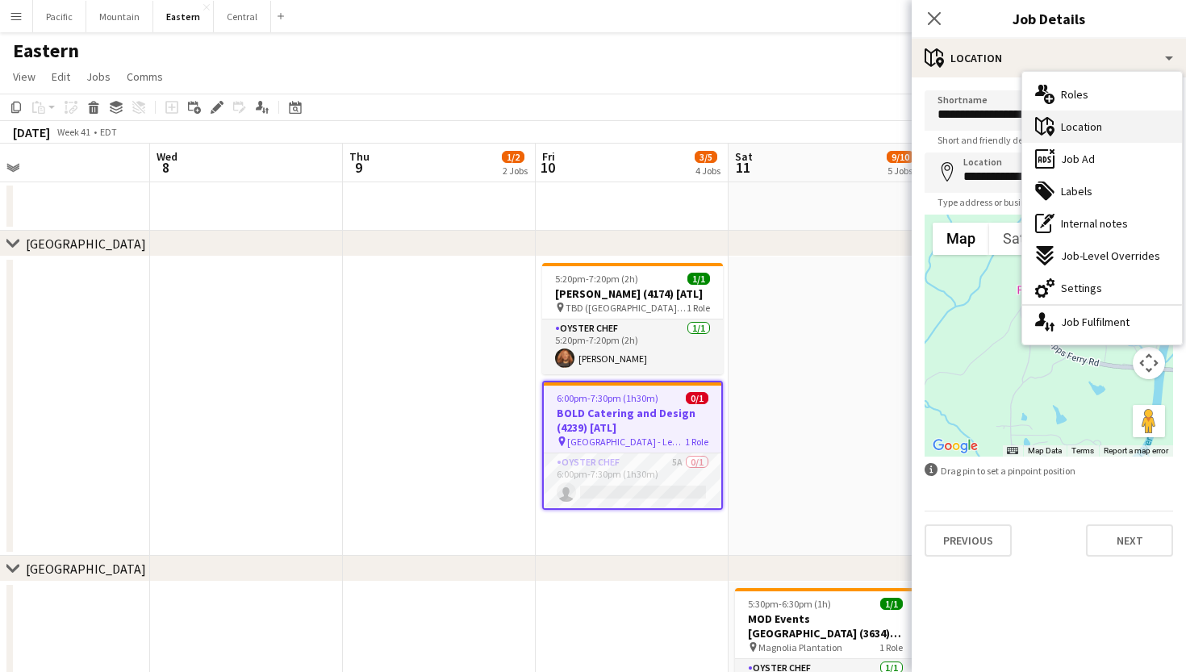
click at [1081, 127] on span "Location" at bounding box center [1081, 126] width 41 height 15
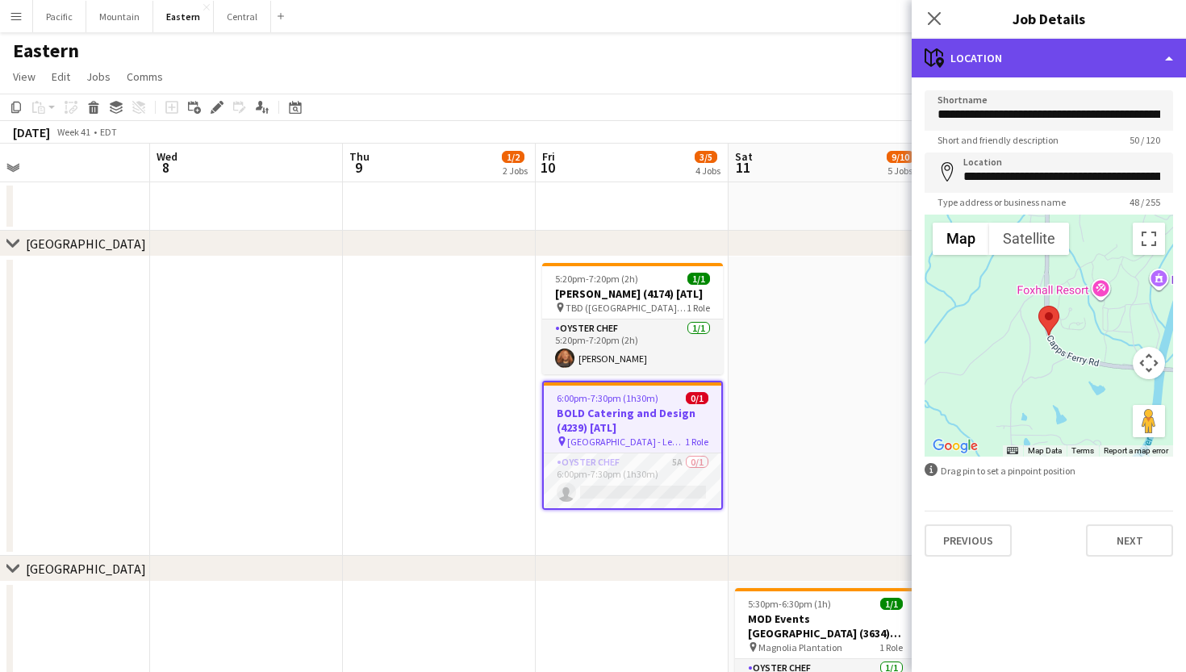
click at [1059, 48] on div "maps-pin-1 Location" at bounding box center [1049, 58] width 274 height 39
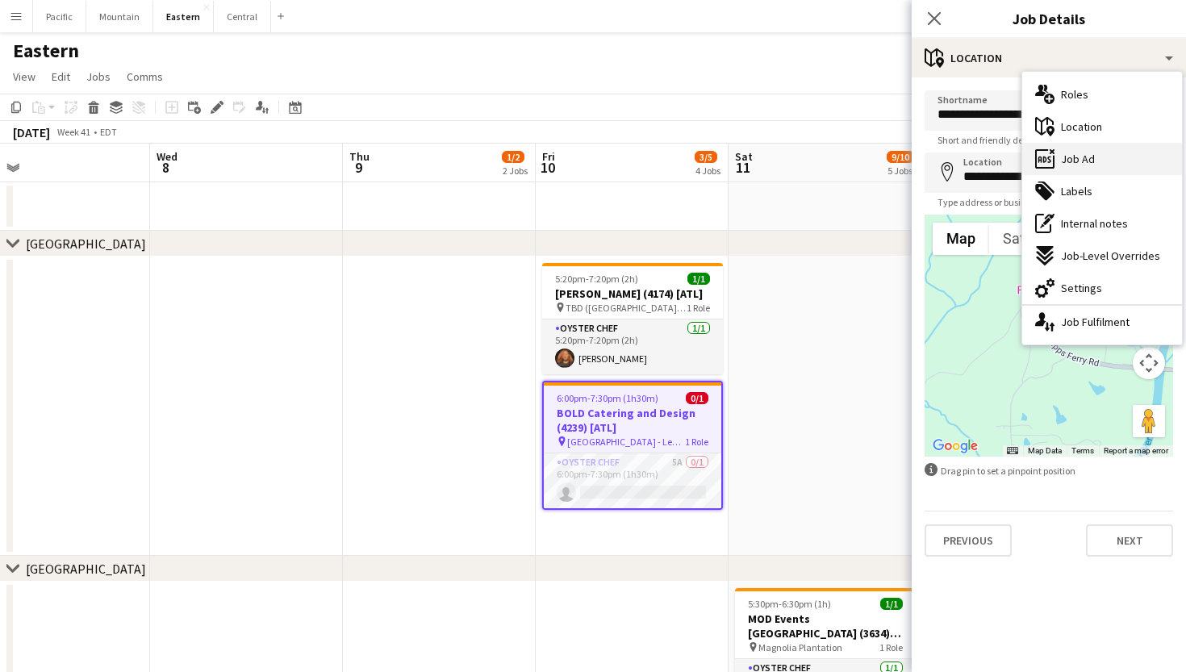
click at [1067, 167] on div "ads-window Job Ad" at bounding box center [1103, 159] width 160 height 32
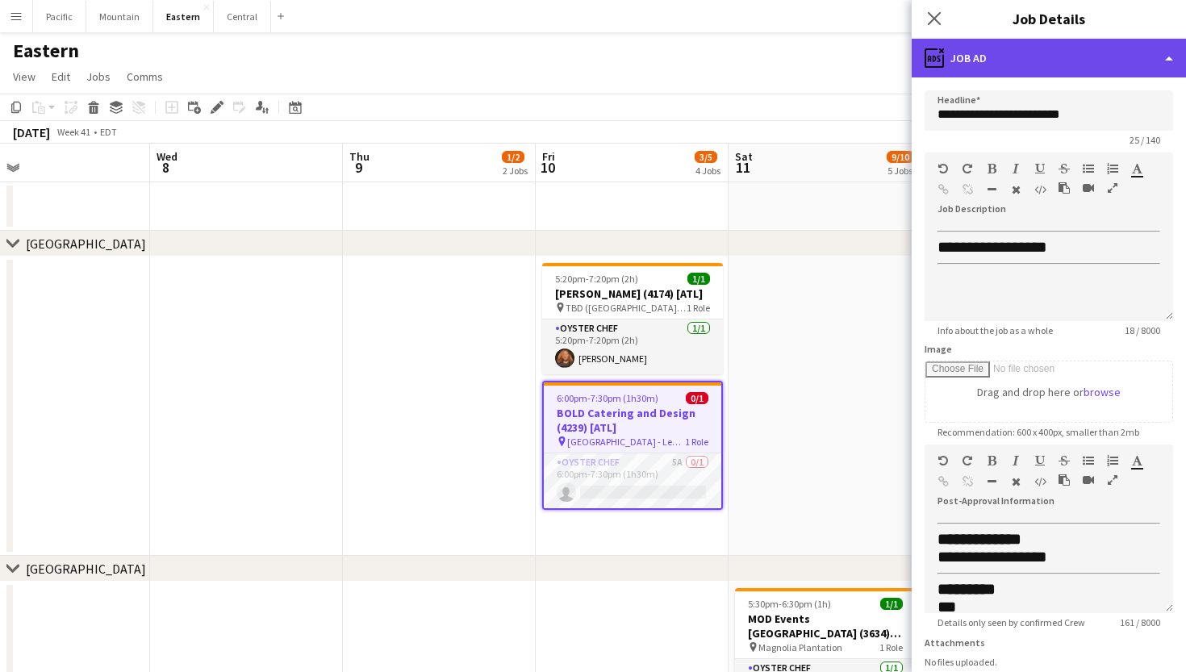
click at [1076, 58] on div "ads-window Job Ad" at bounding box center [1049, 58] width 274 height 39
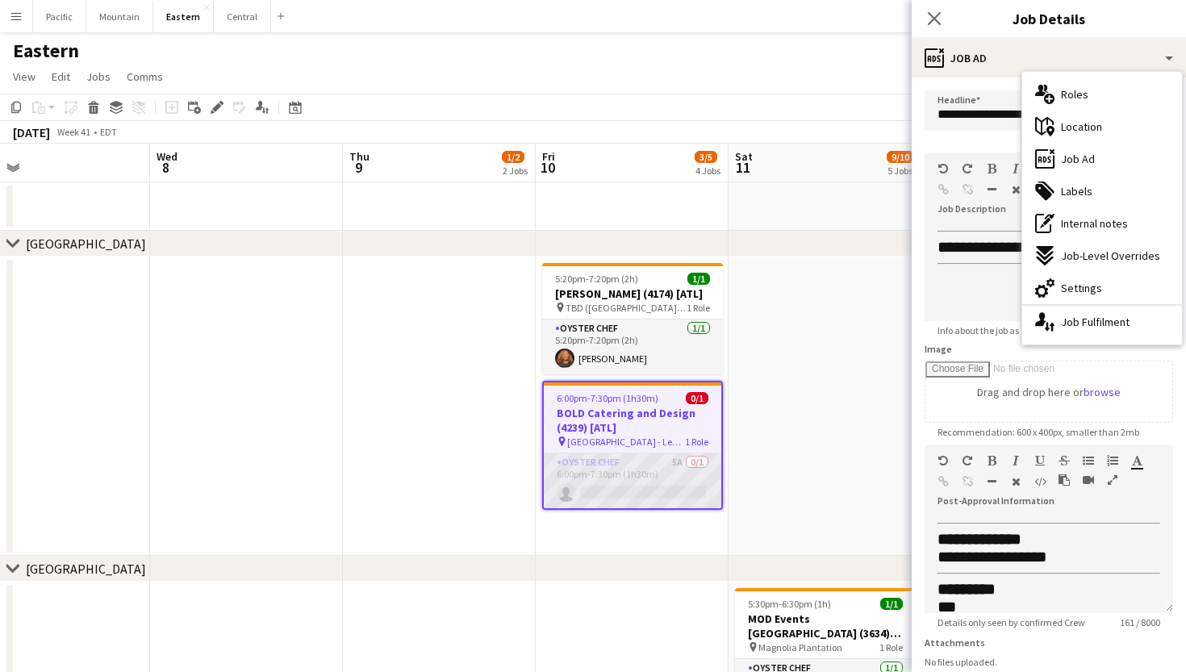
click at [677, 488] on app-card-role "Oyster Chef 5A 0/1 6:00pm-7:30pm (1h30m) single-neutral-actions" at bounding box center [633, 481] width 178 height 55
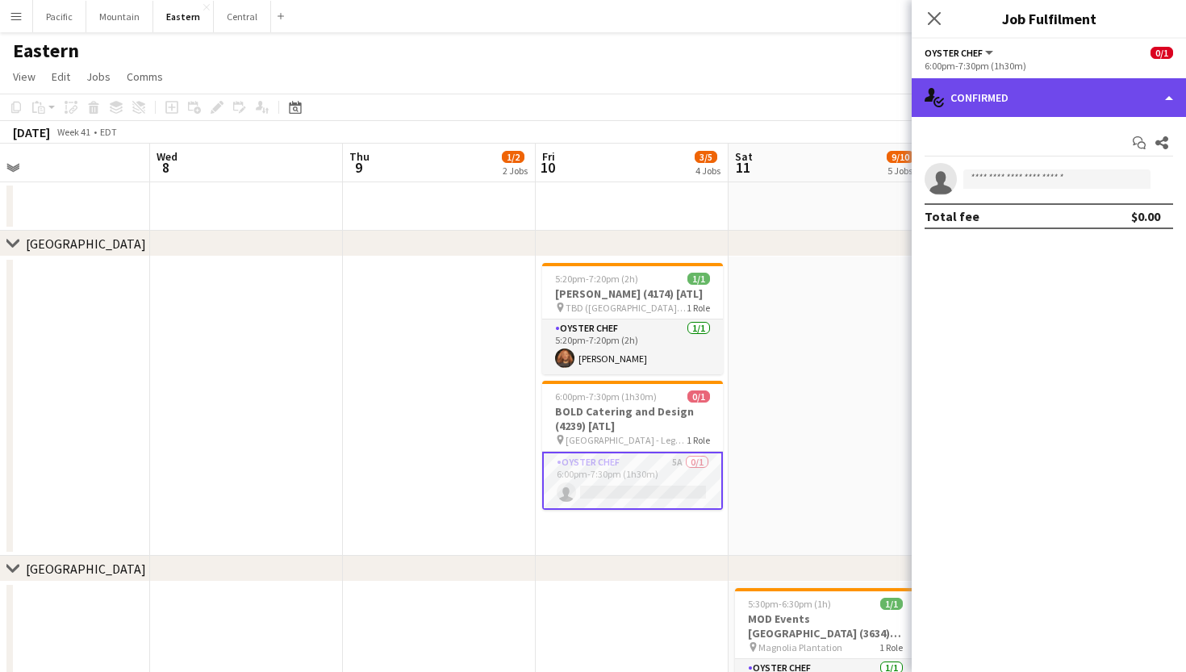
click at [1053, 98] on div "single-neutral-actions-check-2 Confirmed" at bounding box center [1049, 97] width 274 height 39
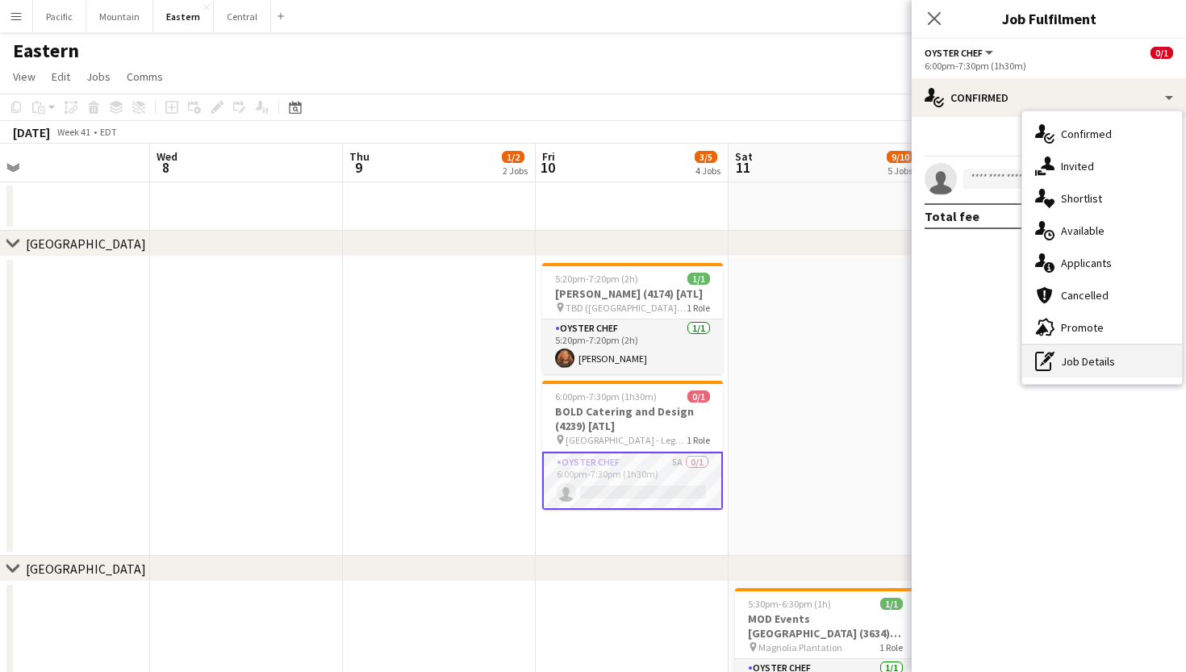
click at [1079, 367] on div "pen-write Job Details" at bounding box center [1103, 361] width 160 height 32
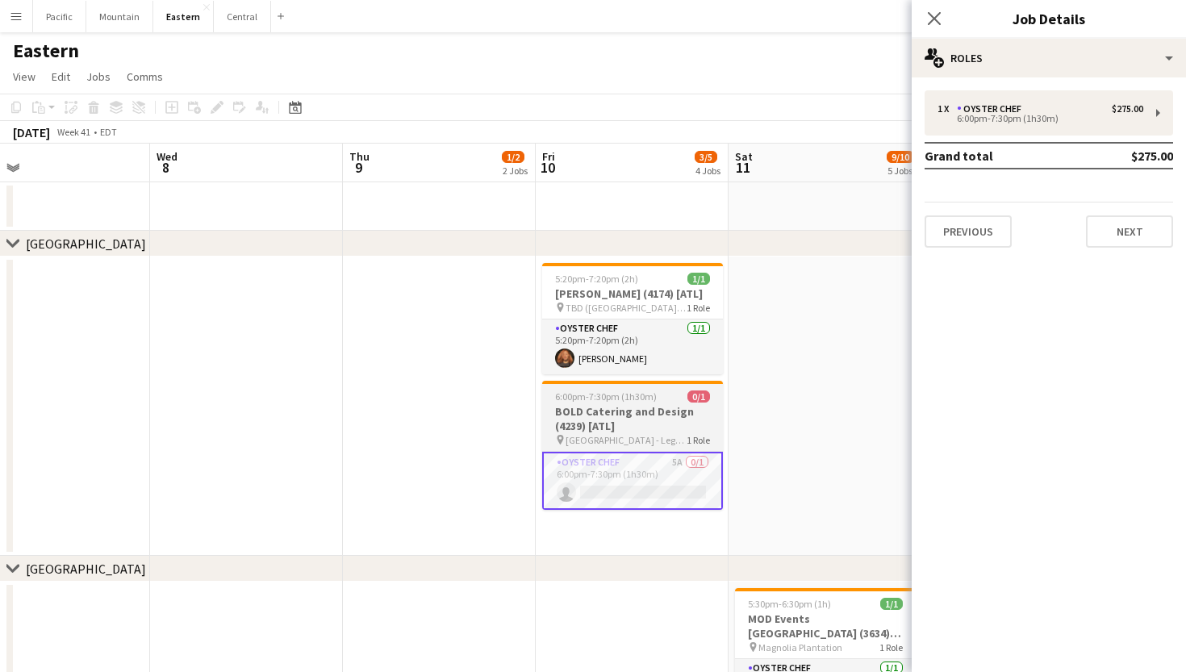
click at [669, 418] on app-job-card "6:00pm-7:30pm (1h30m) 0/1 BOLD Catering and Design (4239) [ATL] pin [GEOGRAPHIC…" at bounding box center [632, 445] width 181 height 129
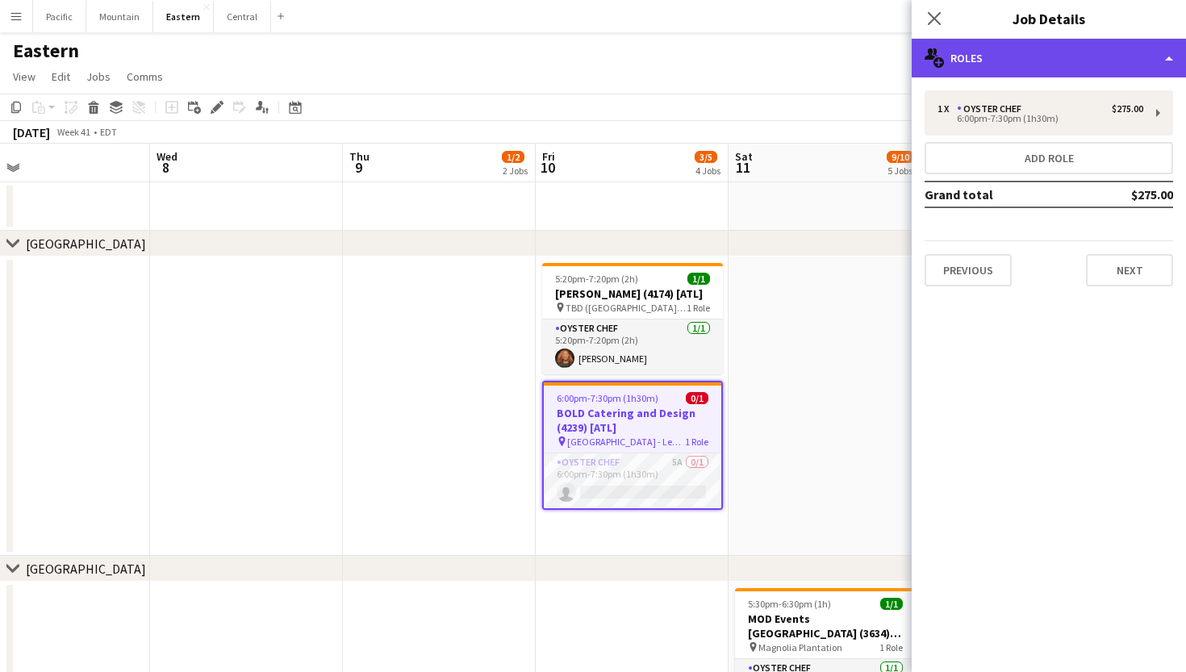
click at [1041, 40] on div "multiple-users-add Roles" at bounding box center [1049, 58] width 274 height 39
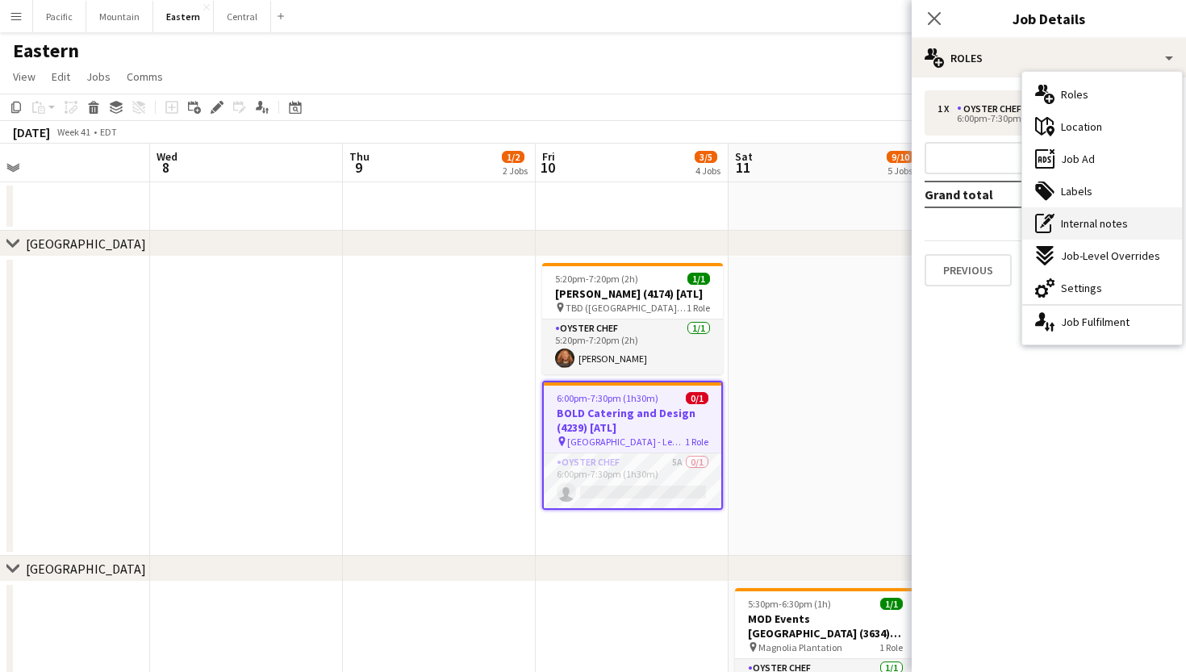
click at [1098, 220] on span "Internal notes" at bounding box center [1094, 223] width 67 height 15
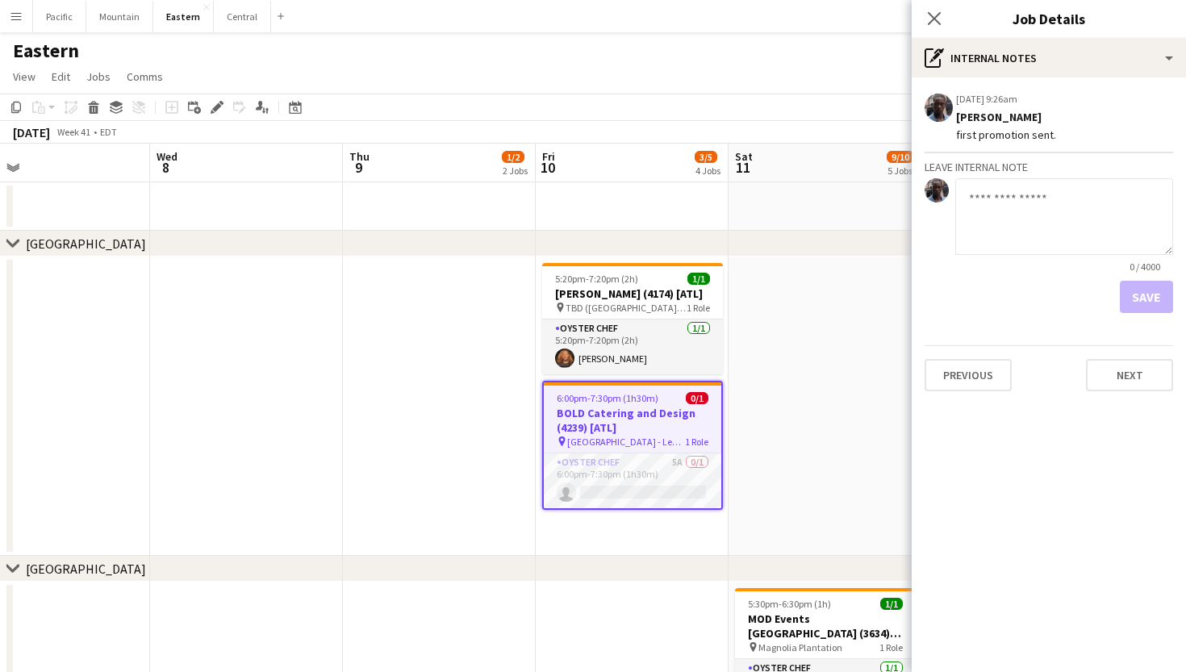
click at [1019, 238] on textarea at bounding box center [1065, 216] width 218 height 77
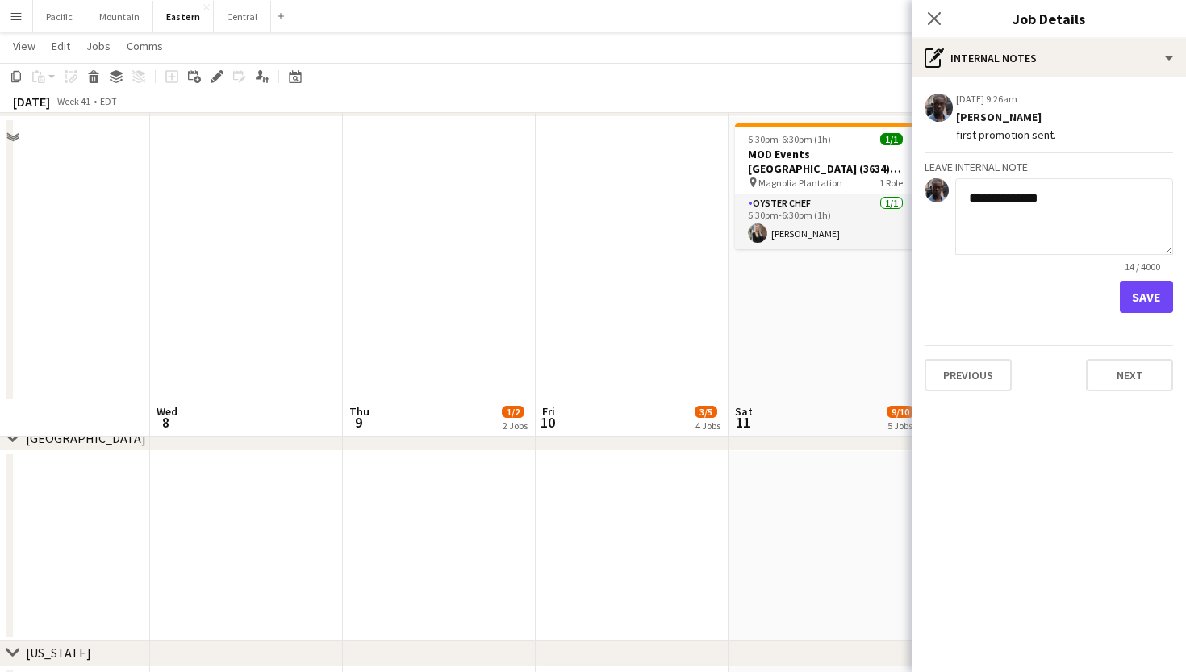
scroll to position [1001, 0]
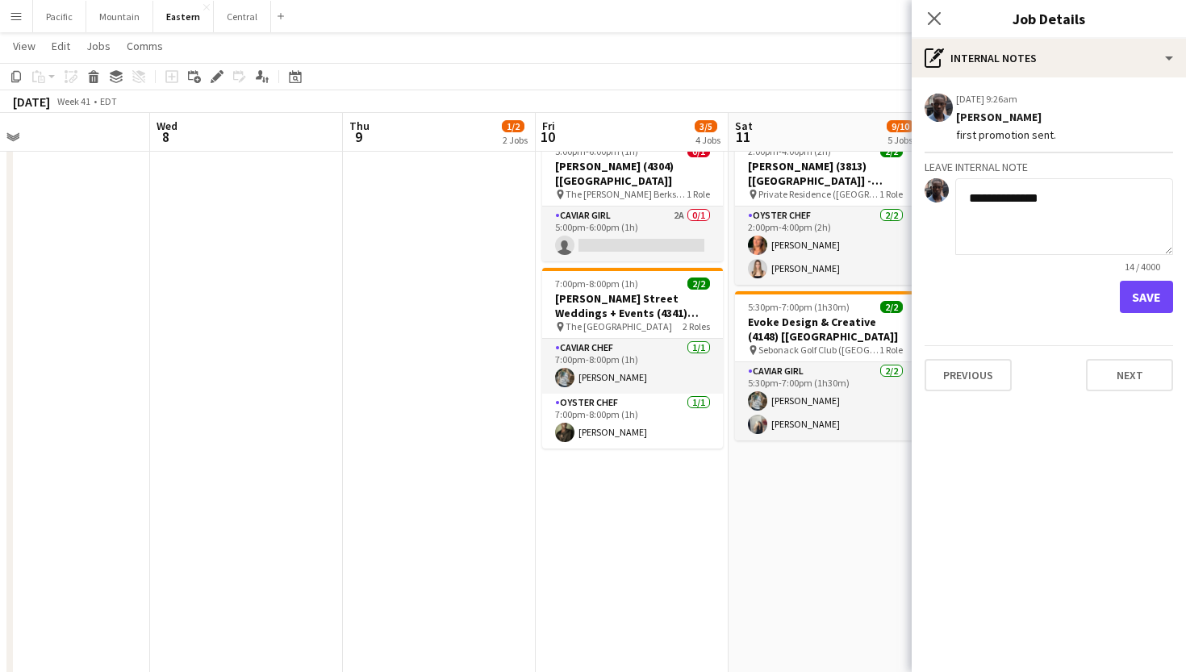
type textarea "**********"
click at [1136, 284] on button "Save" at bounding box center [1146, 297] width 53 height 32
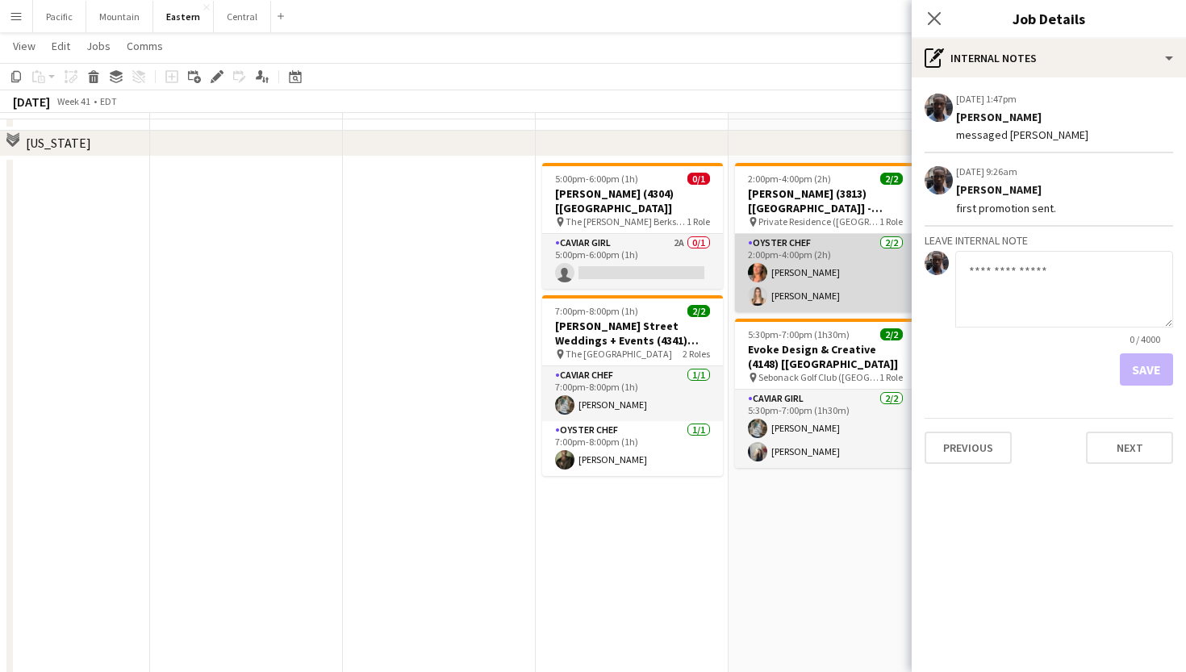
scroll to position [854, 0]
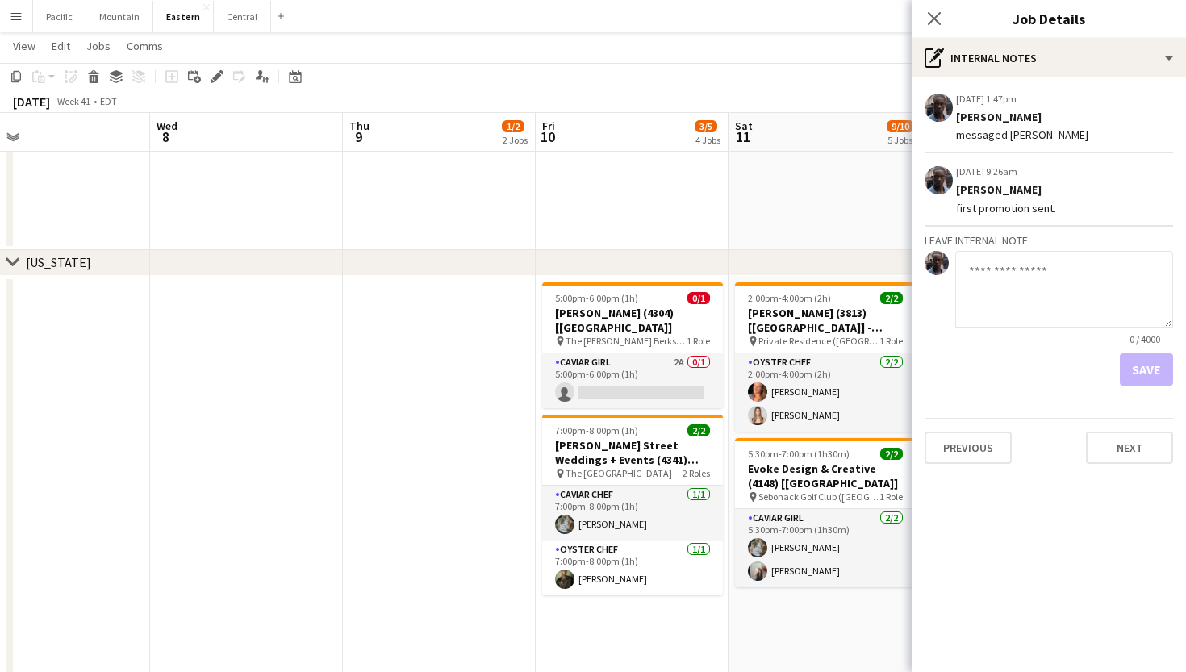
click at [939, 28] on div "Close pop-in" at bounding box center [934, 18] width 45 height 37
click at [646, 361] on app-card-role "Caviar Girl 2A 0/1 5:00pm-6:00pm (1h) single-neutral-actions" at bounding box center [632, 380] width 181 height 55
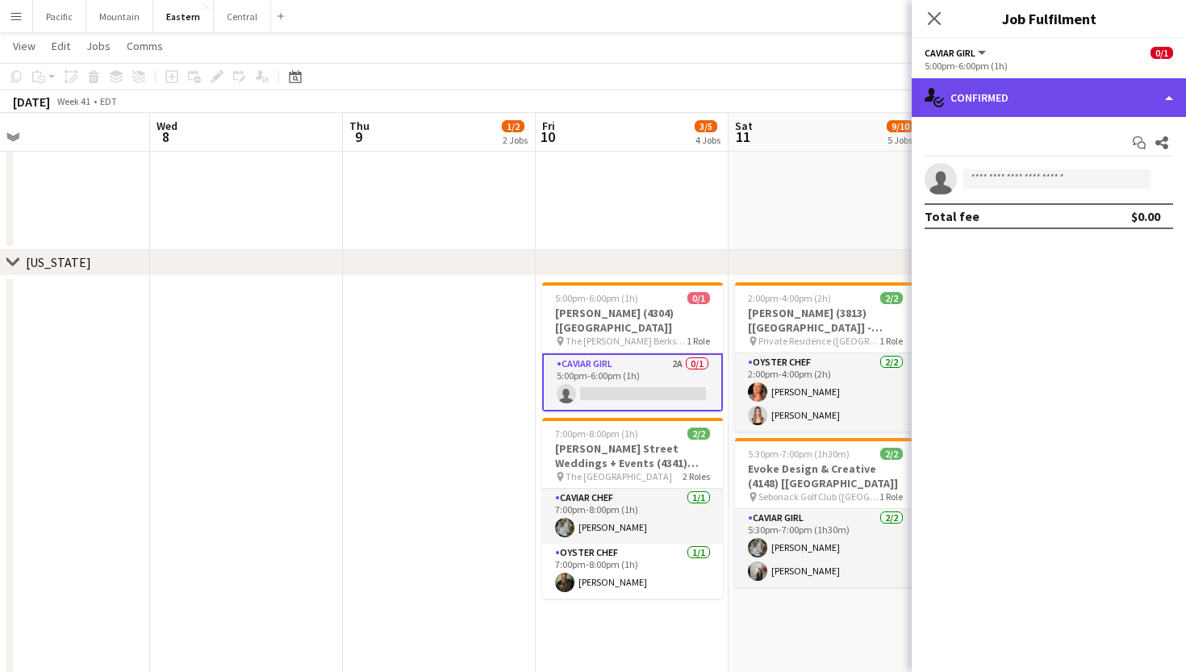
click at [1050, 94] on div "single-neutral-actions-check-2 Confirmed" at bounding box center [1049, 97] width 274 height 39
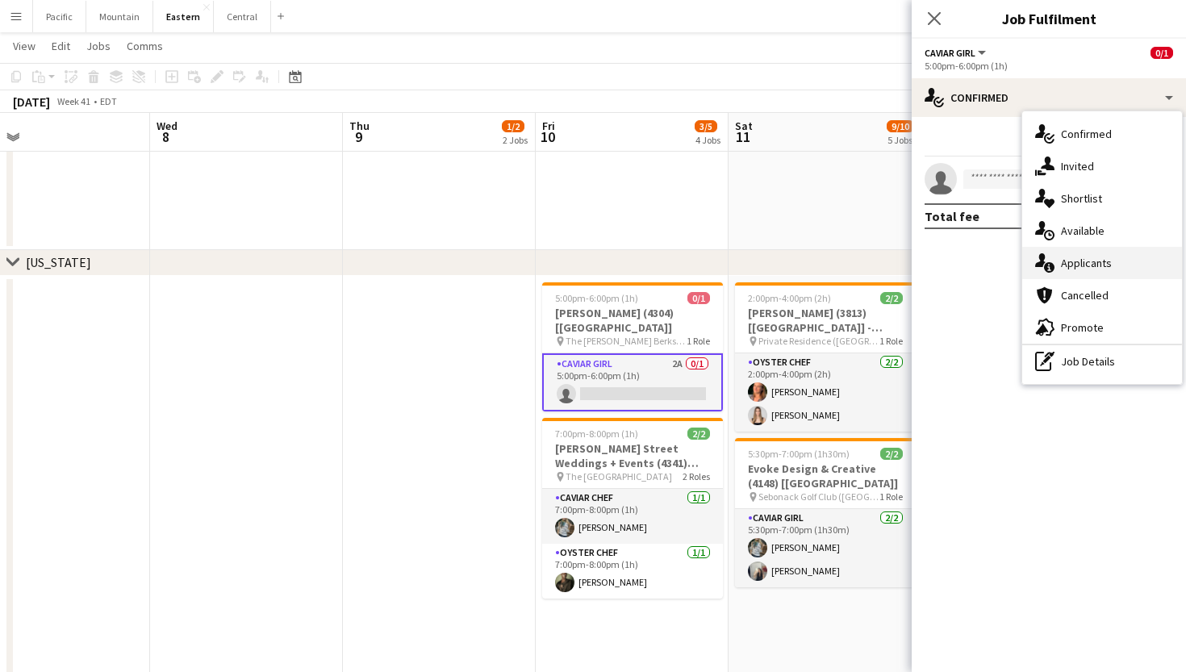
click at [1073, 257] on span "Applicants" at bounding box center [1086, 263] width 51 height 15
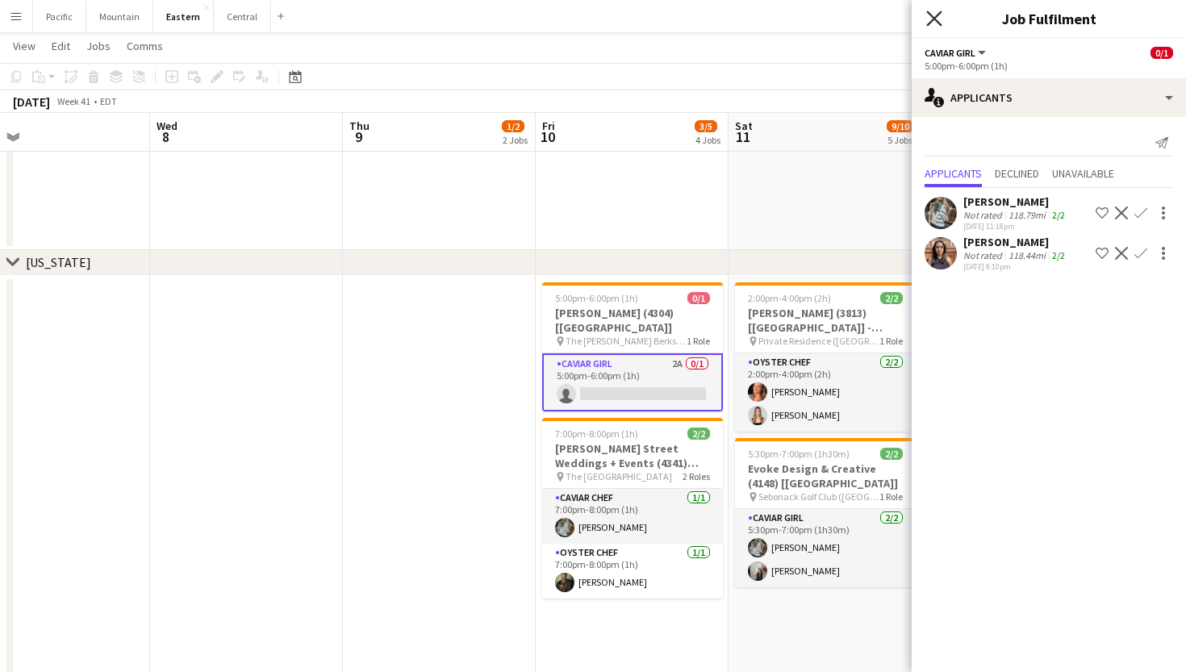
click at [931, 22] on icon at bounding box center [934, 17] width 15 height 15
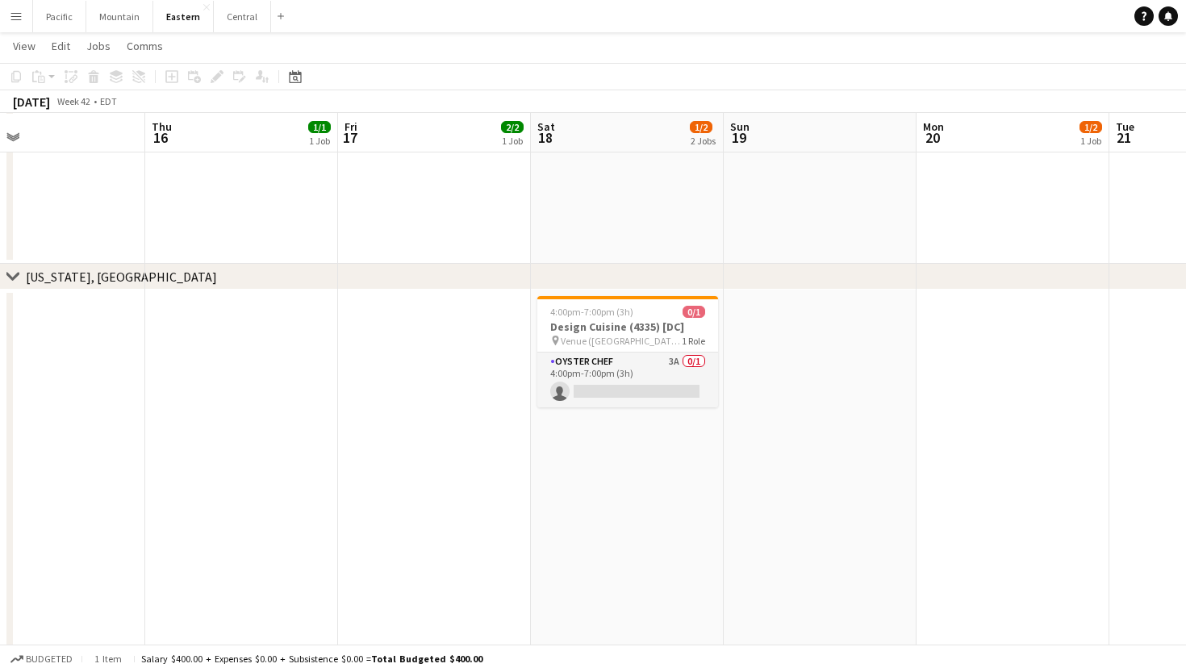
scroll to position [2230, 0]
click at [638, 403] on app-card-role "Oyster Chef 3A 0/1 4:00pm-7:00pm (3h) single-neutral-actions" at bounding box center [628, 380] width 181 height 55
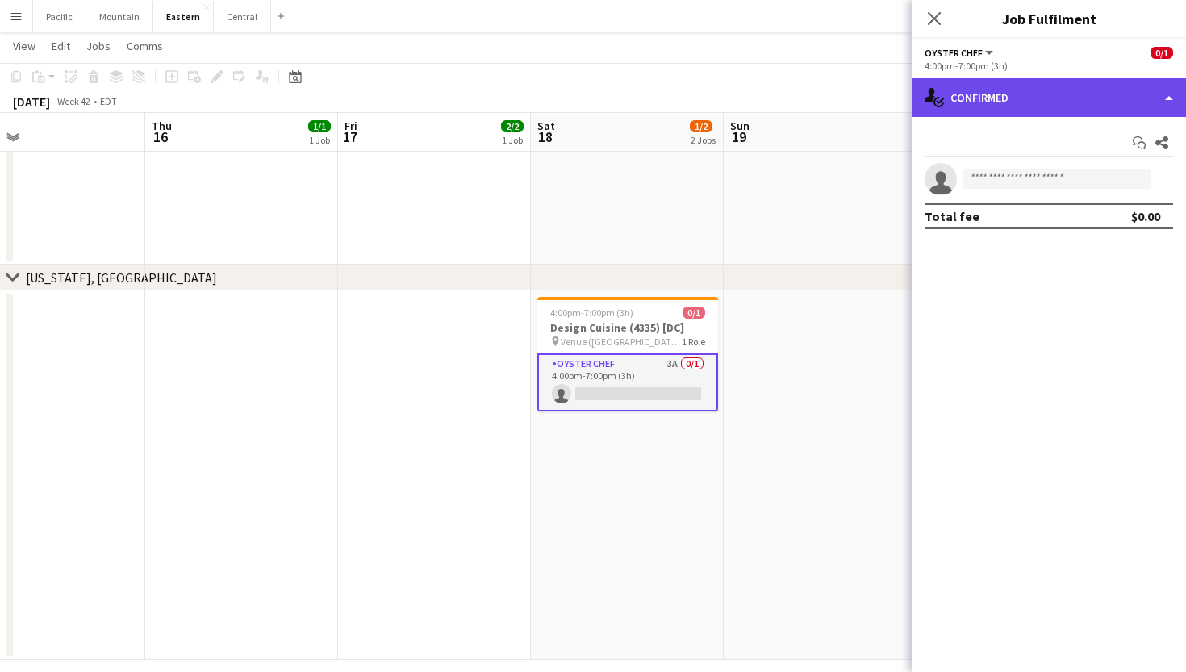
click at [1056, 88] on div "single-neutral-actions-check-2 Confirmed" at bounding box center [1049, 97] width 274 height 39
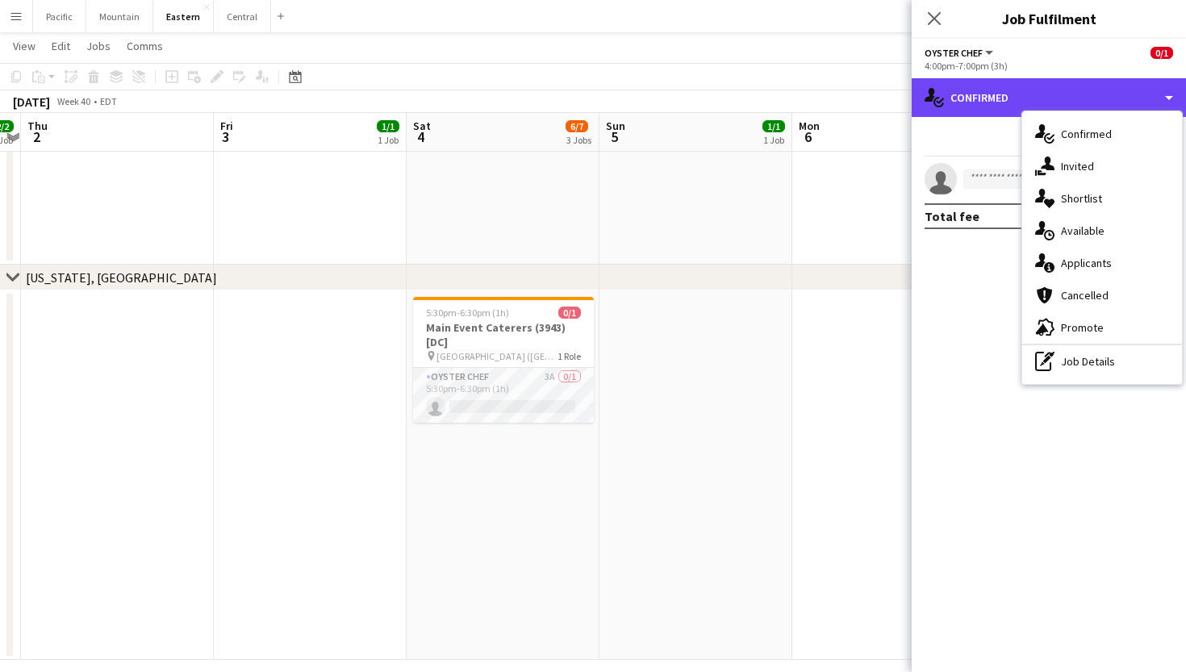
scroll to position [0, 363]
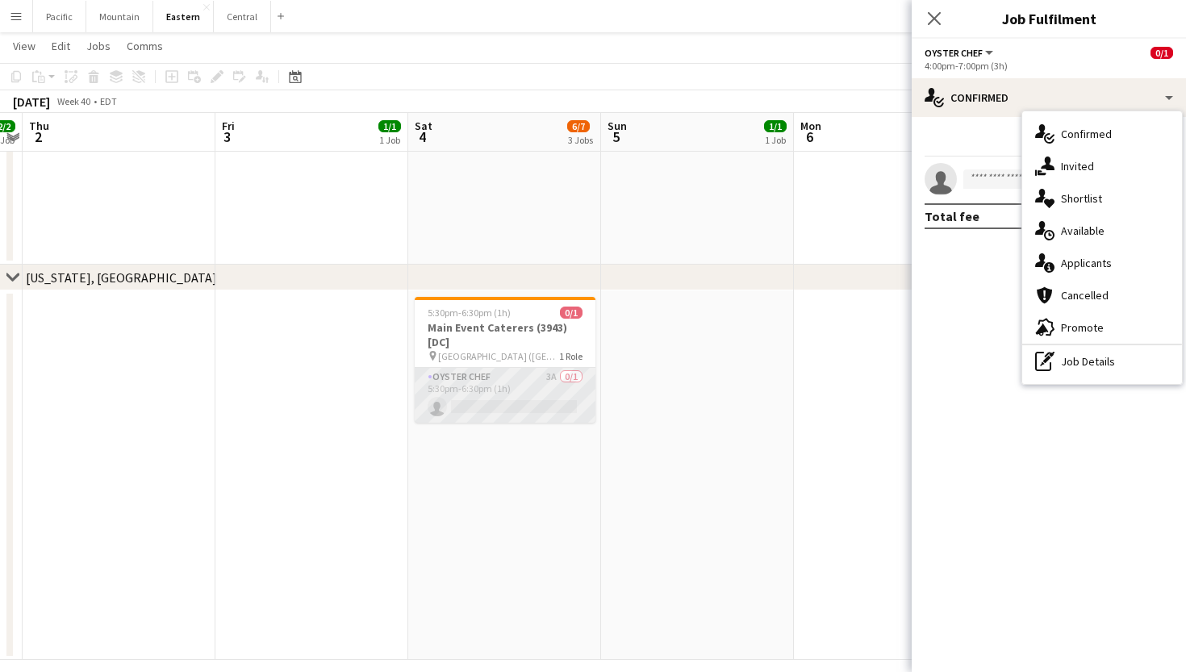
click at [507, 416] on app-card-role "Oyster Chef 3A 0/1 5:30pm-6:30pm (1h) single-neutral-actions" at bounding box center [505, 395] width 181 height 55
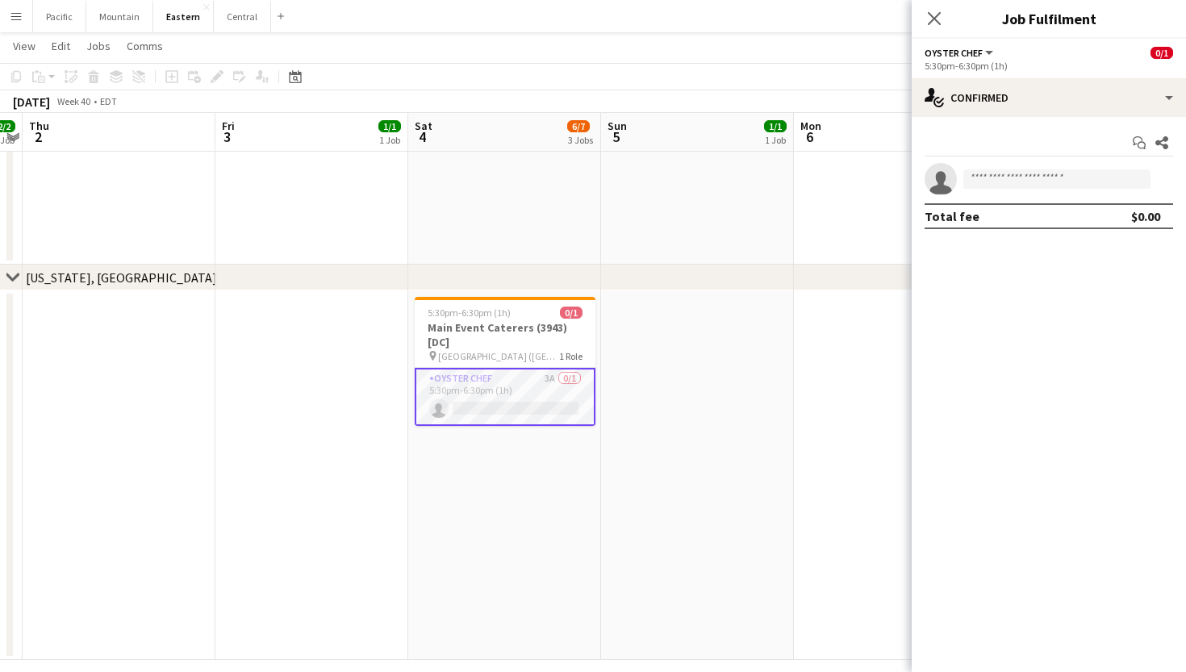
click at [933, 21] on icon at bounding box center [934, 18] width 13 height 13
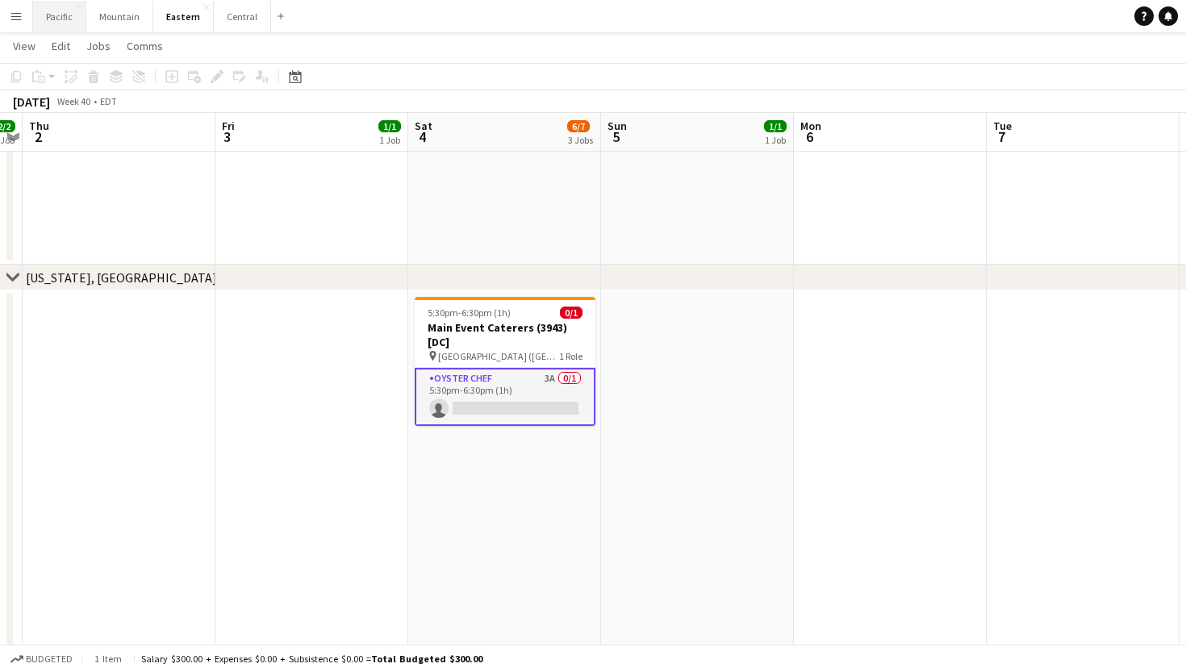
click at [68, 22] on button "Pacific Close" at bounding box center [59, 16] width 53 height 31
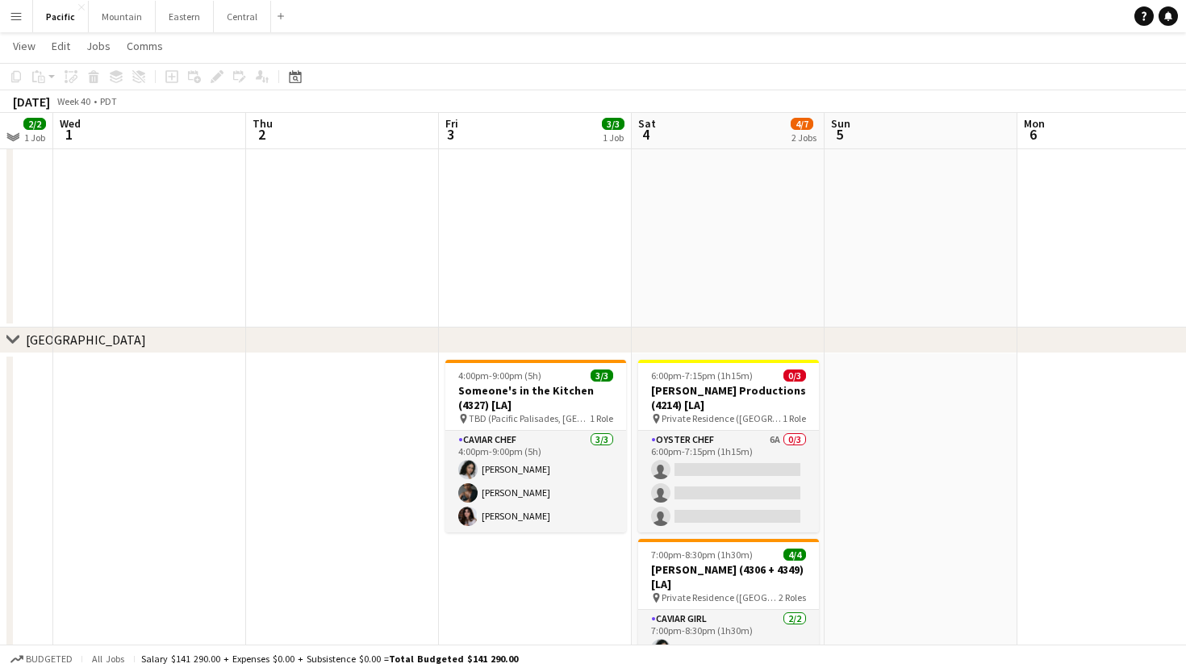
scroll to position [197, 0]
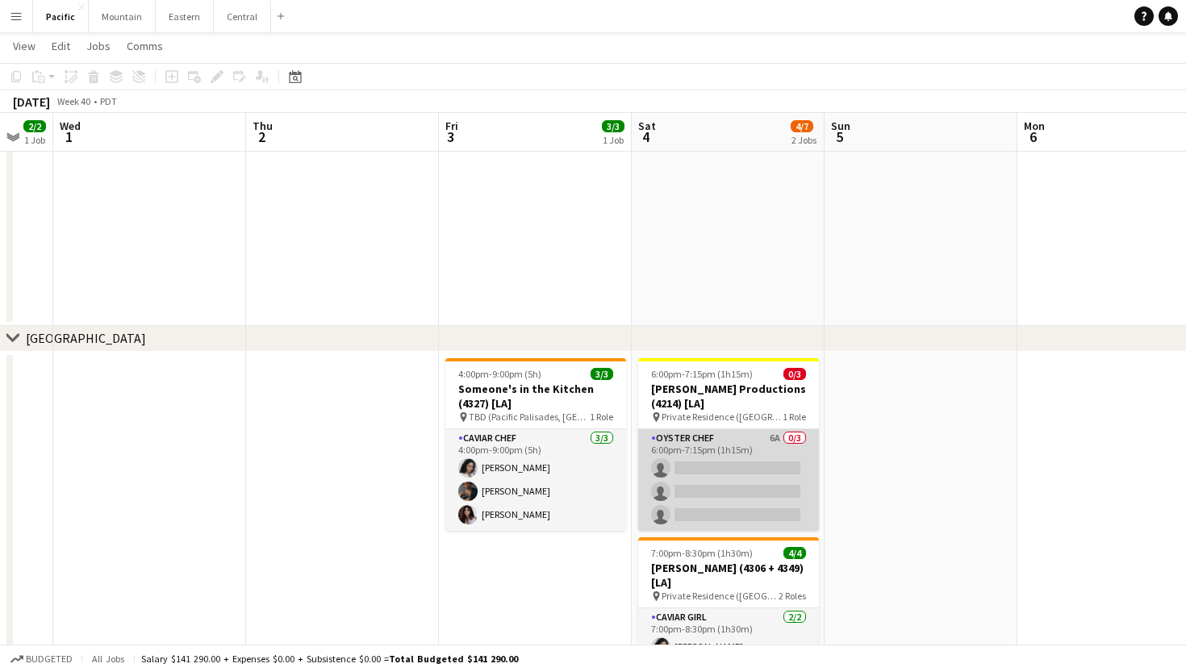
click at [725, 476] on app-card-role "Oyster Chef 6A 0/3 6:00pm-7:15pm (1h15m) single-neutral-actions single-neutral-…" at bounding box center [728, 480] width 181 height 102
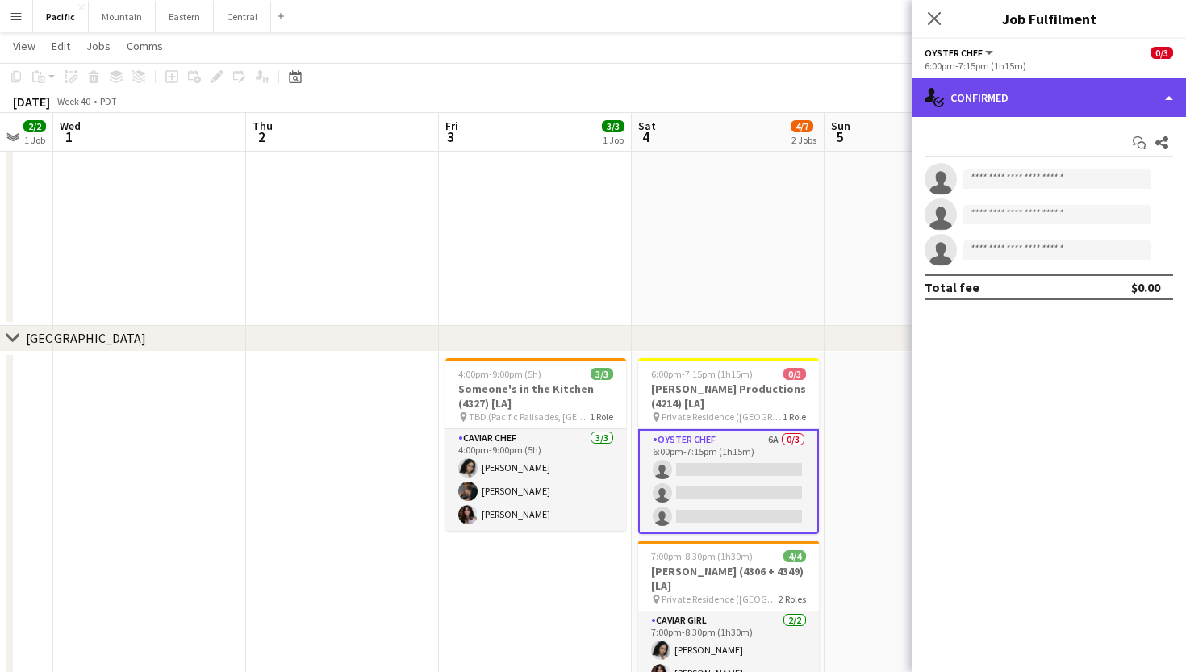
click at [1015, 93] on div "single-neutral-actions-check-2 Confirmed" at bounding box center [1049, 97] width 274 height 39
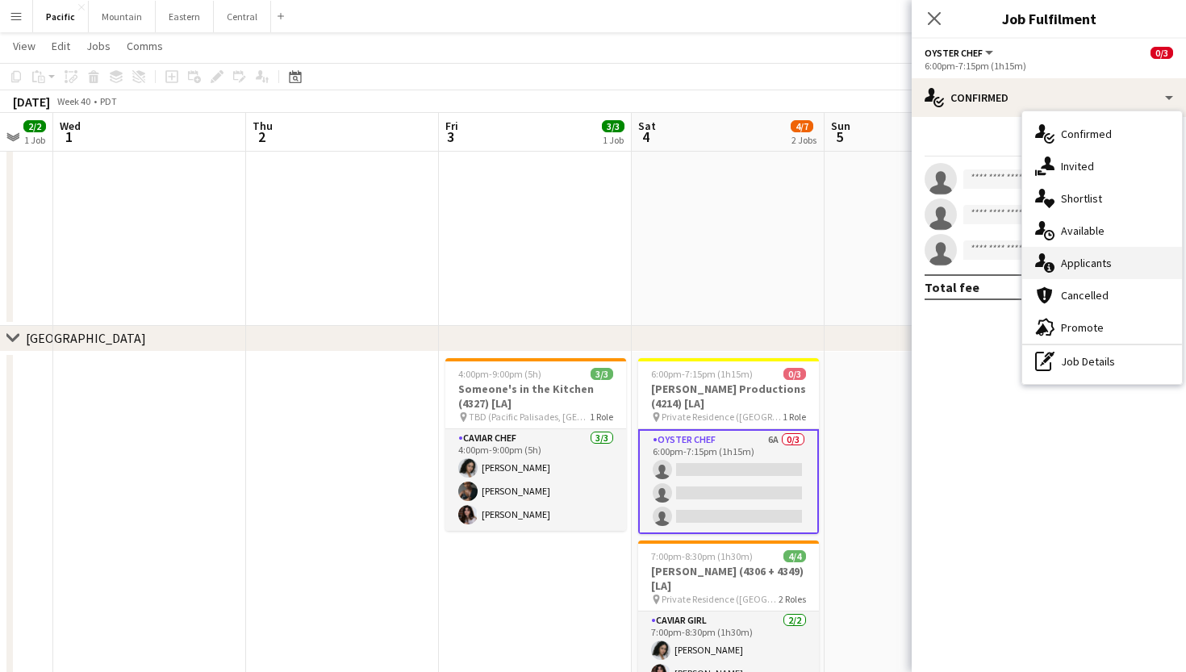
click at [1082, 268] on span "Applicants" at bounding box center [1086, 263] width 51 height 15
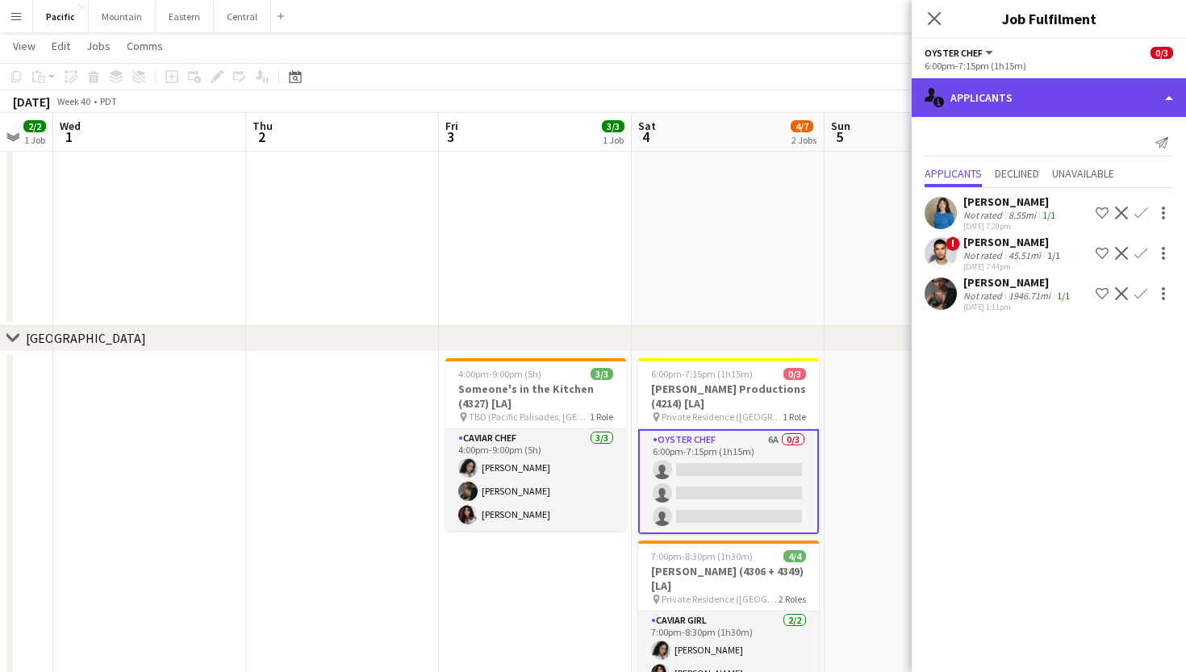
click at [1010, 98] on div "single-neutral-actions-information Applicants" at bounding box center [1049, 97] width 274 height 39
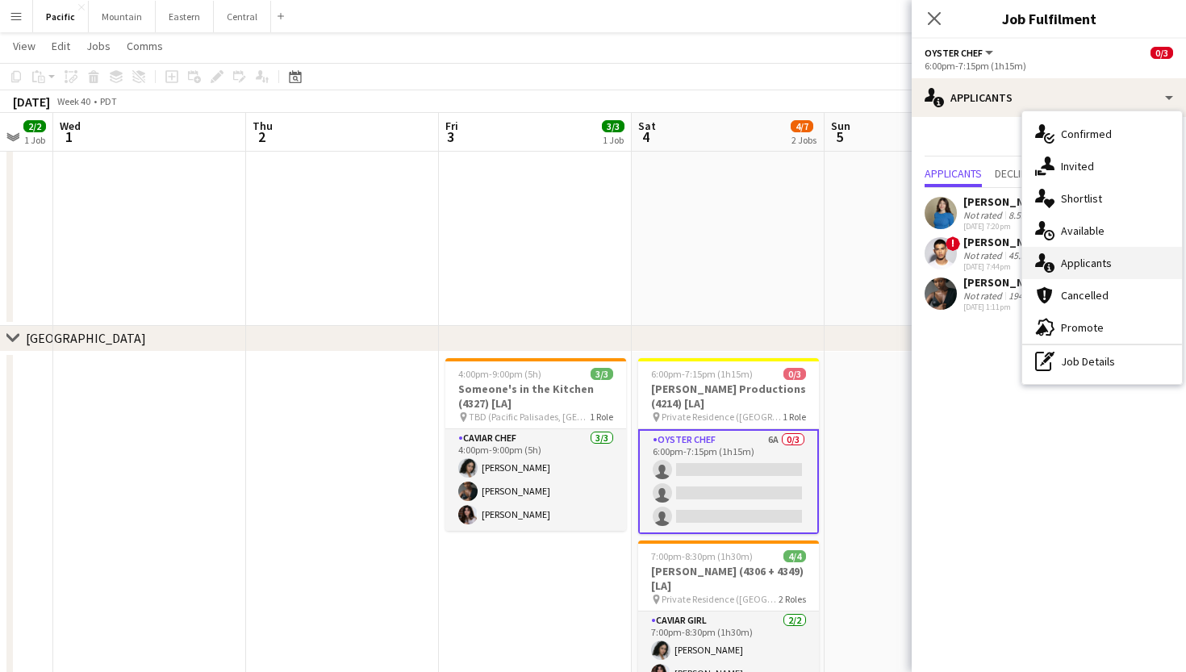
click at [1106, 257] on span "Applicants" at bounding box center [1086, 263] width 51 height 15
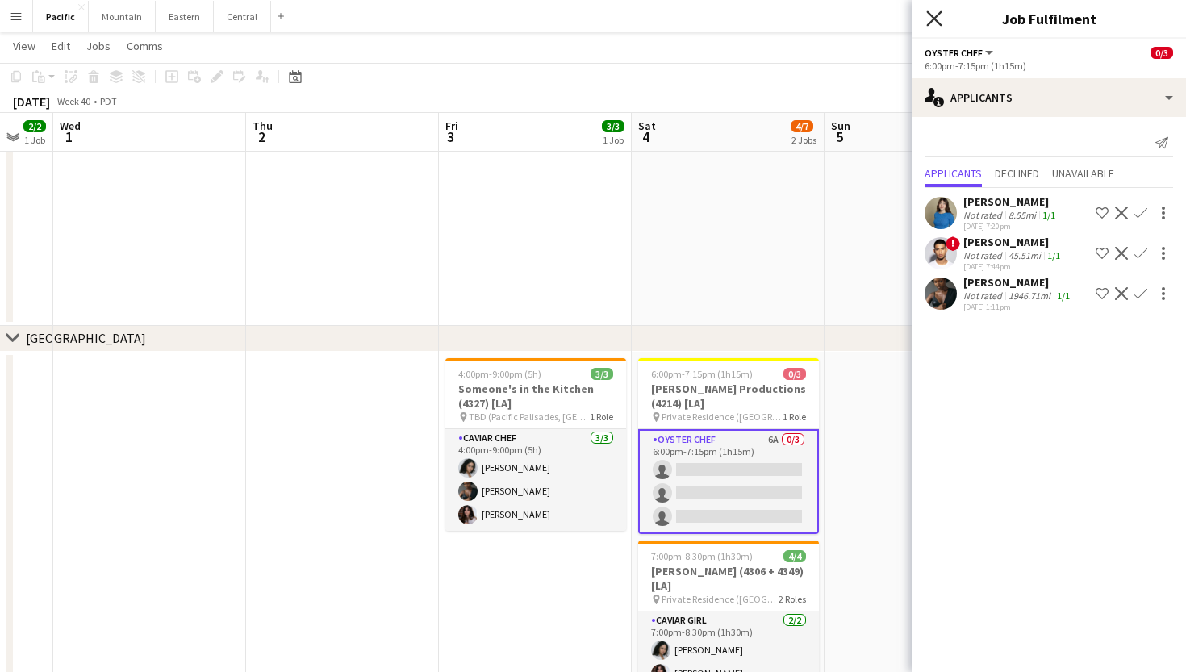
click at [932, 18] on icon "Close pop-in" at bounding box center [934, 17] width 15 height 15
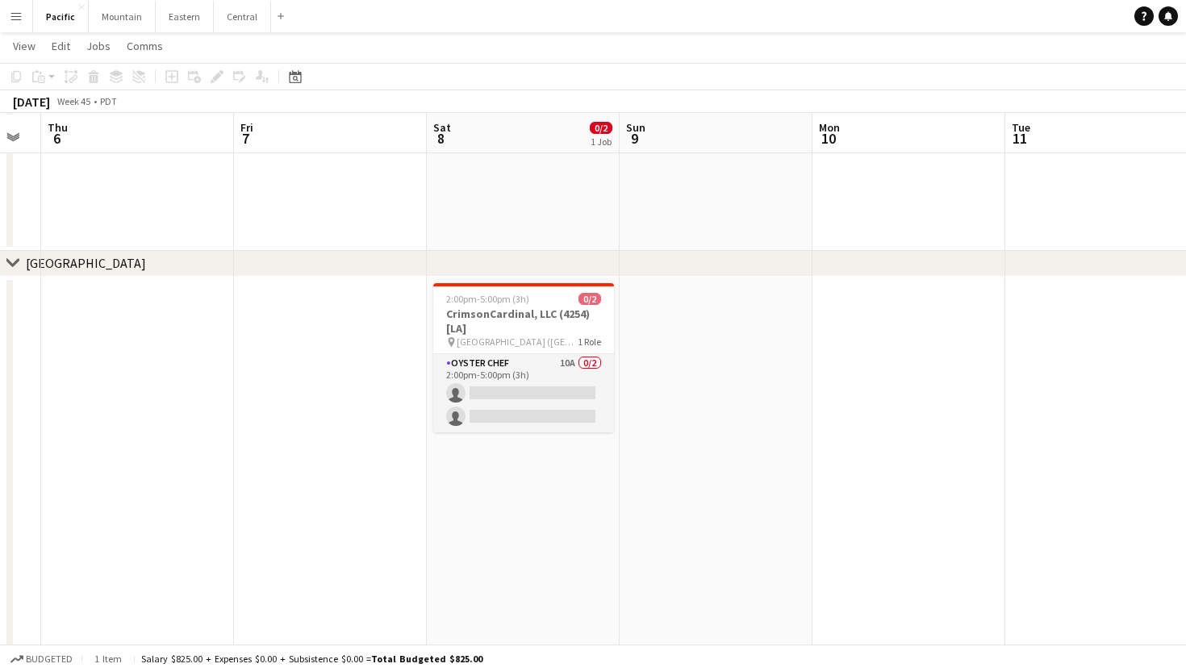
scroll to position [278, 0]
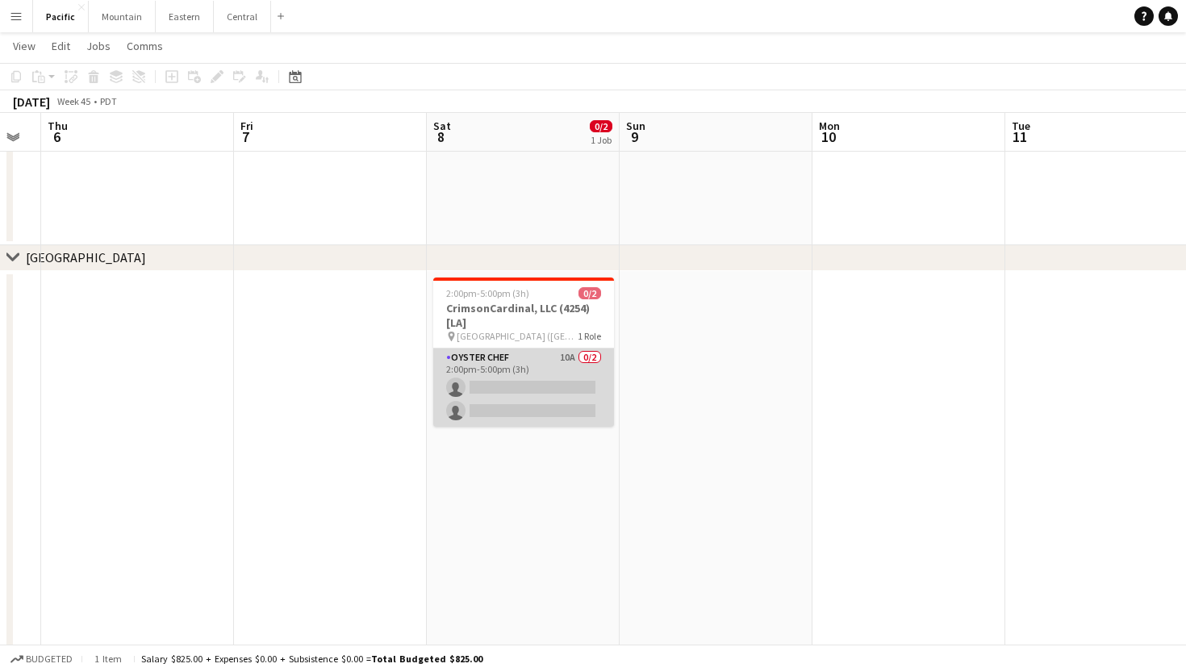
click at [563, 395] on app-card-role "Oyster Chef 10A 0/2 2:00pm-5:00pm (3h) single-neutral-actions single-neutral-ac…" at bounding box center [523, 388] width 181 height 78
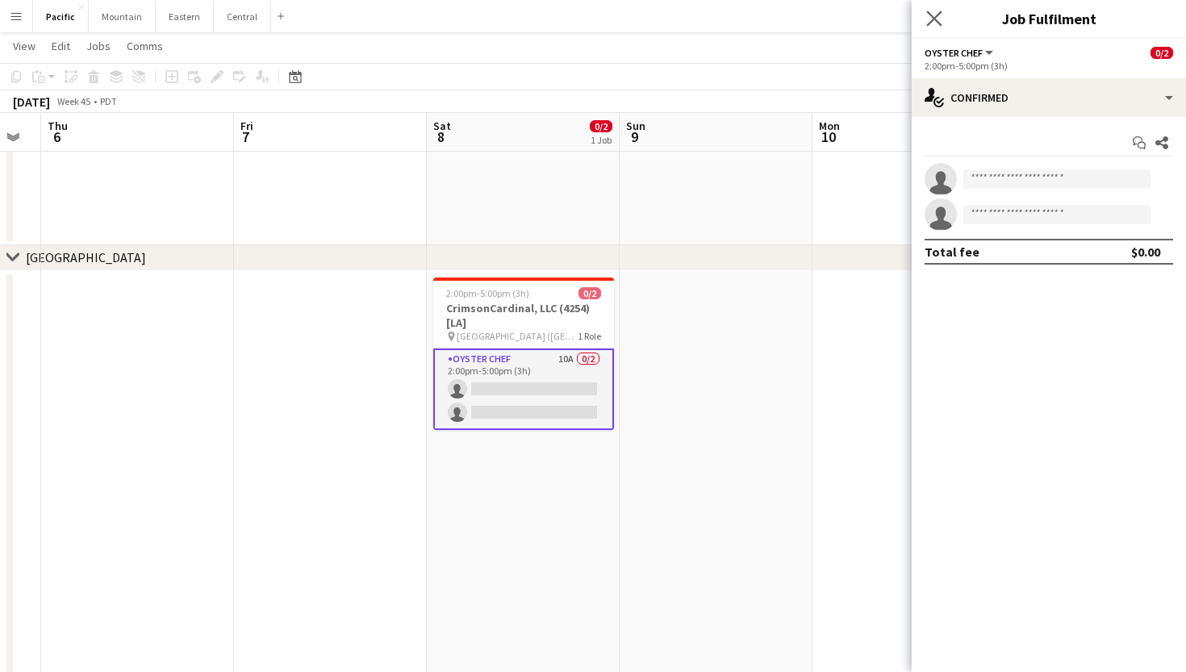
click at [931, 27] on app-icon "Close pop-in" at bounding box center [934, 18] width 23 height 23
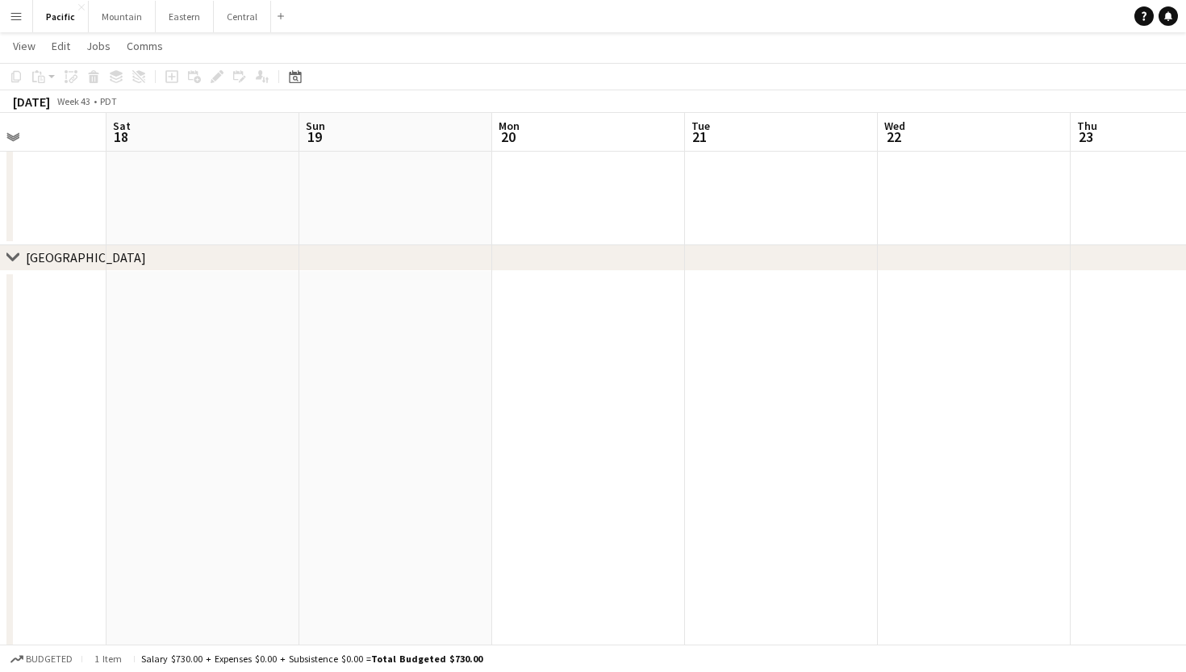
scroll to position [0, 456]
click at [115, 17] on button "Mountain Close" at bounding box center [122, 16] width 67 height 31
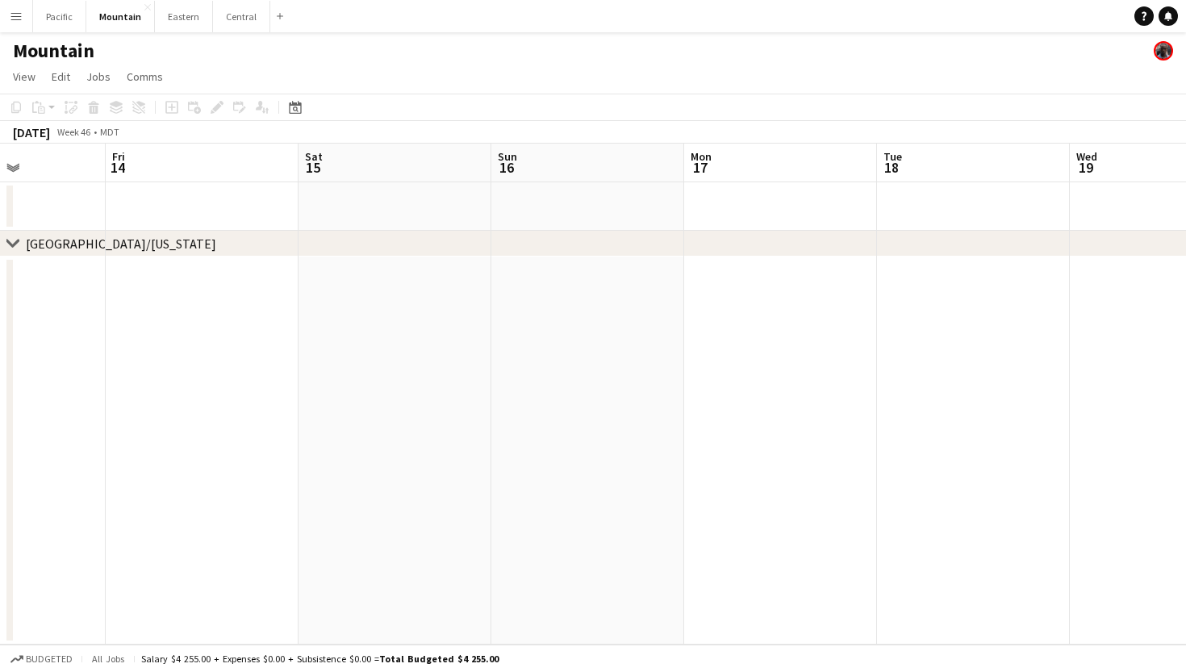
scroll to position [0, 479]
click at [179, 10] on button "Eastern Close" at bounding box center [184, 16] width 58 height 31
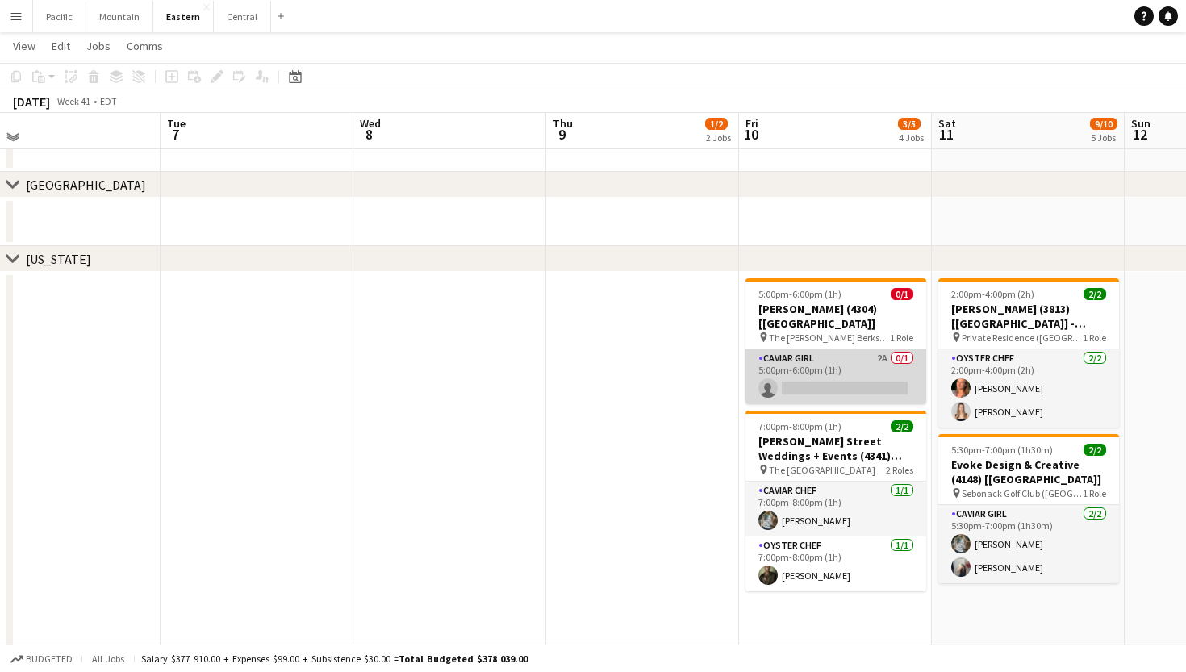
scroll to position [695, 0]
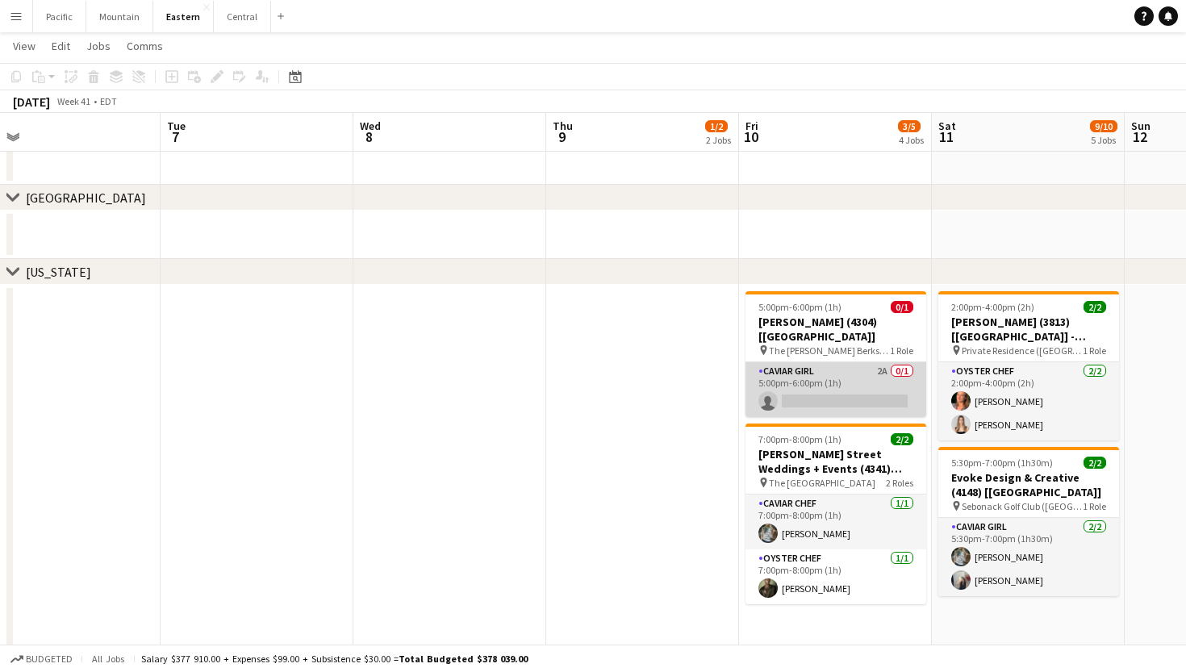
click at [854, 400] on app-card-role "Caviar Girl 2A 0/1 5:00pm-6:00pm (1h) single-neutral-actions" at bounding box center [836, 389] width 181 height 55
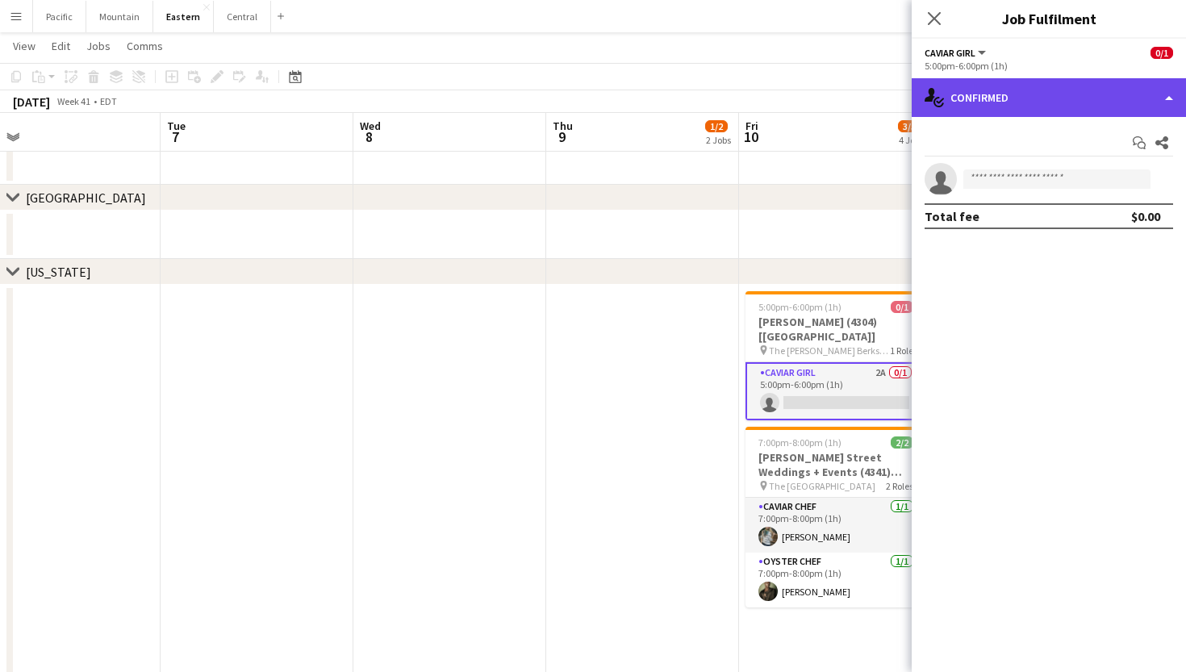
click at [1034, 98] on div "single-neutral-actions-check-2 Confirmed" at bounding box center [1049, 97] width 274 height 39
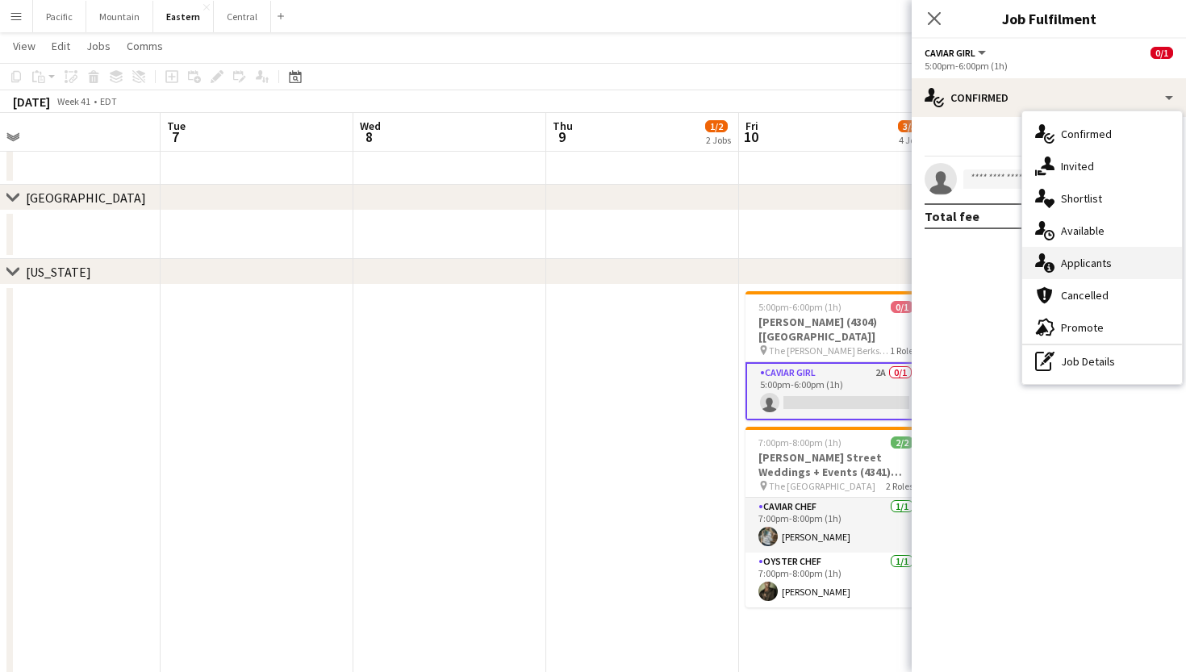
click at [1077, 269] on span "Applicants" at bounding box center [1086, 263] width 51 height 15
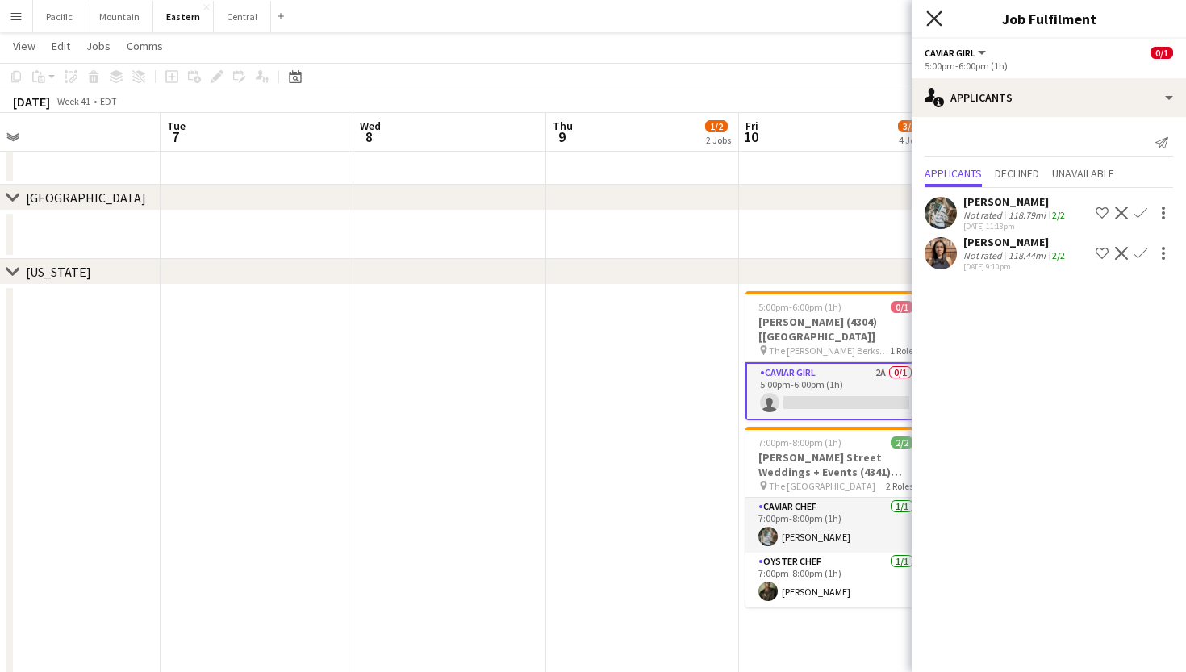
click at [934, 19] on icon at bounding box center [934, 17] width 15 height 15
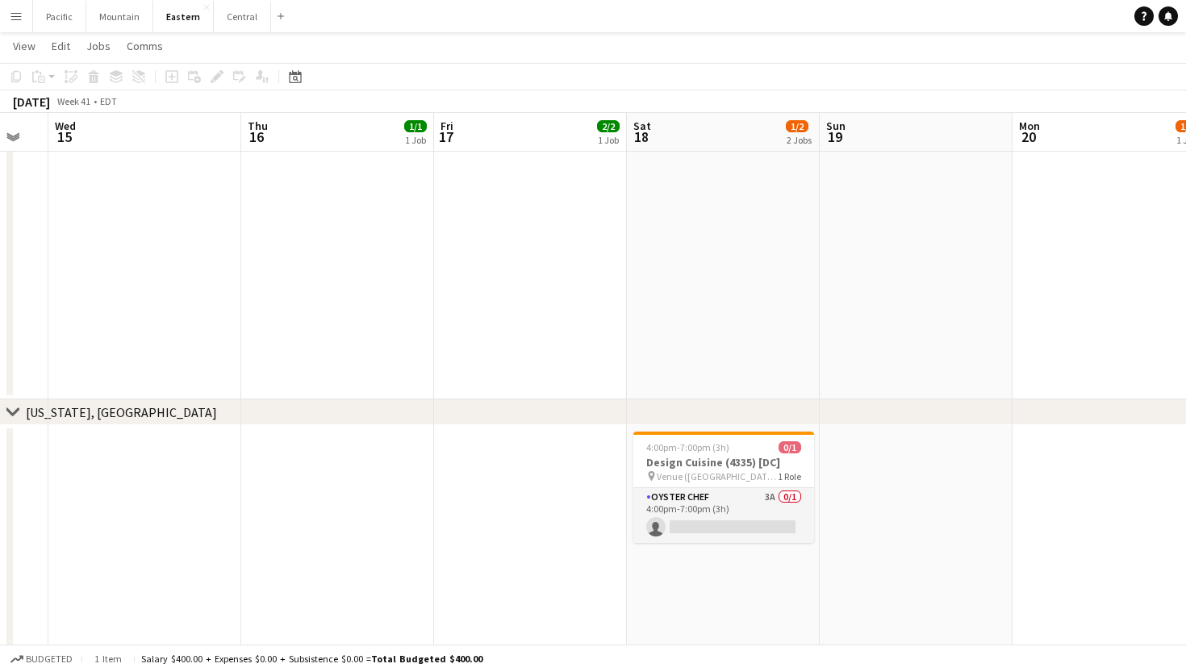
scroll to position [0, 538]
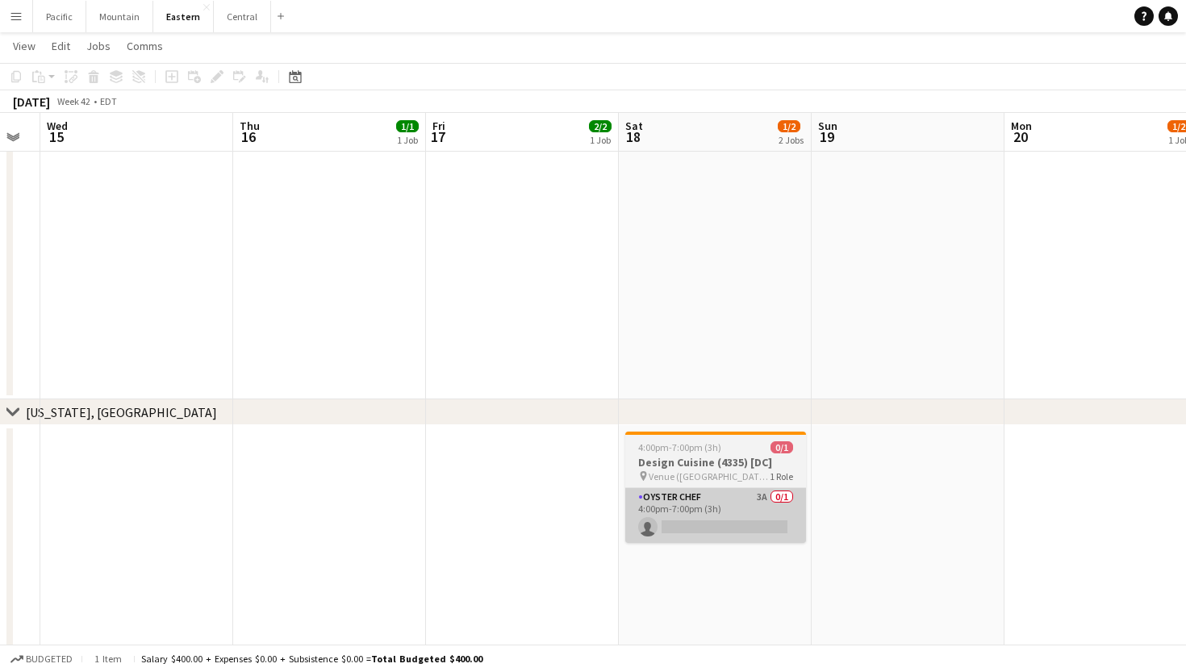
click at [733, 506] on app-card-role "Oyster Chef 3A 0/1 4:00pm-7:00pm (3h) single-neutral-actions" at bounding box center [715, 515] width 181 height 55
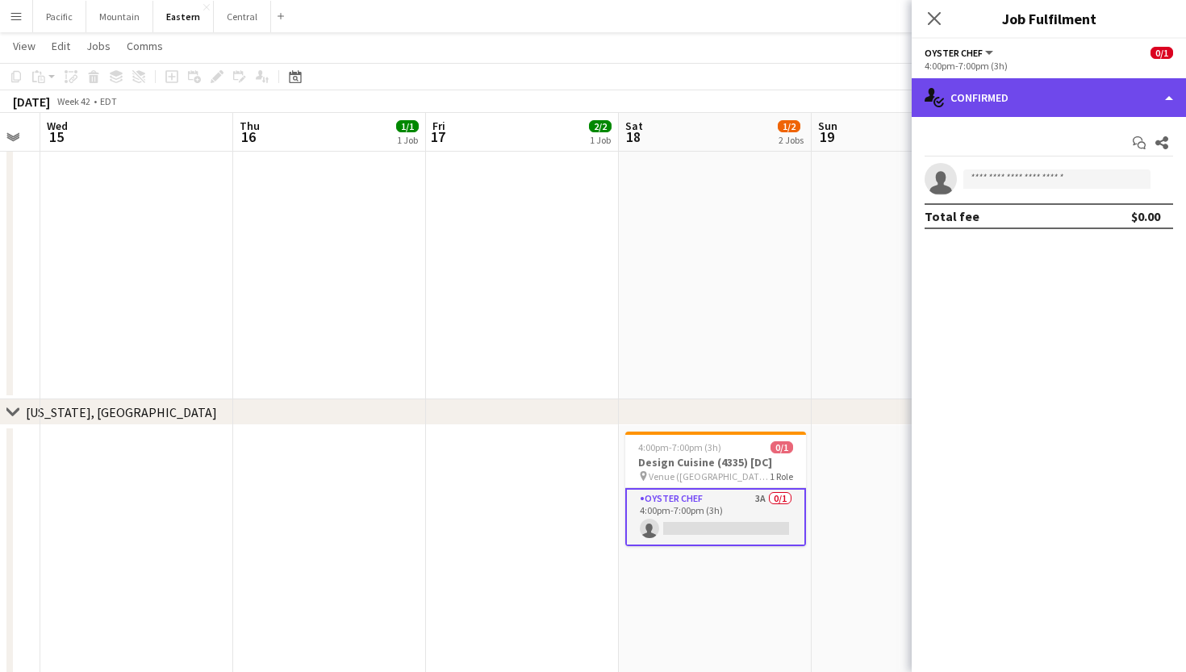
click at [1044, 96] on div "single-neutral-actions-check-2 Confirmed" at bounding box center [1049, 97] width 274 height 39
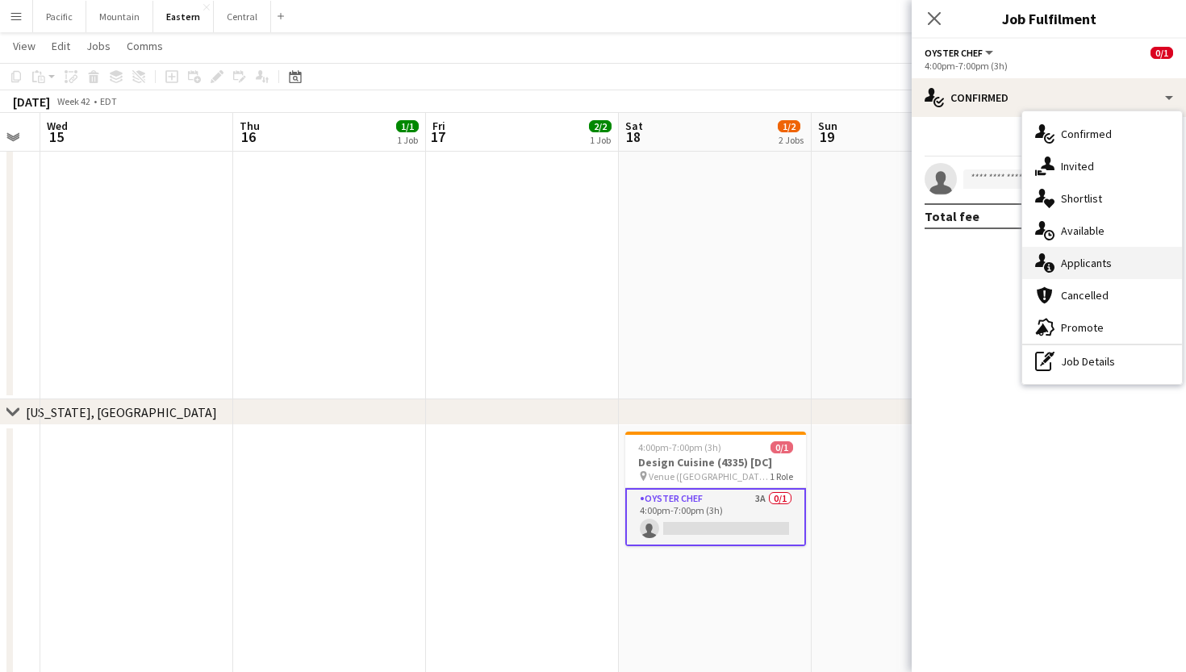
click at [1094, 262] on span "Applicants" at bounding box center [1086, 263] width 51 height 15
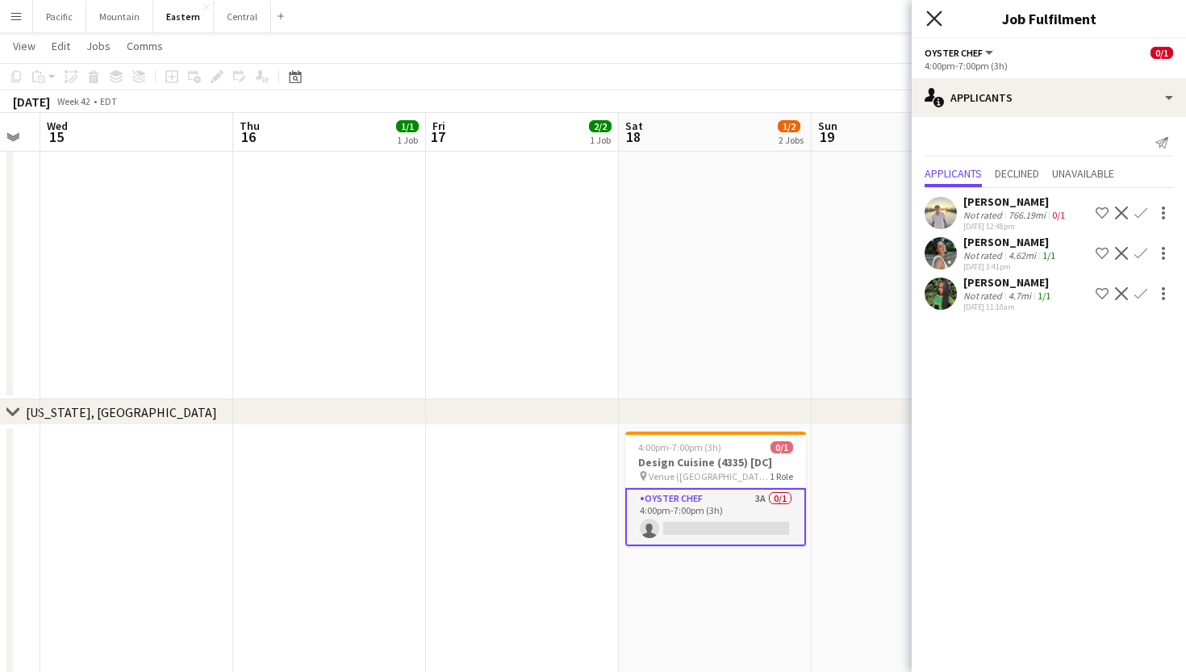
click at [937, 19] on icon "Close pop-in" at bounding box center [934, 17] width 15 height 15
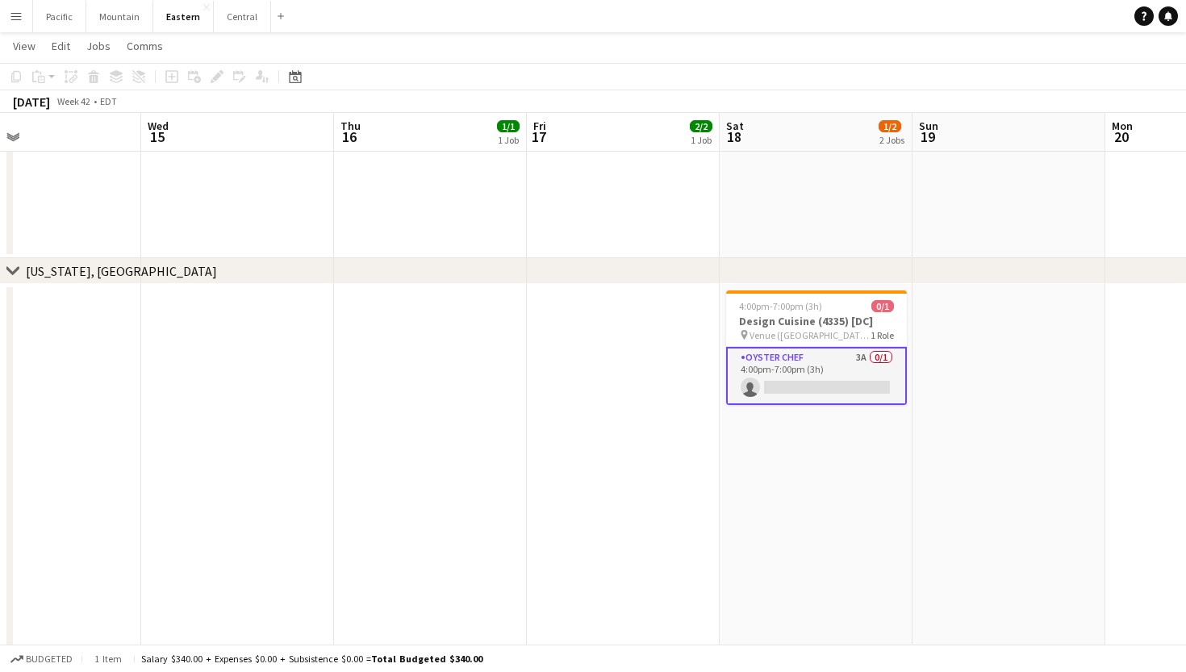
scroll to position [0, 444]
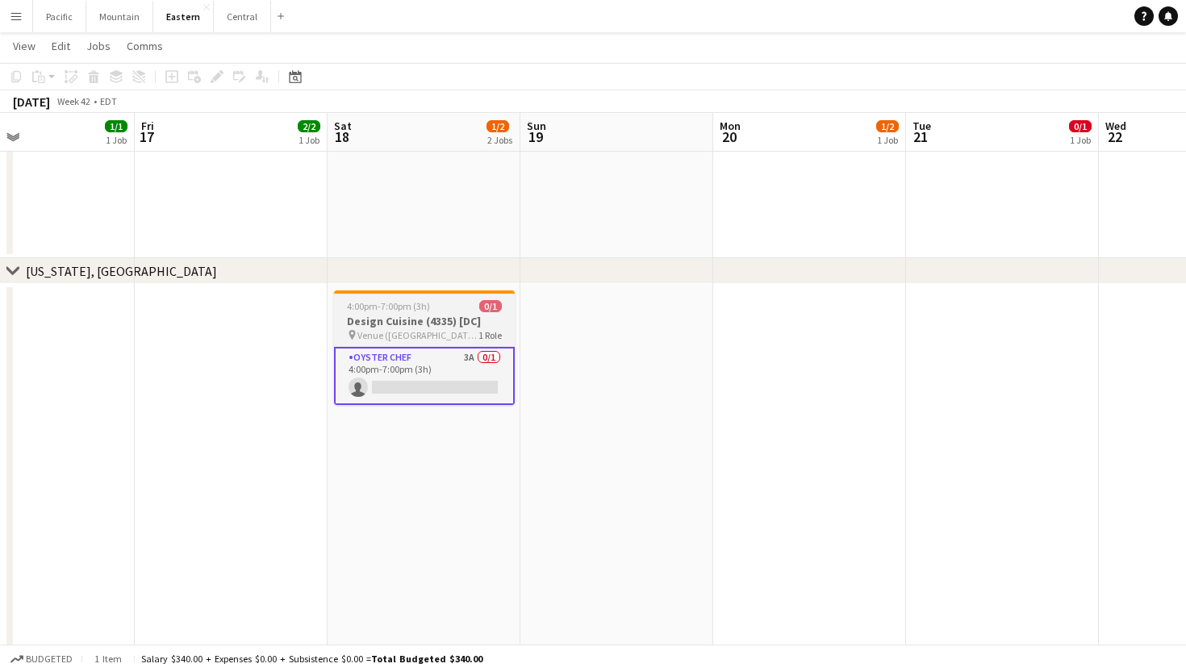
click at [415, 325] on h3 "Design Cuisine (4335) [DC]" at bounding box center [424, 321] width 181 height 15
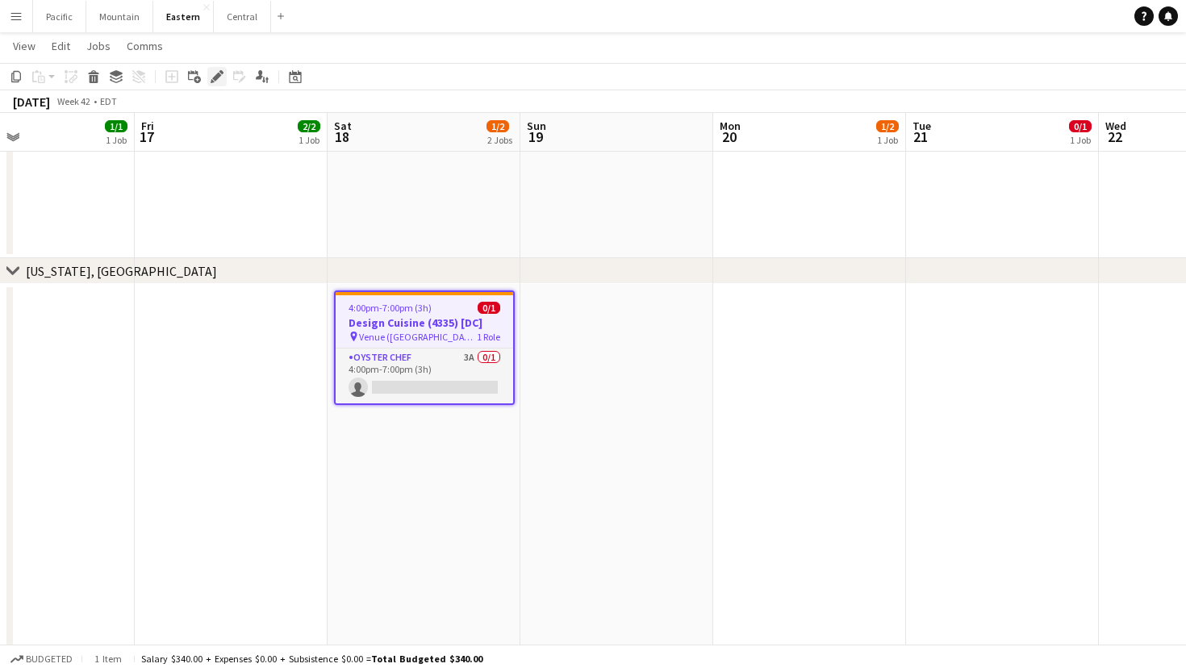
click at [215, 76] on icon at bounding box center [216, 77] width 9 height 9
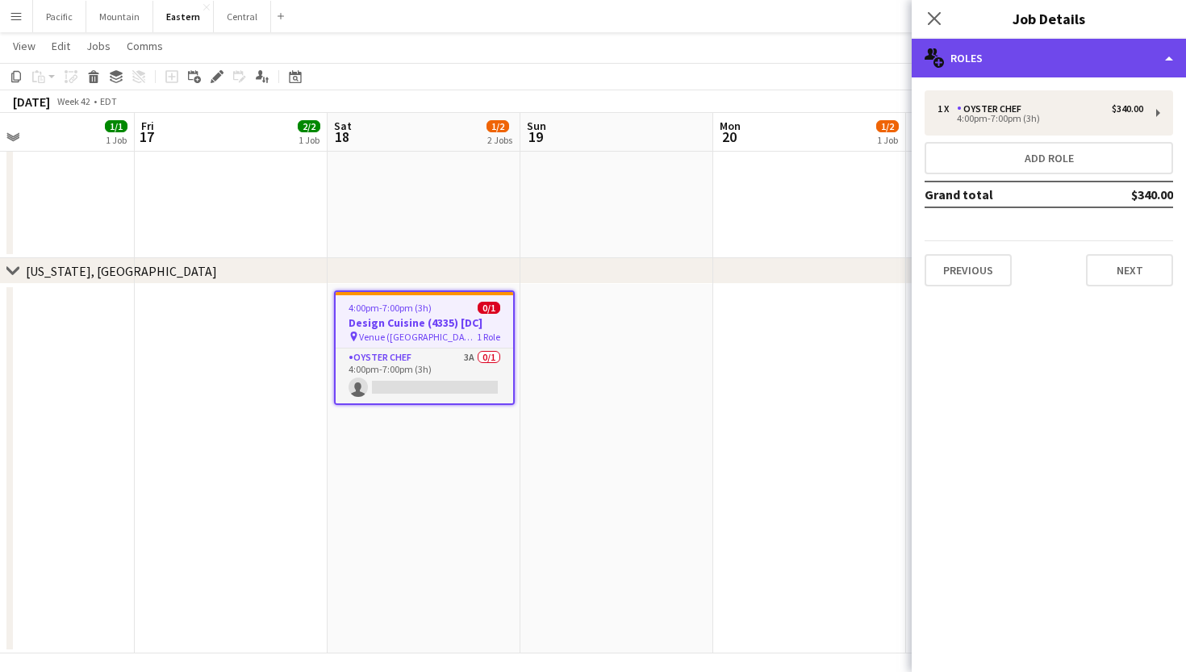
click at [1033, 54] on div "multiple-users-add Roles" at bounding box center [1049, 58] width 274 height 39
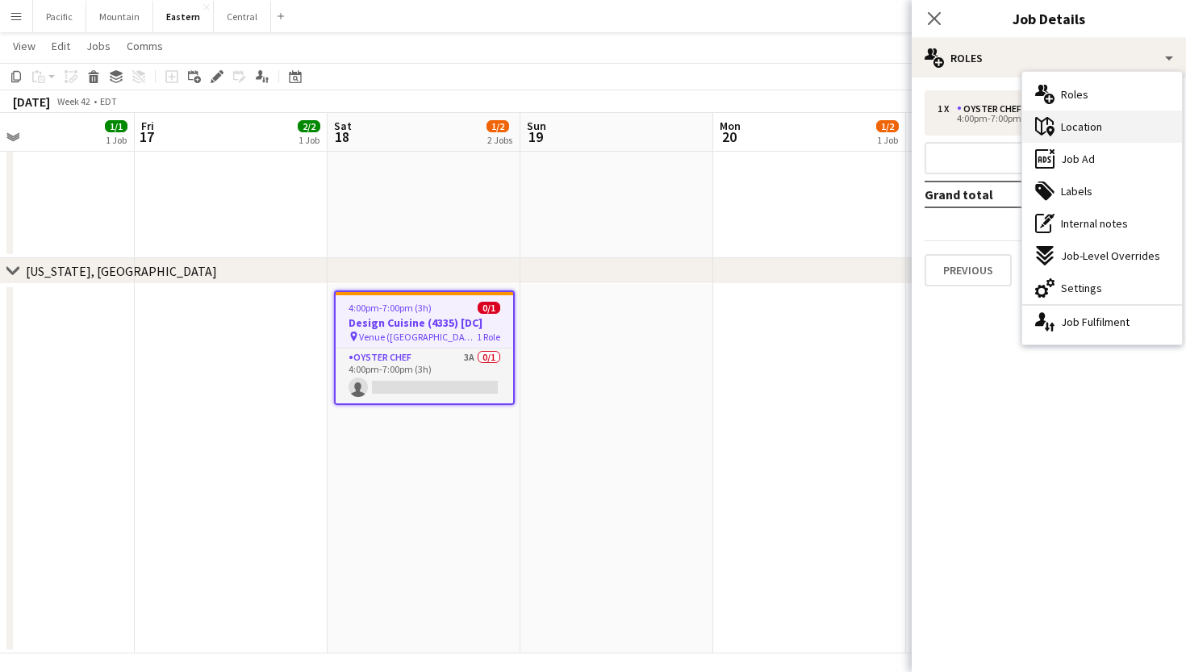
click at [1103, 123] on div "maps-pin-1 Location" at bounding box center [1103, 127] width 160 height 32
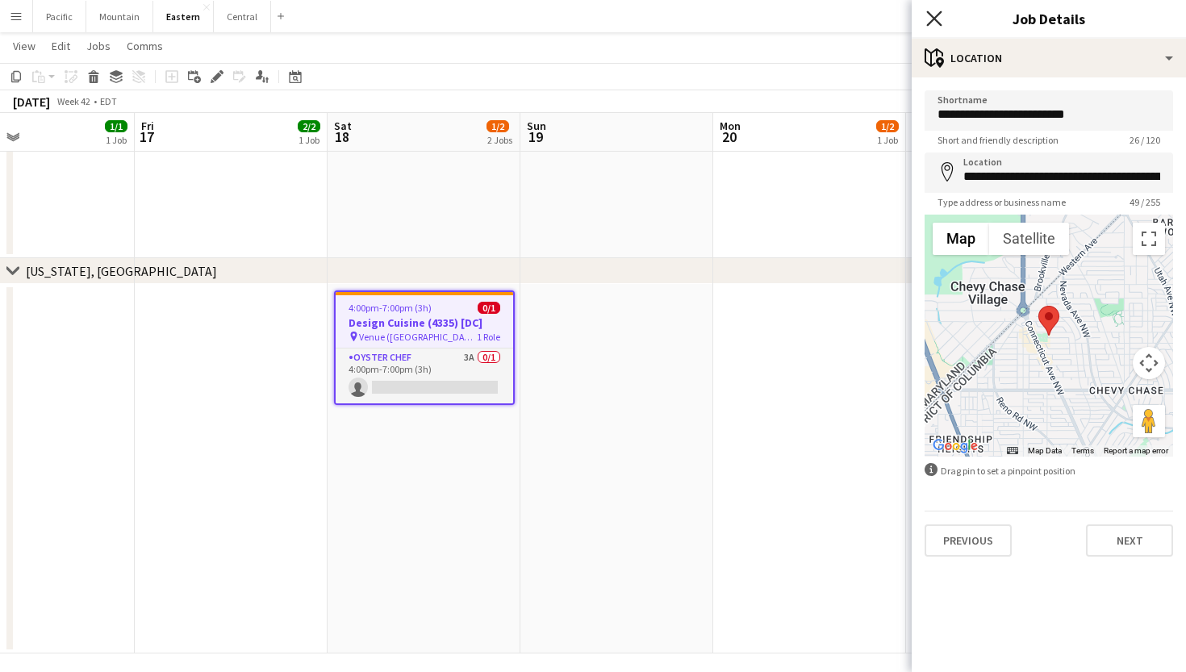
click at [929, 15] on icon "Close pop-in" at bounding box center [934, 17] width 15 height 15
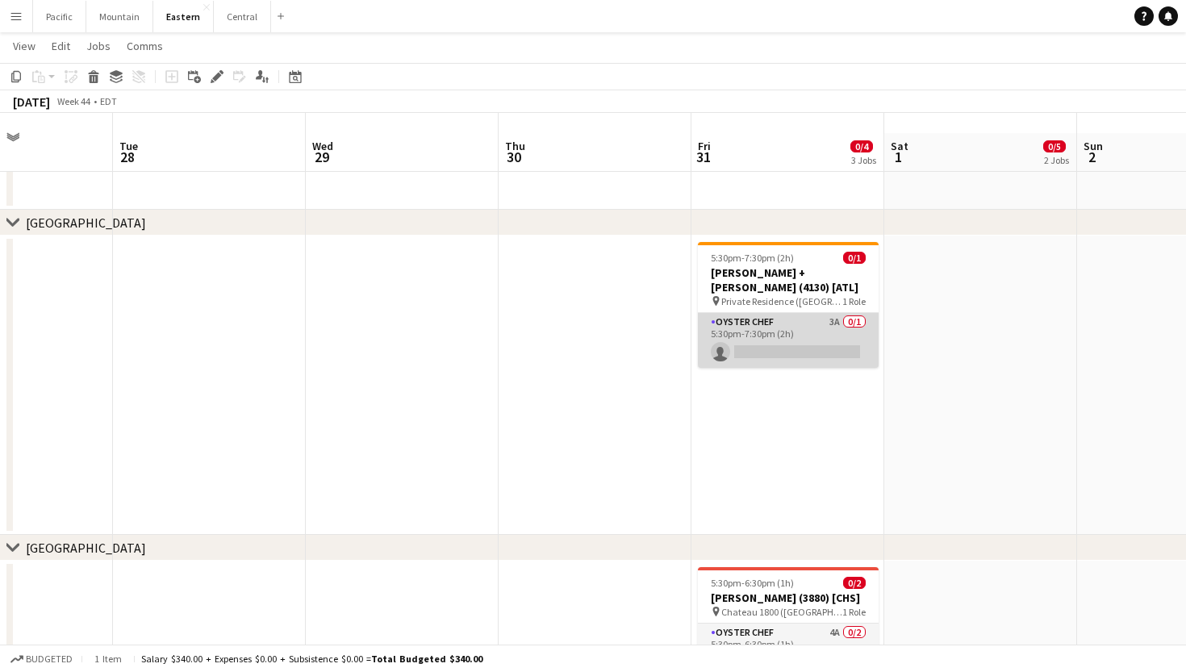
scroll to position [15, 0]
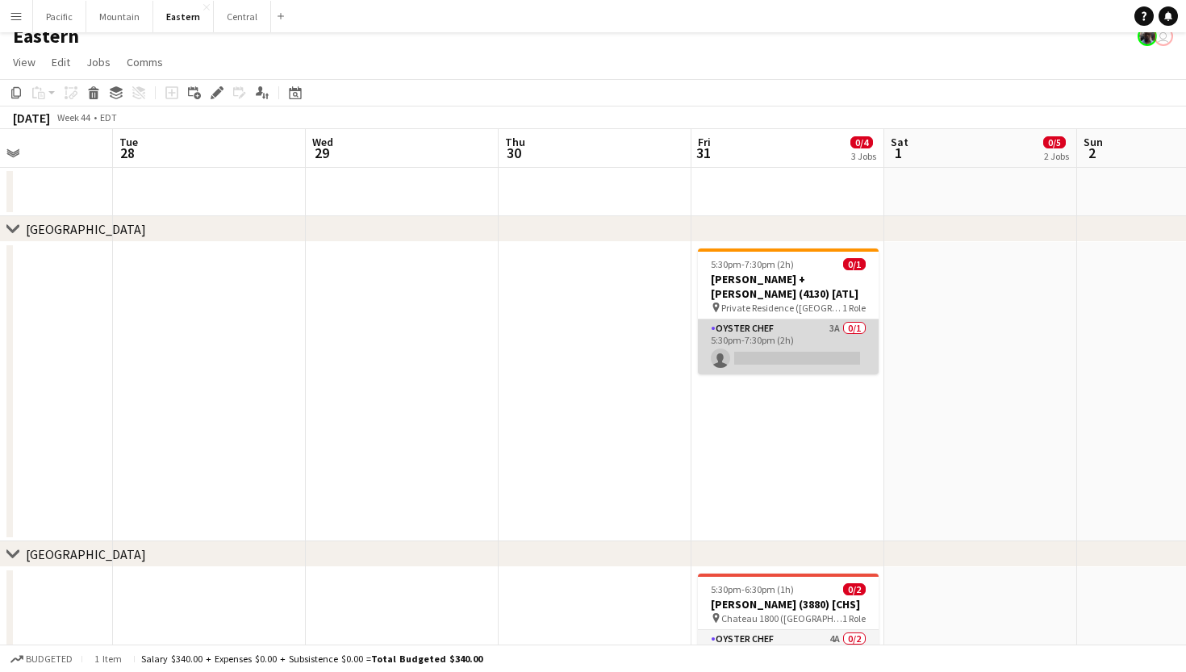
click at [801, 339] on app-card-role "Oyster Chef 3A 0/1 5:30pm-7:30pm (2h) single-neutral-actions" at bounding box center [788, 347] width 181 height 55
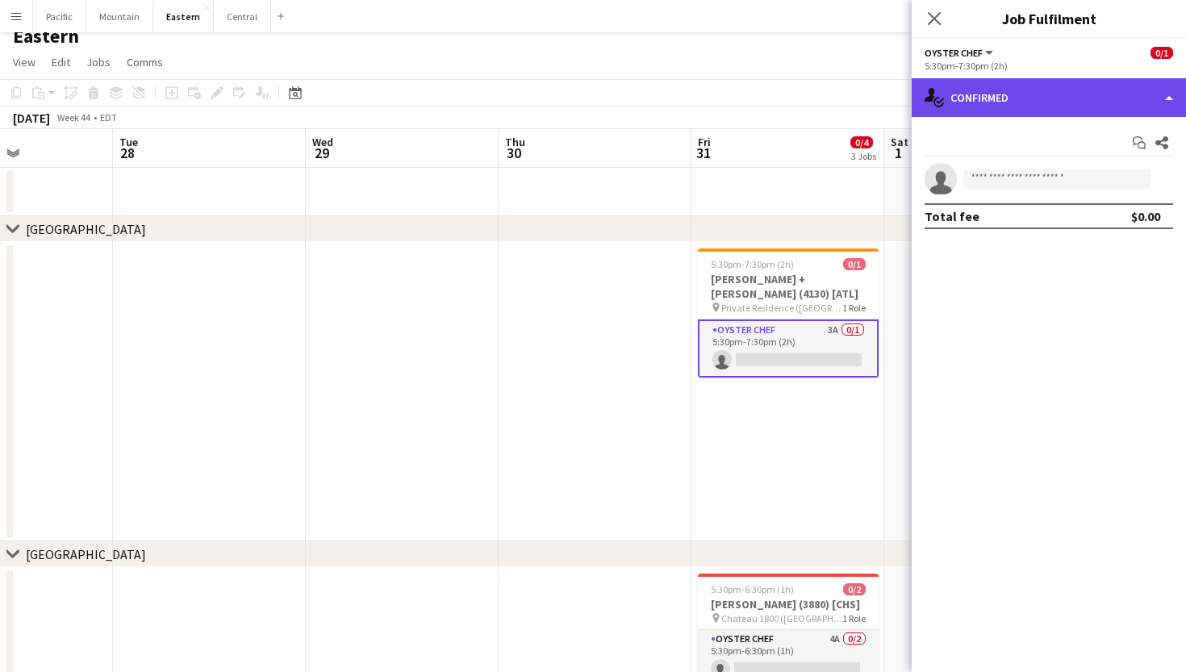
click at [1060, 102] on div "single-neutral-actions-check-2 Confirmed" at bounding box center [1049, 97] width 274 height 39
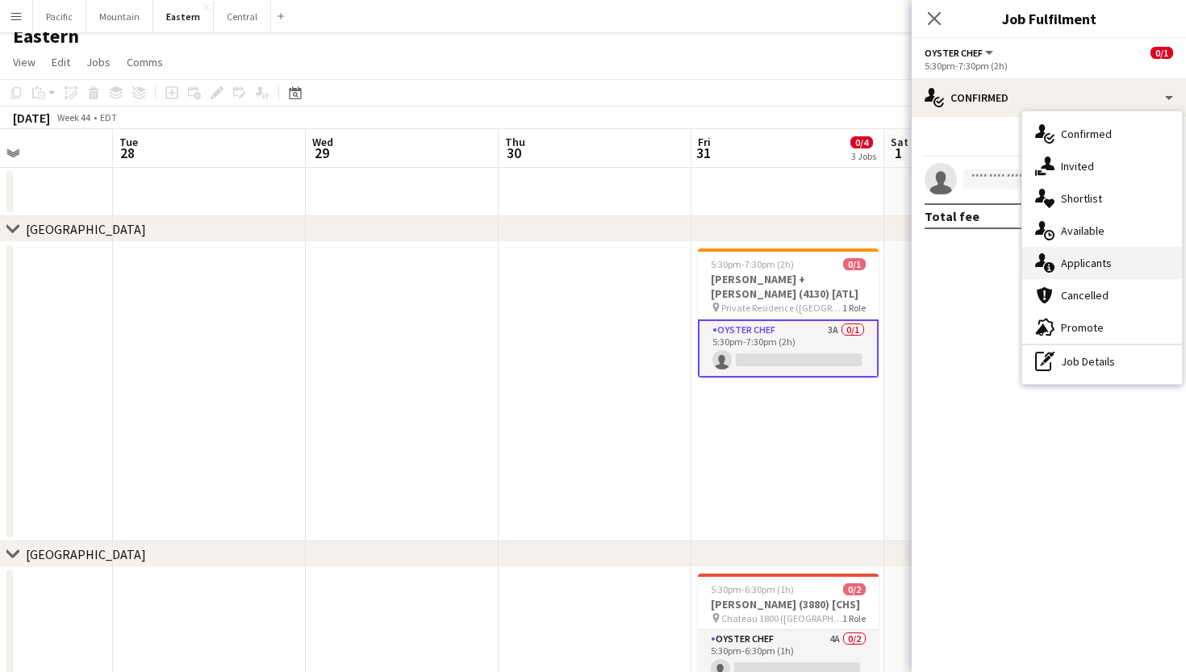
click at [1107, 254] on div "single-neutral-actions-information Applicants" at bounding box center [1103, 263] width 160 height 32
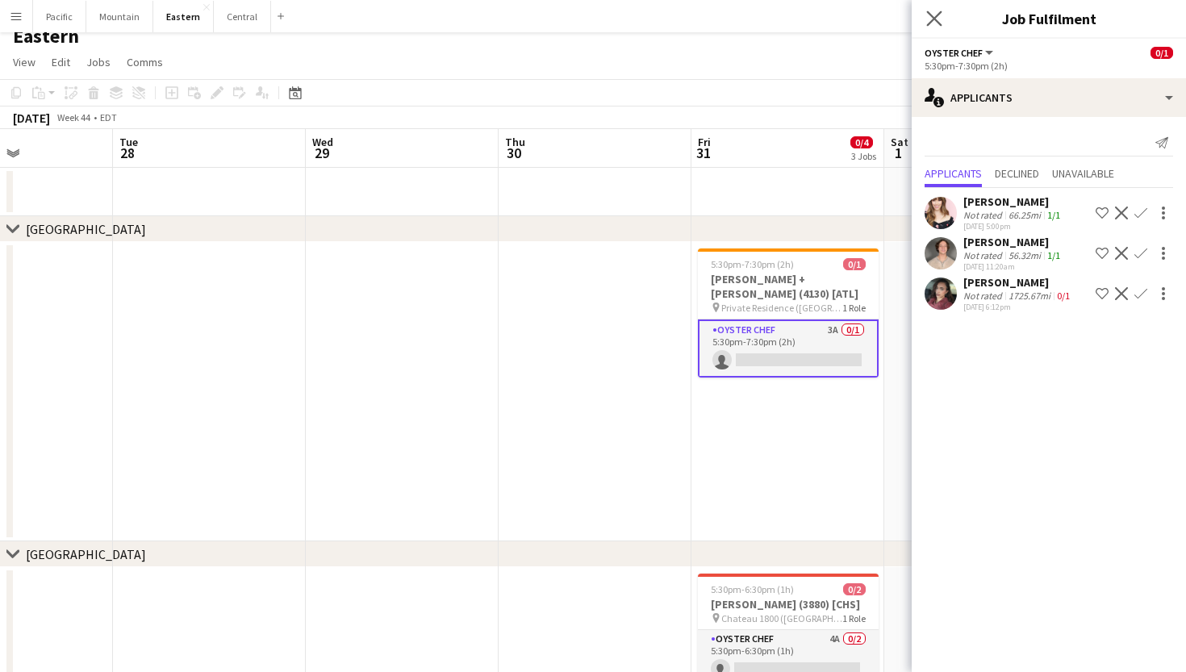
click at [935, 26] on app-icon "Close pop-in" at bounding box center [934, 18] width 23 height 23
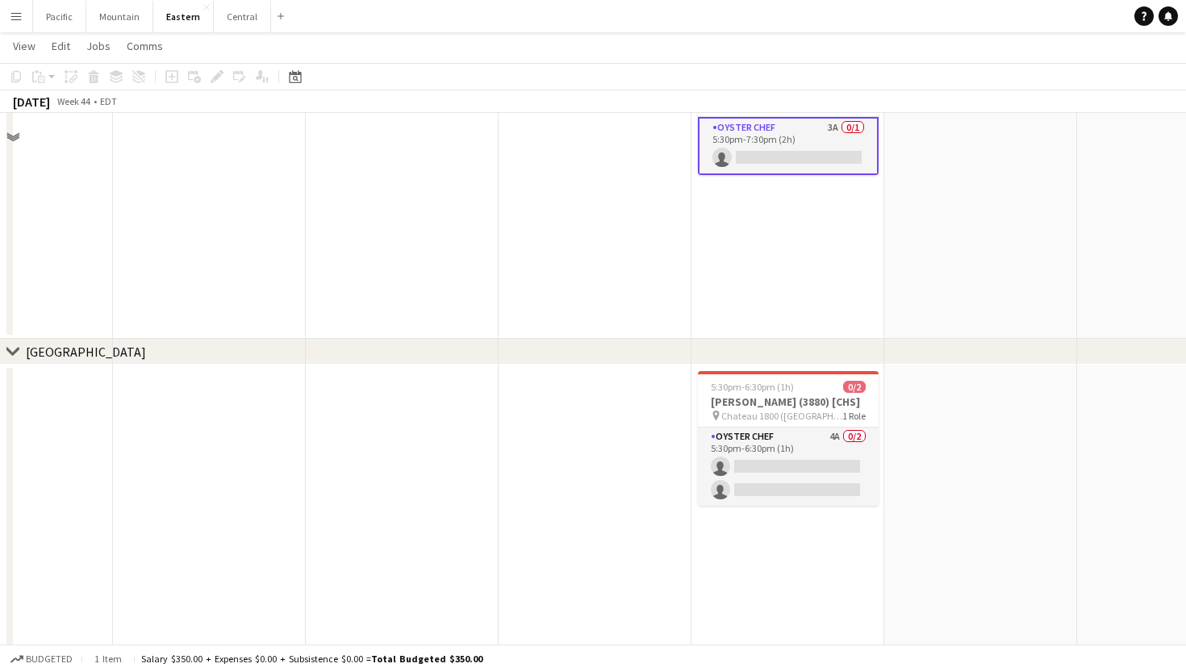
scroll to position [219, 0]
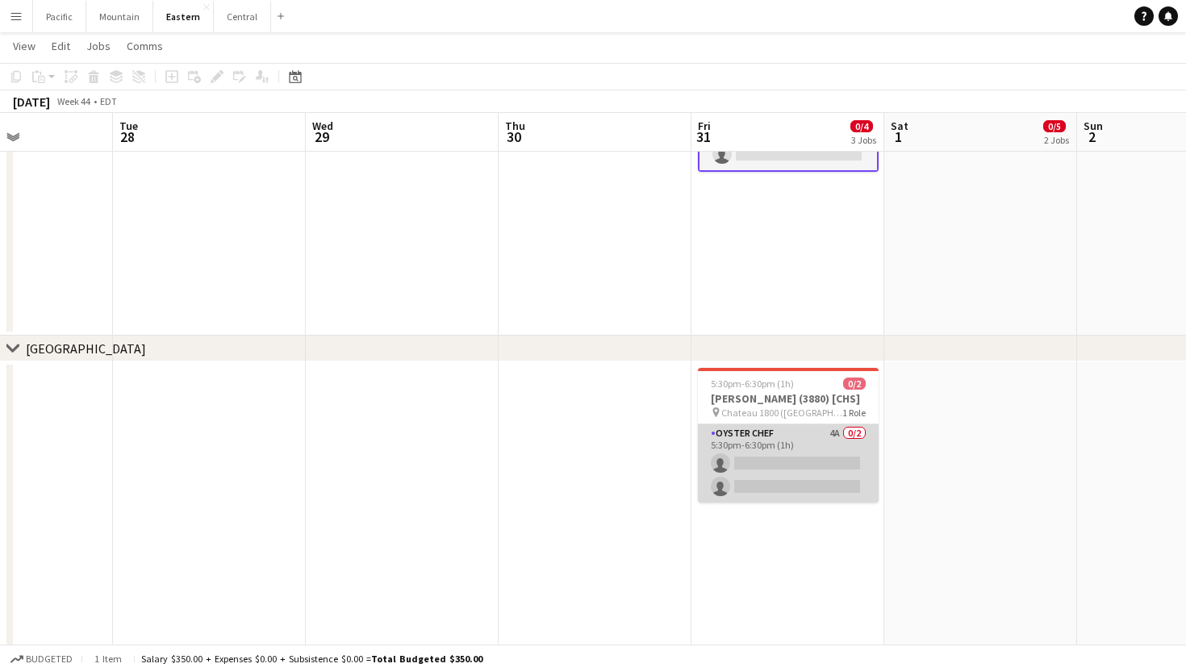
click at [802, 479] on app-card-role "Oyster Chef 4A 0/2 5:30pm-6:30pm (1h) single-neutral-actions single-neutral-act…" at bounding box center [788, 464] width 181 height 78
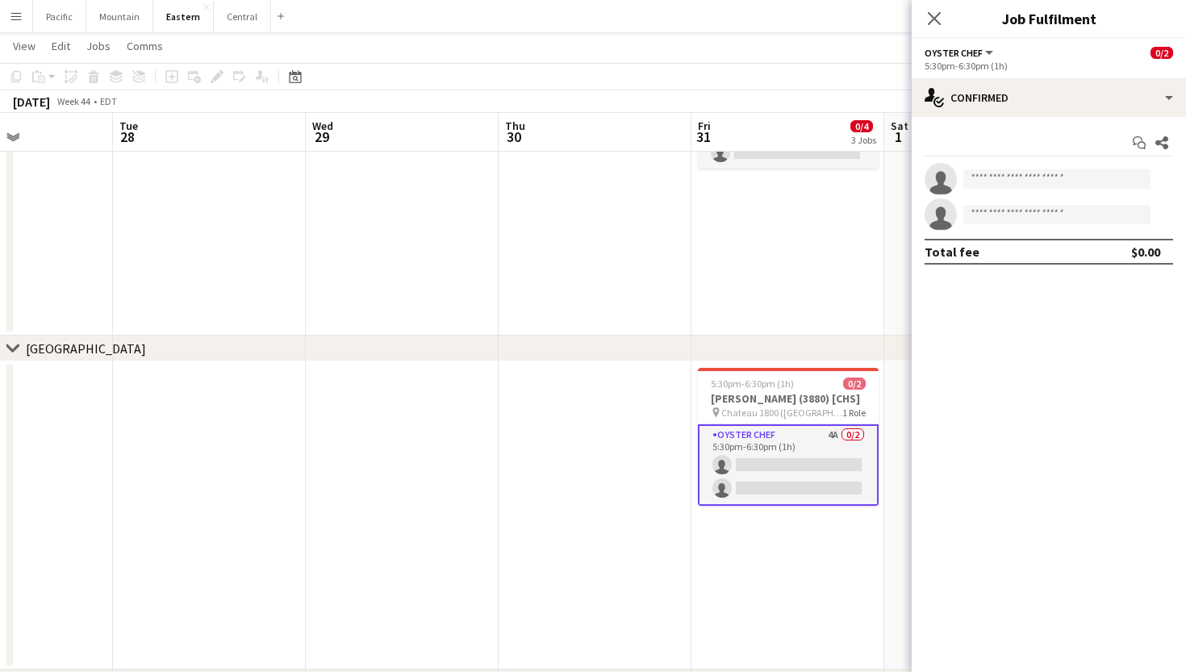
click at [1002, 129] on div "Start chat Share single-neutral-actions single-neutral-actions Total fee $0.00" at bounding box center [1049, 197] width 274 height 161
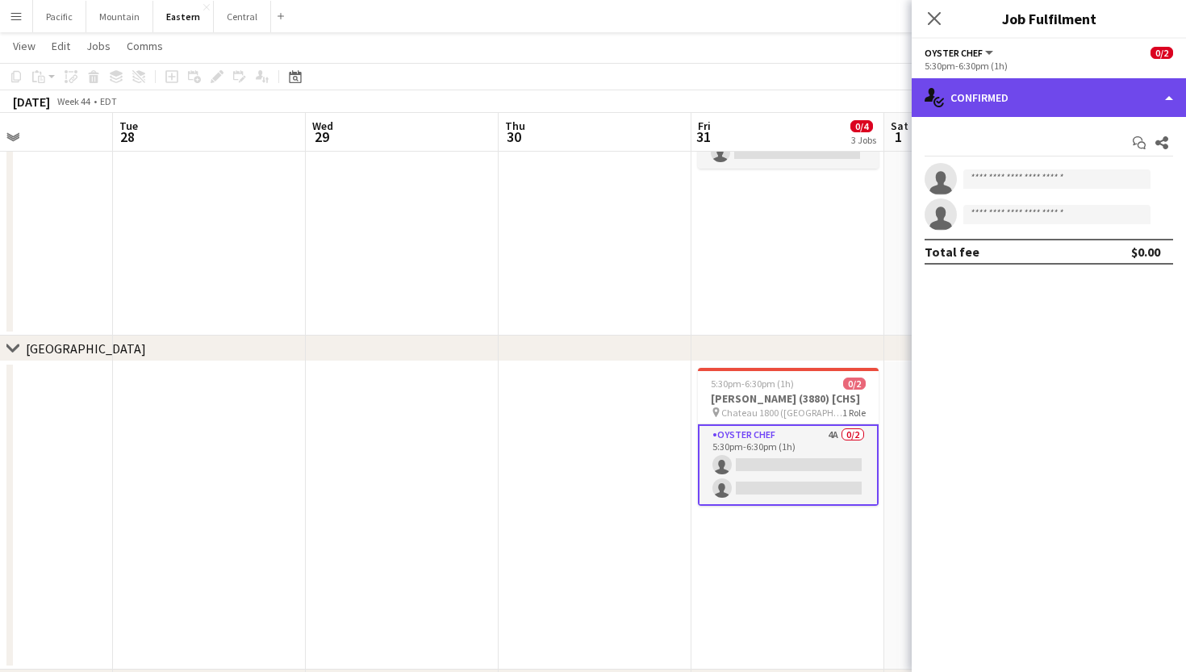
click at [1042, 88] on div "single-neutral-actions-check-2 Confirmed" at bounding box center [1049, 97] width 274 height 39
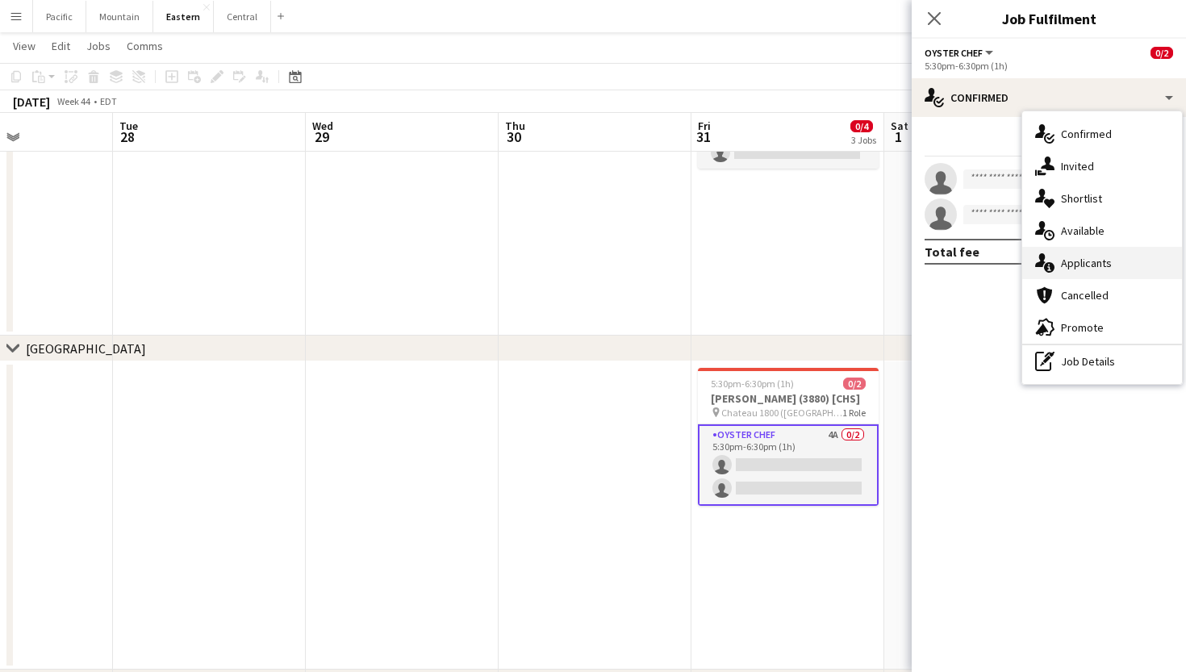
click at [1069, 278] on div "single-neutral-actions-information Applicants" at bounding box center [1103, 263] width 160 height 32
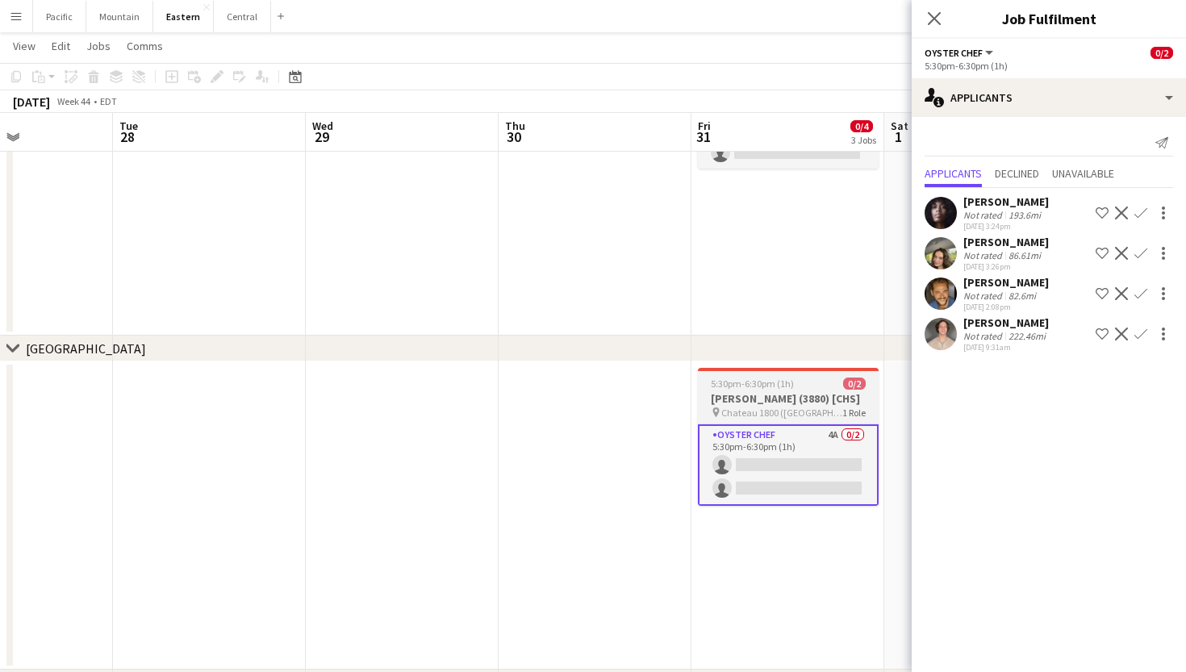
click at [818, 384] on div "5:30pm-6:30pm (1h) 0/2" at bounding box center [788, 384] width 181 height 12
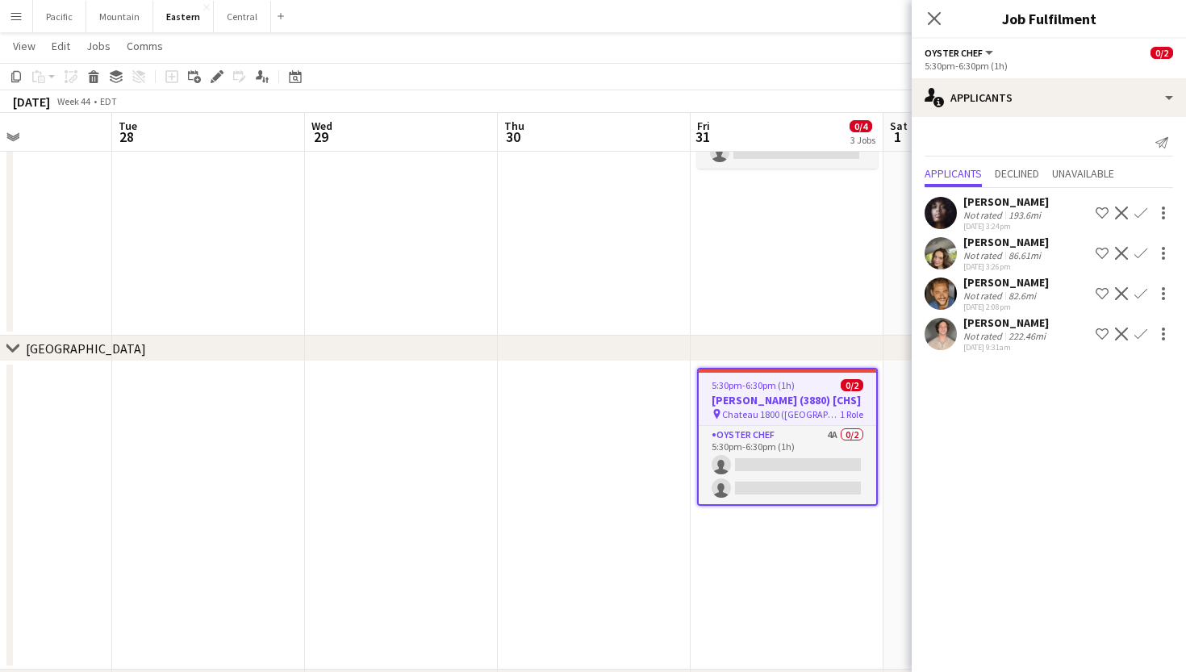
click at [207, 77] on div "Add job Add linked Job Edit Edit linked Job Applicants" at bounding box center [210, 76] width 123 height 19
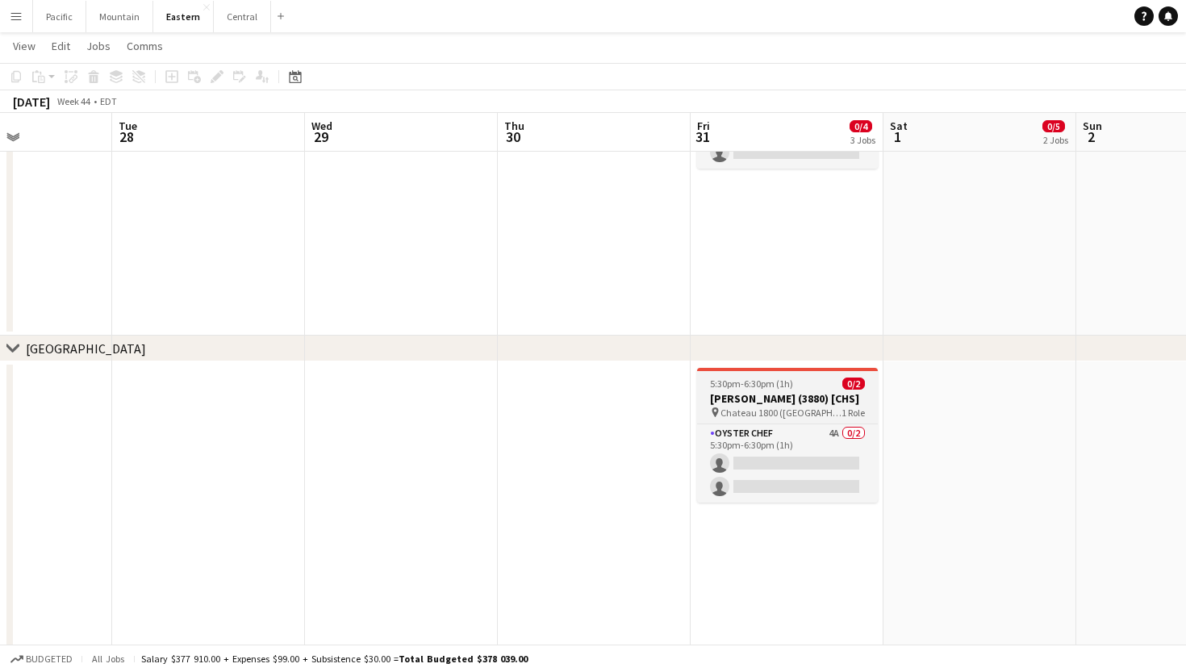
click at [784, 380] on span "5:30pm-6:30pm (1h)" at bounding box center [751, 384] width 83 height 12
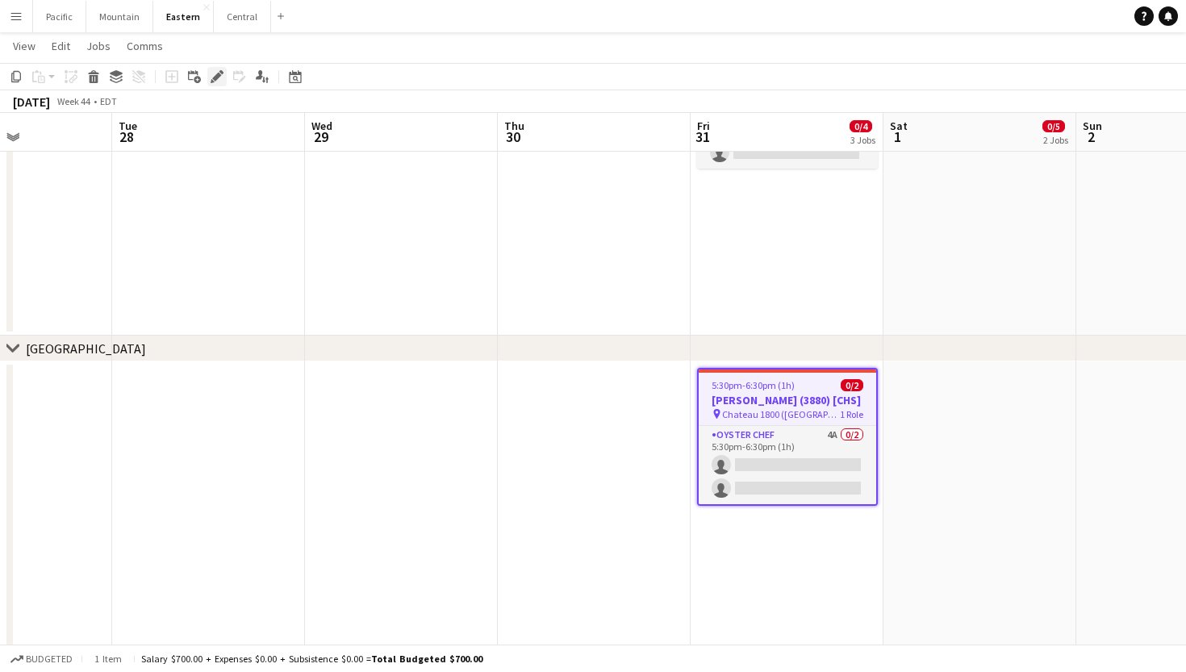
click at [216, 76] on icon at bounding box center [216, 77] width 9 height 9
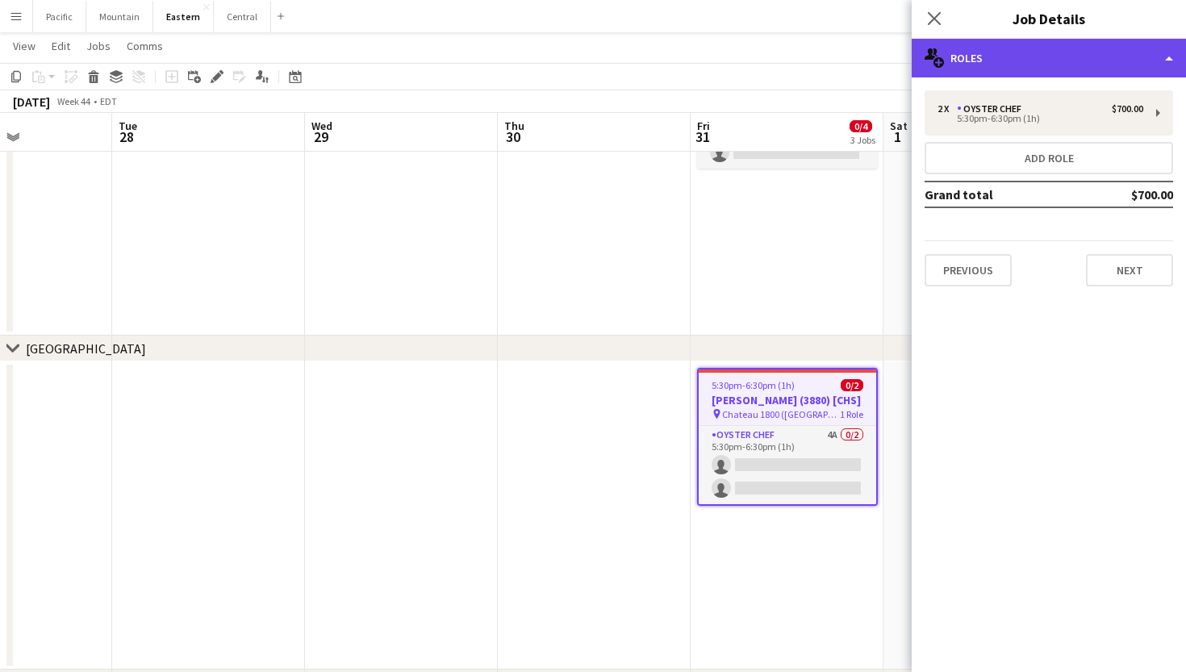
click at [1095, 67] on div "multiple-users-add Roles" at bounding box center [1049, 58] width 274 height 39
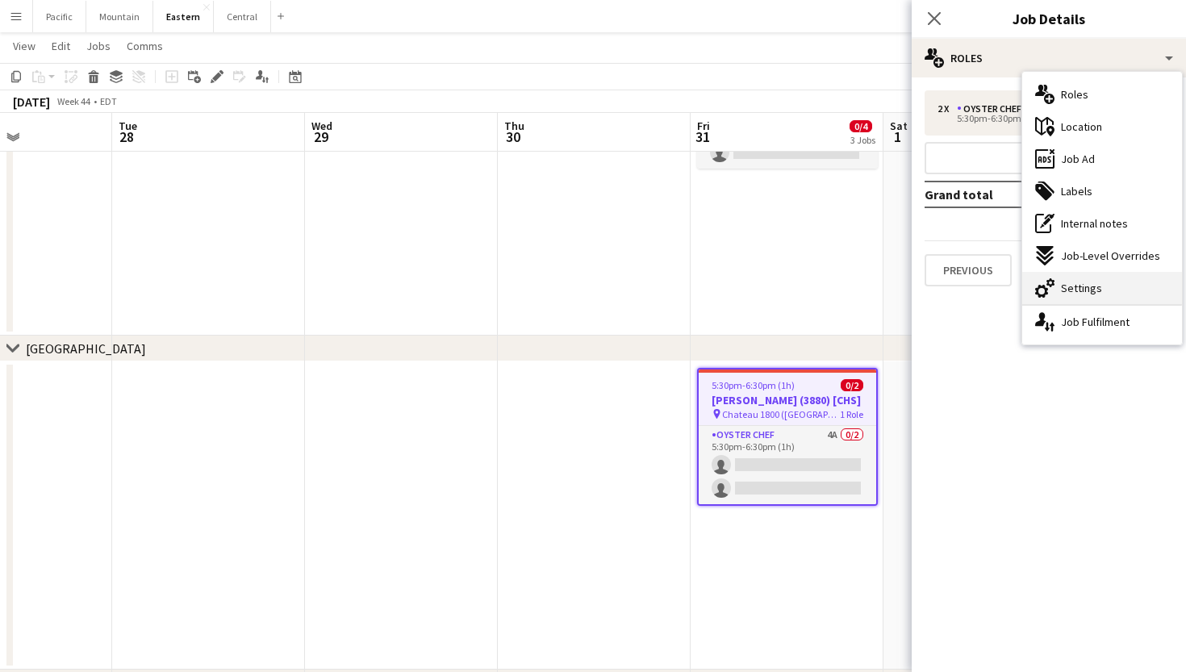
click at [1119, 282] on div "cog-double-3 Settings" at bounding box center [1103, 288] width 160 height 32
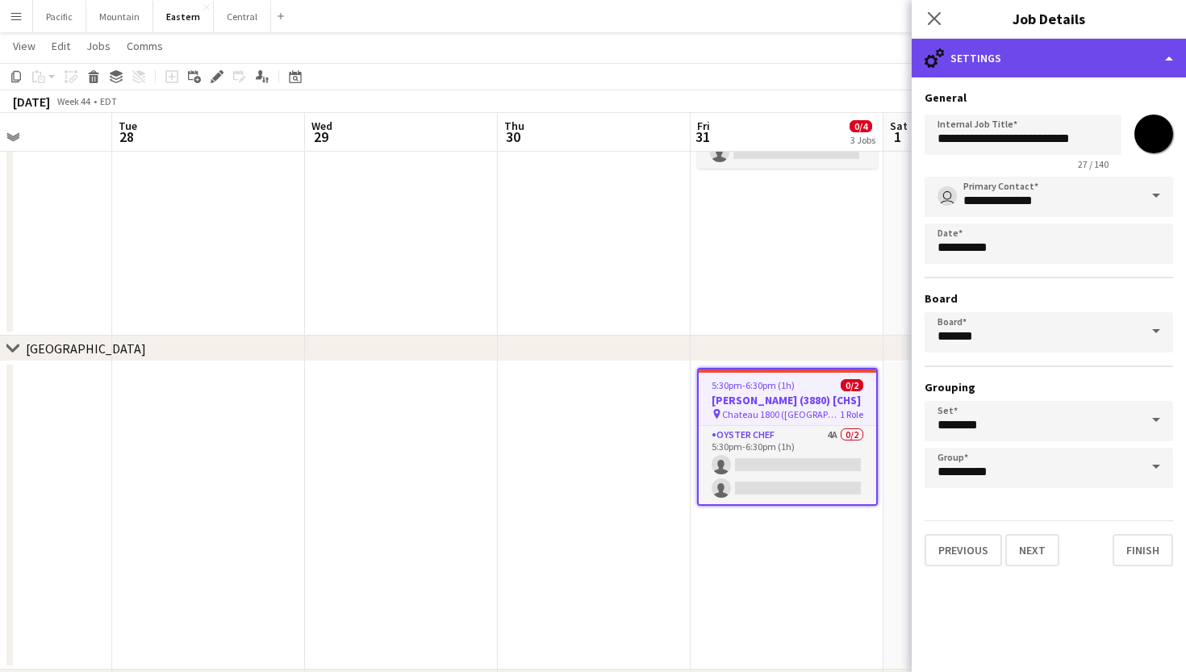
click at [973, 65] on div "cog-double-3 Settings" at bounding box center [1049, 58] width 274 height 39
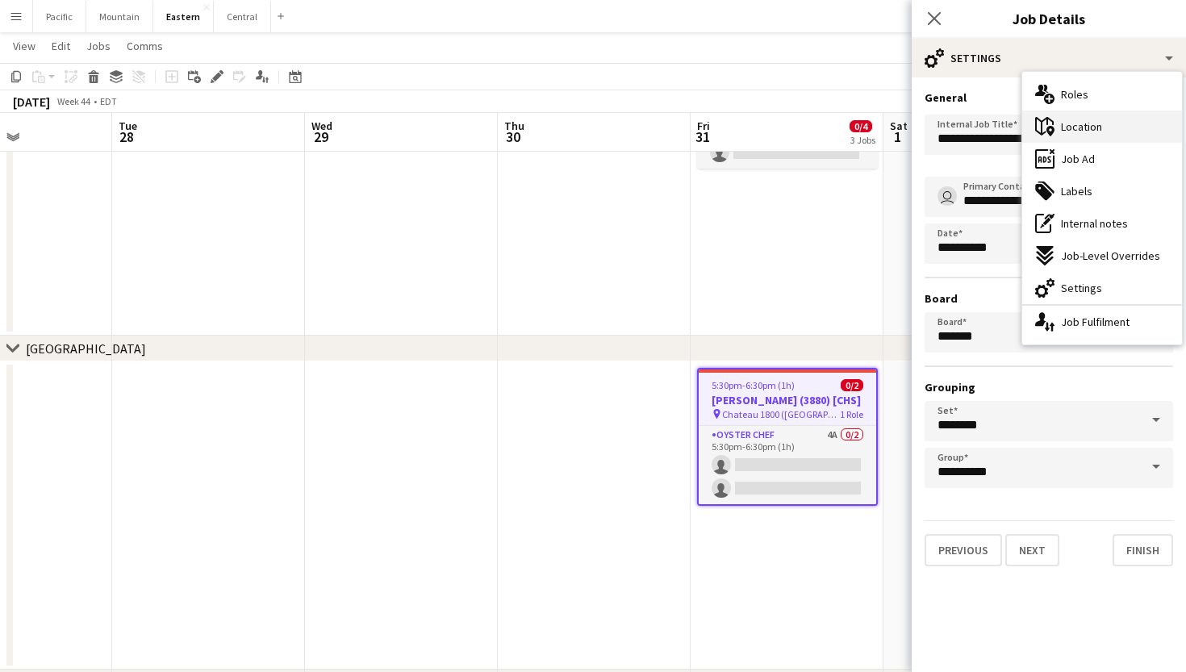
click at [1106, 135] on div "maps-pin-1 Location" at bounding box center [1103, 127] width 160 height 32
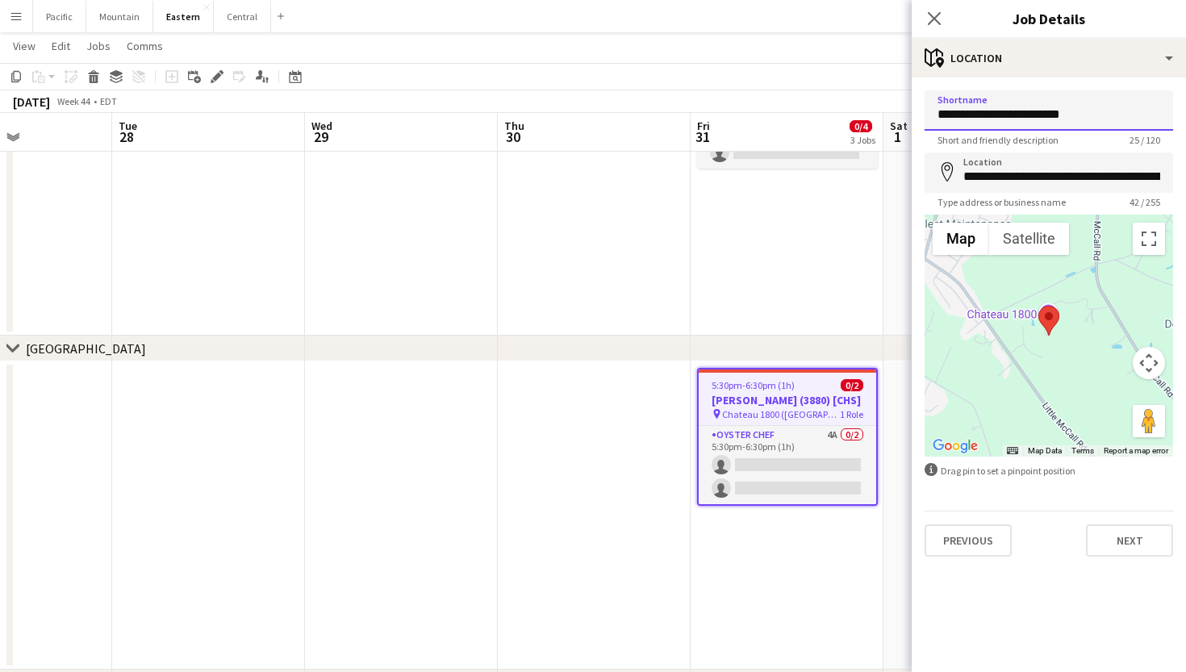
click at [1030, 110] on input "**********" at bounding box center [1049, 110] width 249 height 40
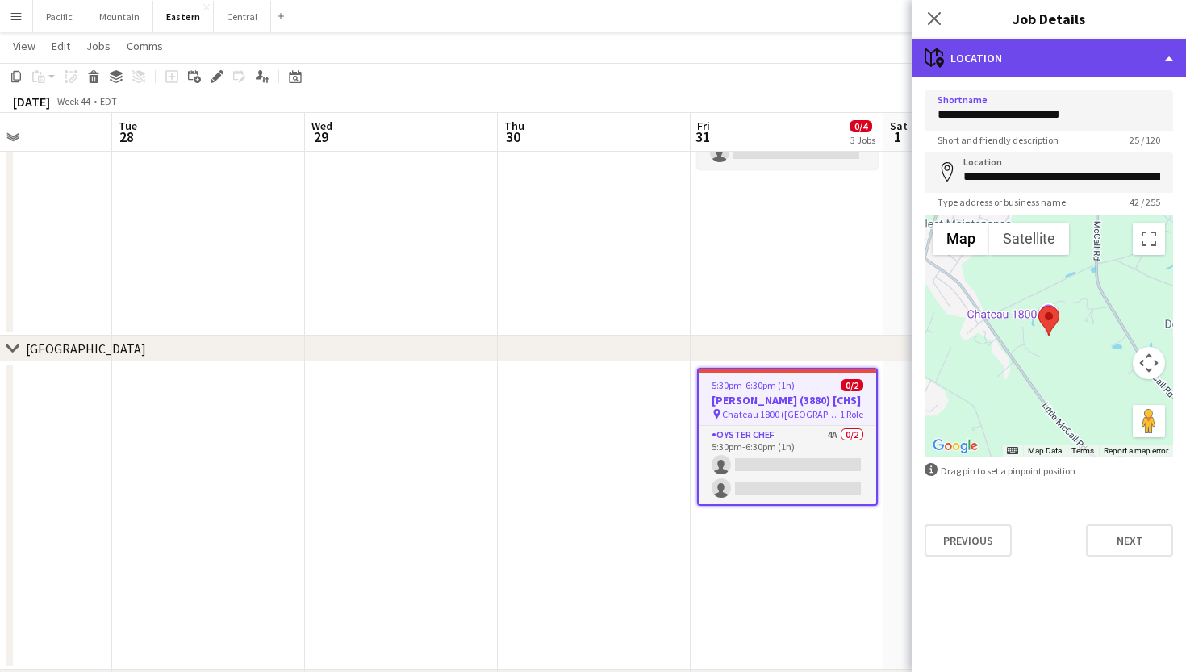
click at [997, 52] on div "maps-pin-1 Location" at bounding box center [1049, 58] width 274 height 39
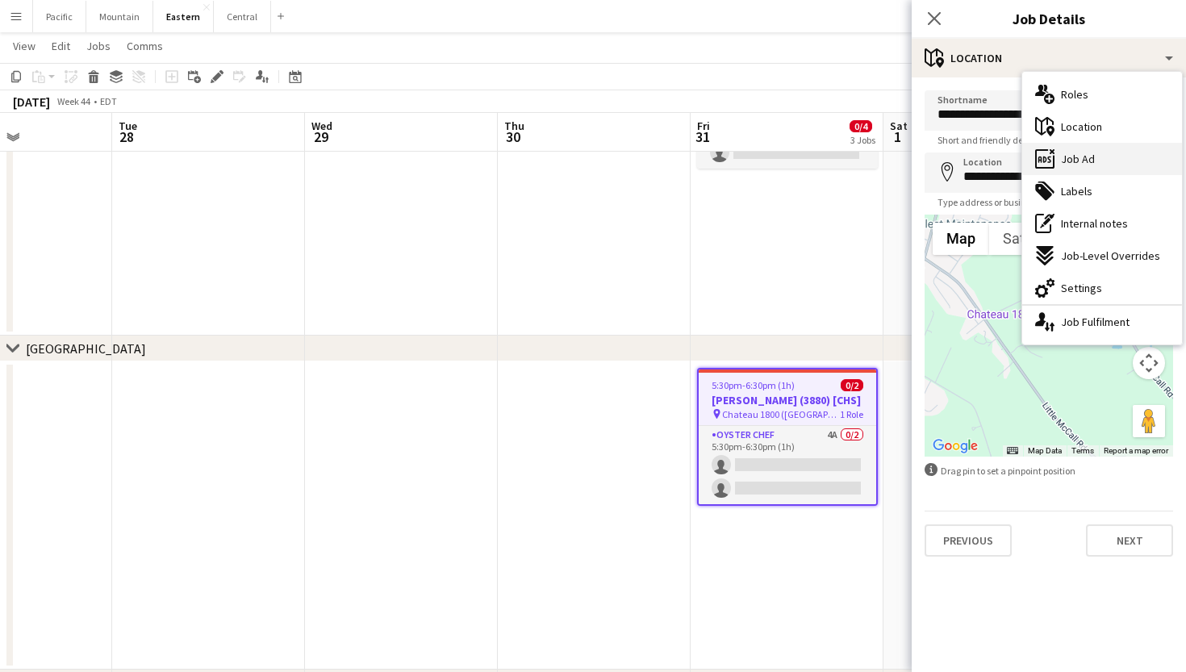
click at [1061, 174] on div "ads-window Job Ad" at bounding box center [1103, 159] width 160 height 32
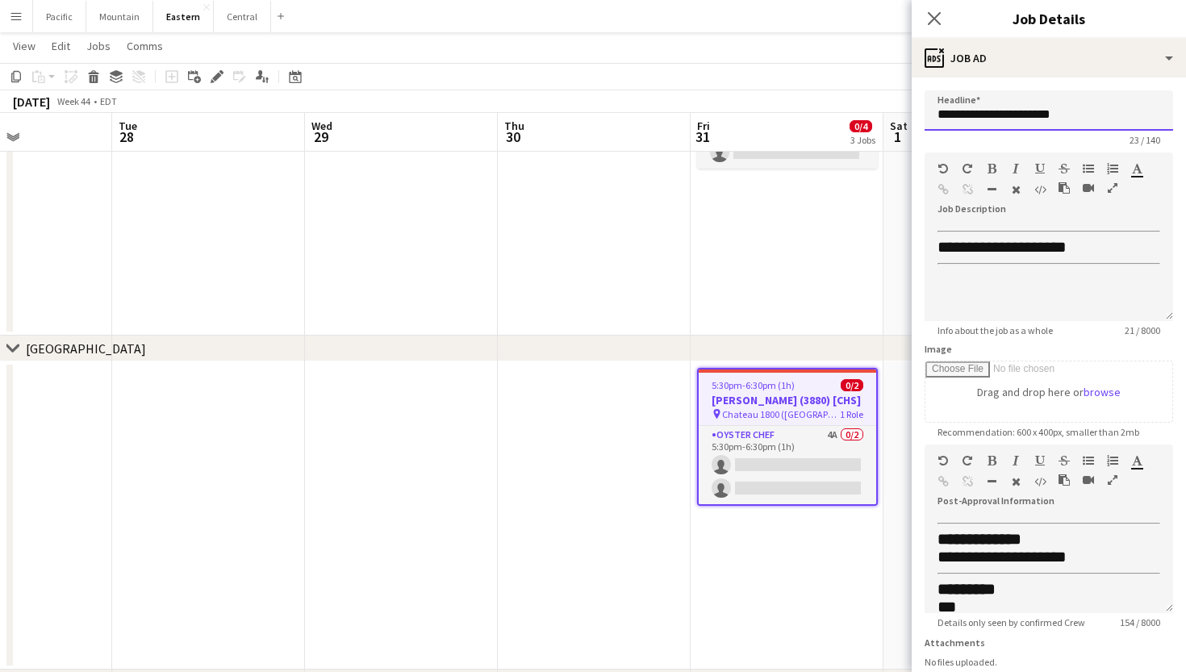
click at [1010, 115] on input "**********" at bounding box center [1049, 110] width 249 height 40
click at [943, 17] on app-icon "Close pop-in" at bounding box center [934, 18] width 23 height 23
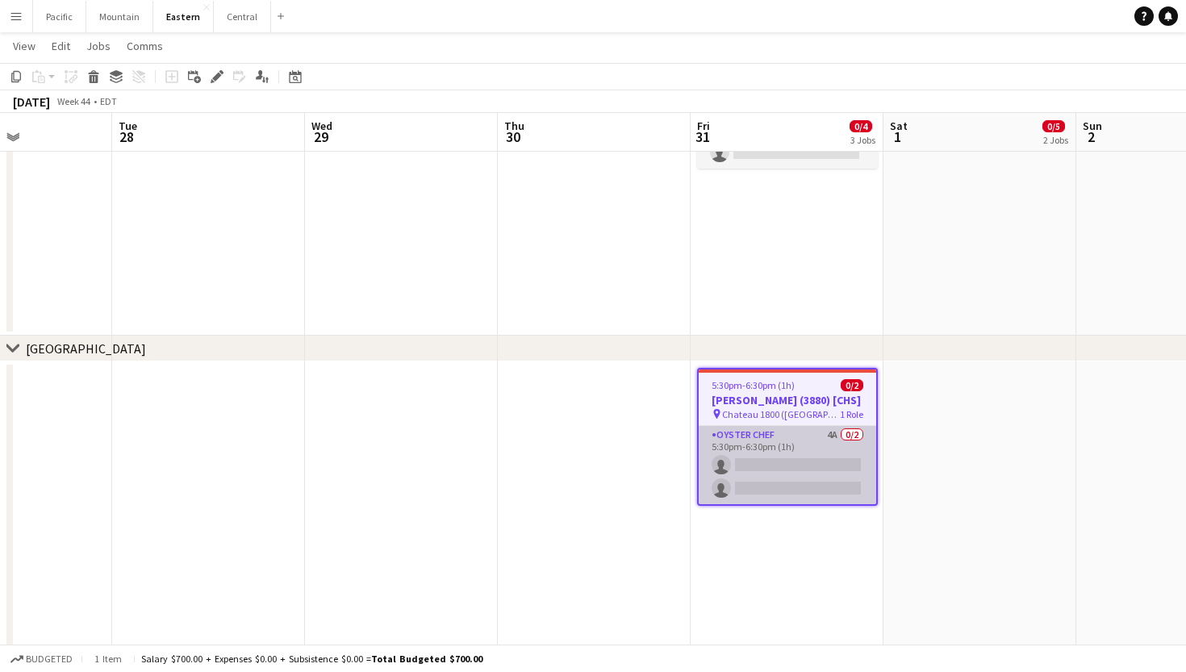
click at [793, 482] on app-card-role "Oyster Chef 4A 0/2 5:30pm-6:30pm (1h) single-neutral-actions single-neutral-act…" at bounding box center [788, 465] width 178 height 78
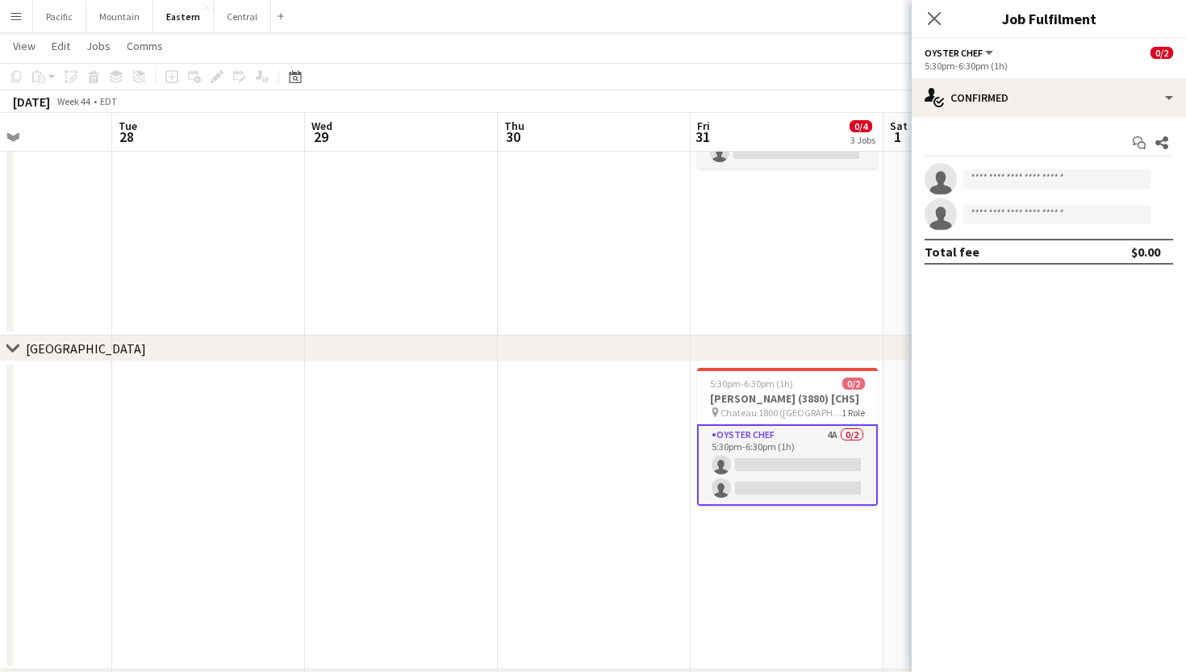
click at [1004, 77] on app-options-switcher "Oyster Chef All roles Oyster Chef 0/2 5:30pm-6:30pm (1h)" at bounding box center [1049, 59] width 274 height 40
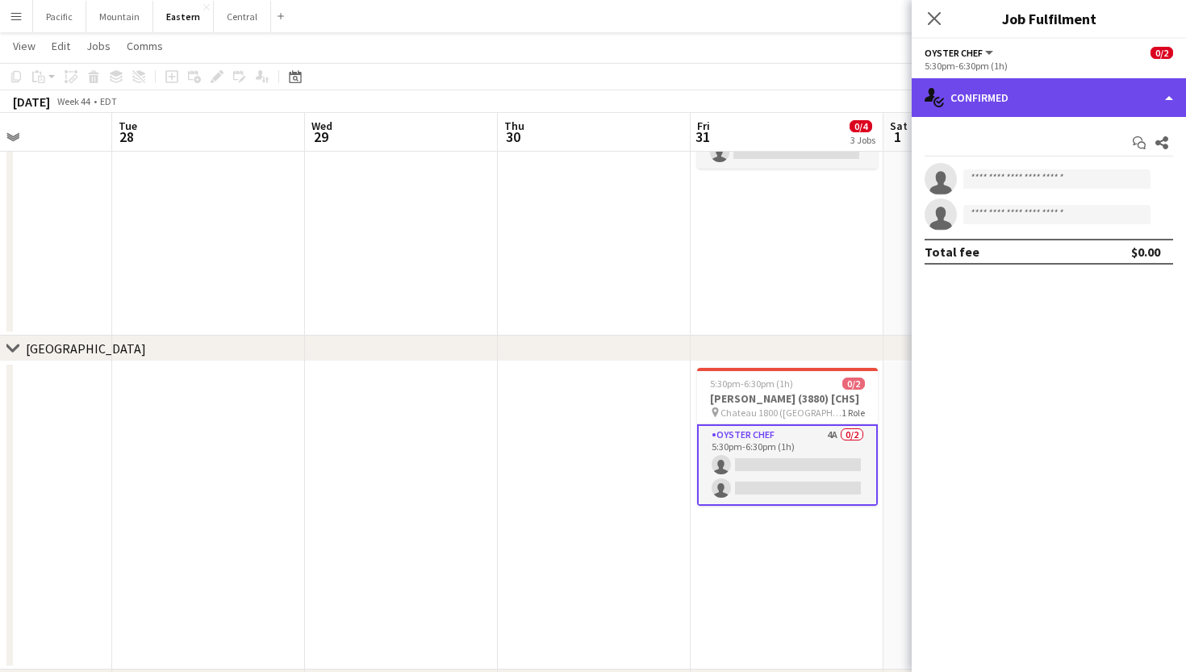
click at [1068, 111] on div "single-neutral-actions-check-2 Confirmed" at bounding box center [1049, 97] width 274 height 39
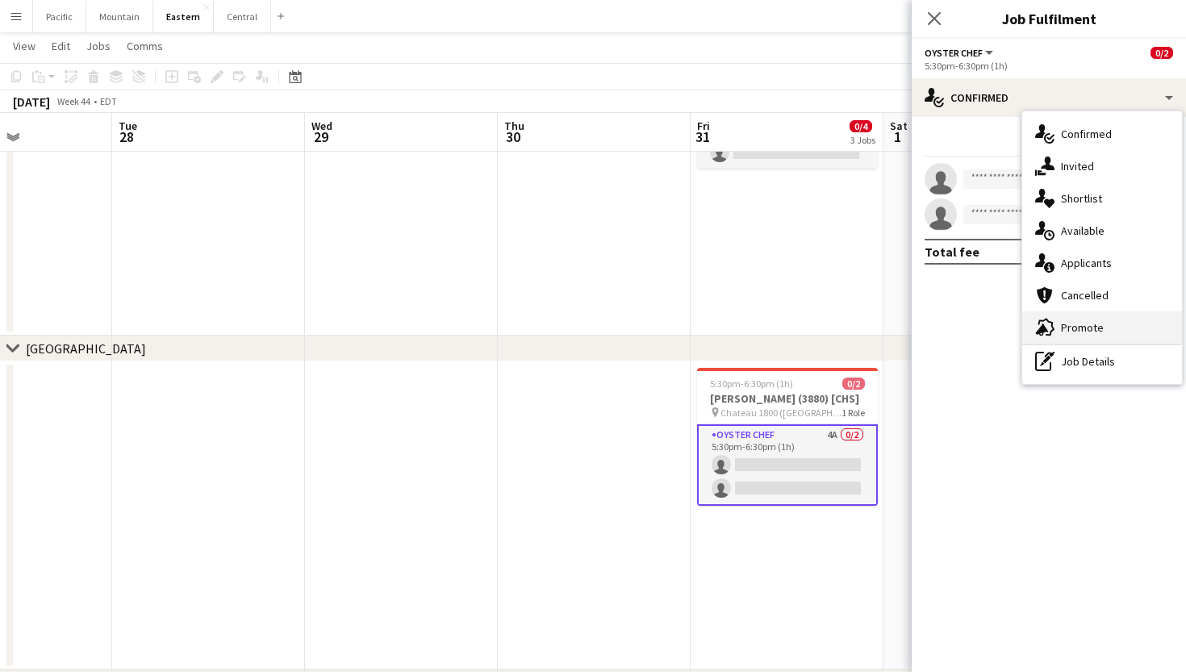
click at [1108, 324] on div "advertising-megaphone Promote" at bounding box center [1103, 328] width 160 height 32
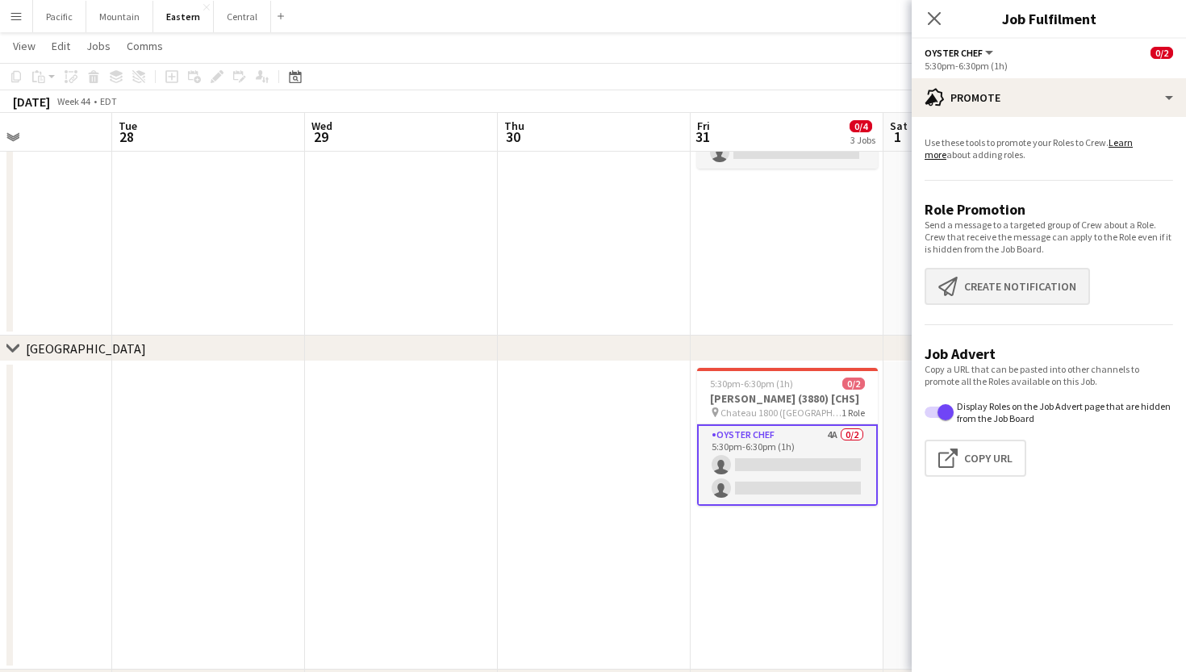
click at [993, 279] on button "Create notification Create notification" at bounding box center [1007, 286] width 165 height 37
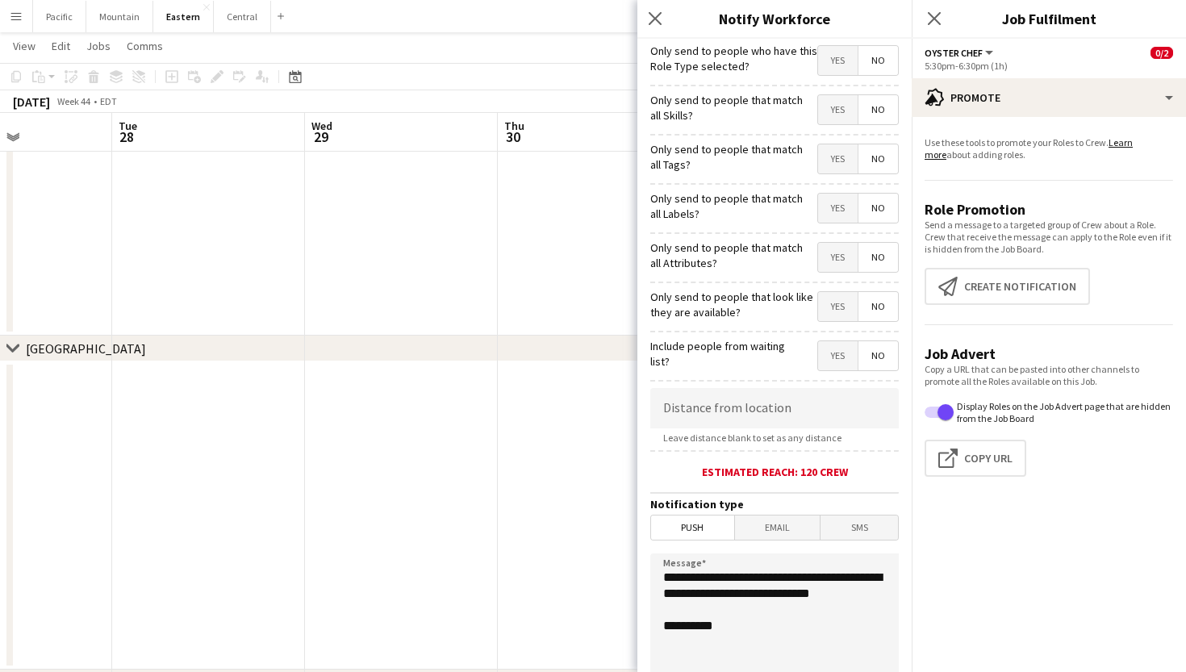
click at [842, 164] on span "Yes" at bounding box center [838, 158] width 40 height 29
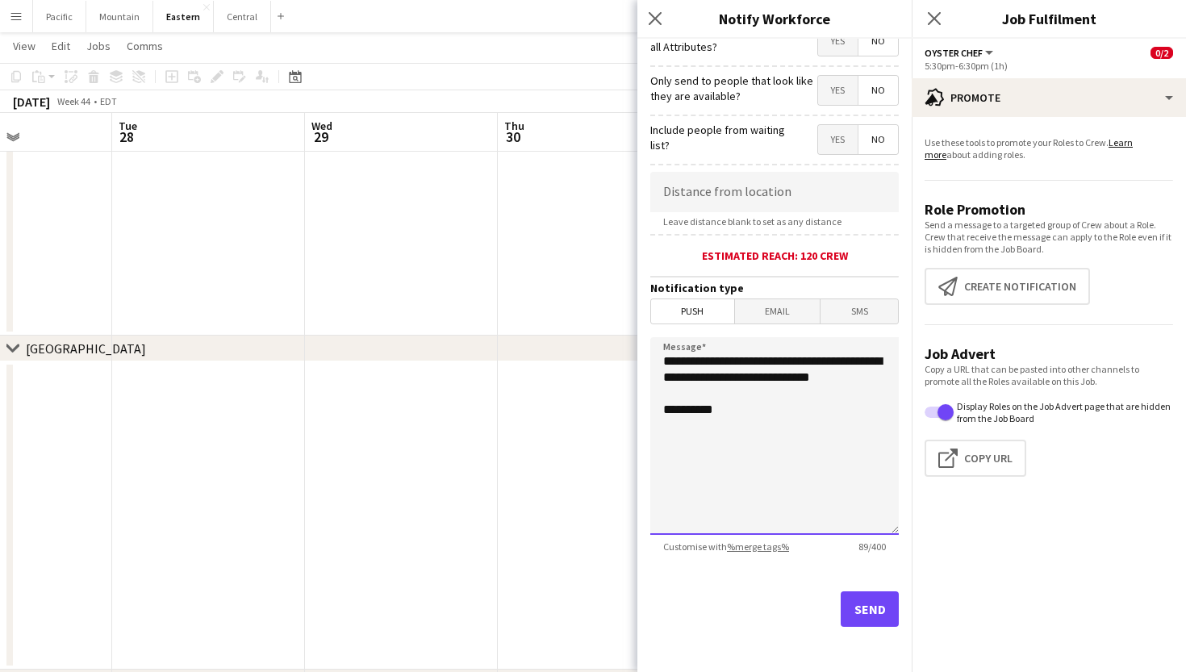
scroll to position [216, 0]
drag, startPoint x: 762, startPoint y: 391, endPoint x: 583, endPoint y: 323, distance: 191.9
paste textarea "**********"
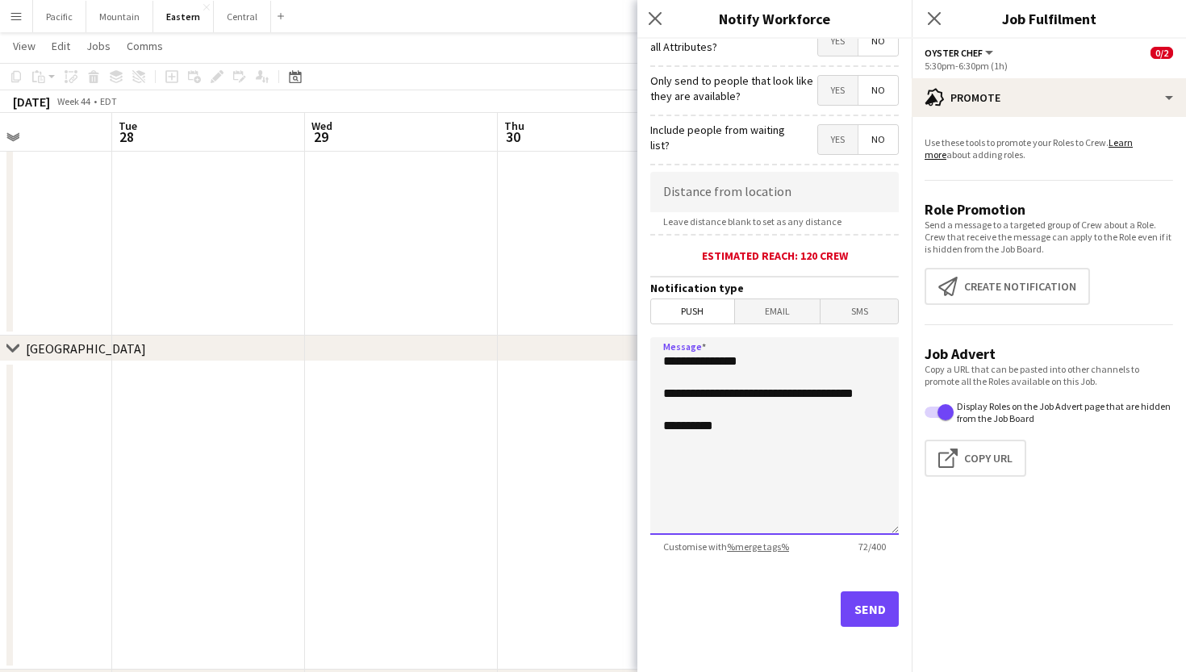
type textarea "**********"
click at [873, 611] on button "Send" at bounding box center [870, 610] width 58 height 36
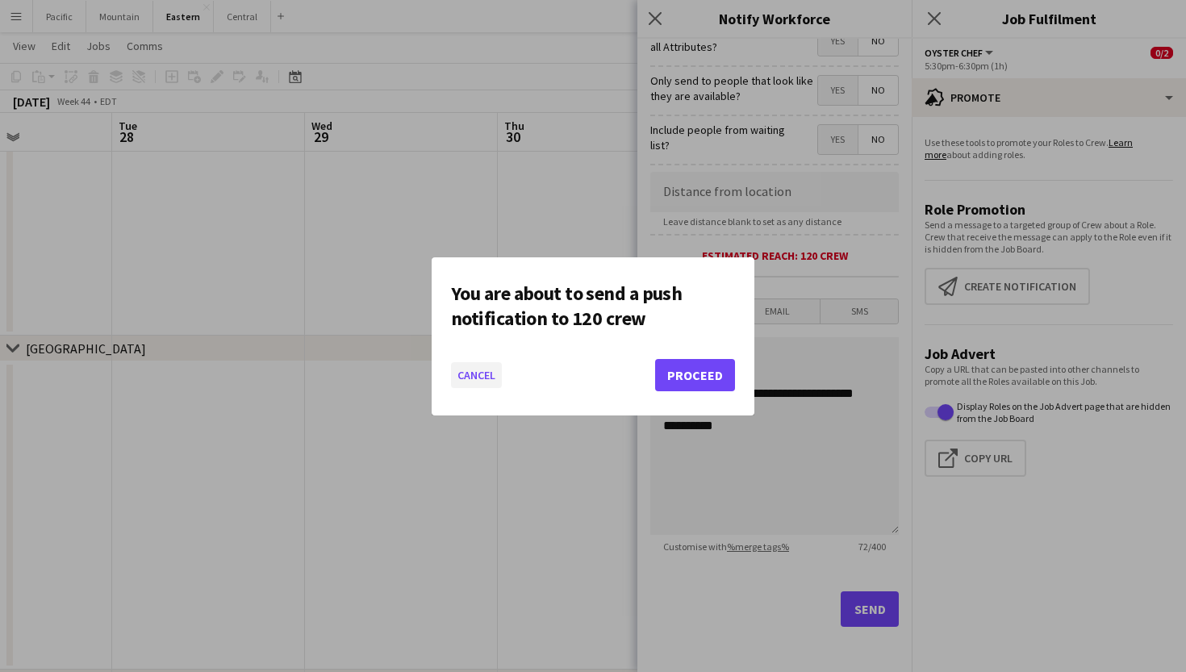
click at [476, 384] on button "Cancel" at bounding box center [476, 375] width 51 height 26
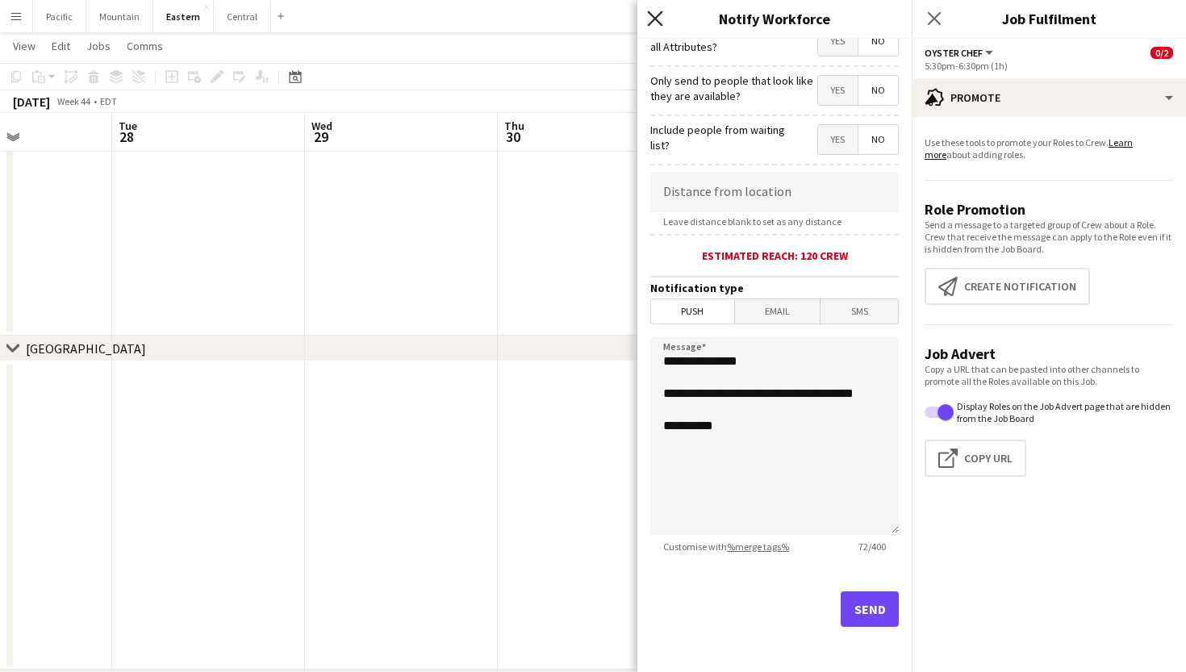
click at [658, 23] on icon "Close pop-in" at bounding box center [654, 17] width 15 height 15
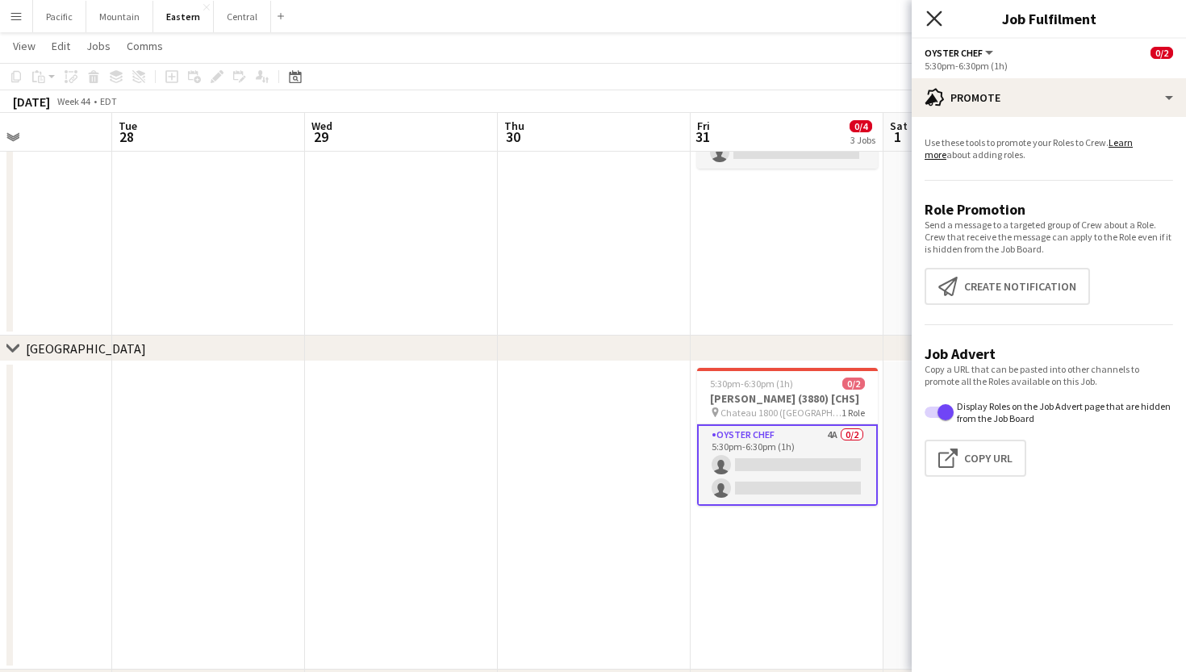
click at [939, 25] on app-icon "Close pop-in" at bounding box center [934, 18] width 23 height 23
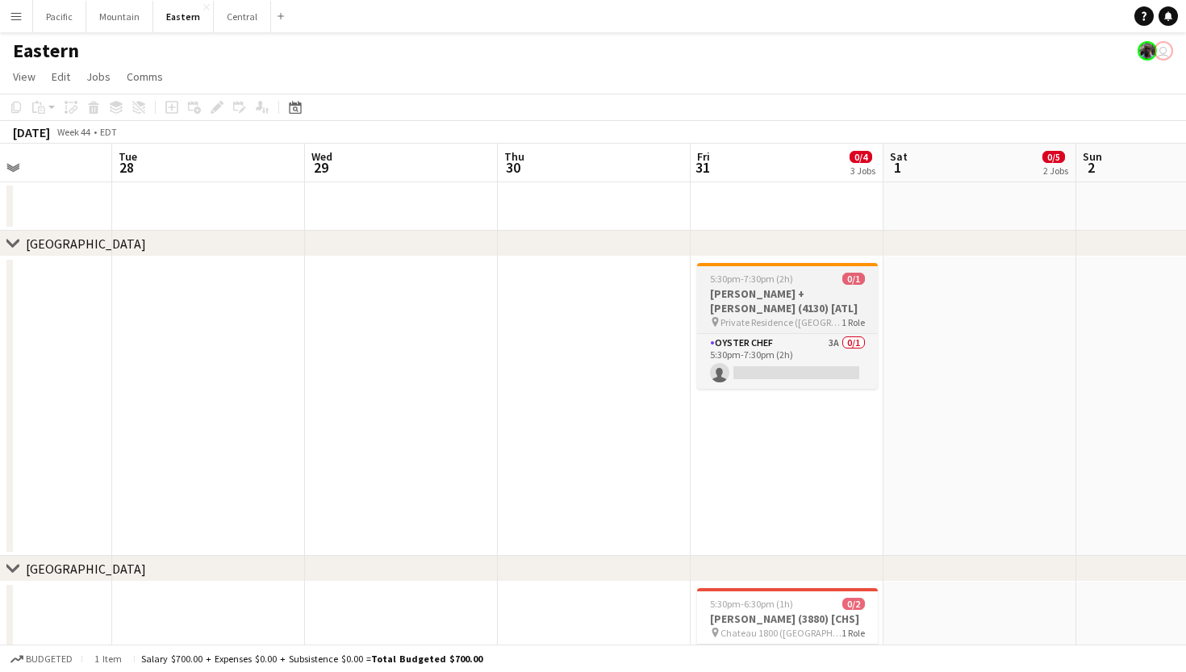
scroll to position [0, 0]
click at [244, 22] on button "Central Close" at bounding box center [242, 16] width 57 height 31
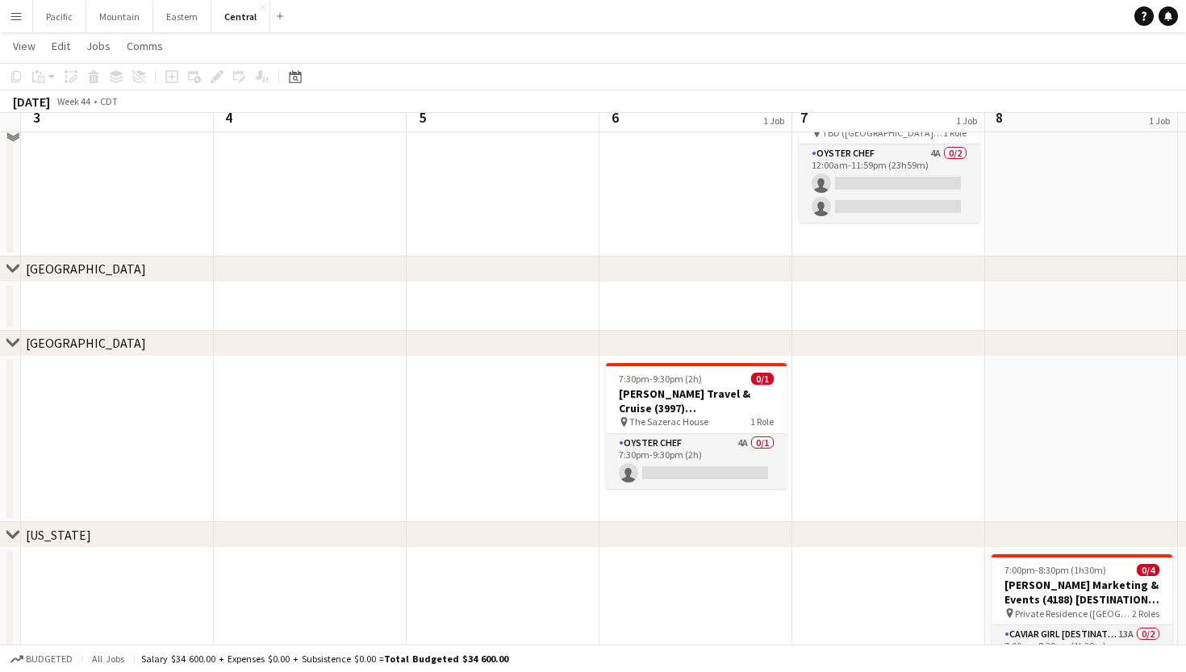
scroll to position [199, 0]
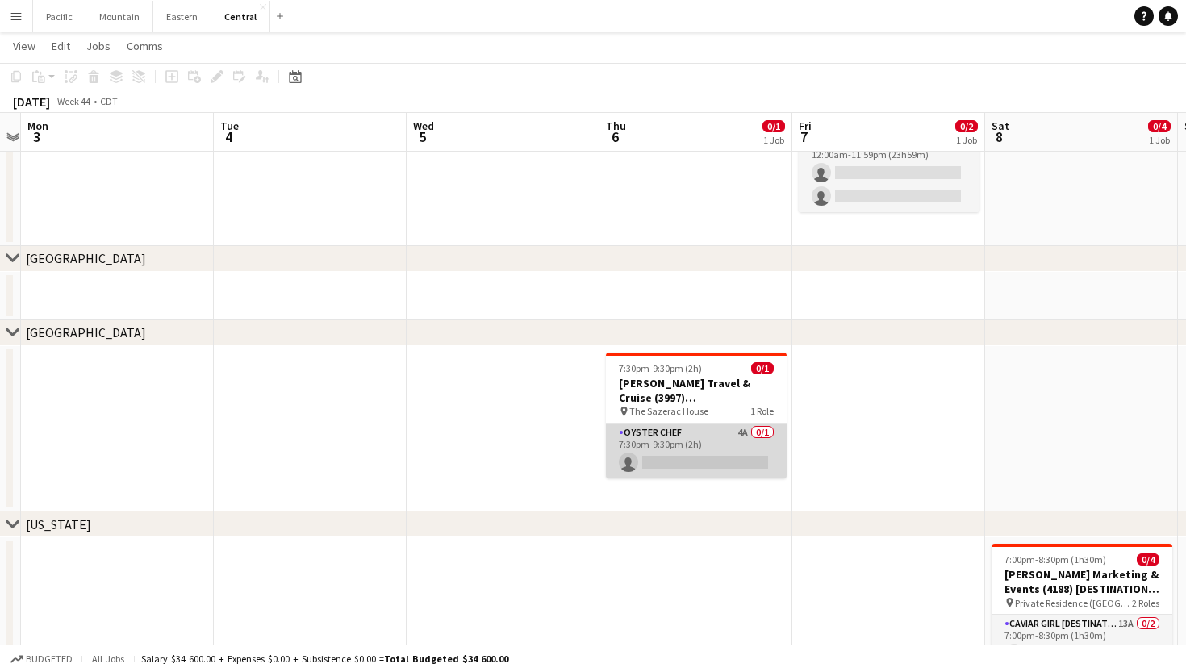
click at [734, 462] on app-card-role "Oyster Chef 4A 0/1 7:30pm-9:30pm (2h) single-neutral-actions" at bounding box center [696, 451] width 181 height 55
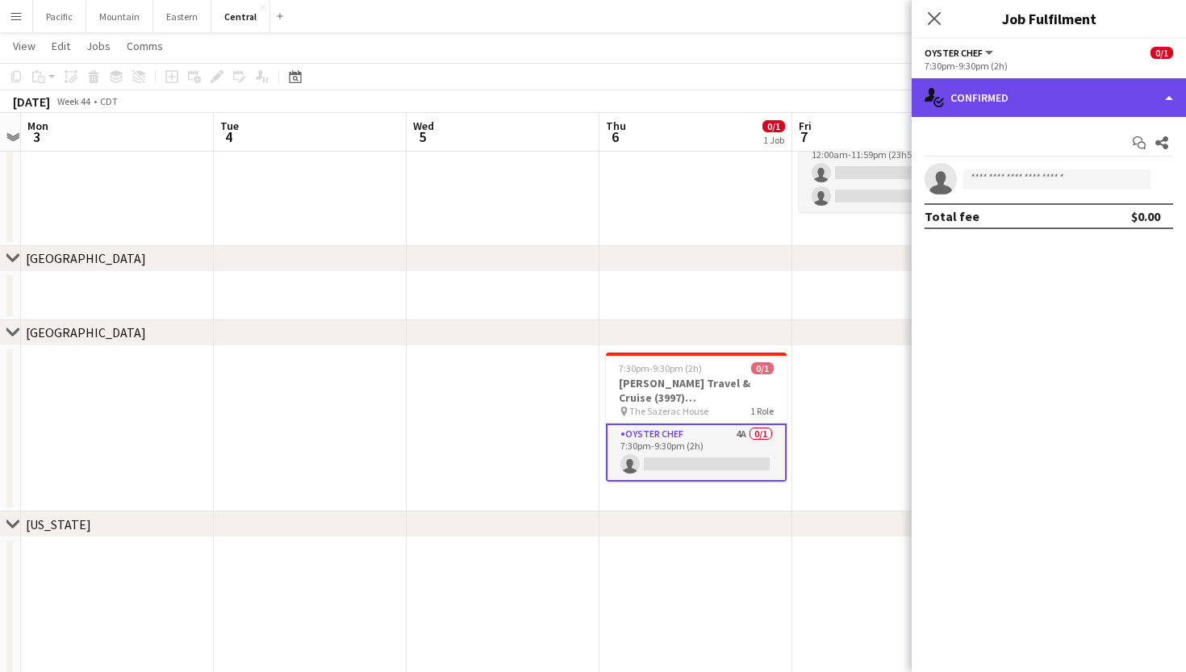
click at [1080, 99] on div "single-neutral-actions-check-2 Confirmed" at bounding box center [1049, 97] width 274 height 39
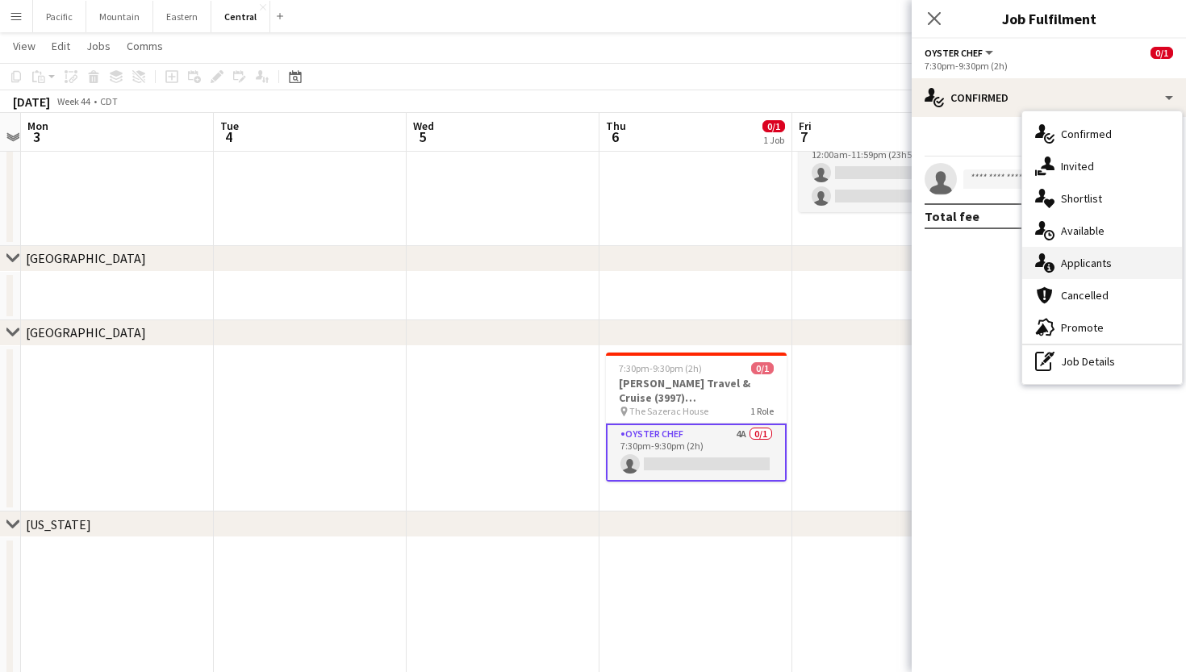
click at [1093, 262] on span "Applicants" at bounding box center [1086, 263] width 51 height 15
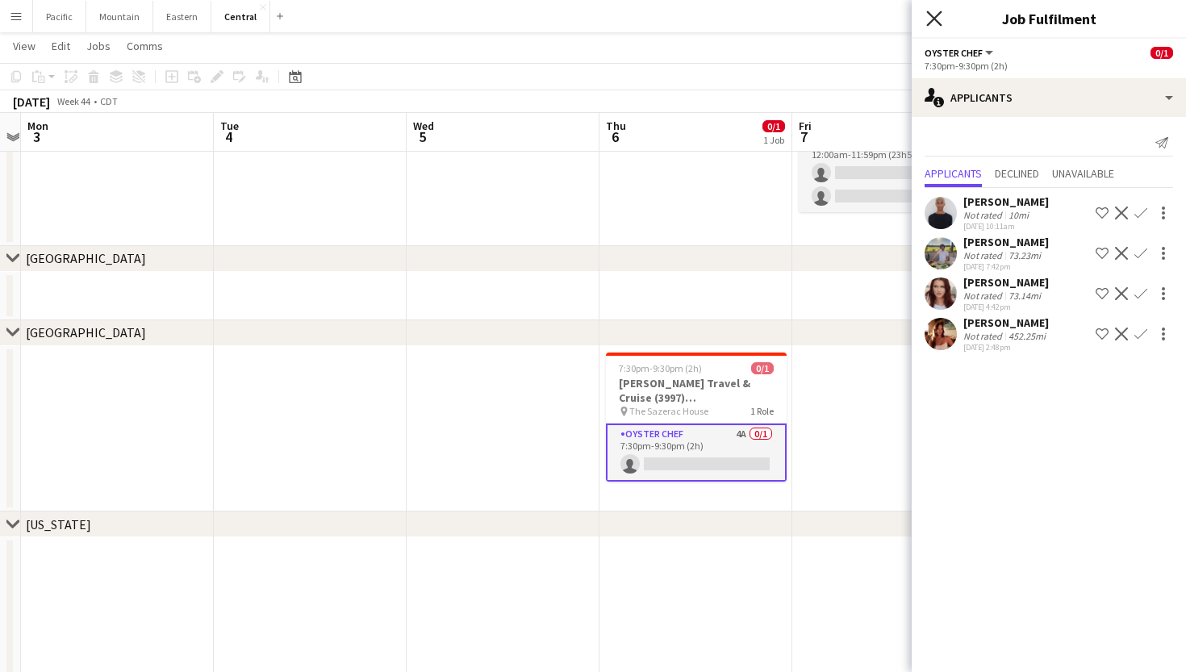
click at [934, 18] on icon at bounding box center [934, 17] width 15 height 15
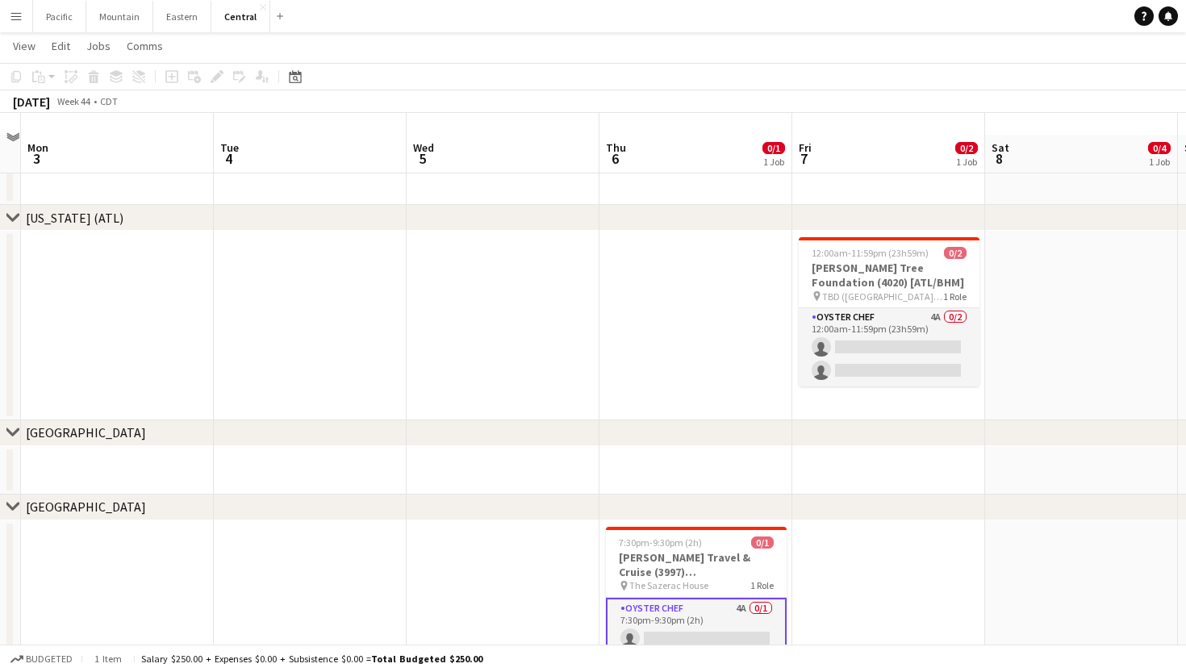
scroll to position [23, 0]
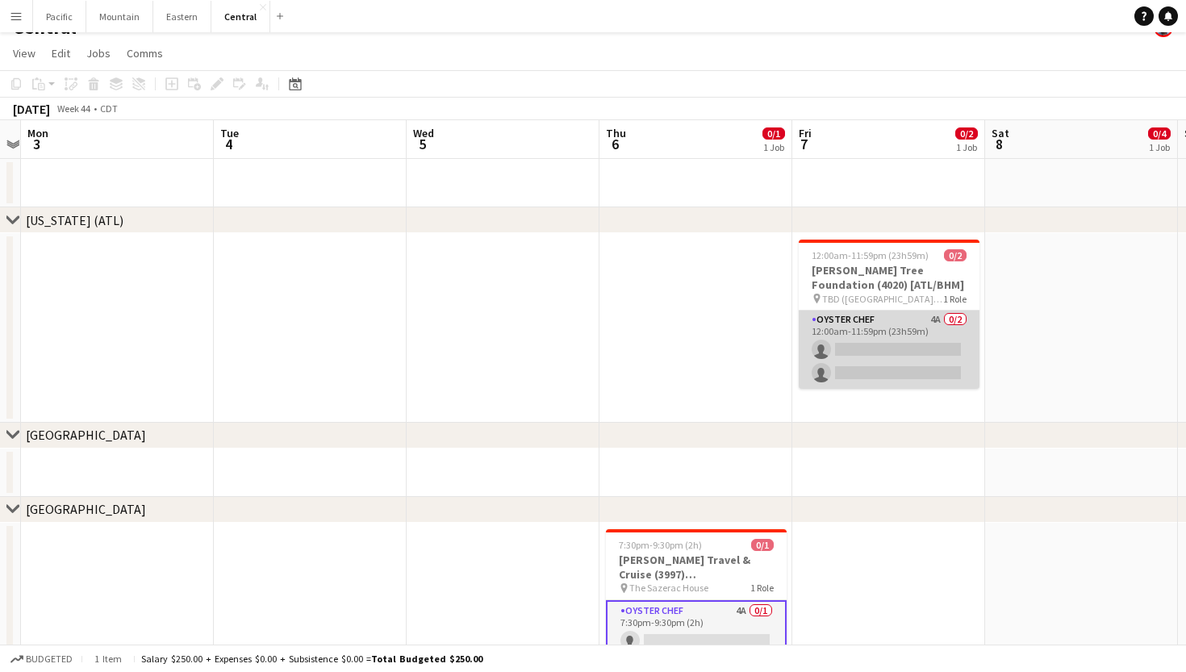
click at [892, 334] on app-card-role "Oyster Chef 4A 0/2 12:00am-11:59pm (23h59m) single-neutral-actions single-neutr…" at bounding box center [889, 350] width 181 height 78
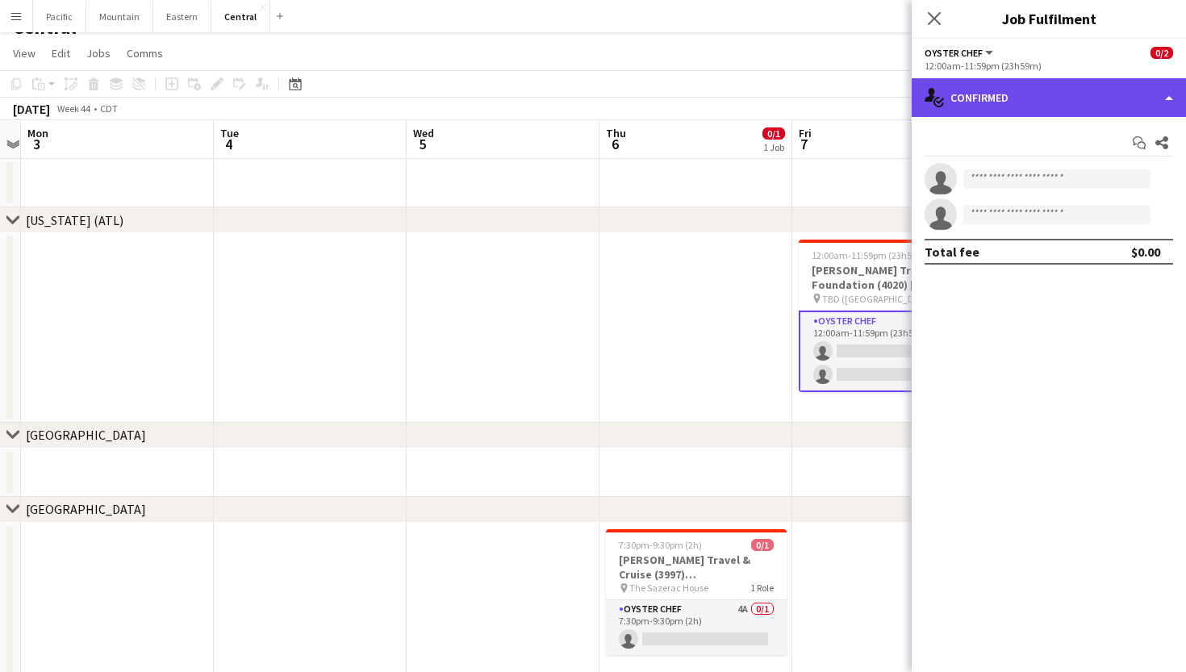
click at [1078, 90] on div "single-neutral-actions-check-2 Confirmed" at bounding box center [1049, 97] width 274 height 39
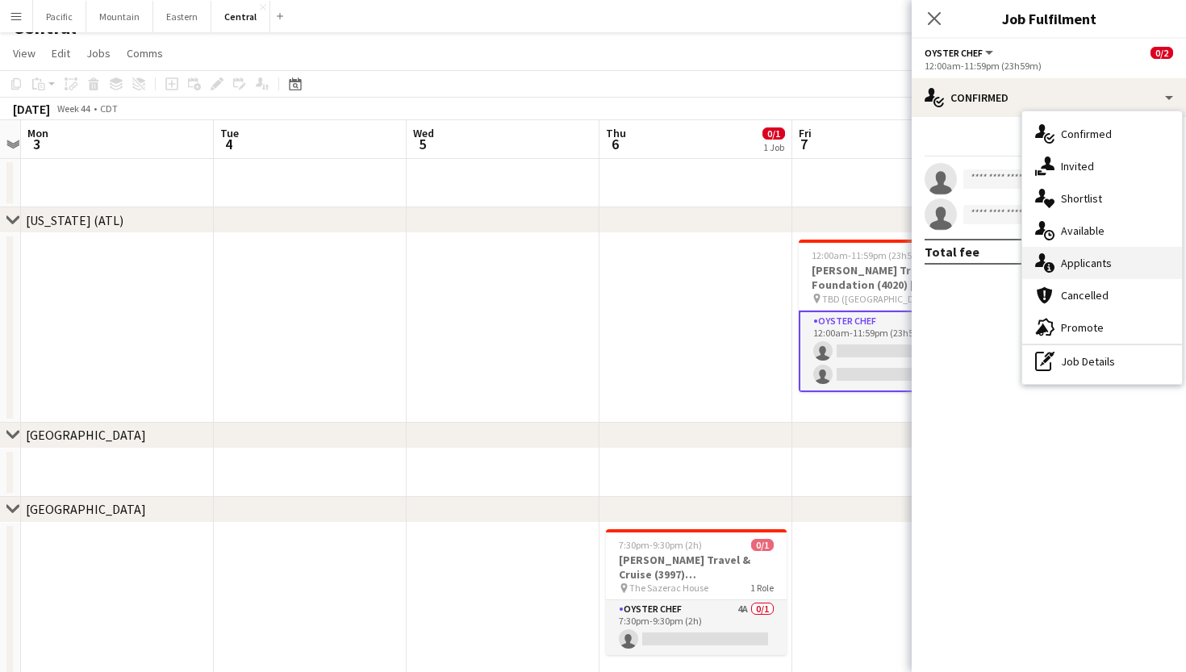
click at [1122, 251] on div "single-neutral-actions-information Applicants" at bounding box center [1103, 263] width 160 height 32
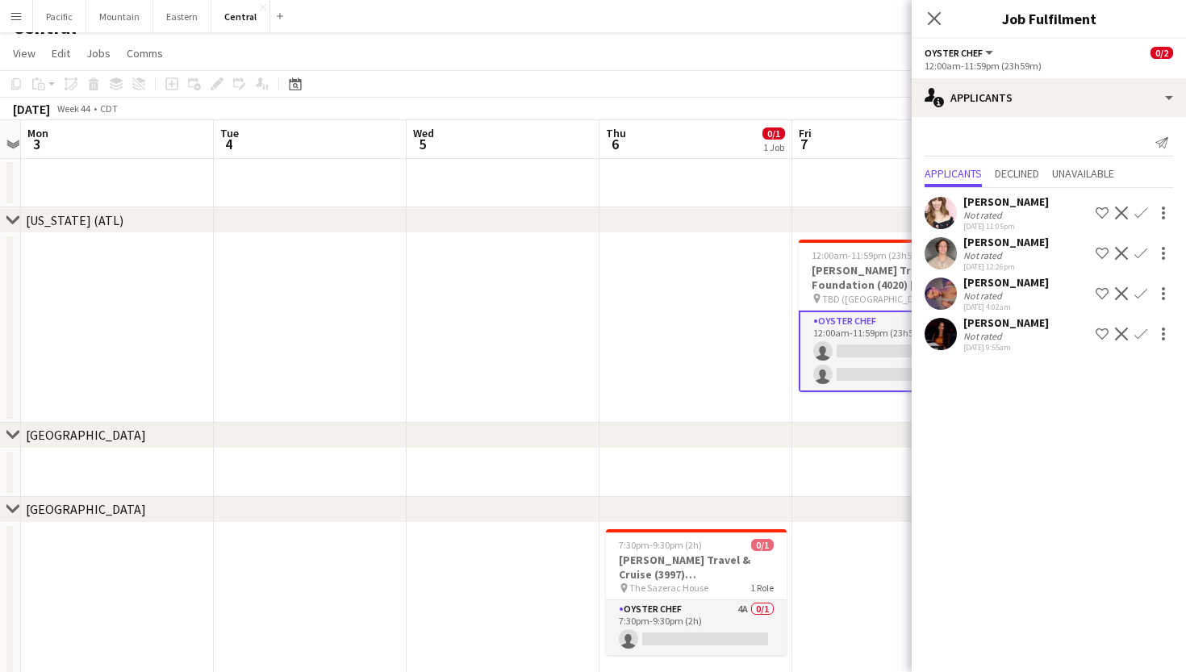
click at [931, 8] on div "Close pop-in" at bounding box center [934, 18] width 45 height 37
click at [931, 14] on icon "Close pop-in" at bounding box center [934, 17] width 15 height 15
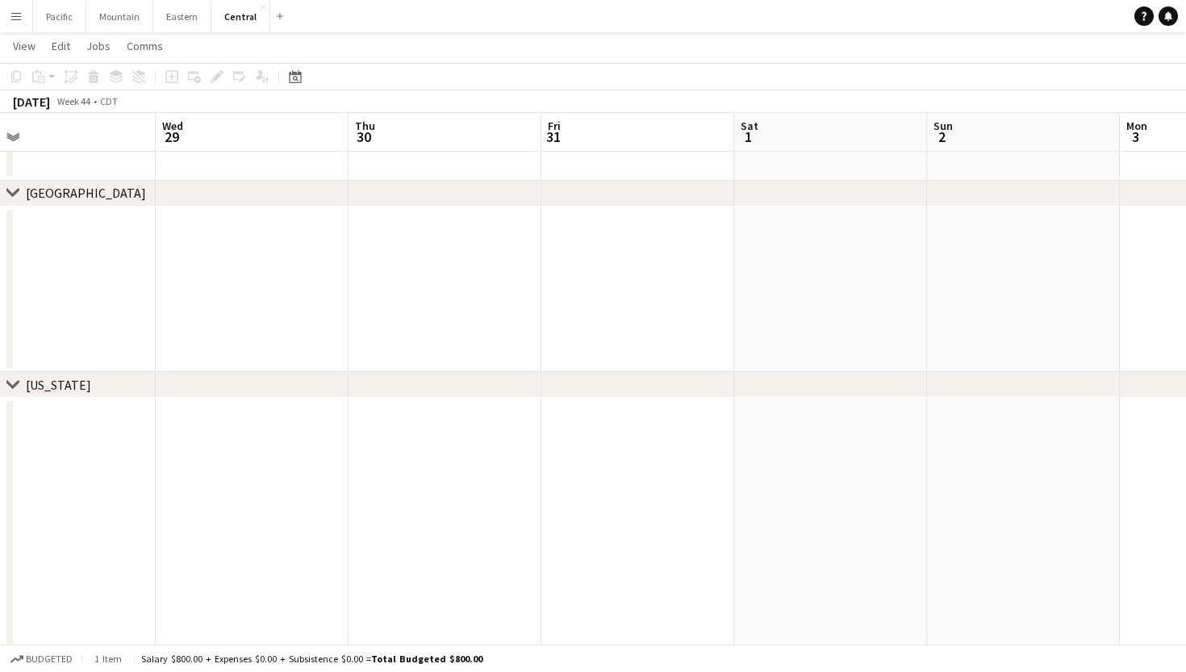
scroll to position [0, 333]
click at [174, 11] on button "Eastern Close" at bounding box center [182, 16] width 58 height 31
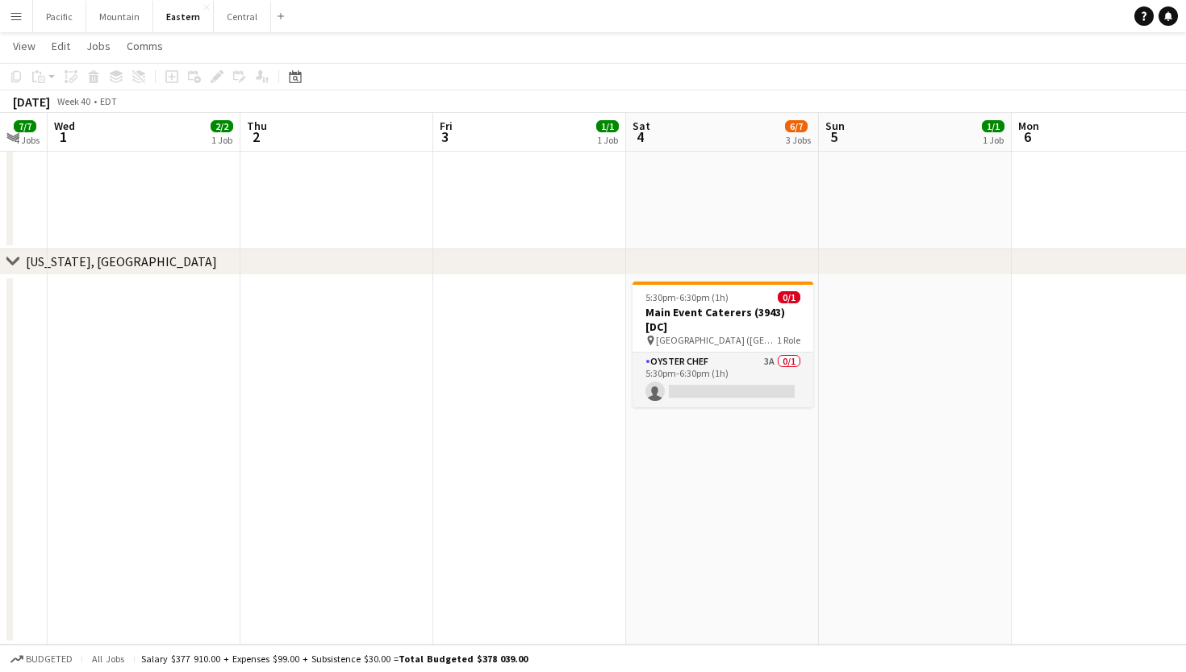
scroll to position [0, 440]
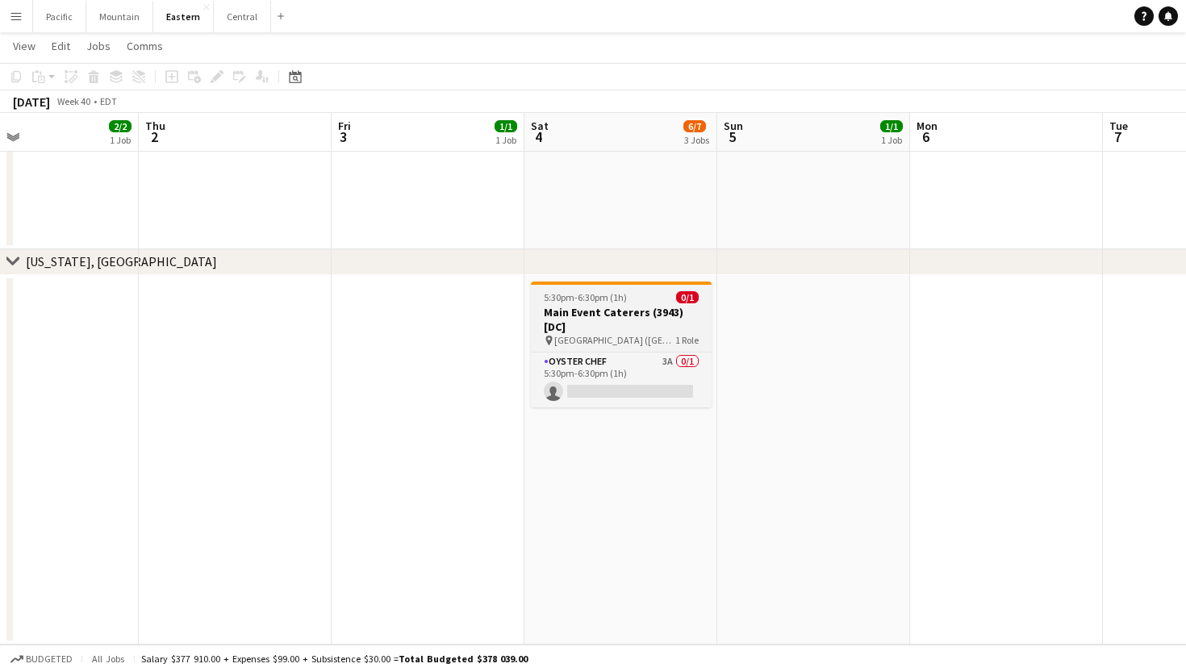
click at [600, 323] on h3 "Main Event Caterers (3943) [DC]" at bounding box center [621, 319] width 181 height 29
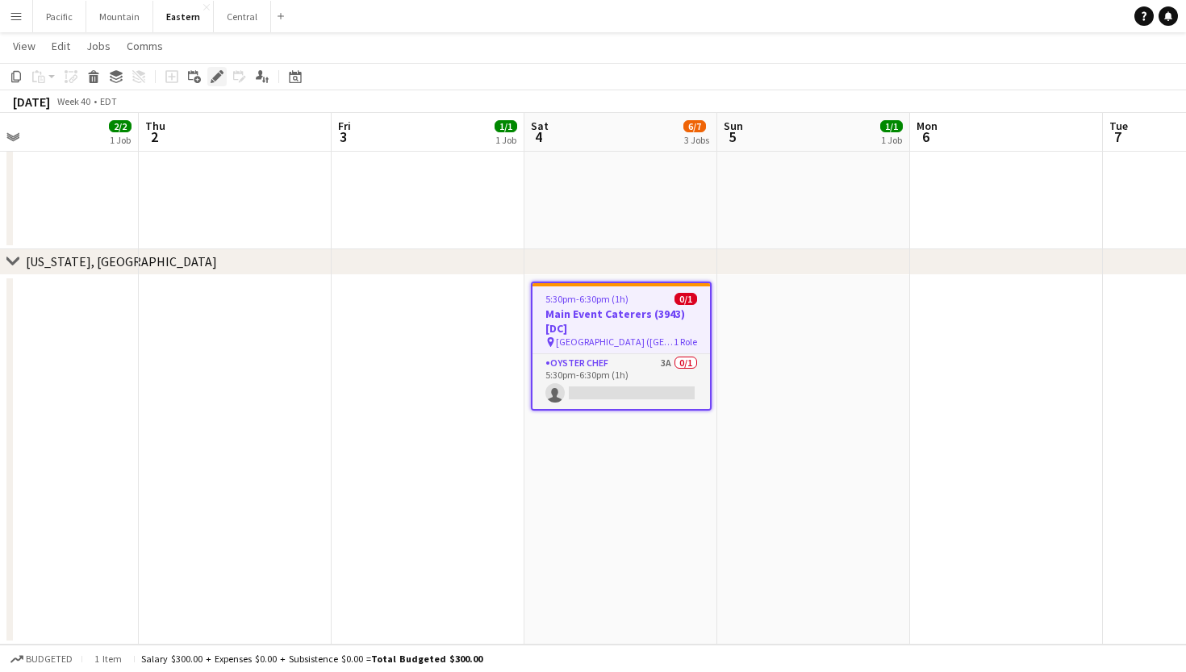
click at [225, 71] on div "Edit" at bounding box center [216, 76] width 19 height 19
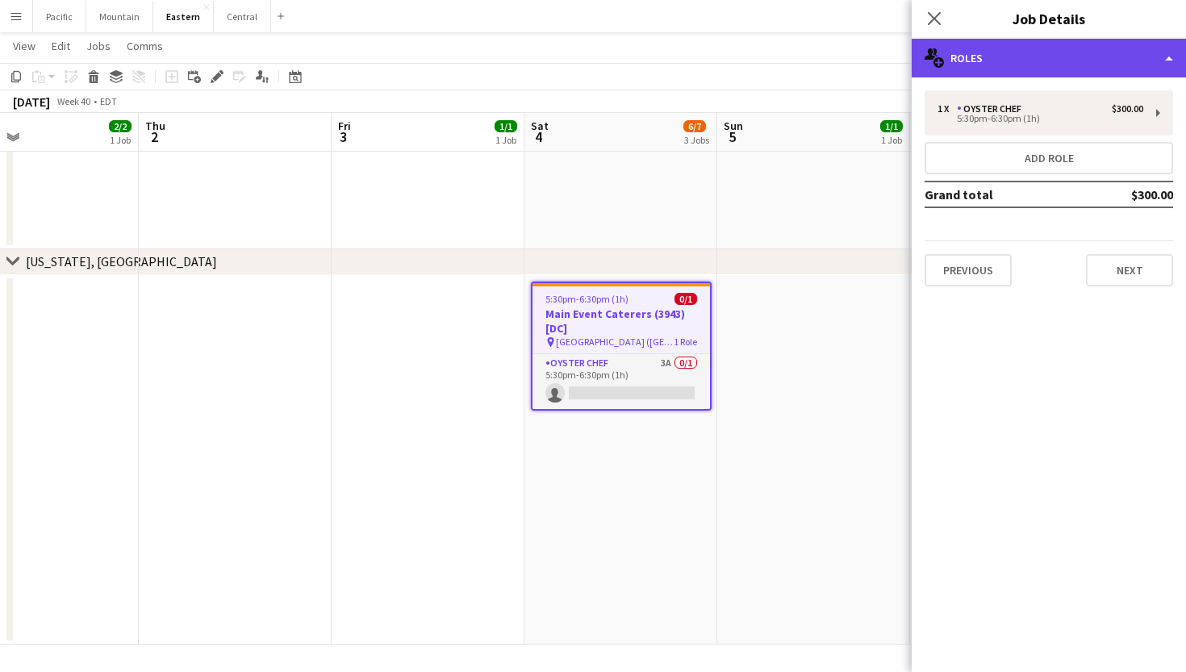
click at [1046, 61] on div "multiple-users-add Roles" at bounding box center [1049, 58] width 274 height 39
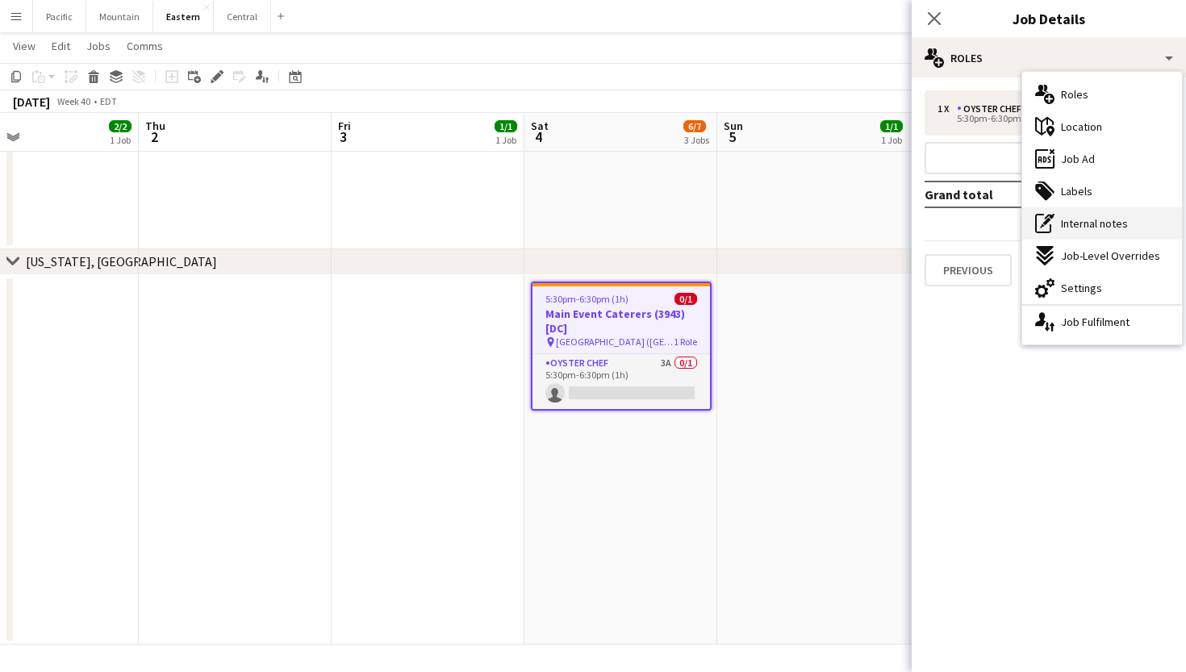
click at [1110, 223] on span "Internal notes" at bounding box center [1094, 223] width 67 height 15
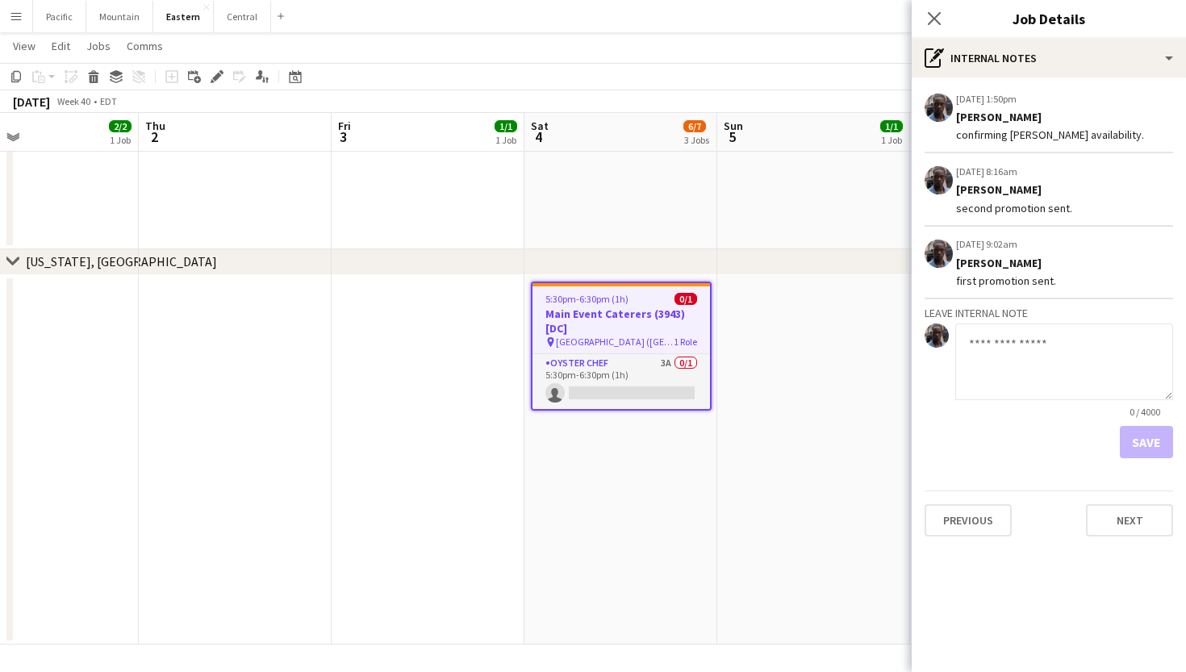
click at [1018, 354] on textarea at bounding box center [1065, 362] width 218 height 77
click at [1140, 101] on app-icon "Edit internal note" at bounding box center [1142, 98] width 13 height 16
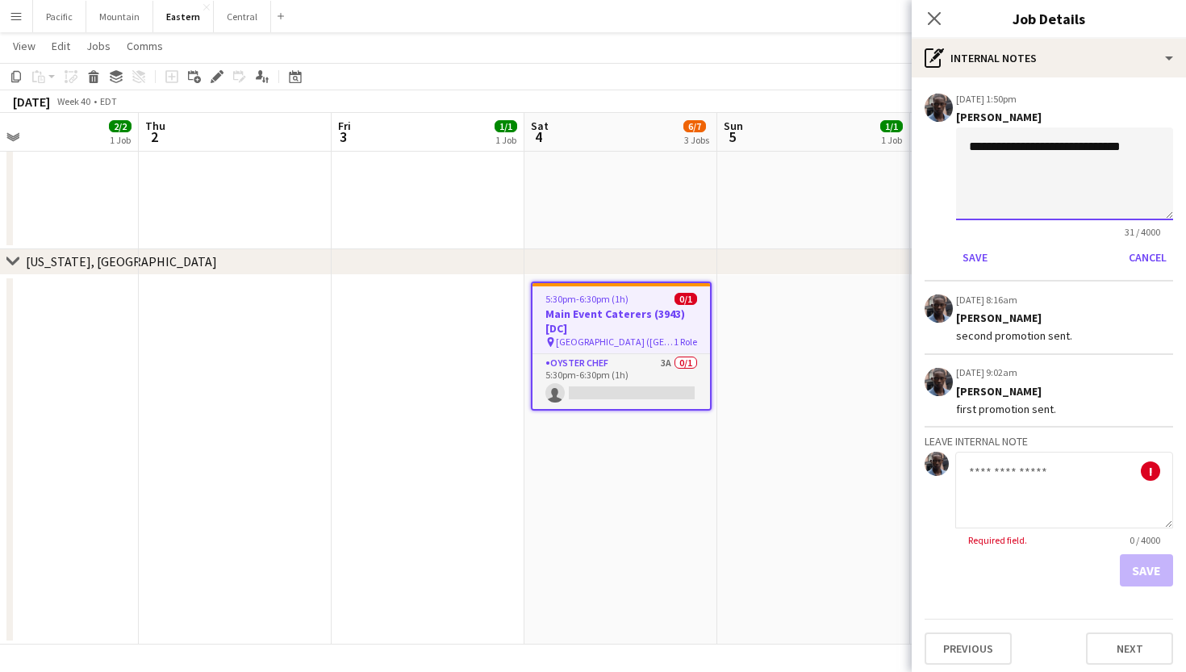
drag, startPoint x: 1023, startPoint y: 147, endPoint x: 972, endPoint y: 147, distance: 51.7
click at [972, 147] on textarea "**********" at bounding box center [1064, 174] width 217 height 93
drag, startPoint x: 1027, startPoint y: 147, endPoint x: 927, endPoint y: 147, distance: 99.3
click at [927, 148] on app-board-job-note-item "**********" at bounding box center [1049, 185] width 249 height 191
drag, startPoint x: 1093, startPoint y: 143, endPoint x: 967, endPoint y: 145, distance: 125.9
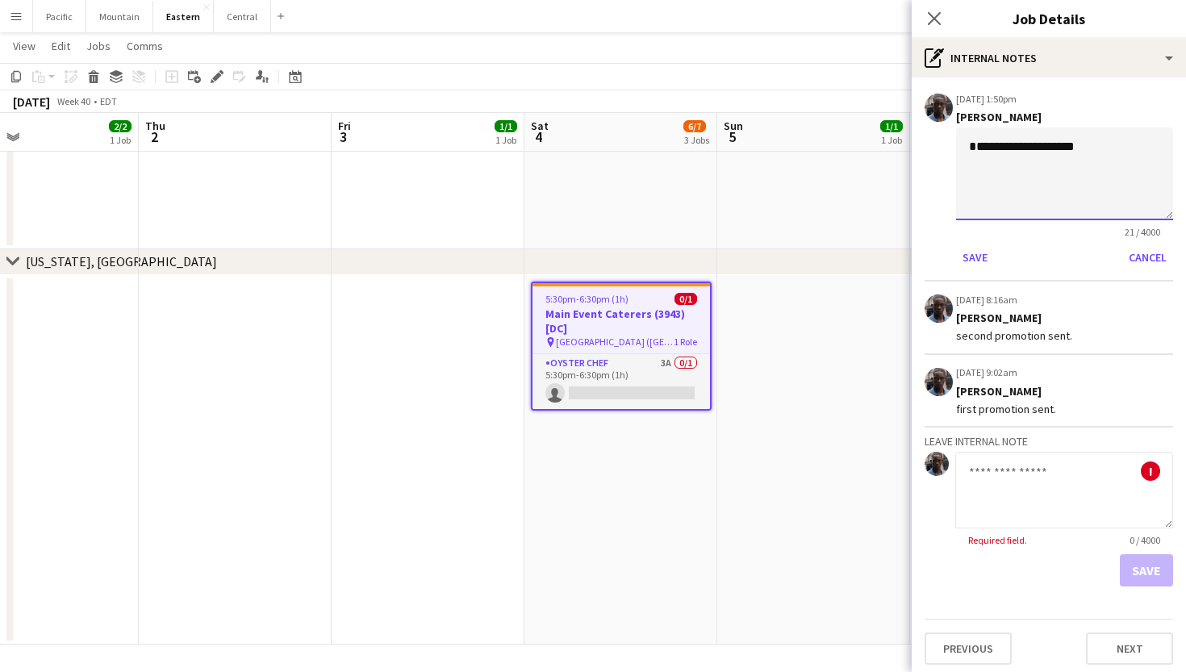
click at [967, 145] on textarea "**********" at bounding box center [1064, 174] width 217 height 93
type textarea "**********"
click at [979, 262] on button "Save" at bounding box center [975, 258] width 38 height 26
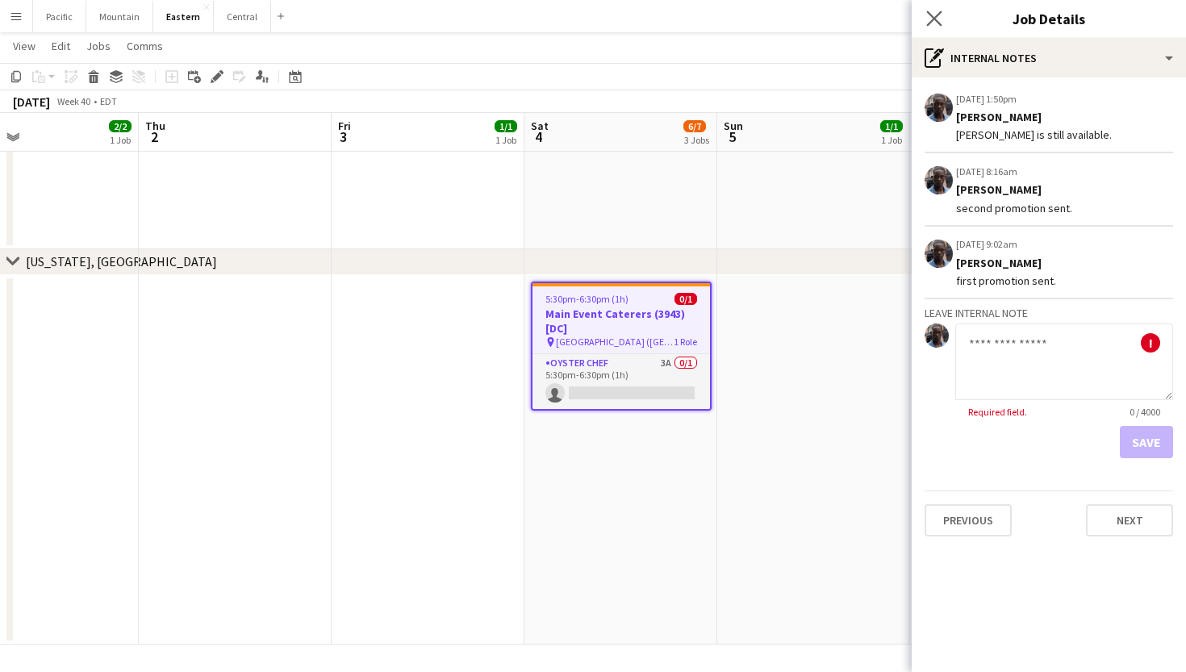
click at [934, 28] on app-icon "Close pop-in" at bounding box center [934, 18] width 23 height 23
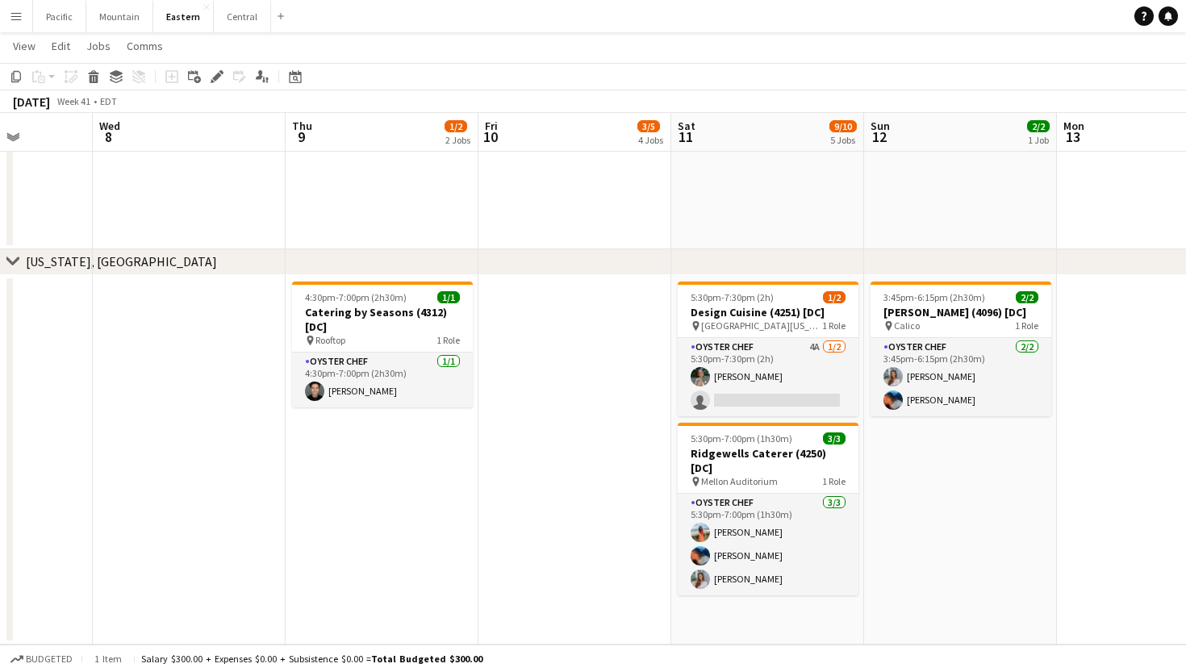
scroll to position [0, 493]
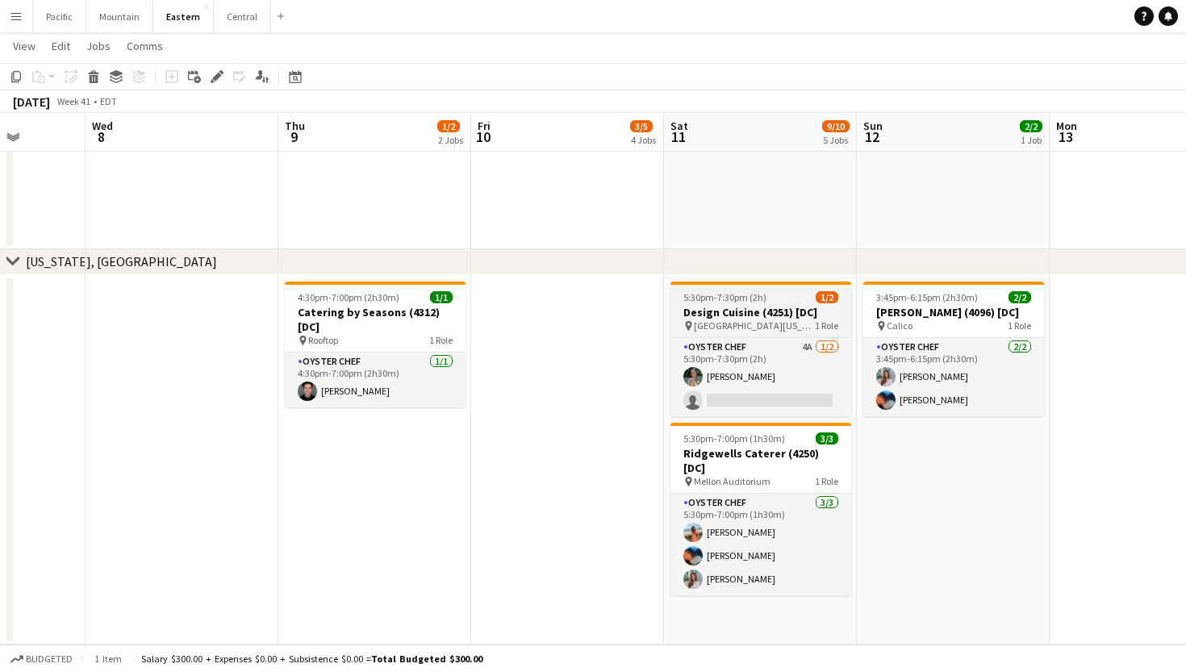
click at [782, 320] on span "[GEOGRAPHIC_DATA][US_STATE] ([GEOGRAPHIC_DATA], [GEOGRAPHIC_DATA])" at bounding box center [754, 326] width 121 height 12
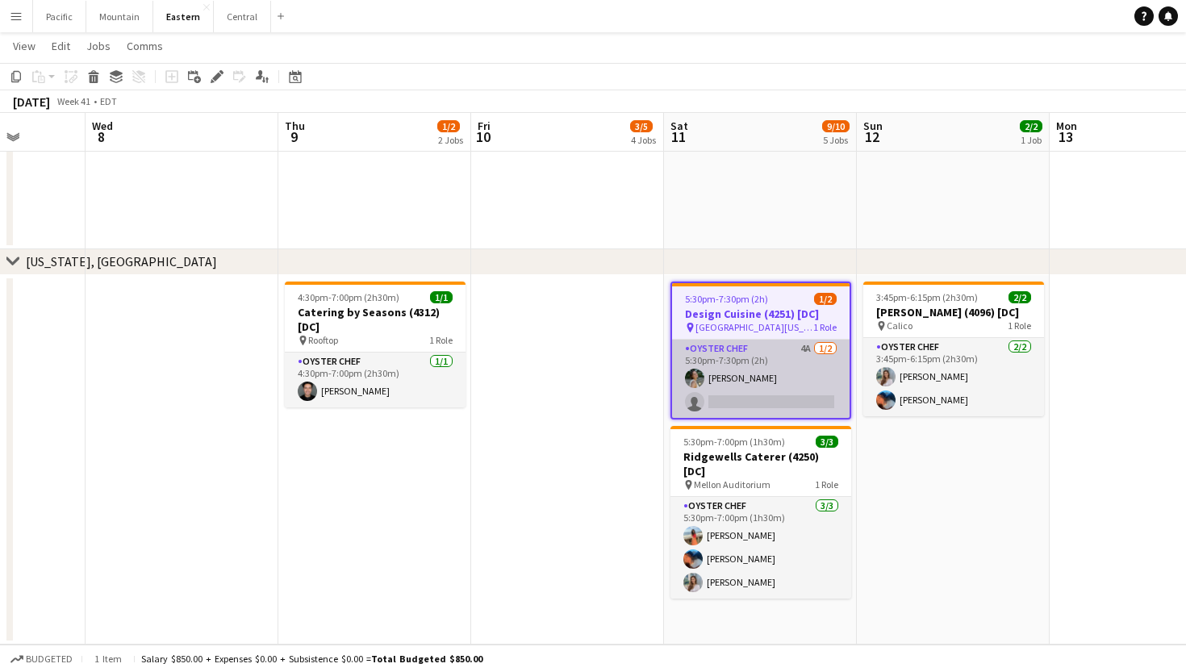
click at [776, 387] on app-card-role "Oyster Chef 4A [DATE] 5:30pm-7:30pm (2h) [PERSON_NAME] single-neutral-actions" at bounding box center [761, 379] width 178 height 78
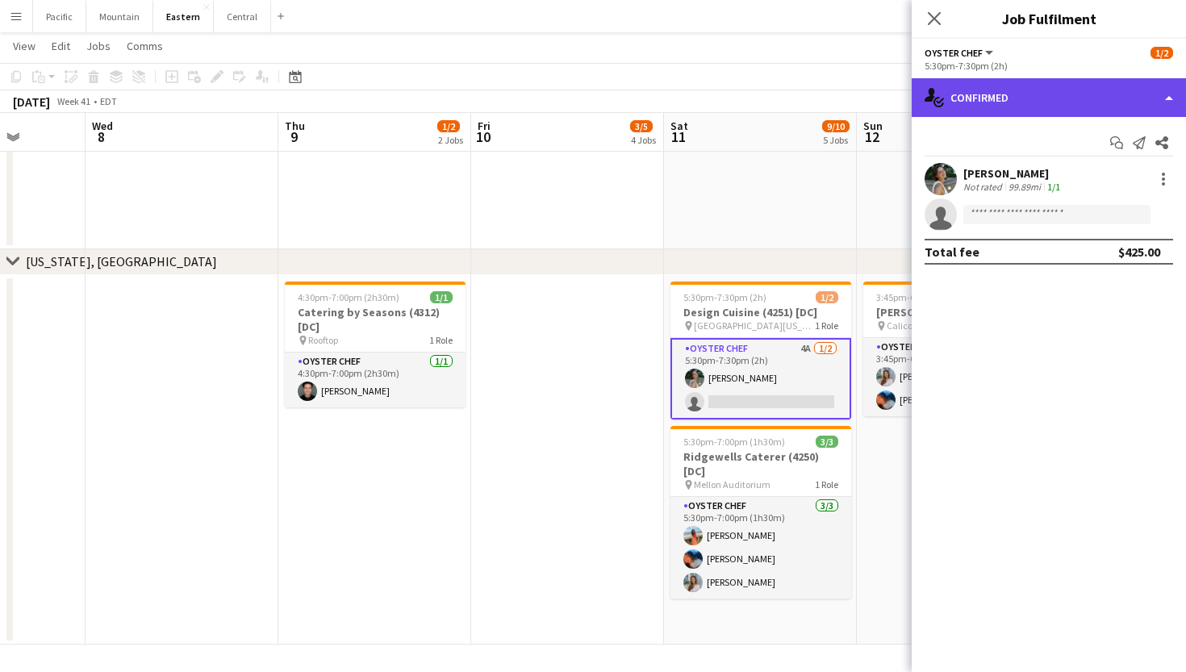
click at [1019, 99] on div "single-neutral-actions-check-2 Confirmed" at bounding box center [1049, 97] width 274 height 39
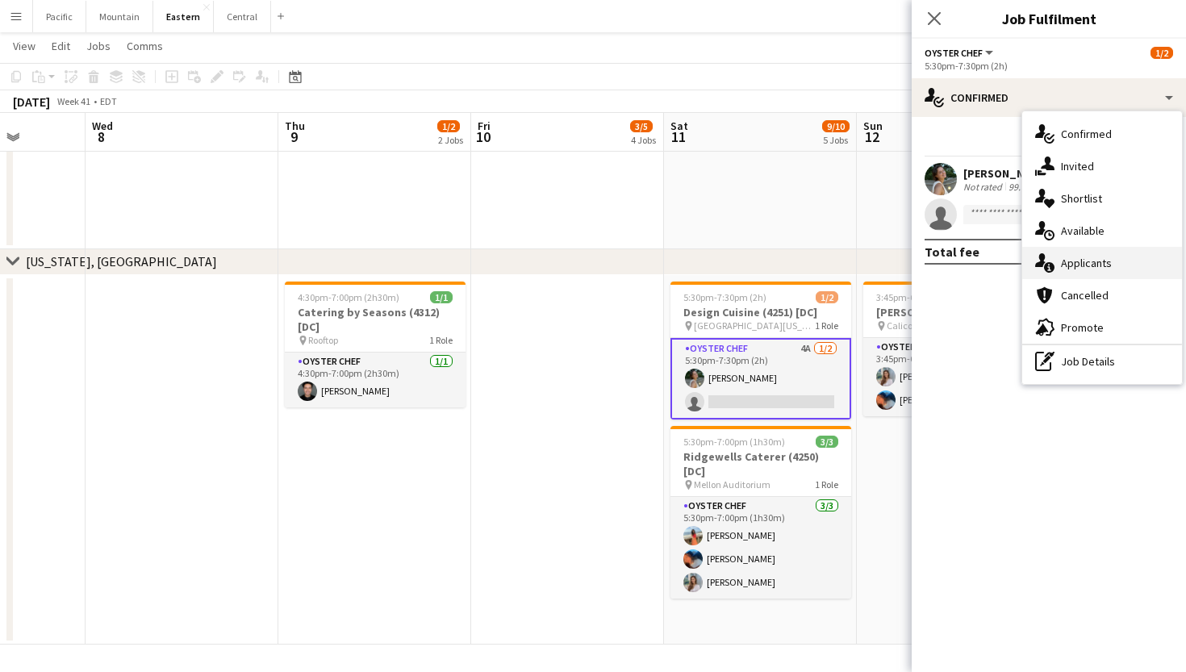
click at [1065, 270] on span "Applicants" at bounding box center [1086, 263] width 51 height 15
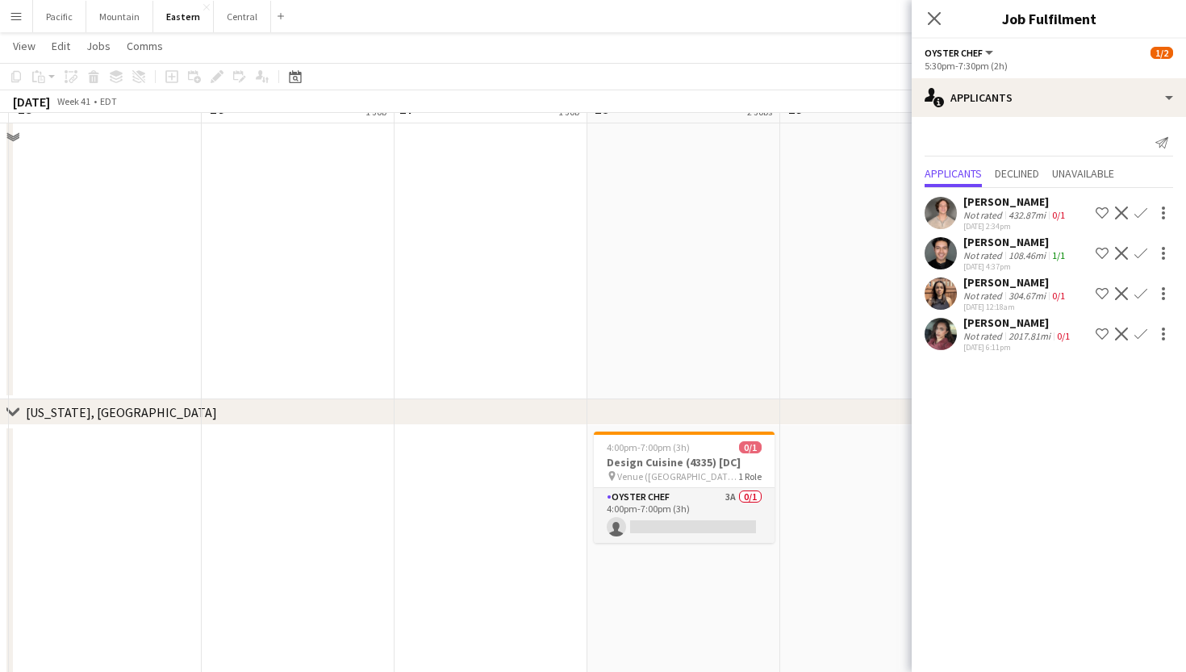
scroll to position [2005, 0]
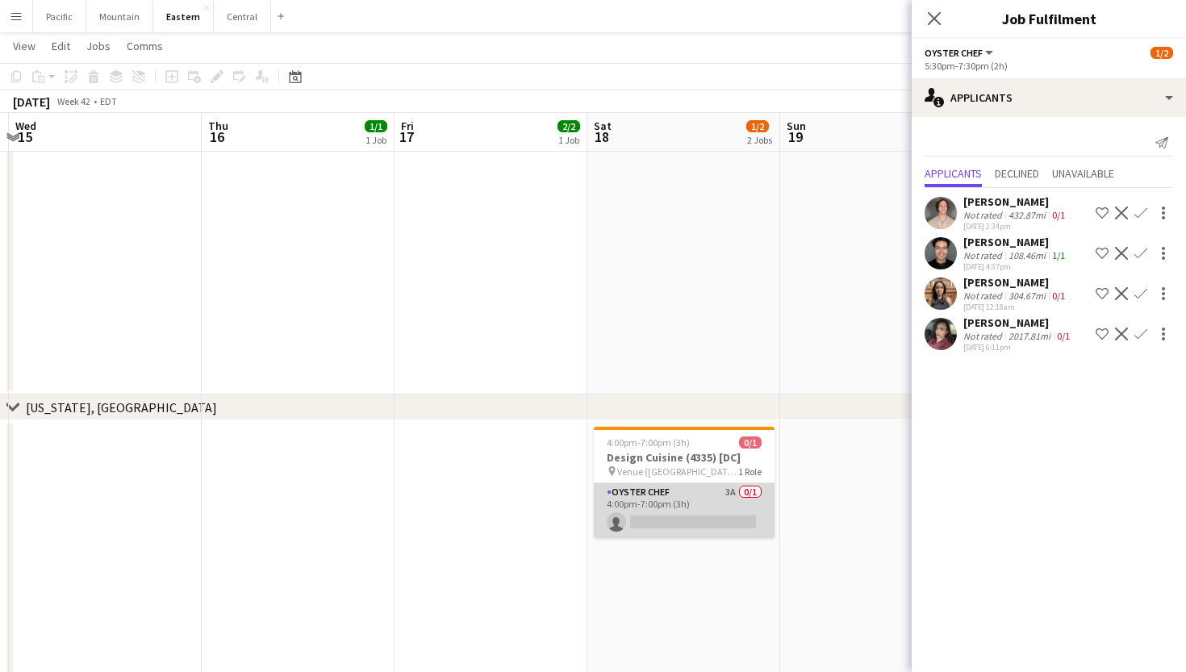
click at [680, 529] on app-card-role "Oyster Chef 3A 0/1 4:00pm-7:00pm (3h) single-neutral-actions" at bounding box center [684, 510] width 181 height 55
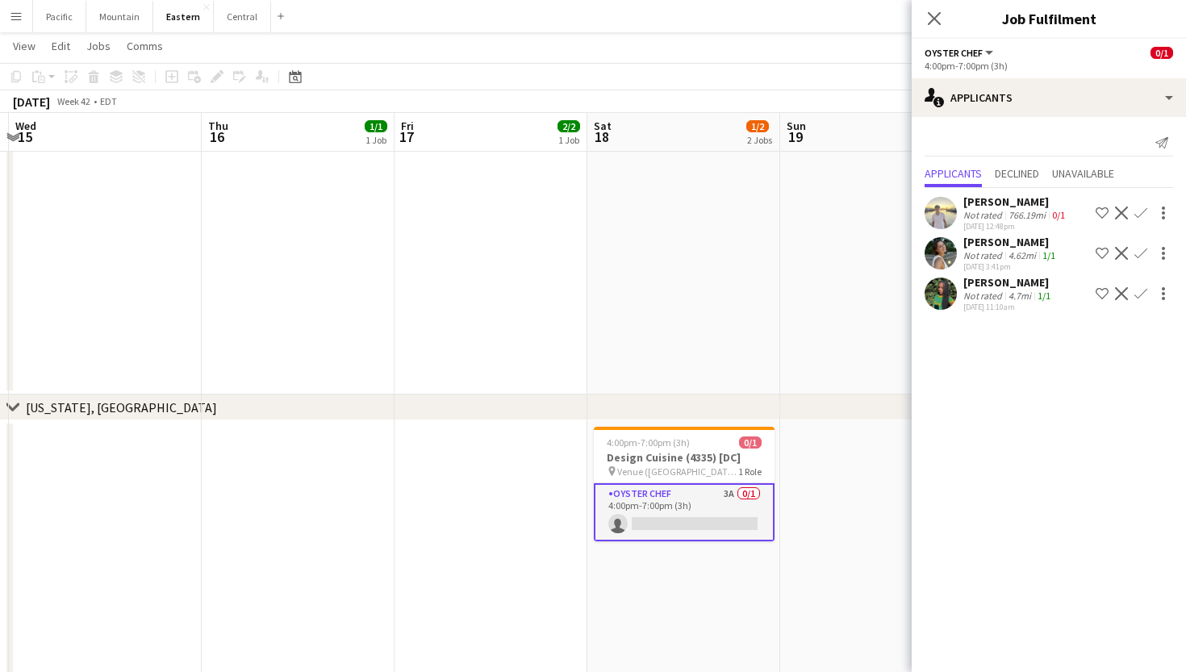
click at [1067, 121] on div "Send notification Applicants Declined Unavailable [PERSON_NAME] Not rated 766.1…" at bounding box center [1049, 222] width 274 height 211
click at [934, 11] on icon "Close pop-in" at bounding box center [934, 17] width 15 height 15
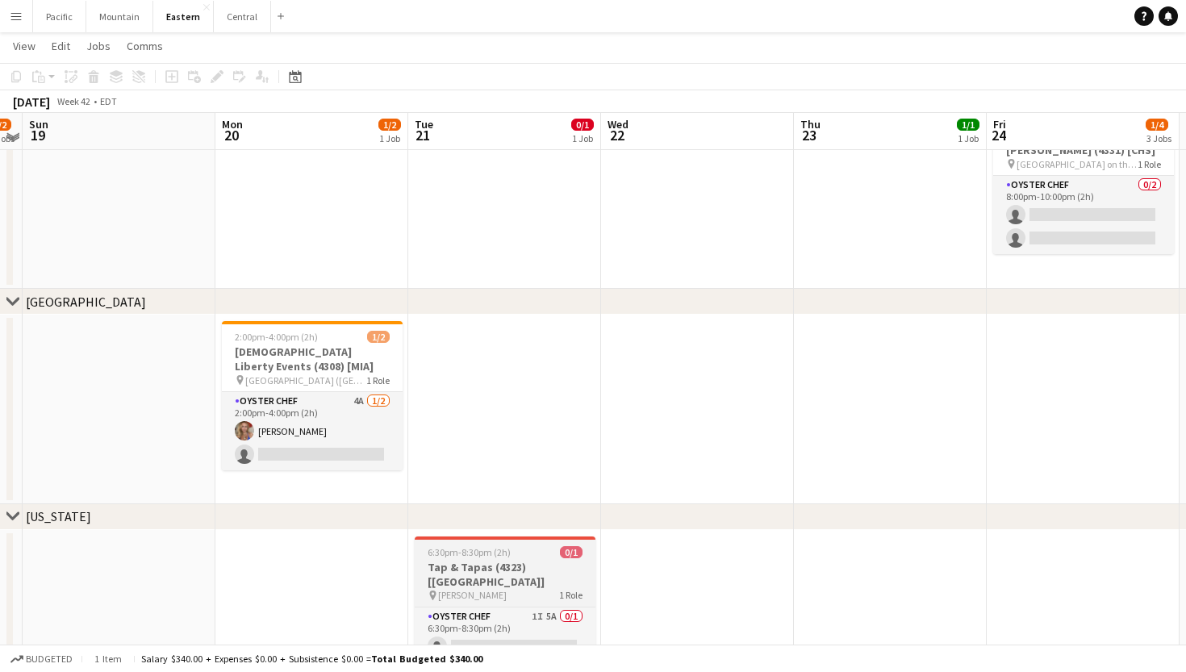
scroll to position [598, 0]
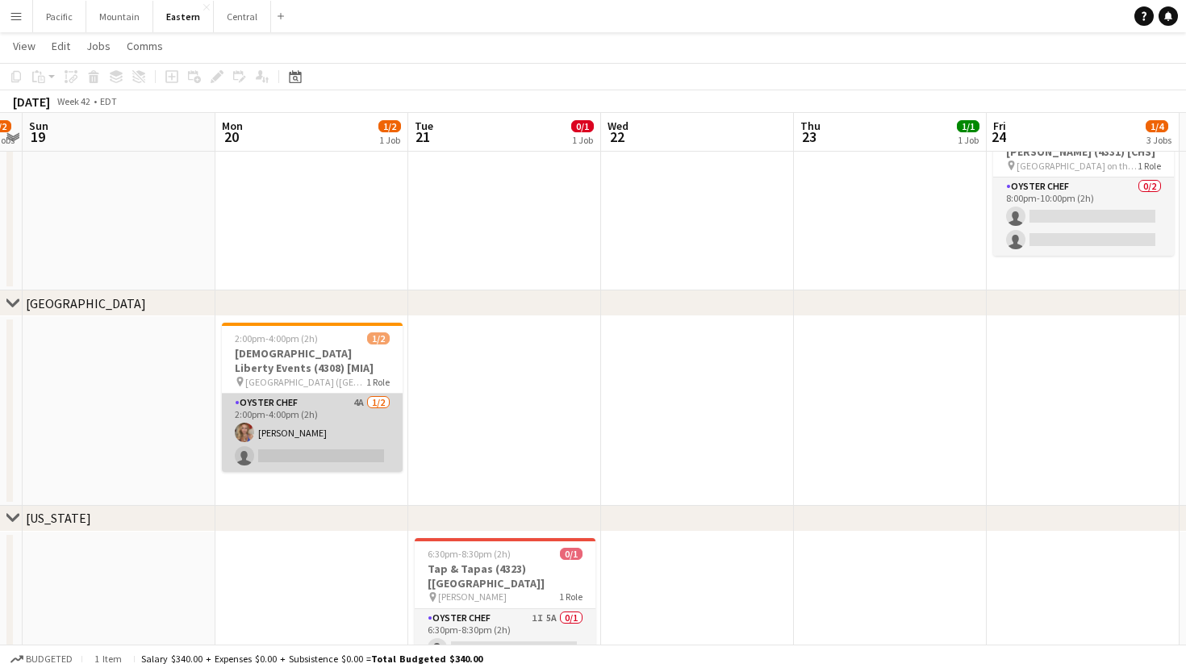
click at [326, 433] on app-card-role "Oyster Chef 4A [DATE] 2:00pm-4:00pm (2h) [PERSON_NAME] single-neutral-actions" at bounding box center [312, 433] width 181 height 78
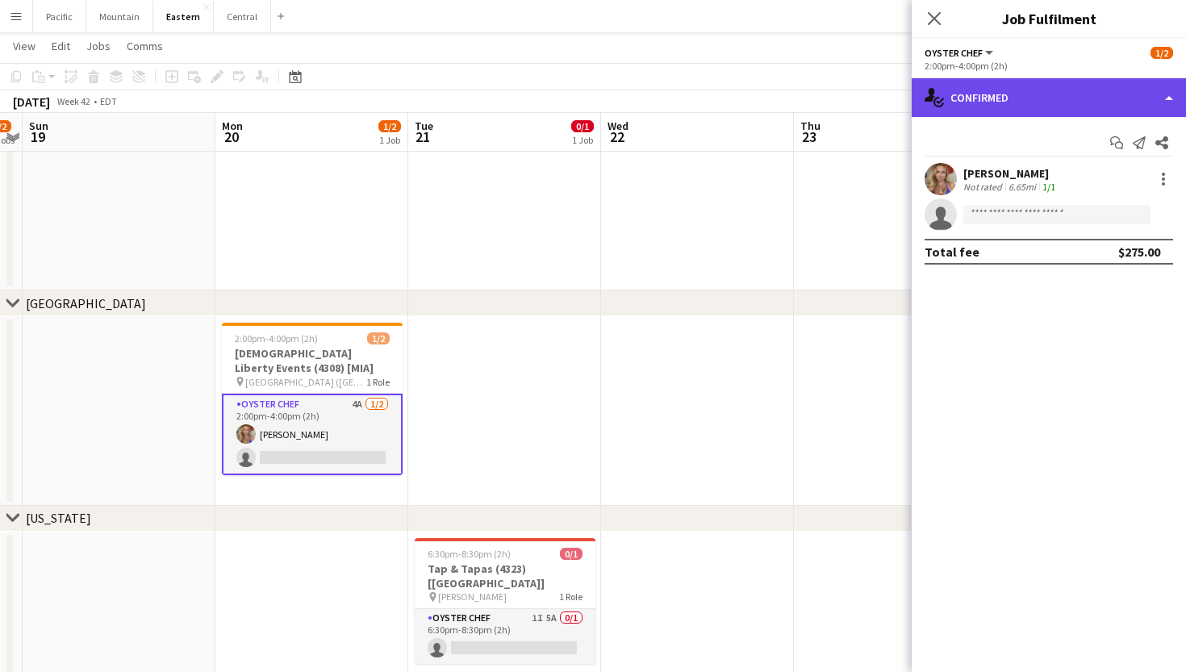
click at [1047, 100] on div "single-neutral-actions-check-2 Confirmed" at bounding box center [1049, 97] width 274 height 39
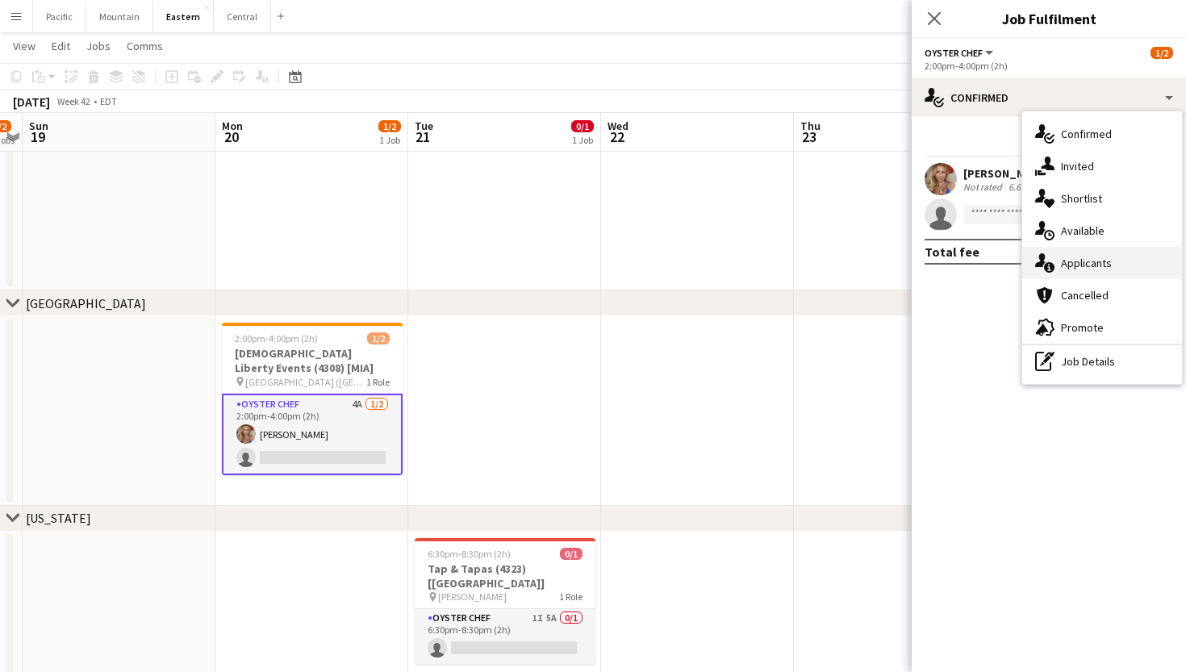
click at [1102, 258] on span "Applicants" at bounding box center [1086, 263] width 51 height 15
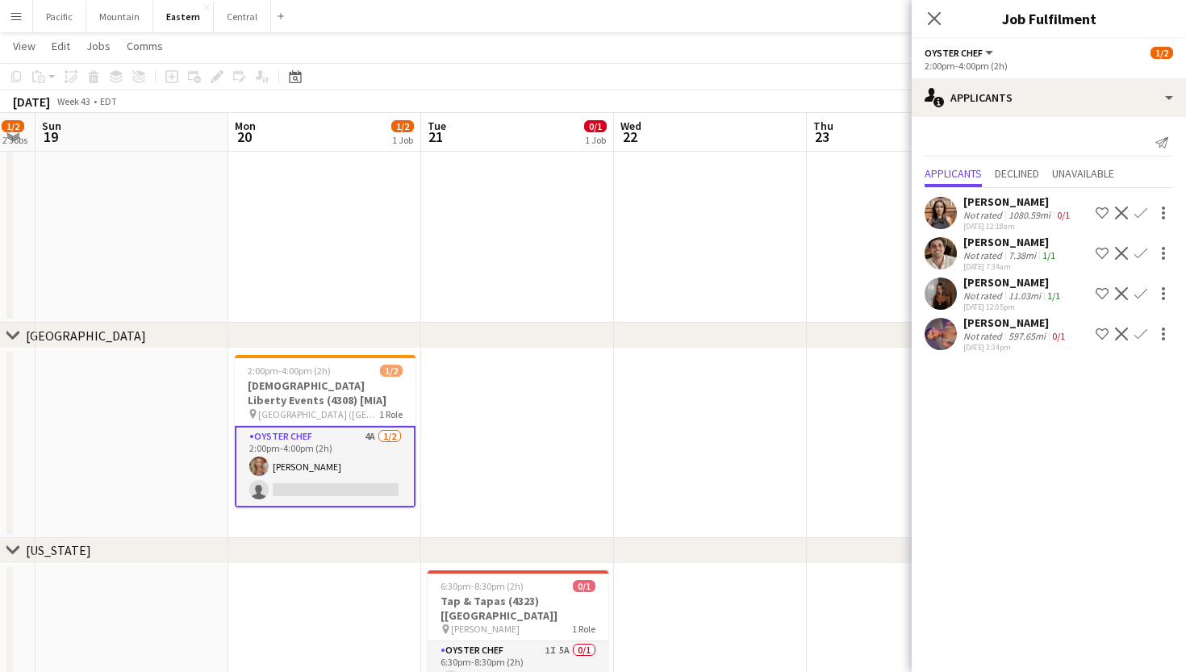
scroll to position [0, 332]
